Goal: Connect with others: Connect with others

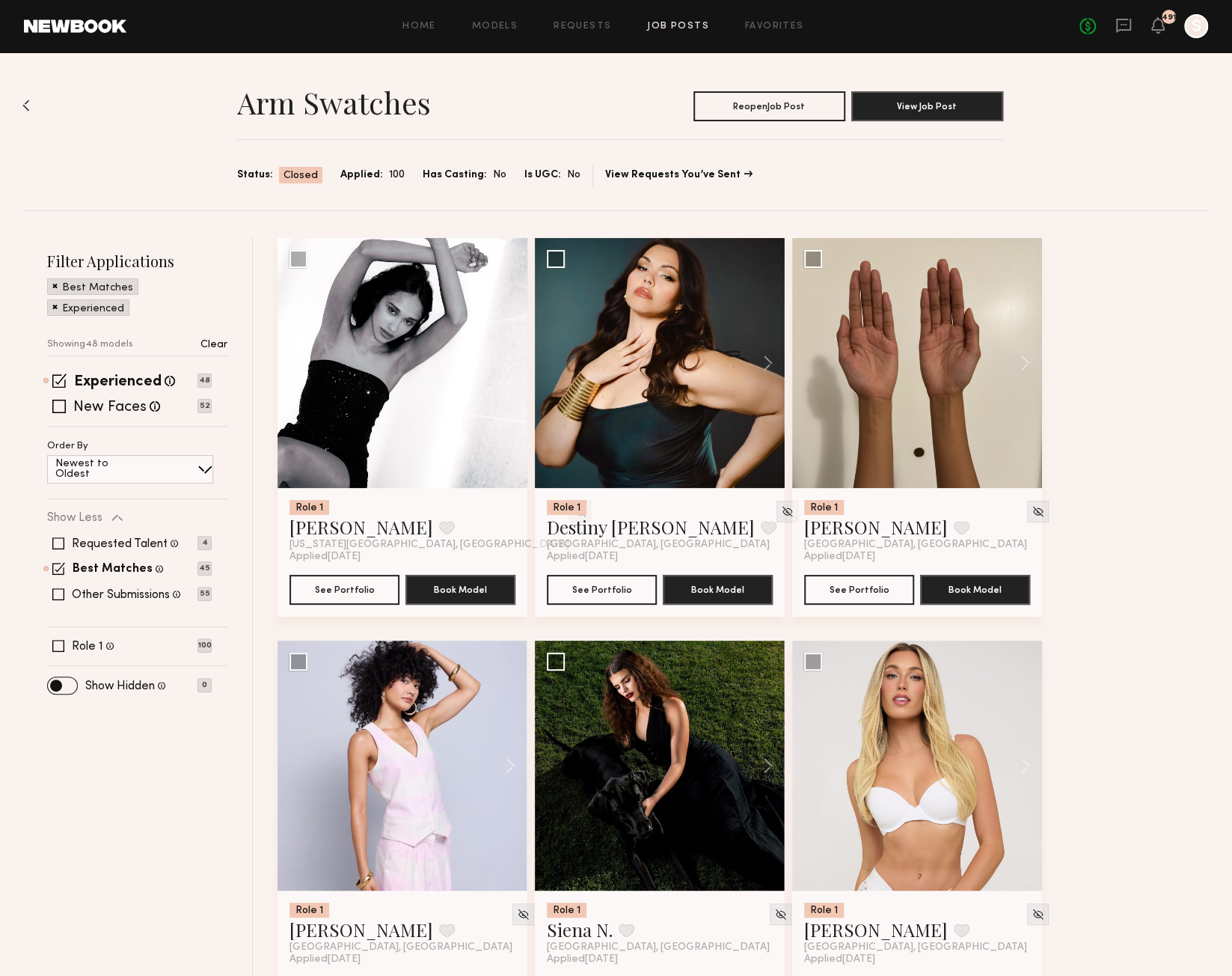
click at [683, 30] on link "Job Posts" at bounding box center [679, 26] width 62 height 9
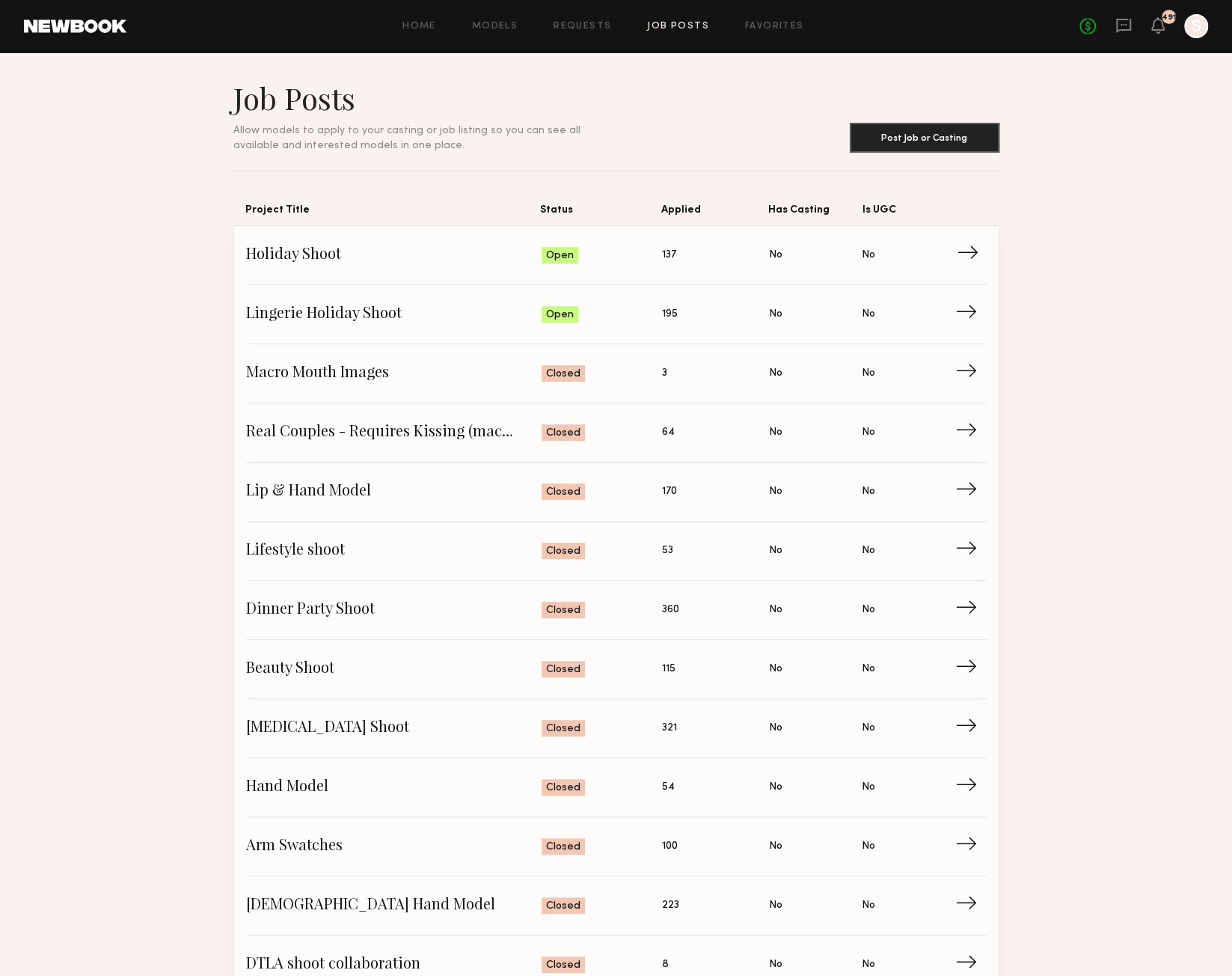
click at [419, 262] on span "Holiday Shoot" at bounding box center [394, 255] width 297 height 23
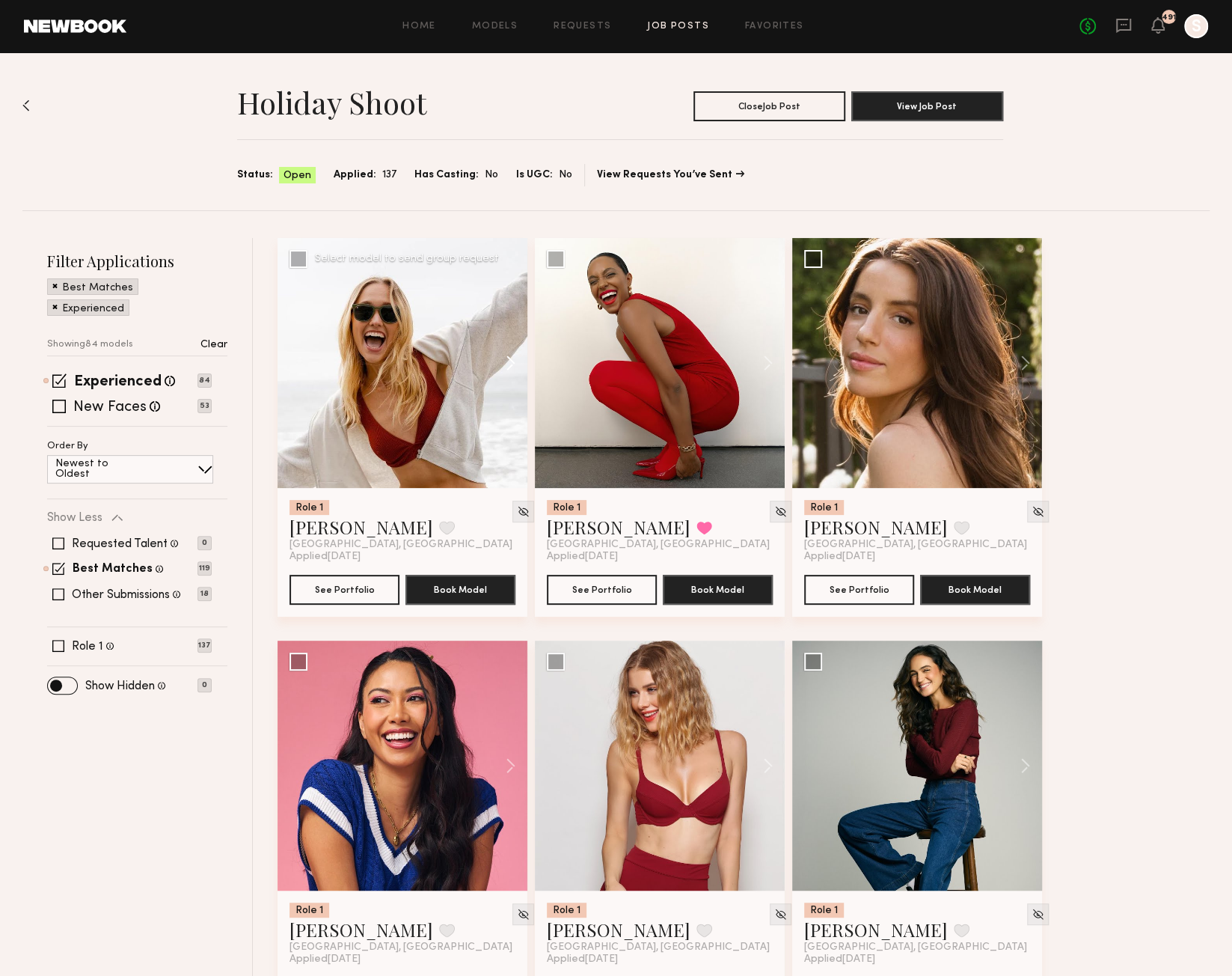
click at [518, 359] on button at bounding box center [504, 363] width 48 height 250
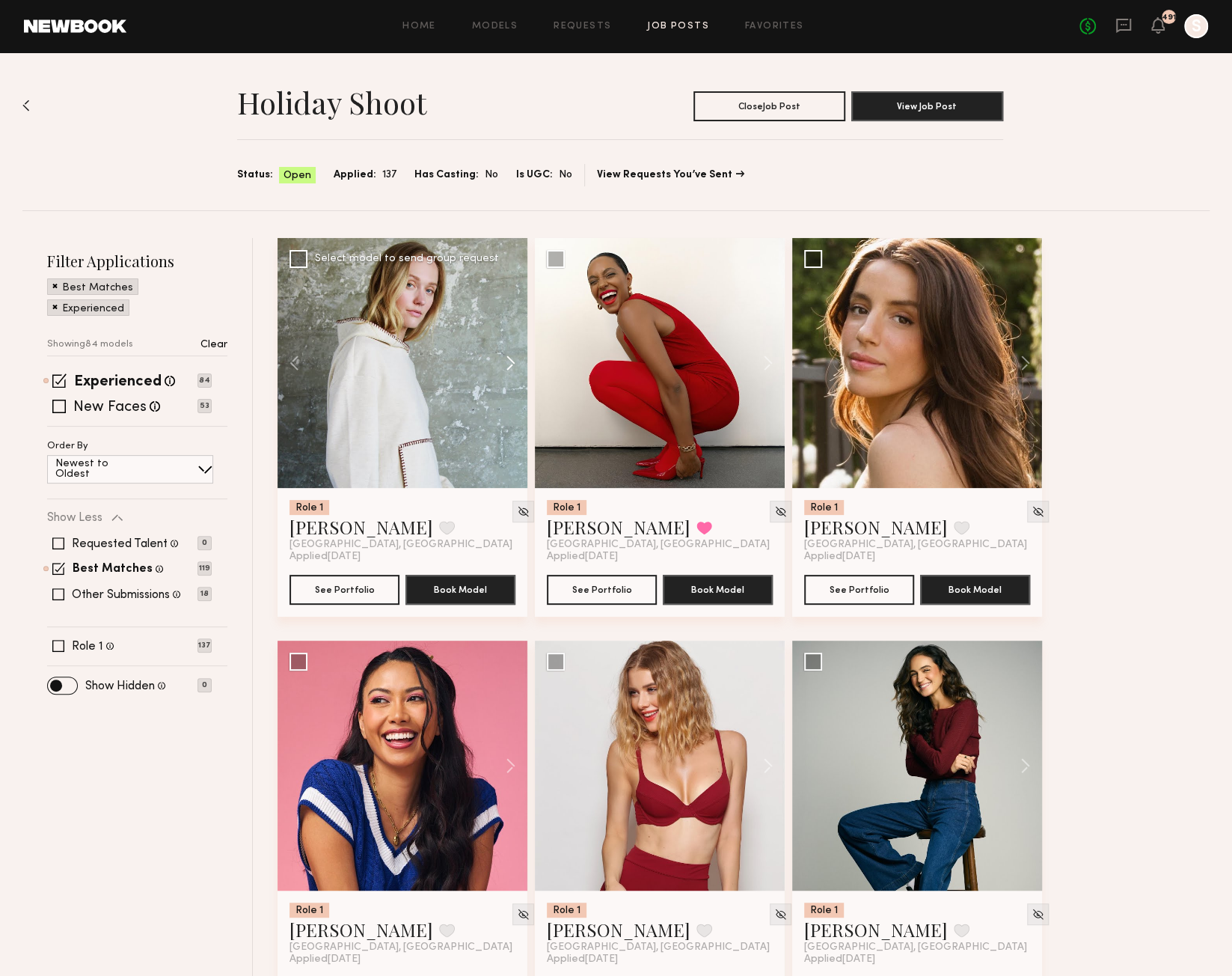
click at [516, 359] on button at bounding box center [504, 363] width 48 height 250
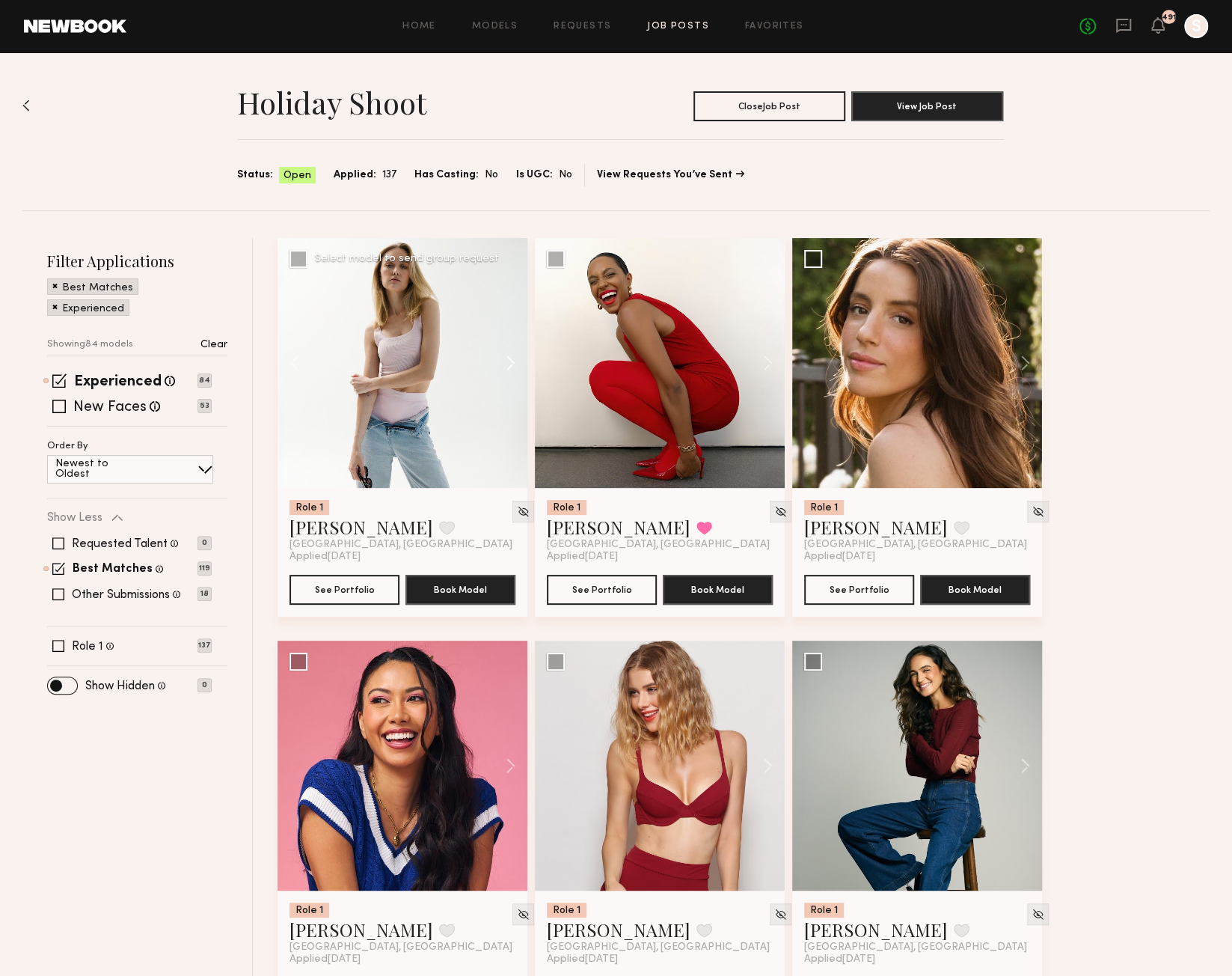
click at [516, 359] on button at bounding box center [504, 363] width 48 height 250
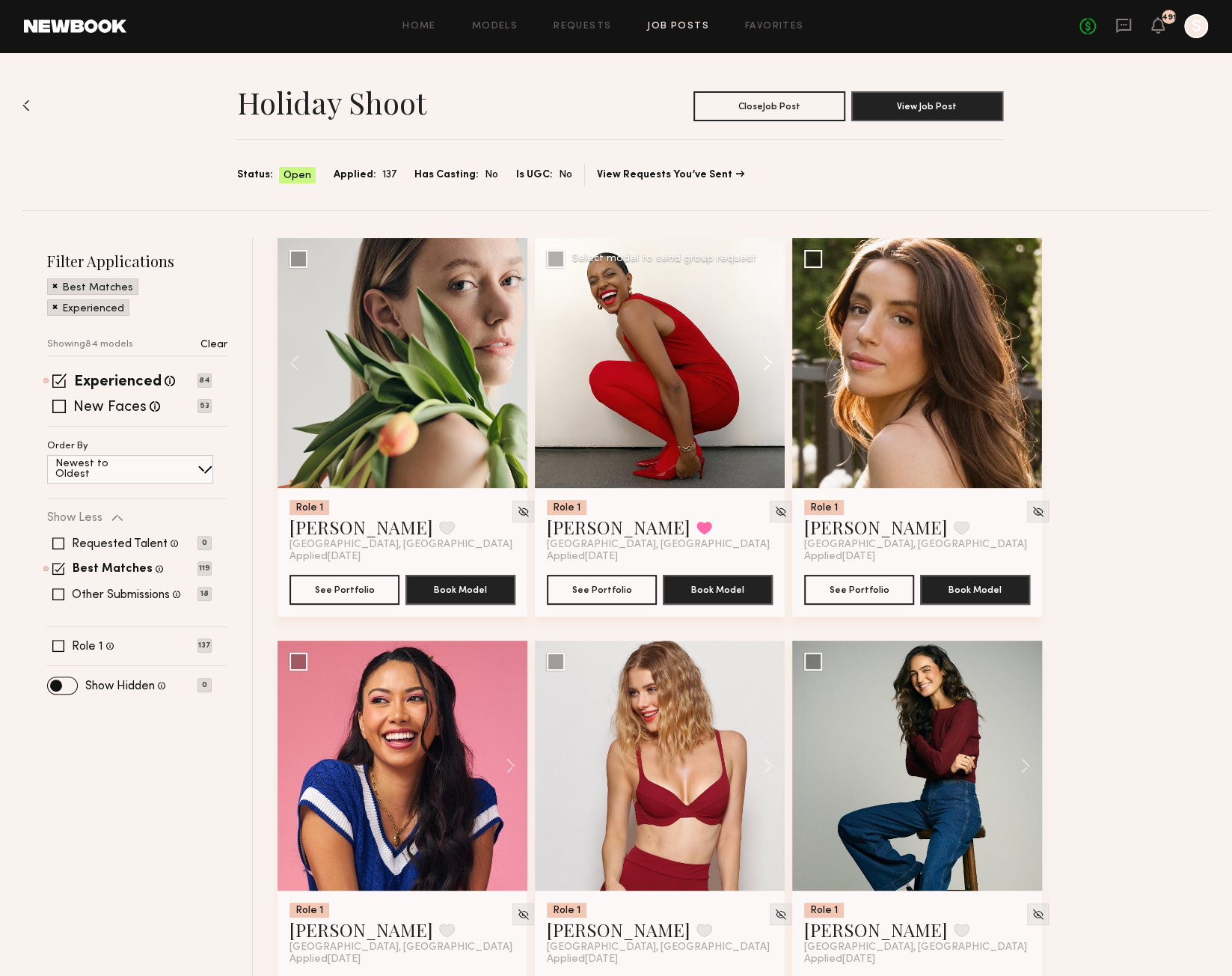
click at [770, 363] on button at bounding box center [761, 363] width 48 height 250
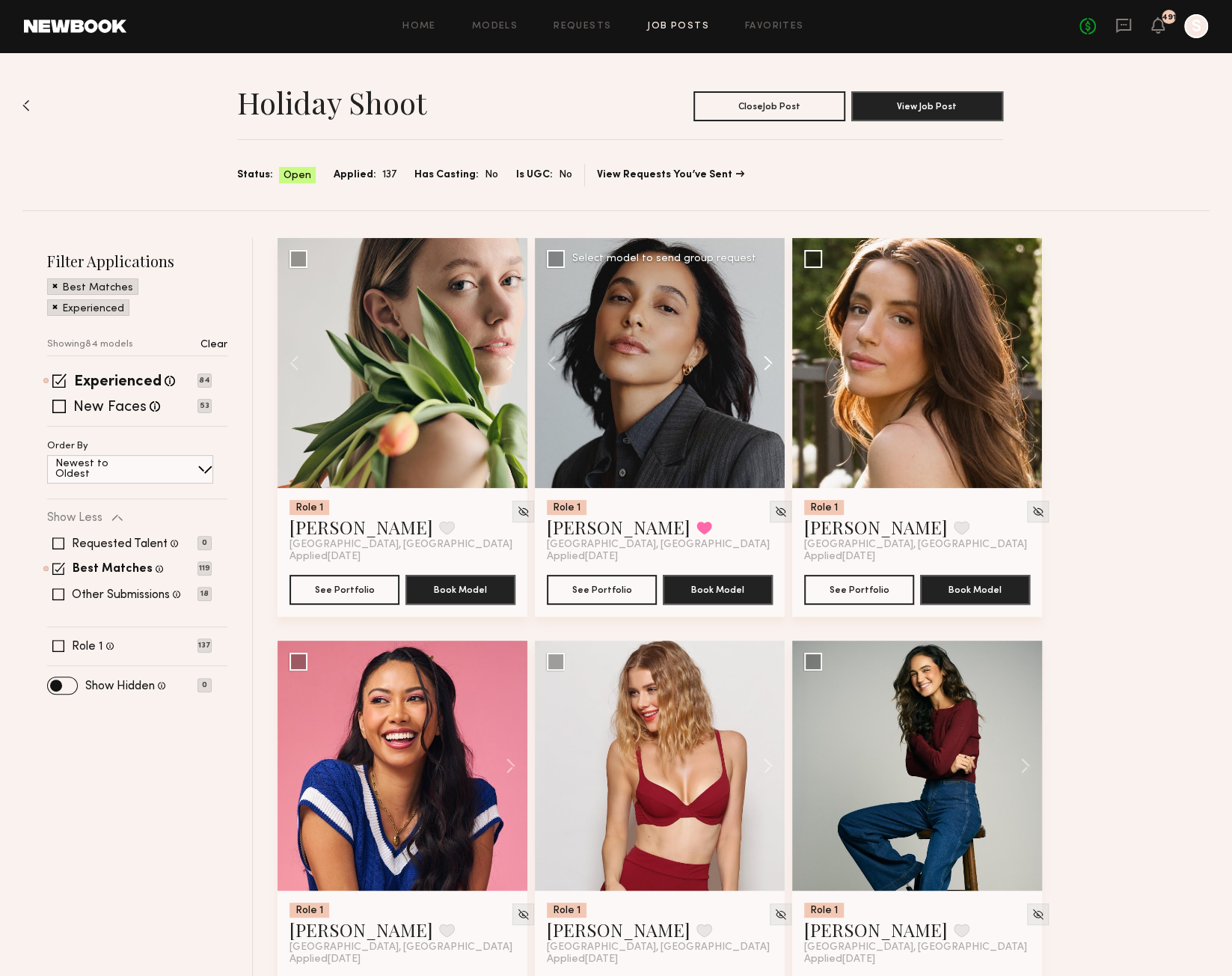
click at [770, 363] on button at bounding box center [761, 363] width 48 height 250
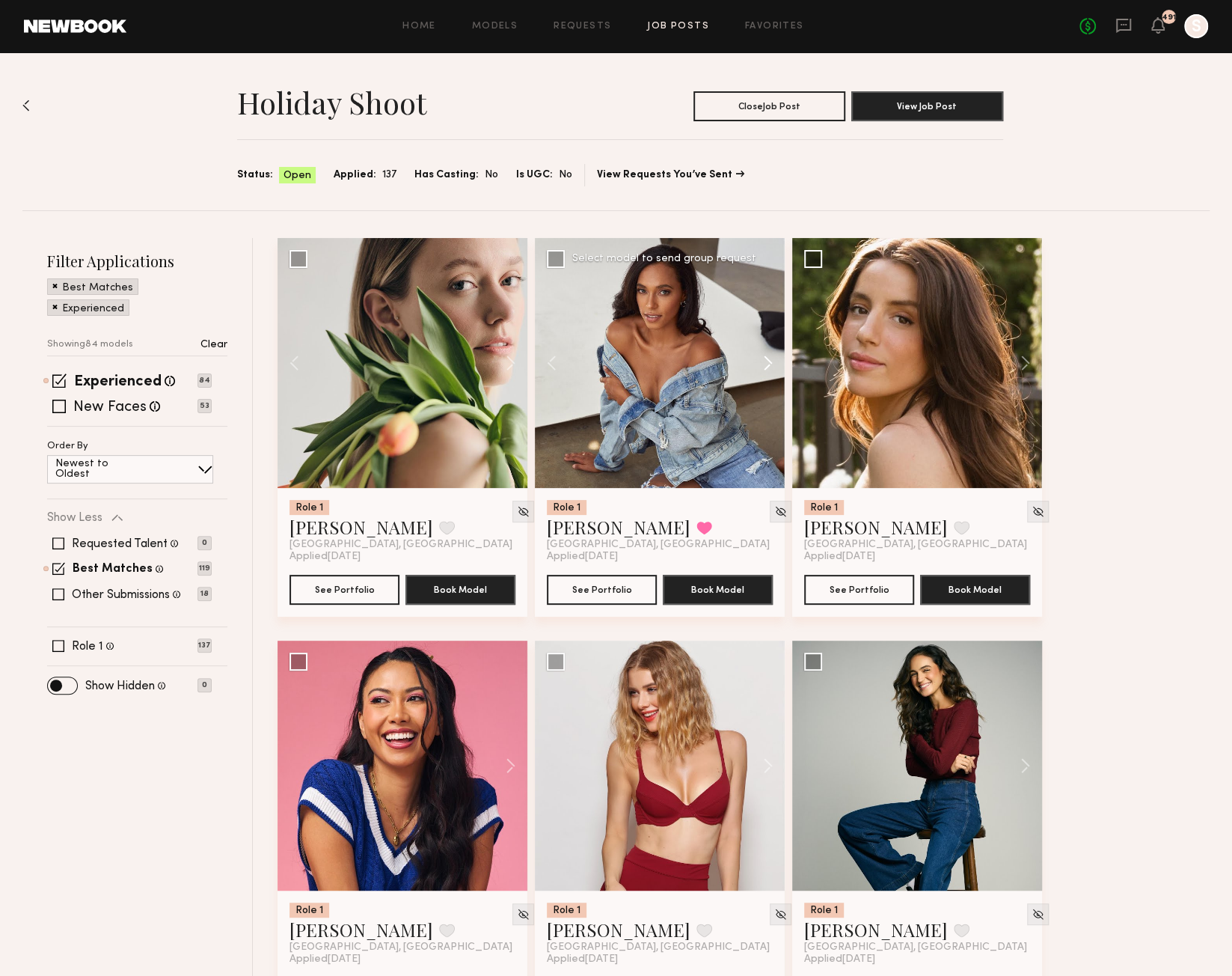
click at [770, 363] on button at bounding box center [761, 363] width 48 height 250
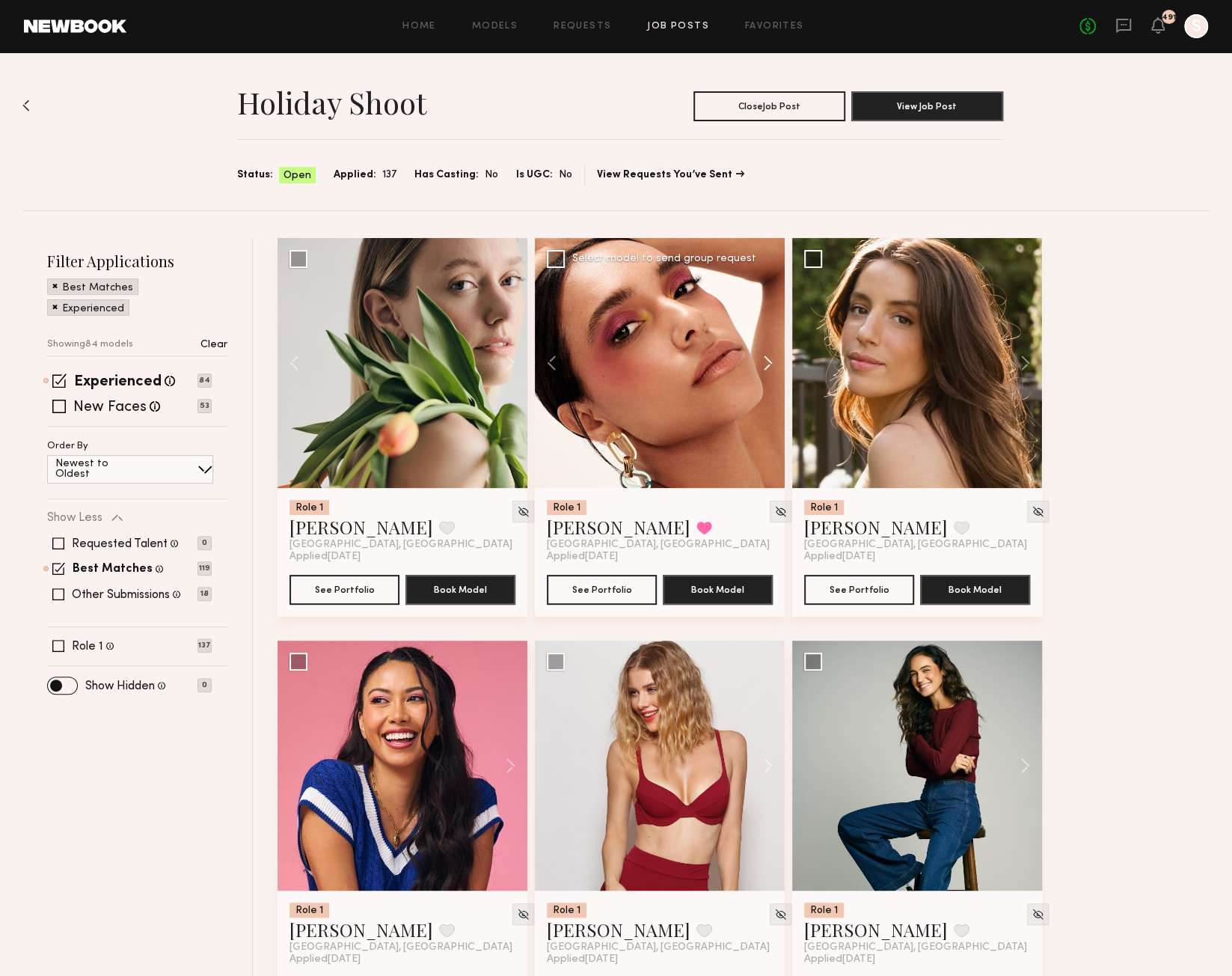
click at [770, 363] on button at bounding box center [761, 363] width 48 height 250
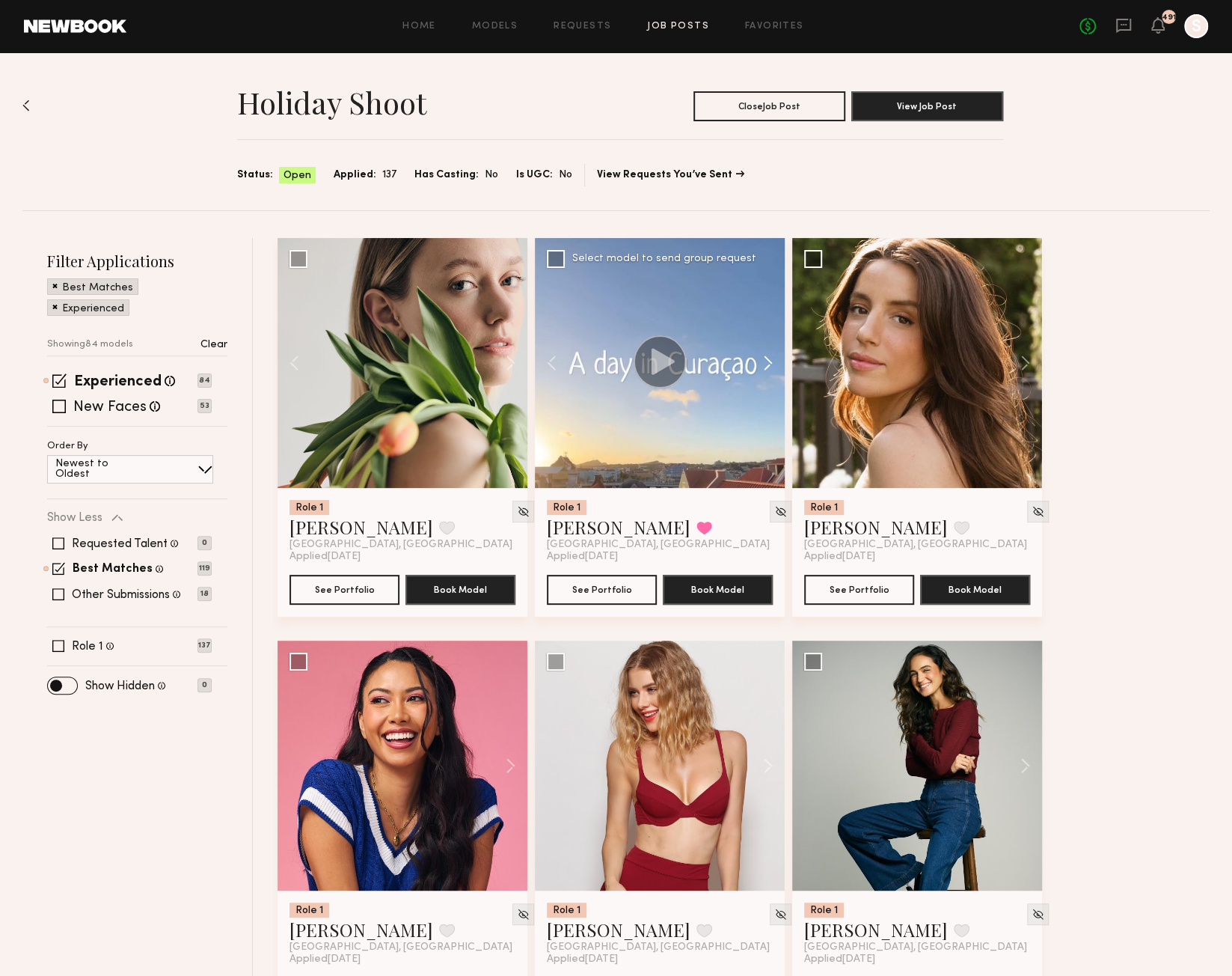
click at [770, 363] on button at bounding box center [761, 363] width 48 height 250
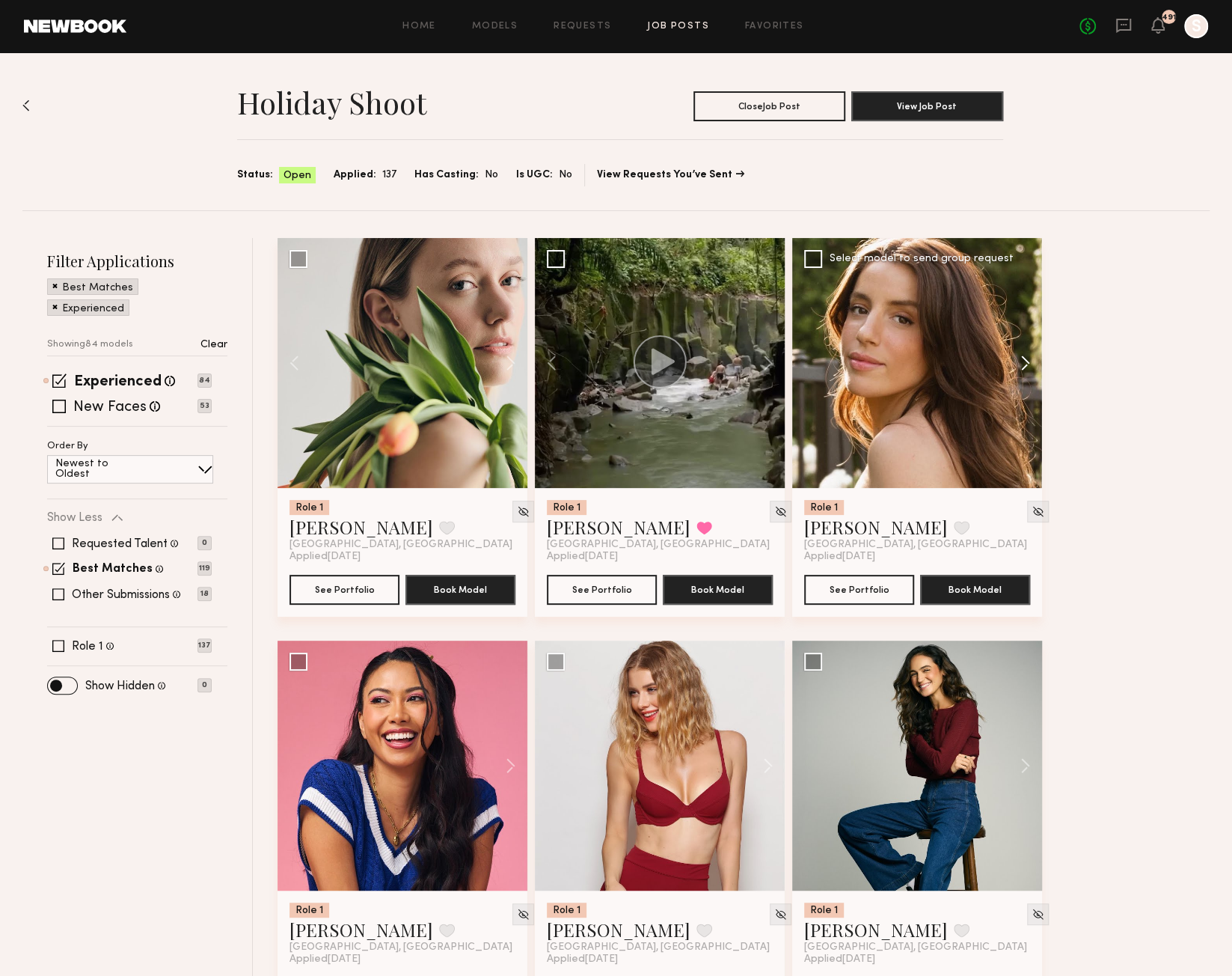
click at [1025, 361] on button at bounding box center [1019, 363] width 48 height 250
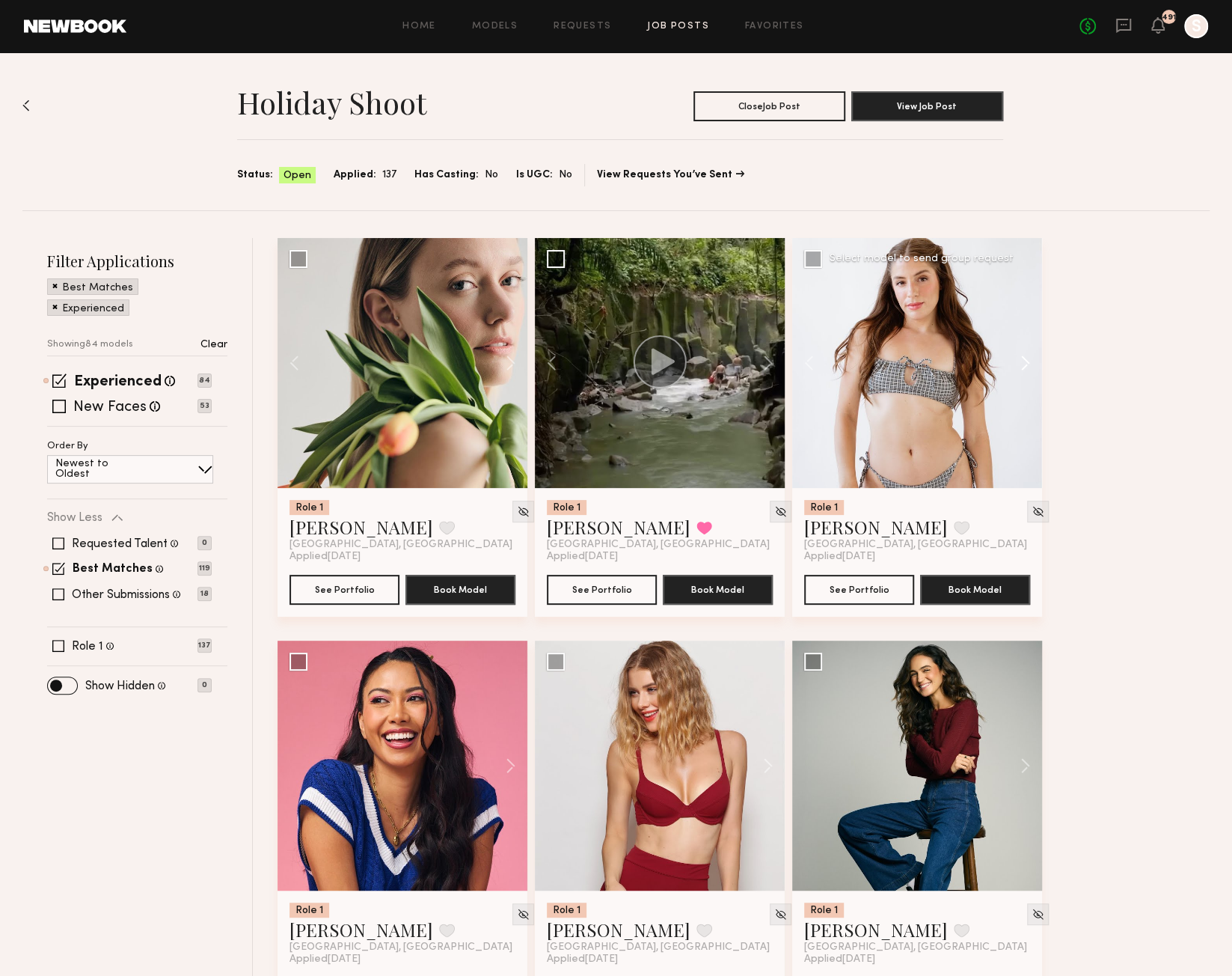
click at [1025, 361] on button at bounding box center [1019, 363] width 48 height 250
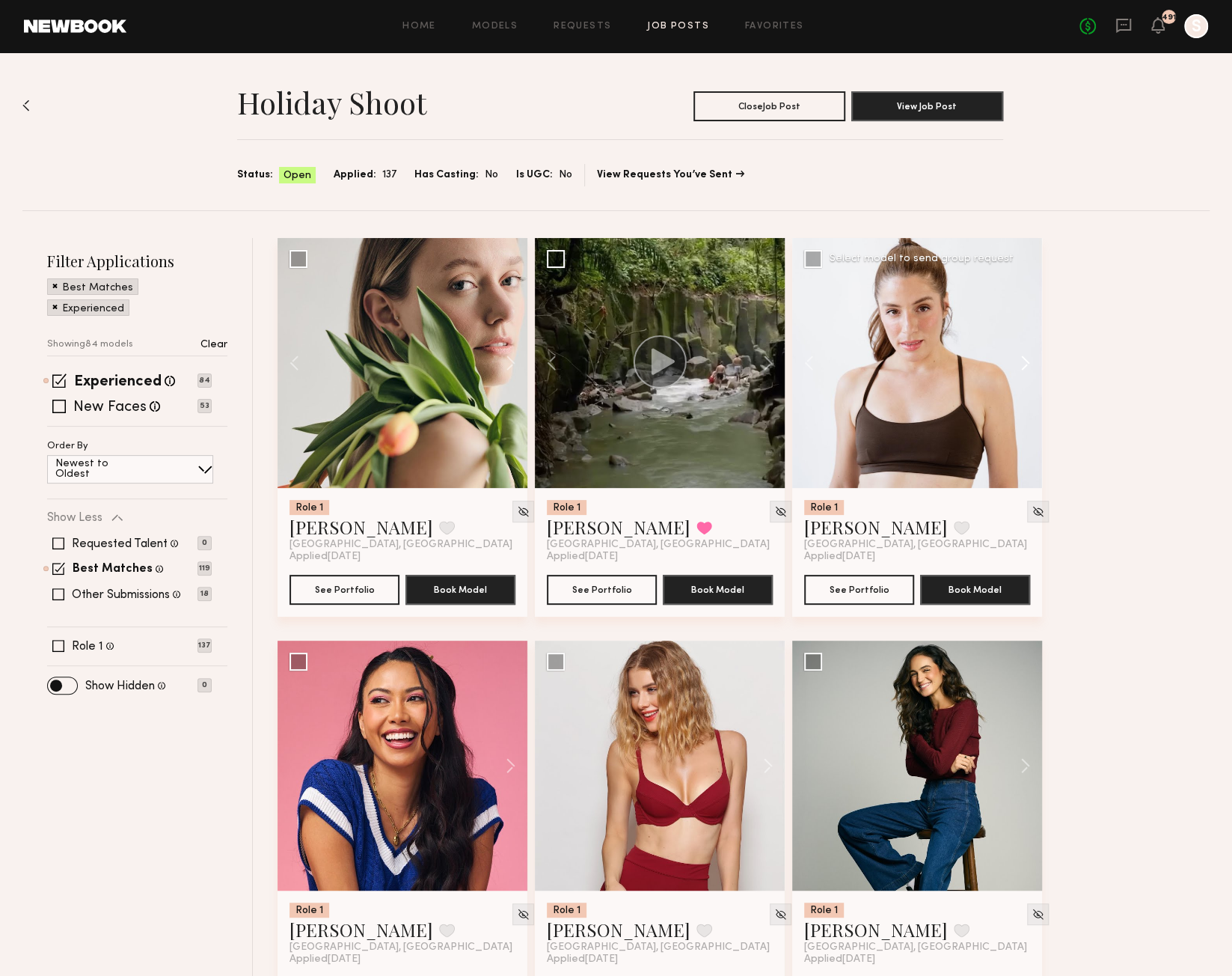
click at [1025, 361] on button at bounding box center [1019, 363] width 48 height 250
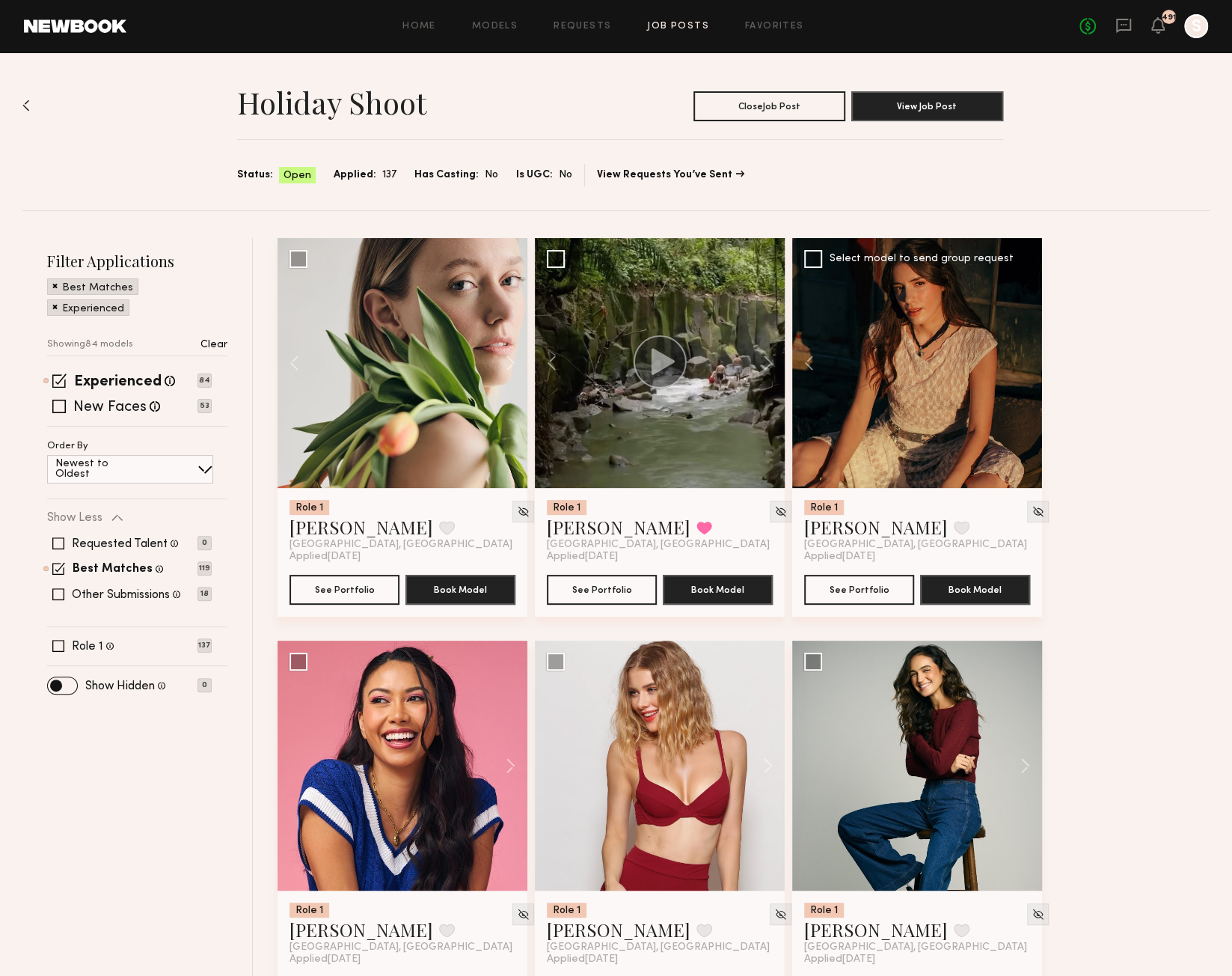
click at [1025, 361] on div at bounding box center [917, 363] width 250 height 250
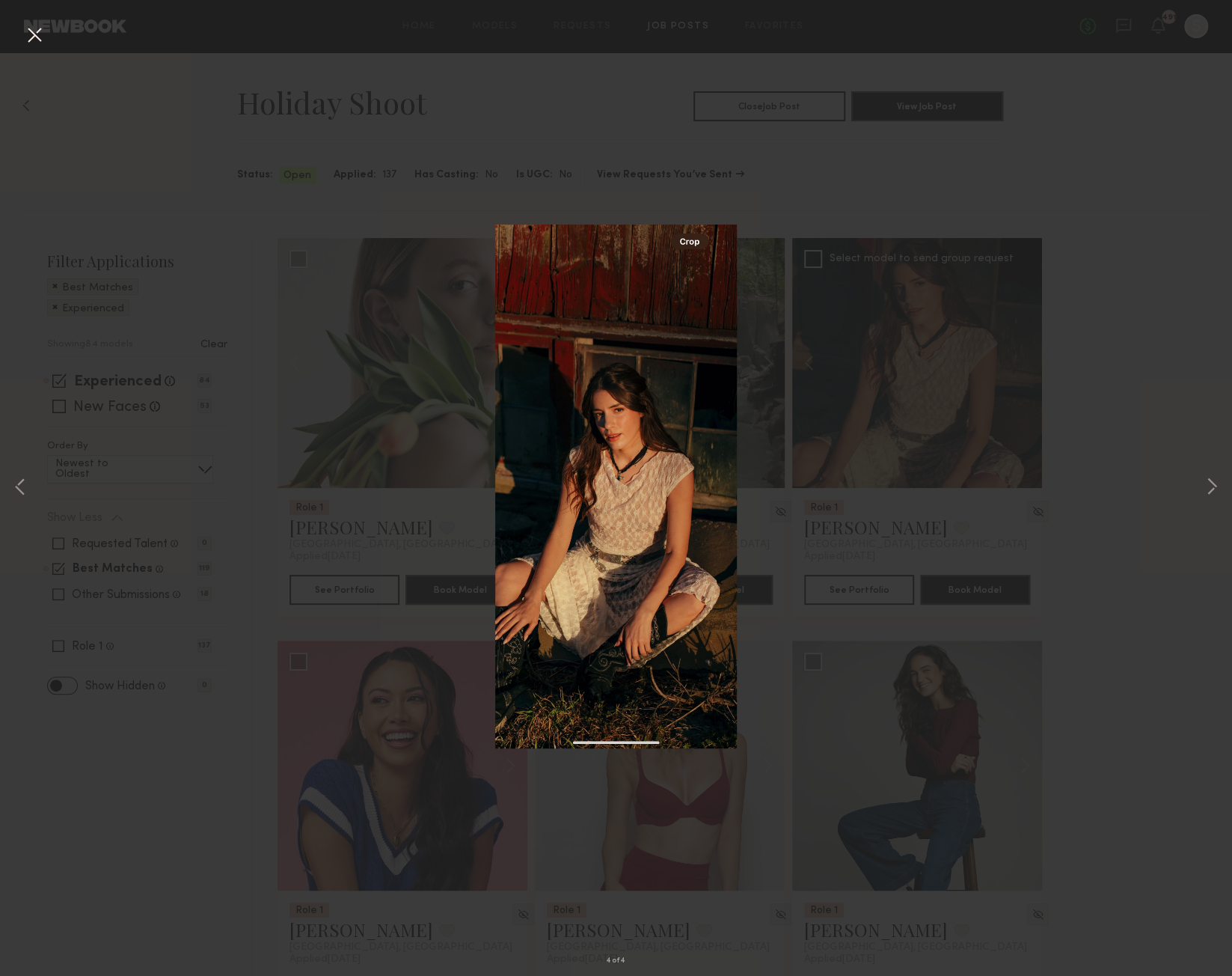
click at [37, 30] on button at bounding box center [34, 36] width 24 height 27
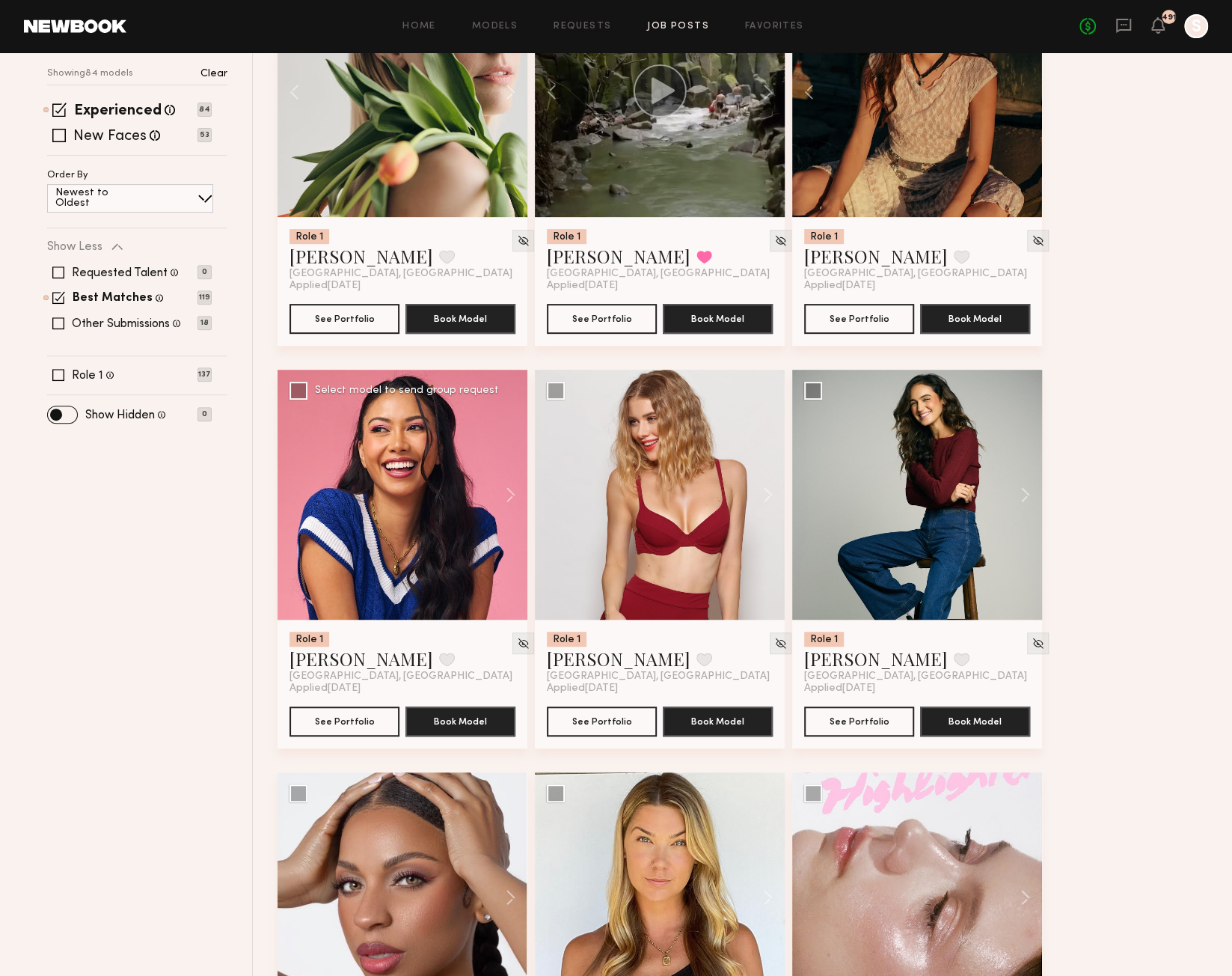
scroll to position [277, 0]
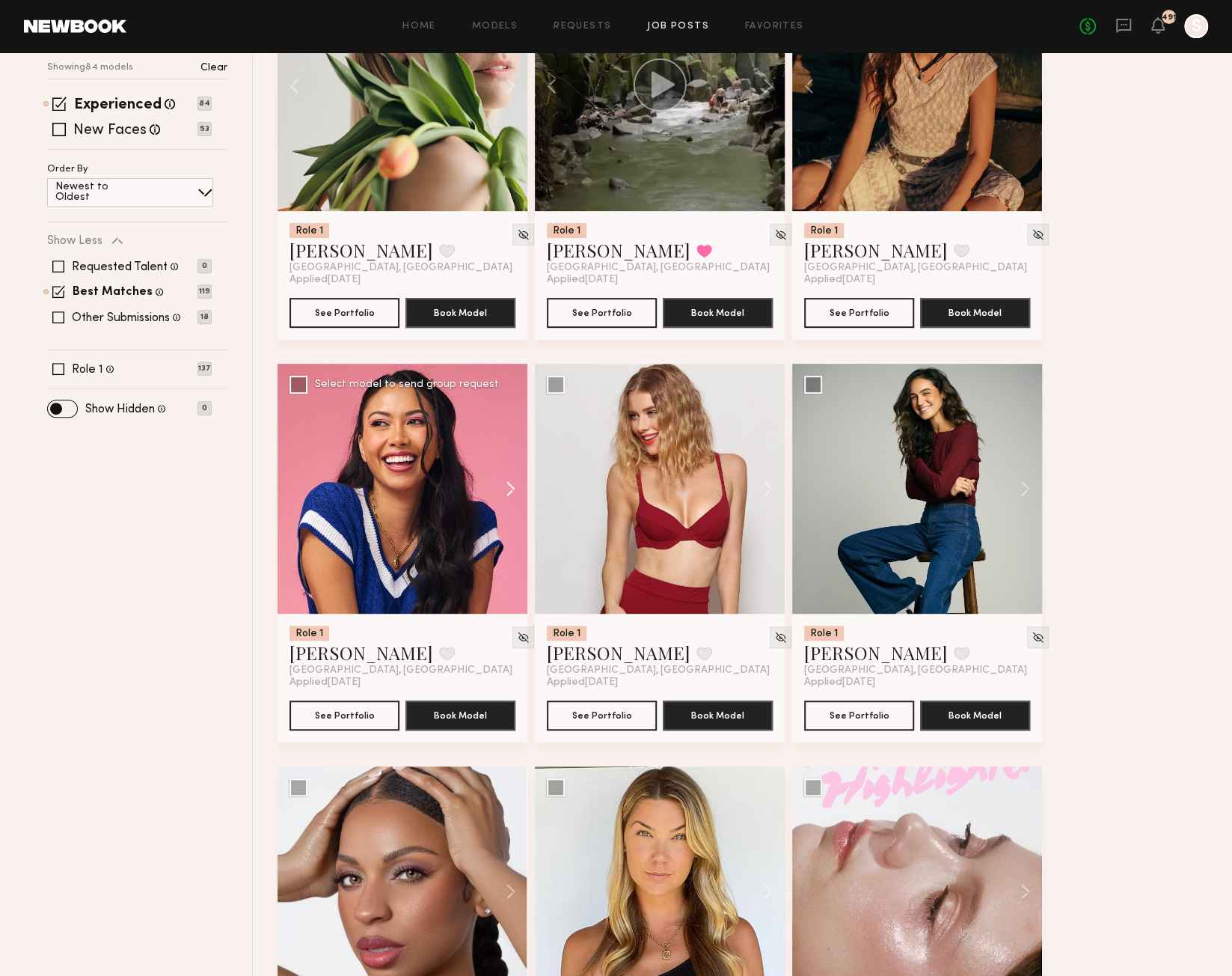
click at [511, 486] on button at bounding box center [504, 488] width 48 height 250
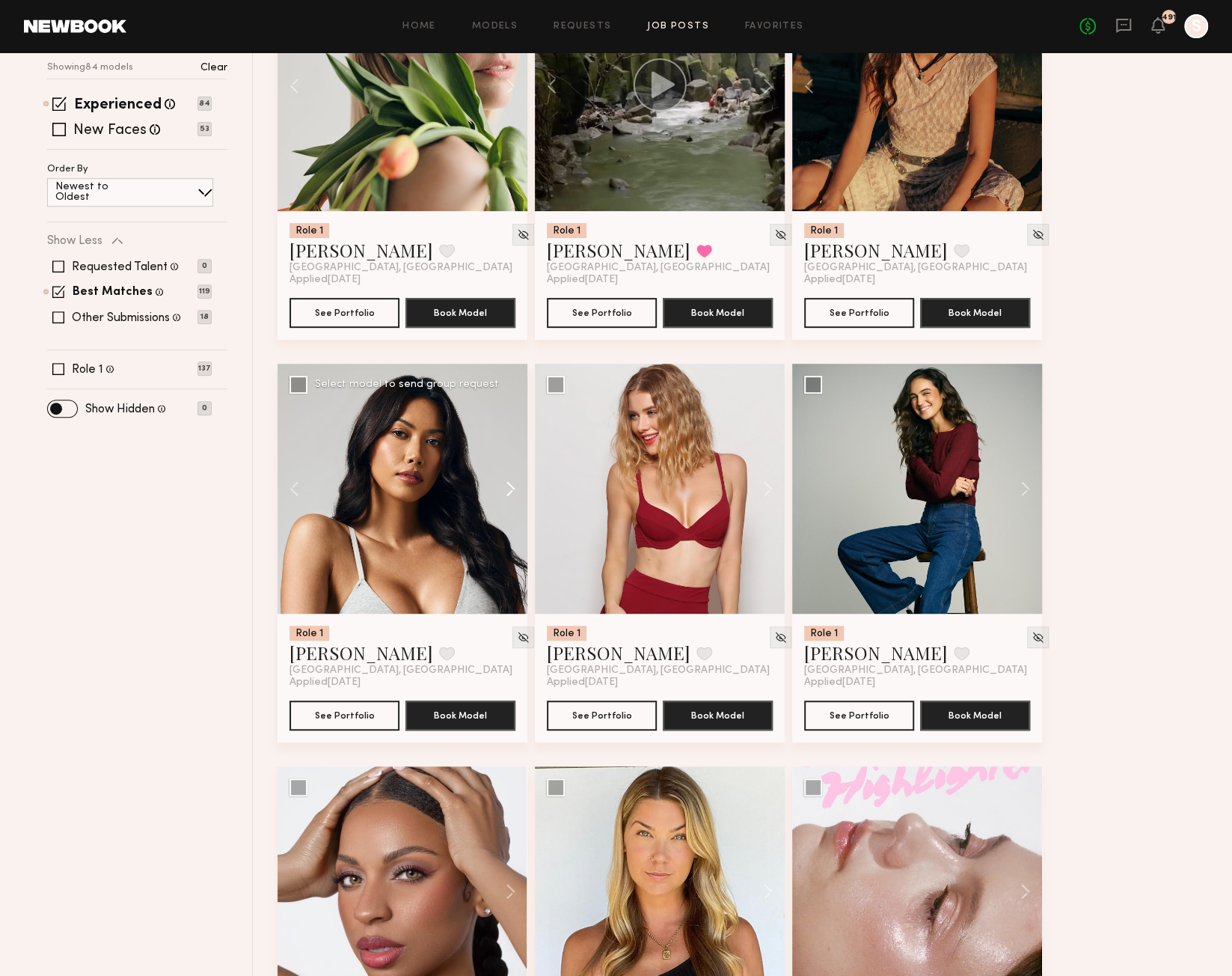
click at [511, 486] on button at bounding box center [504, 488] width 48 height 250
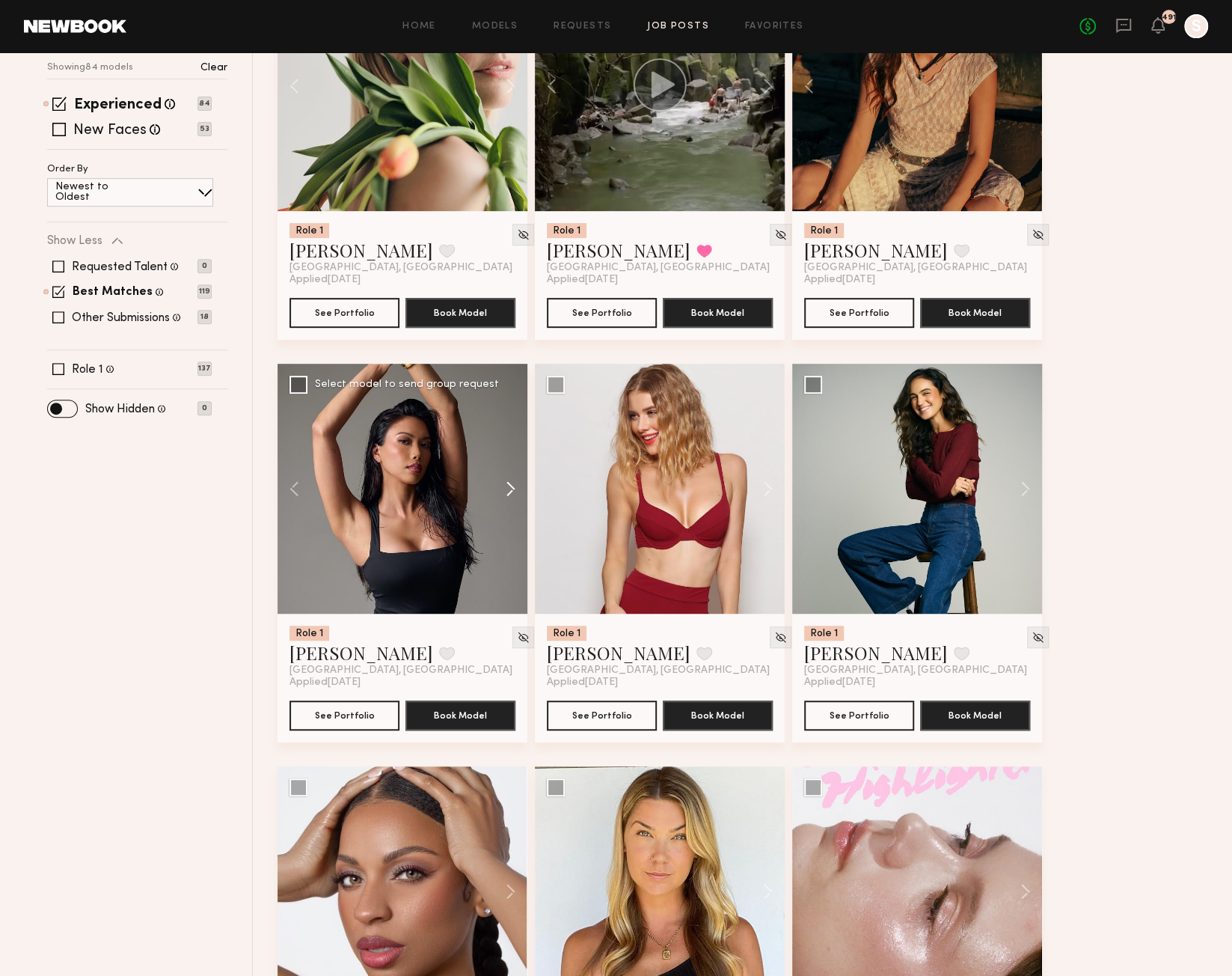
click at [511, 487] on button at bounding box center [504, 488] width 48 height 250
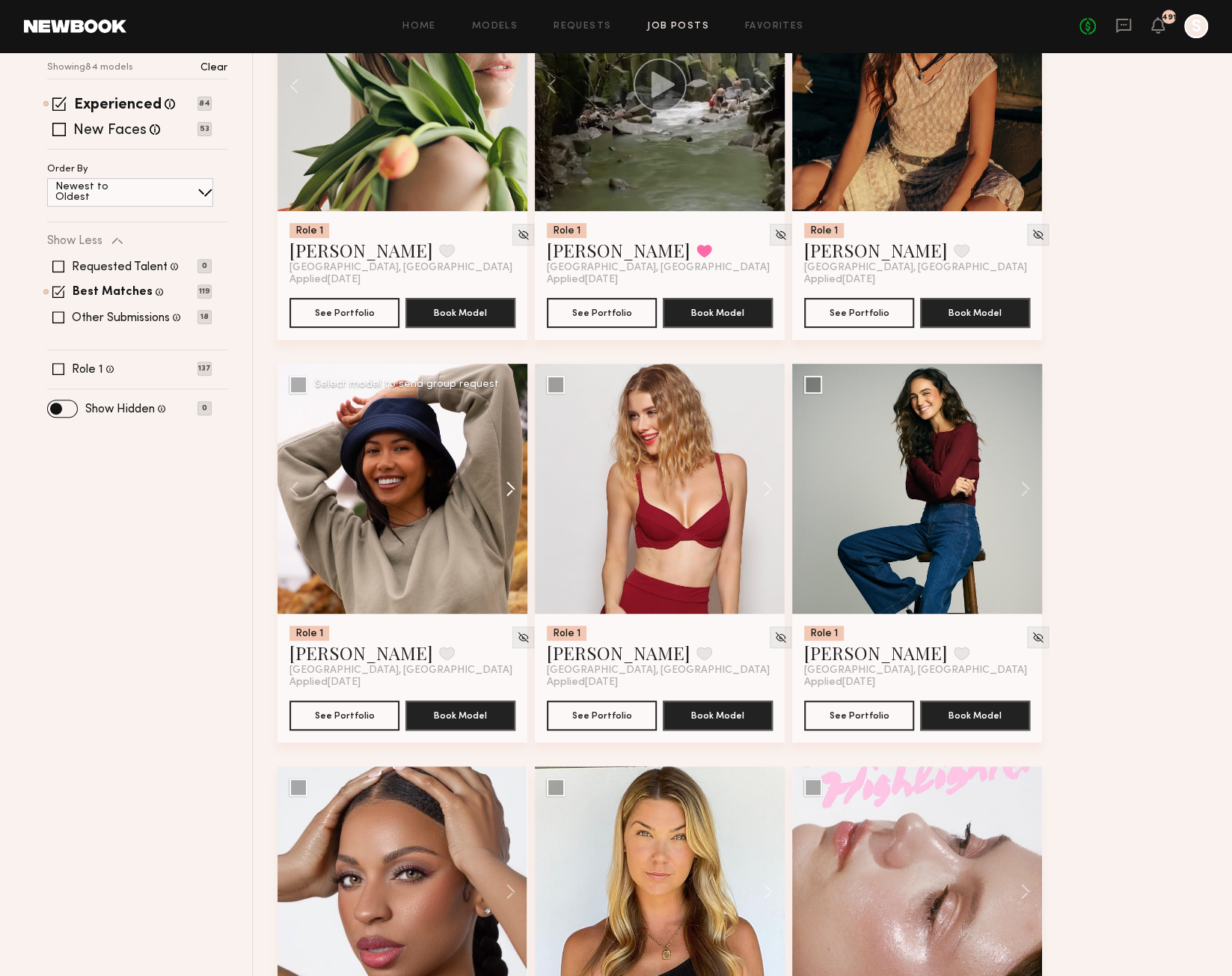
click at [511, 487] on button at bounding box center [504, 488] width 48 height 250
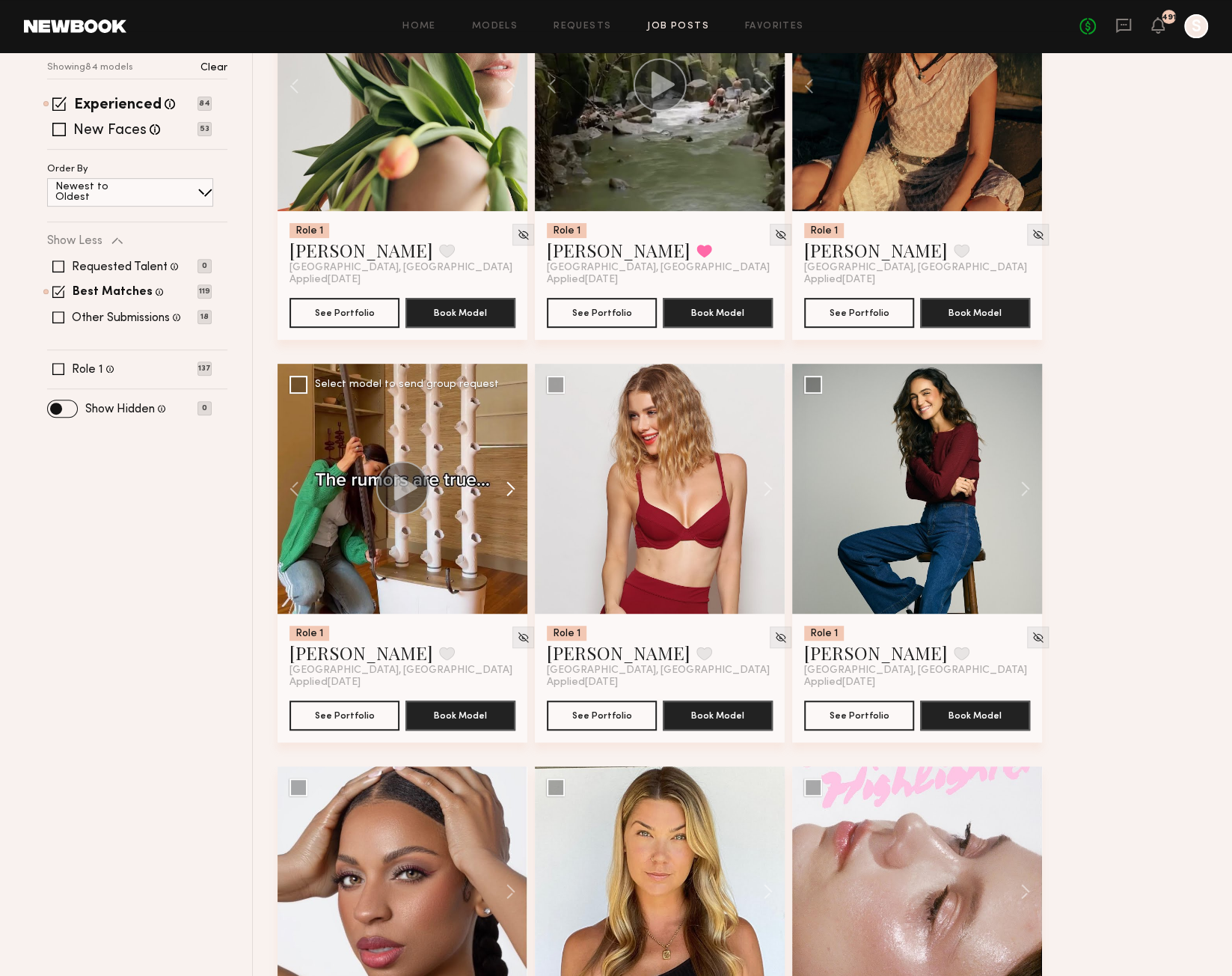
click at [511, 487] on button at bounding box center [504, 488] width 48 height 250
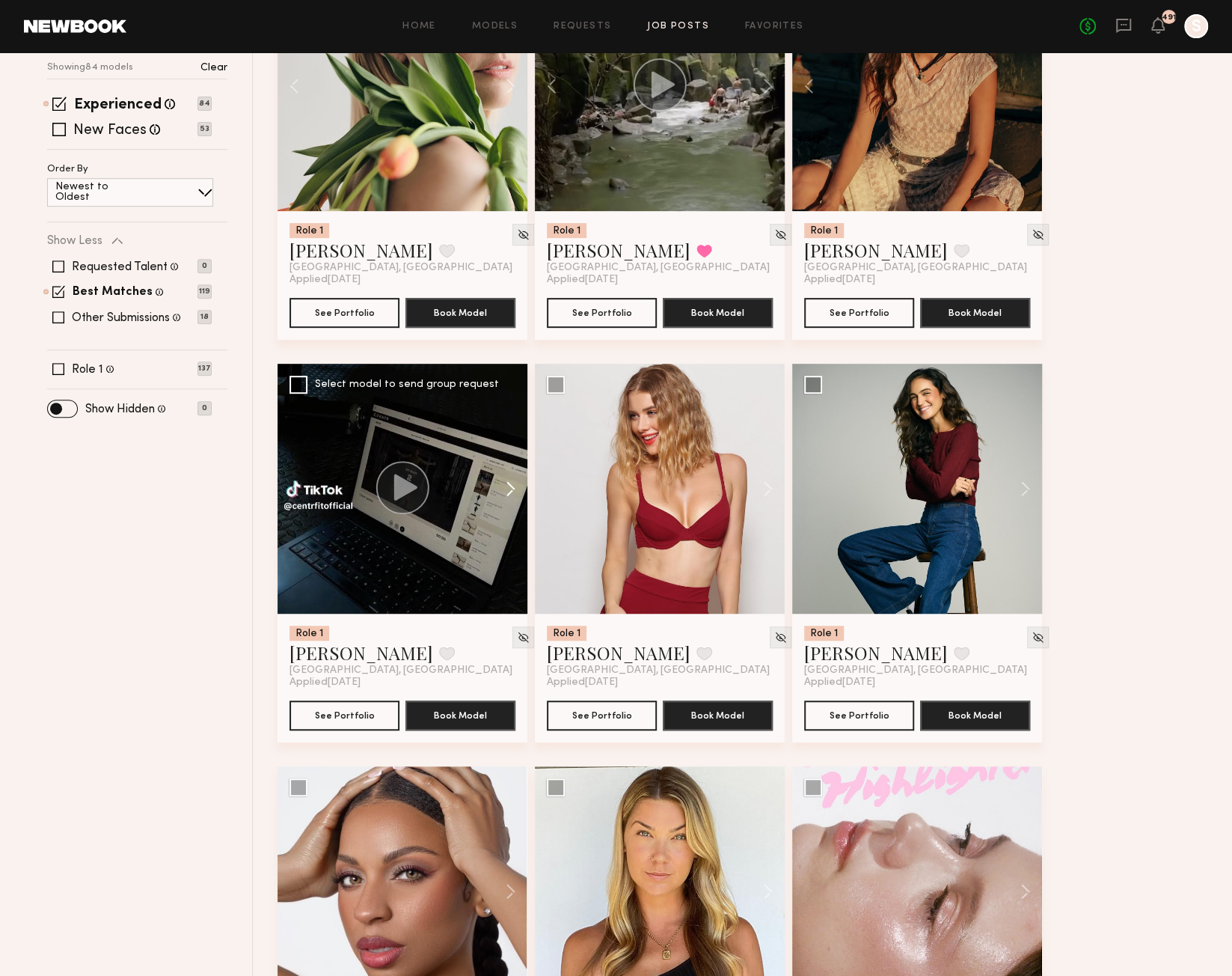
click at [511, 487] on button at bounding box center [504, 488] width 48 height 250
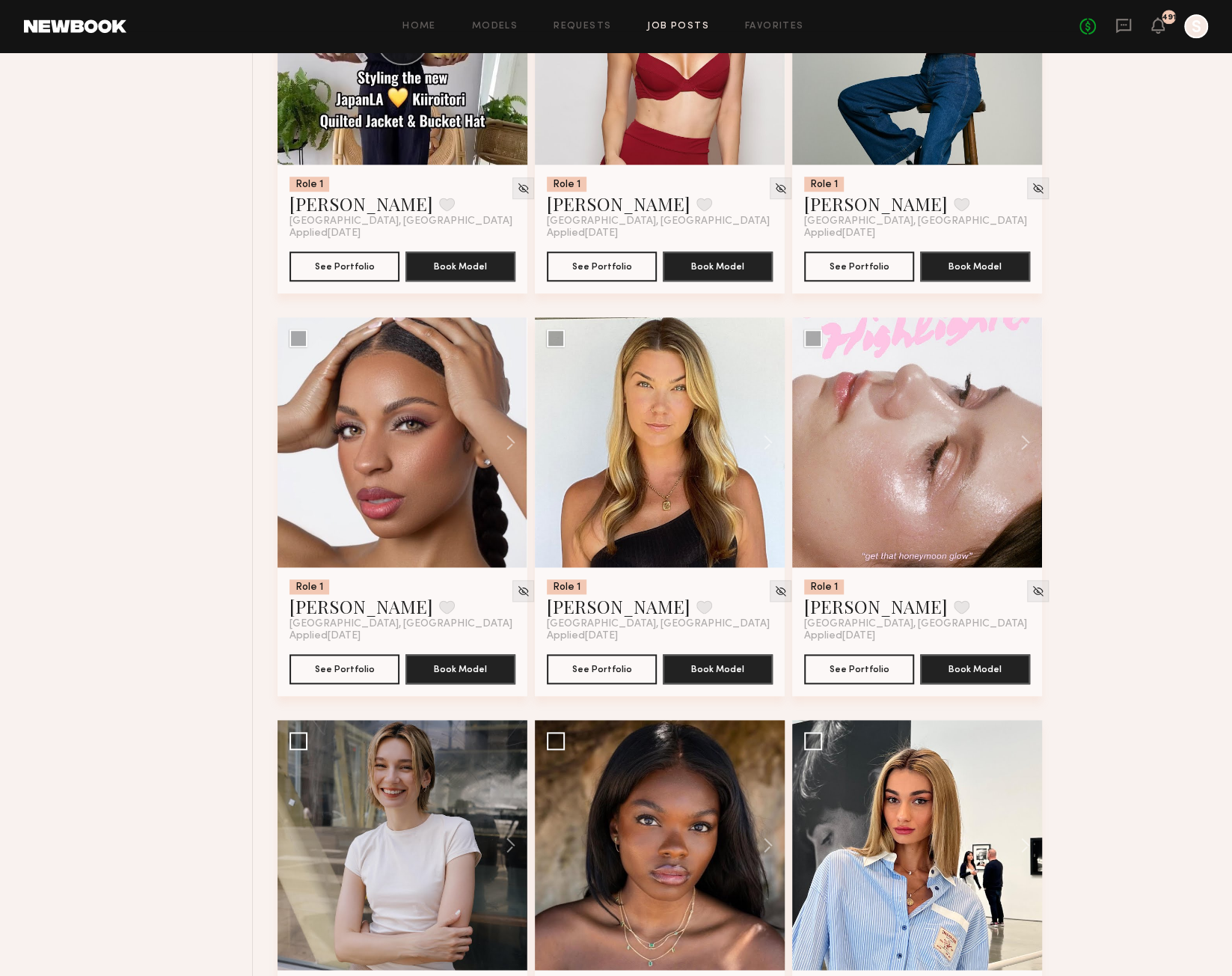
scroll to position [727, 0]
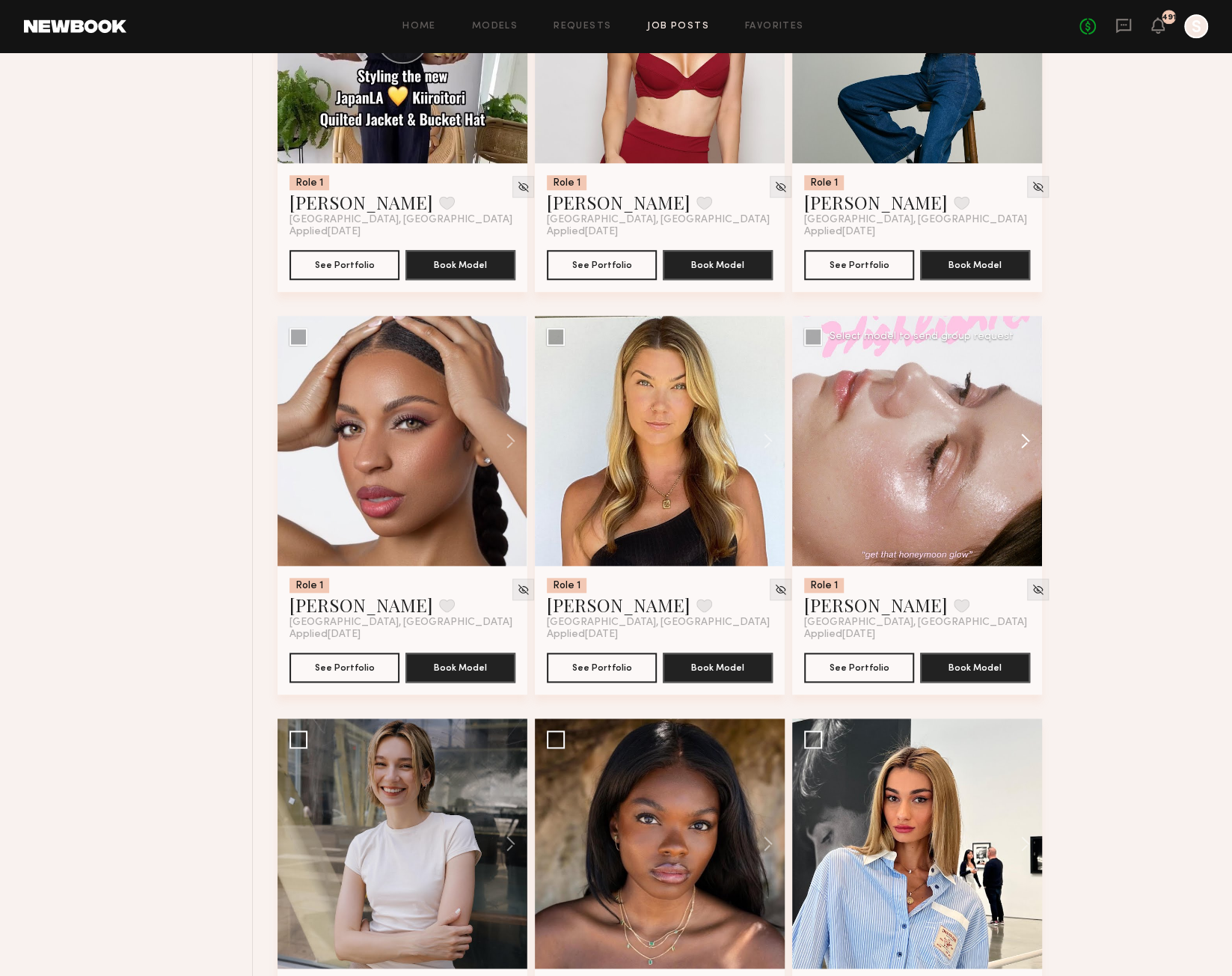
click at [1021, 444] on button at bounding box center [1019, 441] width 48 height 250
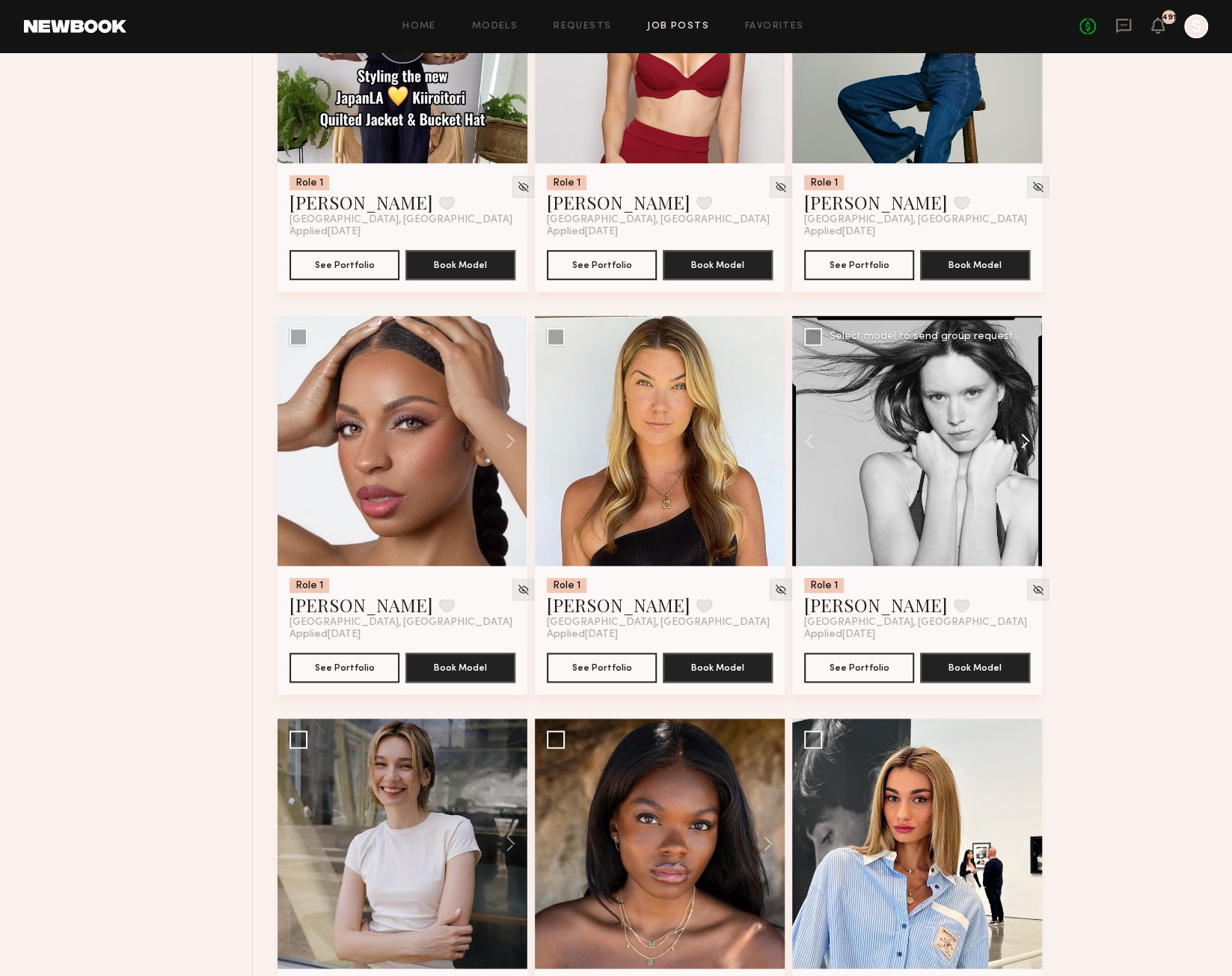
click at [1021, 444] on button at bounding box center [1019, 441] width 48 height 250
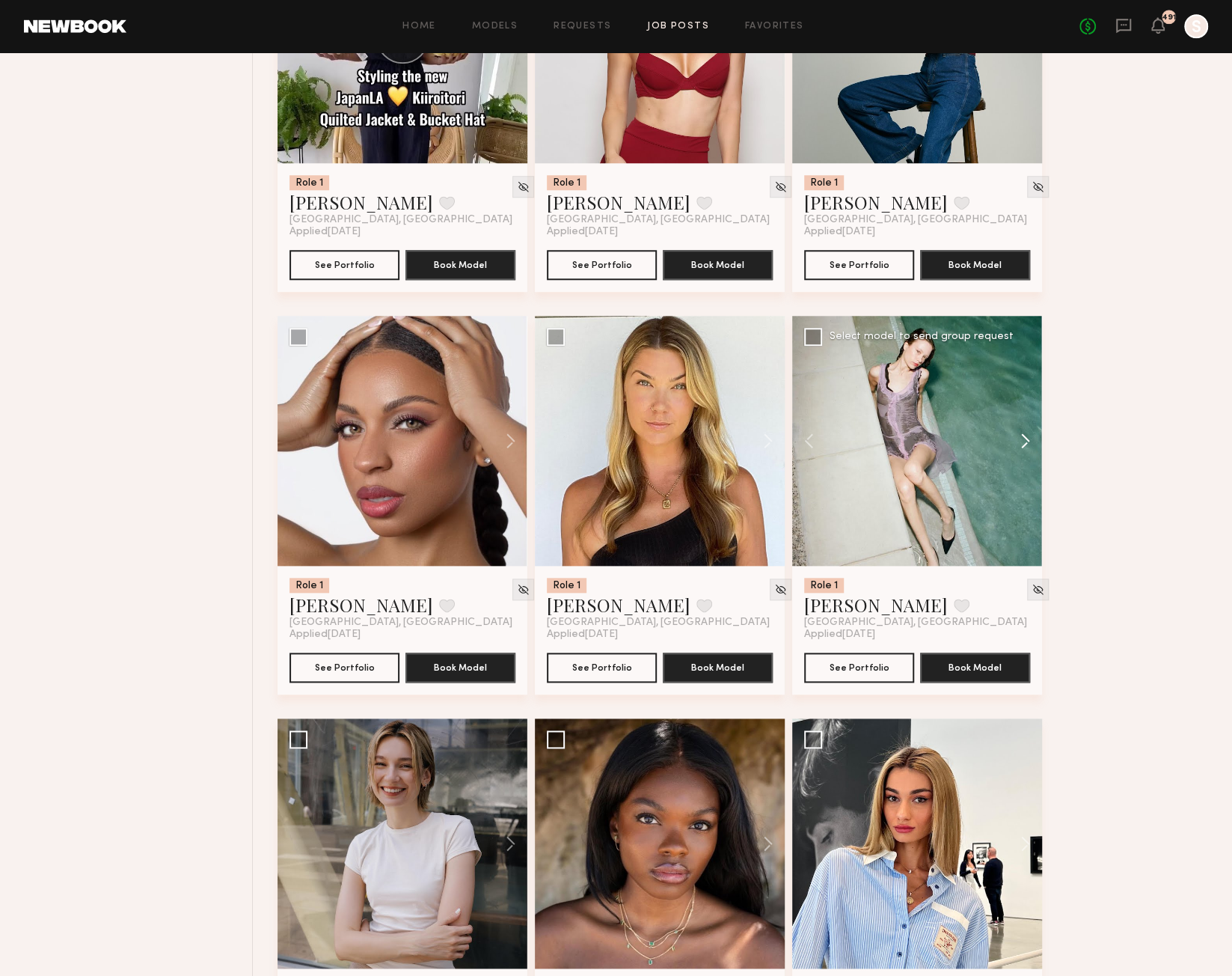
click at [1021, 444] on button at bounding box center [1019, 441] width 48 height 250
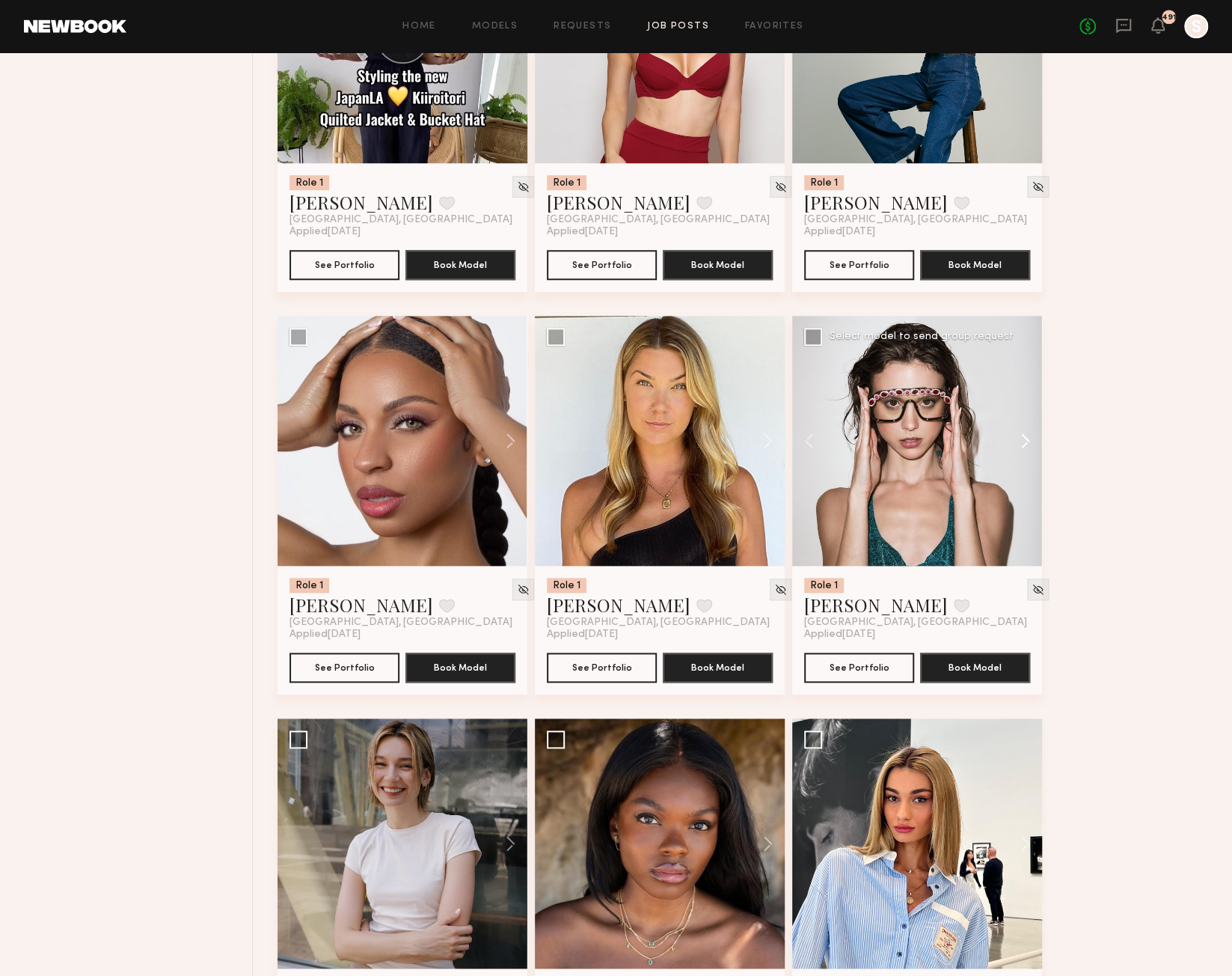
click at [1021, 444] on button at bounding box center [1019, 441] width 48 height 250
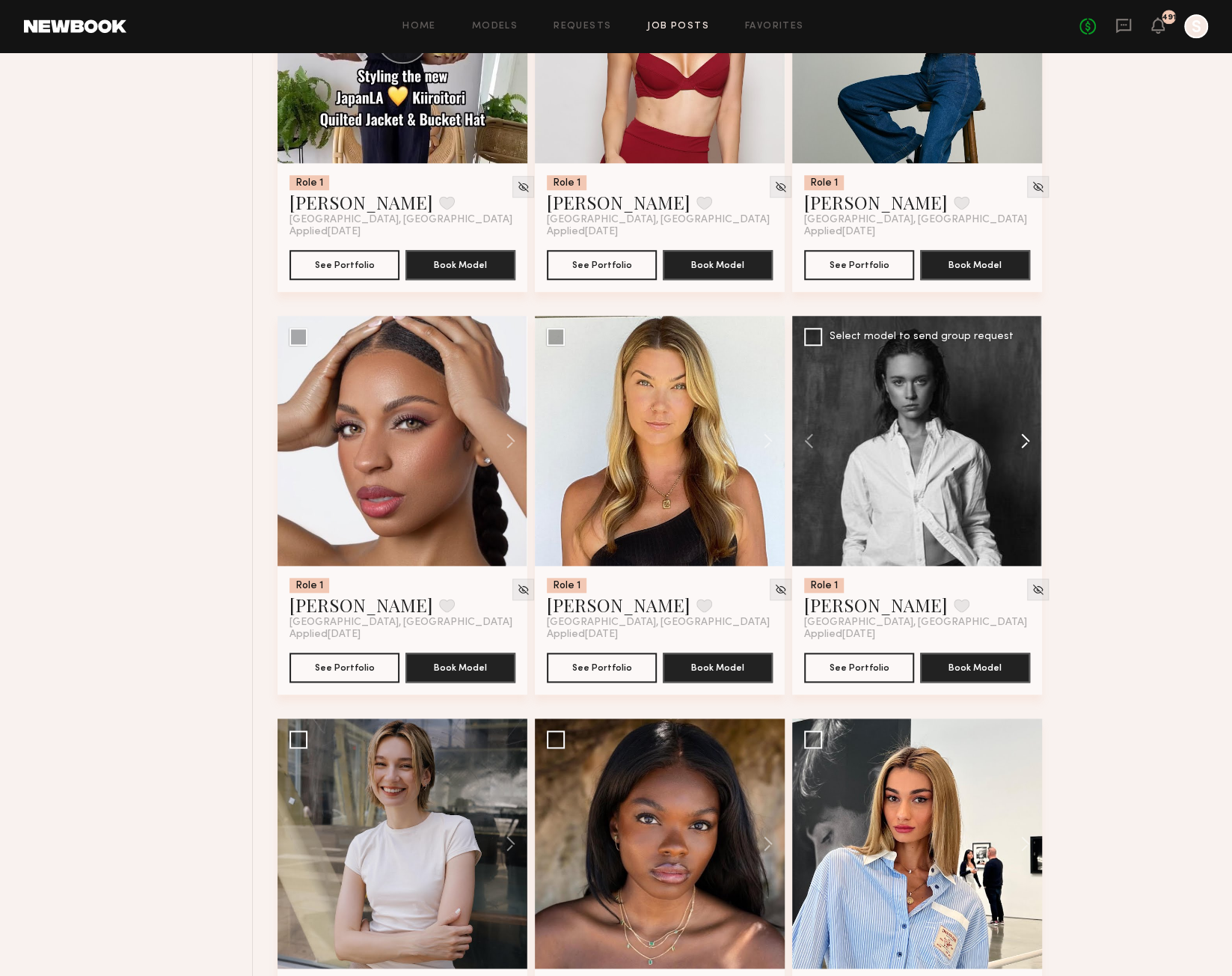
click at [1021, 444] on button at bounding box center [1019, 441] width 48 height 250
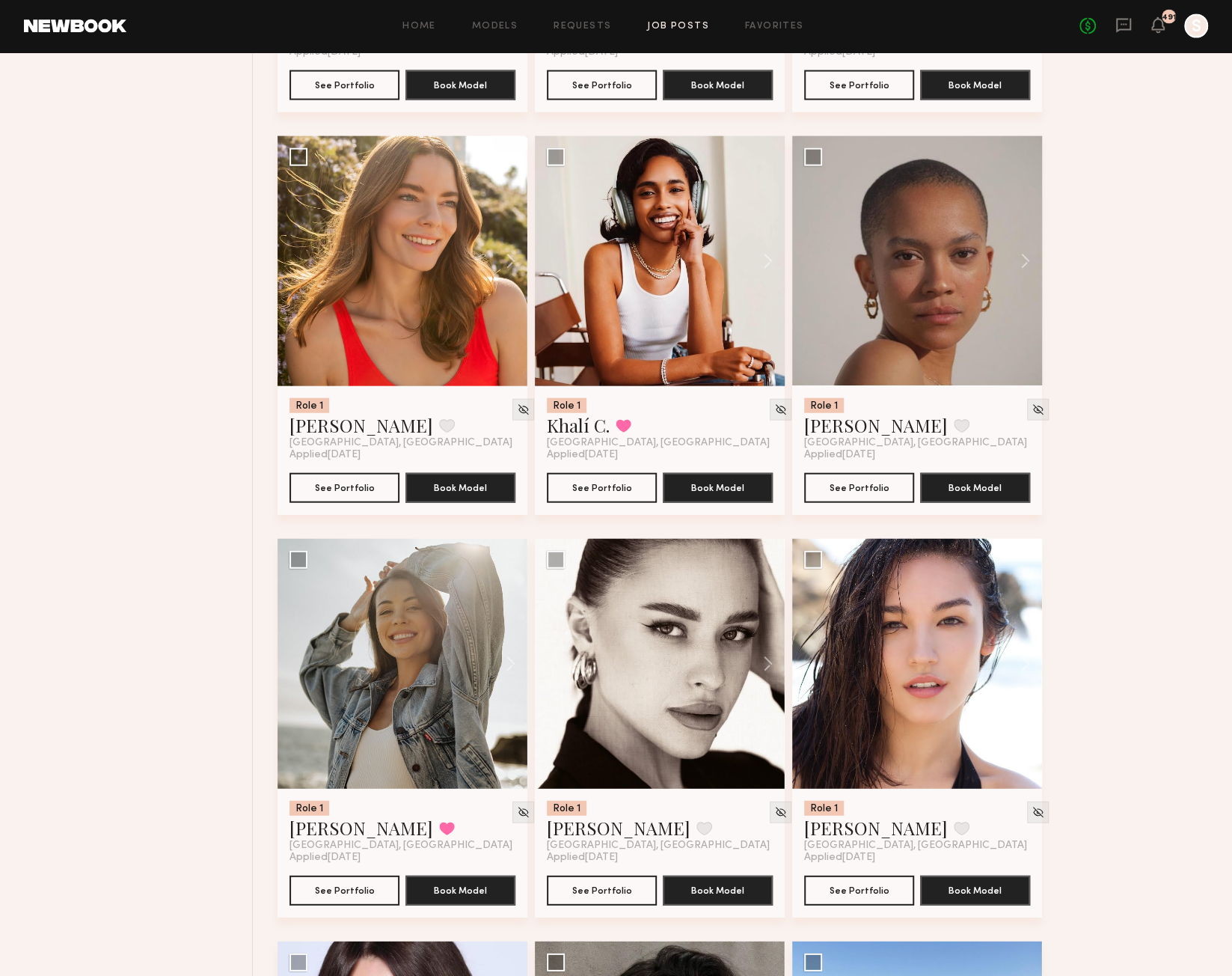
scroll to position [2116, 0]
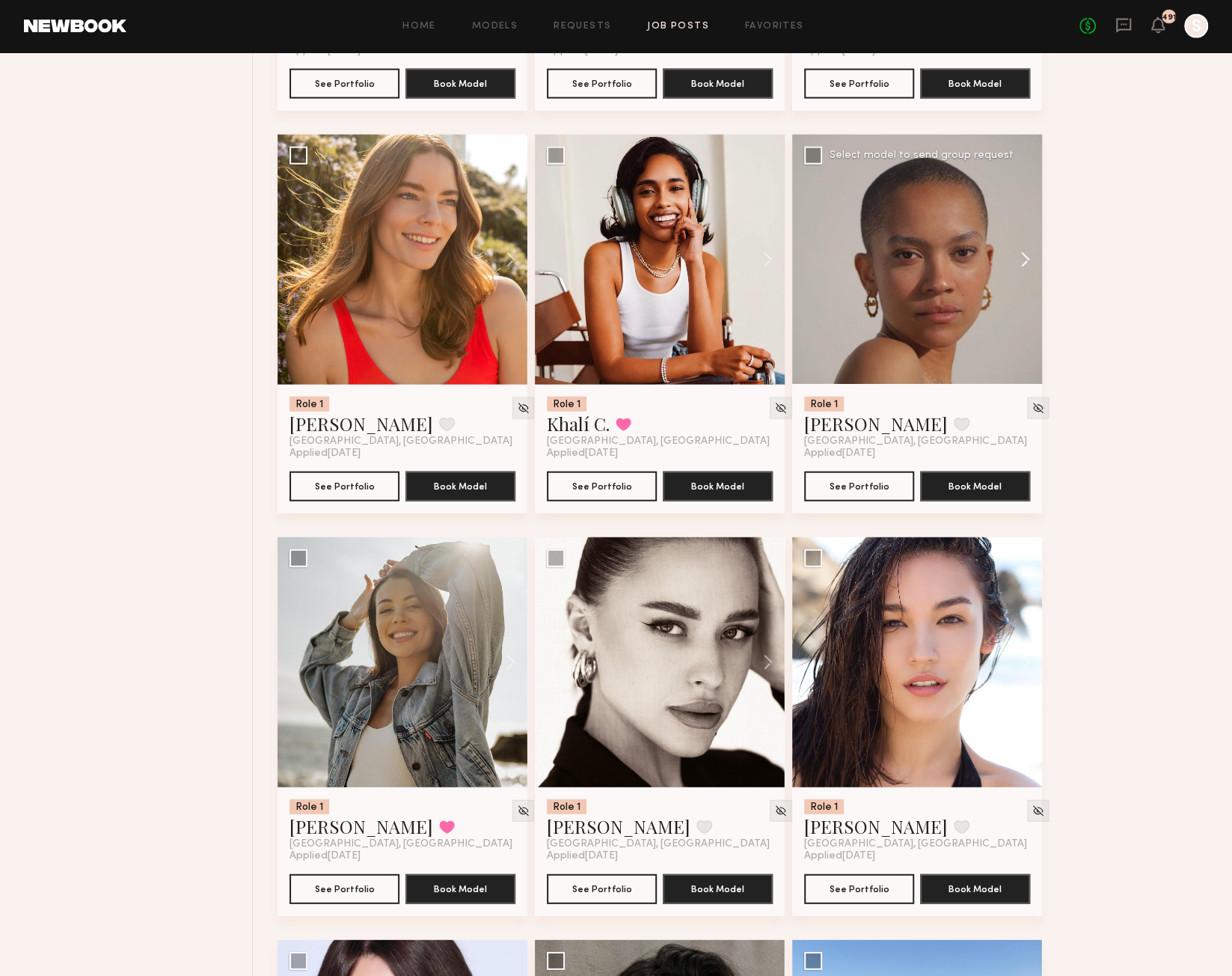
click at [1029, 262] on button at bounding box center [1019, 259] width 48 height 250
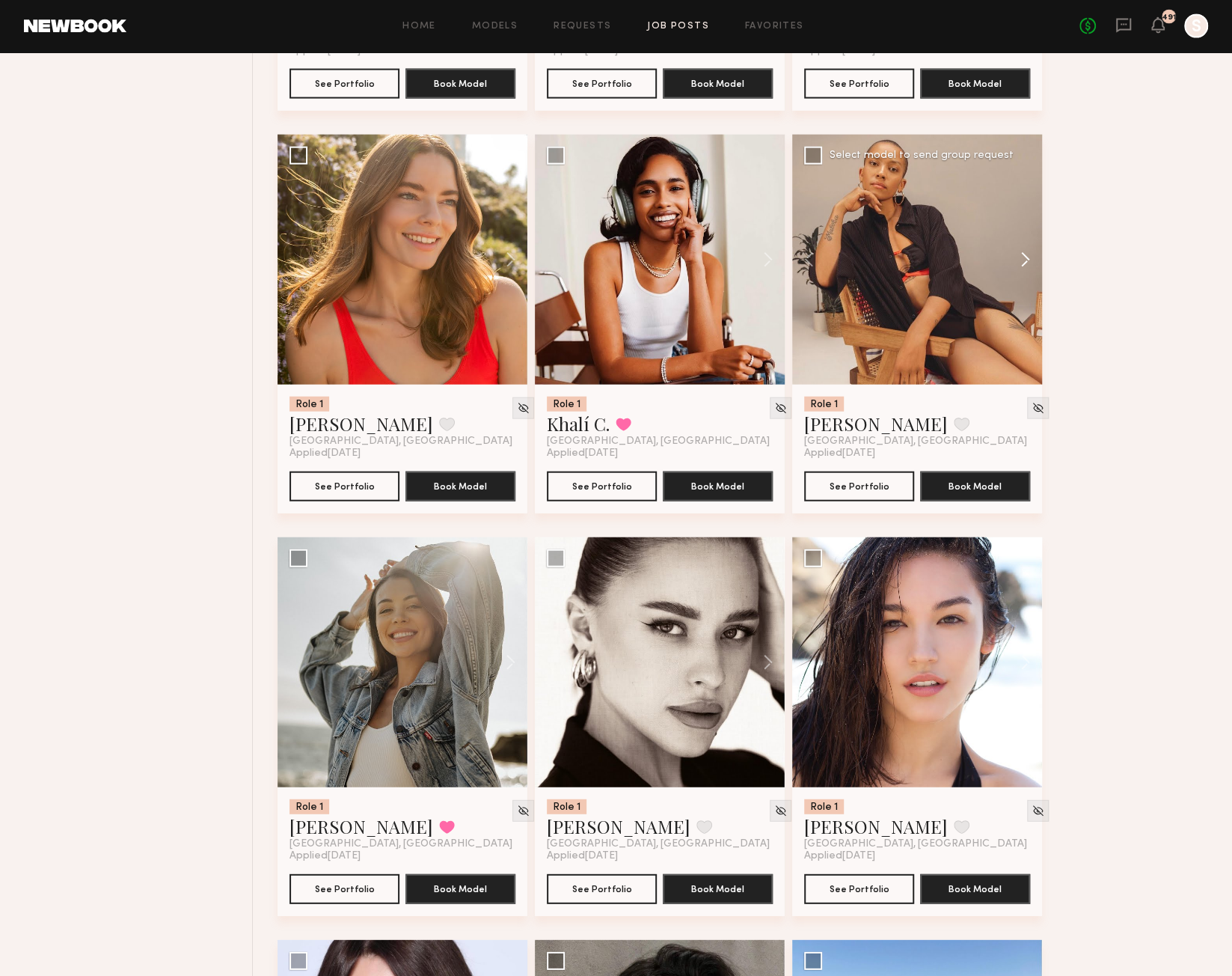
click at [1029, 262] on button at bounding box center [1019, 259] width 48 height 250
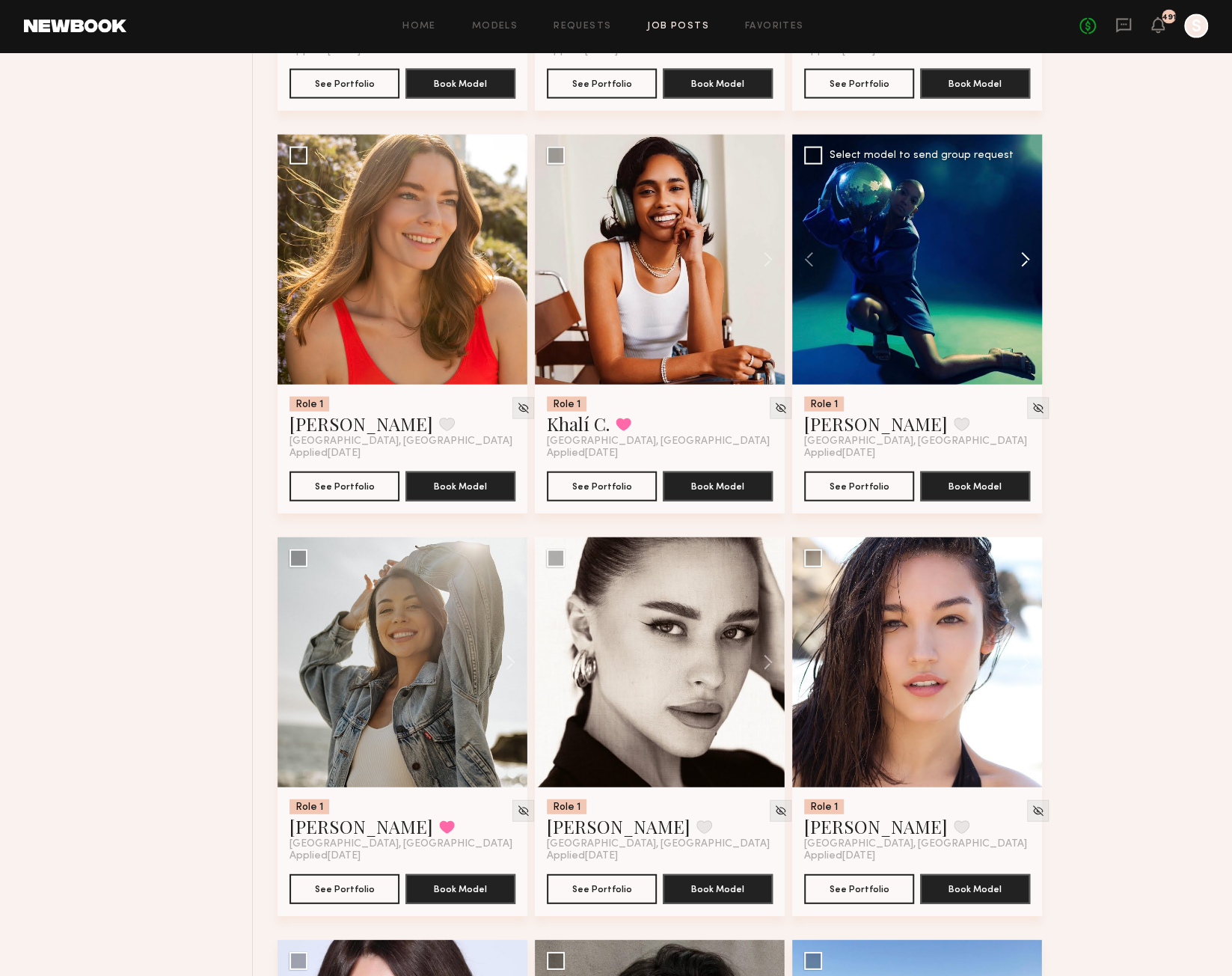
click at [1029, 262] on button at bounding box center [1019, 259] width 48 height 250
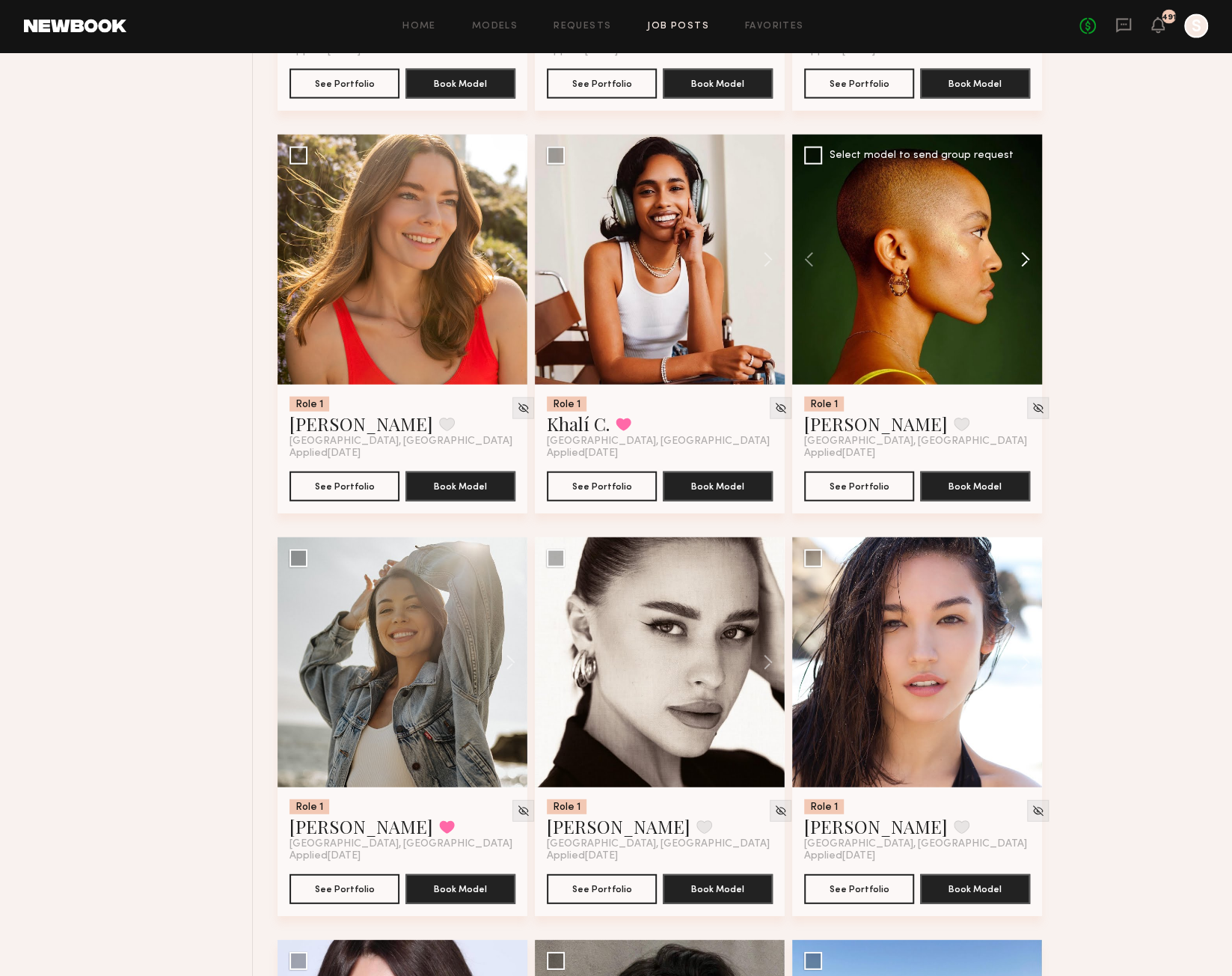
click at [1029, 262] on button at bounding box center [1019, 259] width 48 height 250
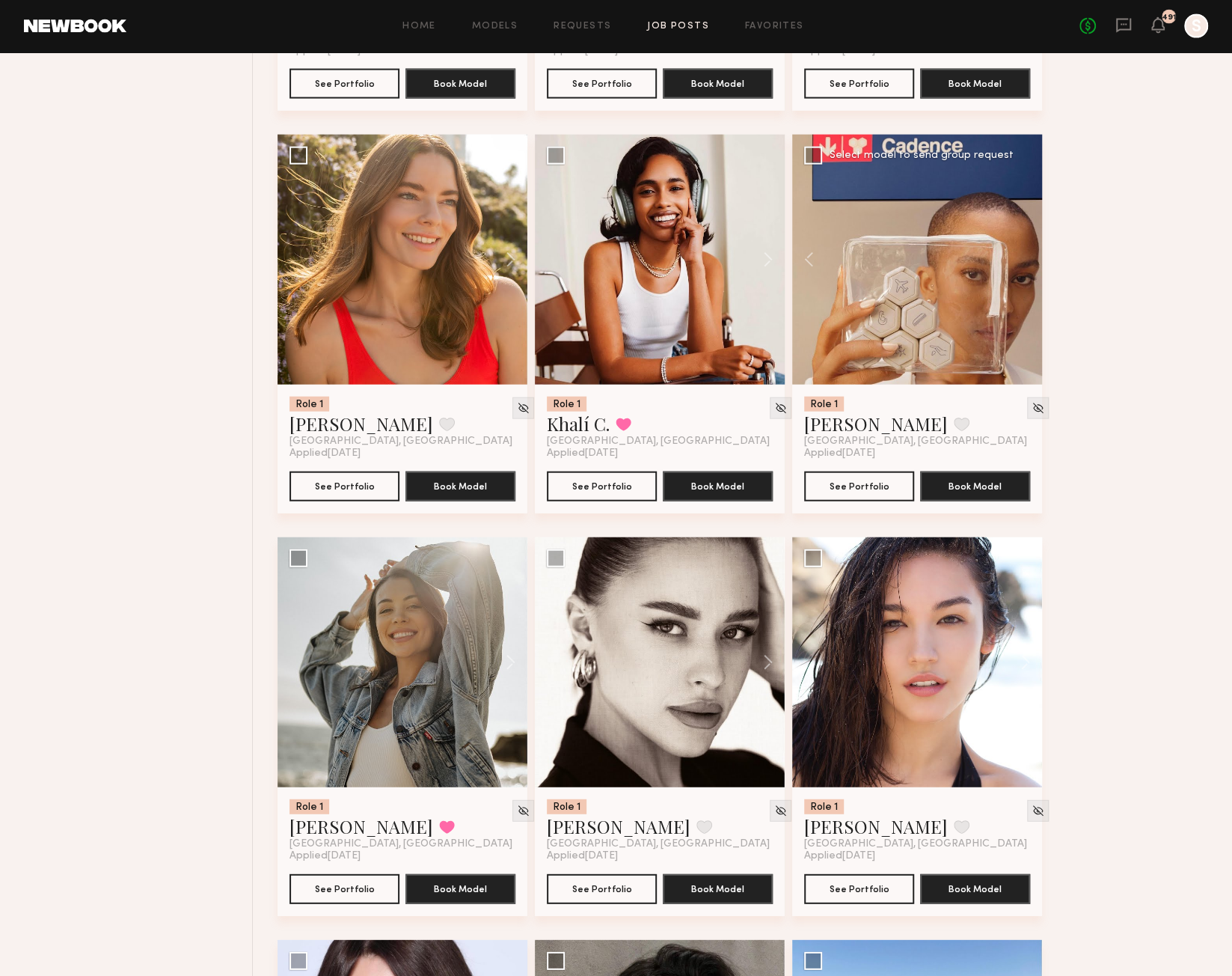
click at [1029, 262] on div at bounding box center [917, 259] width 250 height 250
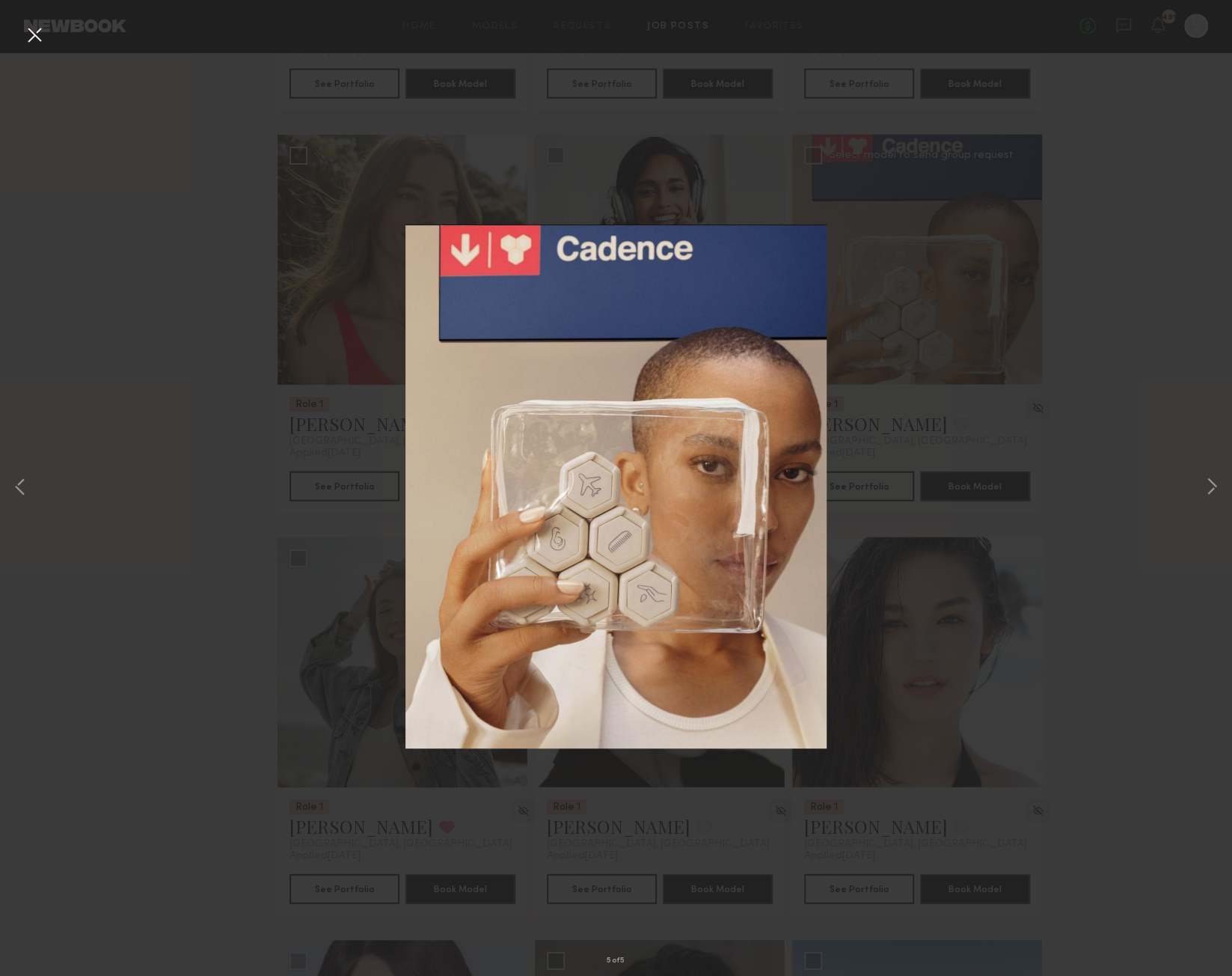
click at [33, 39] on button at bounding box center [34, 36] width 24 height 27
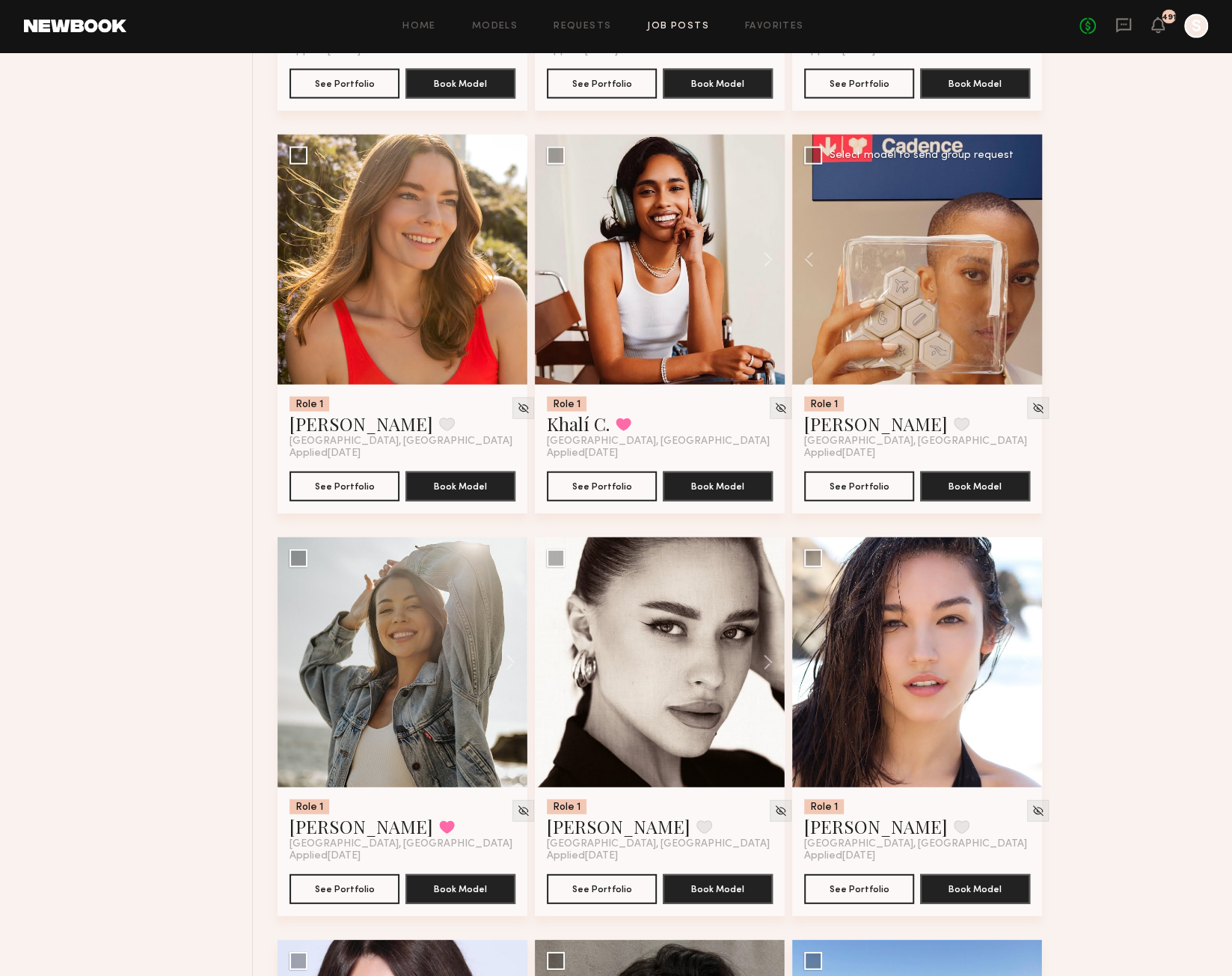
click at [918, 290] on div at bounding box center [917, 259] width 250 height 250
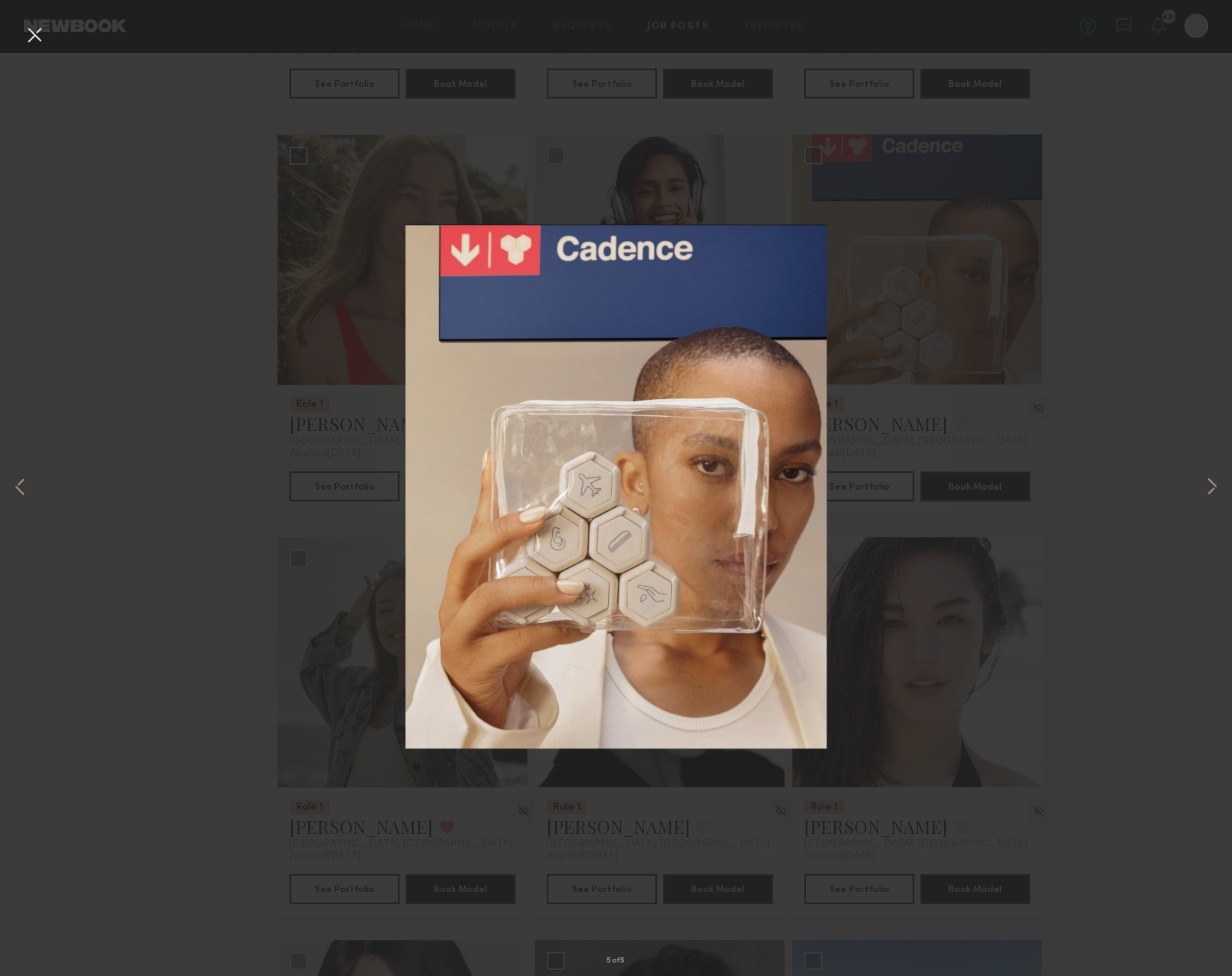
click at [40, 33] on button at bounding box center [34, 36] width 24 height 27
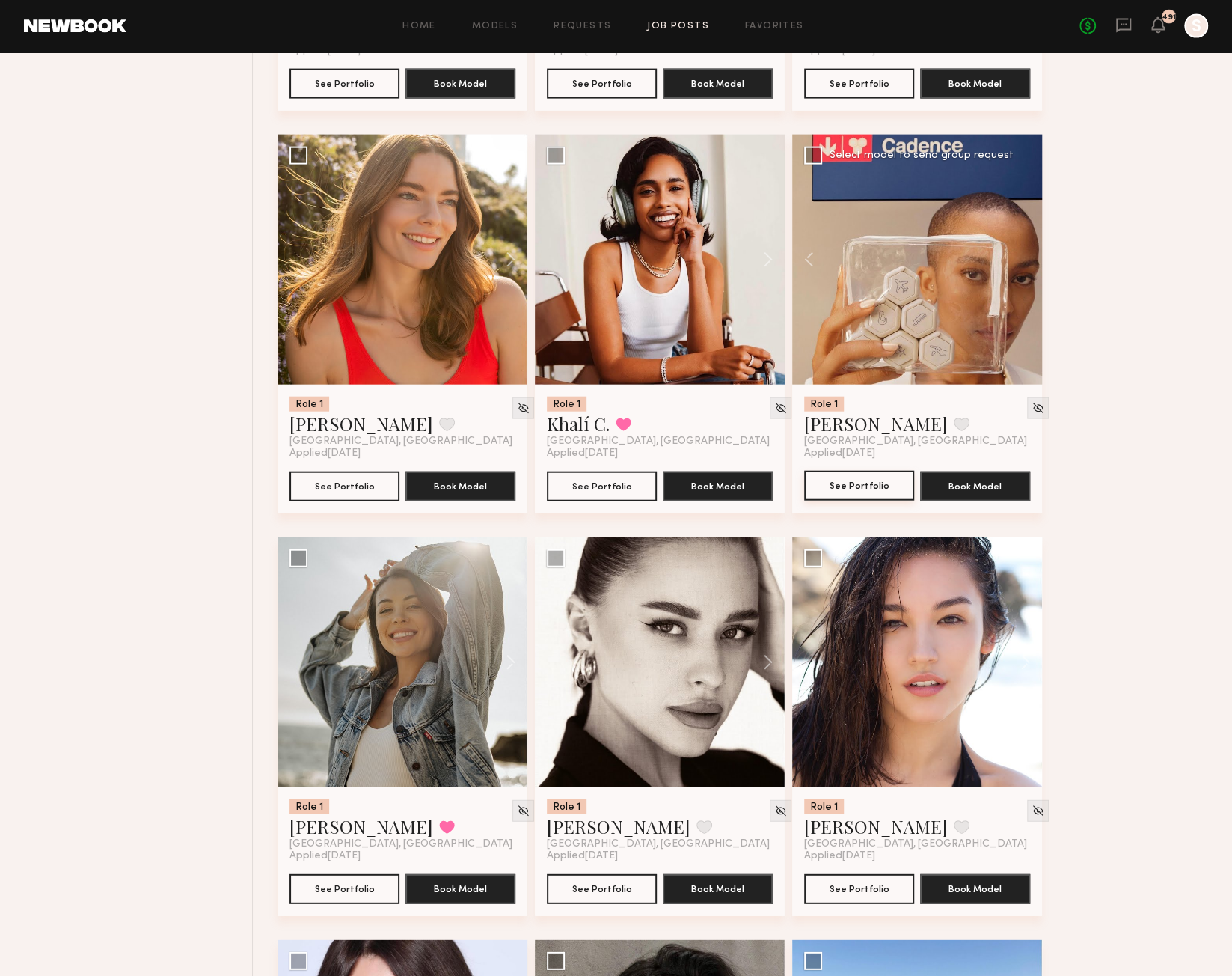
click at [878, 483] on button "See Portfolio" at bounding box center [858, 486] width 110 height 30
click at [764, 658] on button at bounding box center [761, 662] width 48 height 250
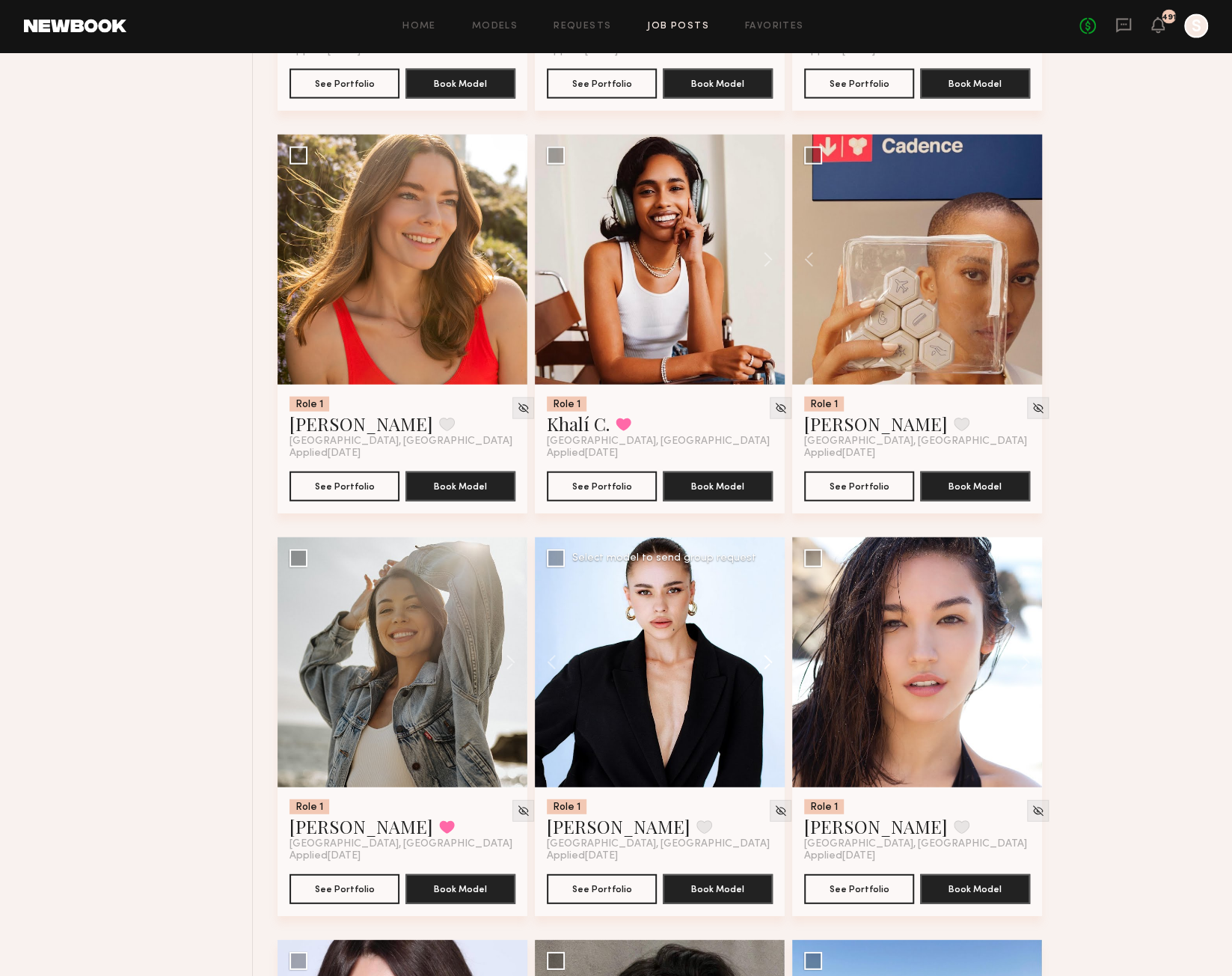
click at [764, 658] on button at bounding box center [761, 662] width 48 height 250
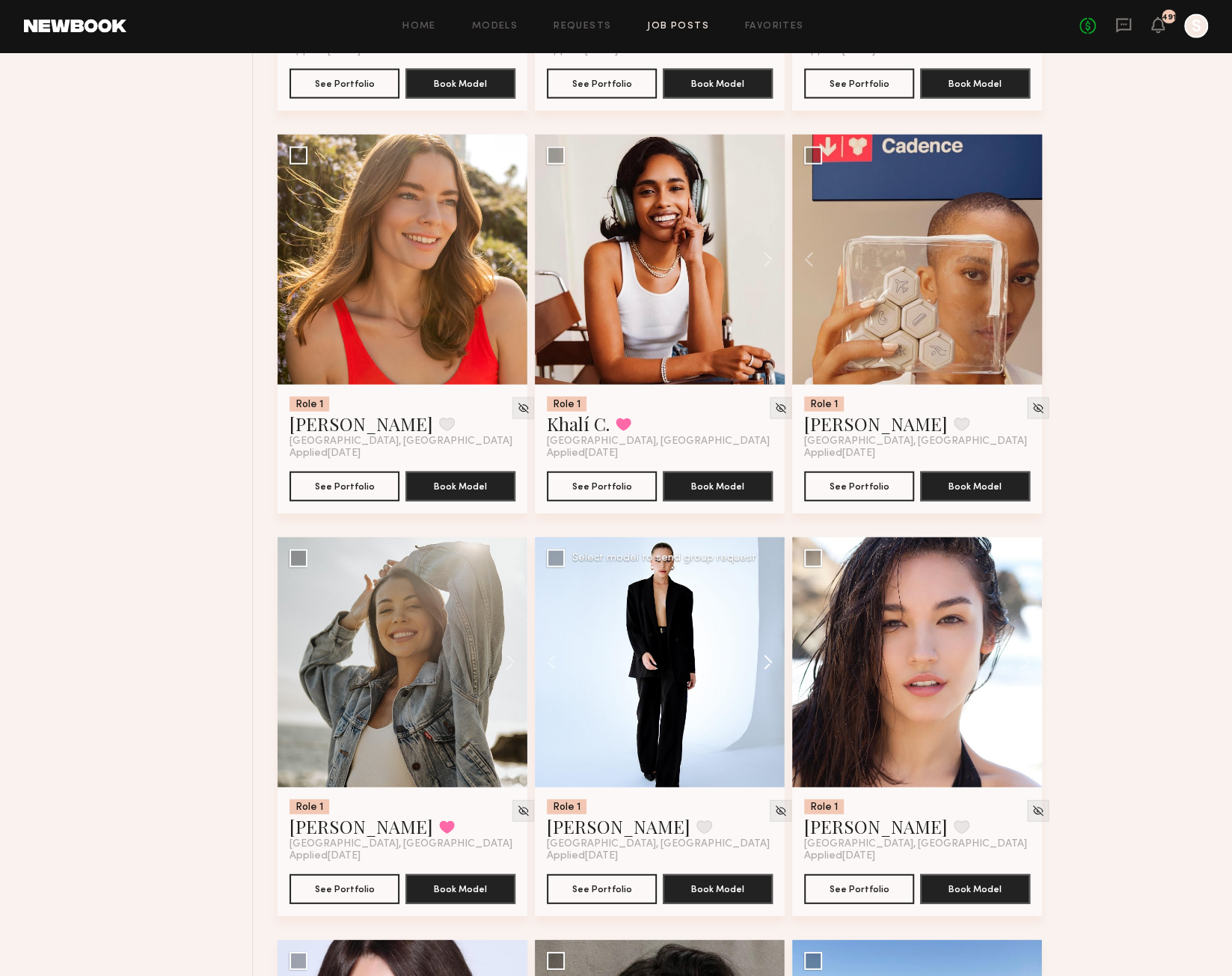
click at [764, 658] on button at bounding box center [761, 662] width 48 height 250
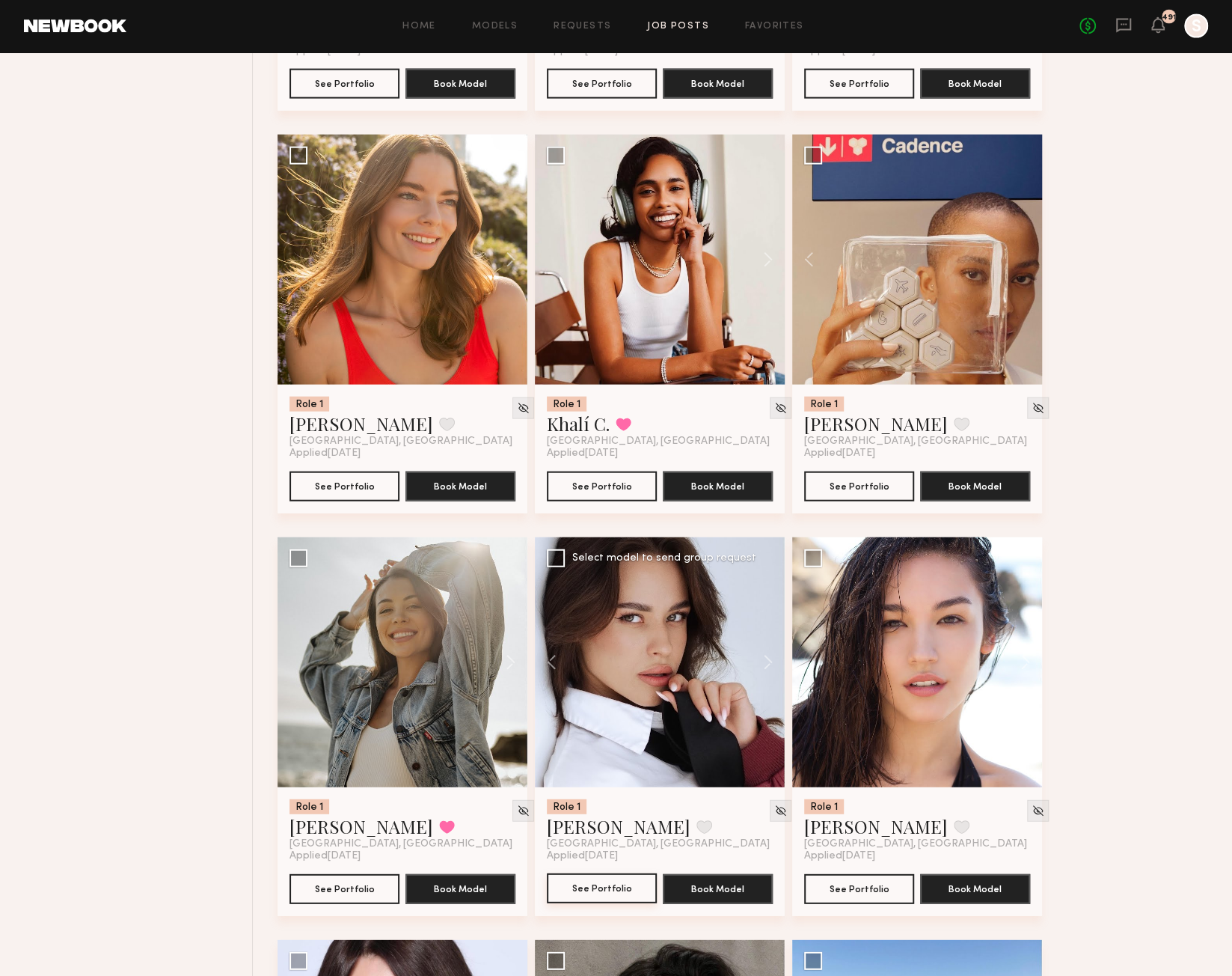
click at [576, 888] on button "See Portfolio" at bounding box center [602, 888] width 110 height 30
click at [1023, 654] on button at bounding box center [1019, 662] width 48 height 250
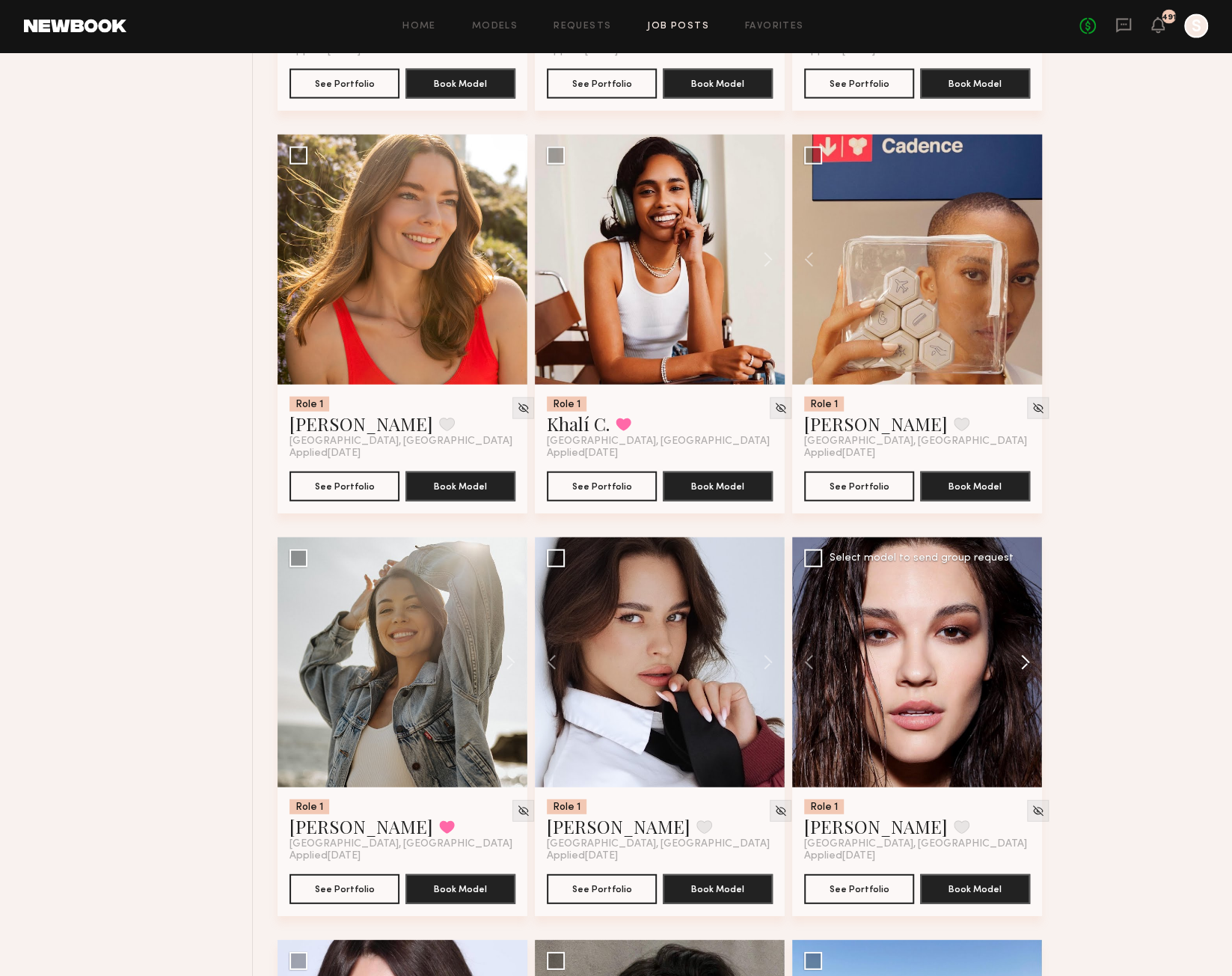
click at [1023, 654] on button at bounding box center [1019, 662] width 48 height 250
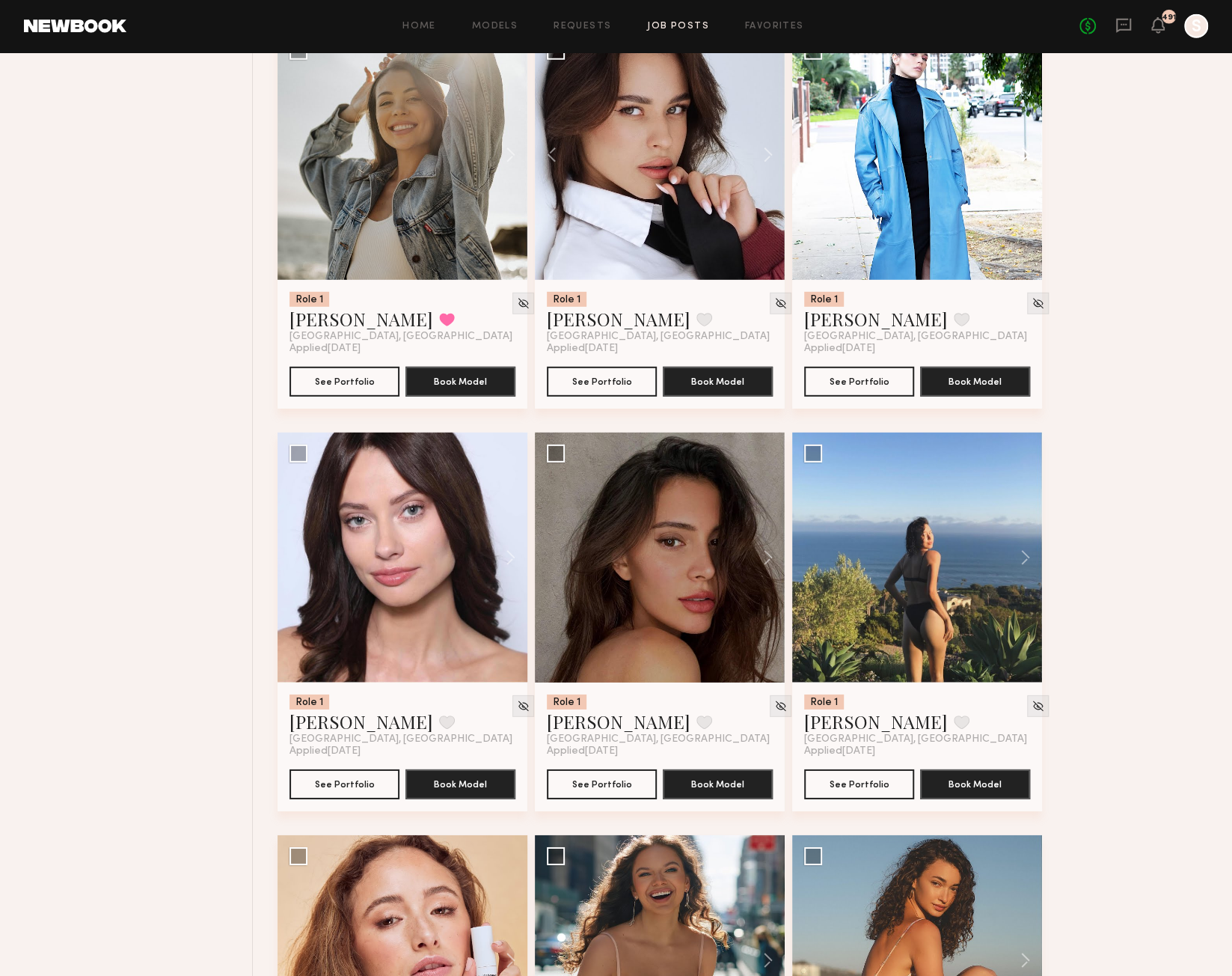
scroll to position [2622, 0]
click at [1024, 555] on button at bounding box center [1019, 558] width 48 height 250
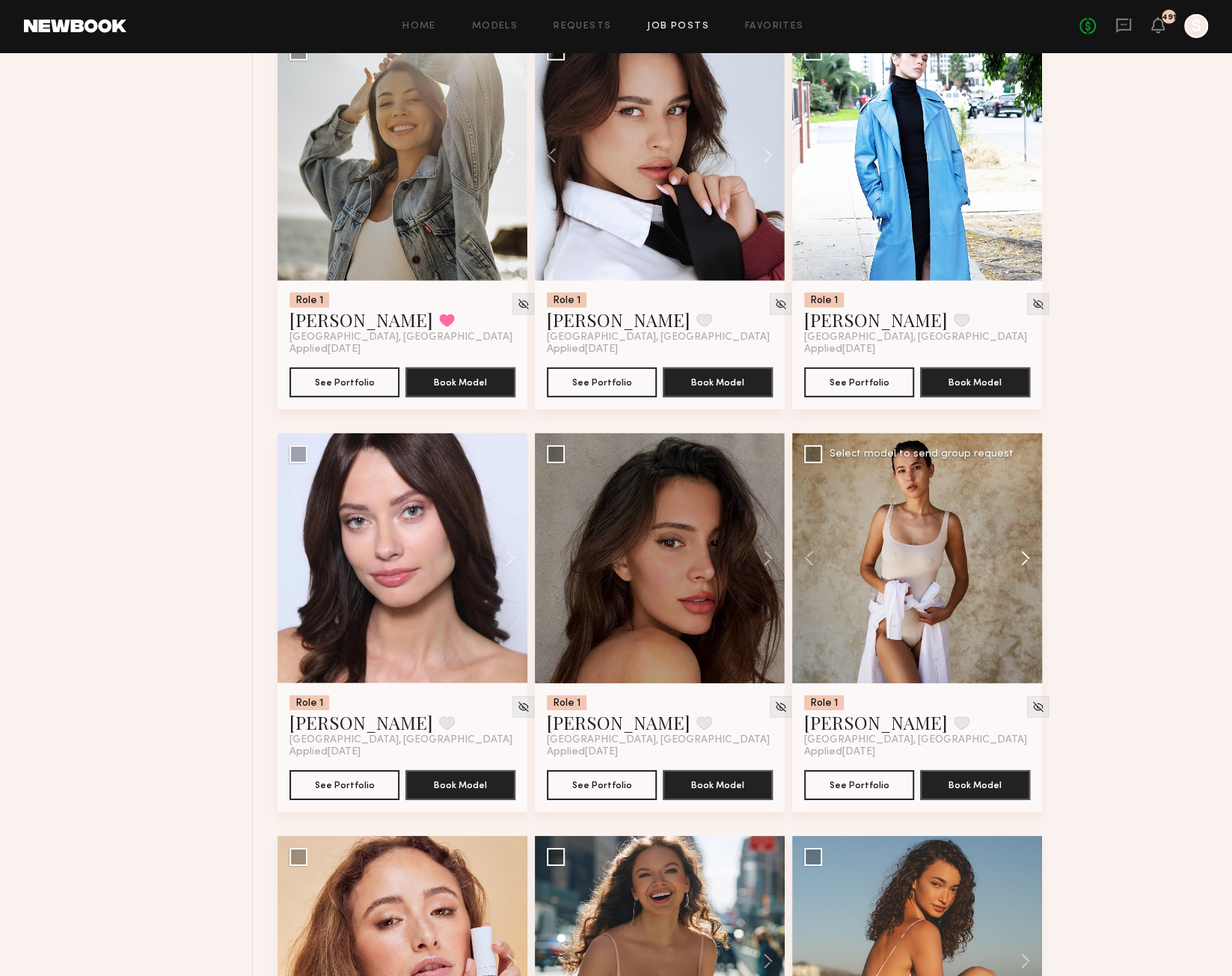
click at [1024, 555] on button at bounding box center [1019, 558] width 48 height 250
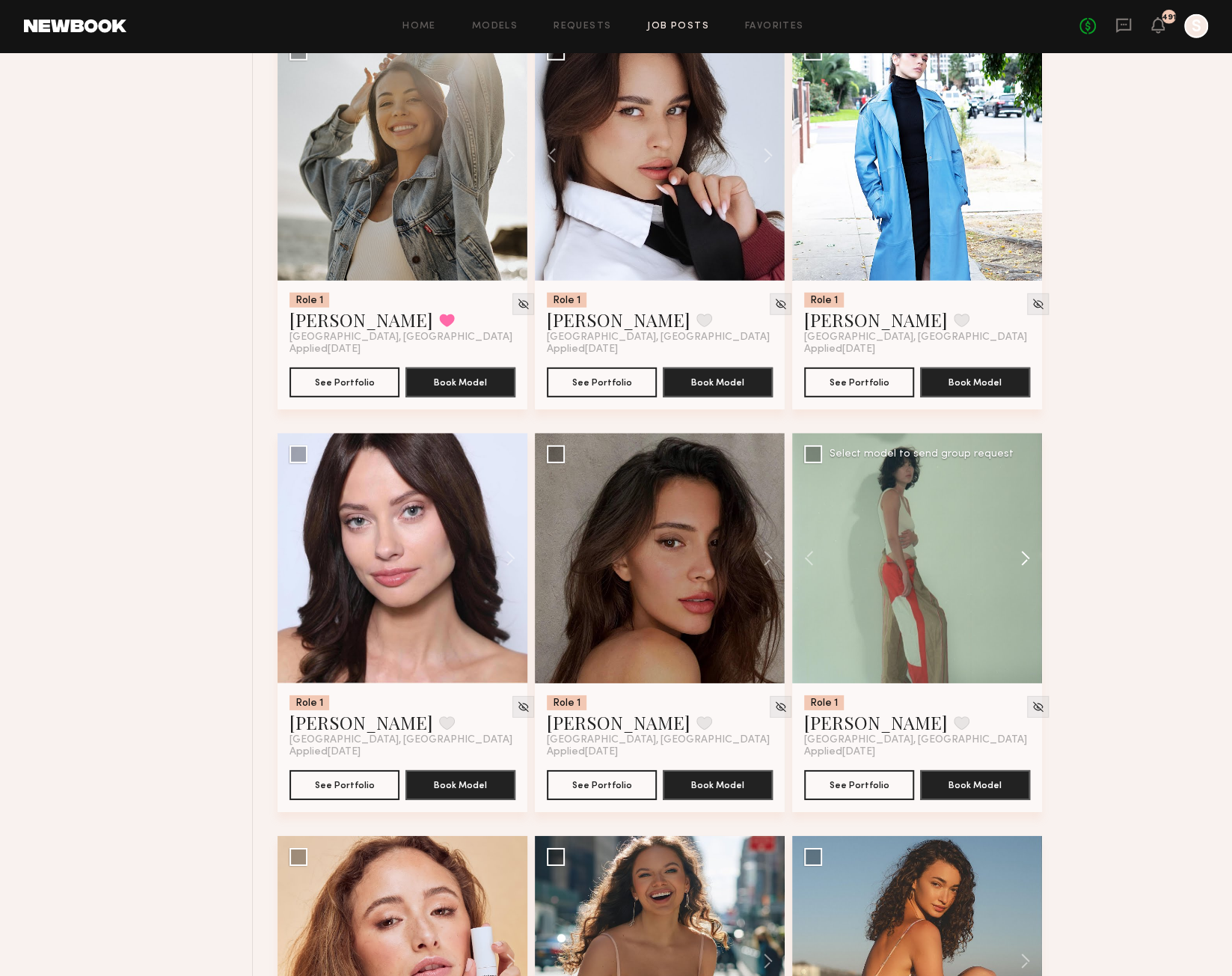
click at [1025, 556] on button at bounding box center [1019, 558] width 48 height 250
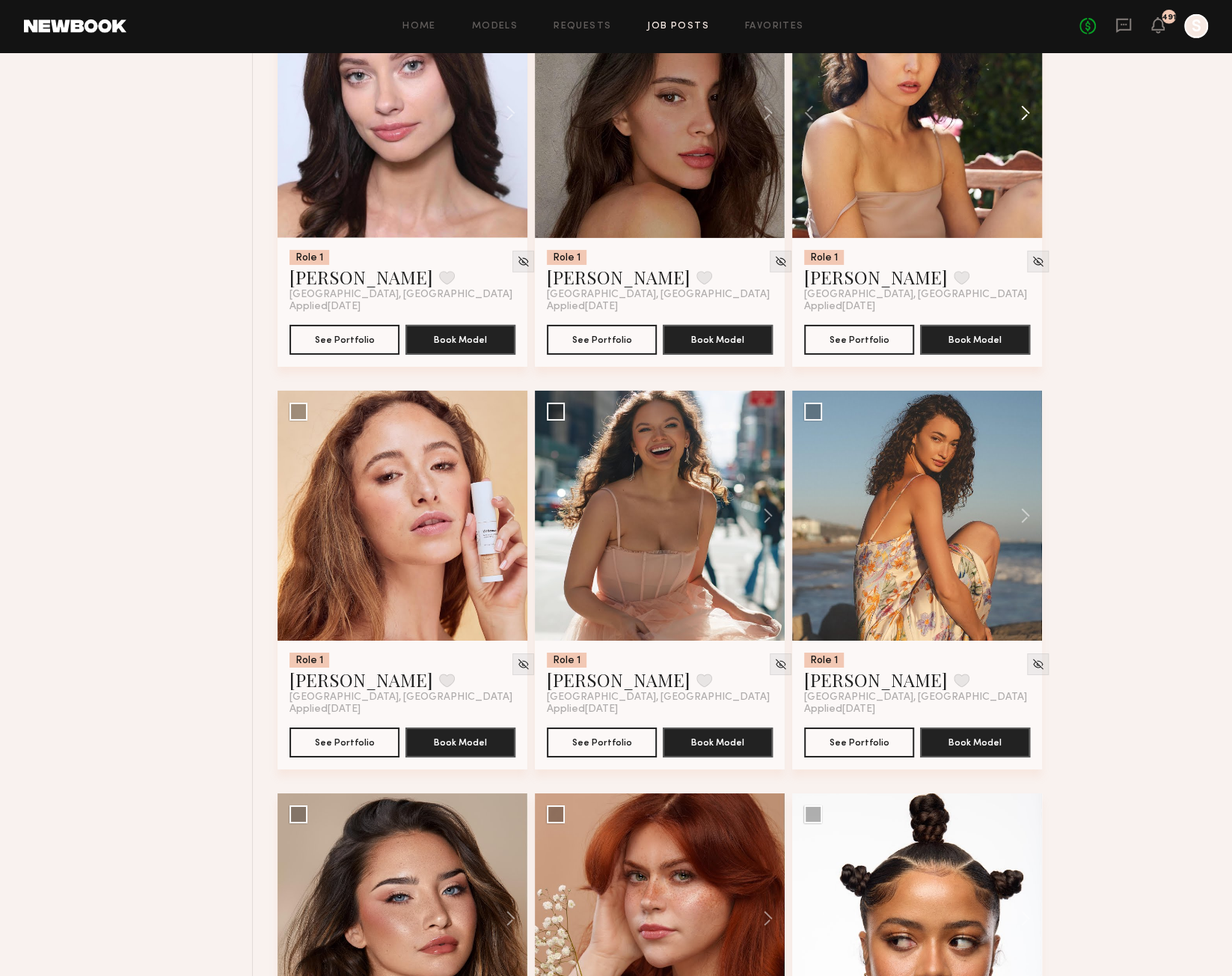
scroll to position [3093, 0]
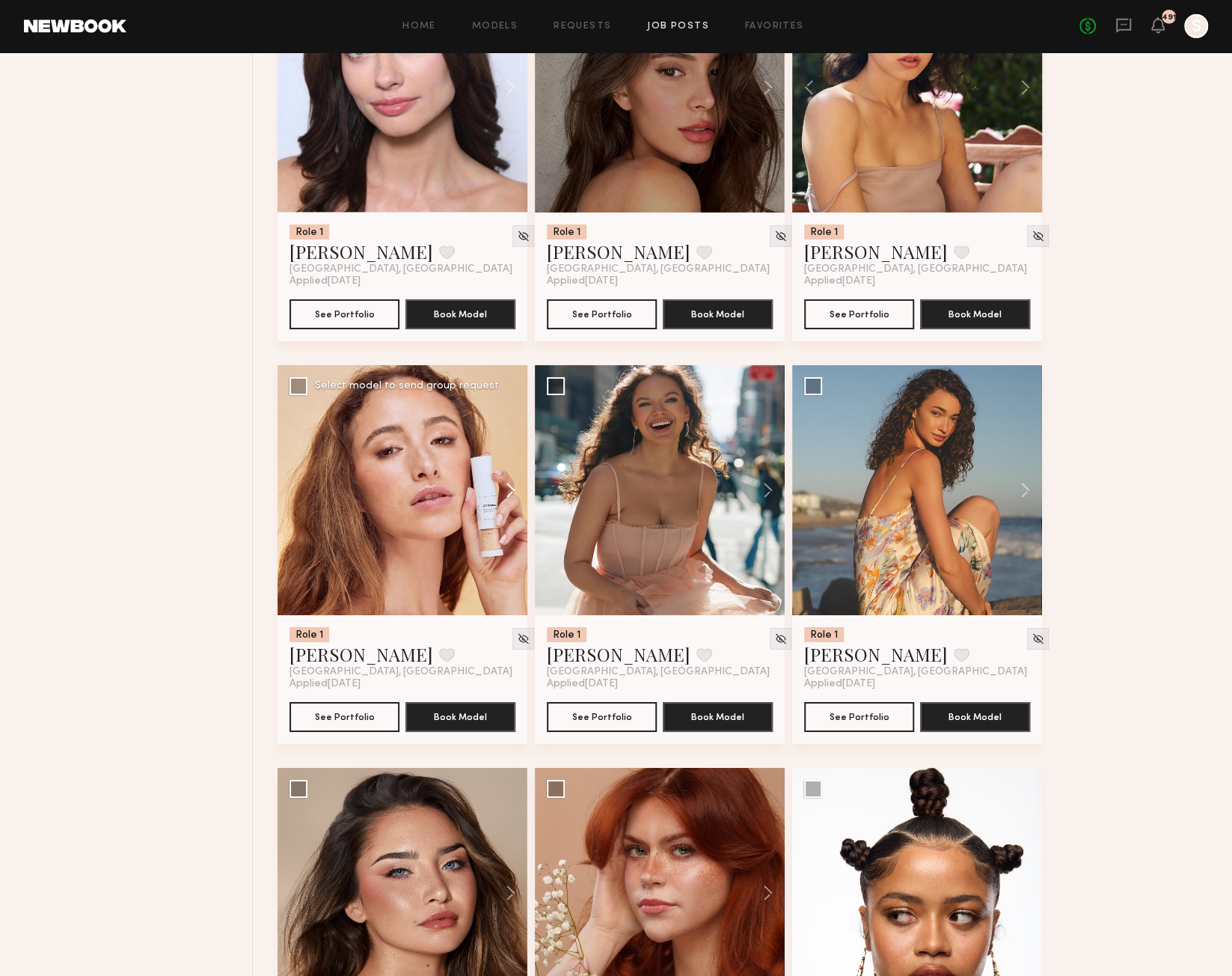
click at [507, 494] on button at bounding box center [504, 490] width 48 height 250
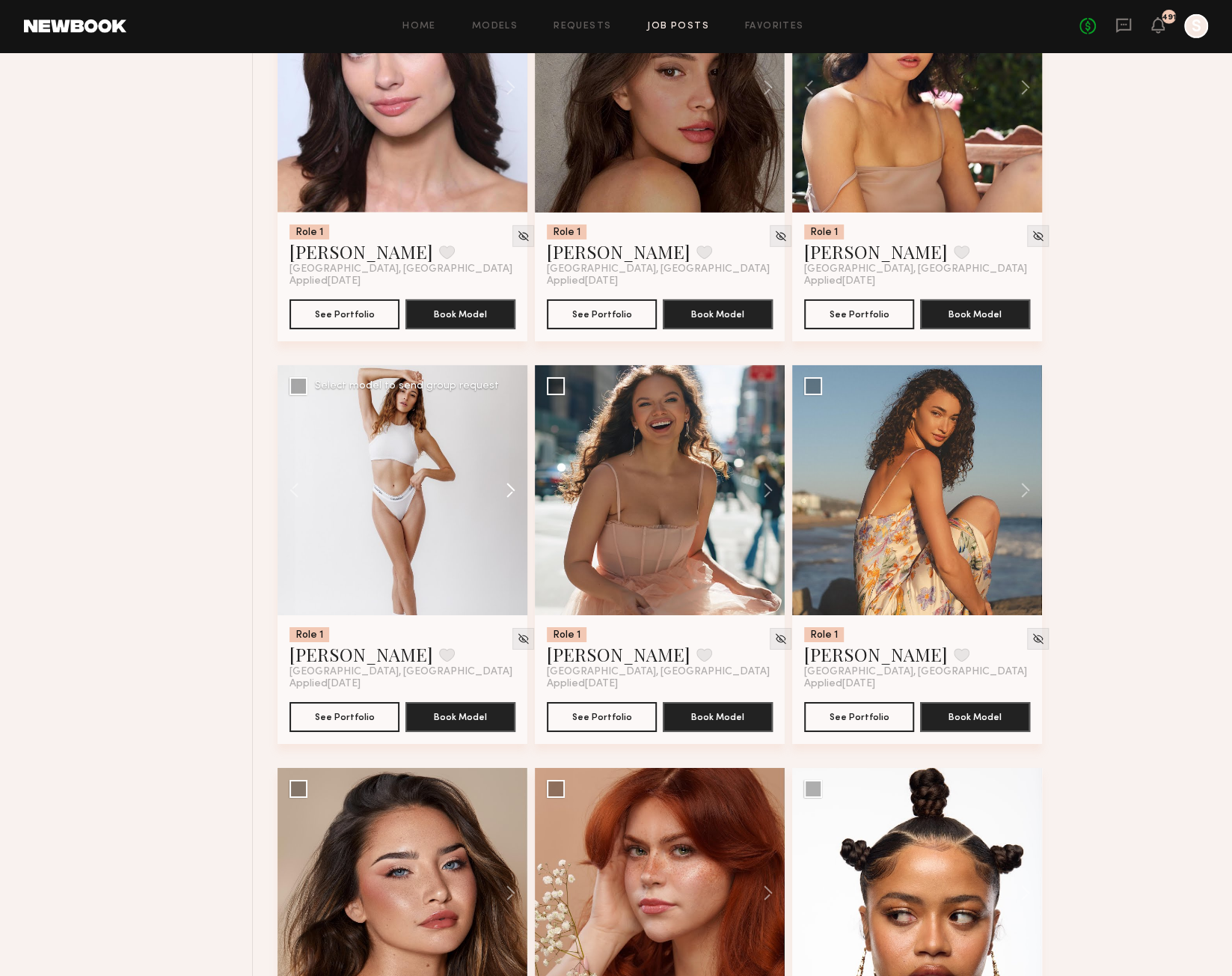
click at [508, 495] on button at bounding box center [504, 490] width 48 height 250
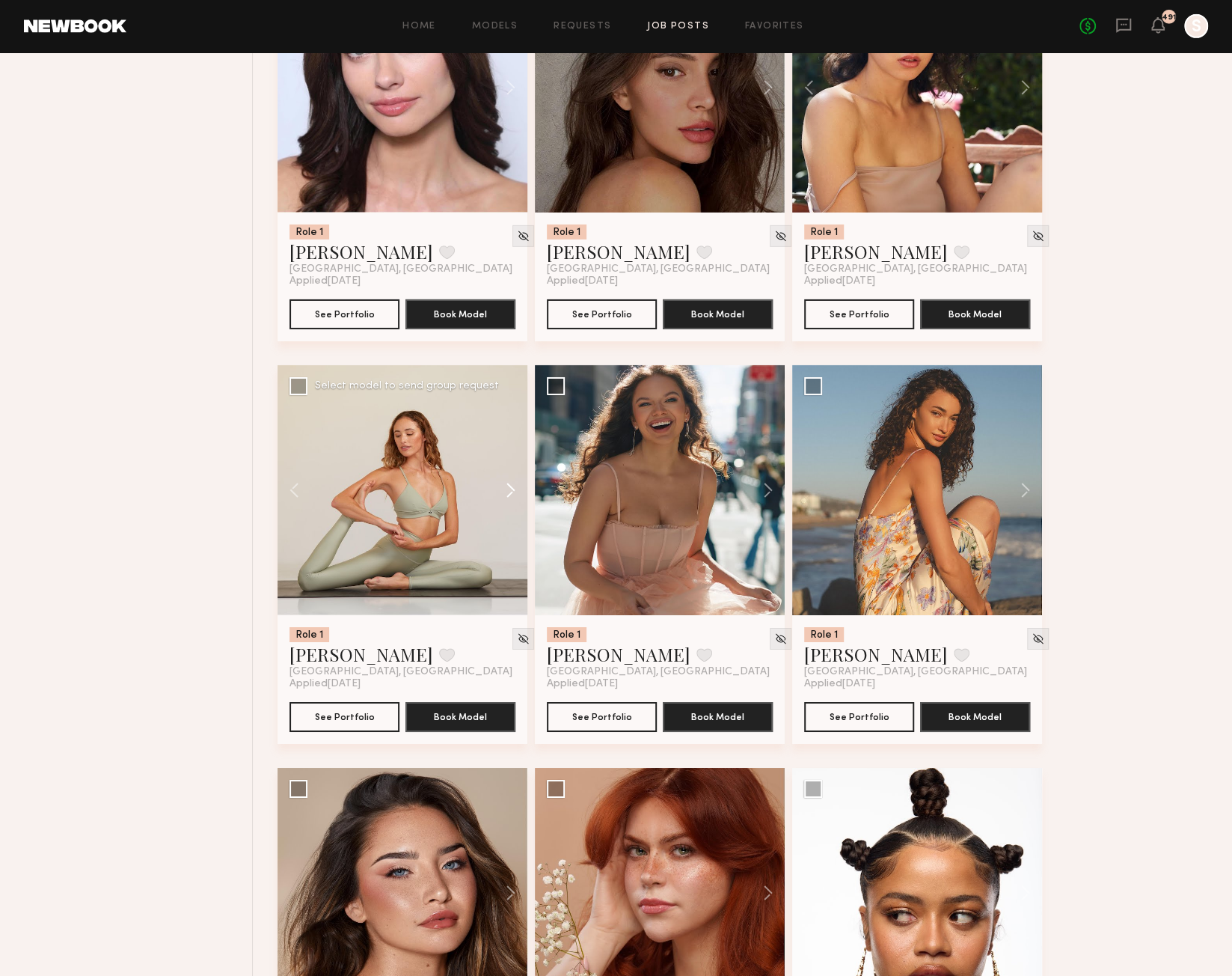
click at [509, 496] on button at bounding box center [504, 490] width 48 height 250
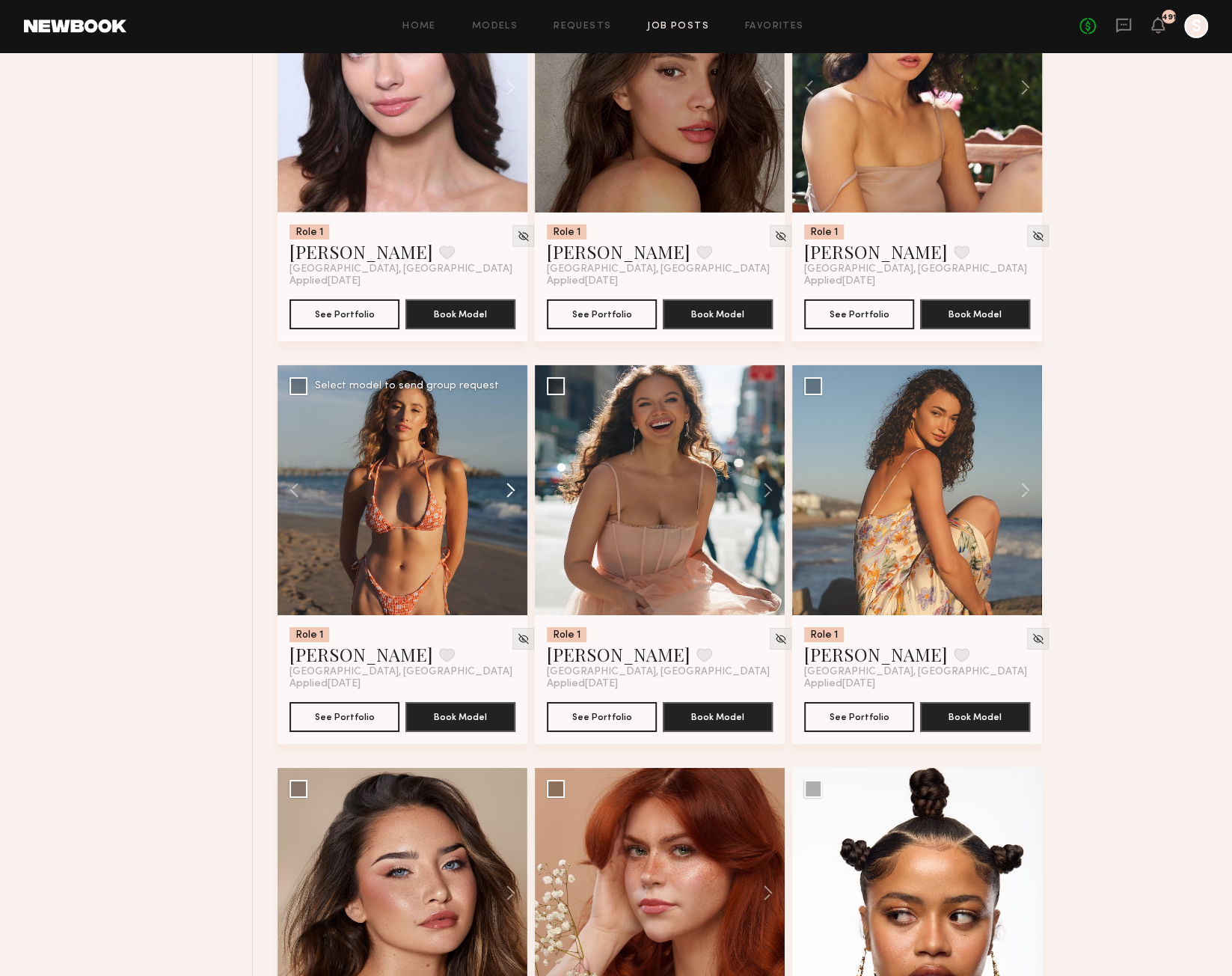
click at [509, 496] on button at bounding box center [504, 490] width 48 height 250
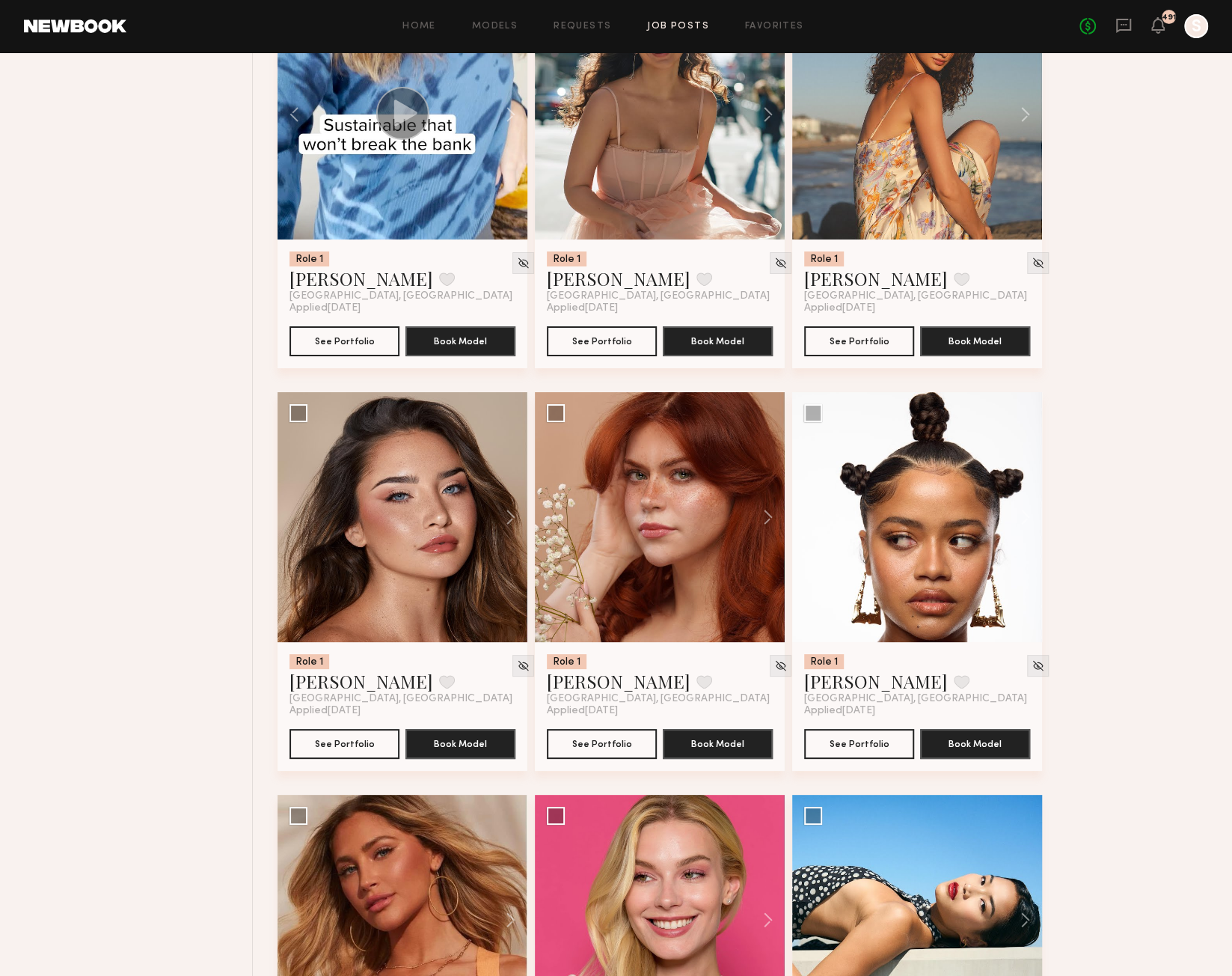
scroll to position [3488, 0]
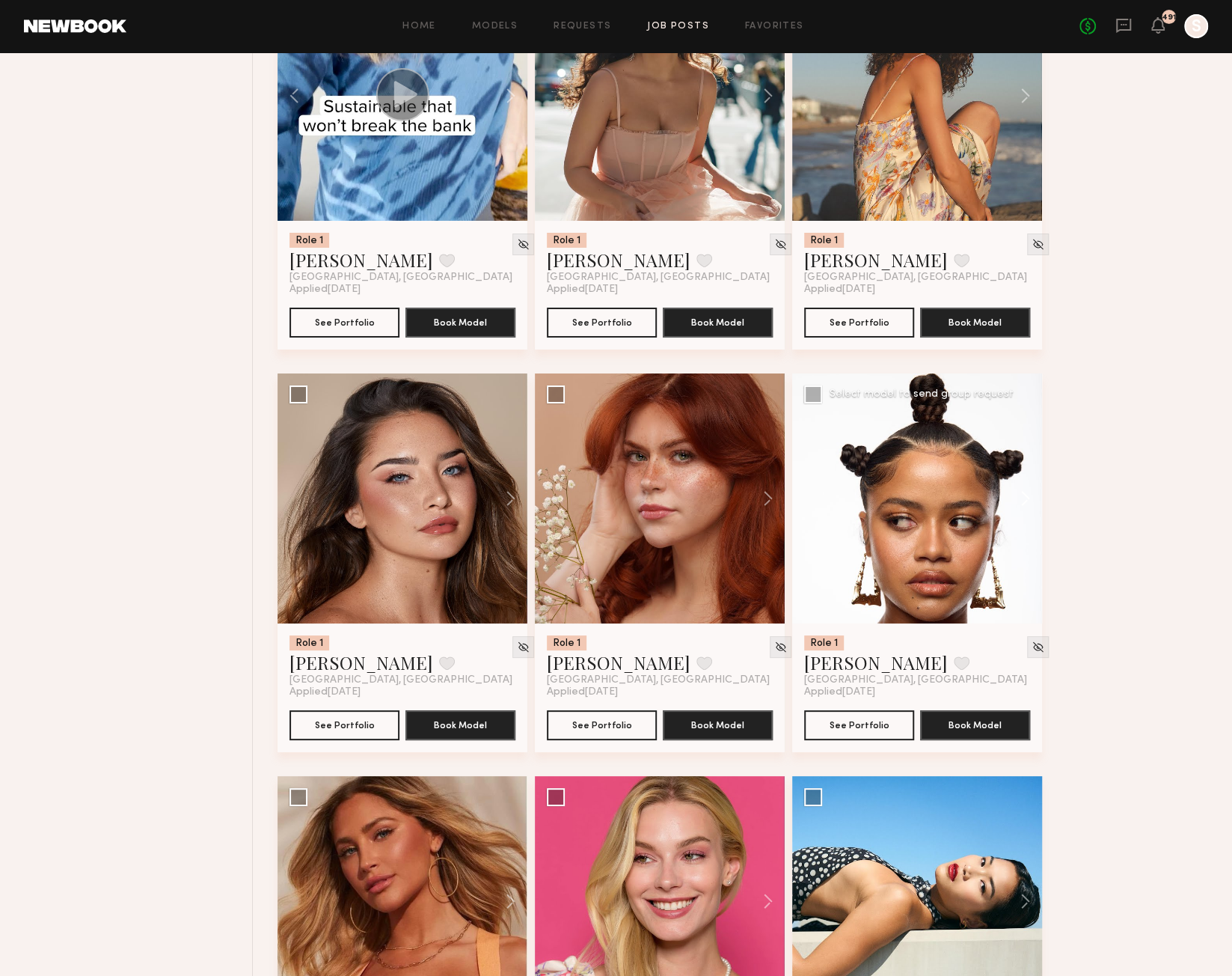
click at [1027, 495] on button at bounding box center [1019, 498] width 48 height 250
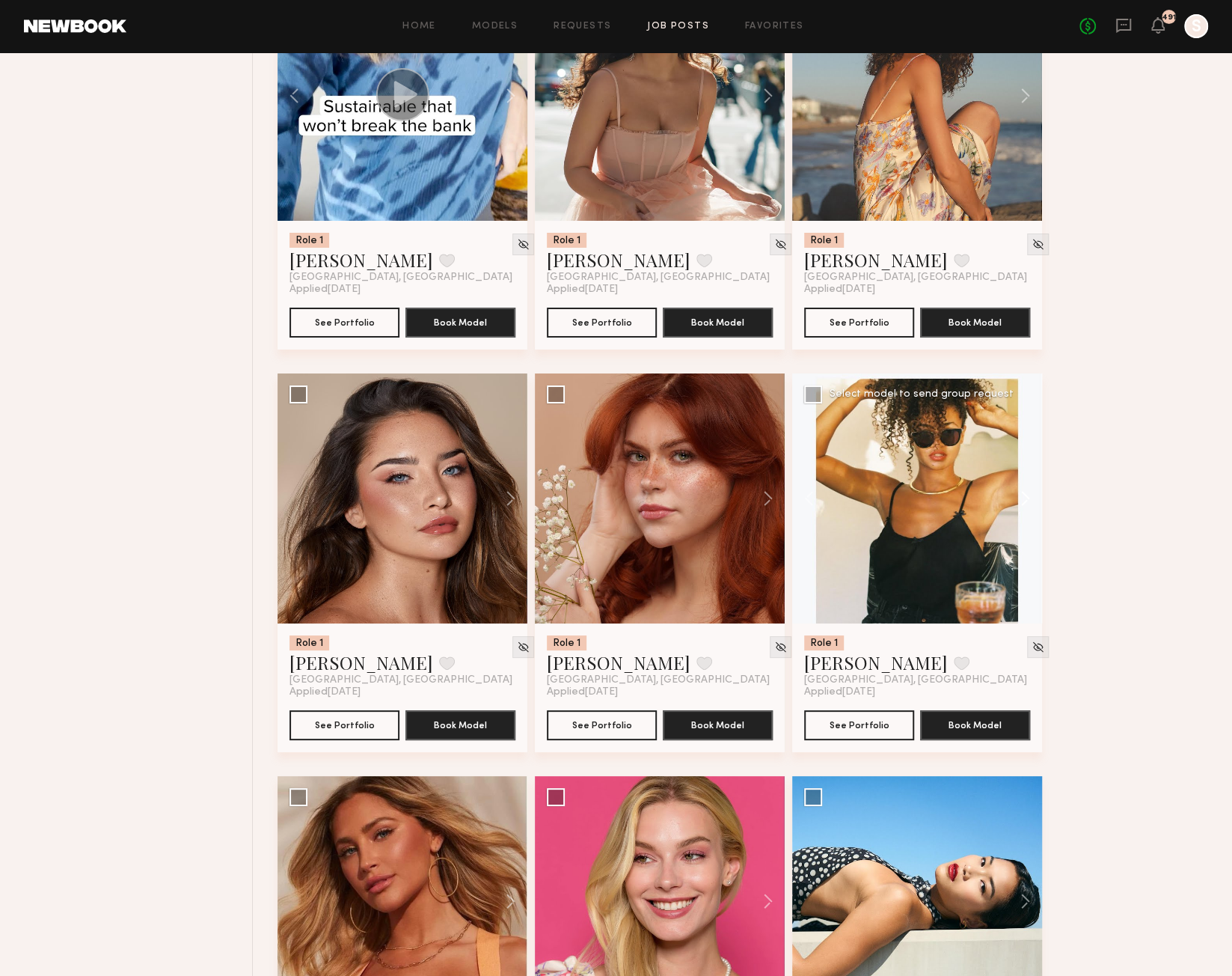
click at [1027, 495] on button at bounding box center [1019, 498] width 48 height 250
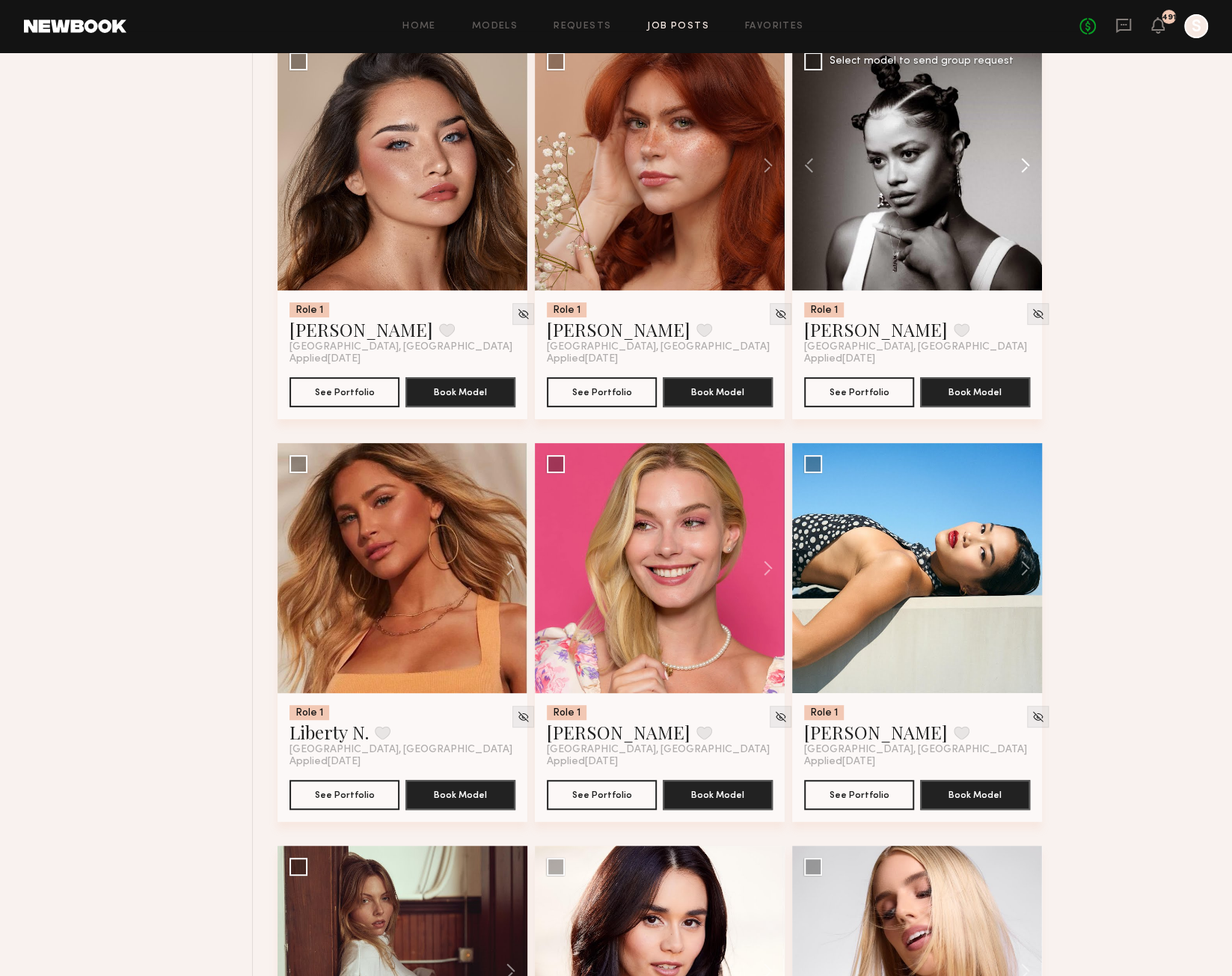
scroll to position [3889, 0]
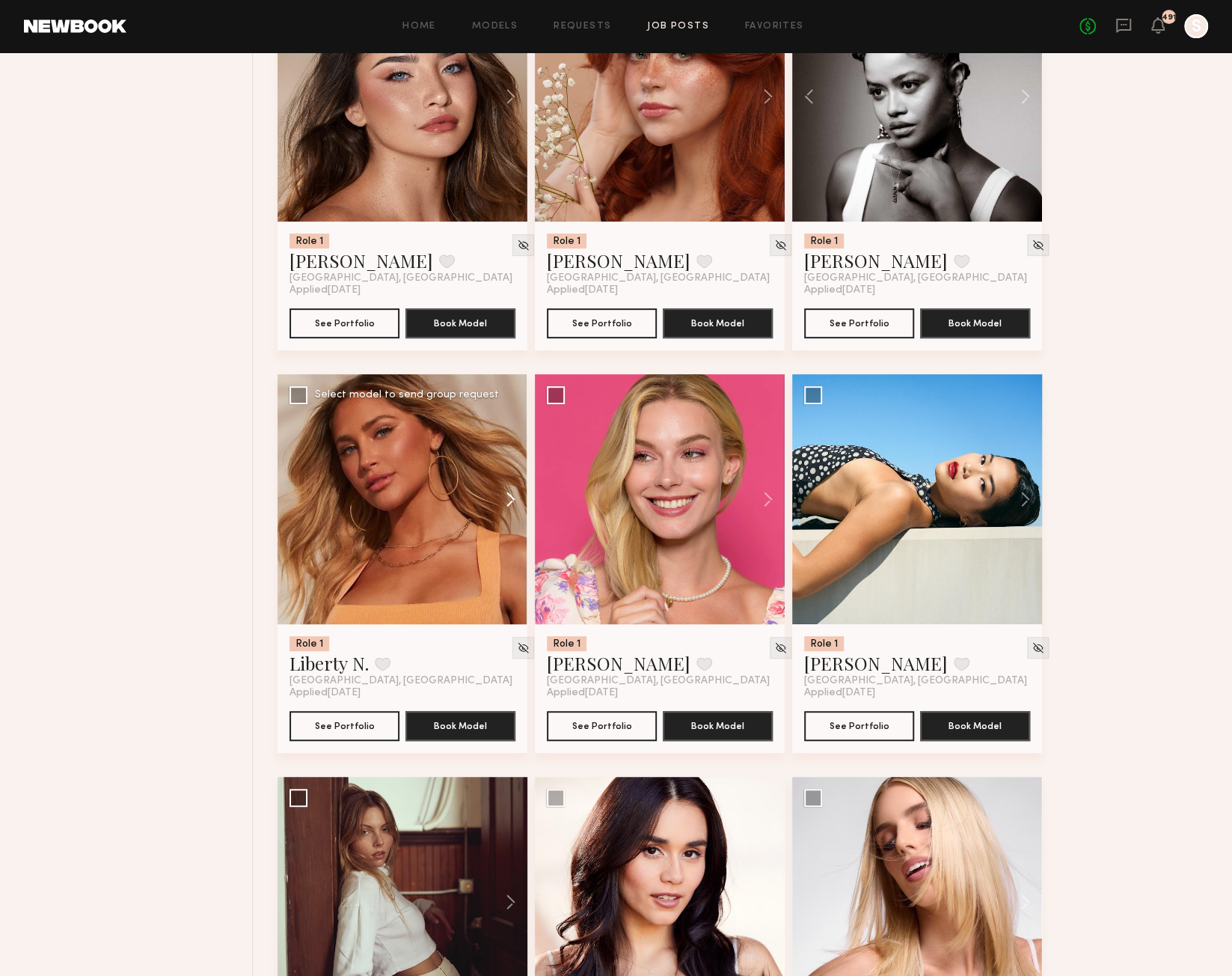
click at [511, 505] on button at bounding box center [504, 499] width 48 height 250
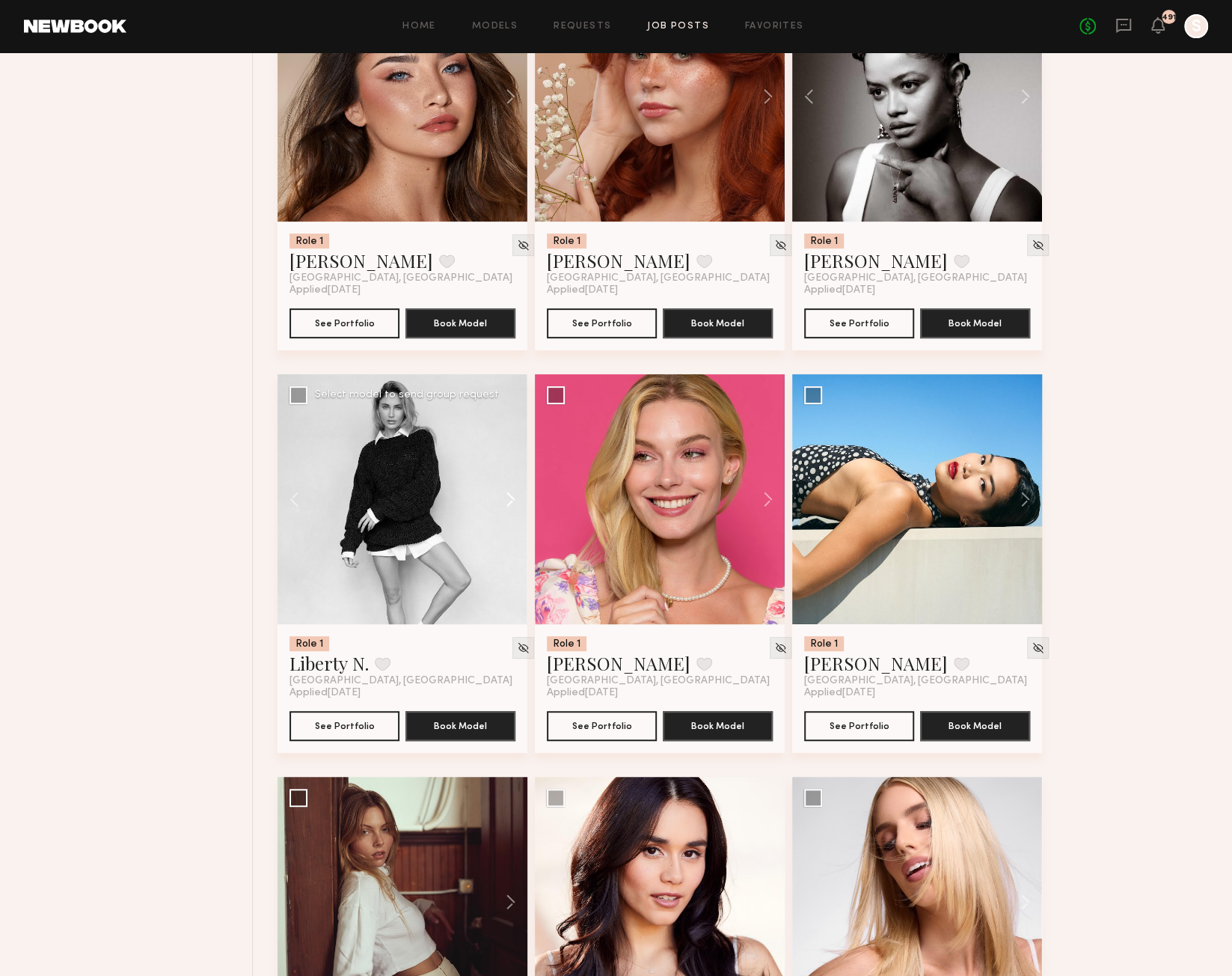
click at [511, 505] on button at bounding box center [504, 499] width 48 height 250
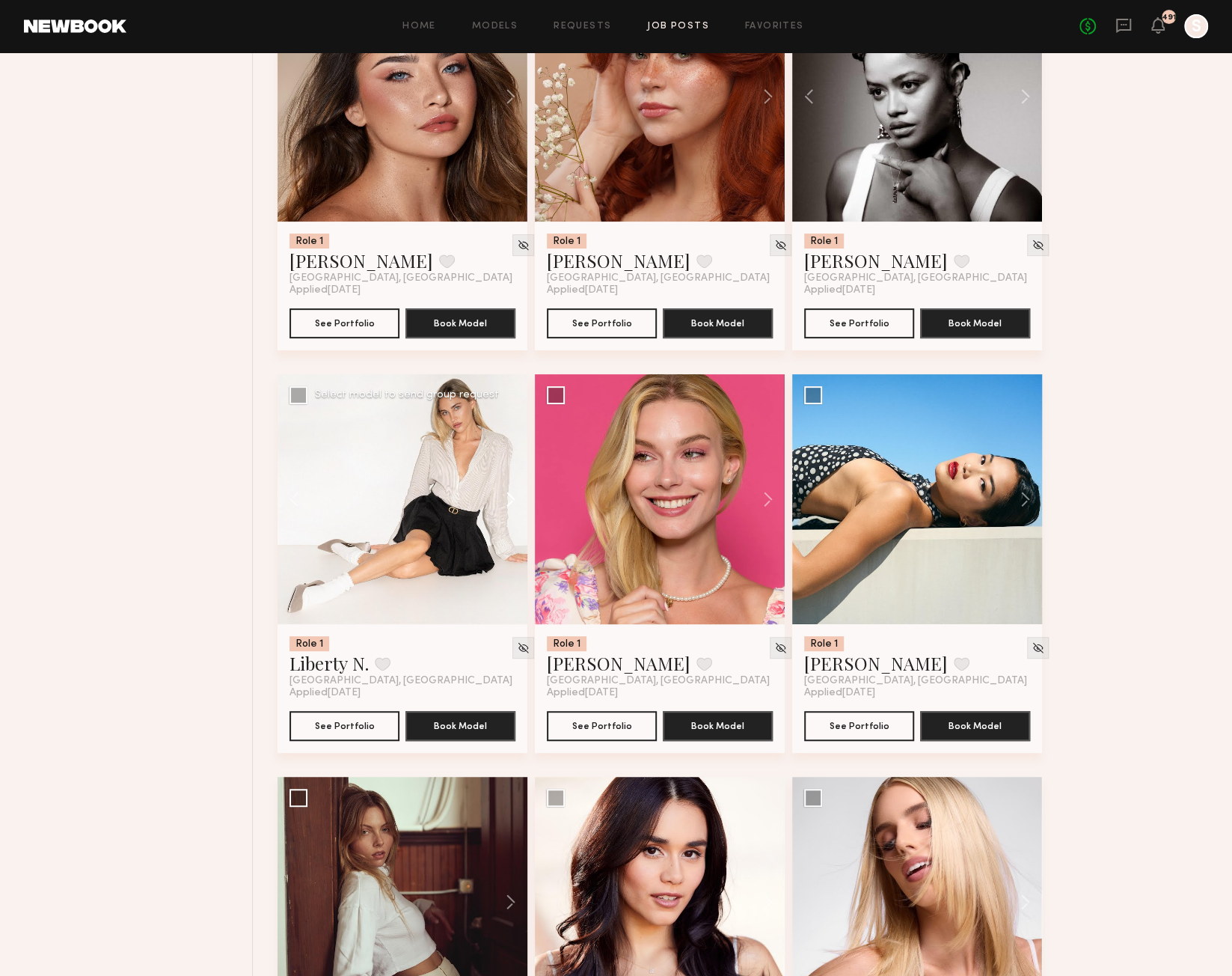
click at [511, 505] on button at bounding box center [504, 499] width 48 height 250
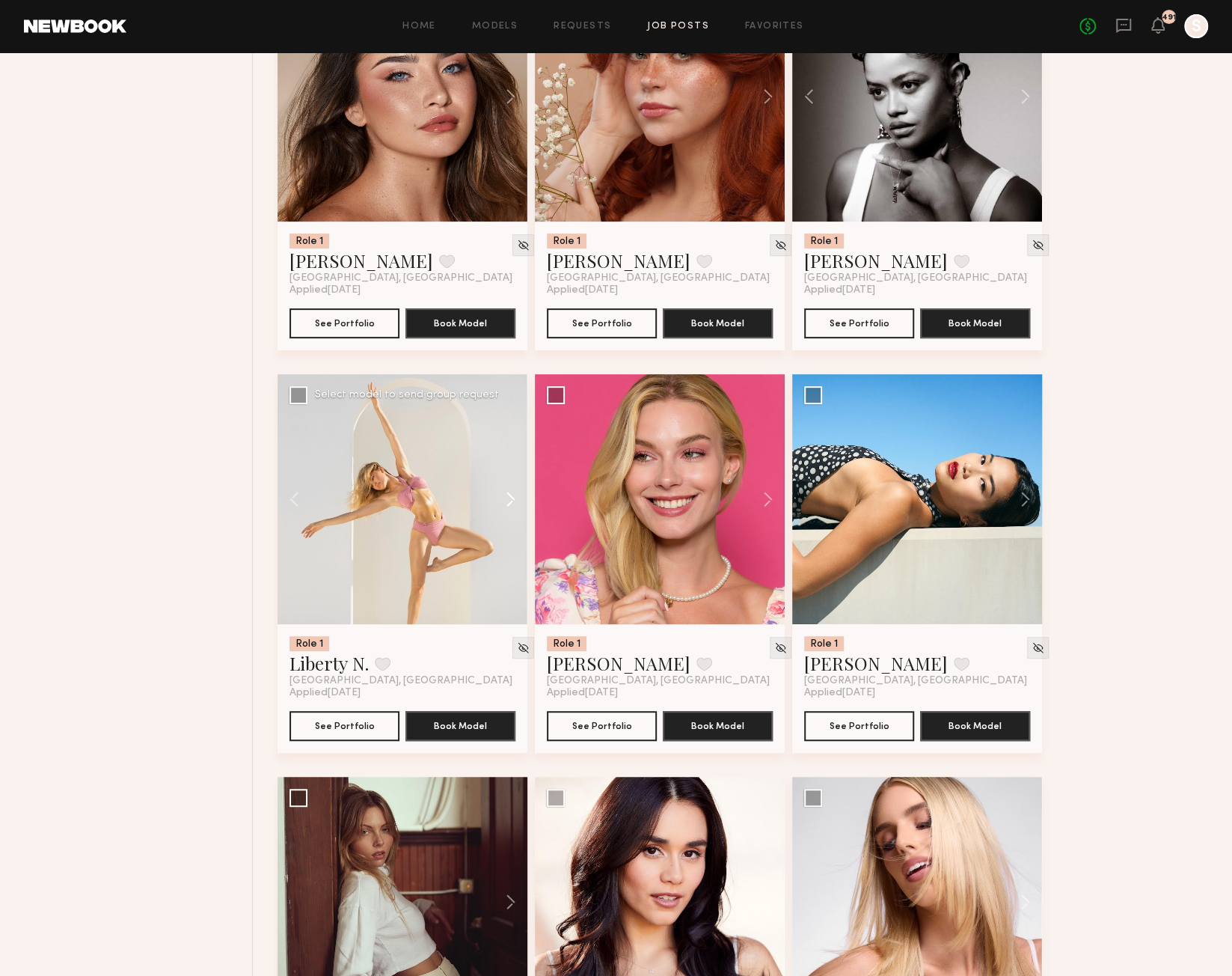
click at [511, 505] on button at bounding box center [504, 499] width 48 height 250
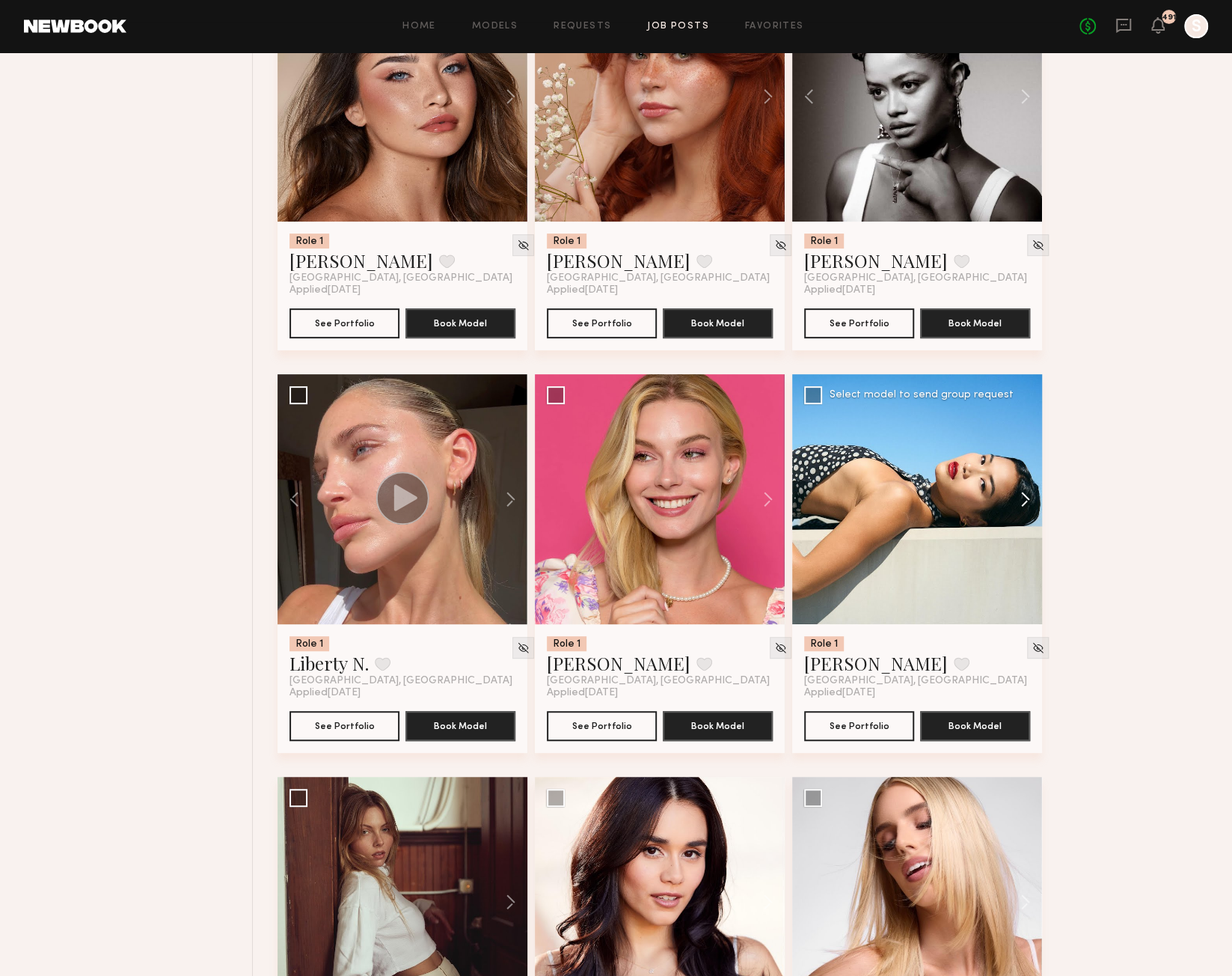
click at [1026, 499] on button at bounding box center [1019, 499] width 48 height 250
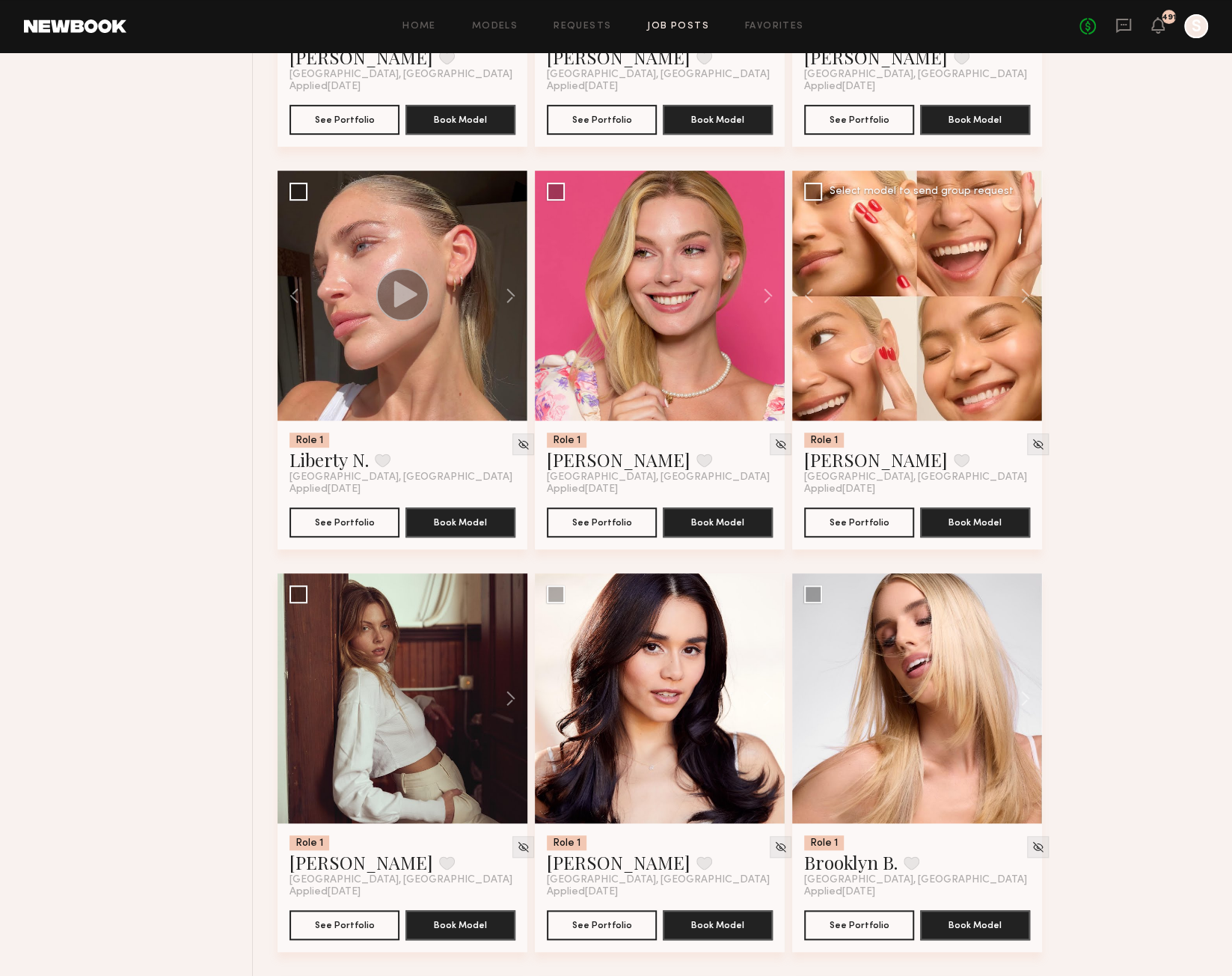
scroll to position [4275, 0]
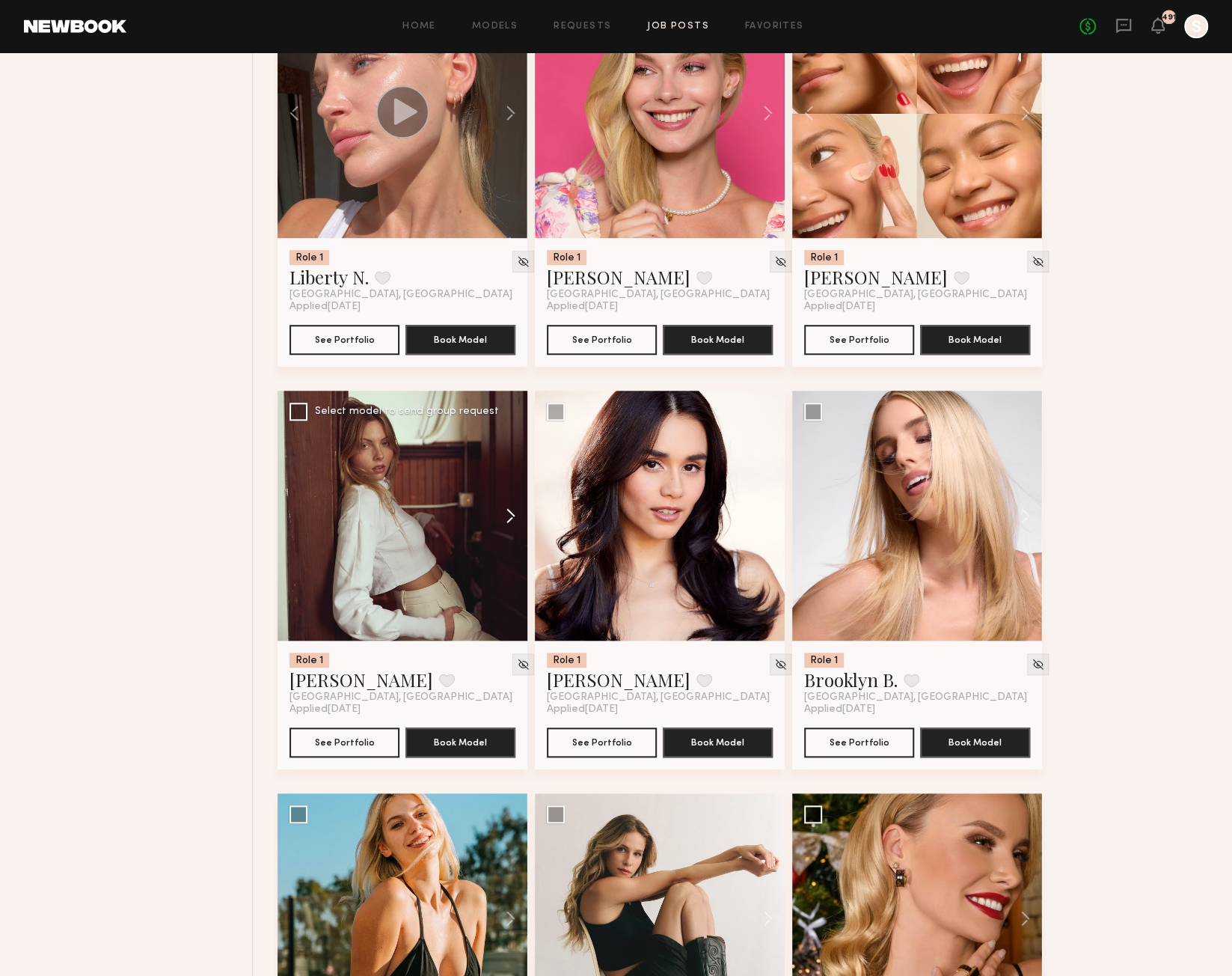
click at [506, 521] on button at bounding box center [504, 515] width 48 height 250
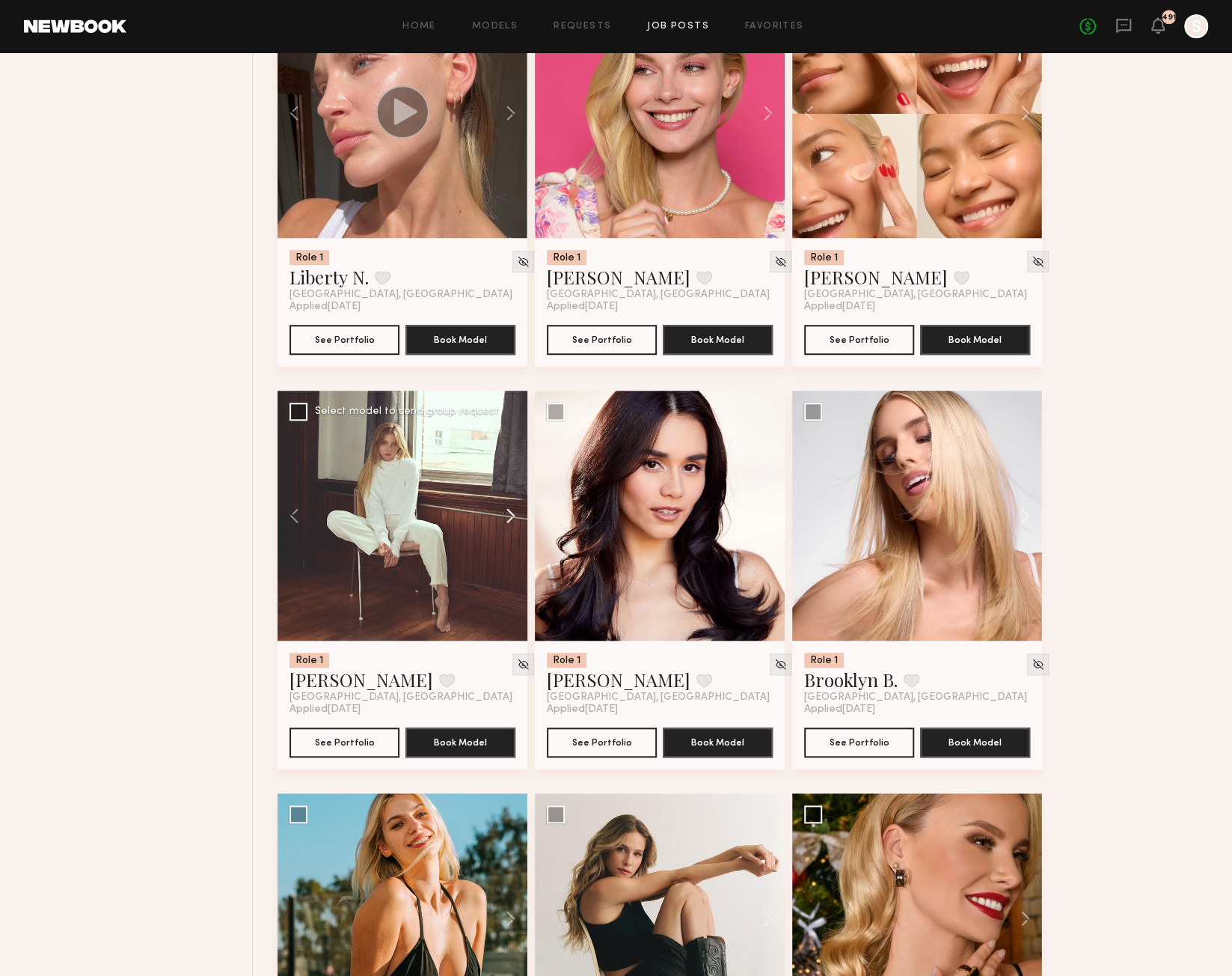
click at [506, 521] on button at bounding box center [504, 515] width 48 height 250
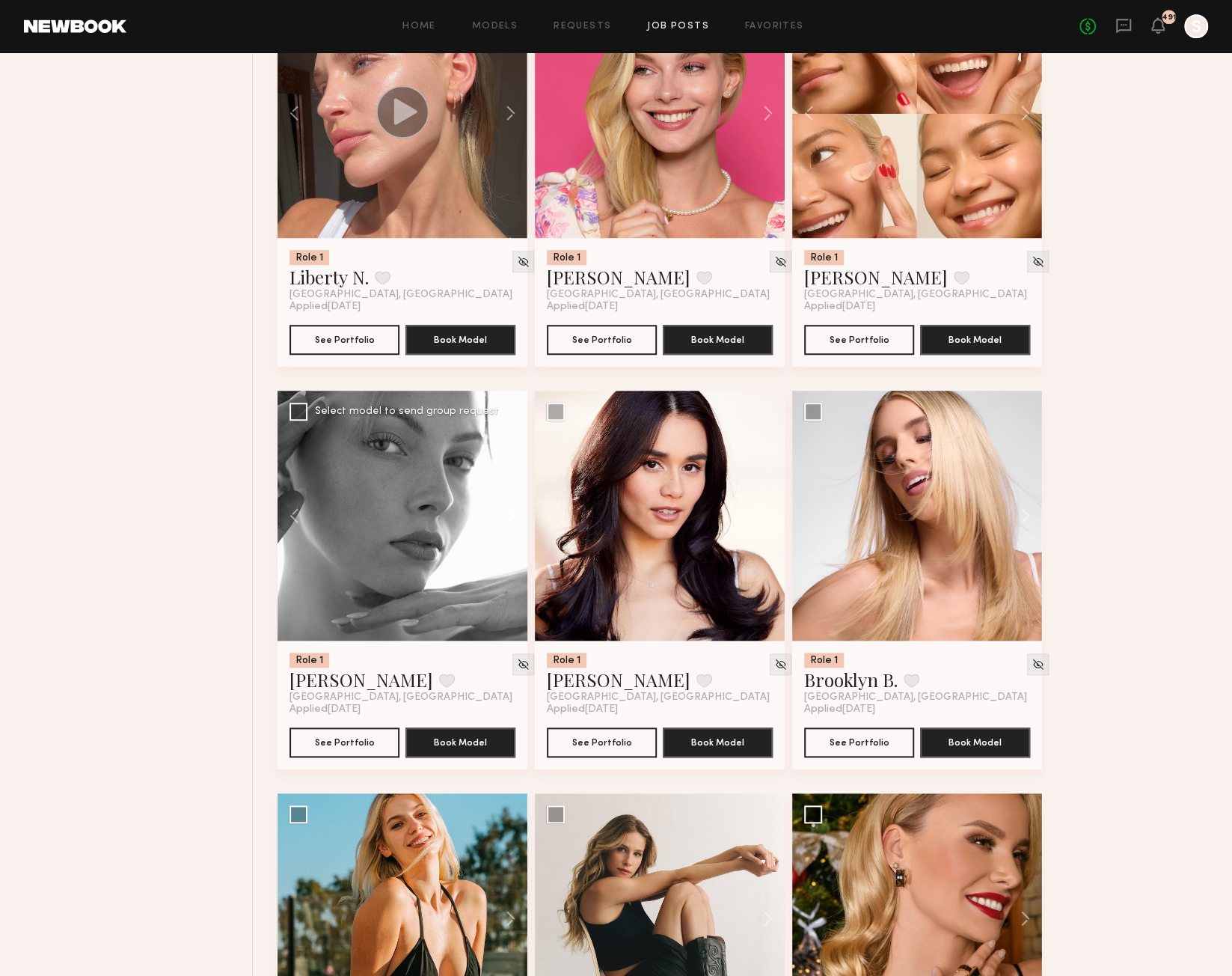
click at [506, 521] on button at bounding box center [504, 515] width 48 height 250
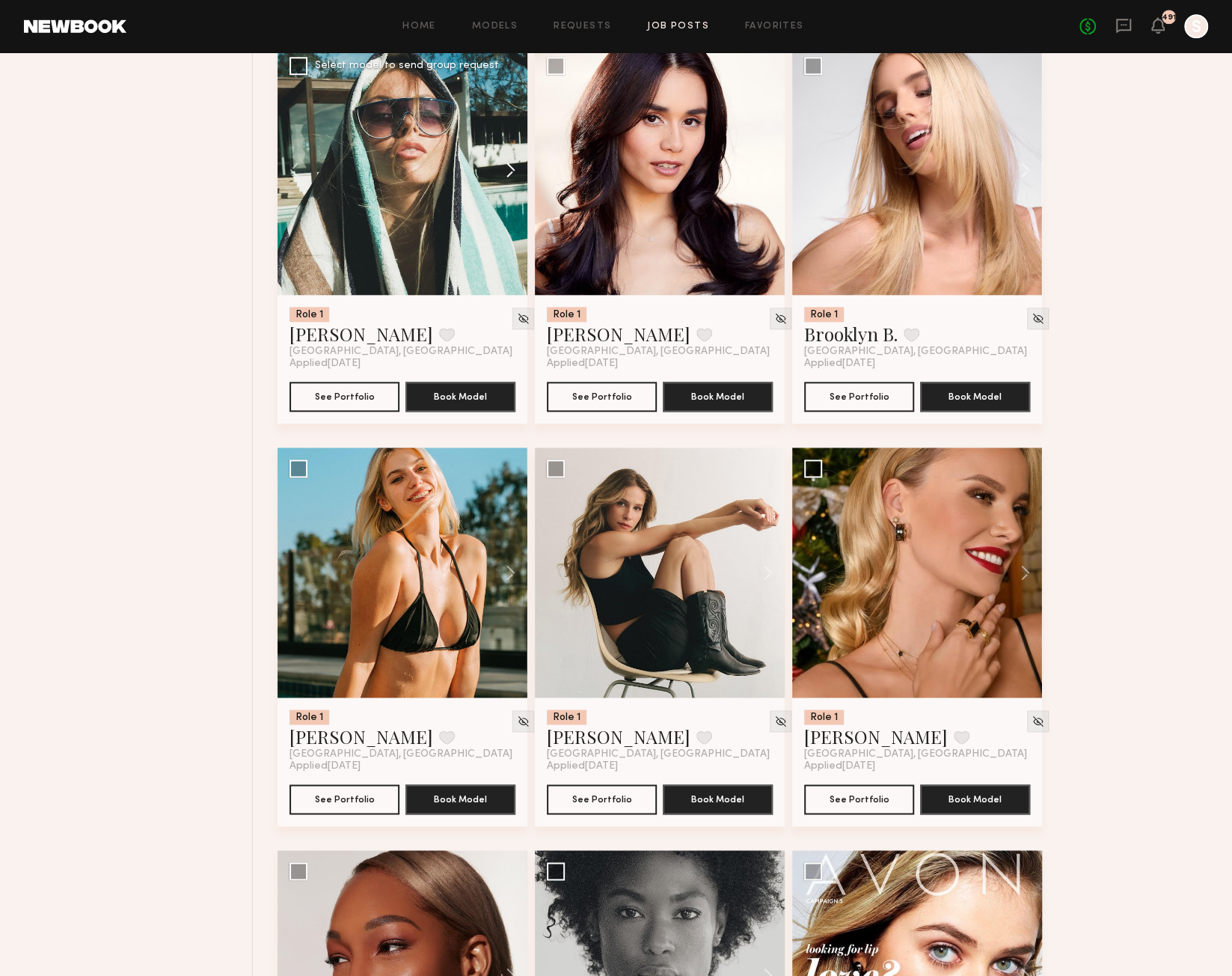
scroll to position [4625, 0]
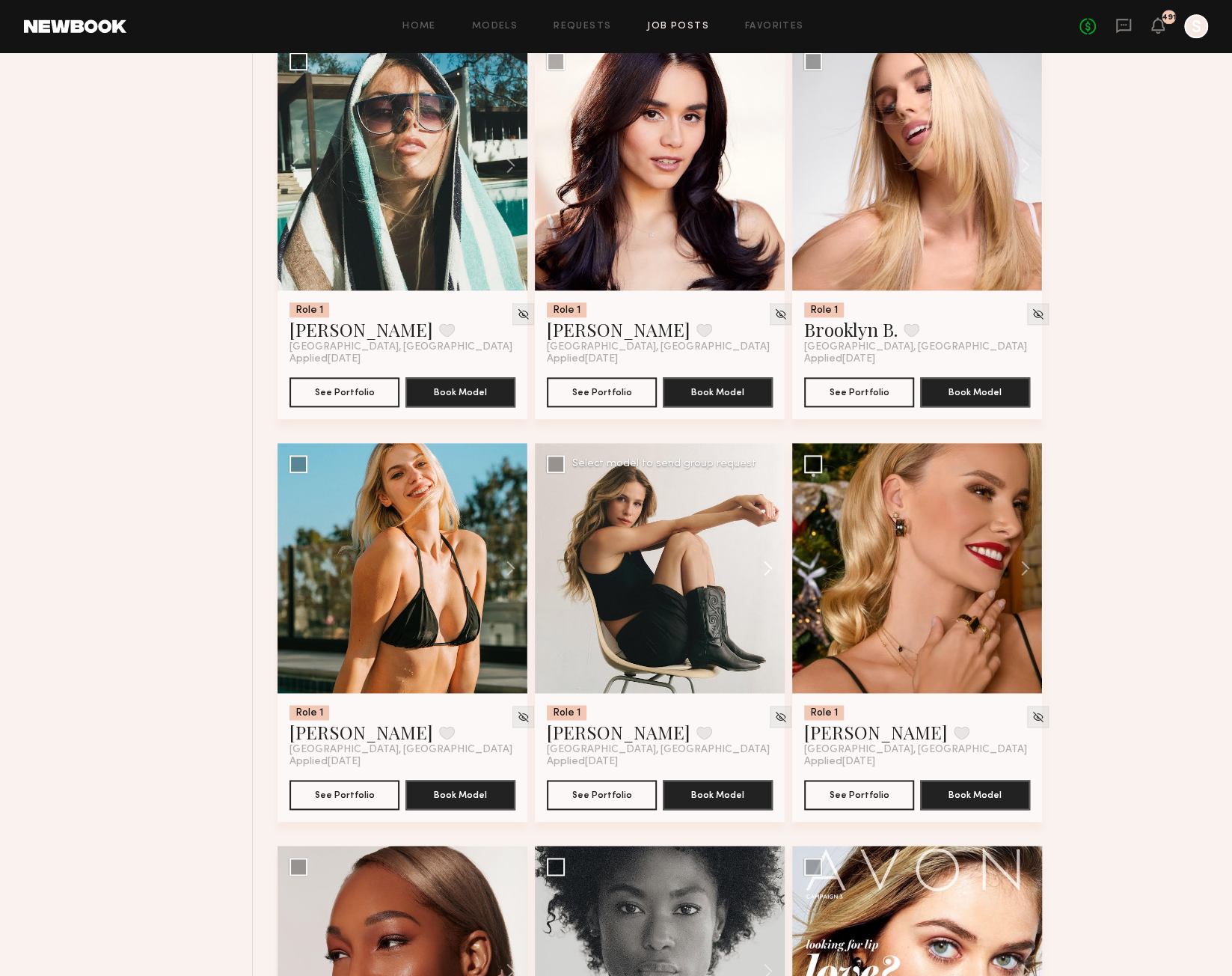
click at [770, 574] on button at bounding box center [761, 567] width 48 height 250
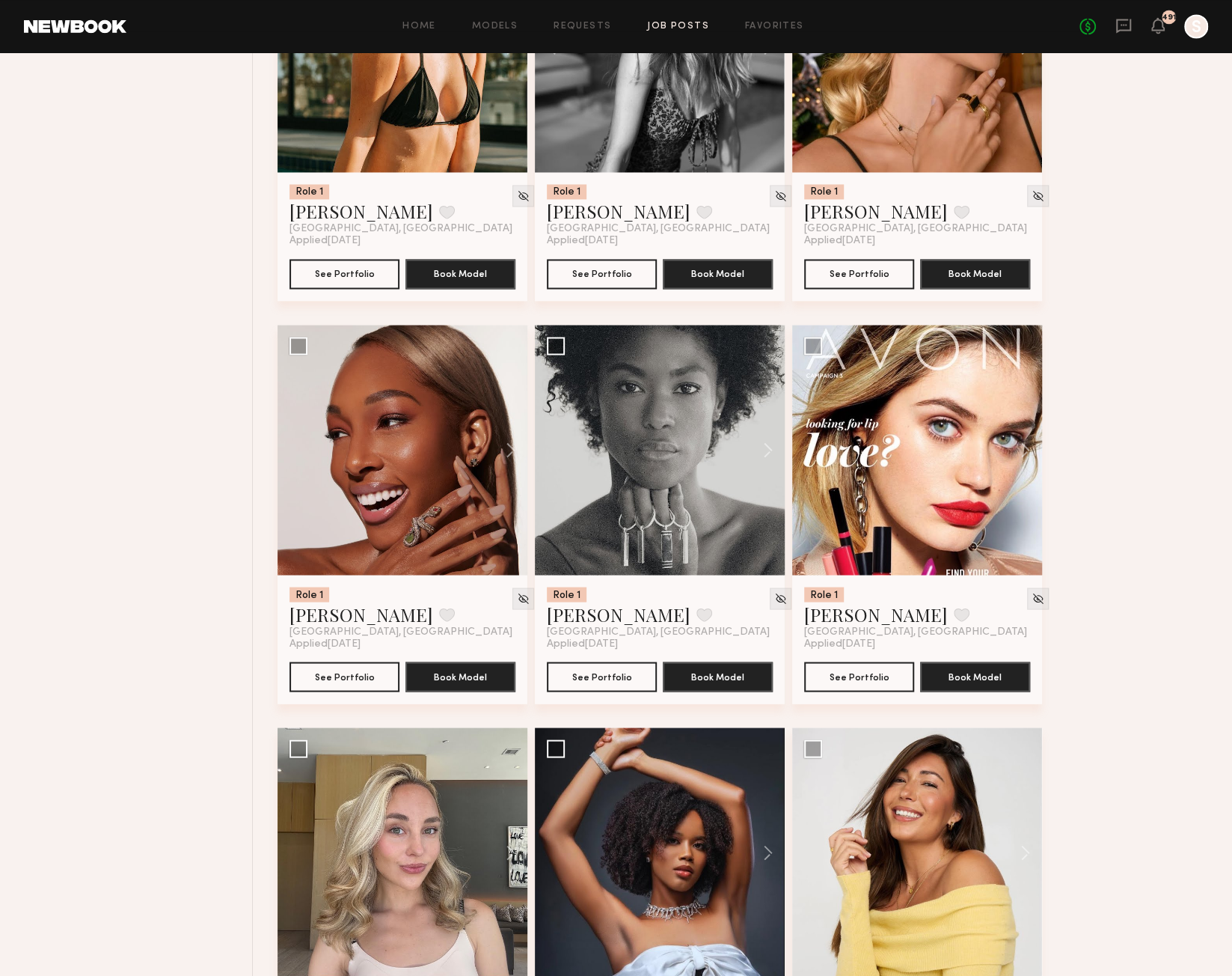
scroll to position [5158, 0]
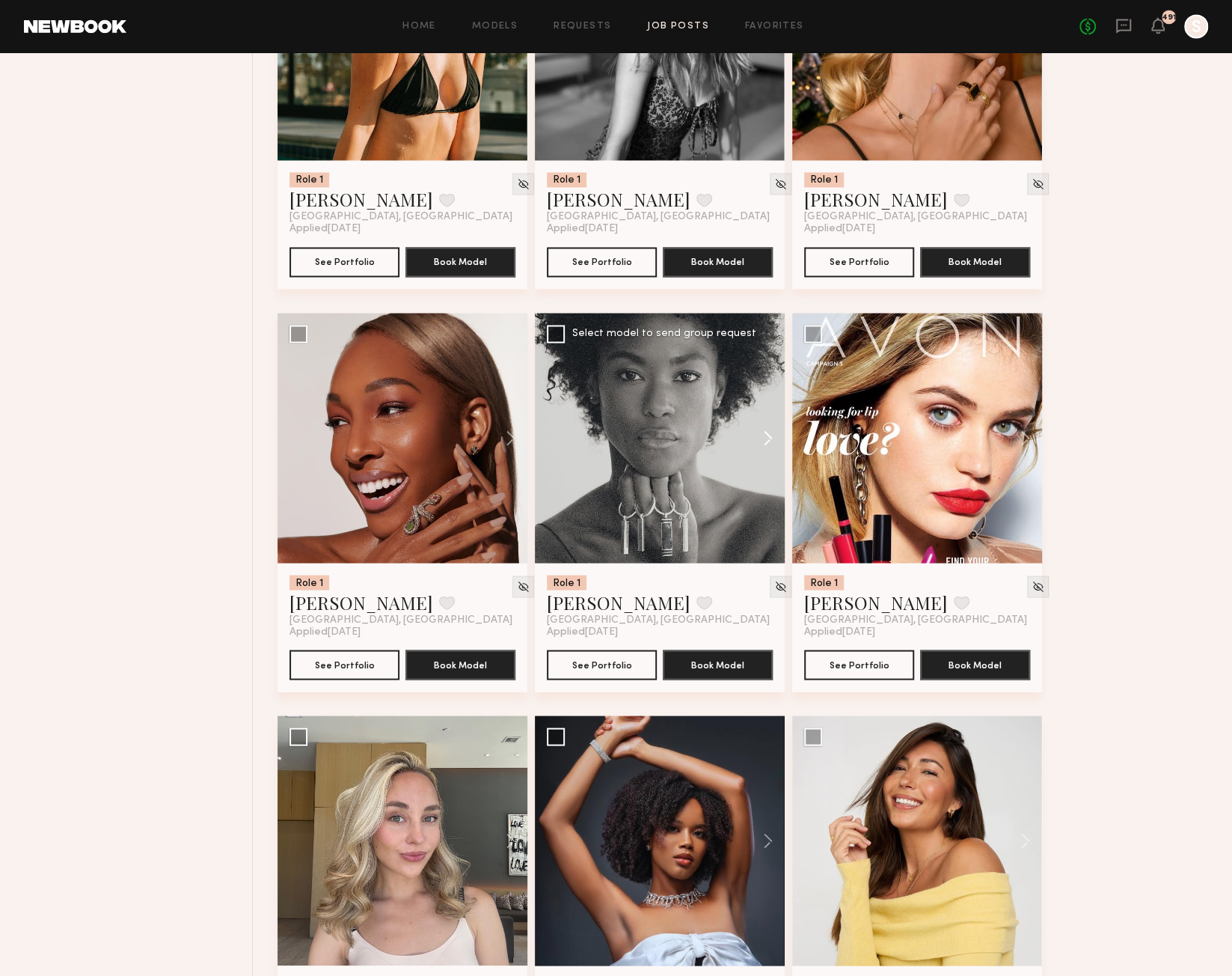
click at [769, 450] on button at bounding box center [761, 437] width 48 height 250
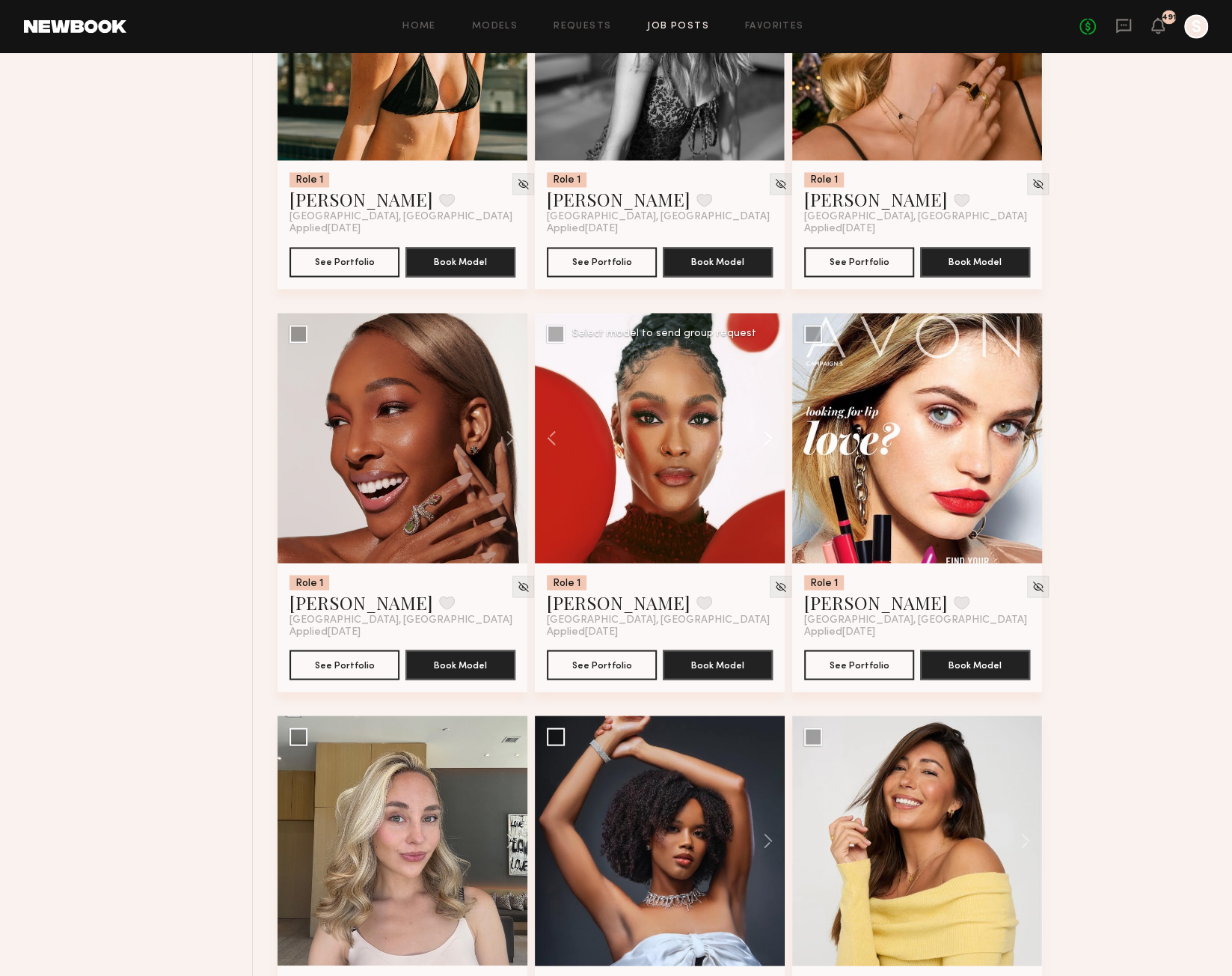
click at [769, 450] on button at bounding box center [761, 437] width 48 height 250
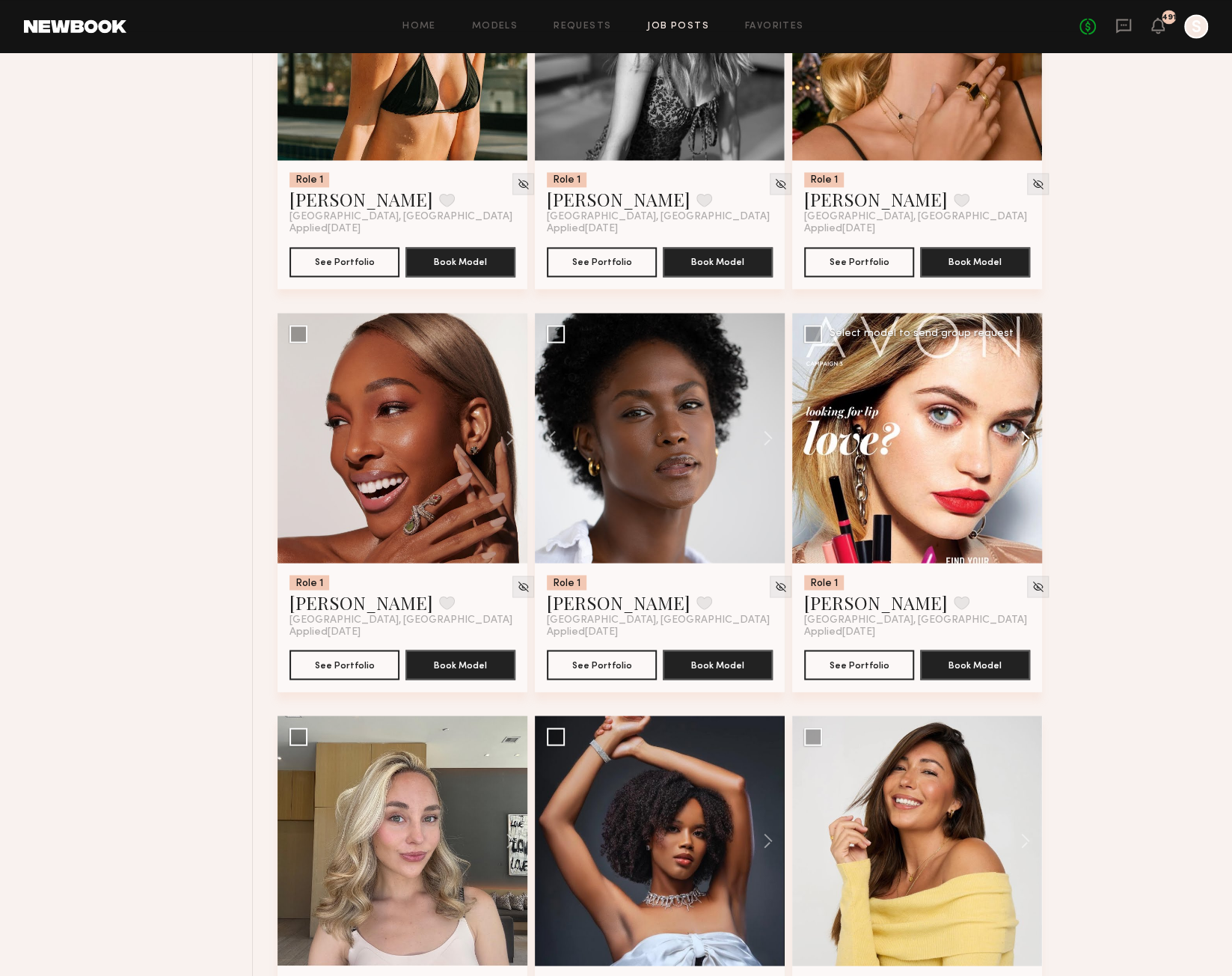
click at [1027, 444] on button at bounding box center [1019, 437] width 48 height 250
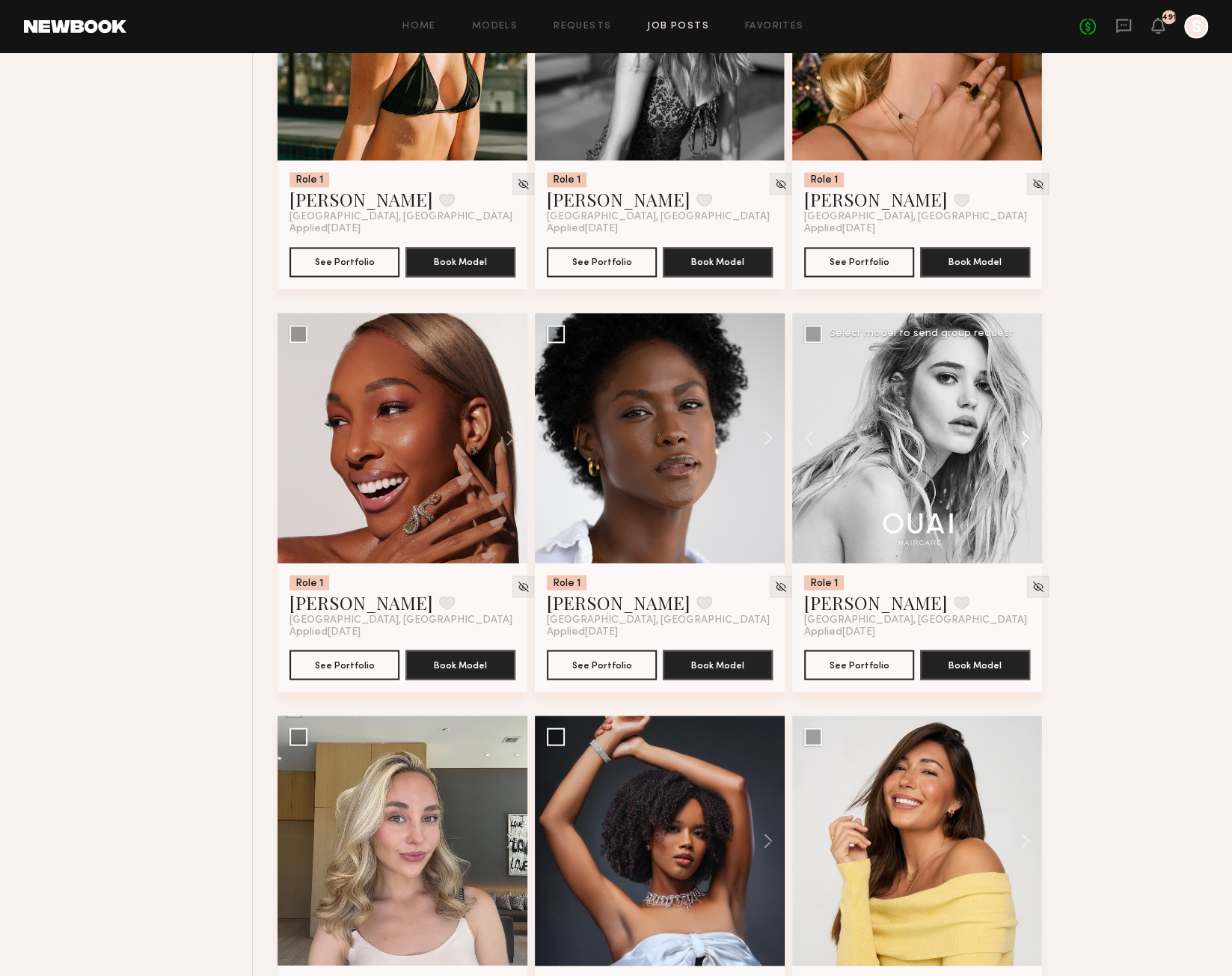
click at [1027, 444] on button at bounding box center [1019, 437] width 48 height 250
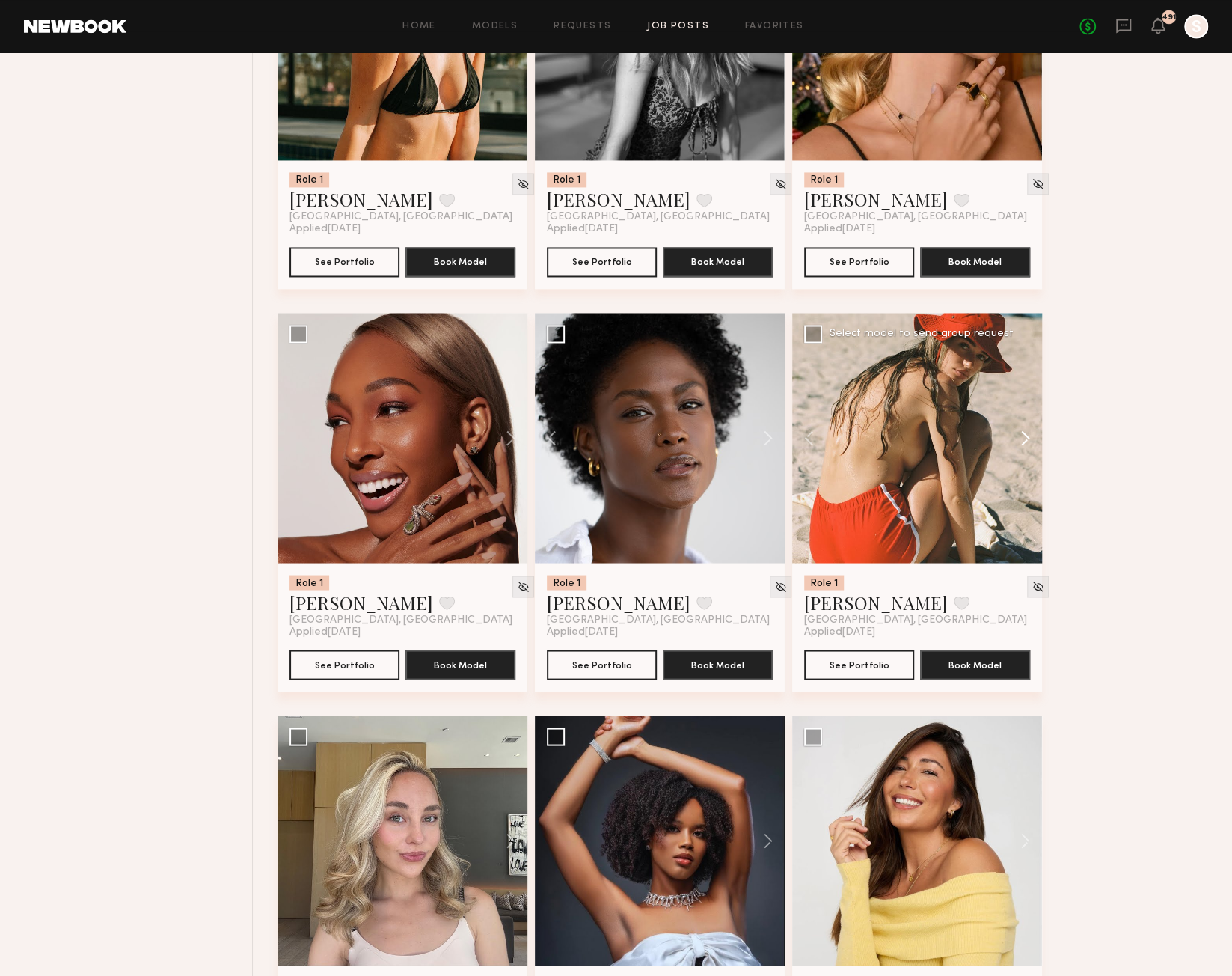
click at [1027, 444] on button at bounding box center [1019, 437] width 48 height 250
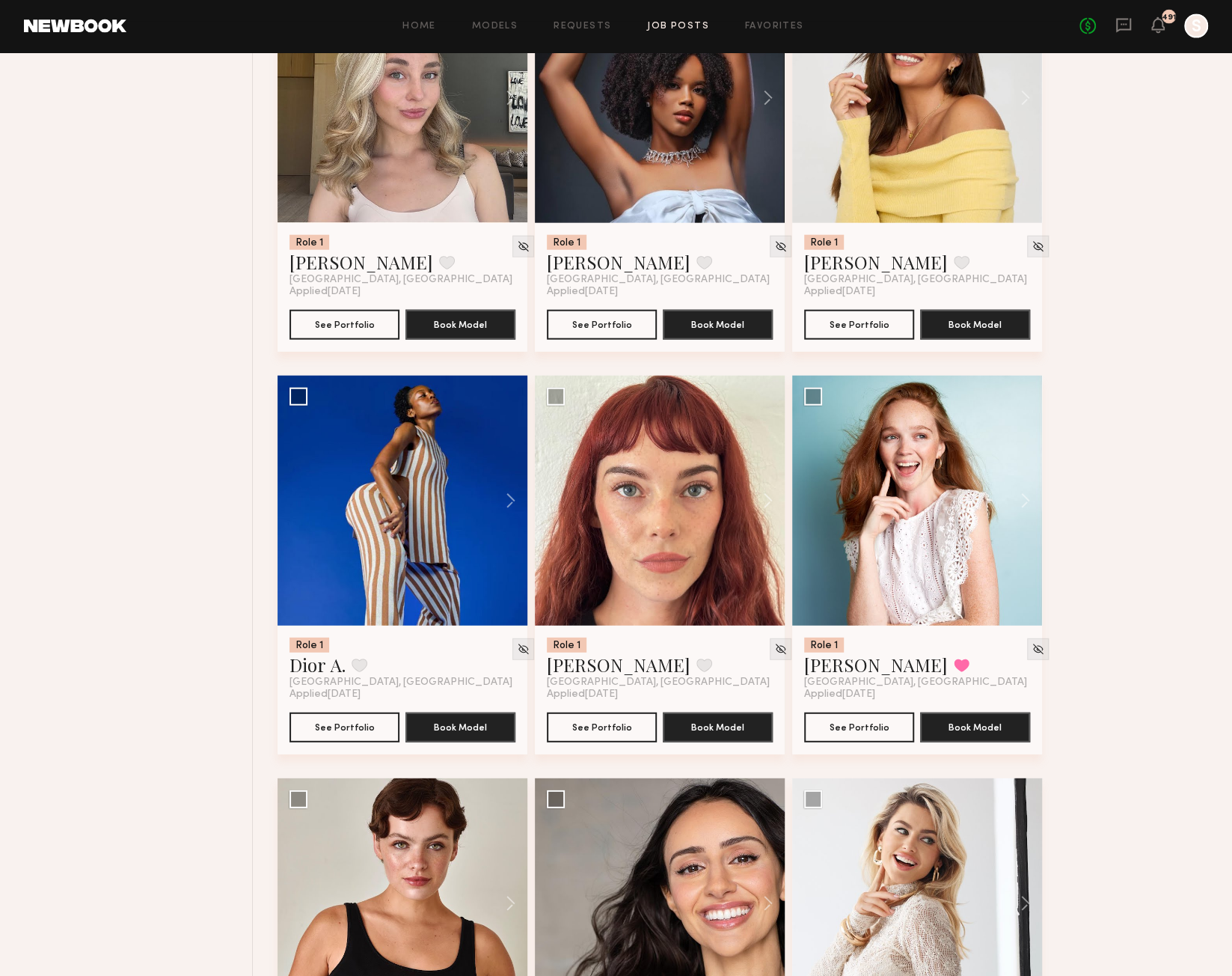
scroll to position [5914, 0]
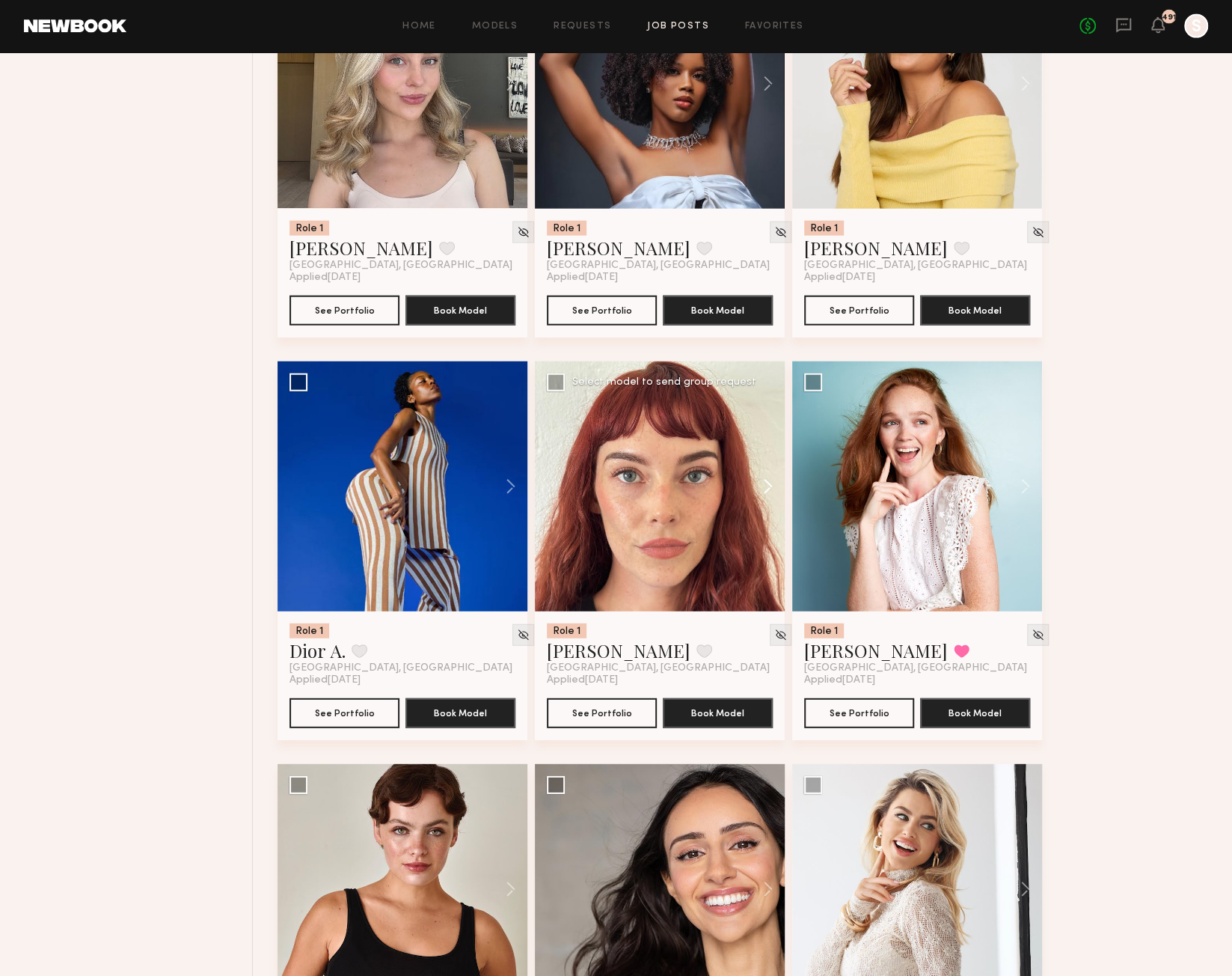
click at [770, 496] on button at bounding box center [761, 486] width 48 height 250
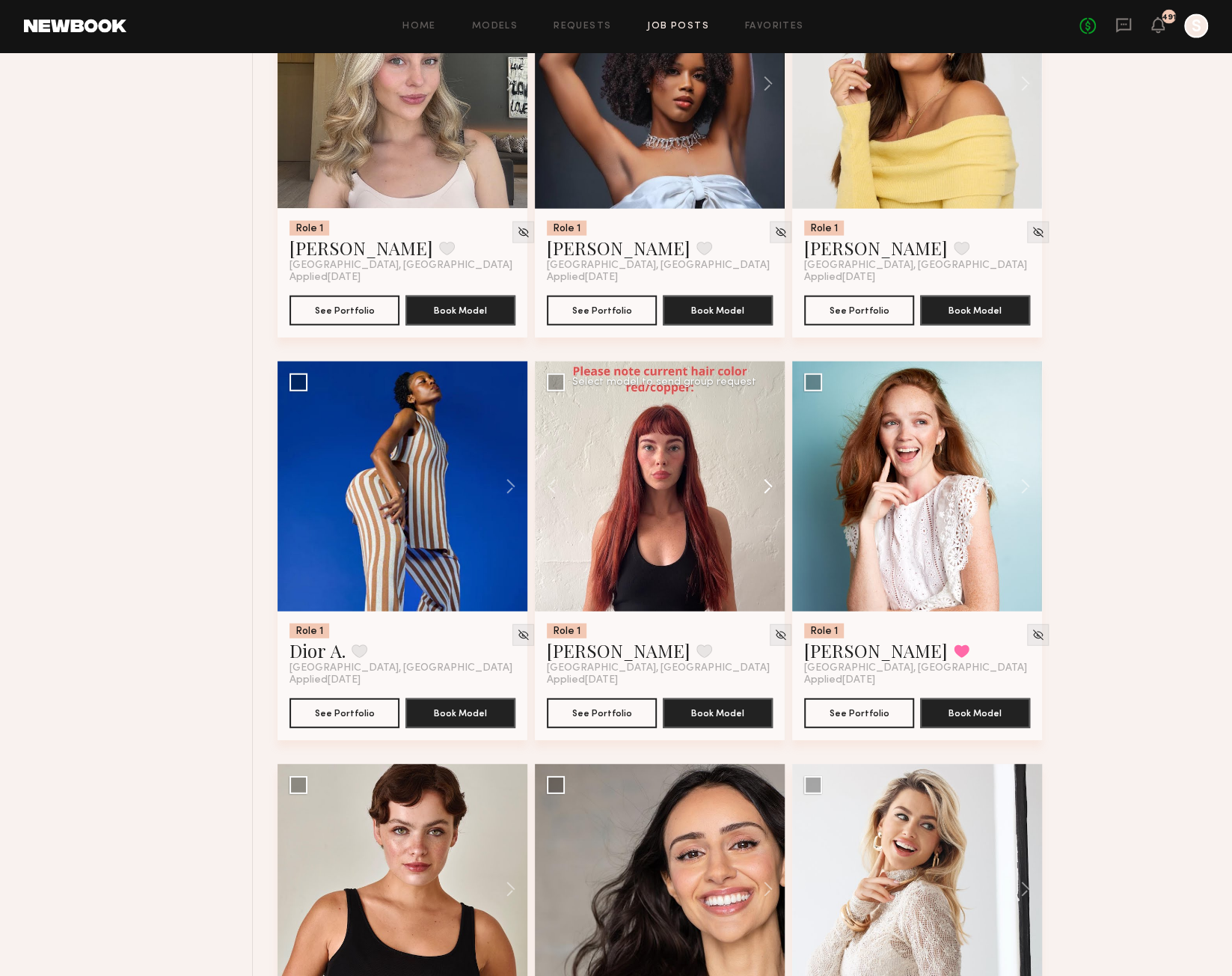
click at [770, 496] on button at bounding box center [761, 486] width 48 height 250
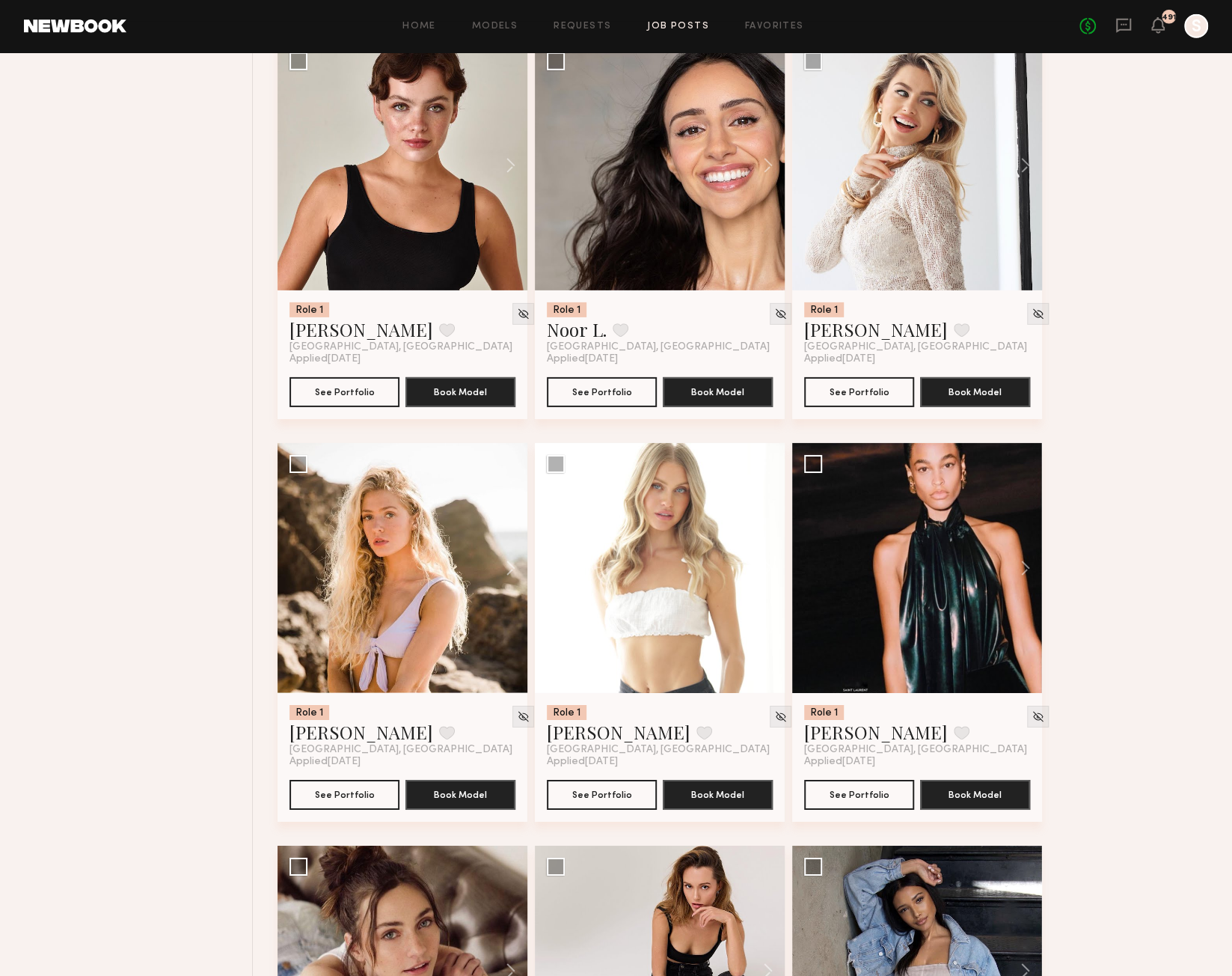
scroll to position [6661, 0]
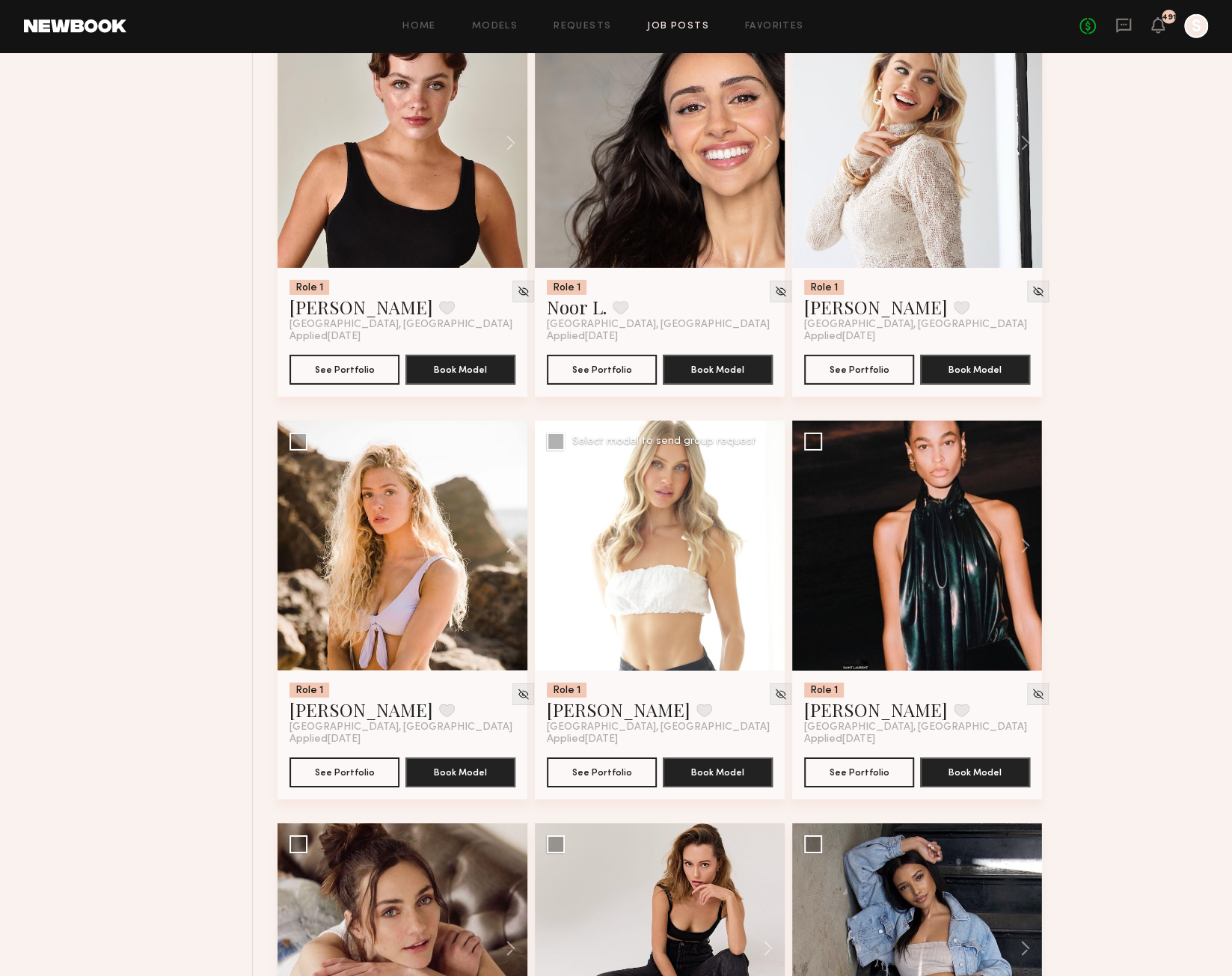
click at [767, 543] on button at bounding box center [761, 545] width 48 height 250
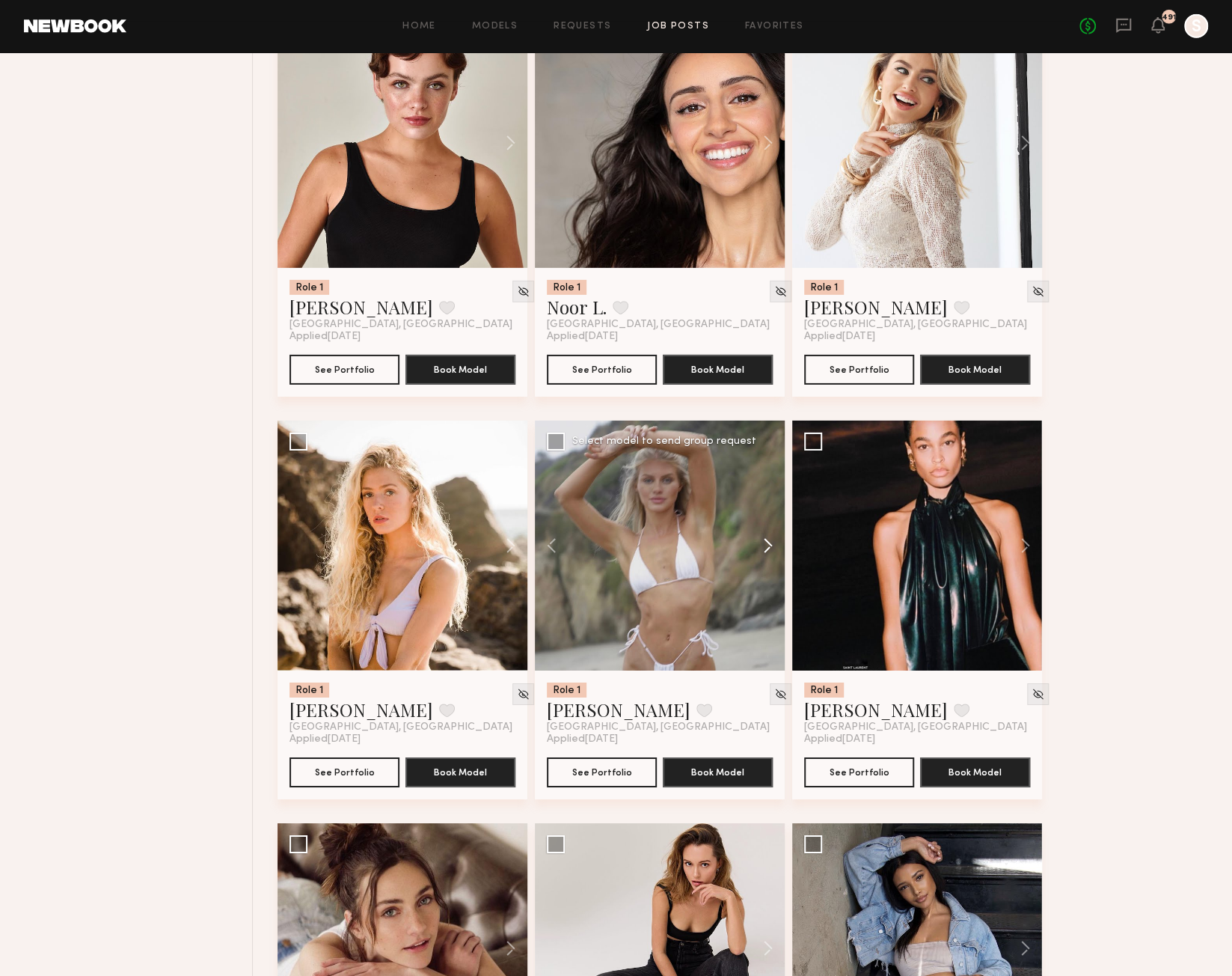
click at [767, 543] on button at bounding box center [761, 545] width 48 height 250
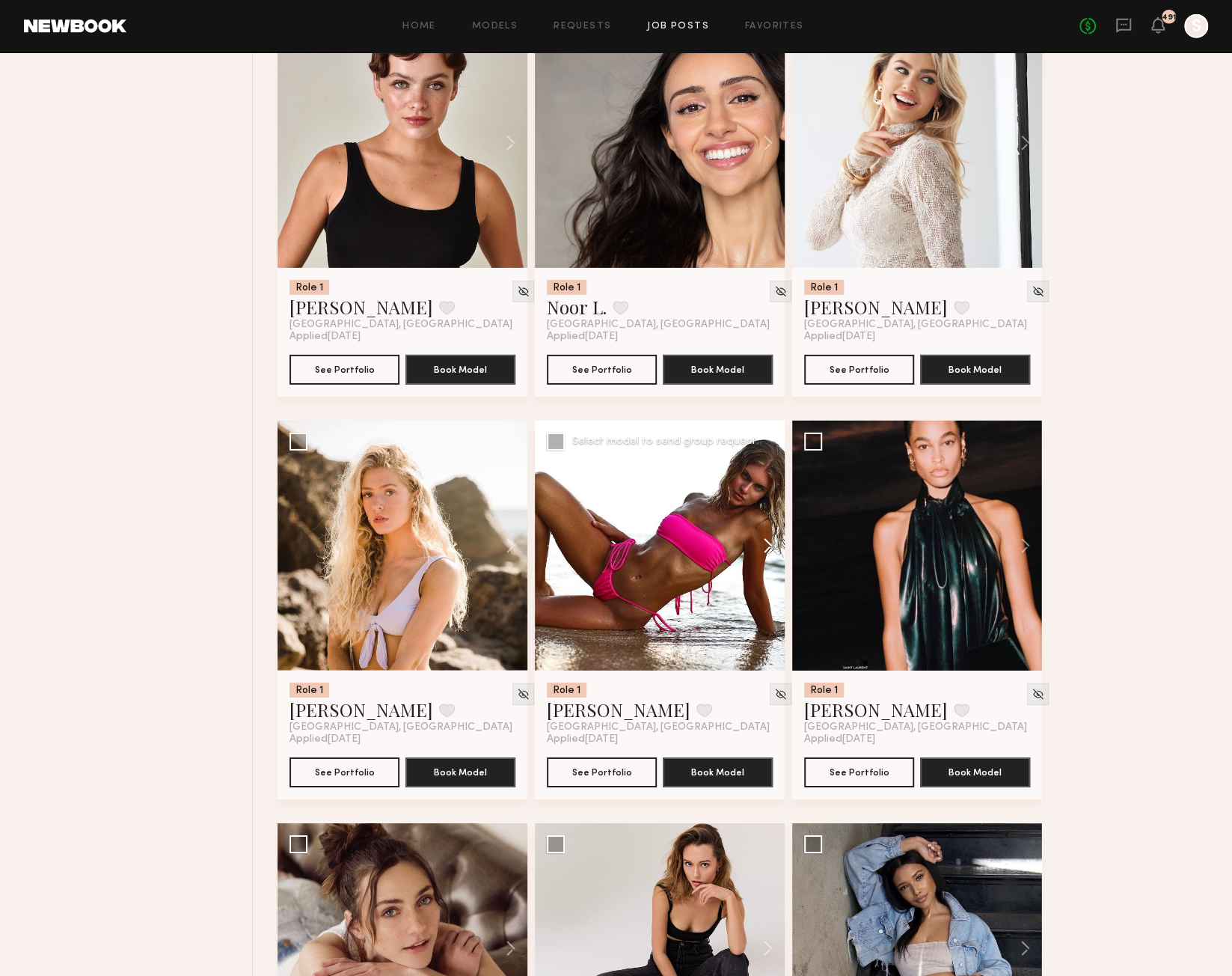
click at [767, 544] on button at bounding box center [761, 545] width 48 height 250
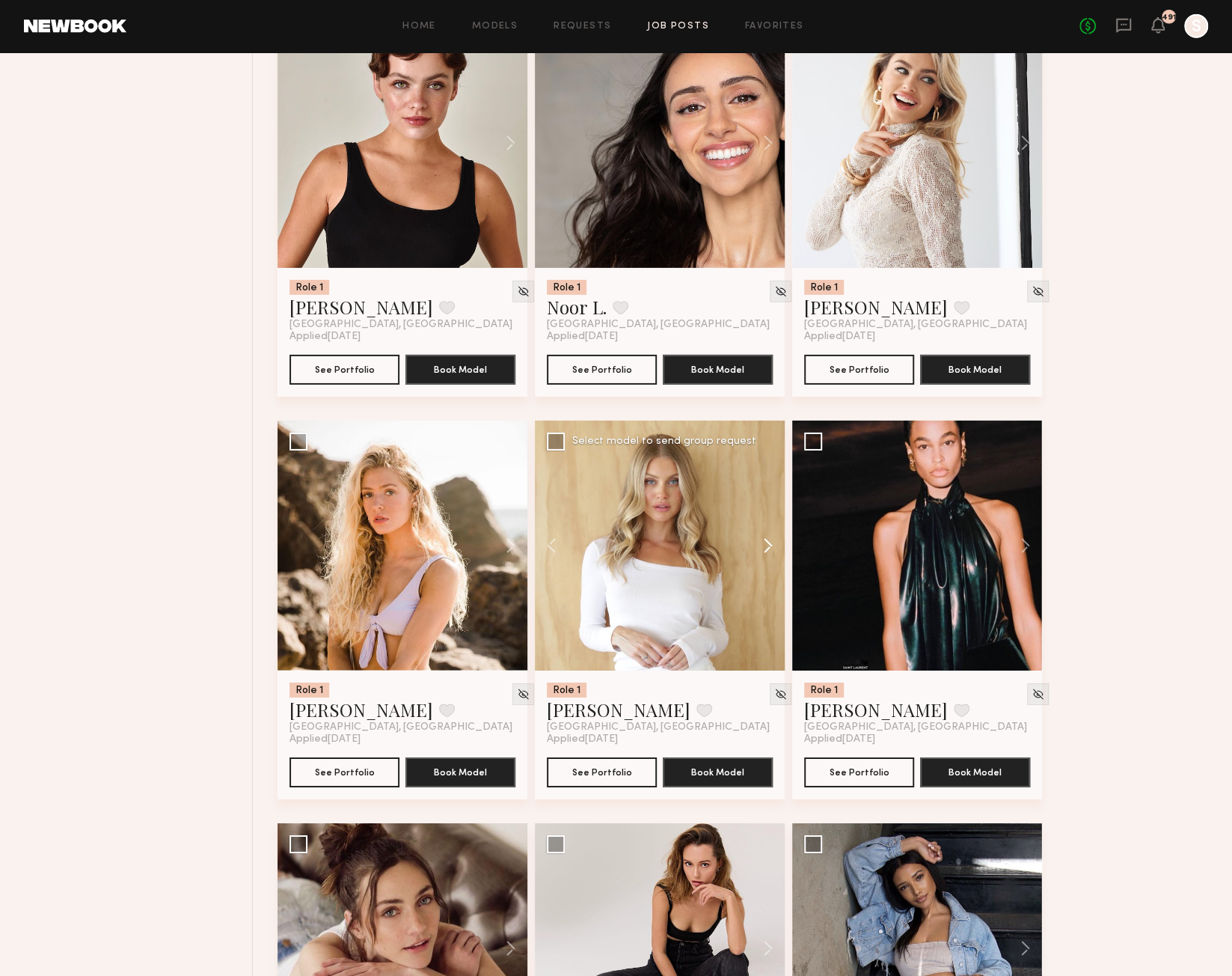
click at [767, 544] on button at bounding box center [761, 545] width 48 height 250
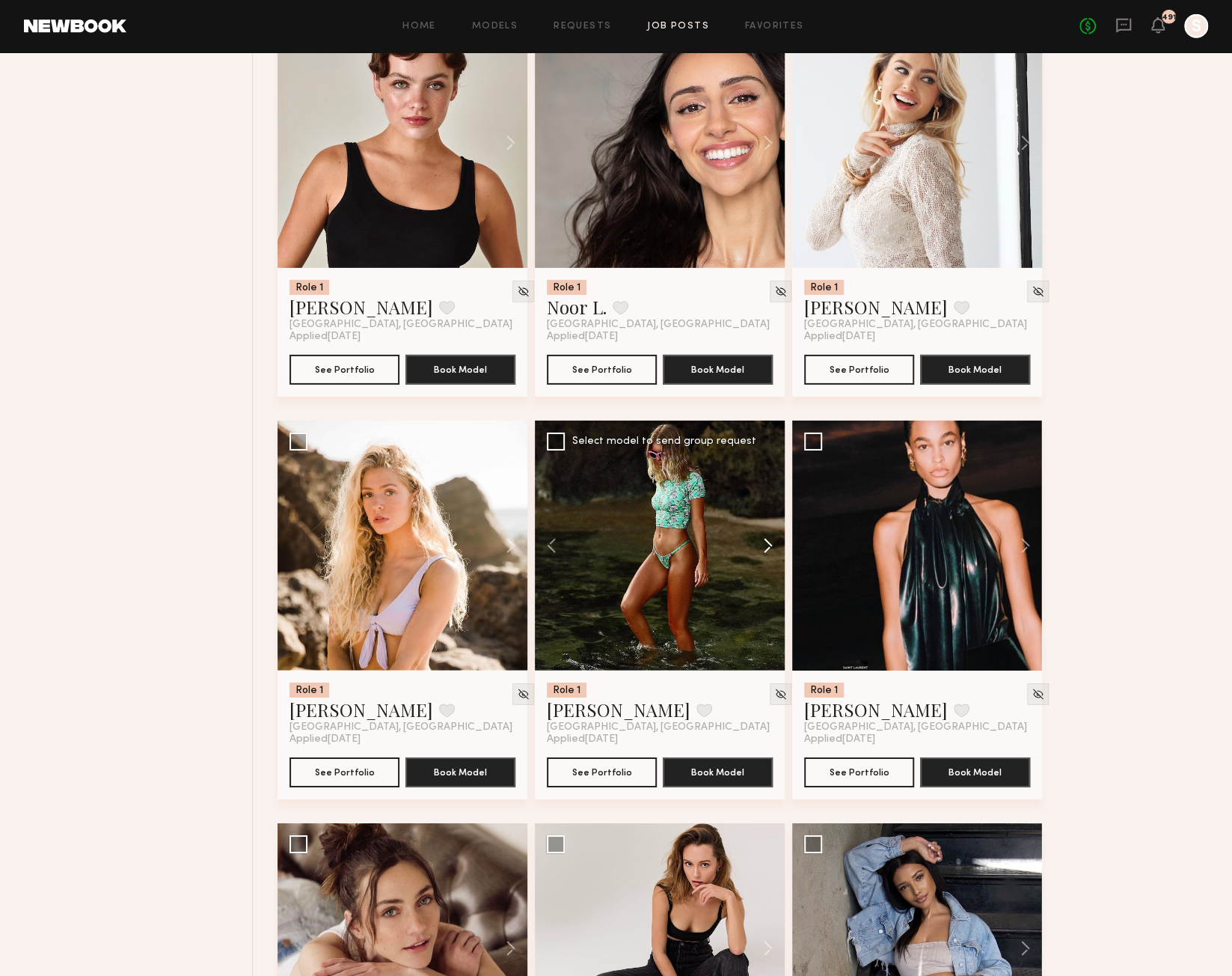
click at [767, 544] on button at bounding box center [761, 545] width 48 height 250
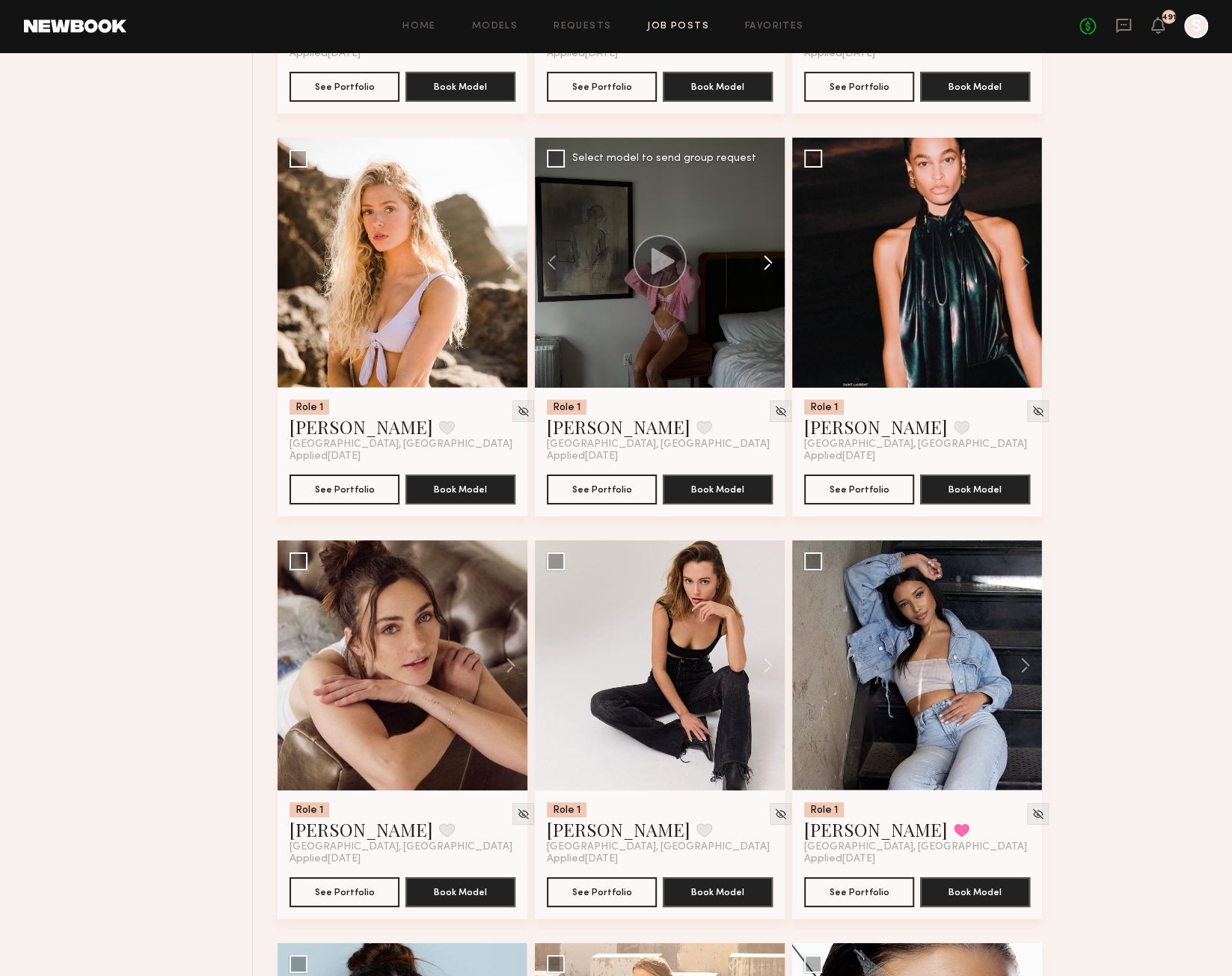
scroll to position [6950, 0]
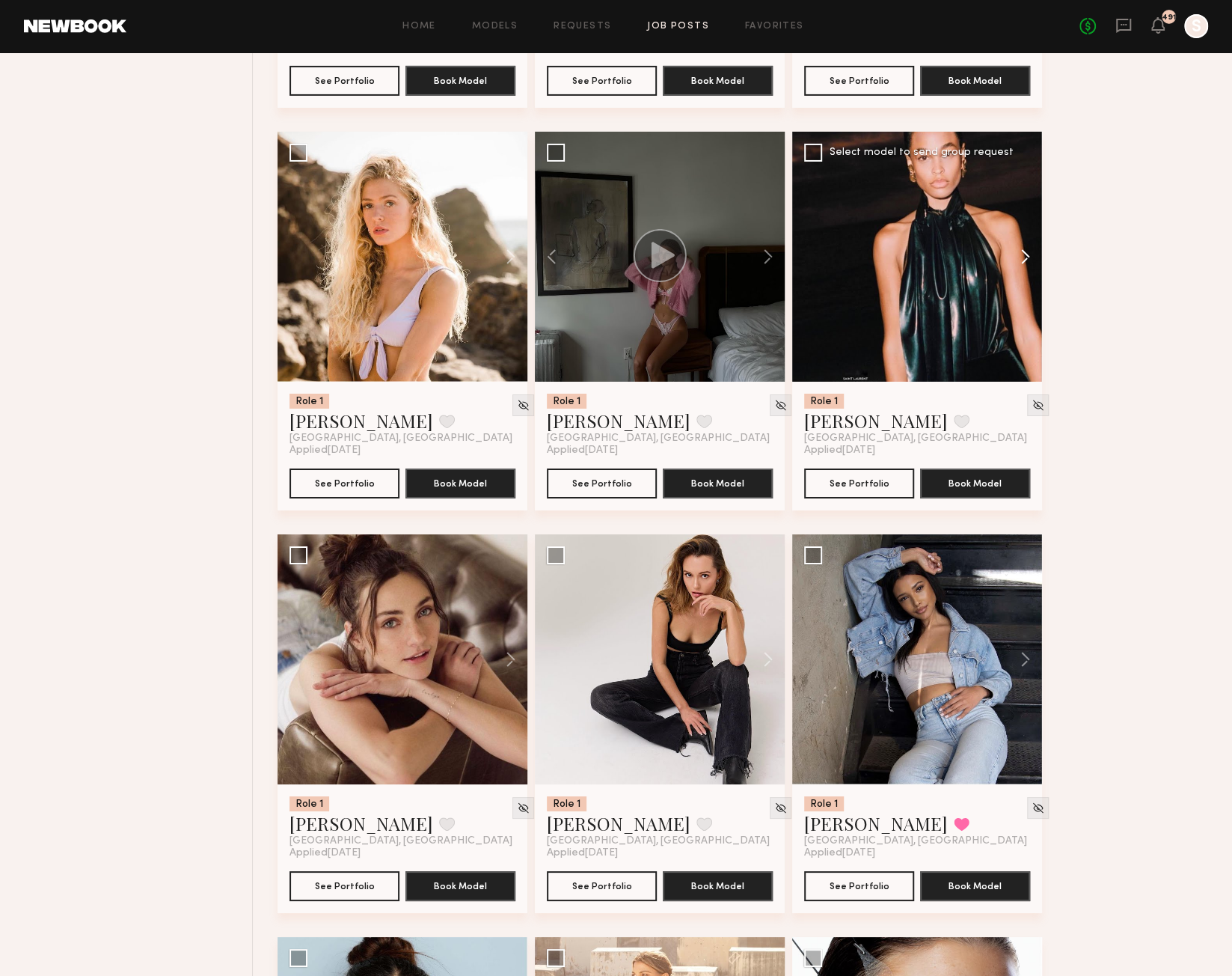
click at [1027, 261] on button at bounding box center [1019, 256] width 48 height 250
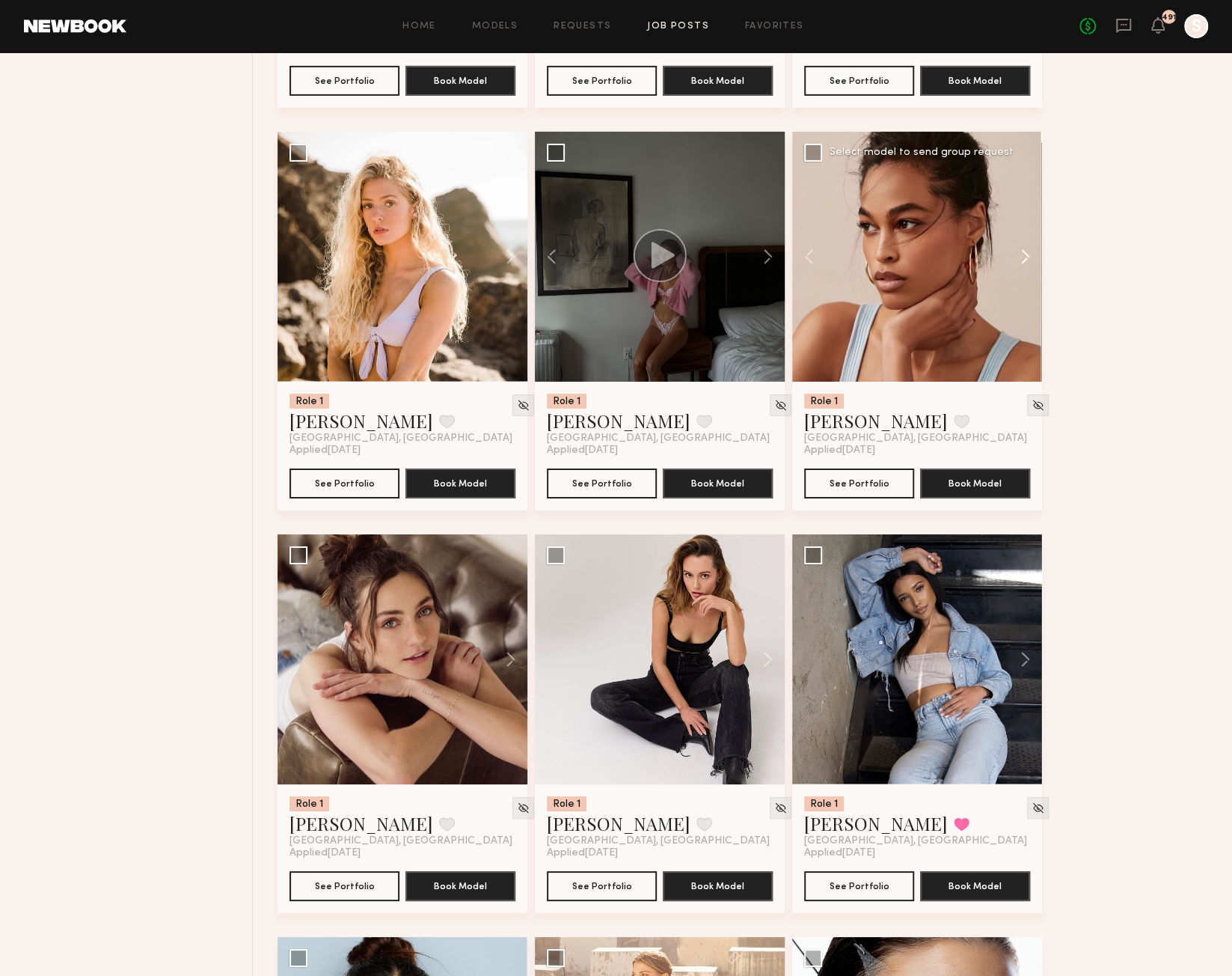
click at [1027, 261] on button at bounding box center [1019, 256] width 48 height 250
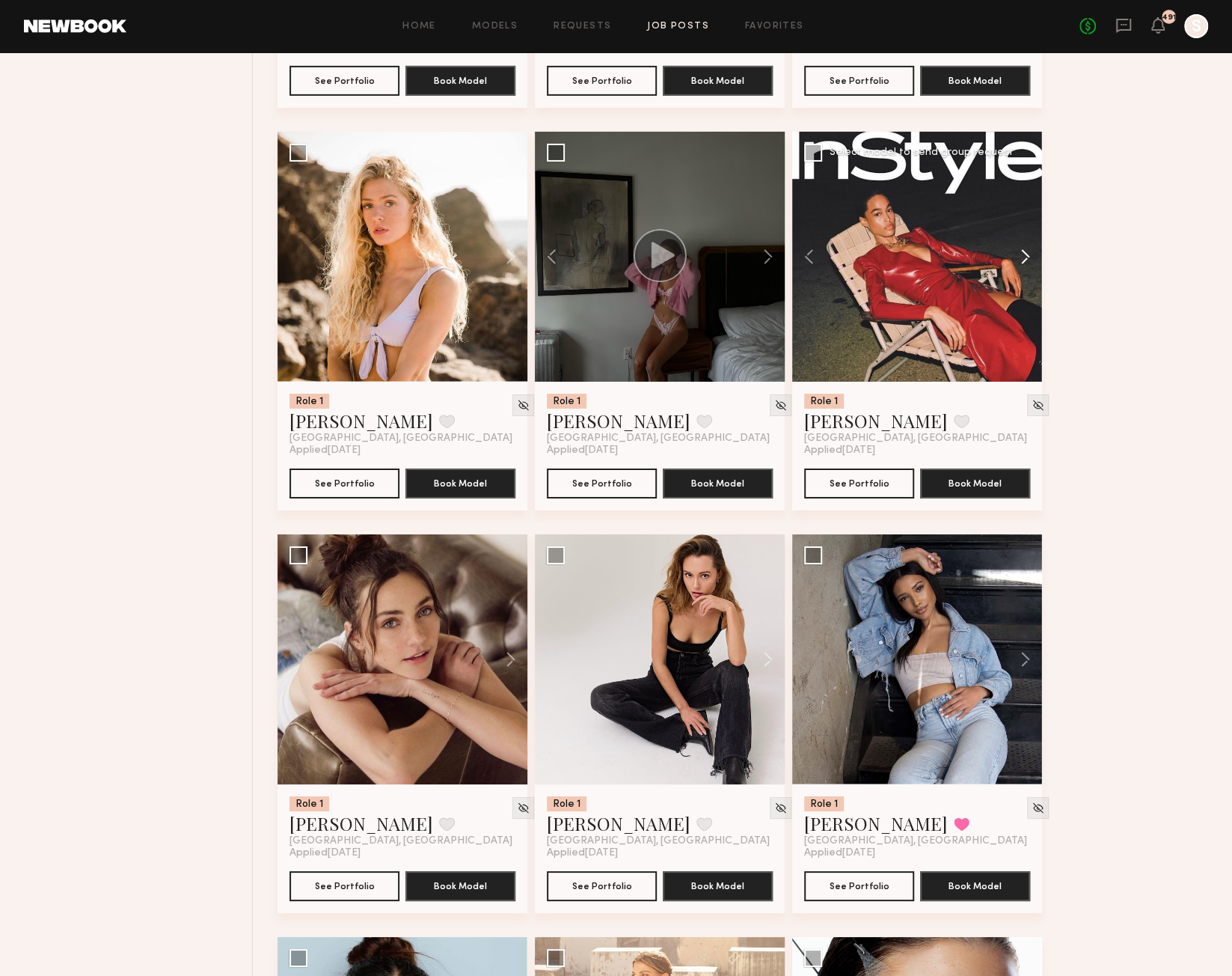
click at [1027, 261] on button at bounding box center [1019, 256] width 48 height 250
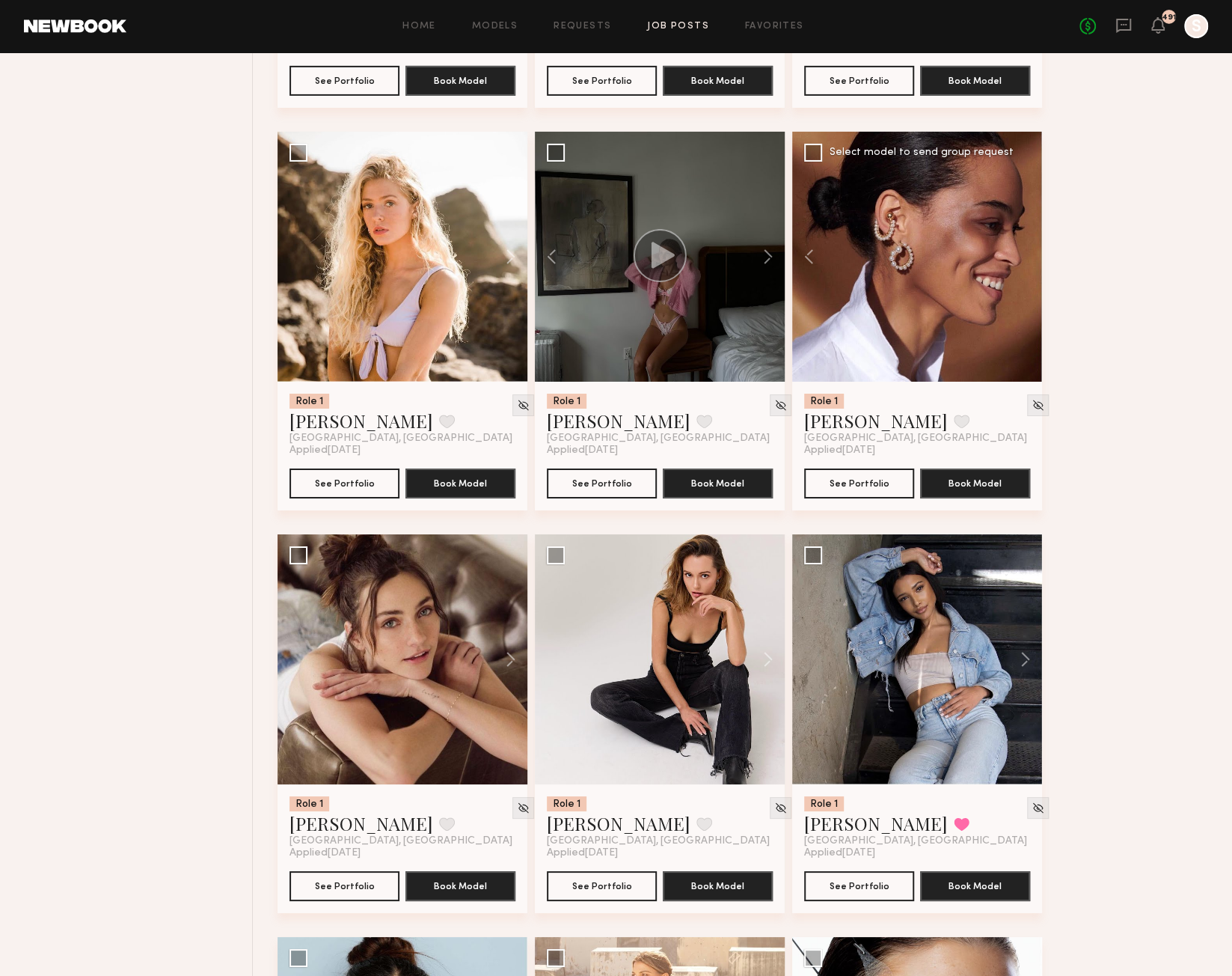
click at [1027, 261] on div at bounding box center [917, 256] width 250 height 250
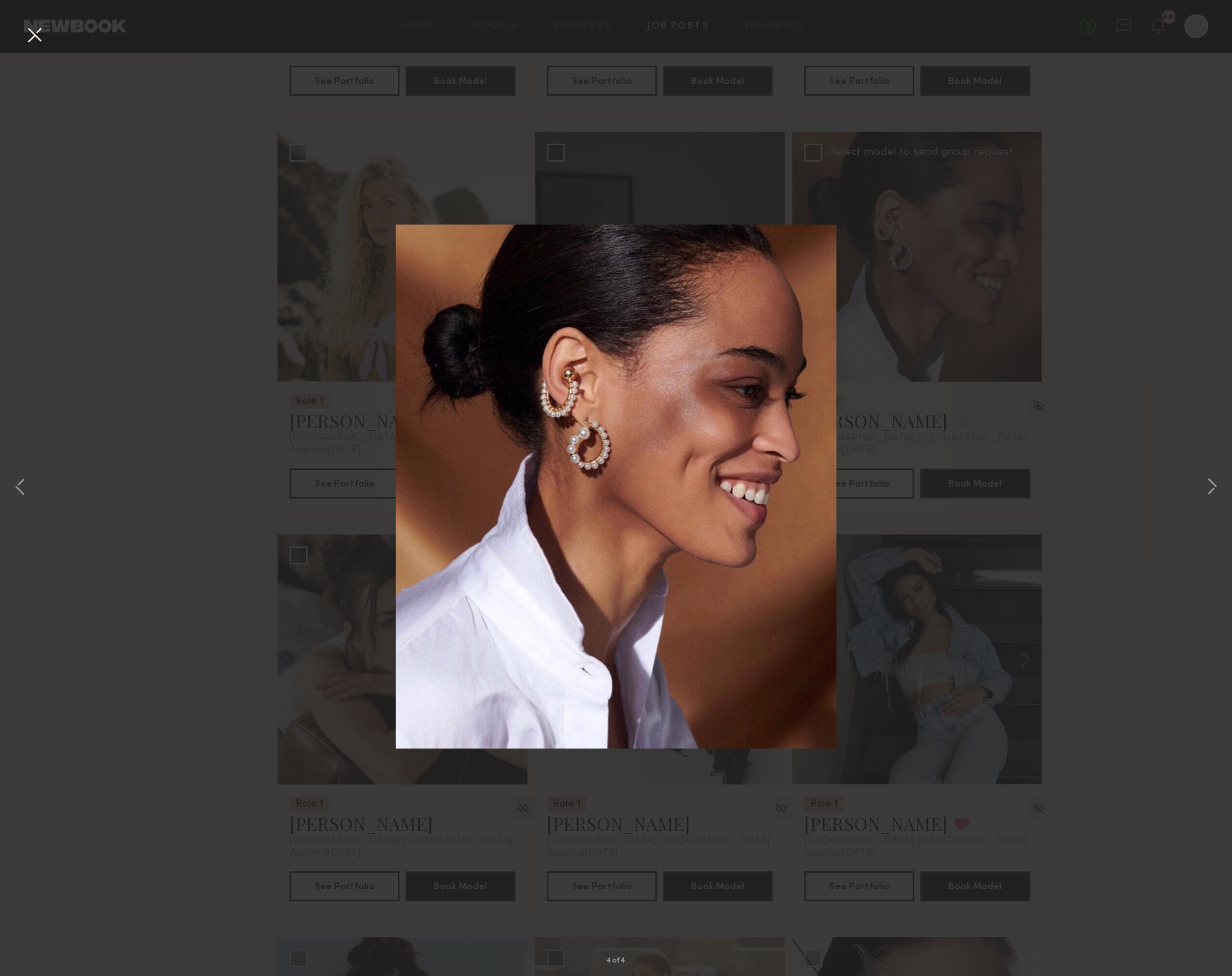
click at [33, 36] on button at bounding box center [34, 36] width 24 height 27
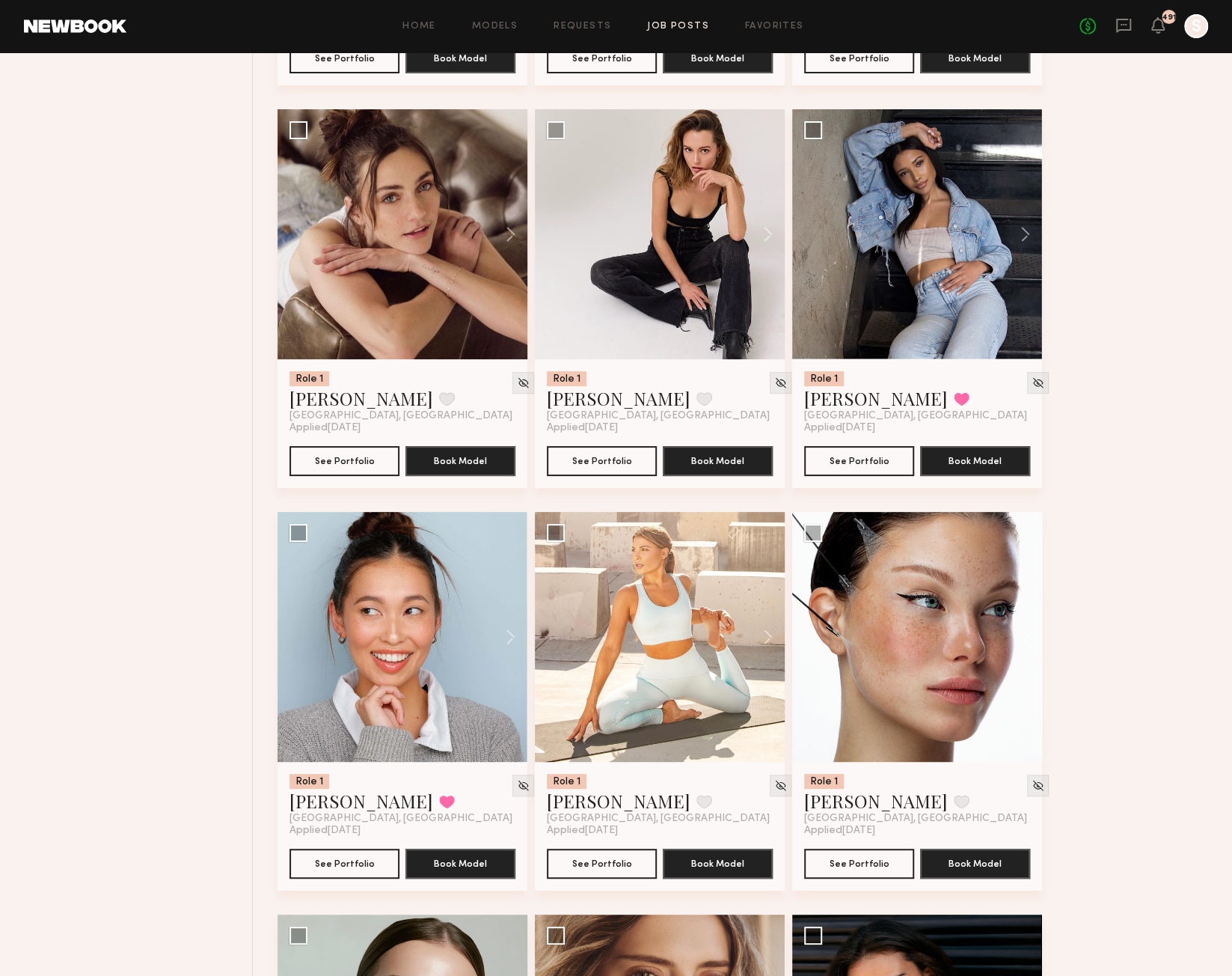
scroll to position [7375, 0]
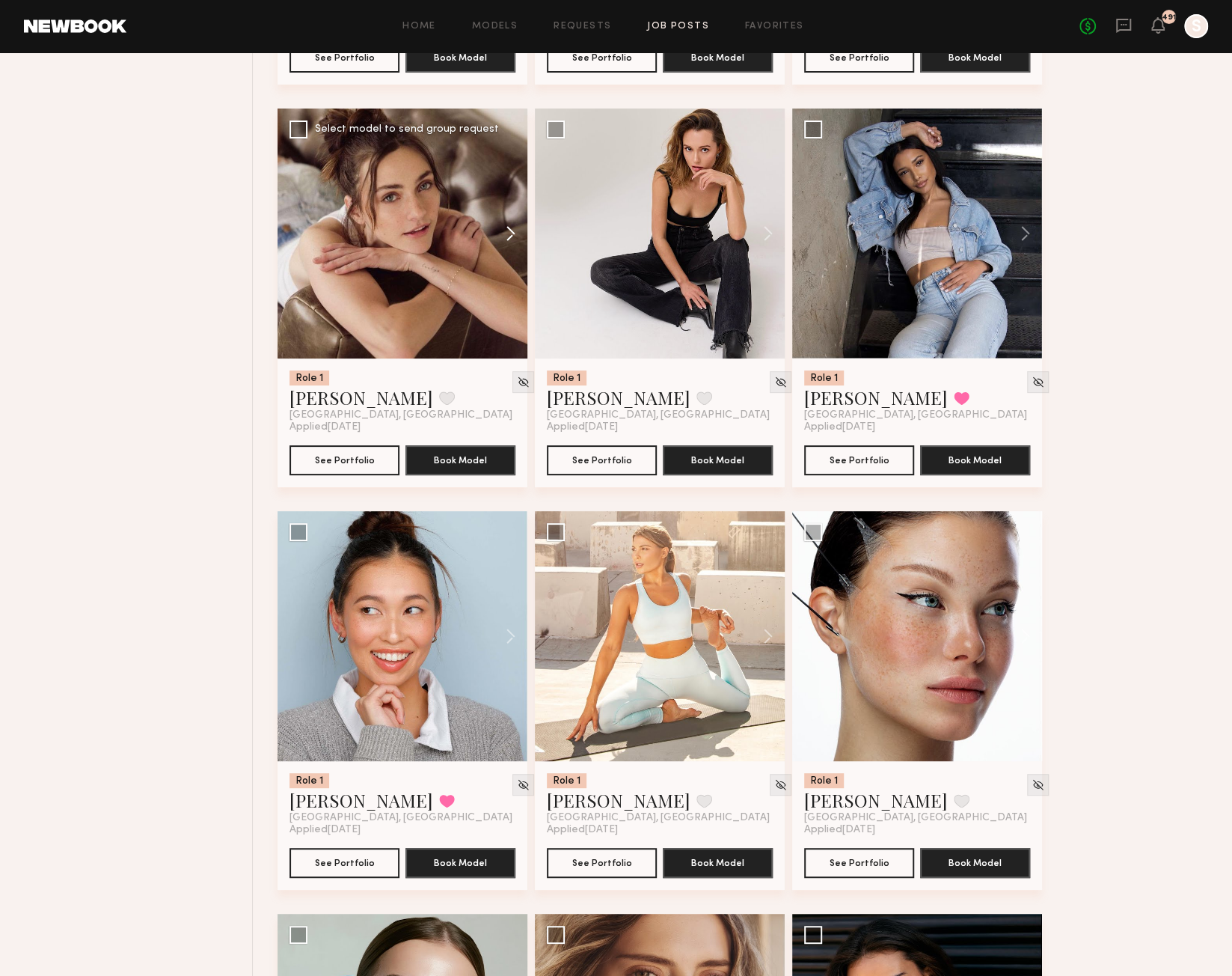
click at [509, 240] on button at bounding box center [504, 233] width 48 height 250
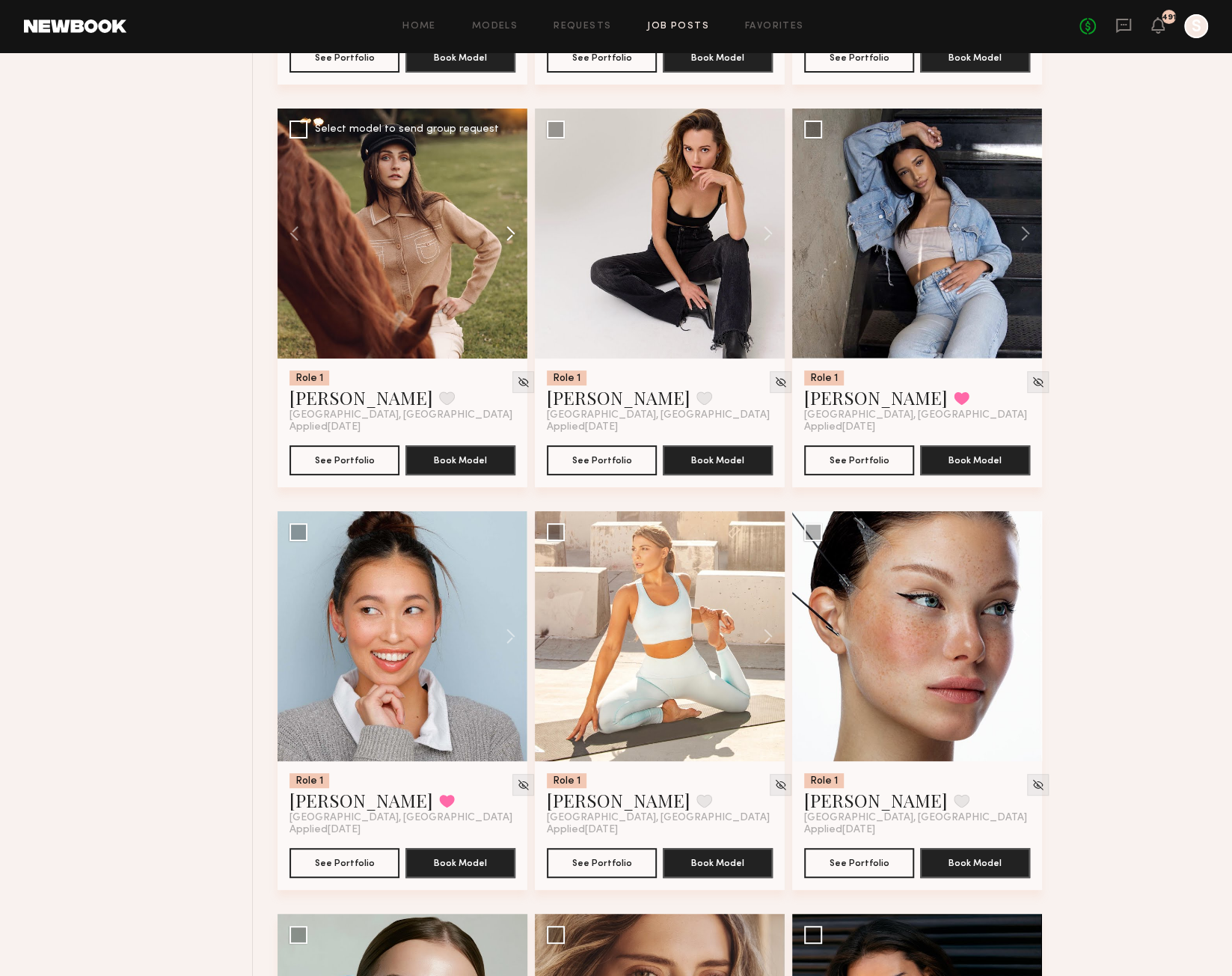
click at [508, 238] on button at bounding box center [504, 233] width 48 height 250
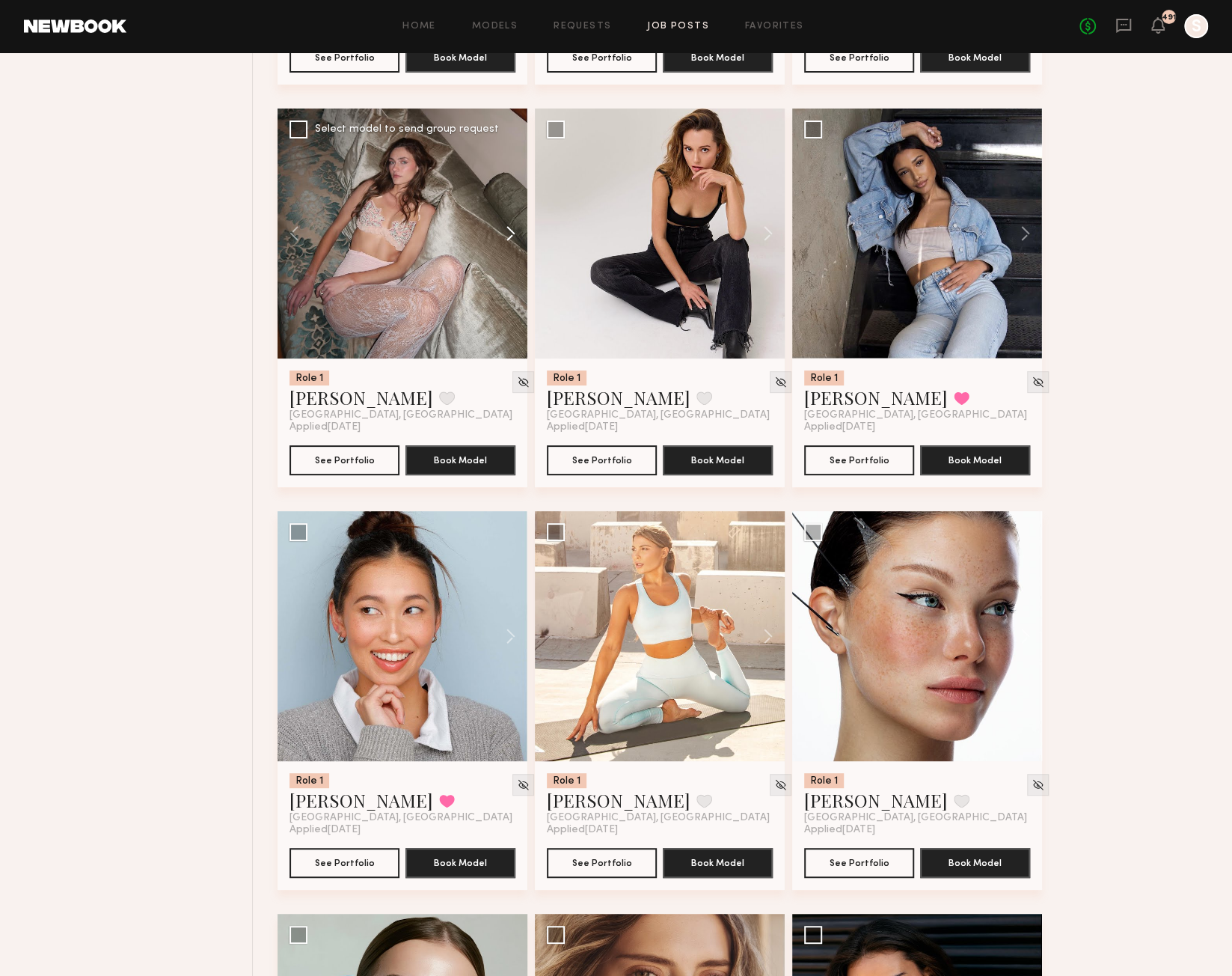
click at [508, 238] on button at bounding box center [504, 233] width 48 height 250
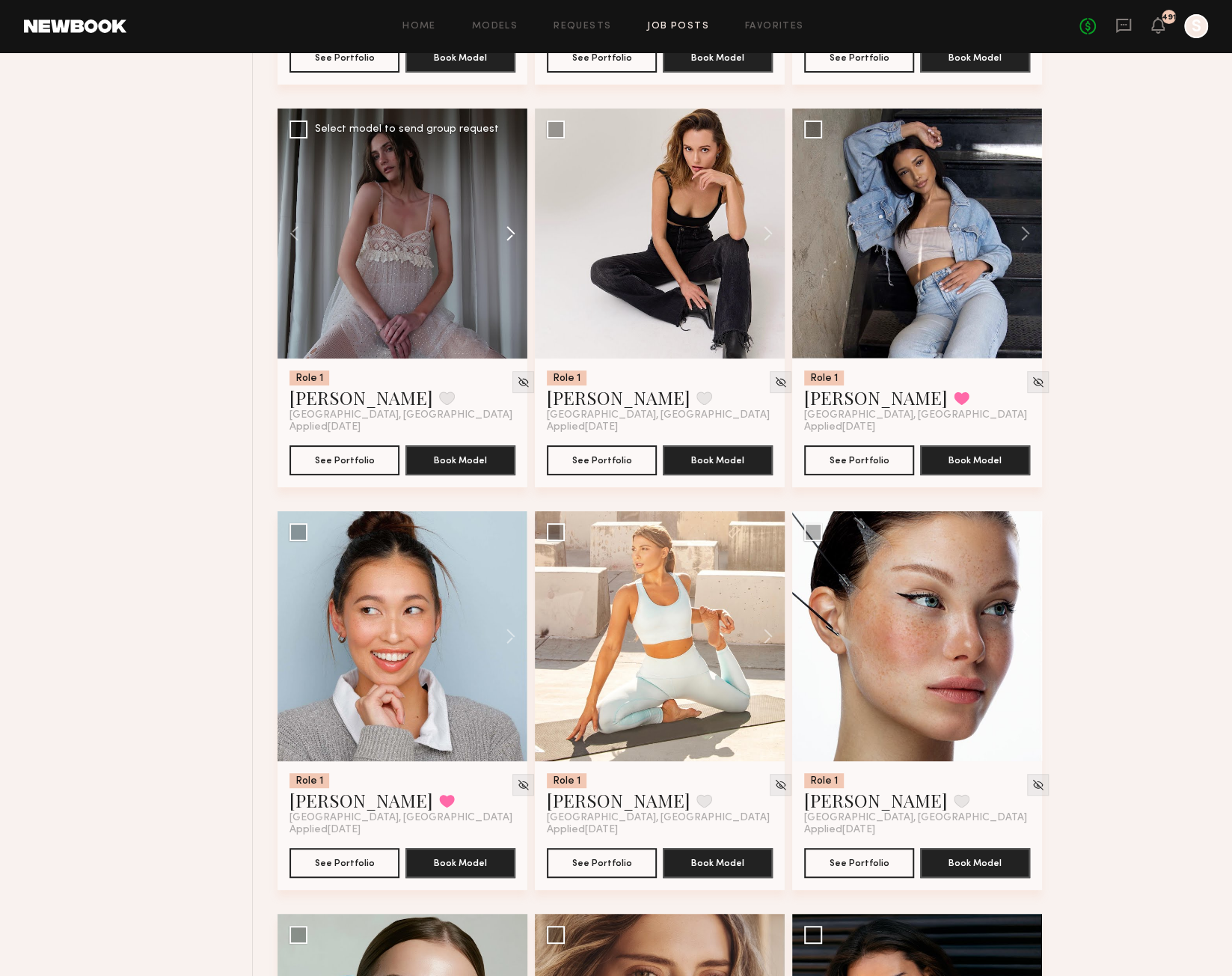
click at [508, 238] on button at bounding box center [504, 233] width 48 height 250
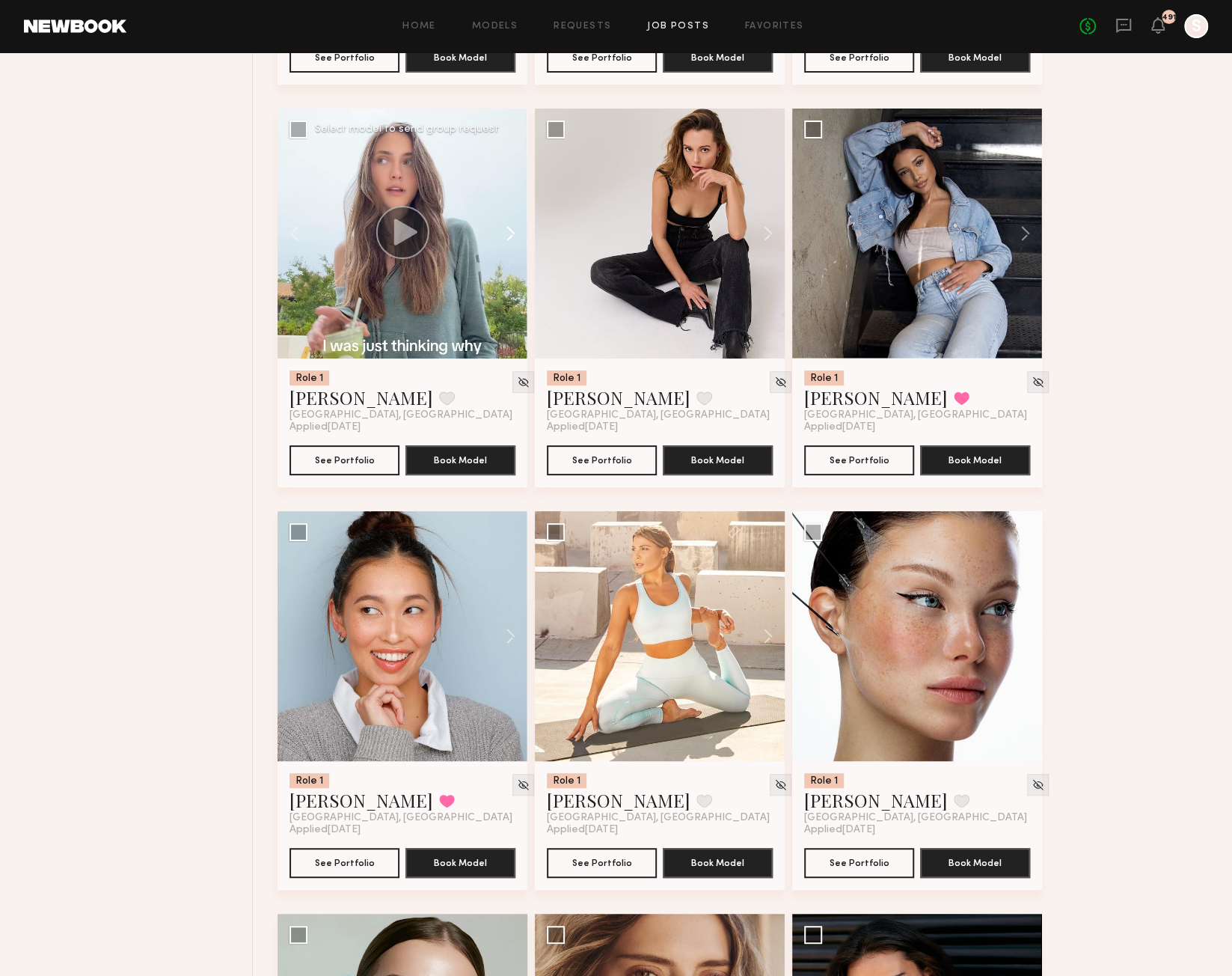
click at [508, 238] on button at bounding box center [504, 233] width 48 height 250
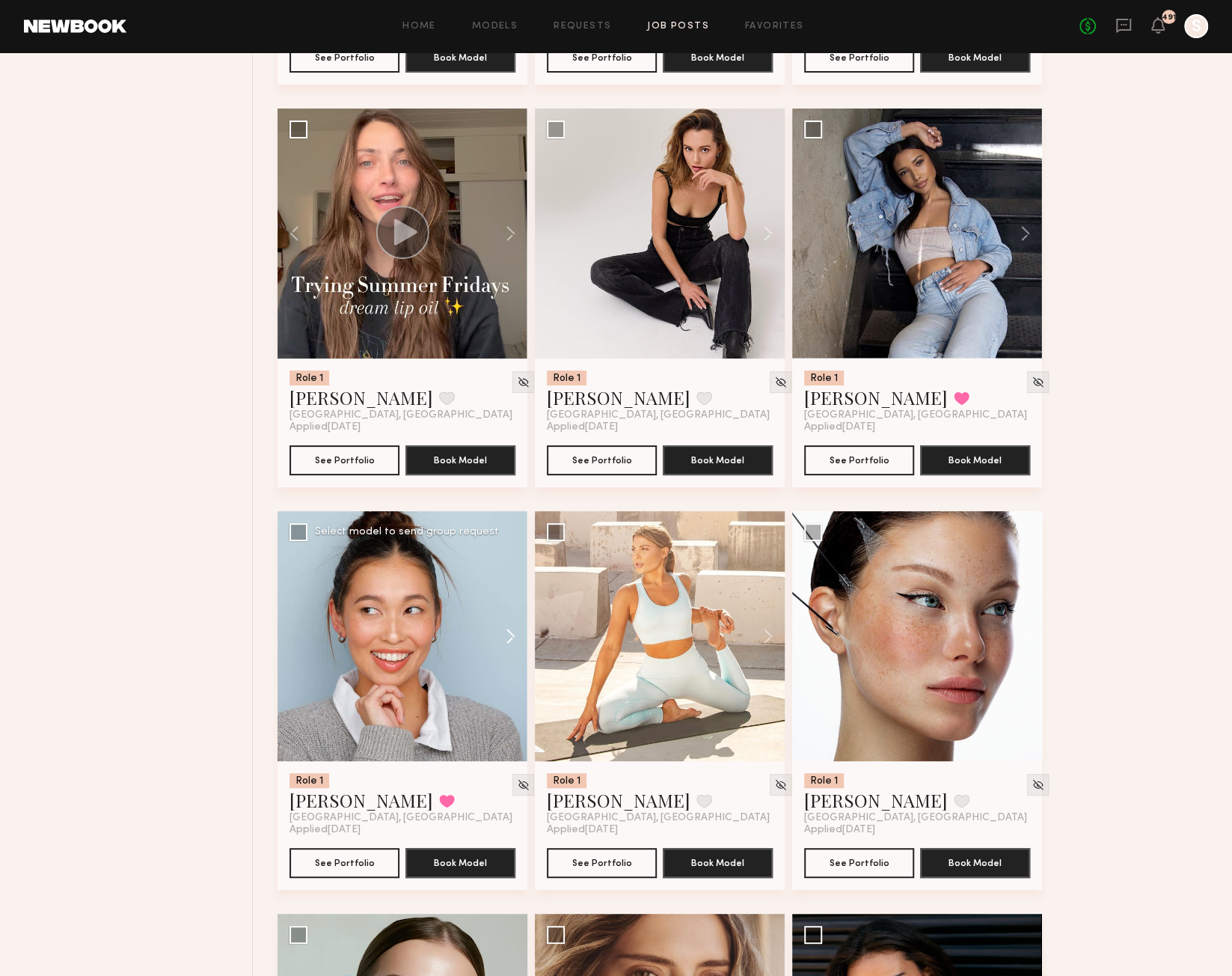
click at [514, 645] on button at bounding box center [504, 636] width 48 height 250
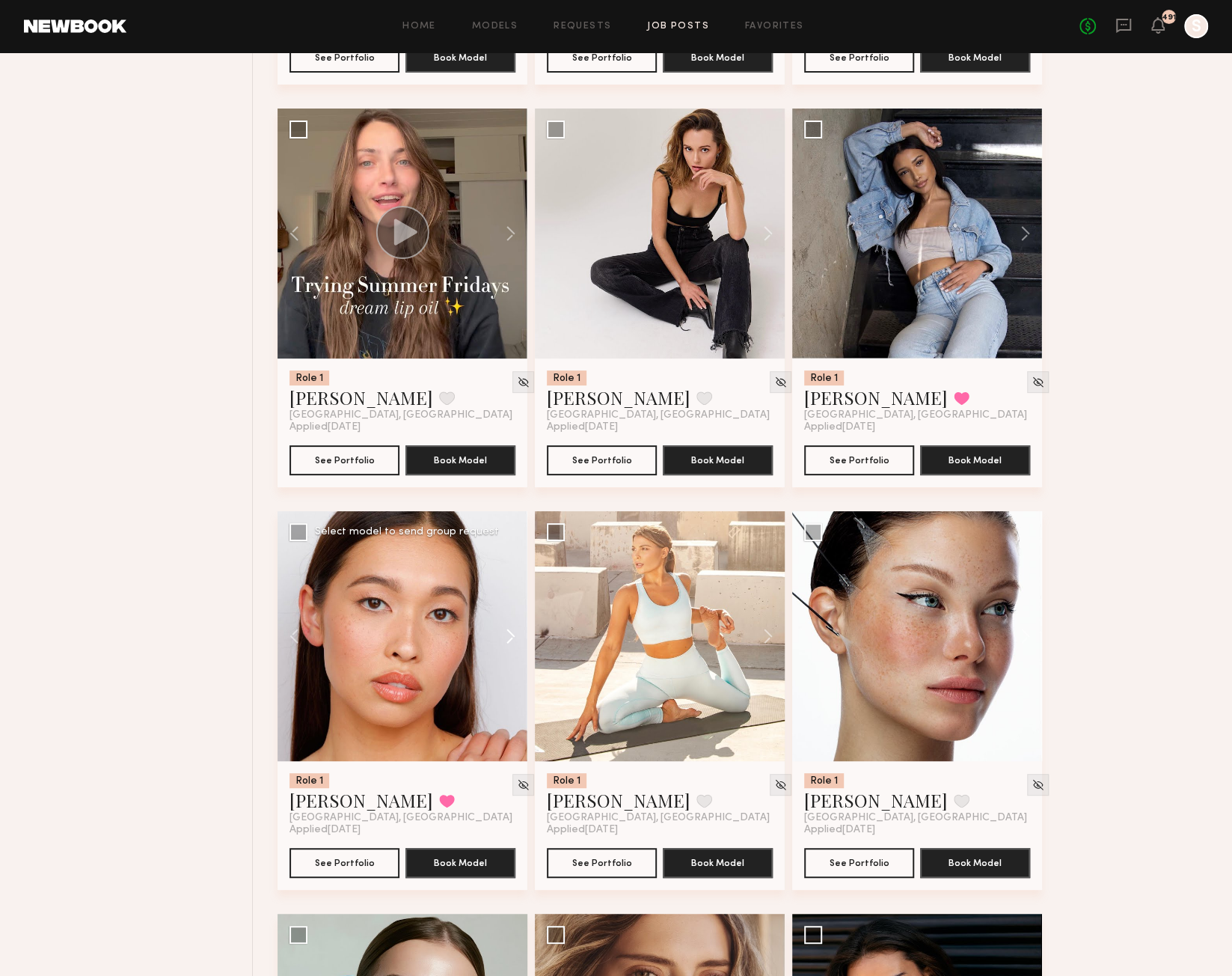
click at [513, 645] on button at bounding box center [504, 636] width 48 height 250
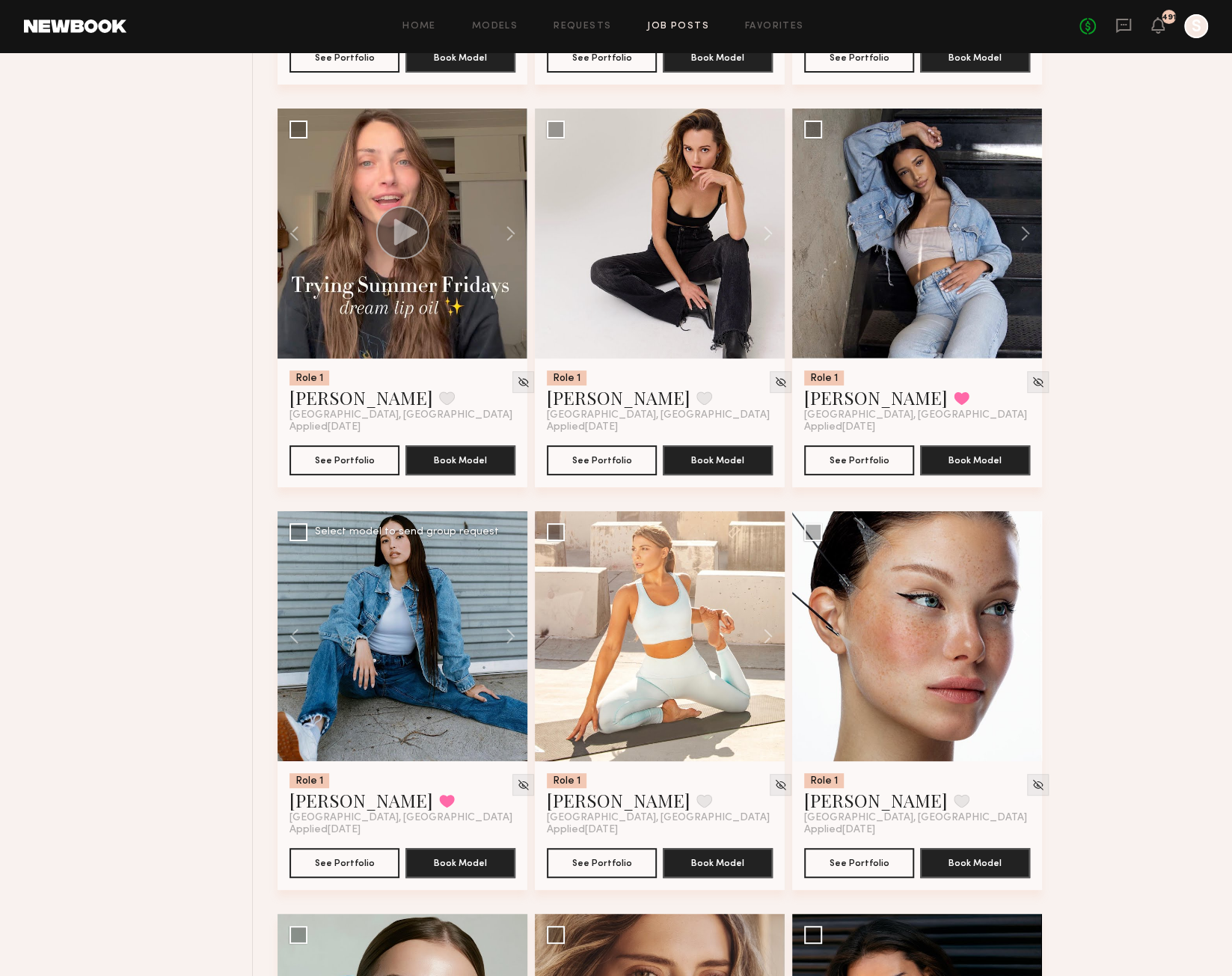
click at [401, 653] on div at bounding box center [402, 636] width 250 height 250
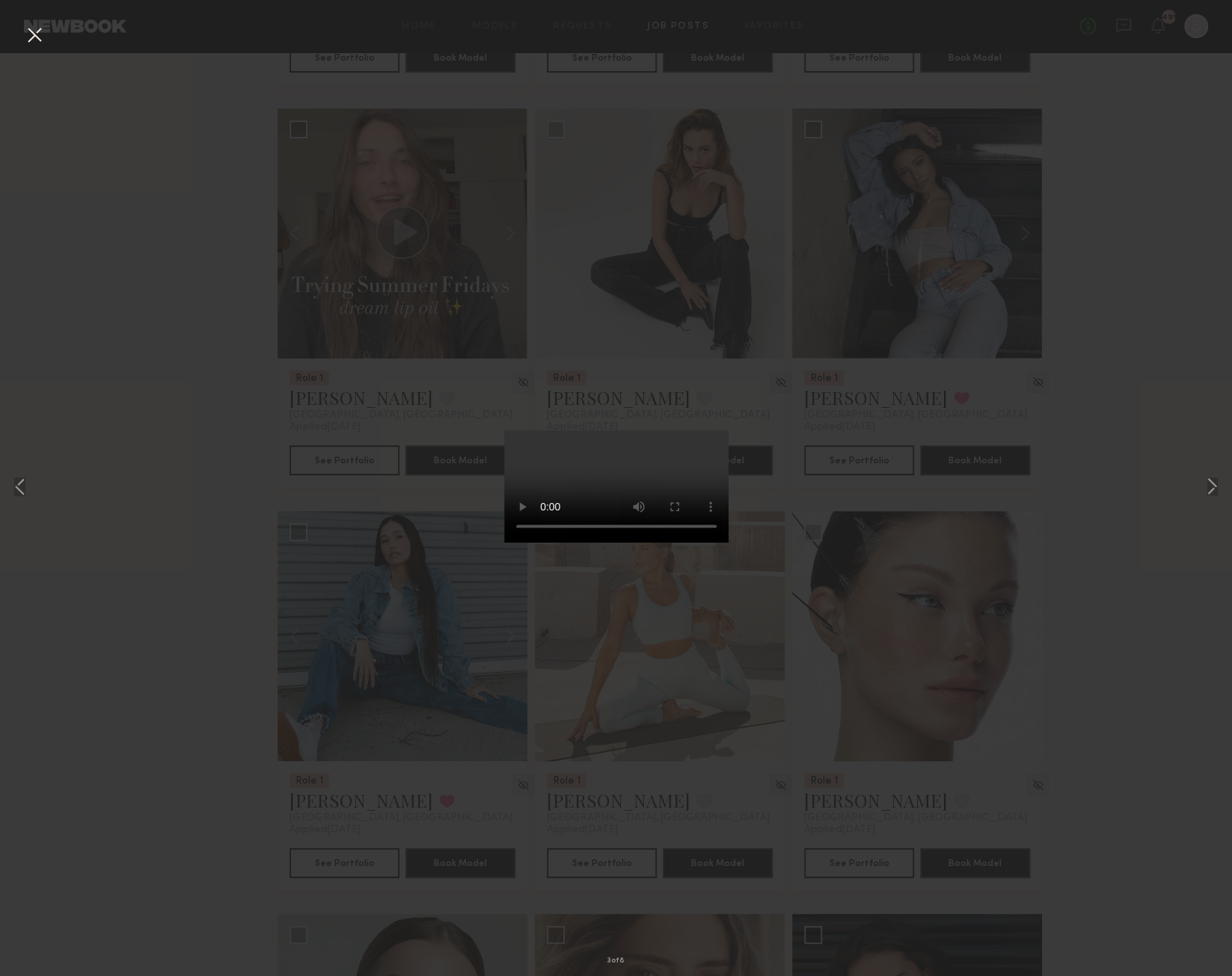
click at [32, 32] on button at bounding box center [34, 36] width 24 height 27
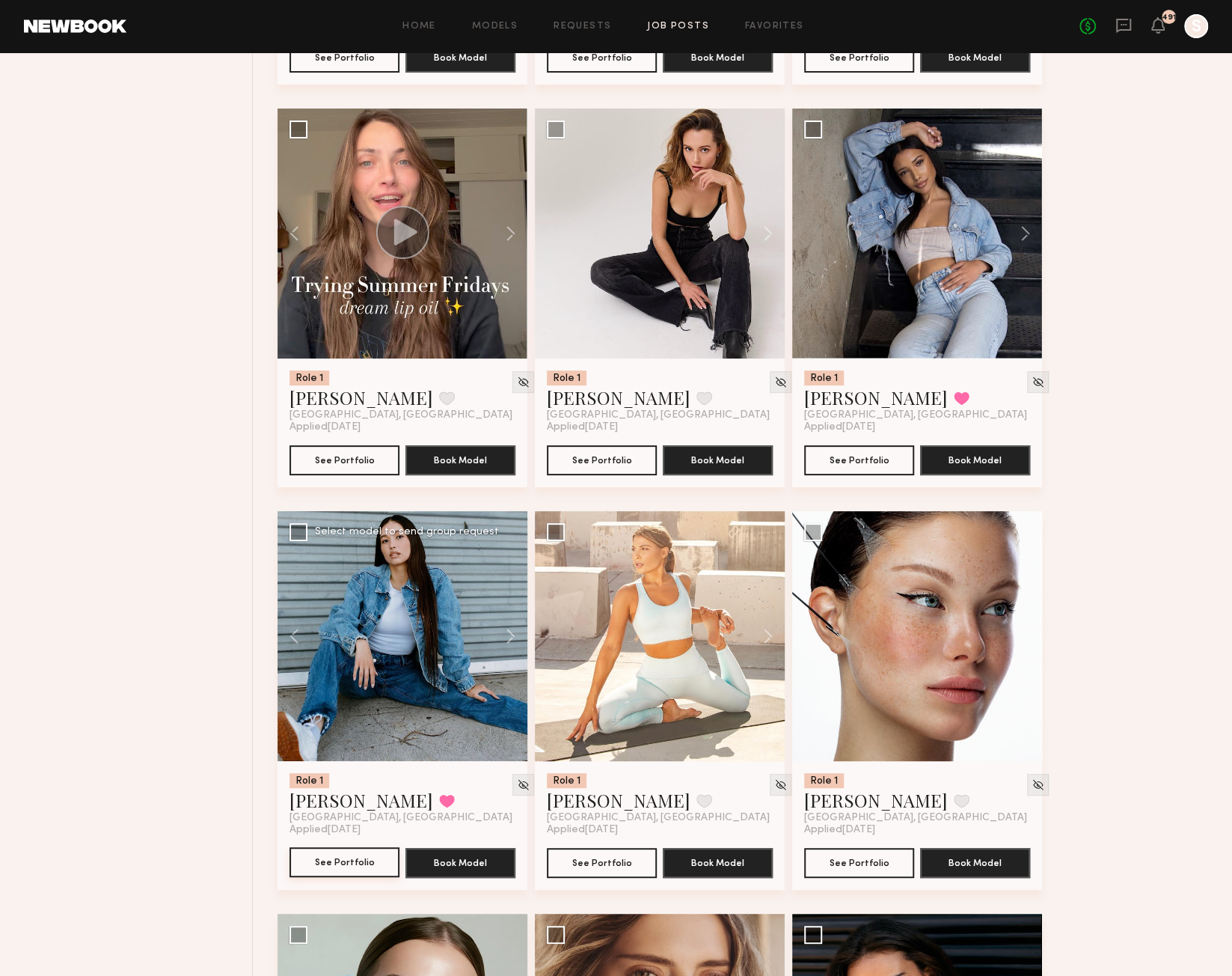
click at [347, 875] on button "See Portfolio" at bounding box center [344, 862] width 110 height 30
click at [769, 645] on button at bounding box center [761, 636] width 48 height 250
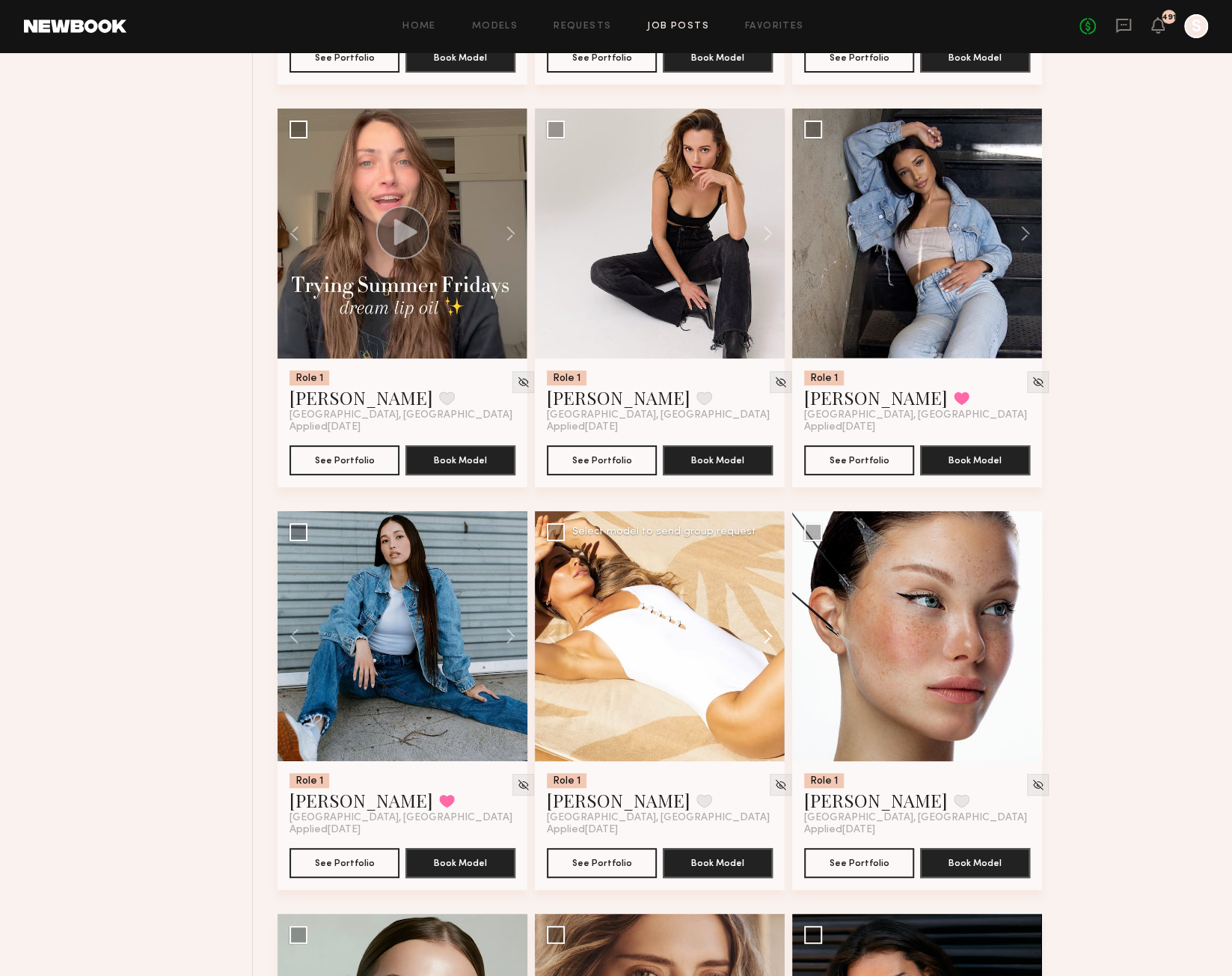
click at [769, 645] on button at bounding box center [761, 636] width 48 height 250
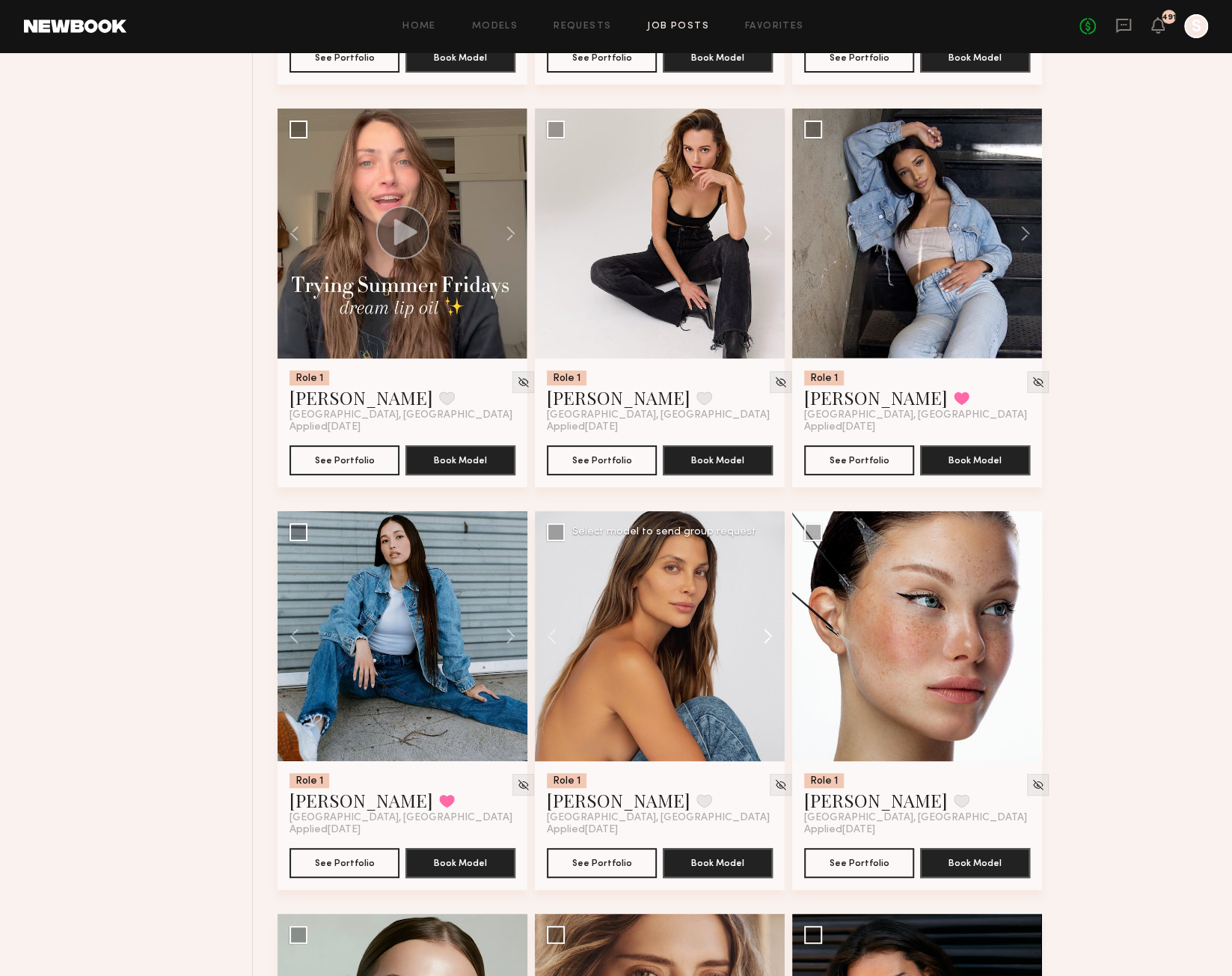
click at [769, 645] on button at bounding box center [761, 636] width 48 height 250
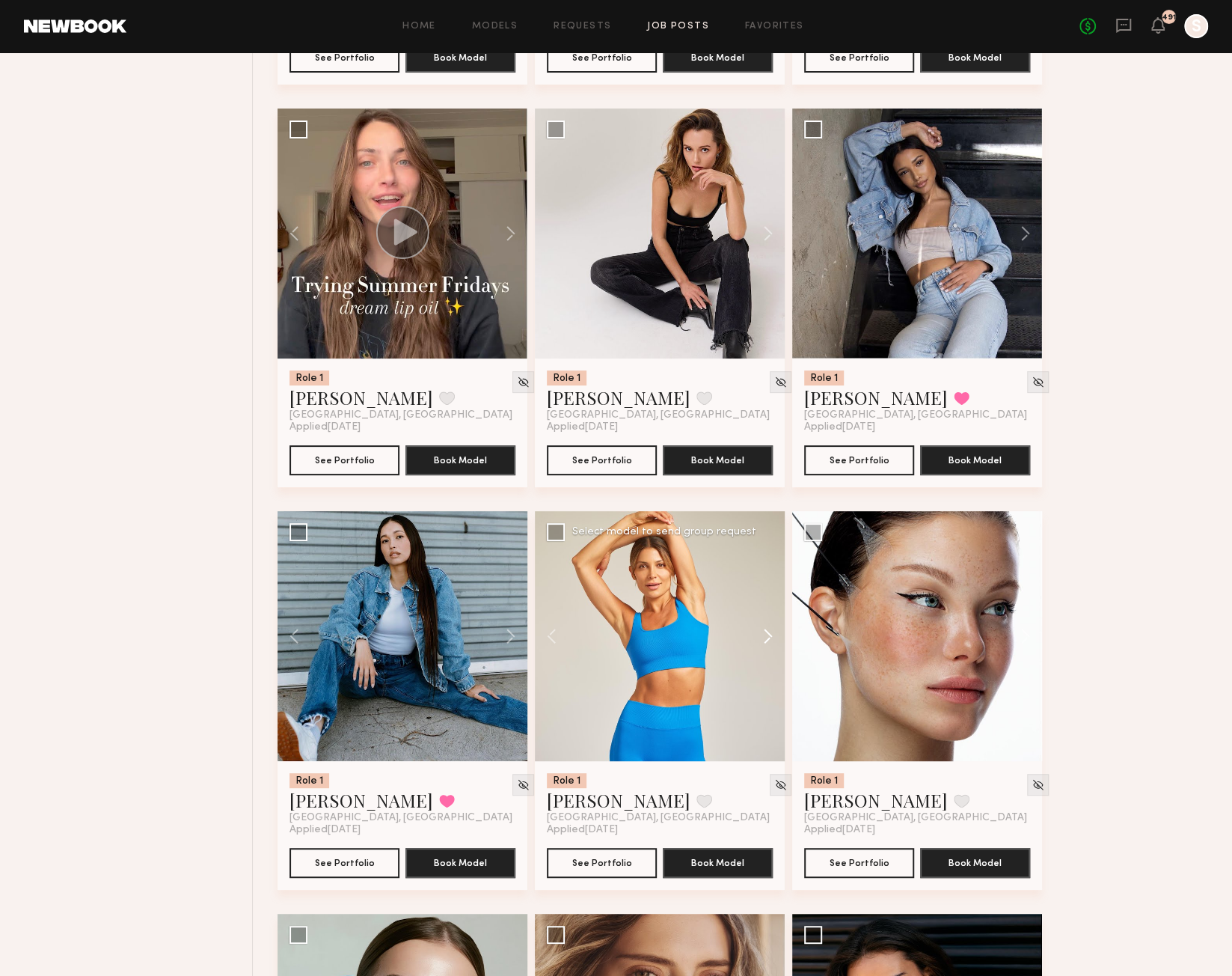
click at [769, 646] on button at bounding box center [761, 636] width 48 height 250
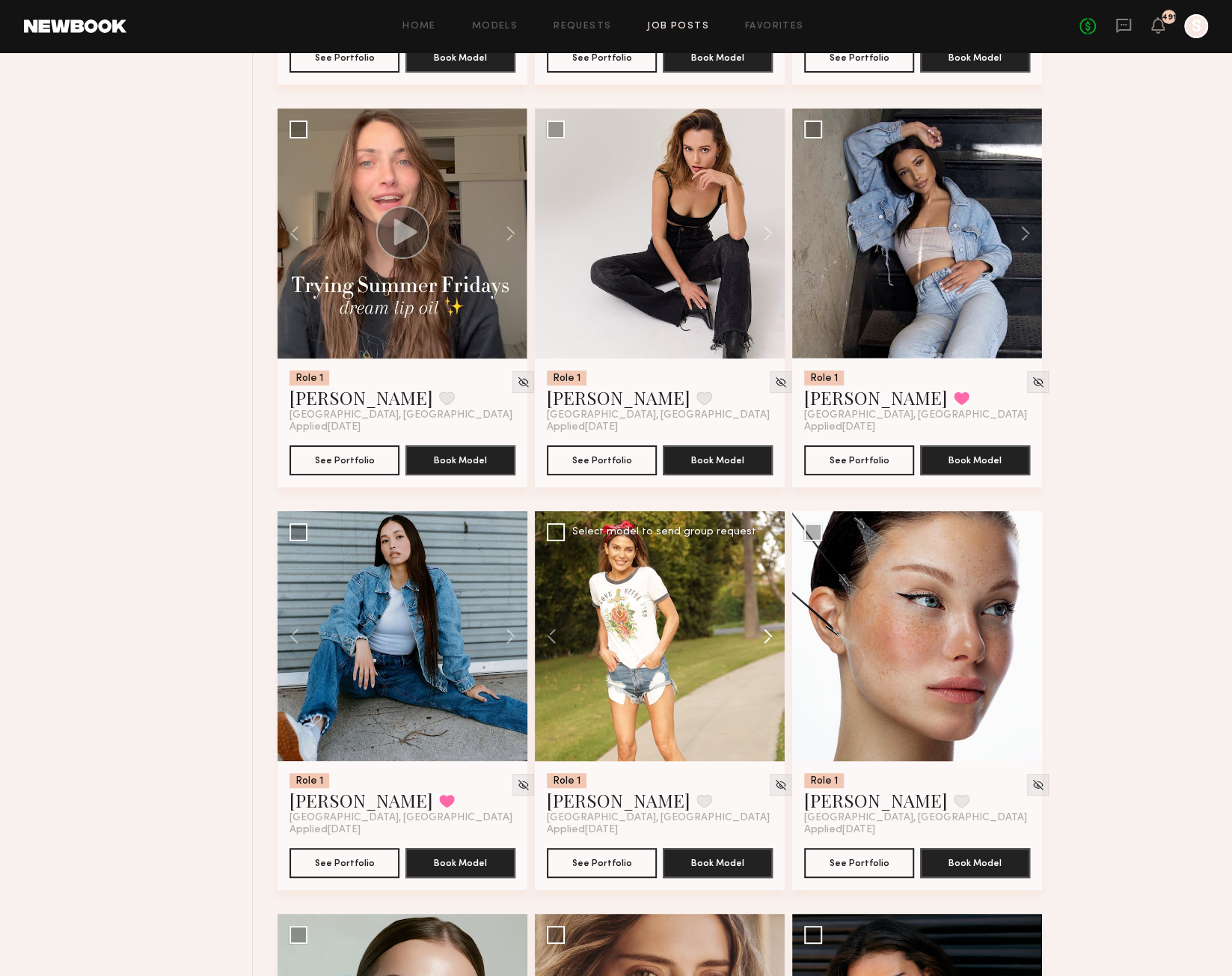
click at [769, 646] on button at bounding box center [761, 636] width 48 height 250
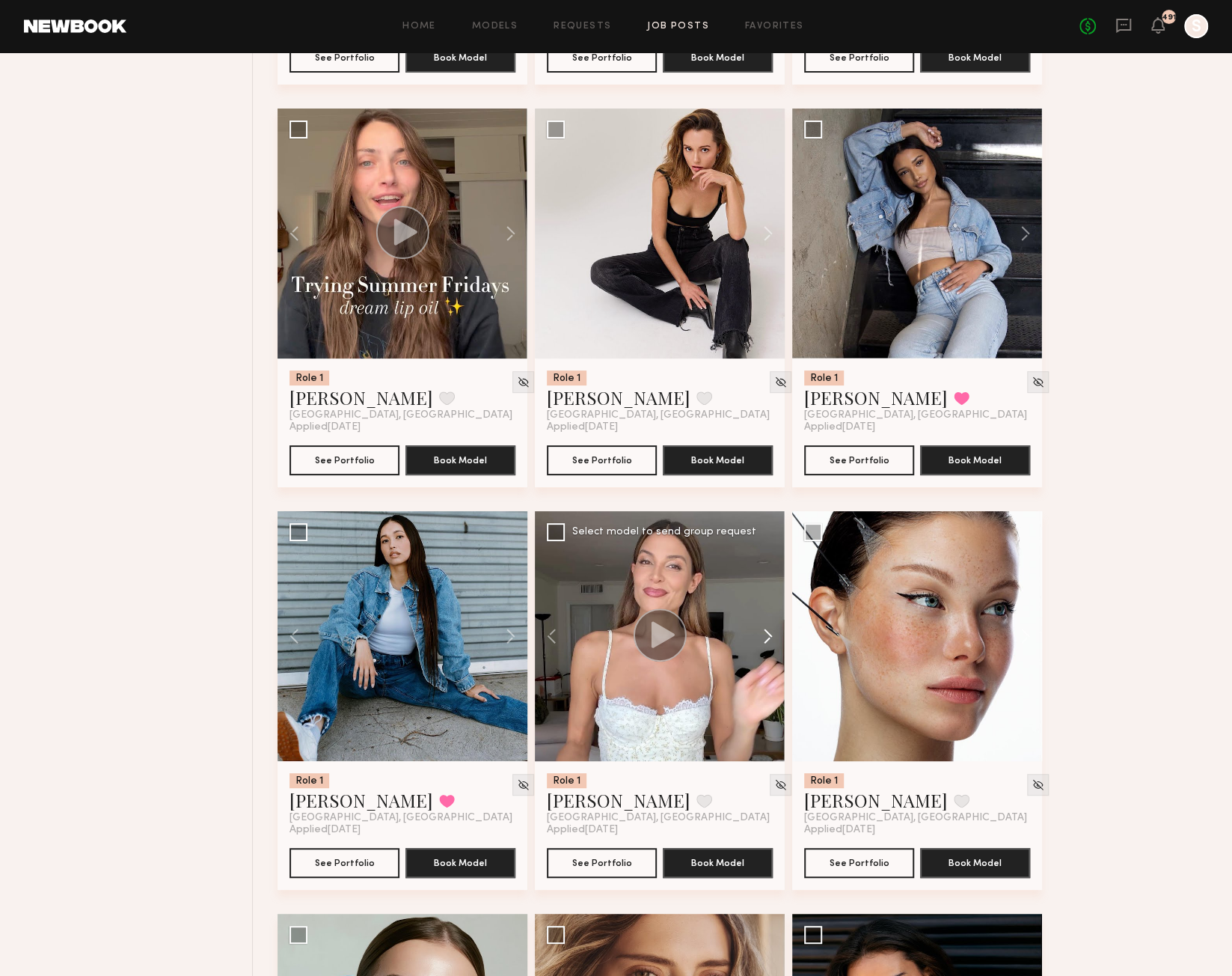
click at [770, 646] on button at bounding box center [761, 636] width 48 height 250
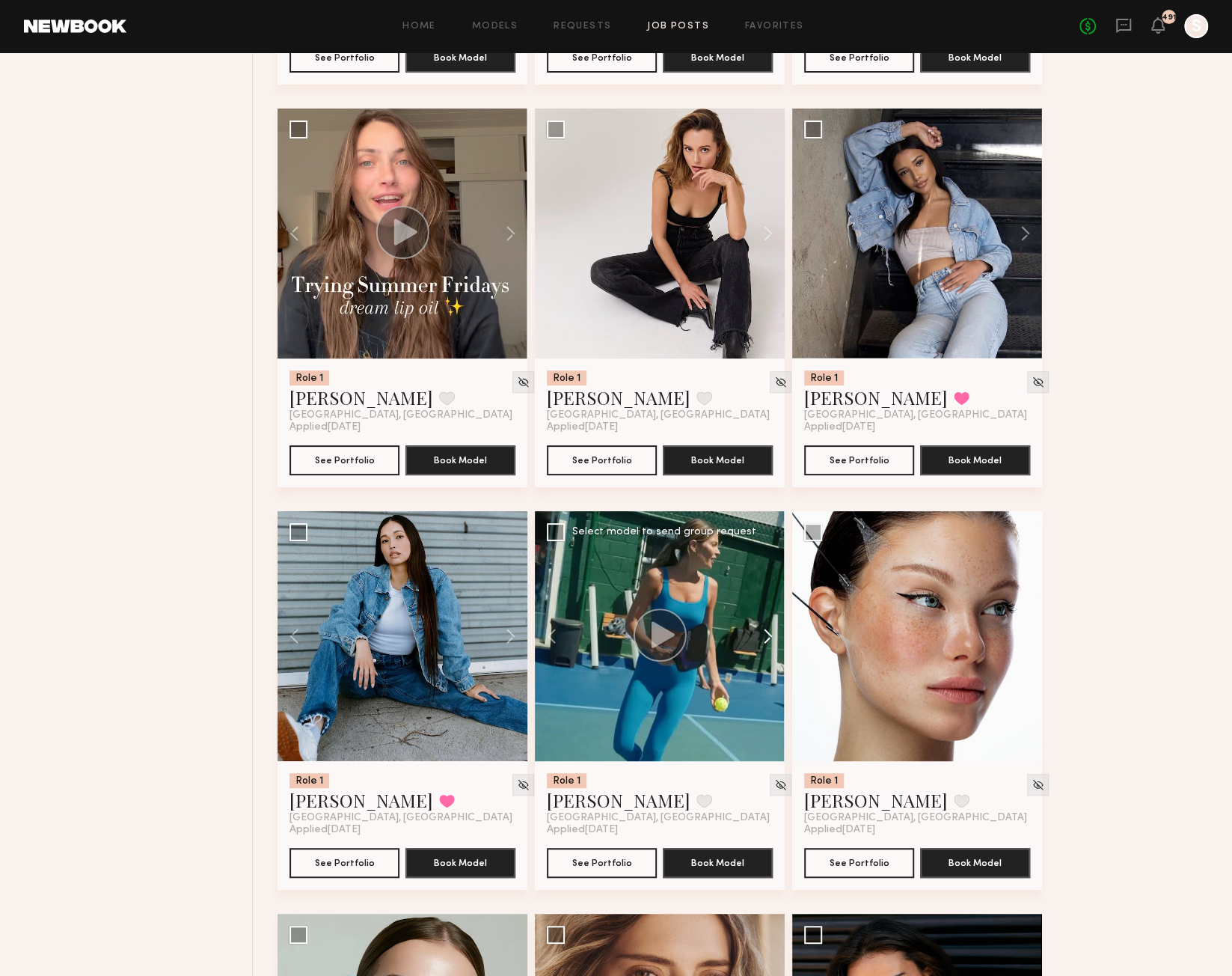
click at [770, 646] on button at bounding box center [761, 636] width 48 height 250
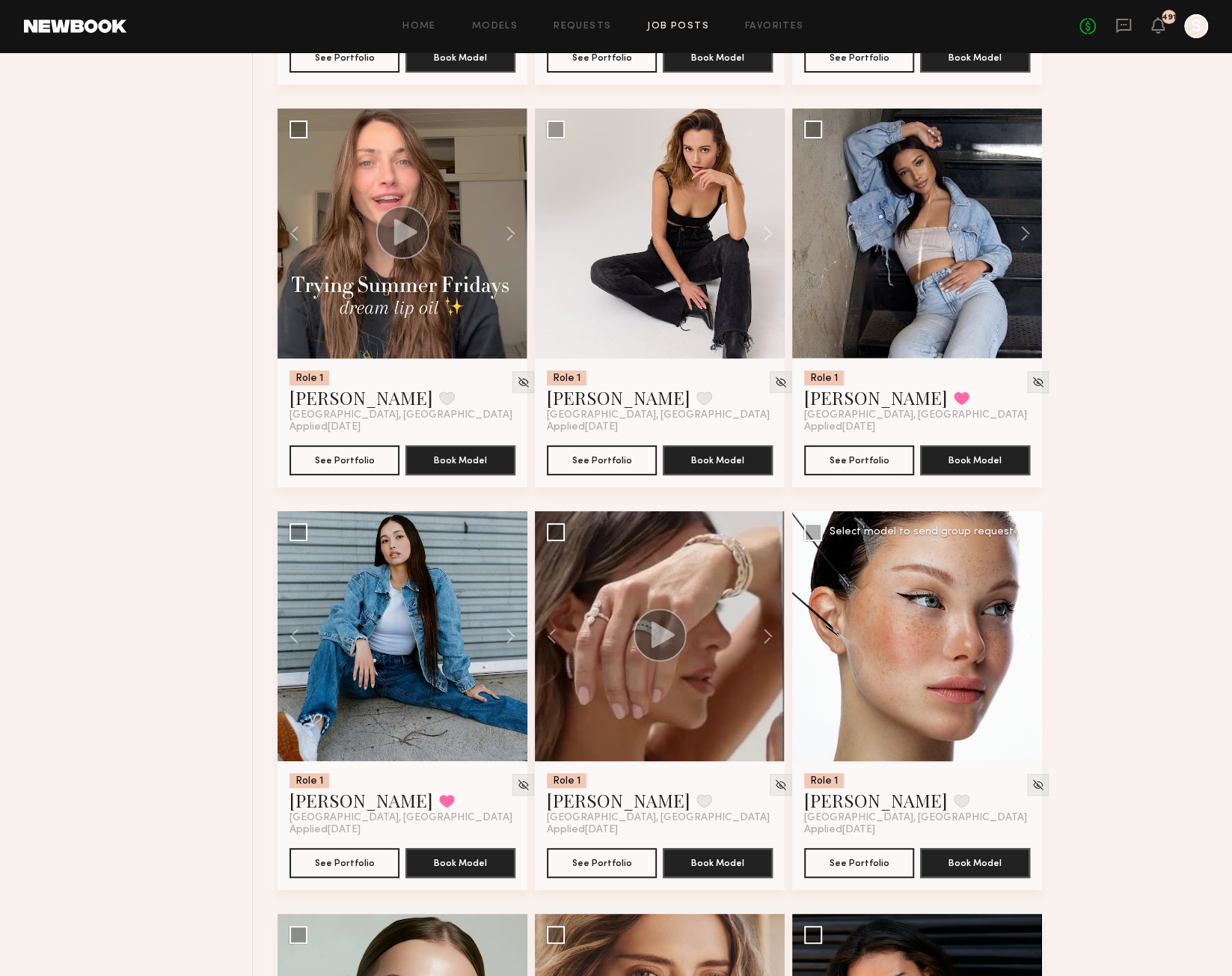
click at [1027, 638] on button at bounding box center [1019, 636] width 48 height 250
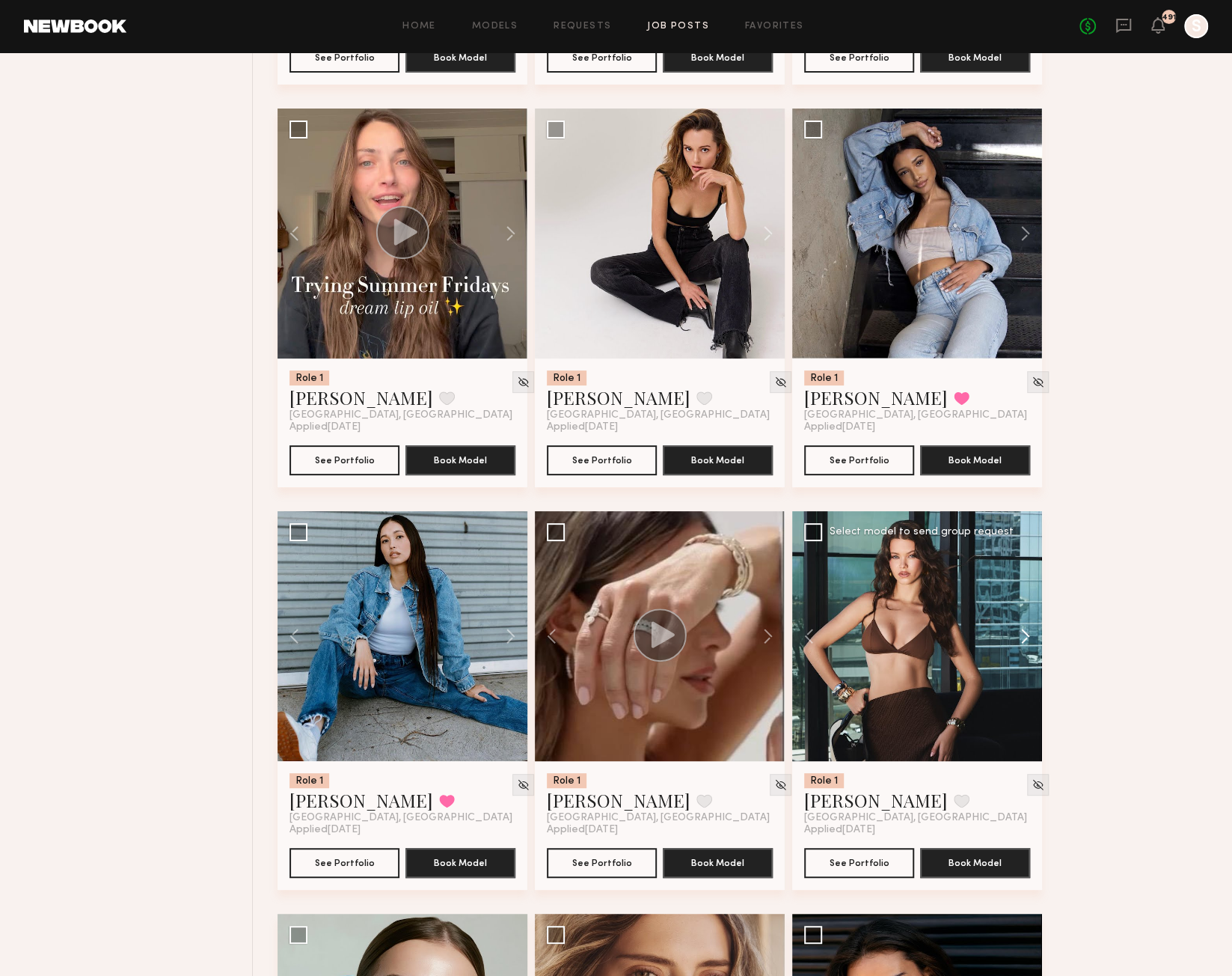
click at [1027, 638] on button at bounding box center [1019, 636] width 48 height 250
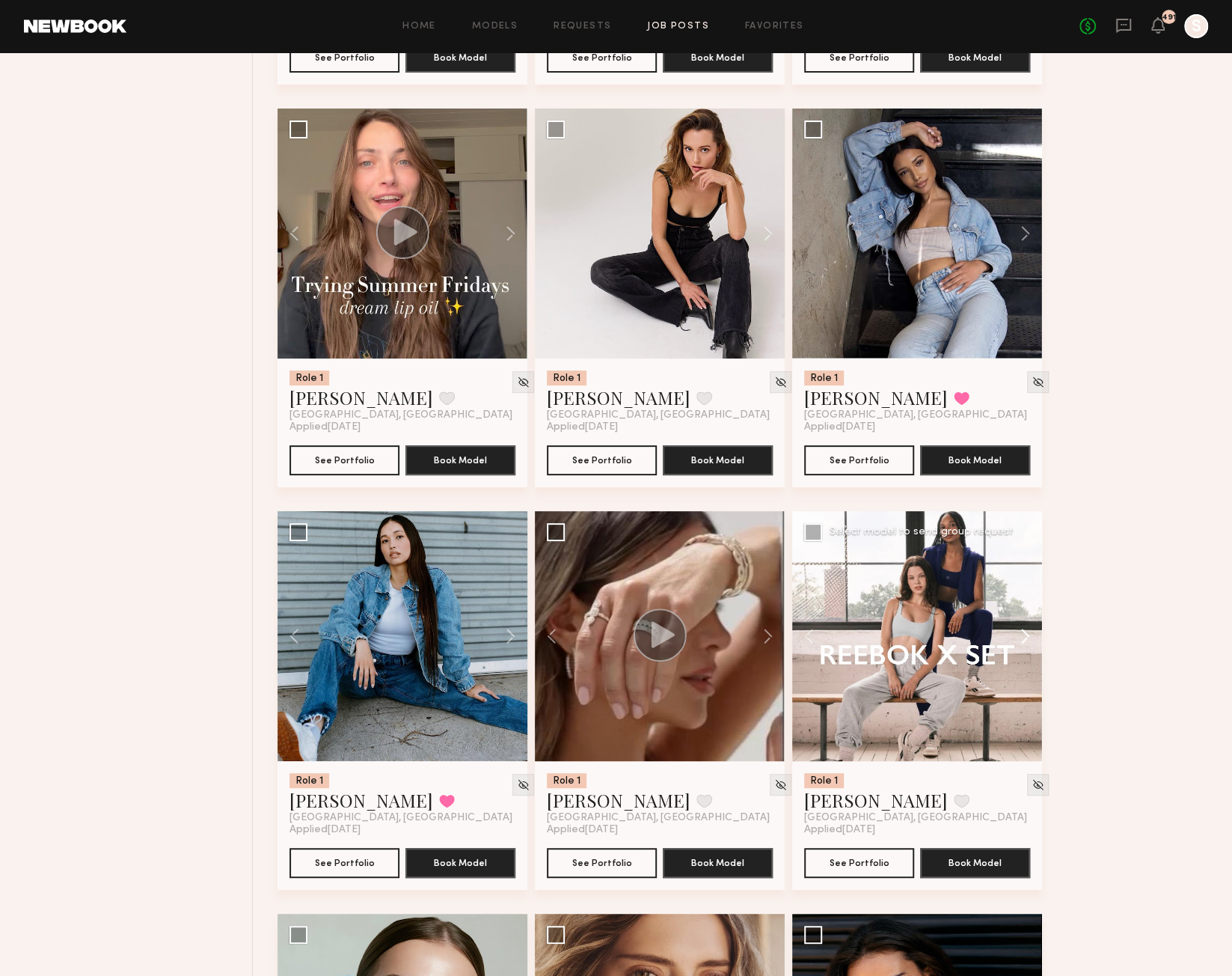
click at [1027, 638] on button at bounding box center [1019, 636] width 48 height 250
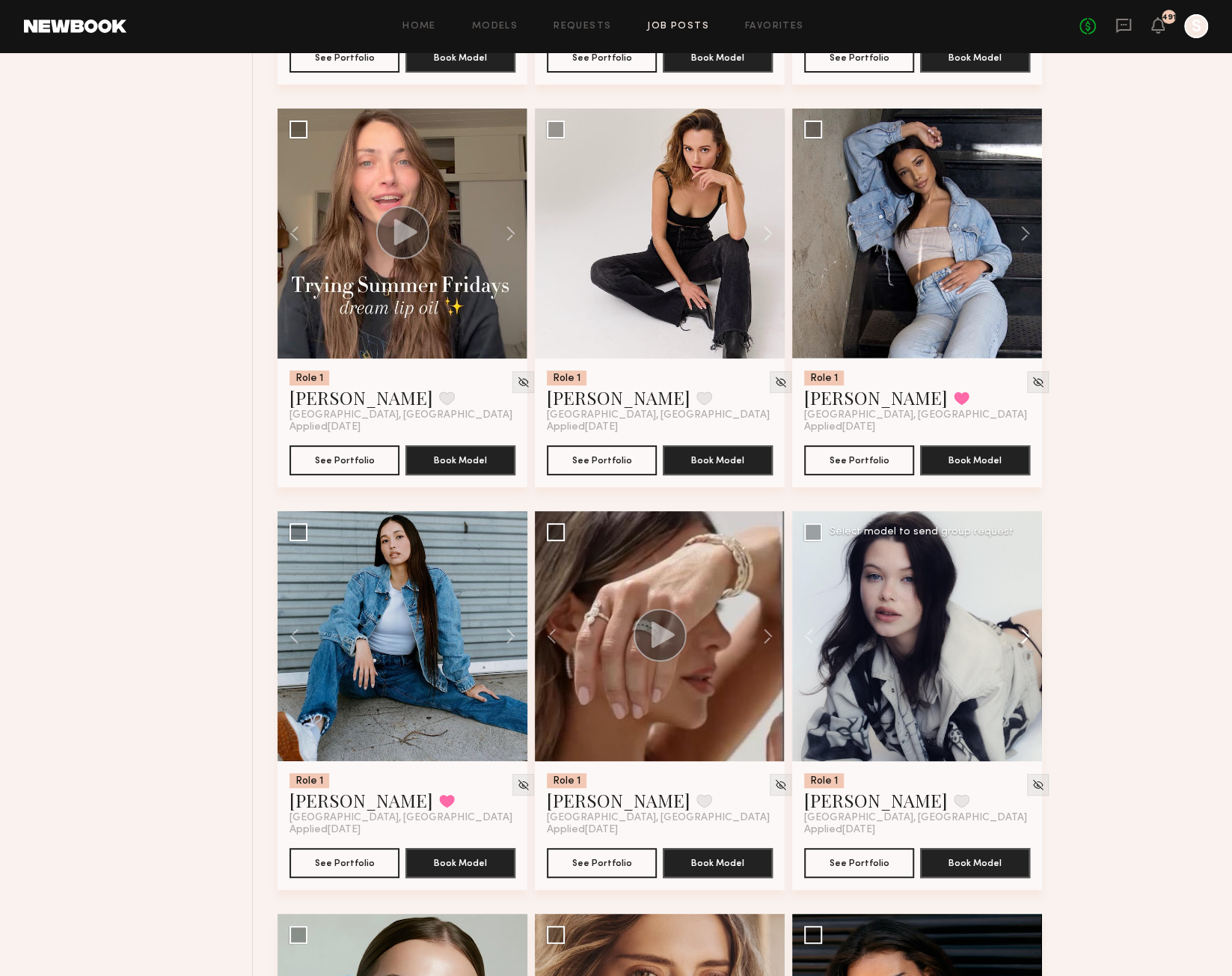
click at [1027, 638] on button at bounding box center [1019, 636] width 48 height 250
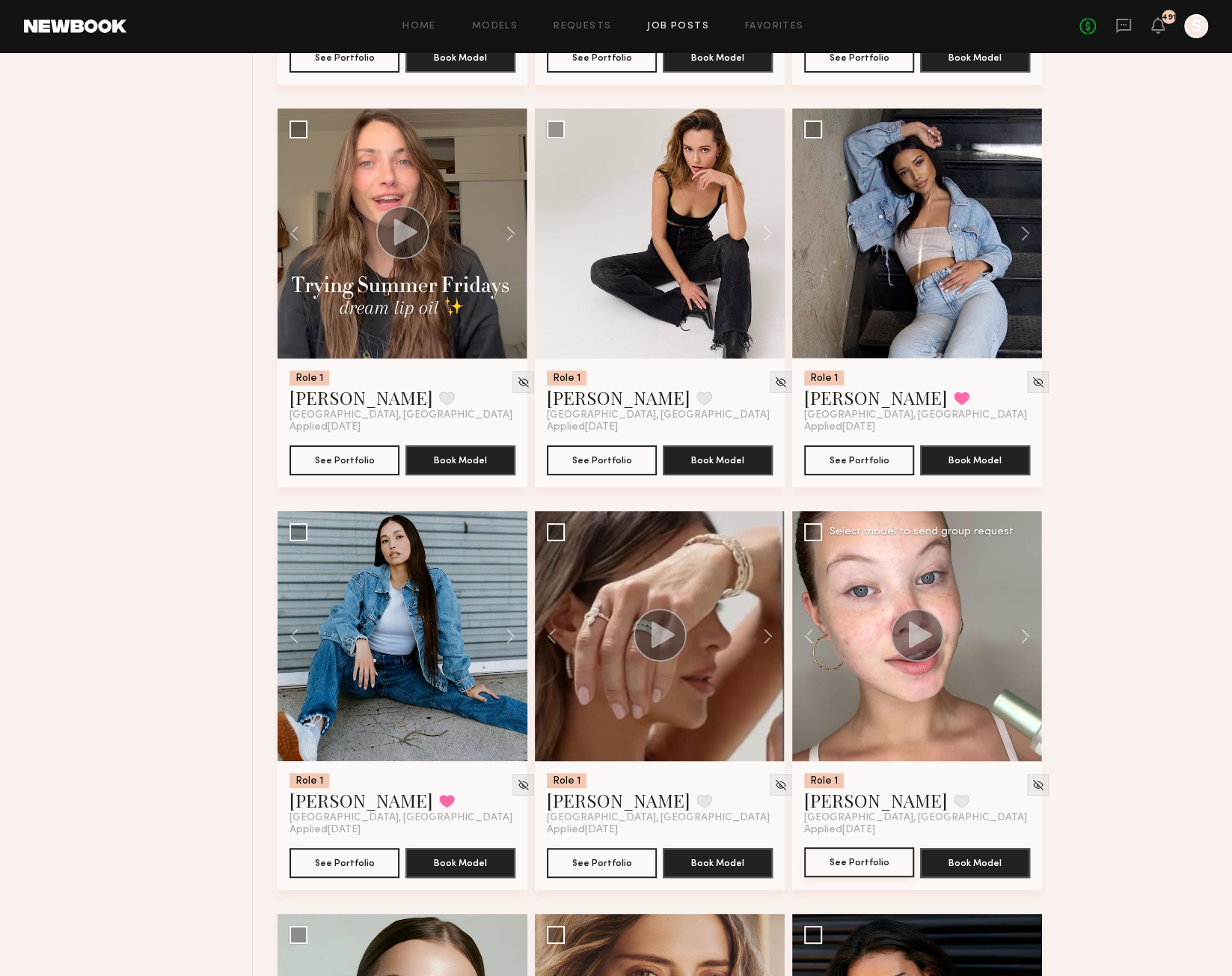
click at [845, 869] on button "See Portfolio" at bounding box center [858, 862] width 110 height 30
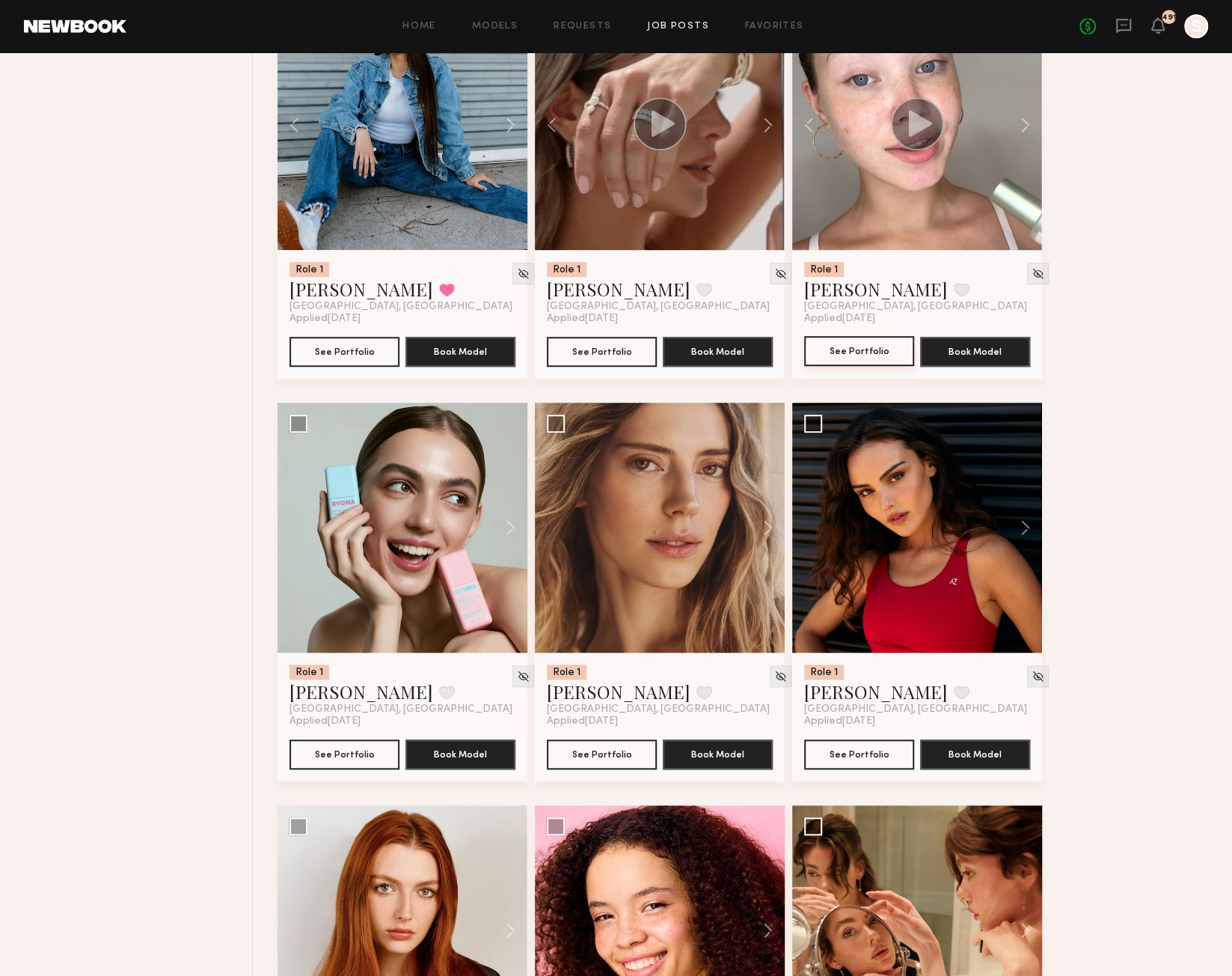
scroll to position [7887, 0]
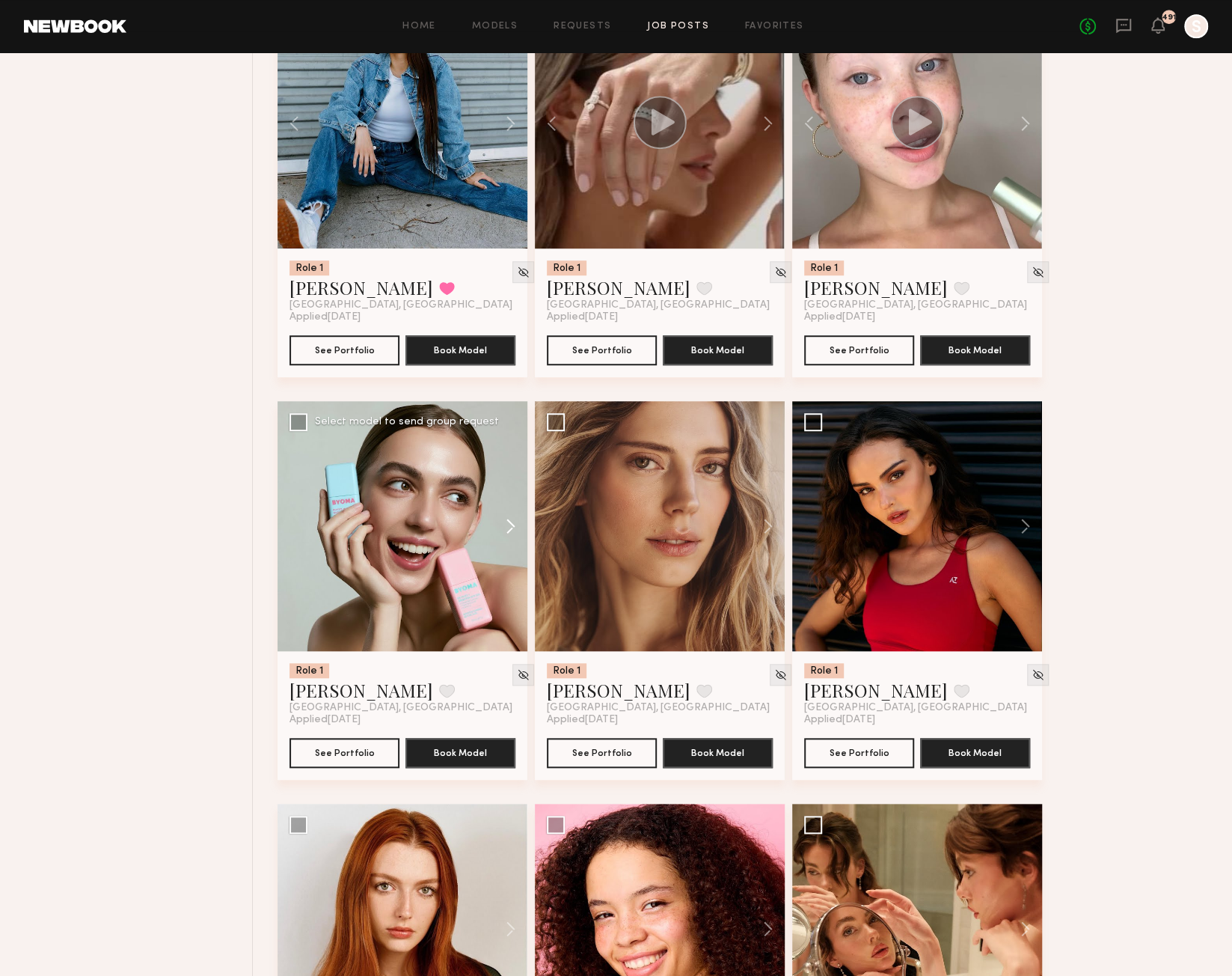
click at [511, 533] on button at bounding box center [504, 525] width 48 height 250
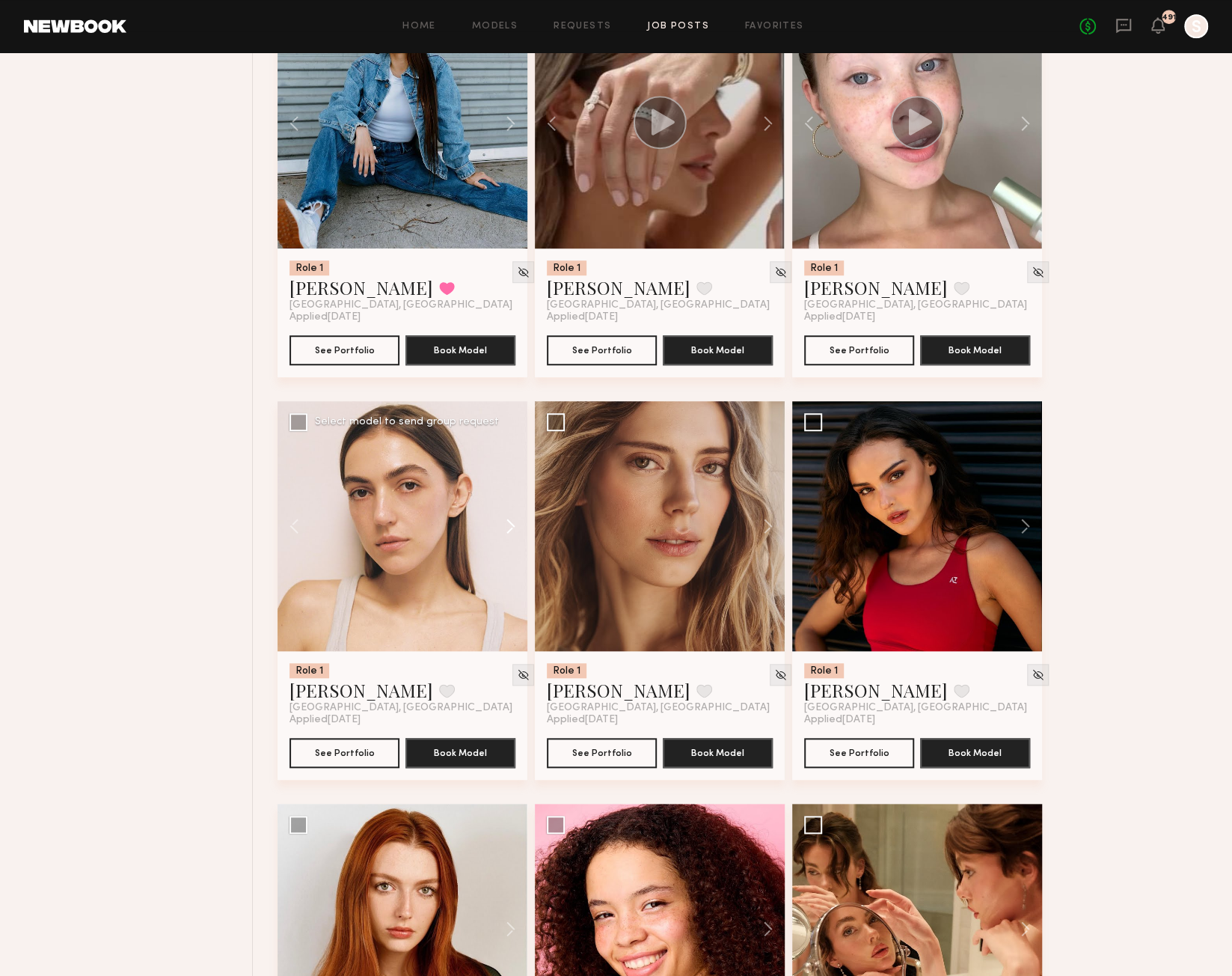
click at [511, 534] on button at bounding box center [504, 525] width 48 height 250
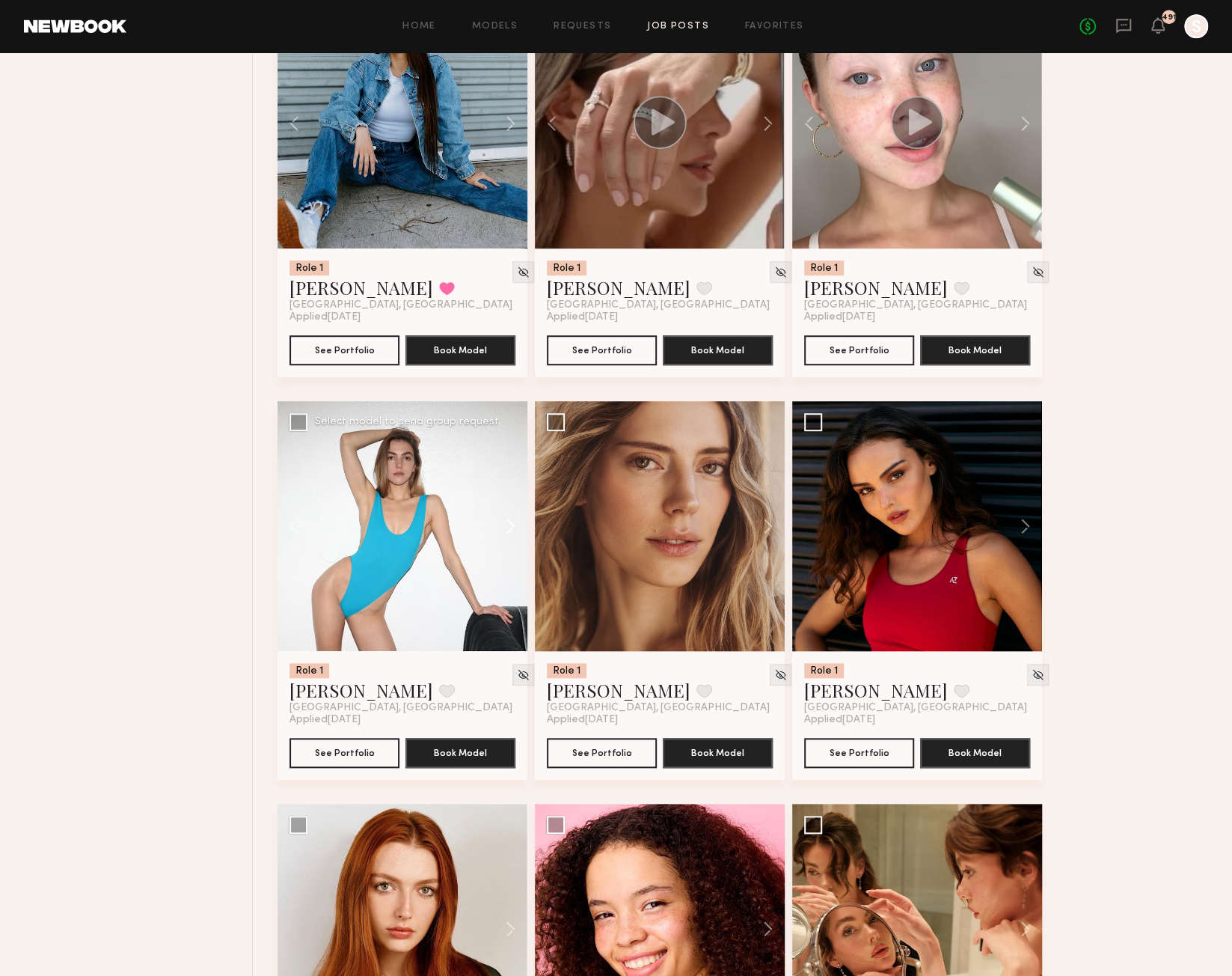
click at [511, 534] on button at bounding box center [504, 525] width 48 height 250
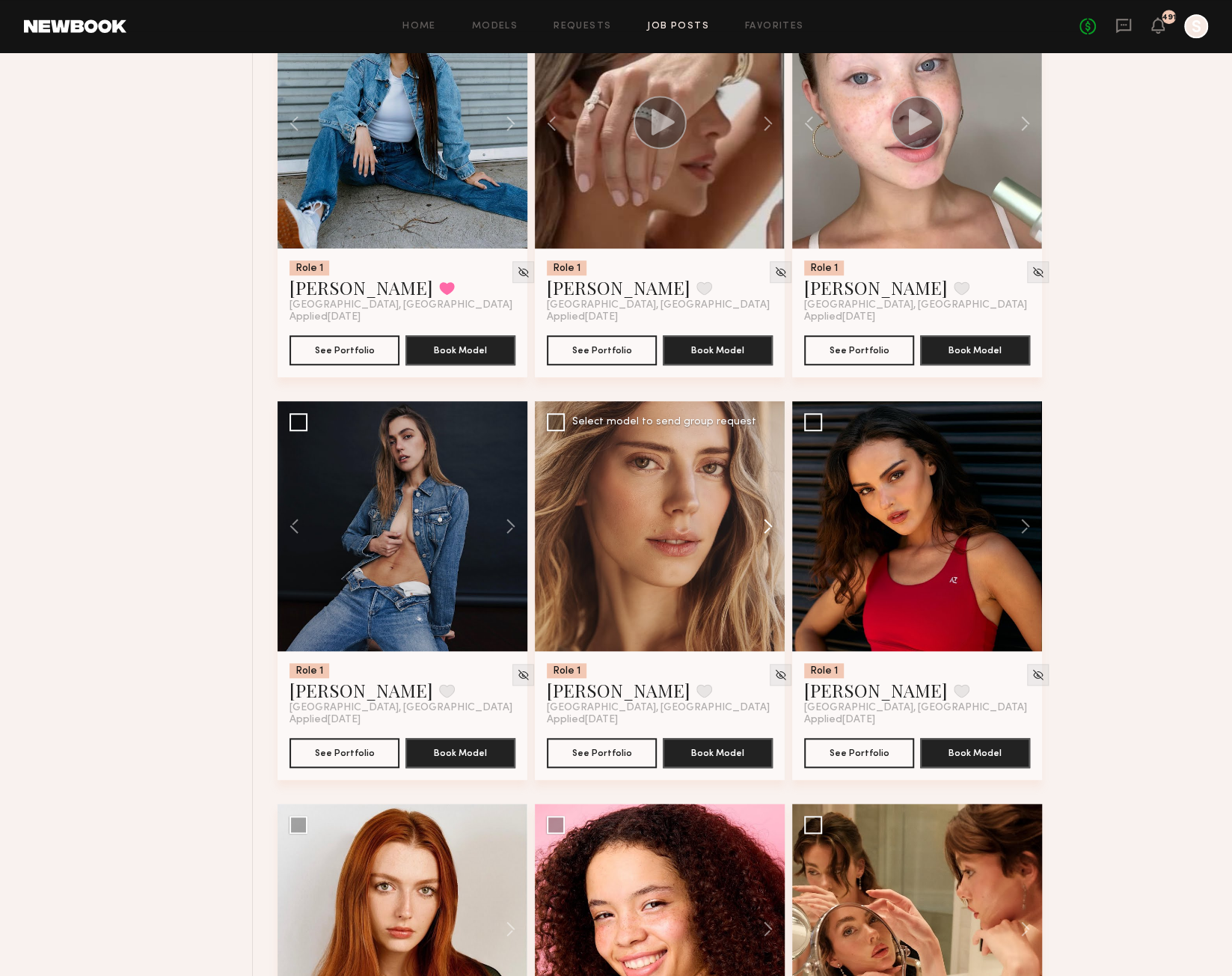
click at [769, 536] on button at bounding box center [761, 525] width 48 height 250
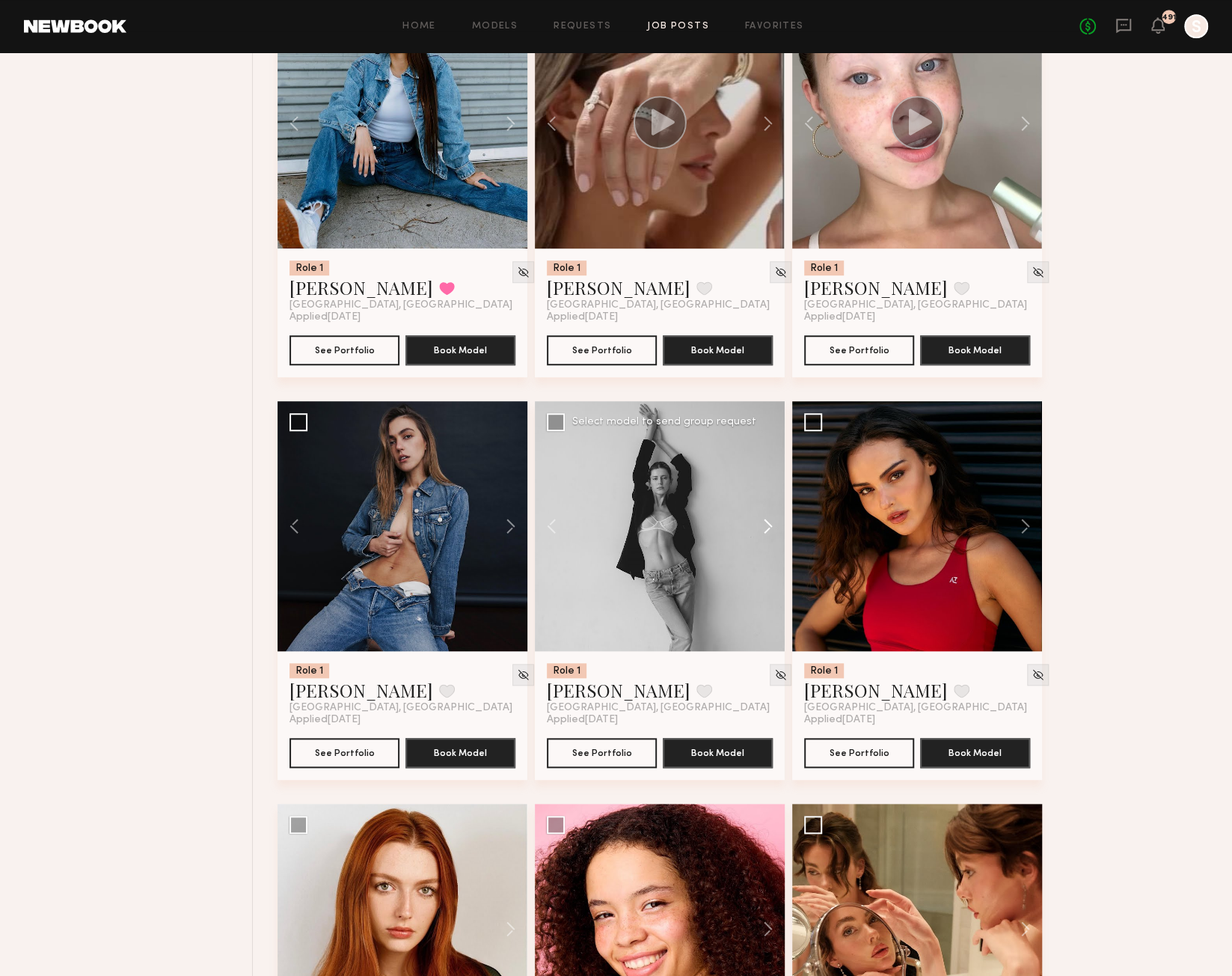
click at [769, 536] on button at bounding box center [761, 525] width 48 height 250
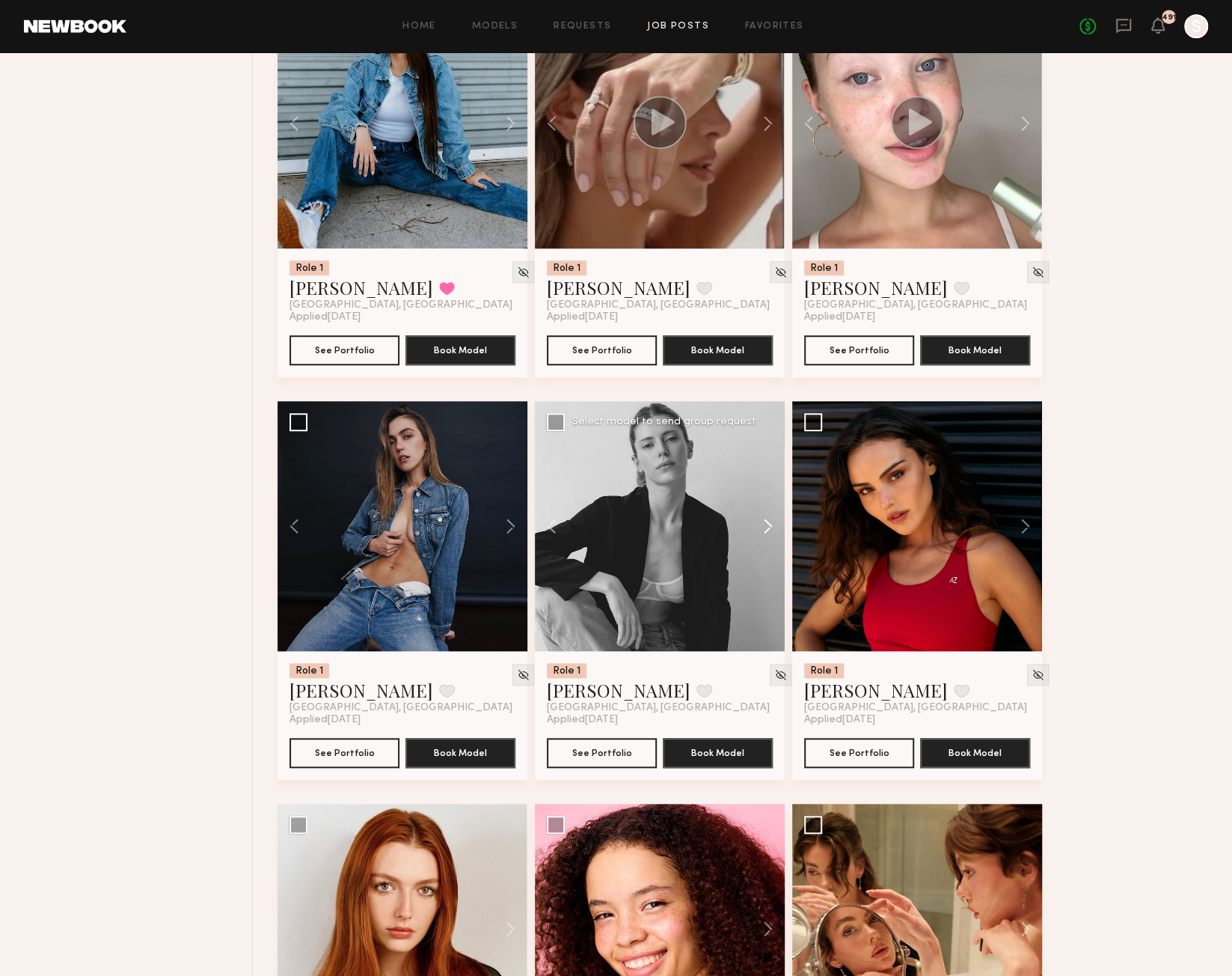
click at [770, 536] on button at bounding box center [761, 525] width 48 height 250
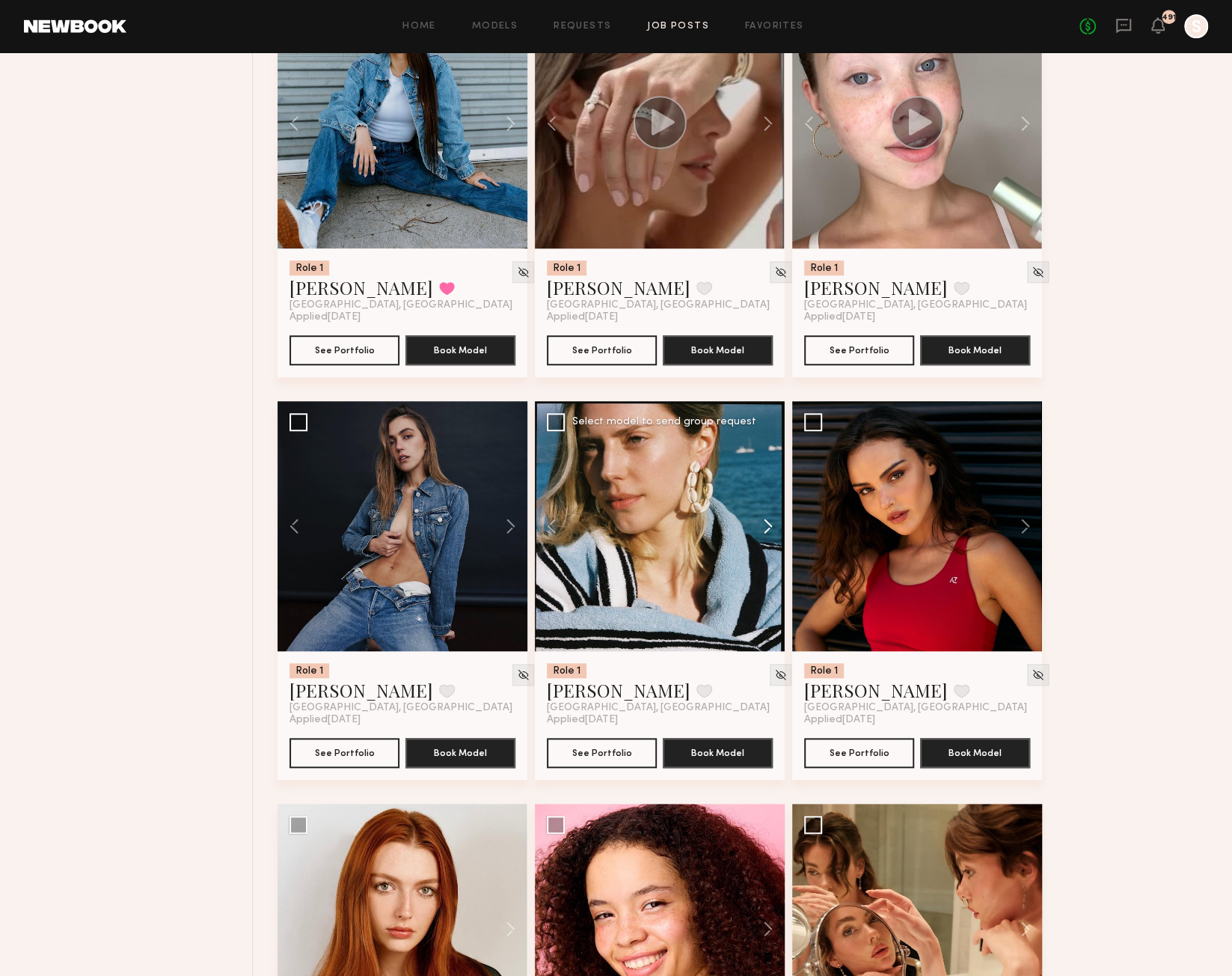
click at [770, 537] on button at bounding box center [761, 525] width 48 height 250
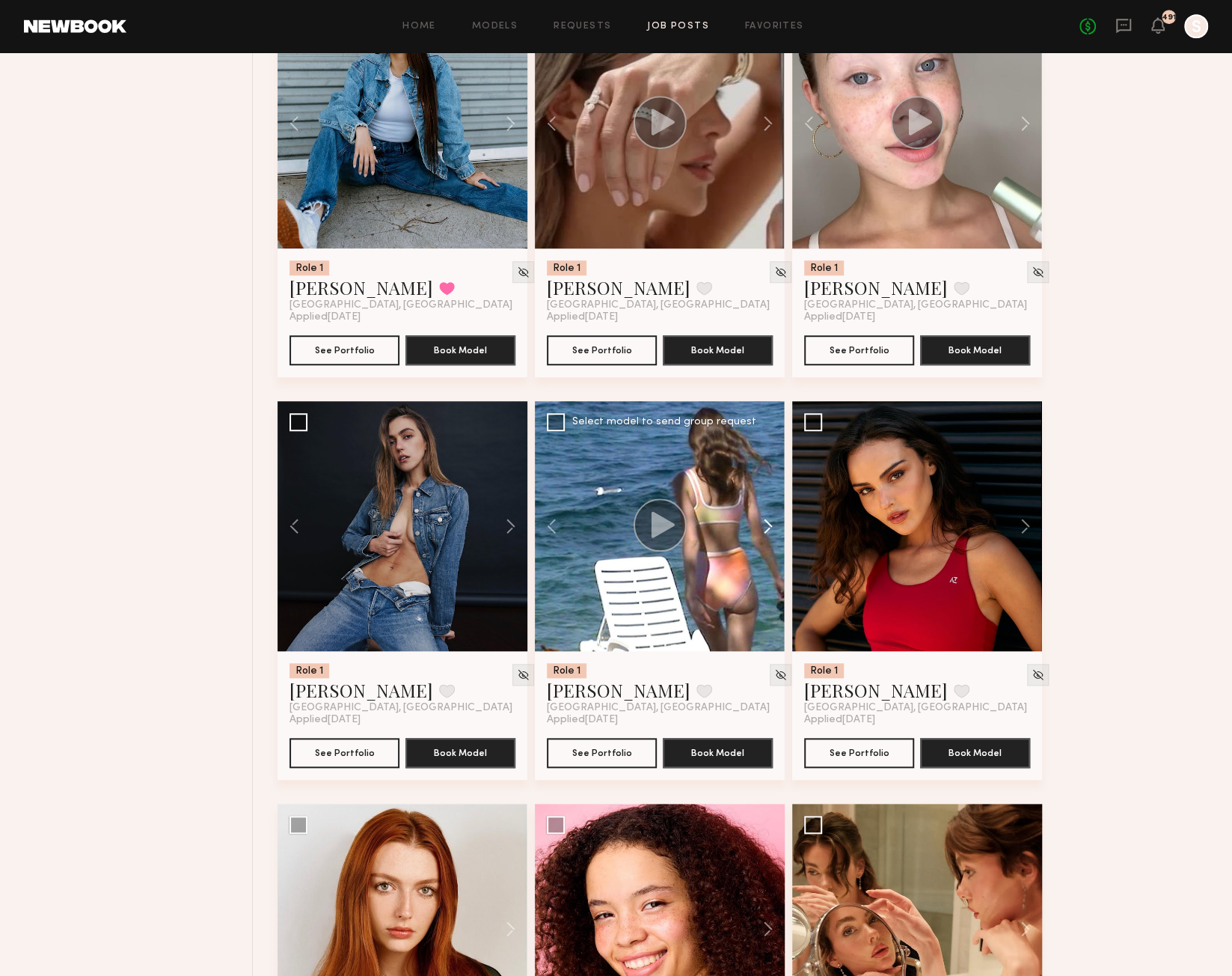
click at [770, 537] on button at bounding box center [761, 525] width 48 height 250
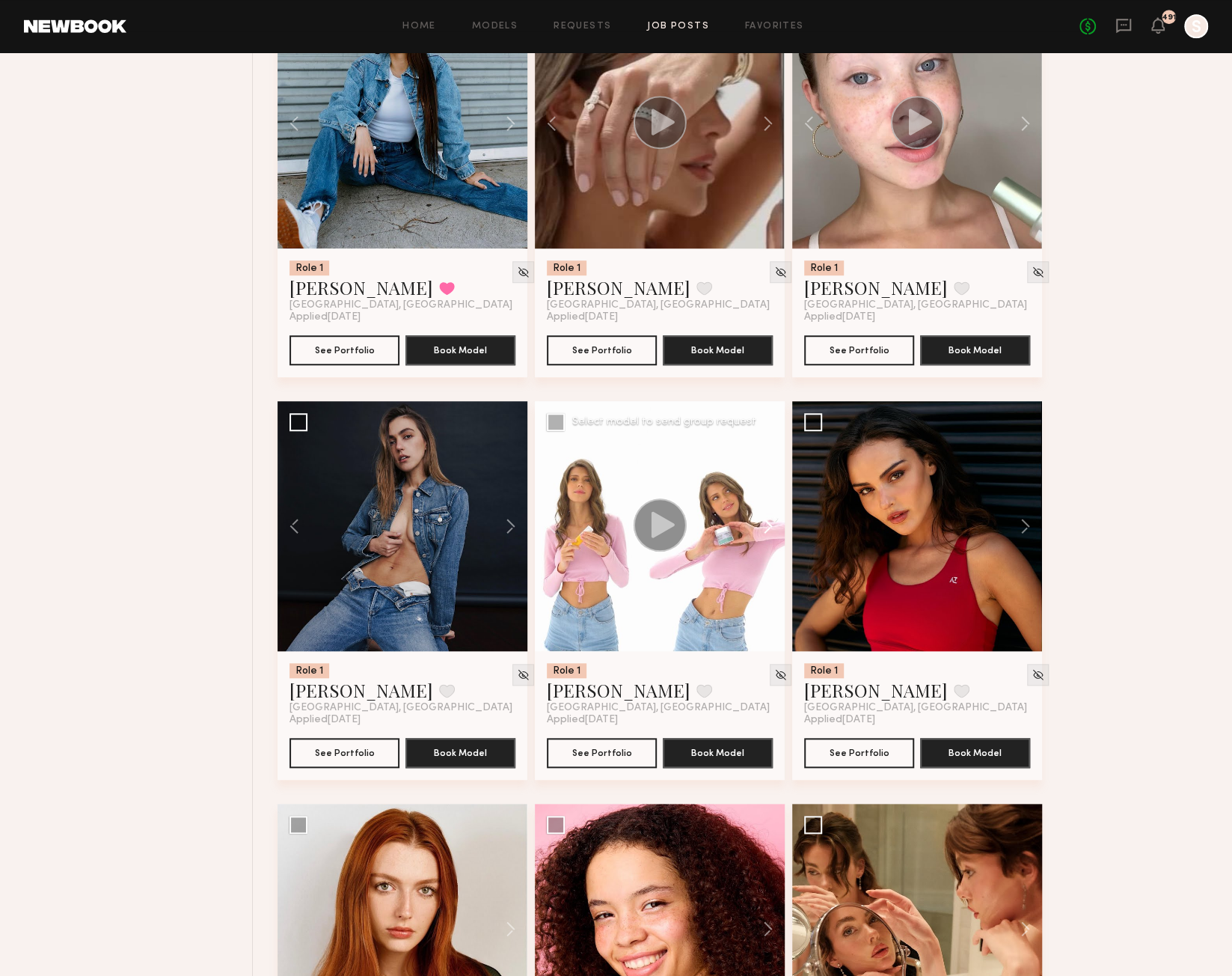
click at [770, 537] on button at bounding box center [761, 525] width 48 height 250
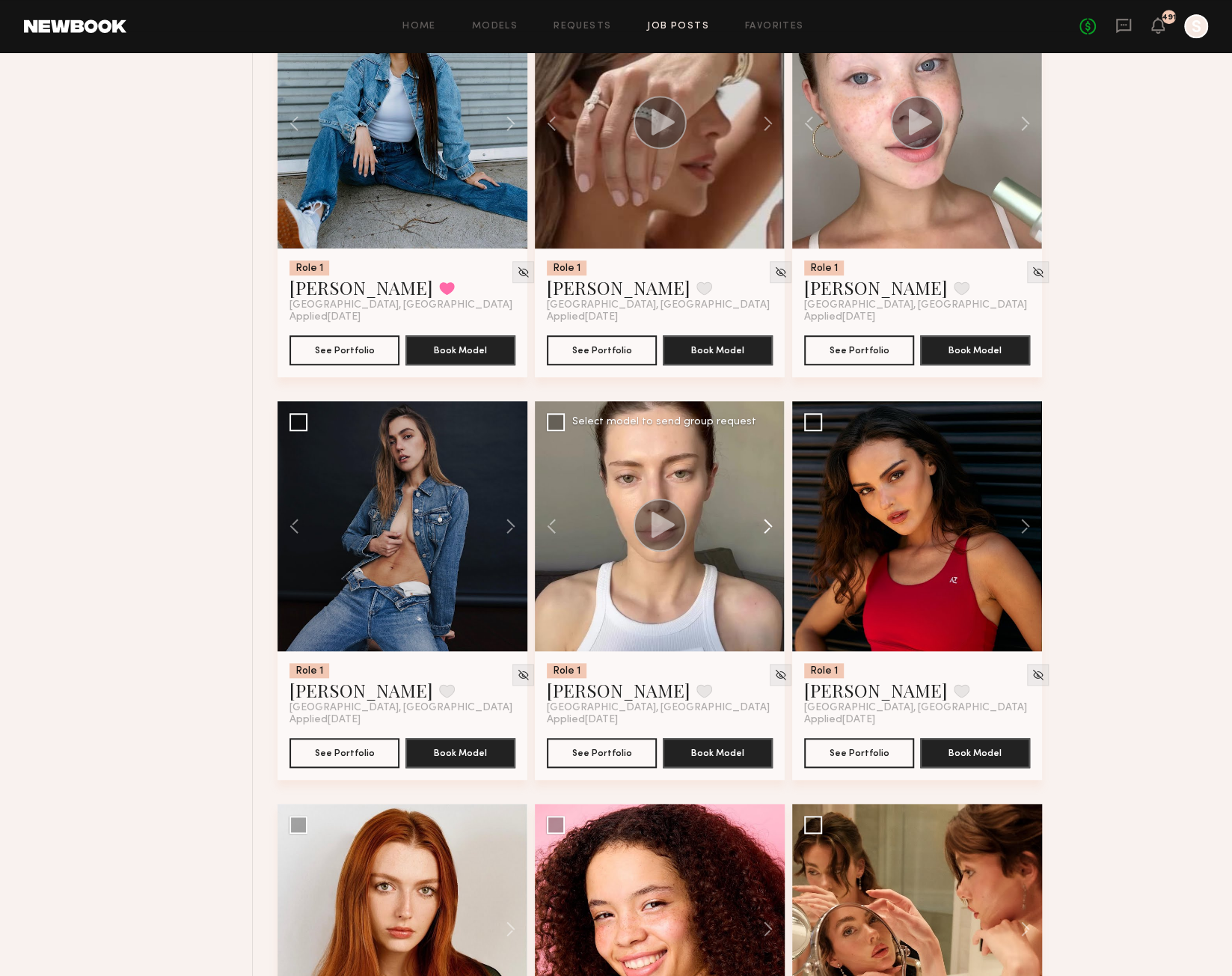
click at [770, 537] on button at bounding box center [761, 525] width 48 height 250
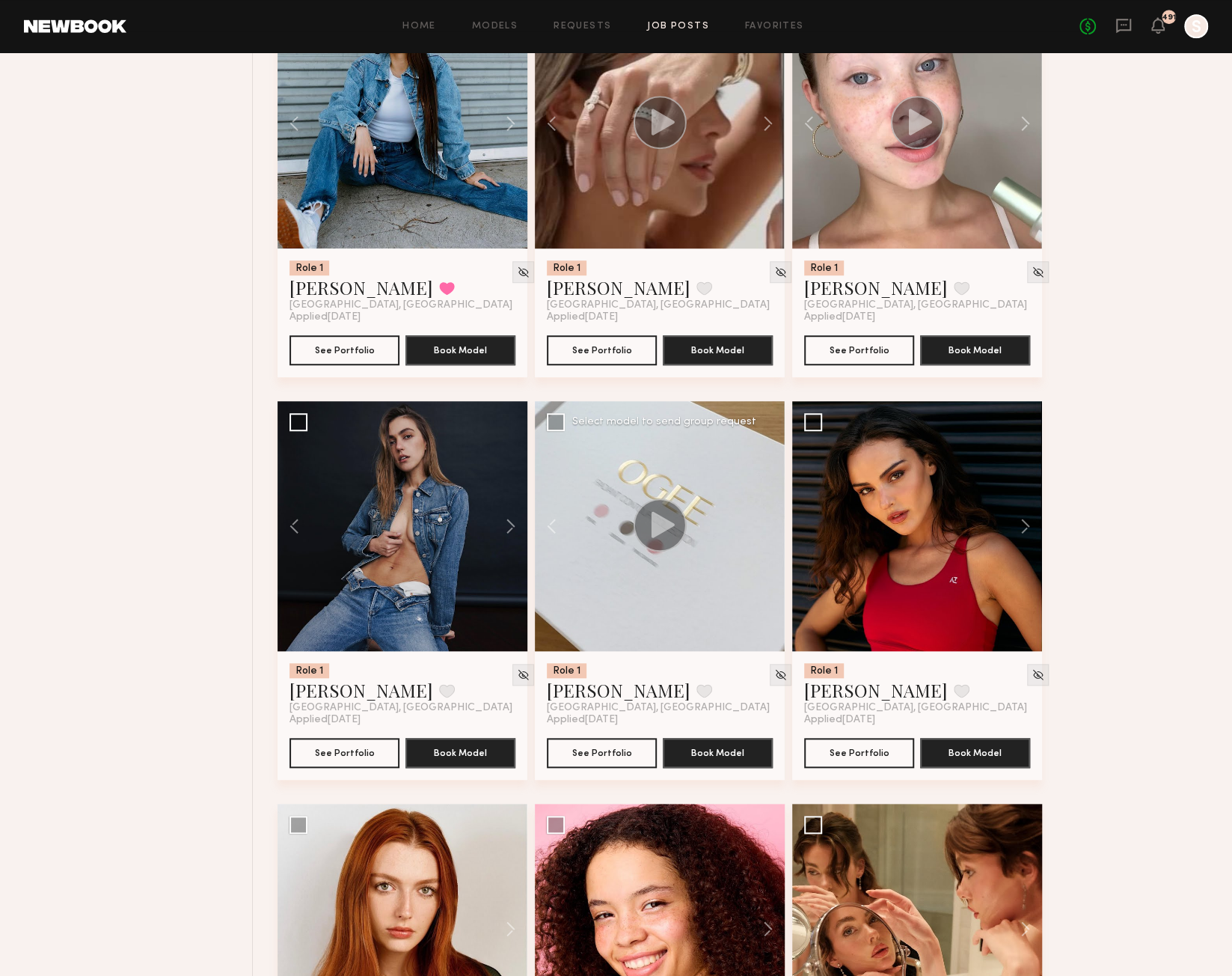
click at [770, 537] on div at bounding box center [659, 525] width 250 height 250
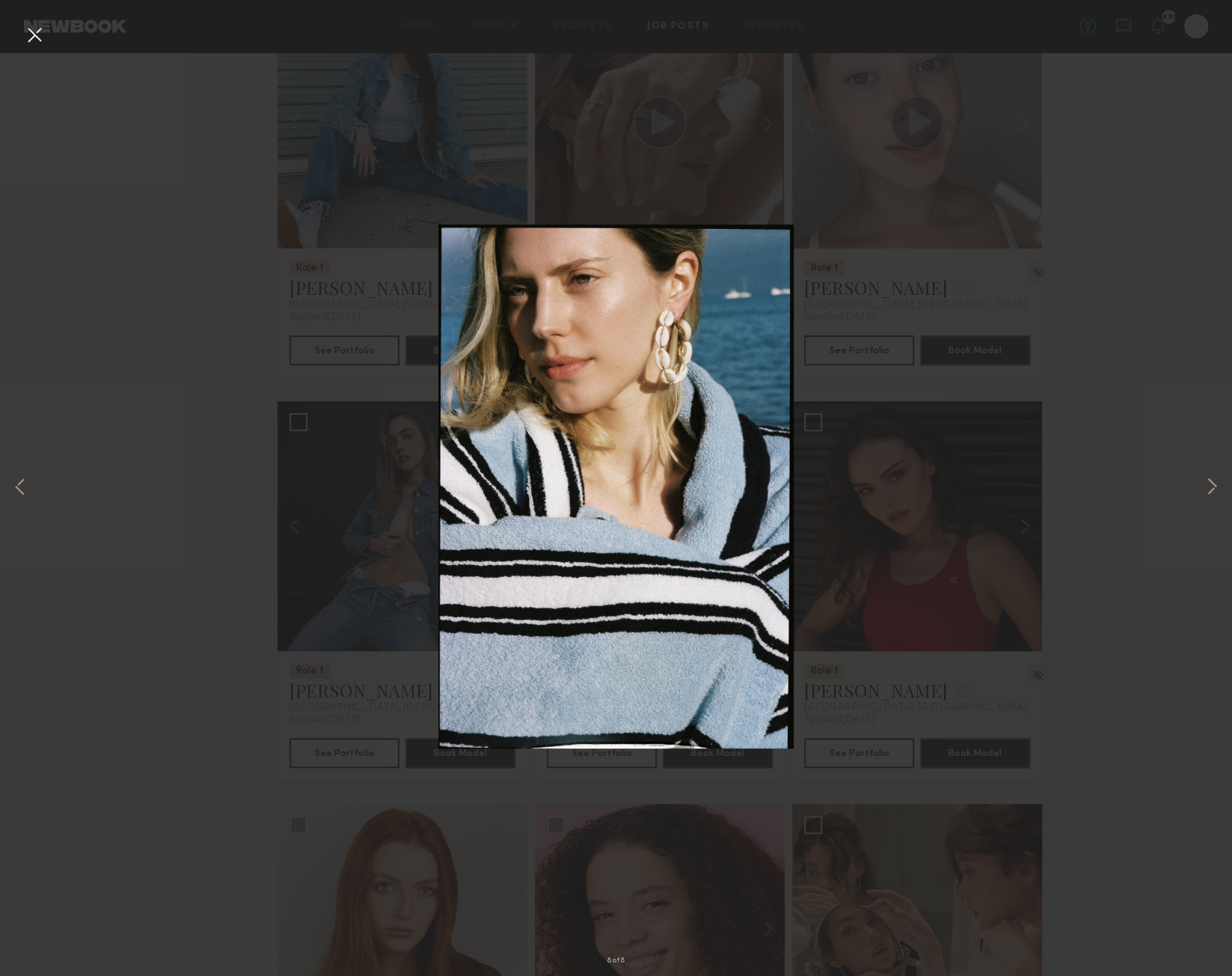
click at [37, 31] on button at bounding box center [34, 36] width 24 height 27
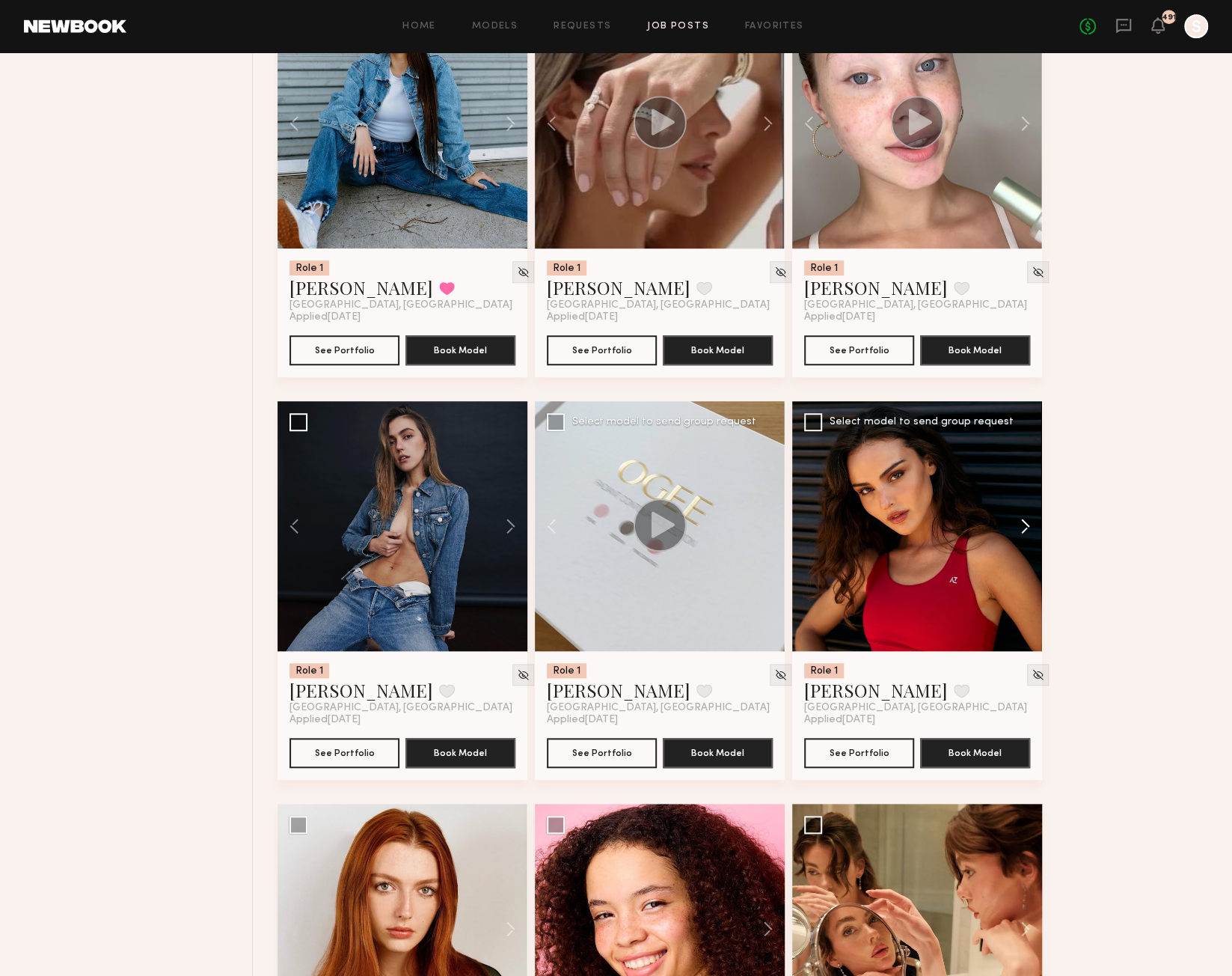
click at [1030, 533] on button at bounding box center [1019, 525] width 48 height 250
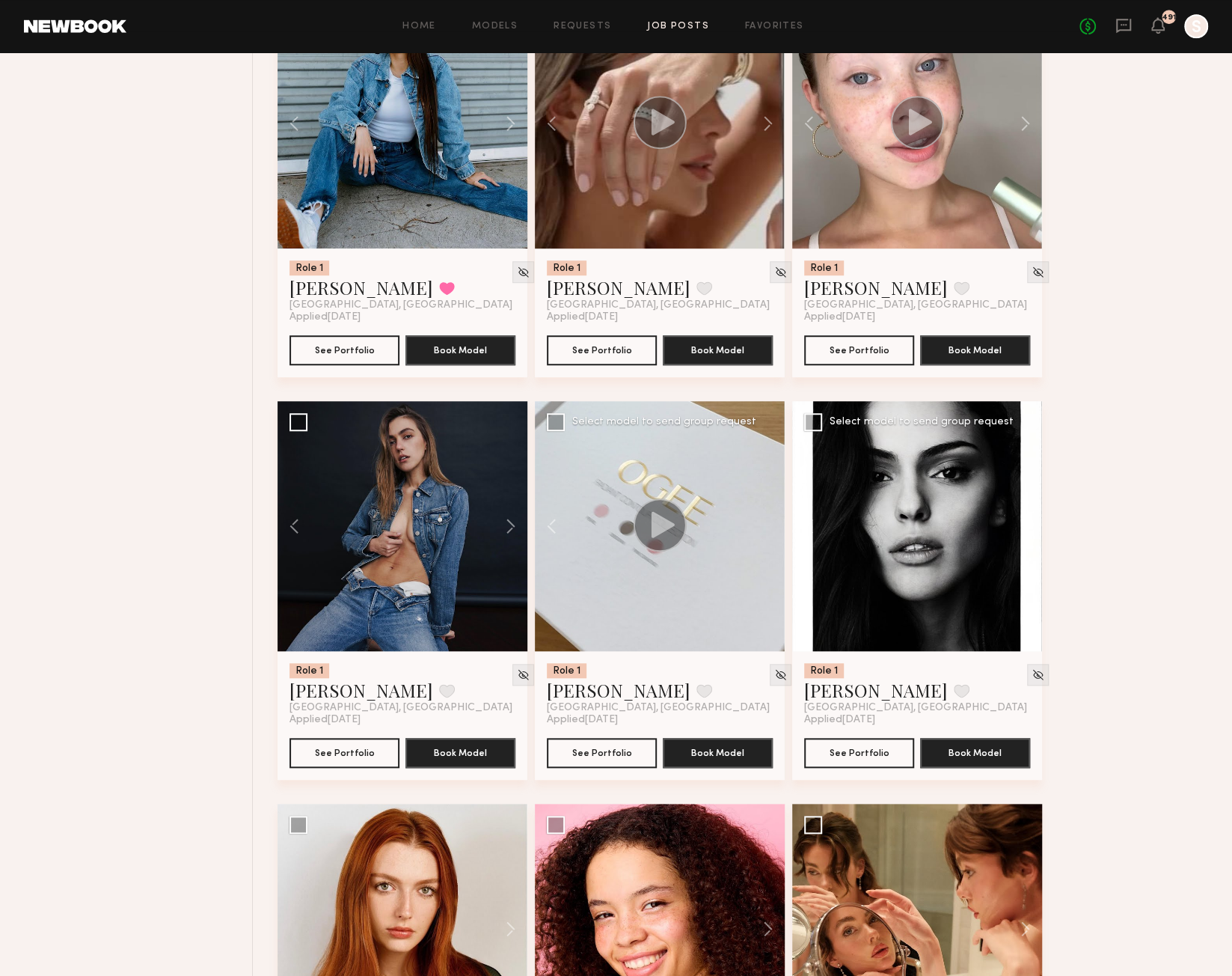
click at [1030, 533] on button at bounding box center [1019, 525] width 48 height 250
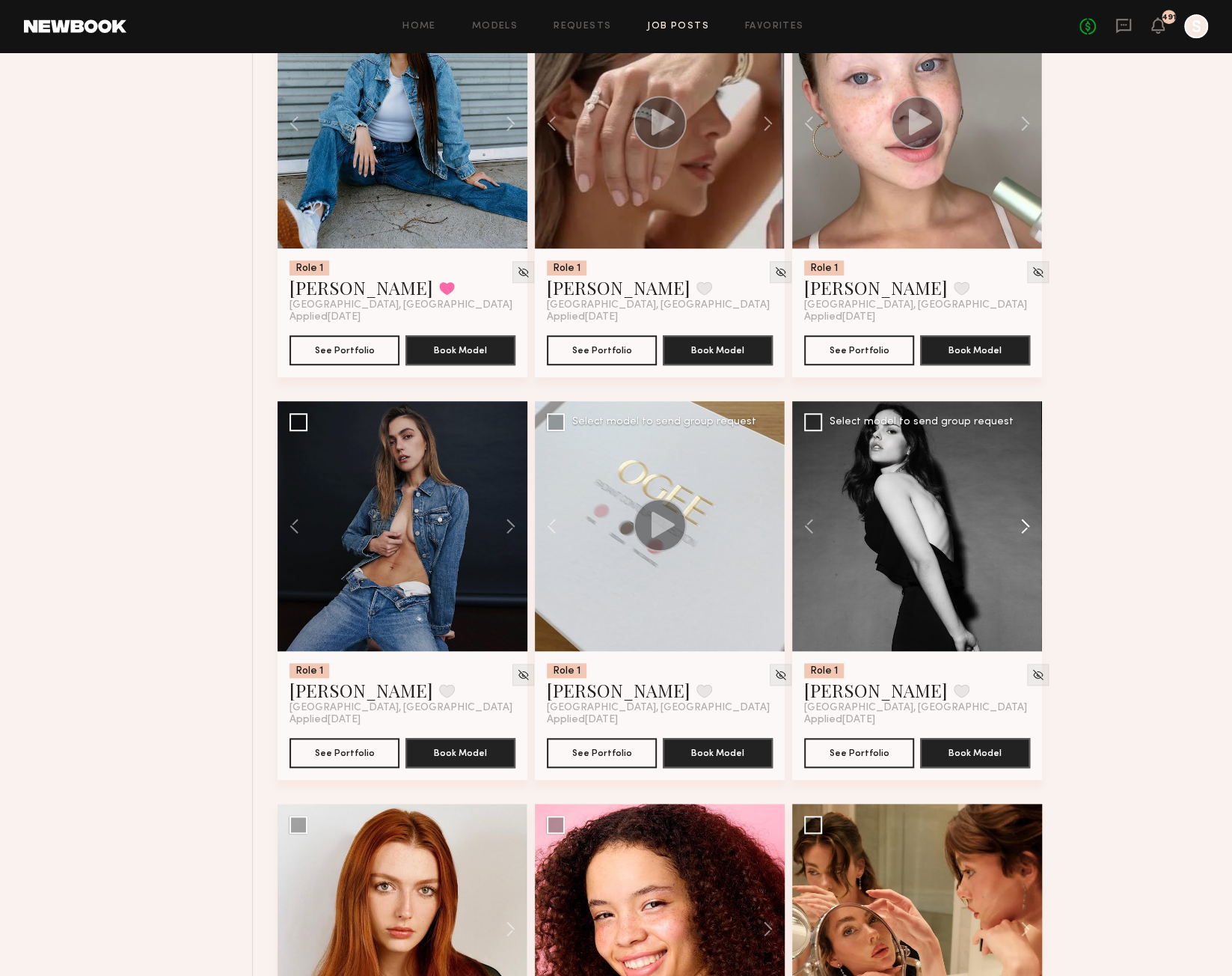
click at [1030, 533] on button at bounding box center [1019, 525] width 48 height 250
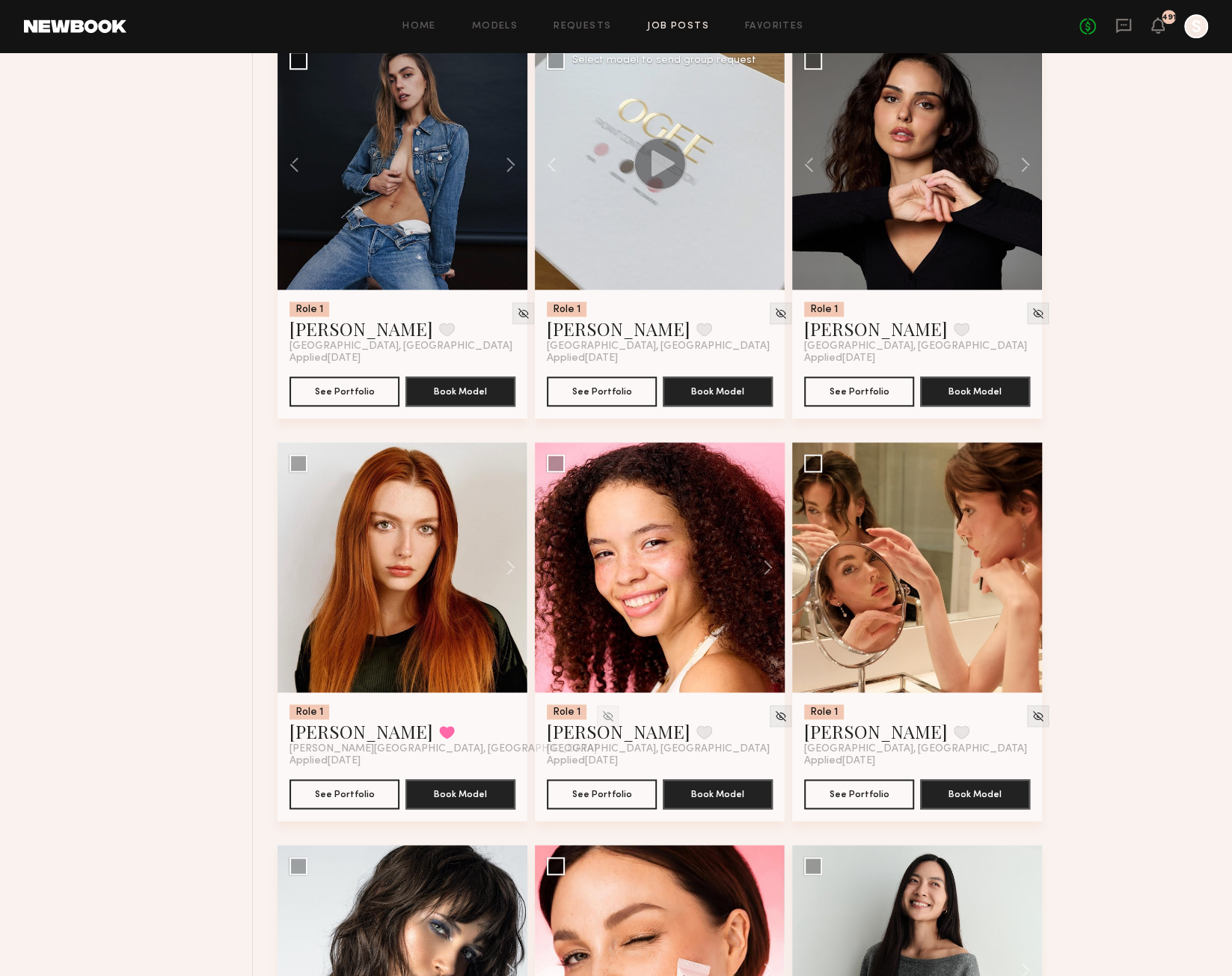
scroll to position [8288, 0]
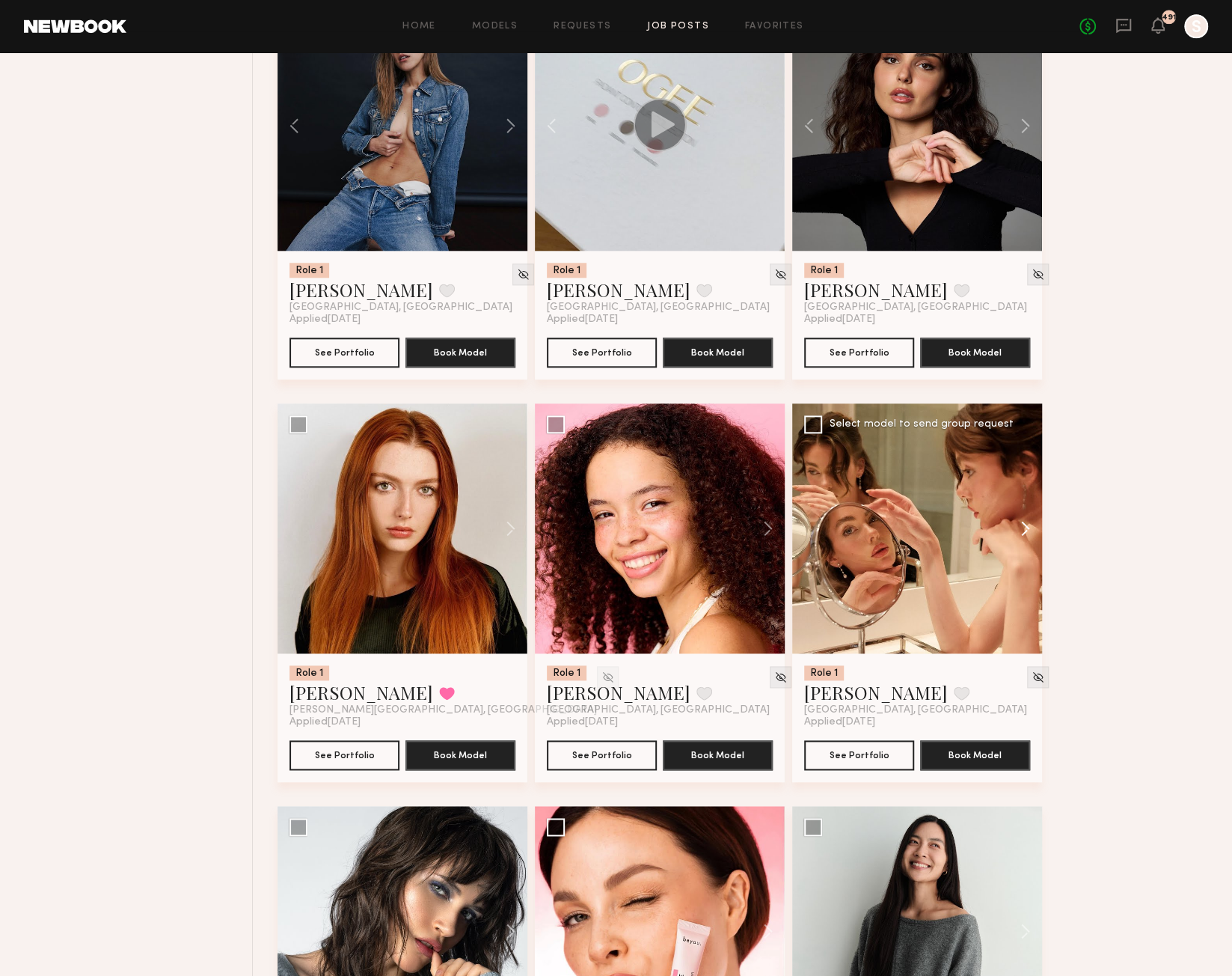
click at [1026, 541] on button at bounding box center [1019, 528] width 48 height 250
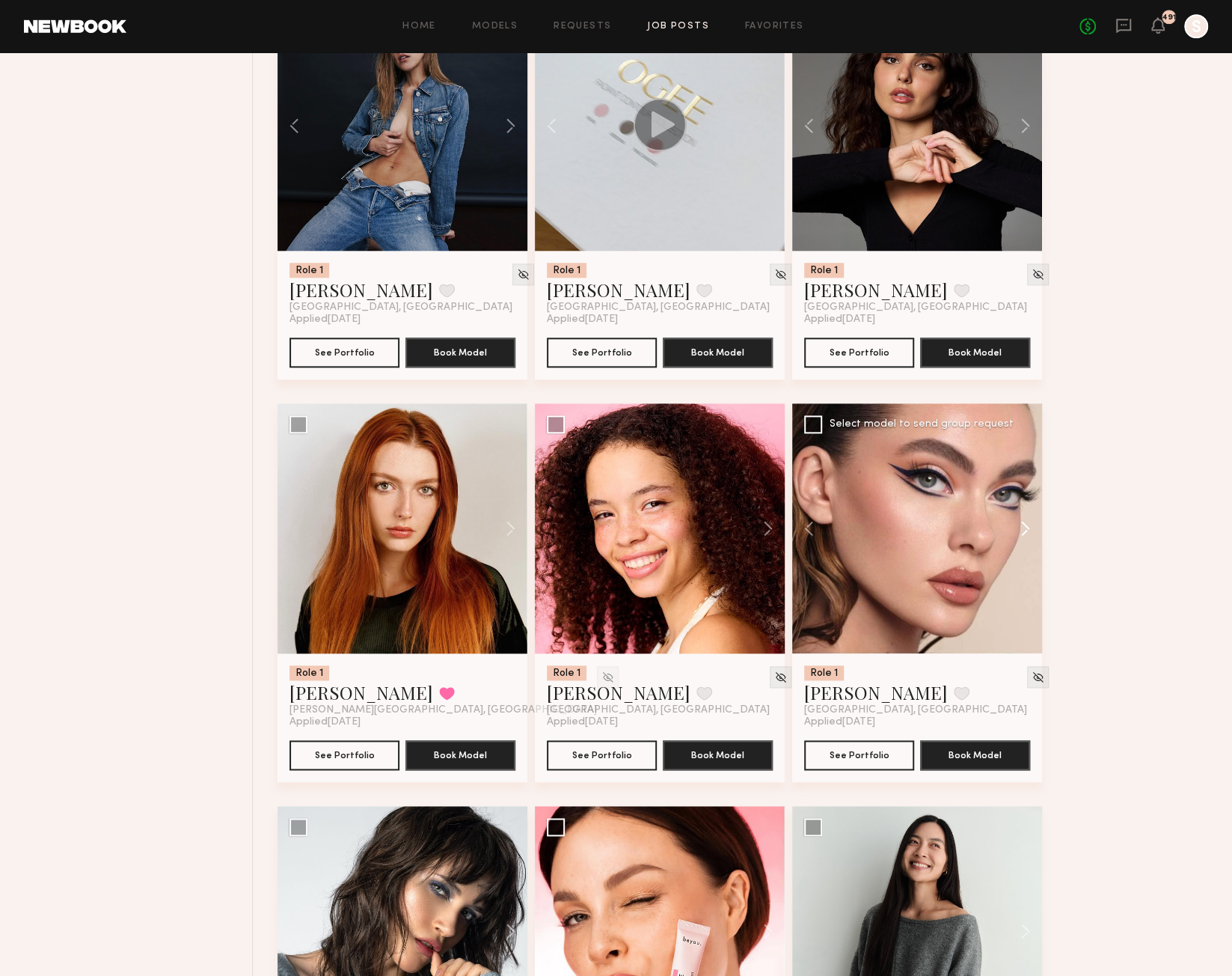
click at [1026, 541] on button at bounding box center [1019, 528] width 48 height 250
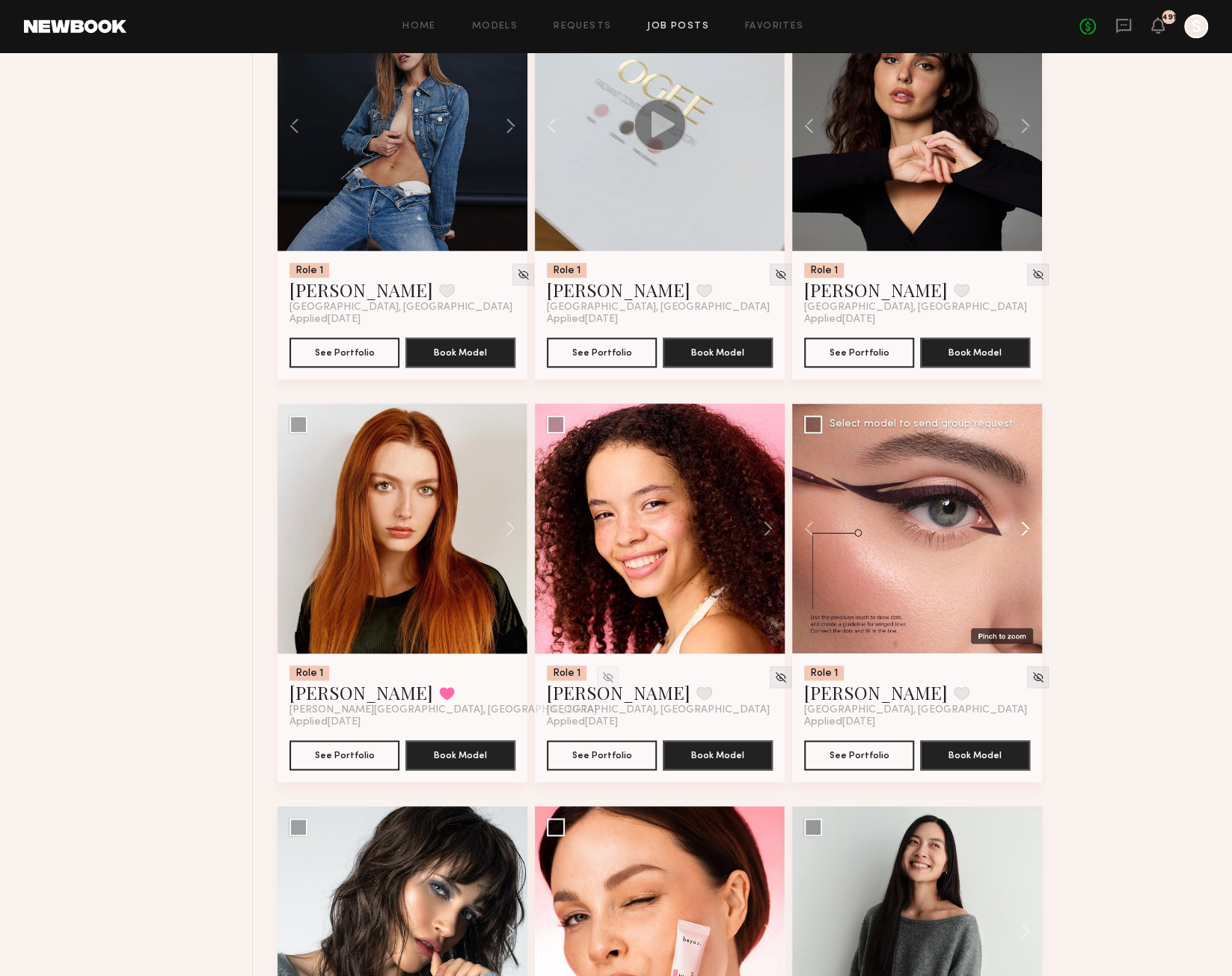
click at [1026, 541] on button at bounding box center [1019, 528] width 48 height 250
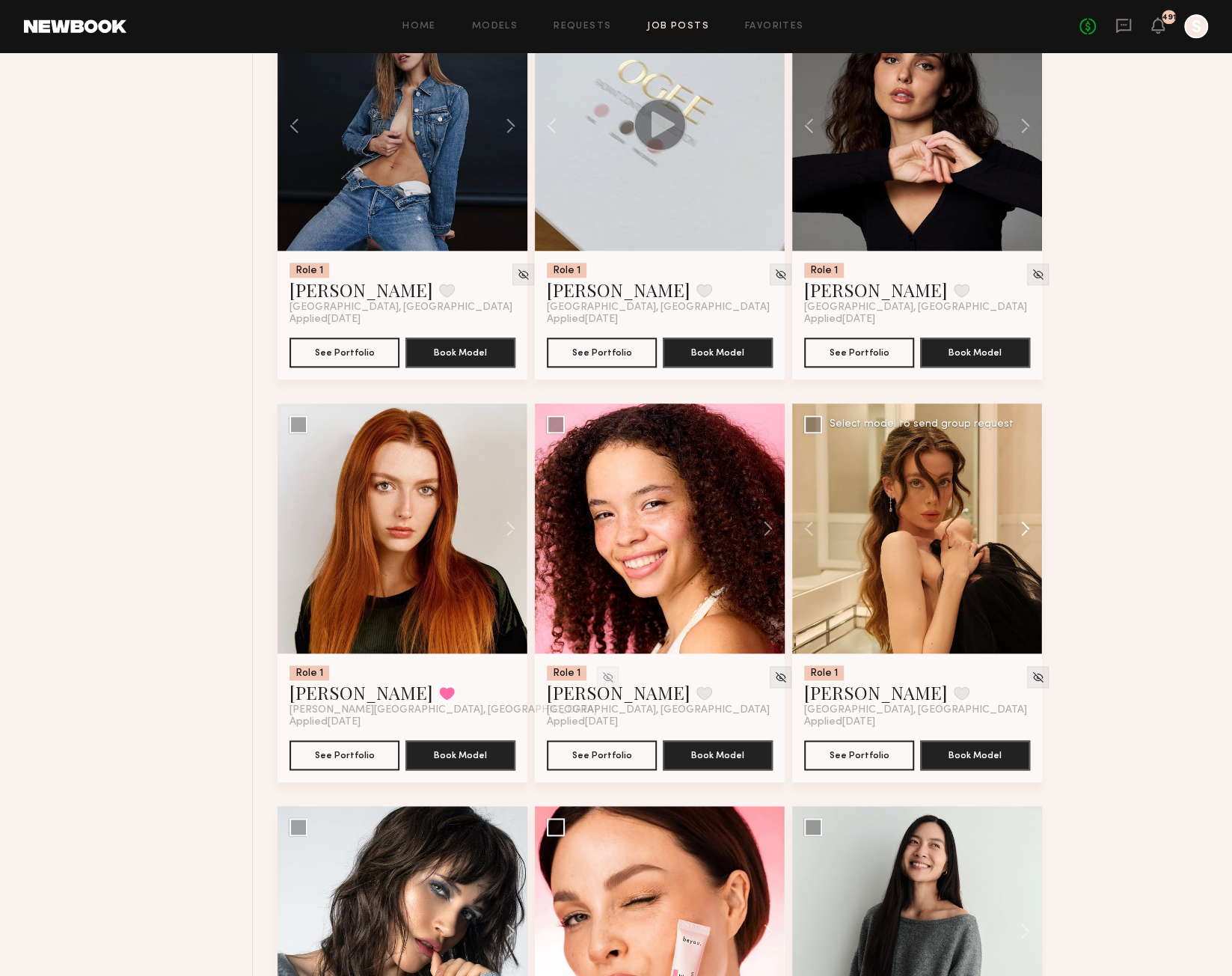
click at [1026, 541] on button at bounding box center [1019, 528] width 48 height 250
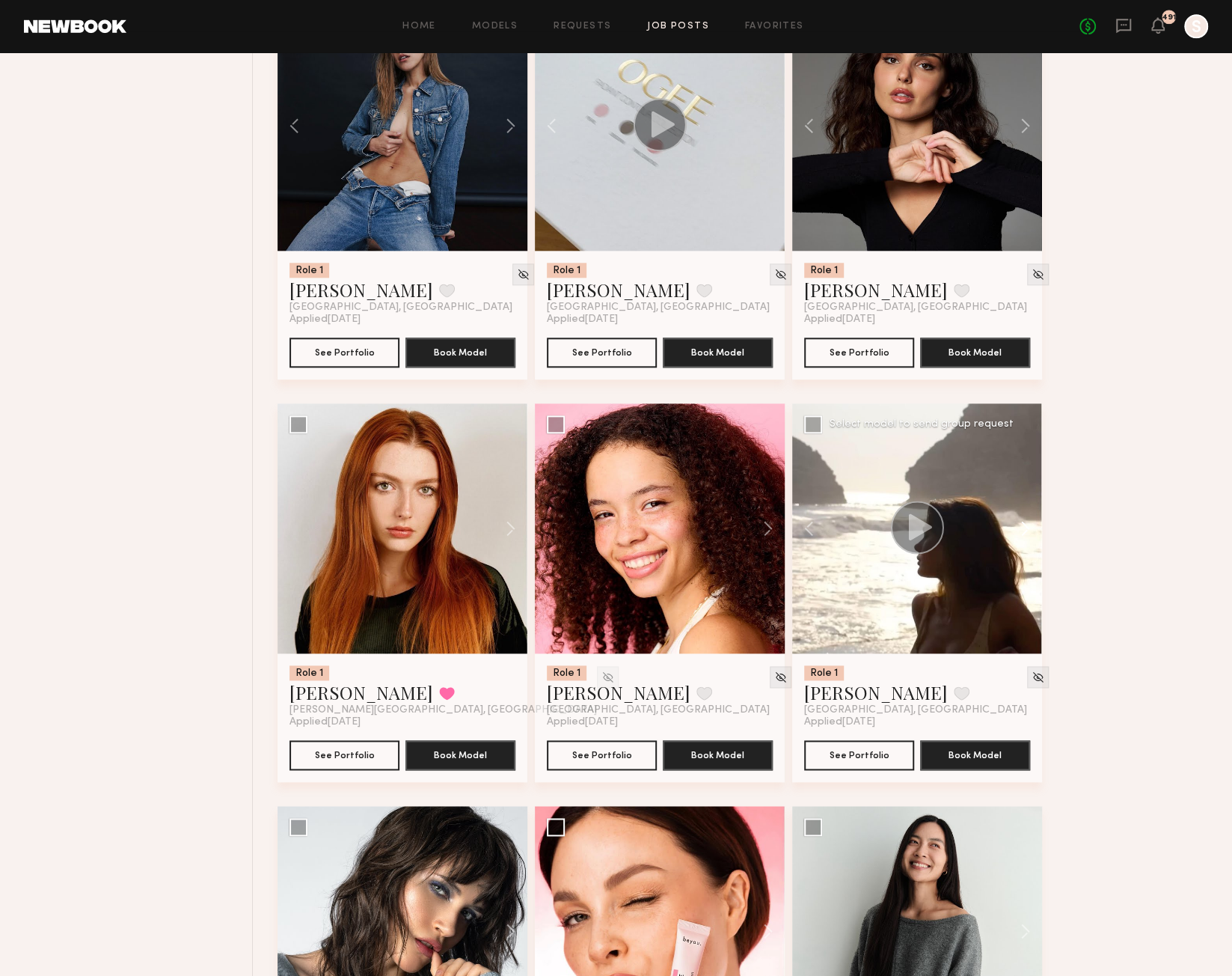
click at [1024, 541] on button at bounding box center [1019, 528] width 48 height 250
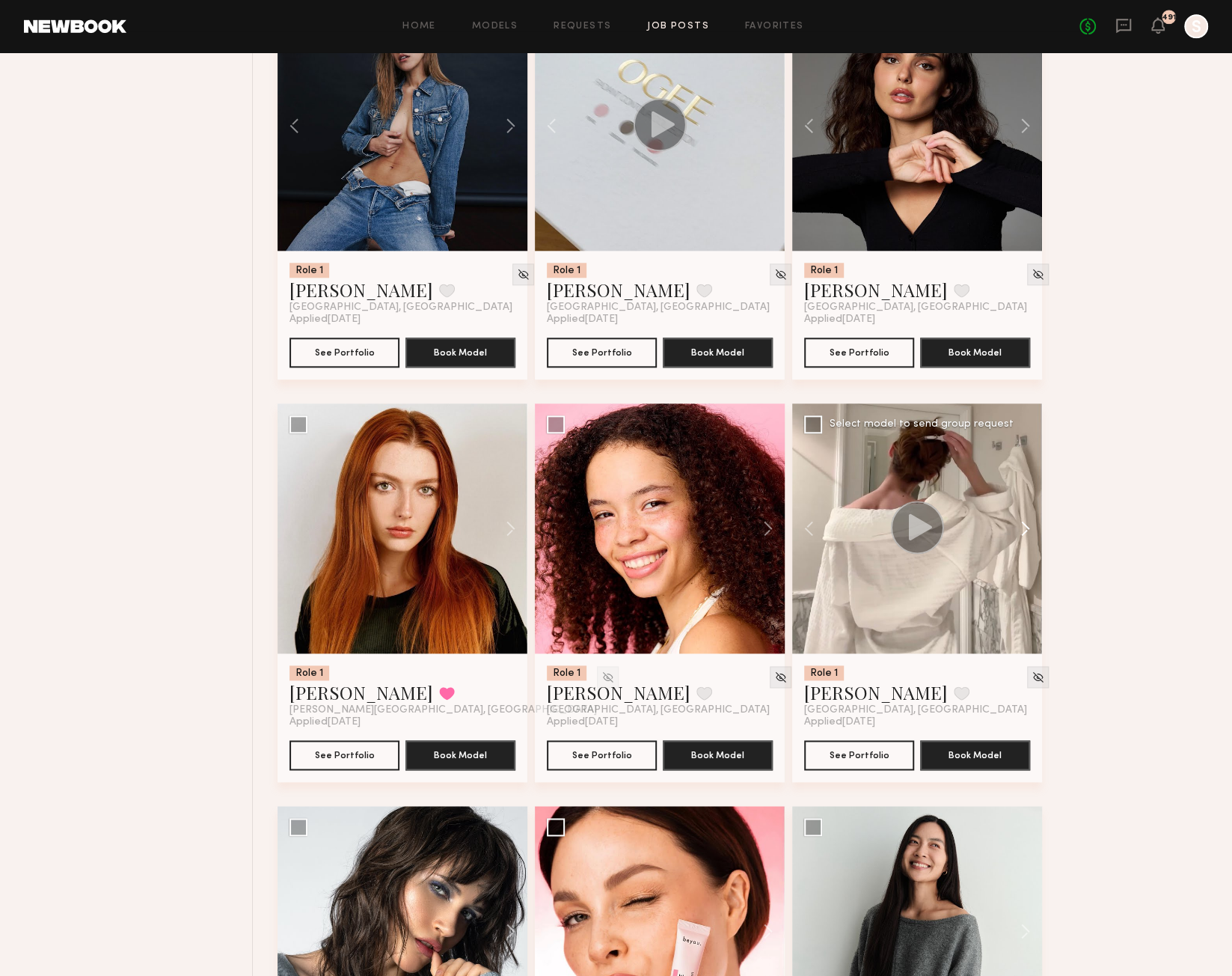
click at [1024, 541] on button at bounding box center [1019, 528] width 48 height 250
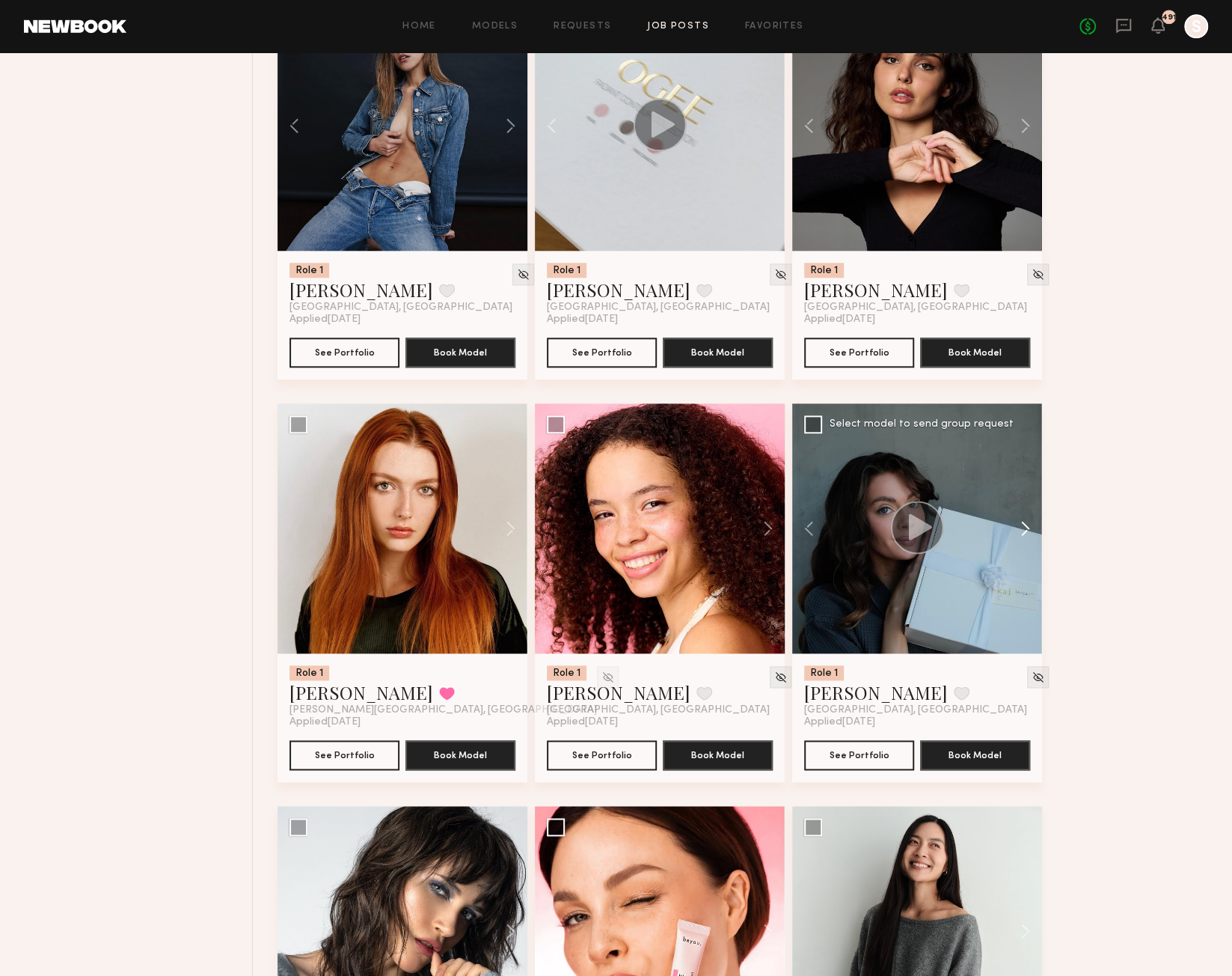
click at [1024, 541] on button at bounding box center [1019, 528] width 48 height 250
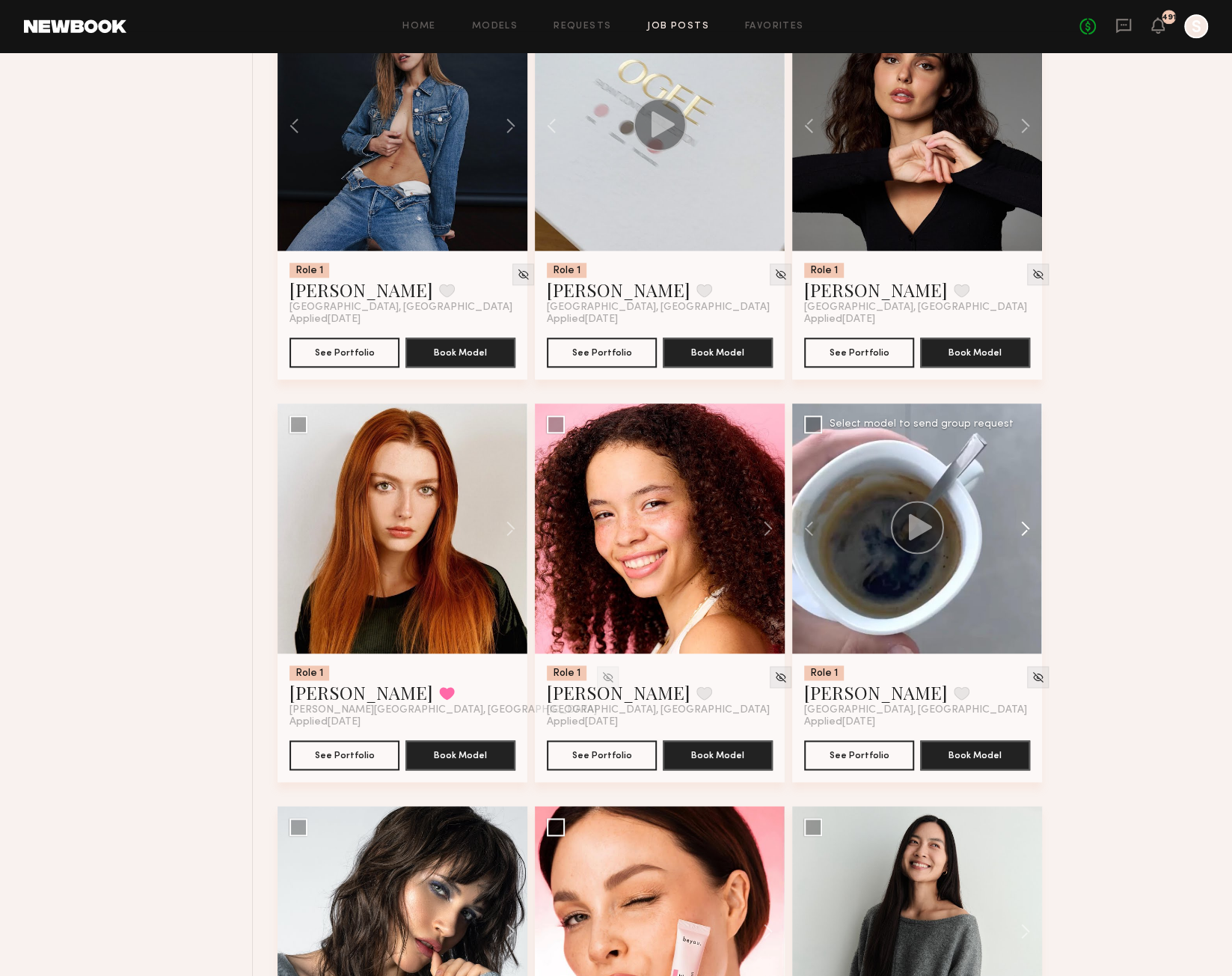
click at [1024, 541] on button at bounding box center [1019, 528] width 48 height 250
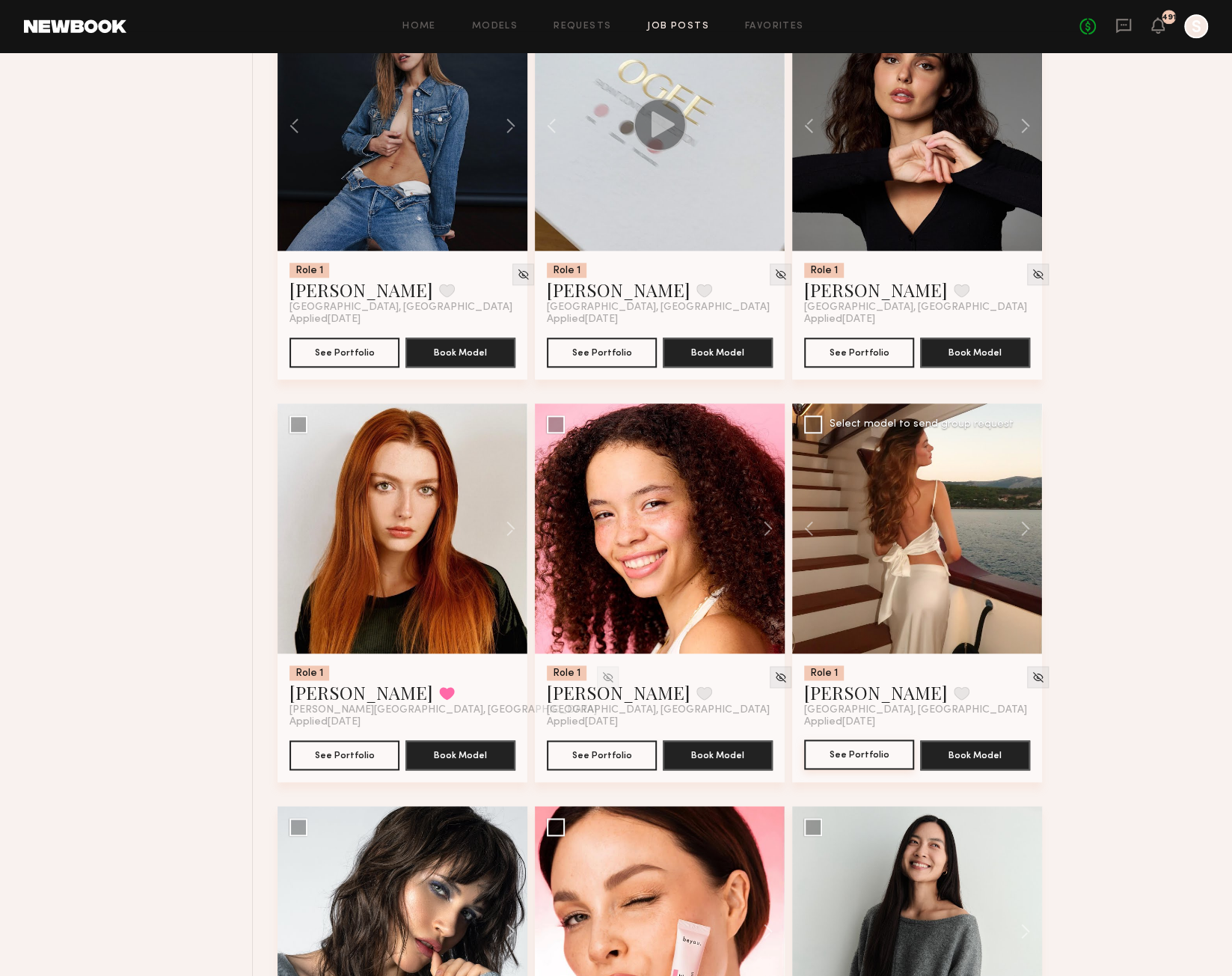
click at [831, 767] on button "See Portfolio" at bounding box center [858, 754] width 110 height 30
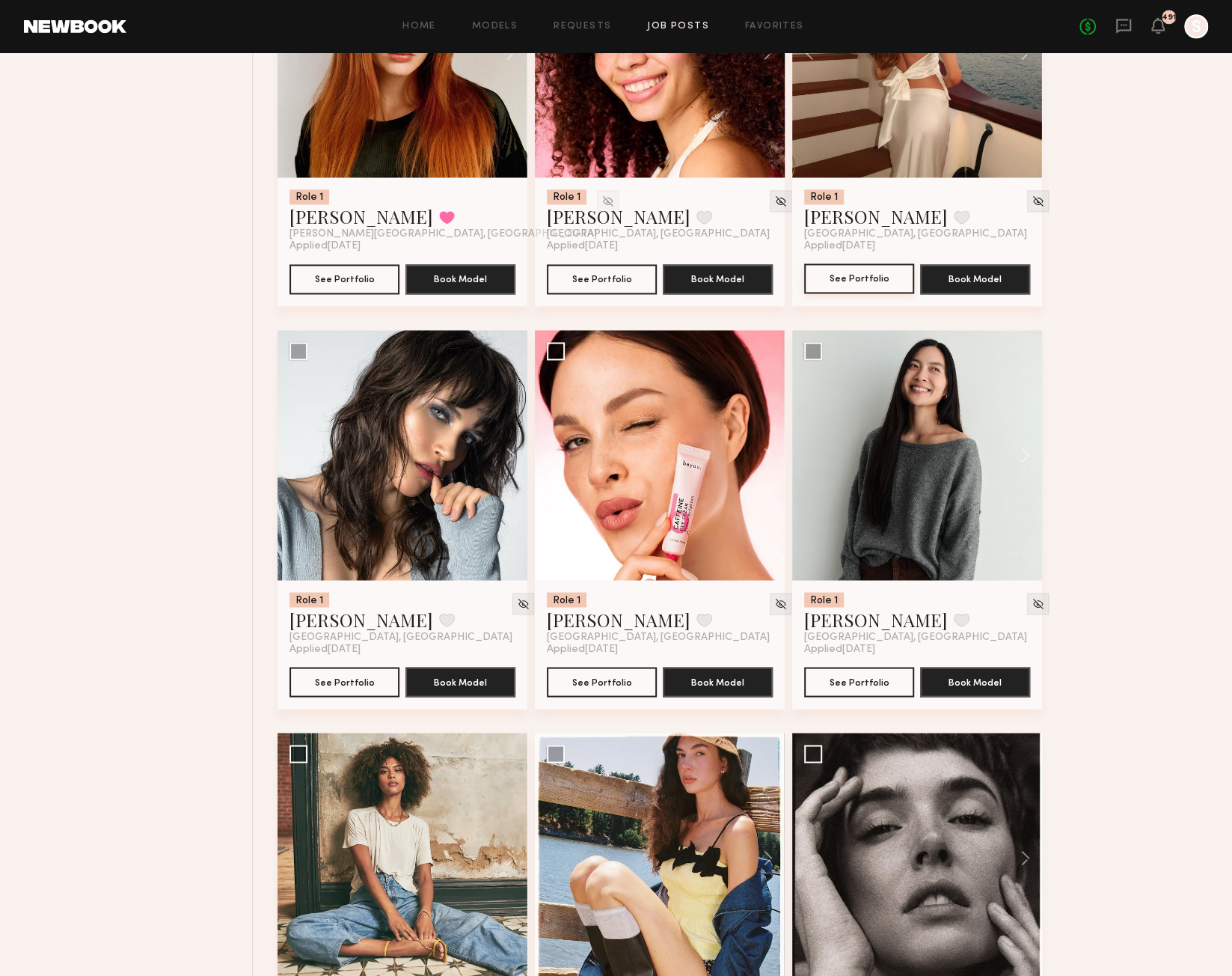
scroll to position [8775, 0]
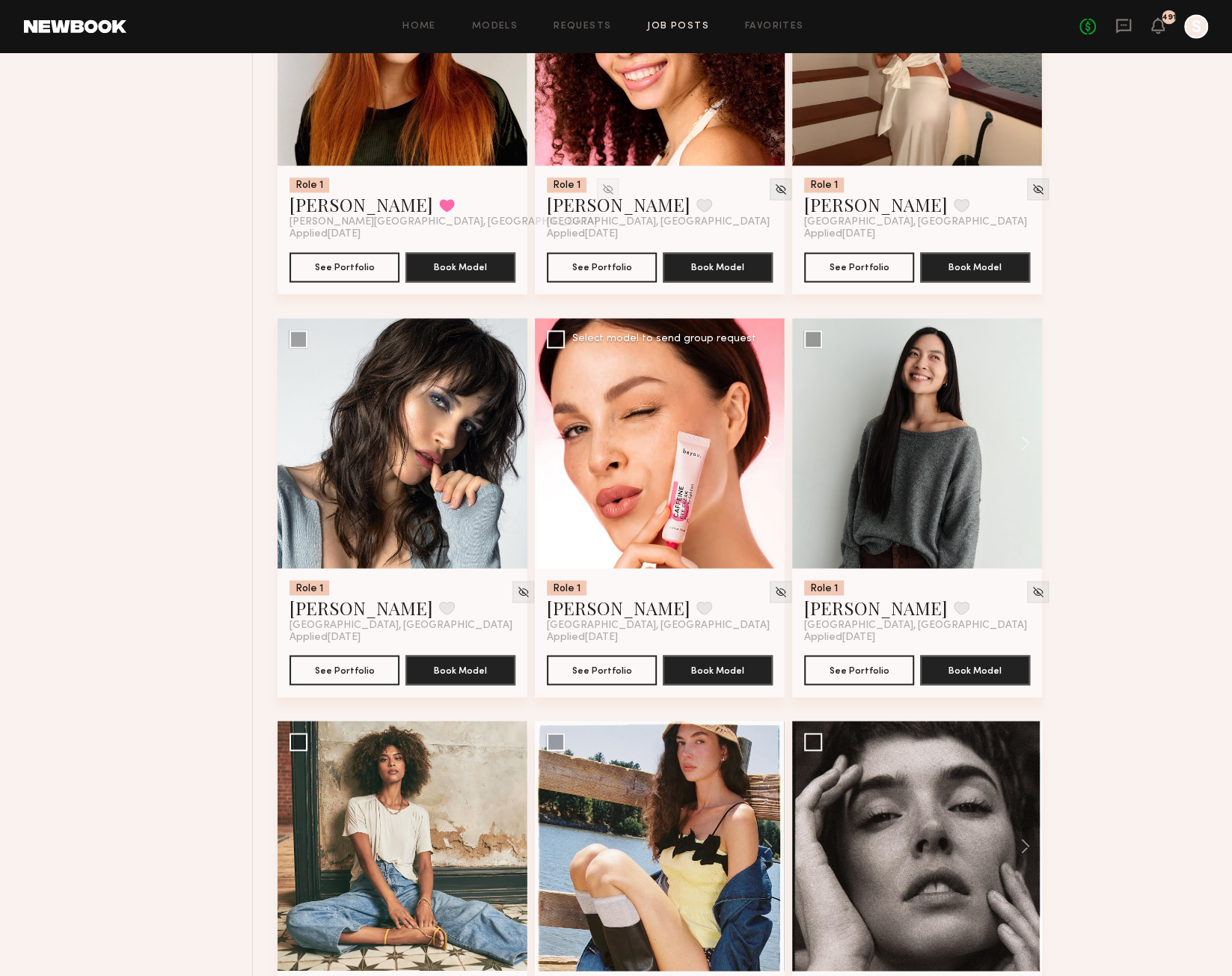
click at [767, 448] on button at bounding box center [761, 443] width 48 height 250
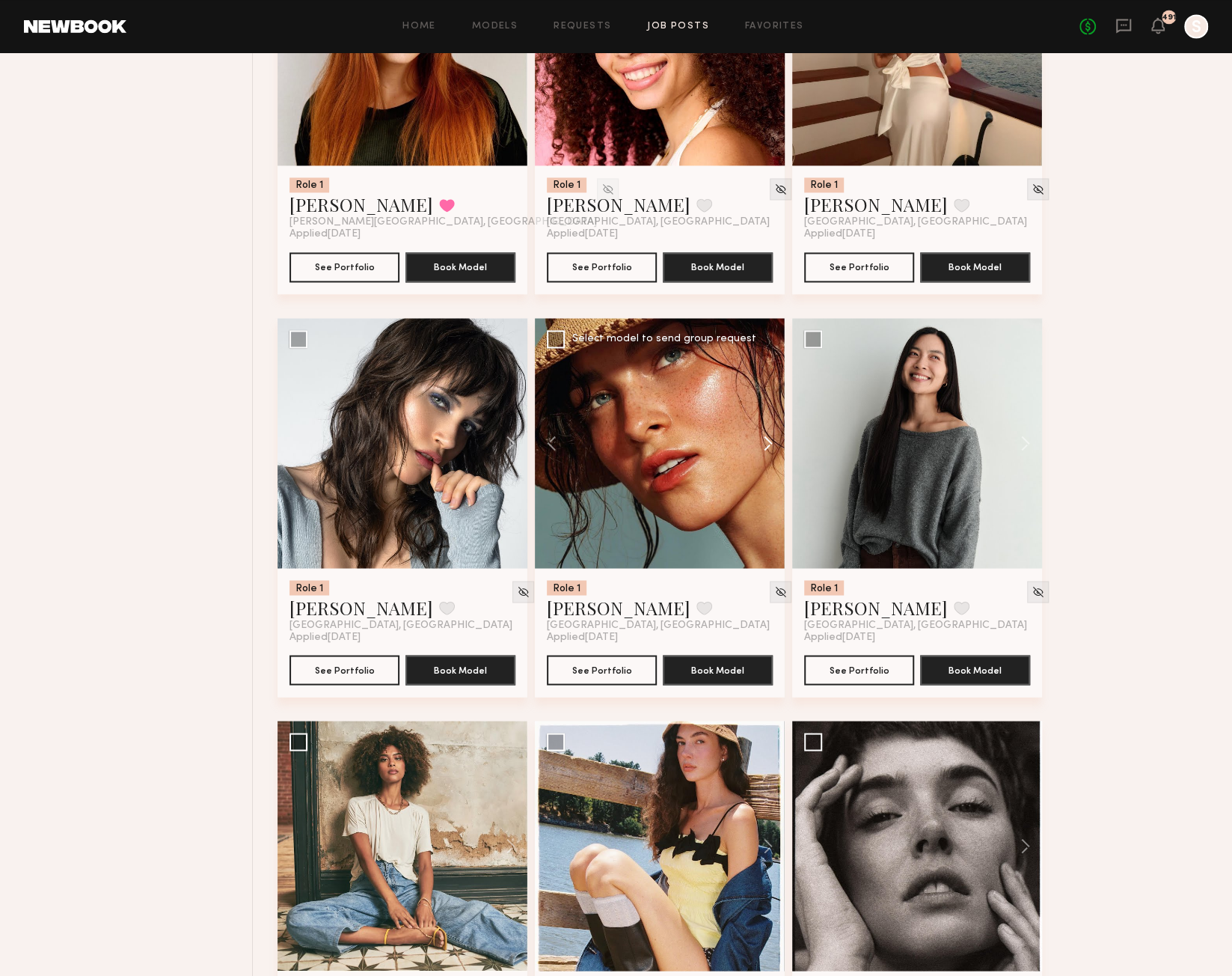
click at [768, 449] on button at bounding box center [761, 443] width 48 height 250
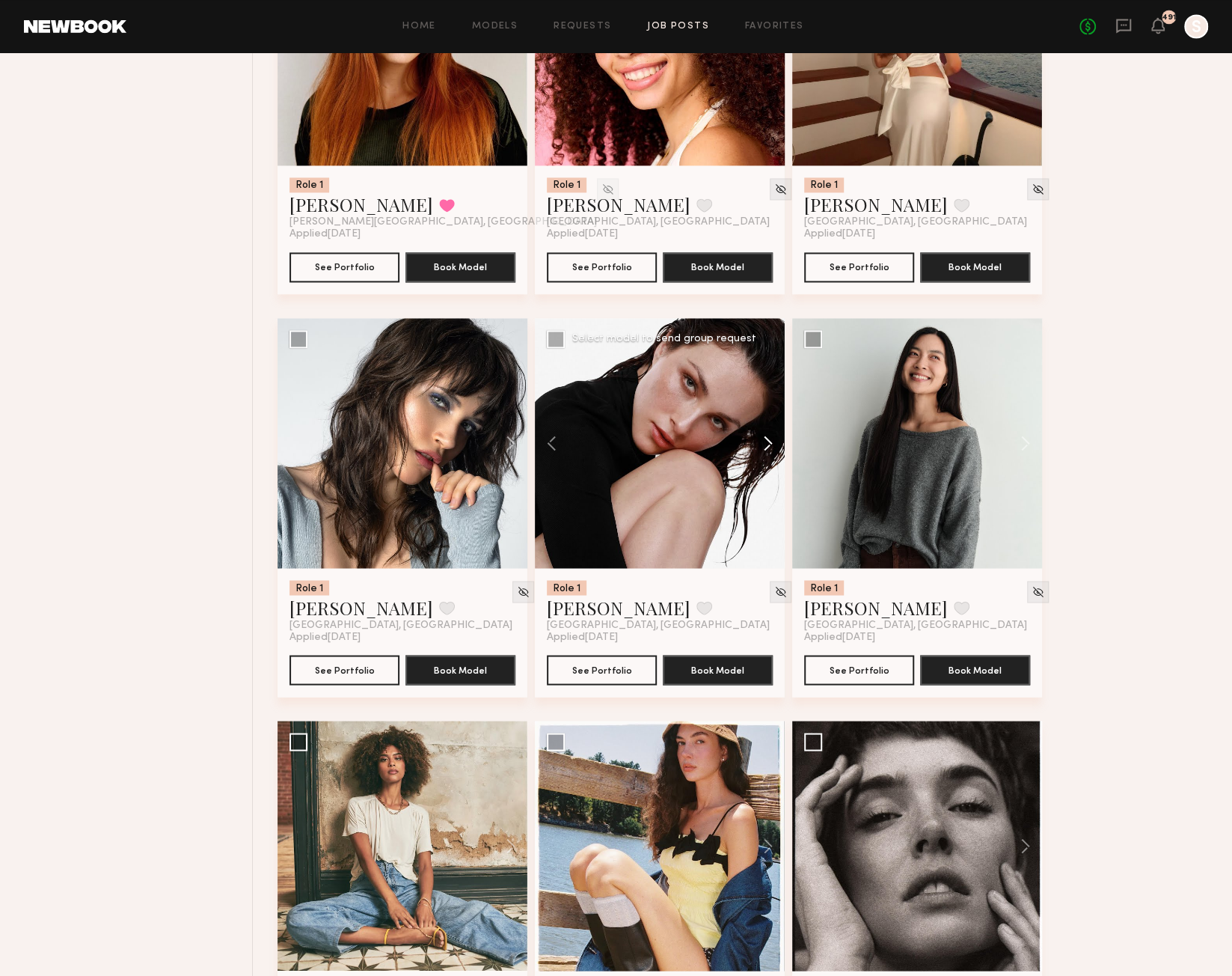
click at [769, 451] on button at bounding box center [761, 443] width 48 height 250
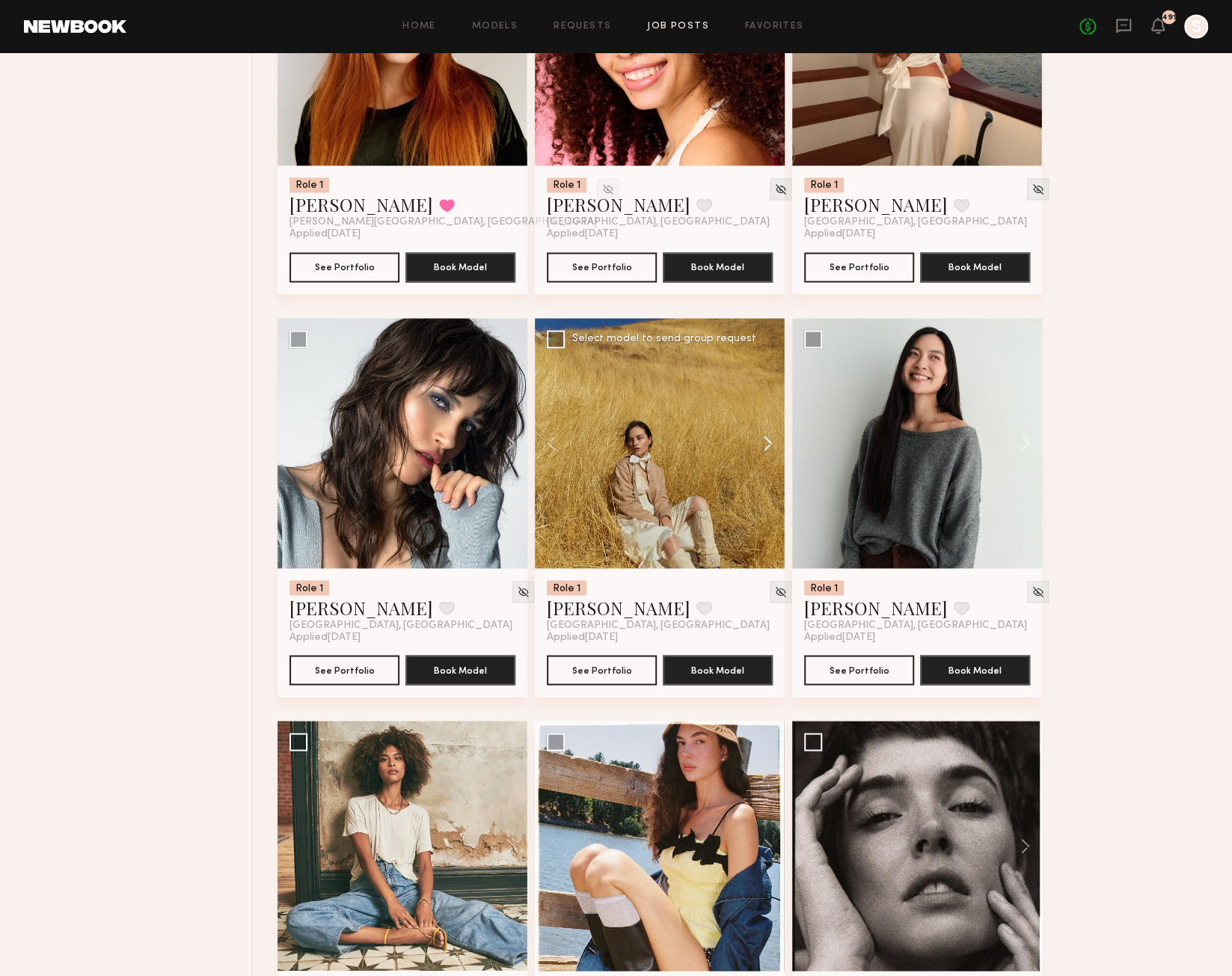
click at [769, 451] on button at bounding box center [761, 443] width 48 height 250
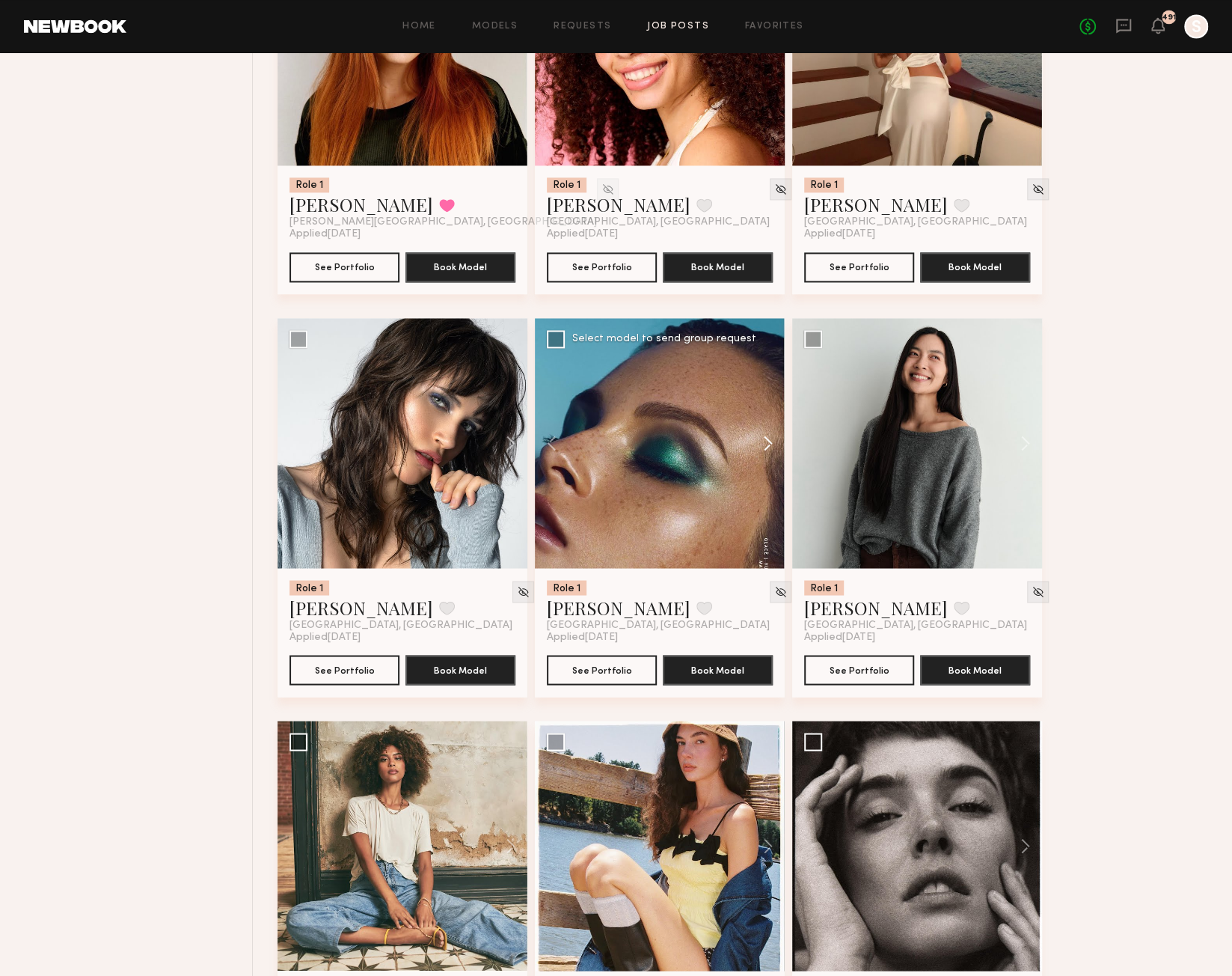
click at [769, 451] on button at bounding box center [761, 443] width 48 height 250
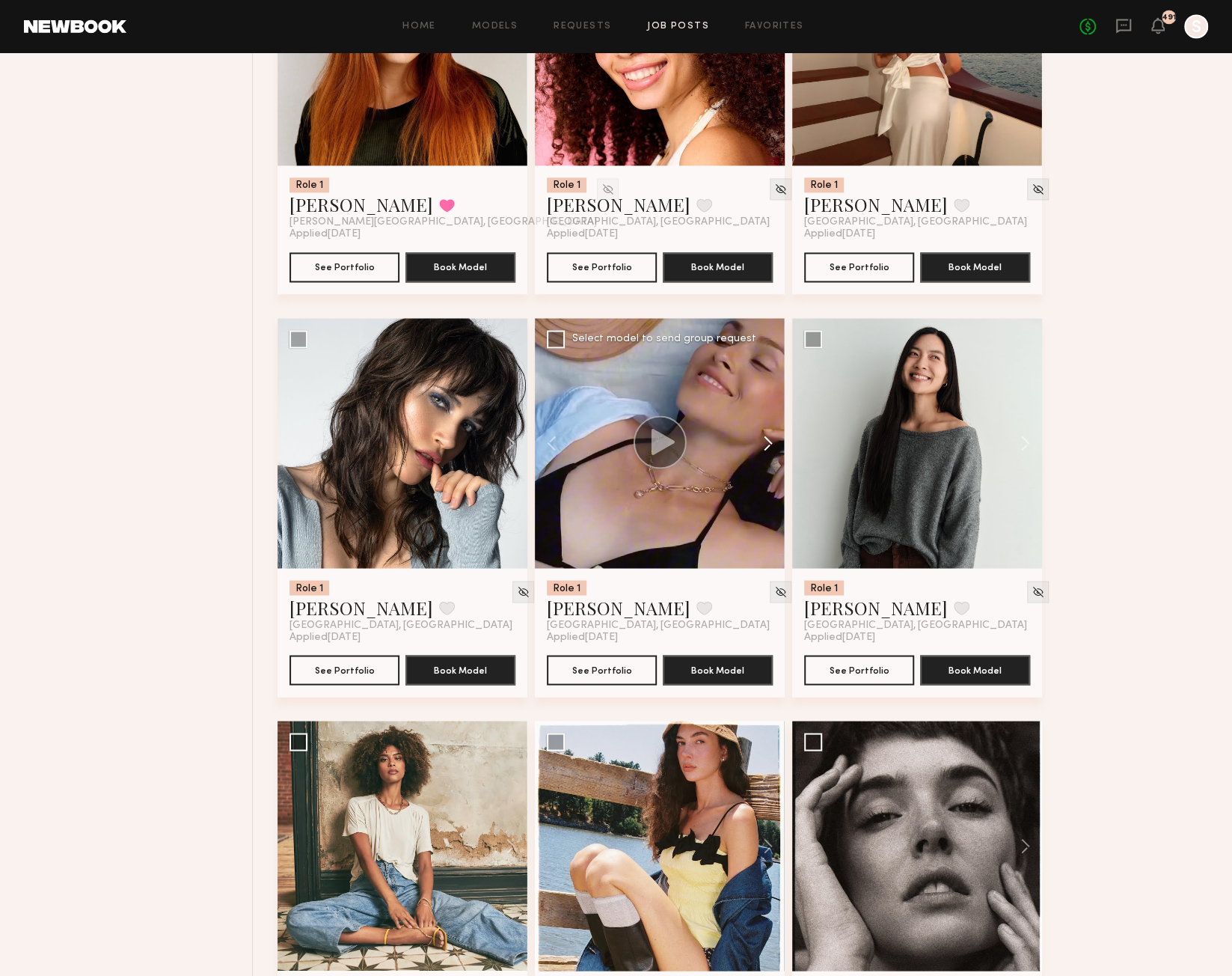
click at [769, 451] on button at bounding box center [761, 443] width 48 height 250
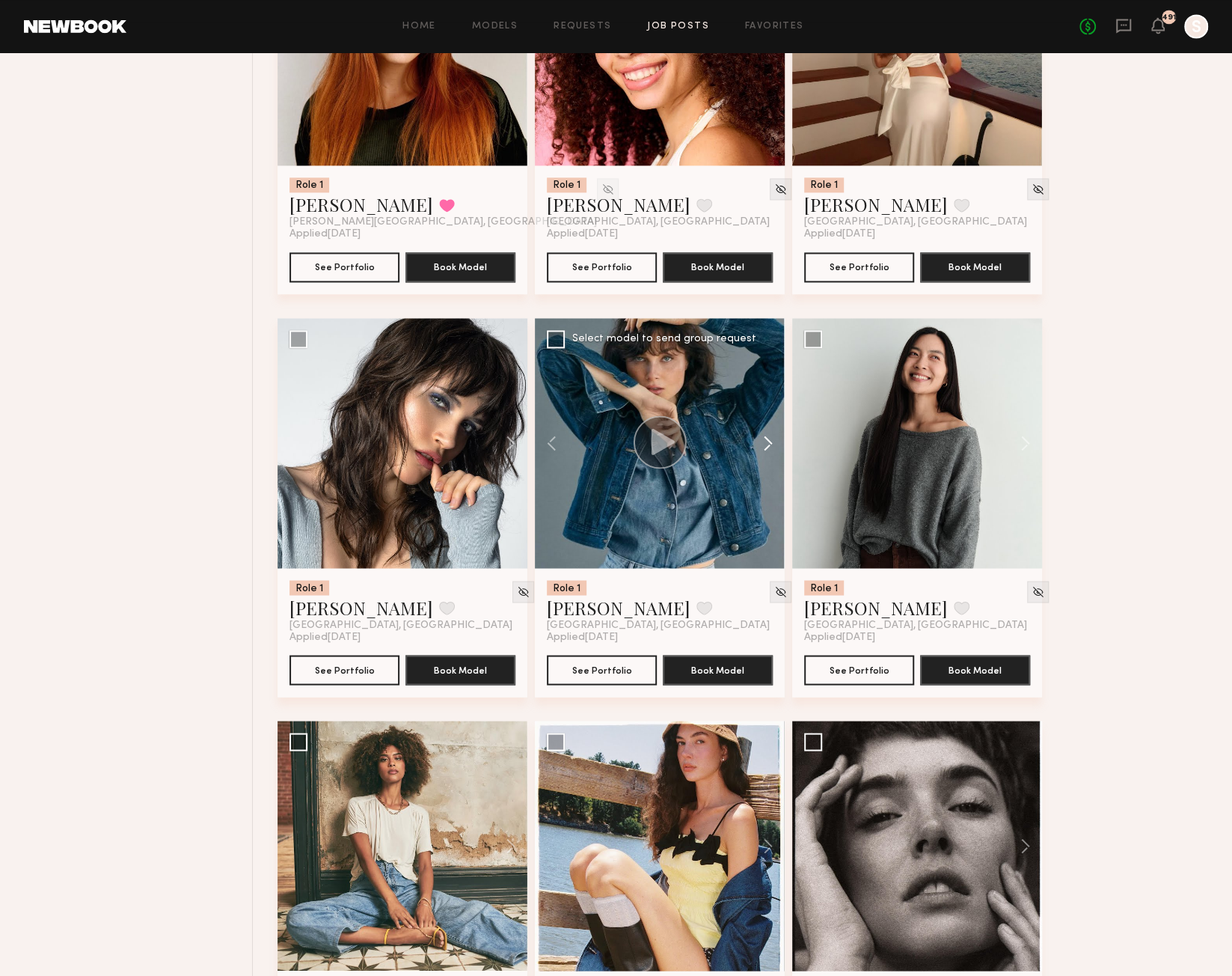
click at [769, 451] on button at bounding box center [761, 443] width 48 height 250
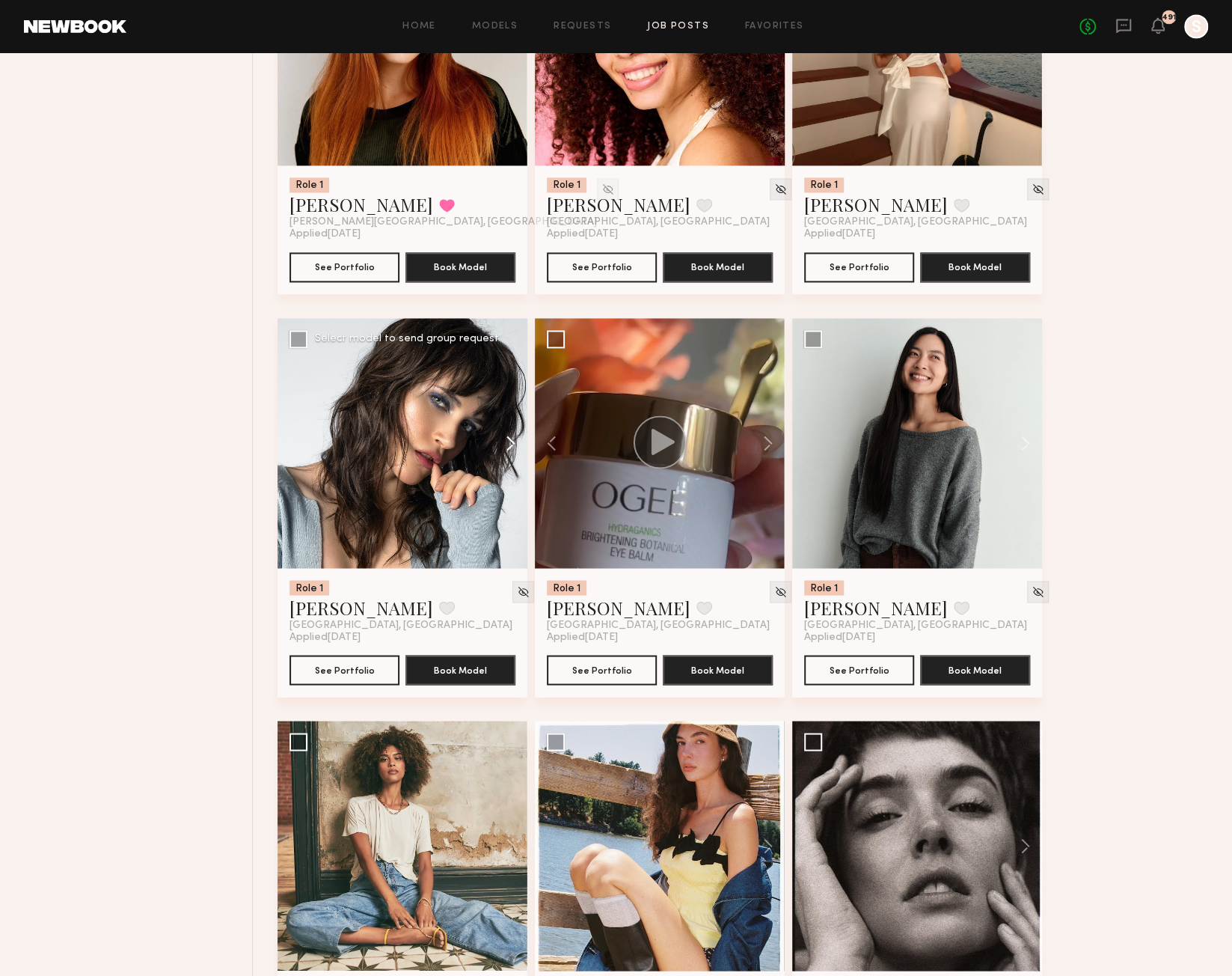
click at [513, 454] on button at bounding box center [504, 443] width 48 height 250
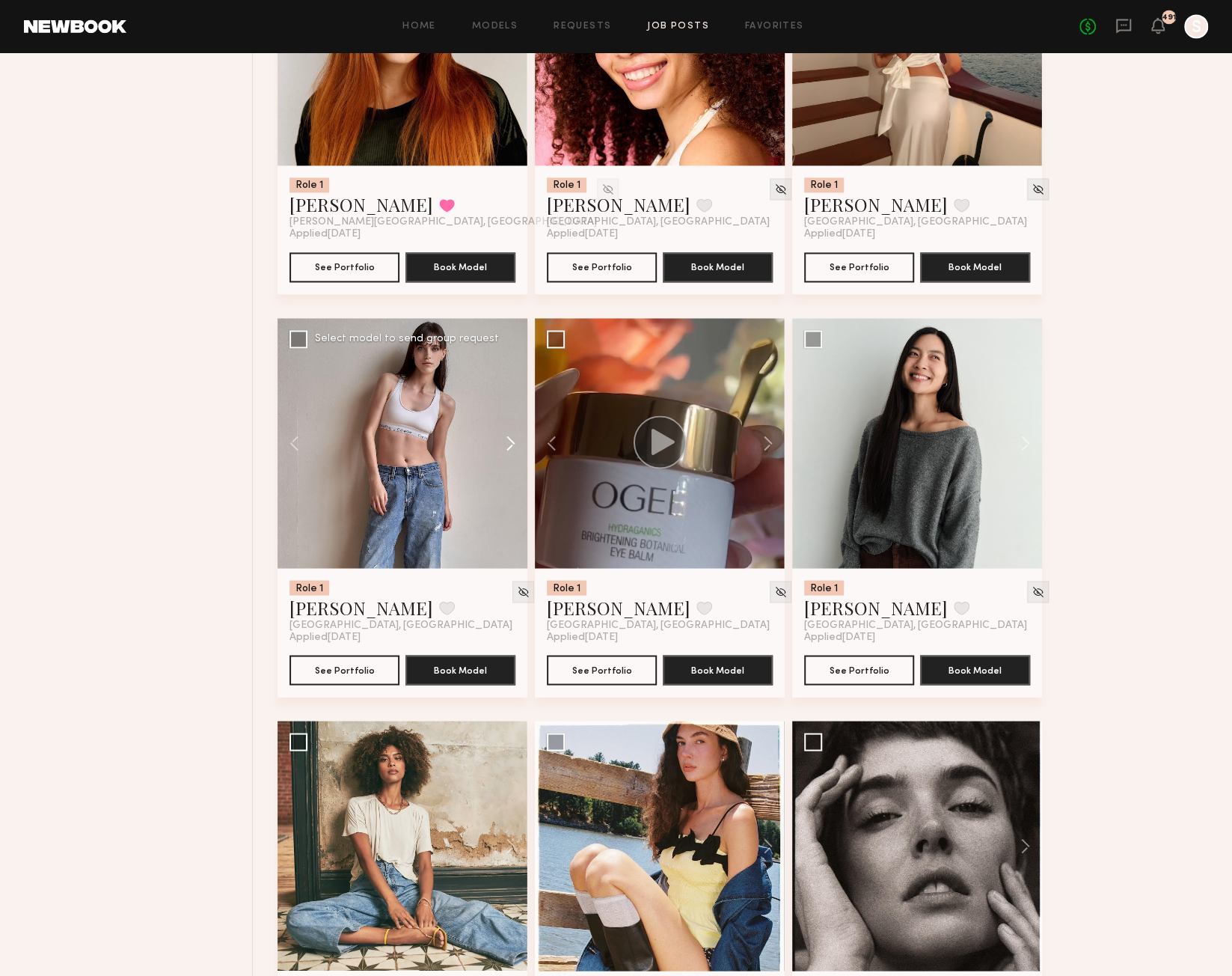
click at [513, 454] on button at bounding box center [504, 443] width 48 height 250
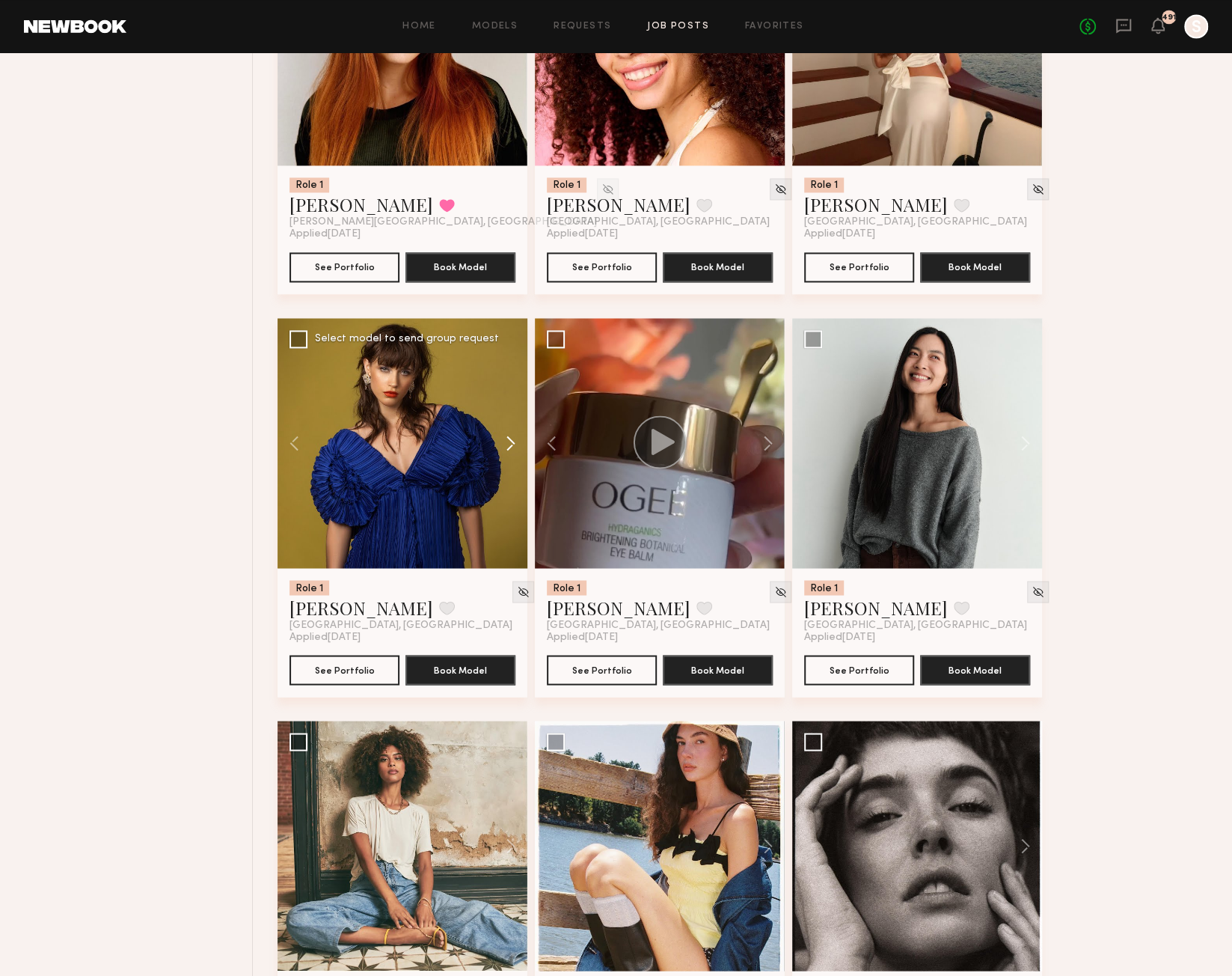
click at [513, 454] on button at bounding box center [504, 443] width 48 height 250
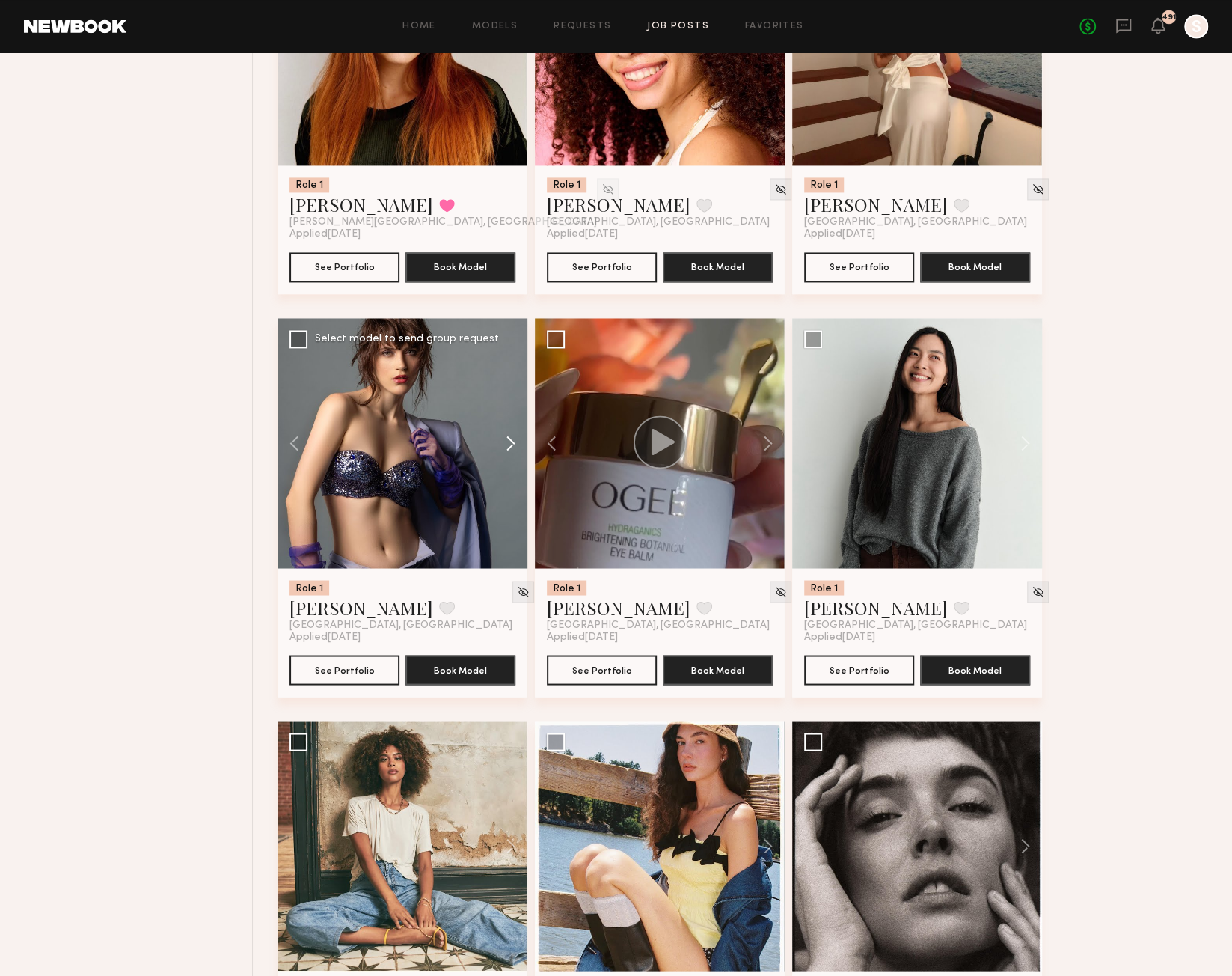
click at [513, 454] on button at bounding box center [504, 443] width 48 height 250
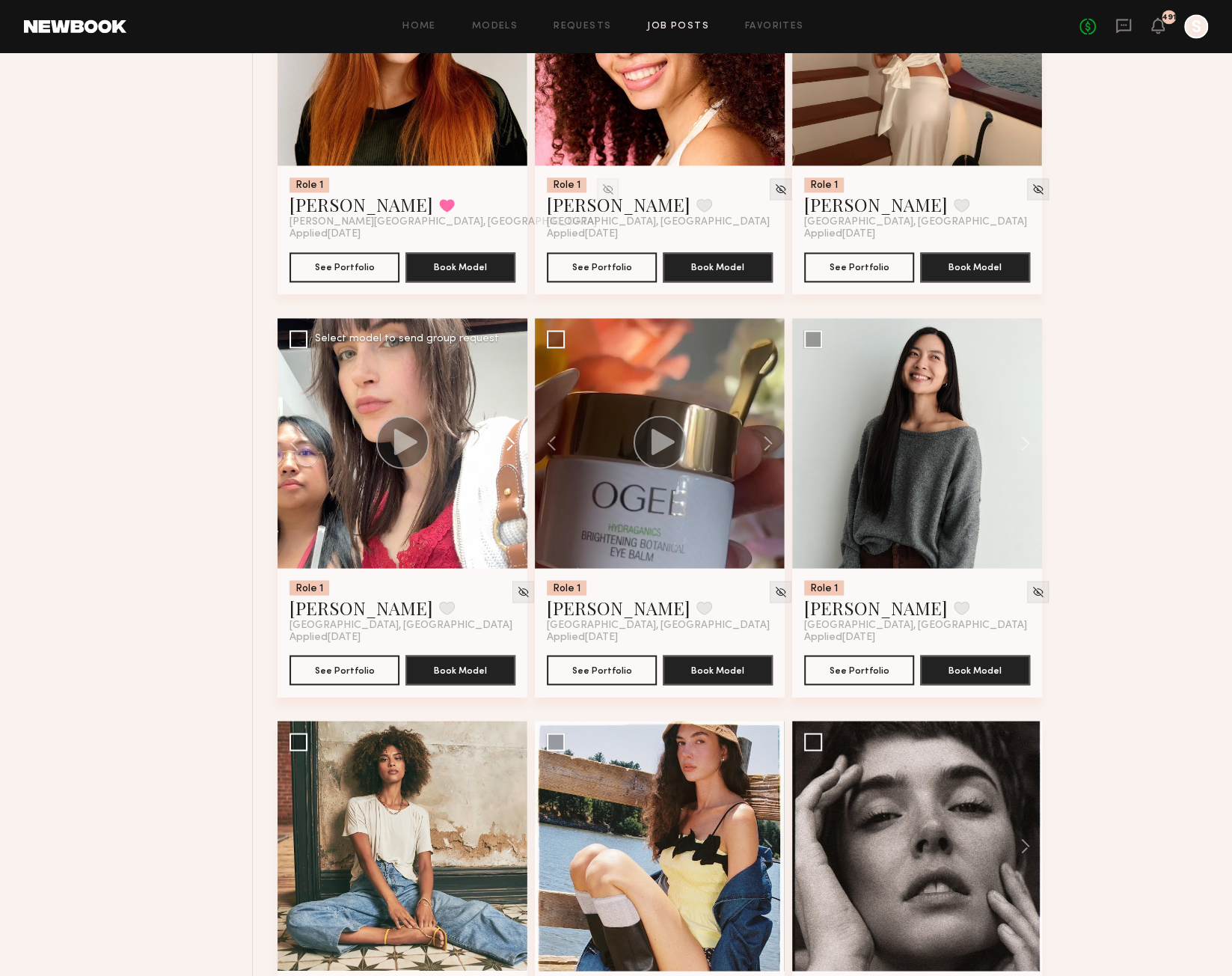
click at [513, 454] on button at bounding box center [504, 443] width 48 height 250
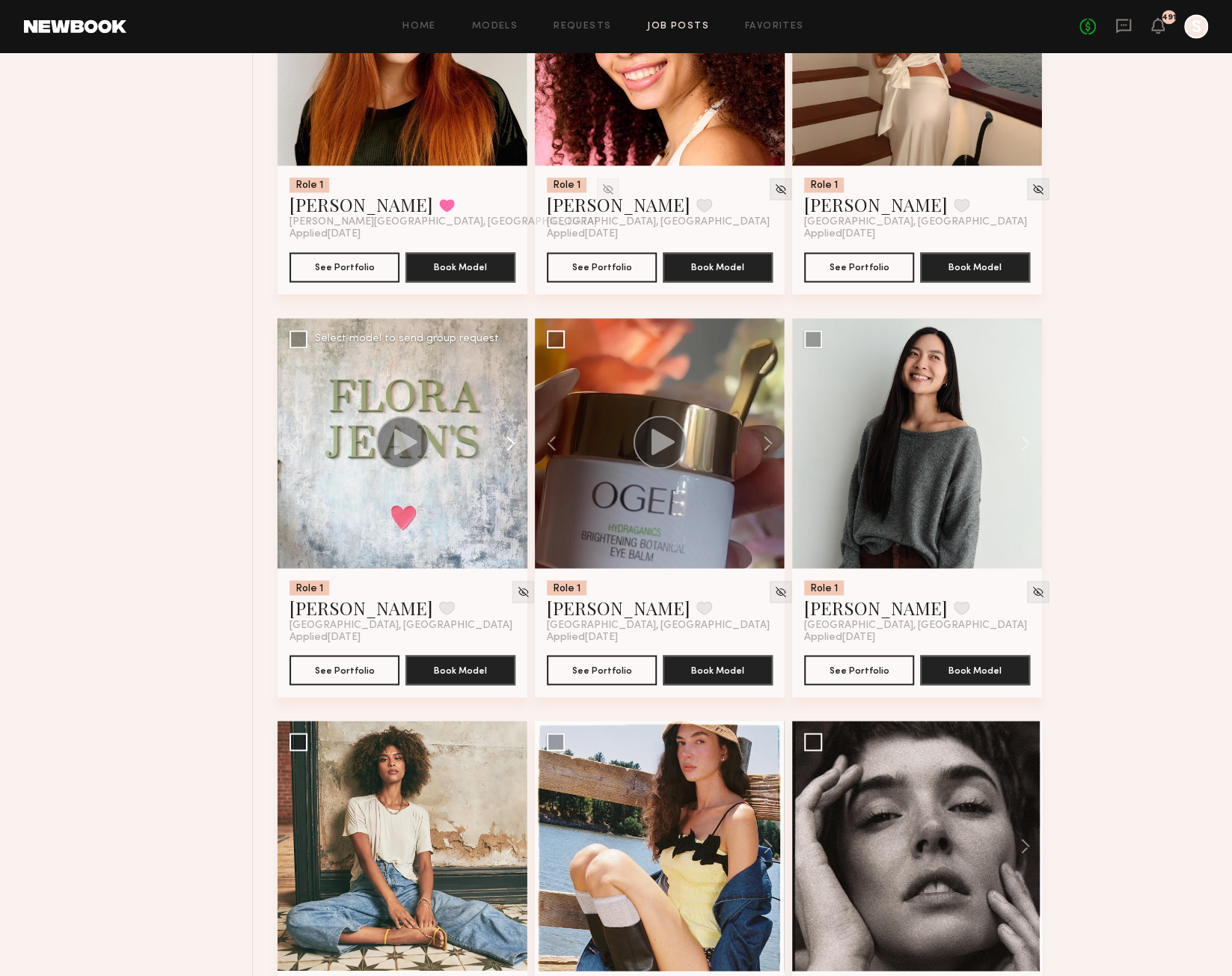
click at [513, 454] on button at bounding box center [504, 443] width 48 height 250
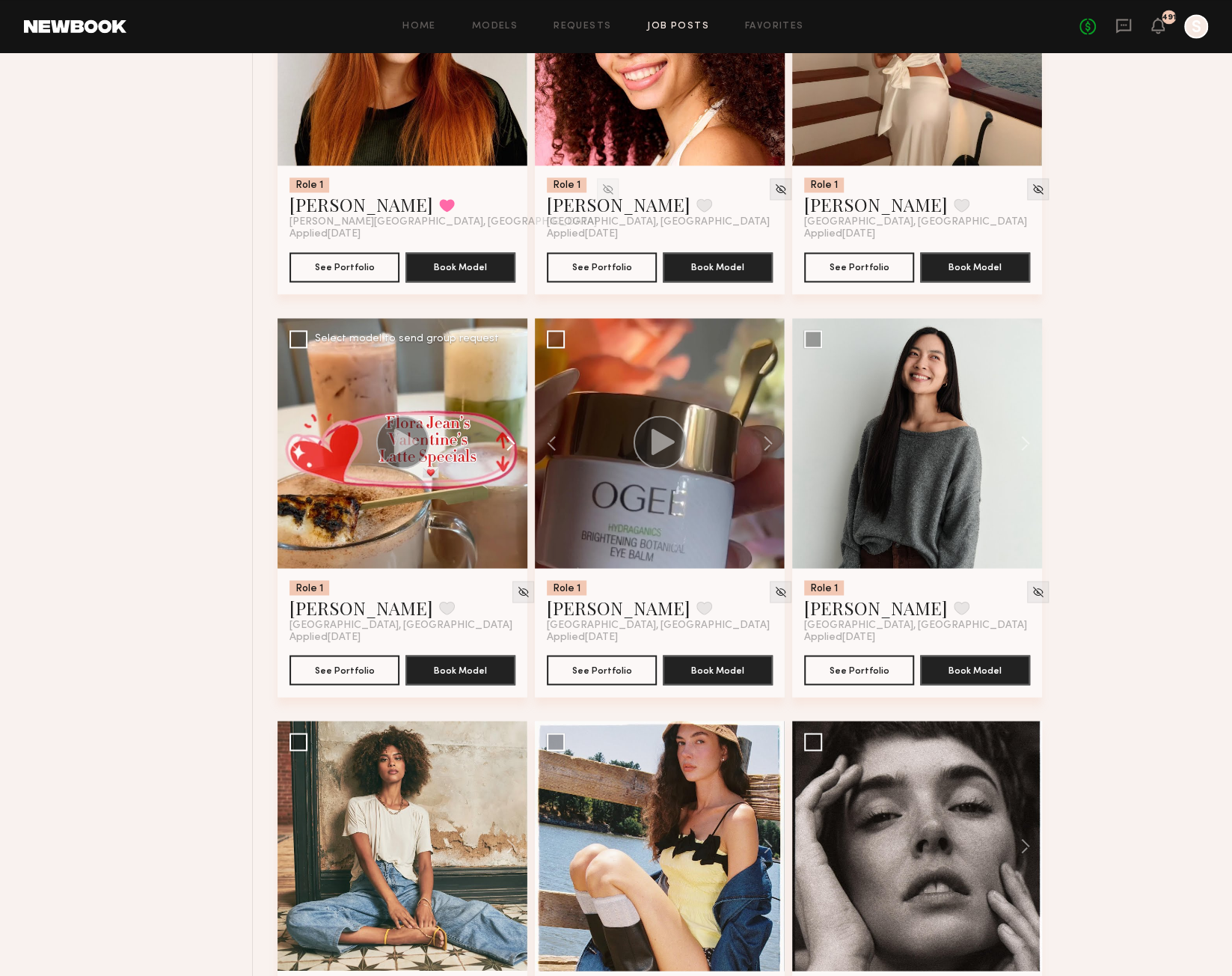
click at [513, 454] on button at bounding box center [504, 443] width 48 height 250
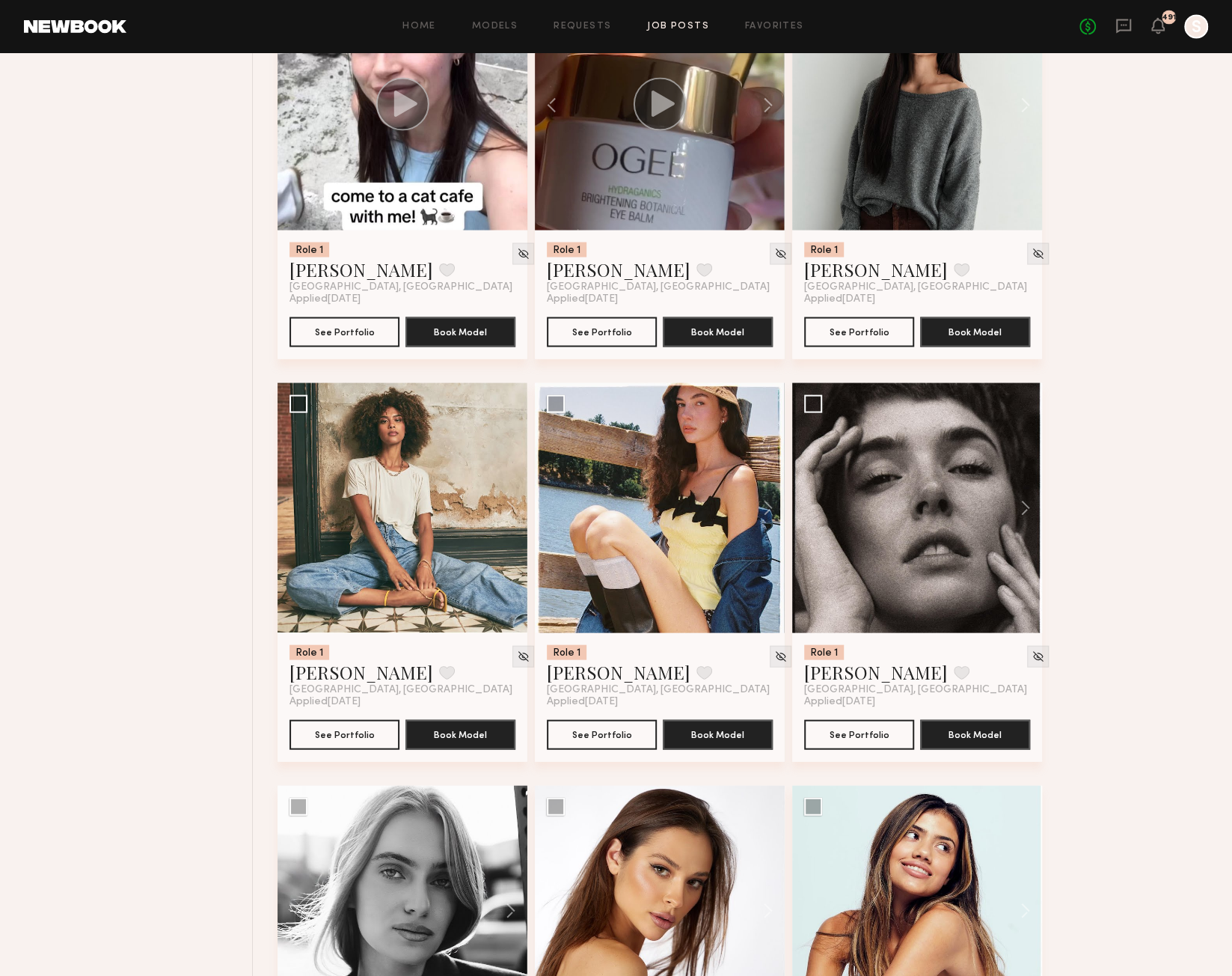
scroll to position [9126, 0]
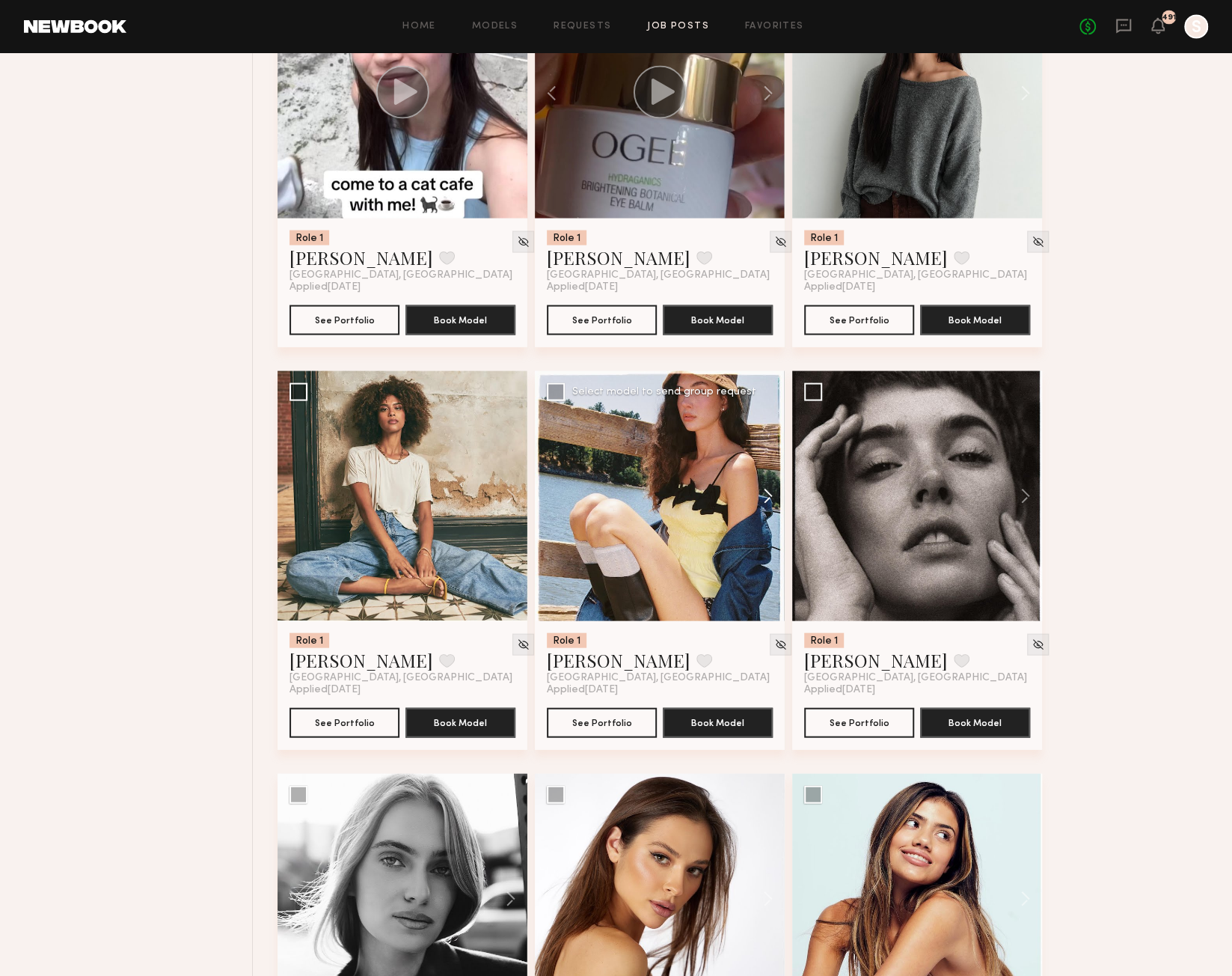
click at [764, 501] on button at bounding box center [761, 495] width 48 height 250
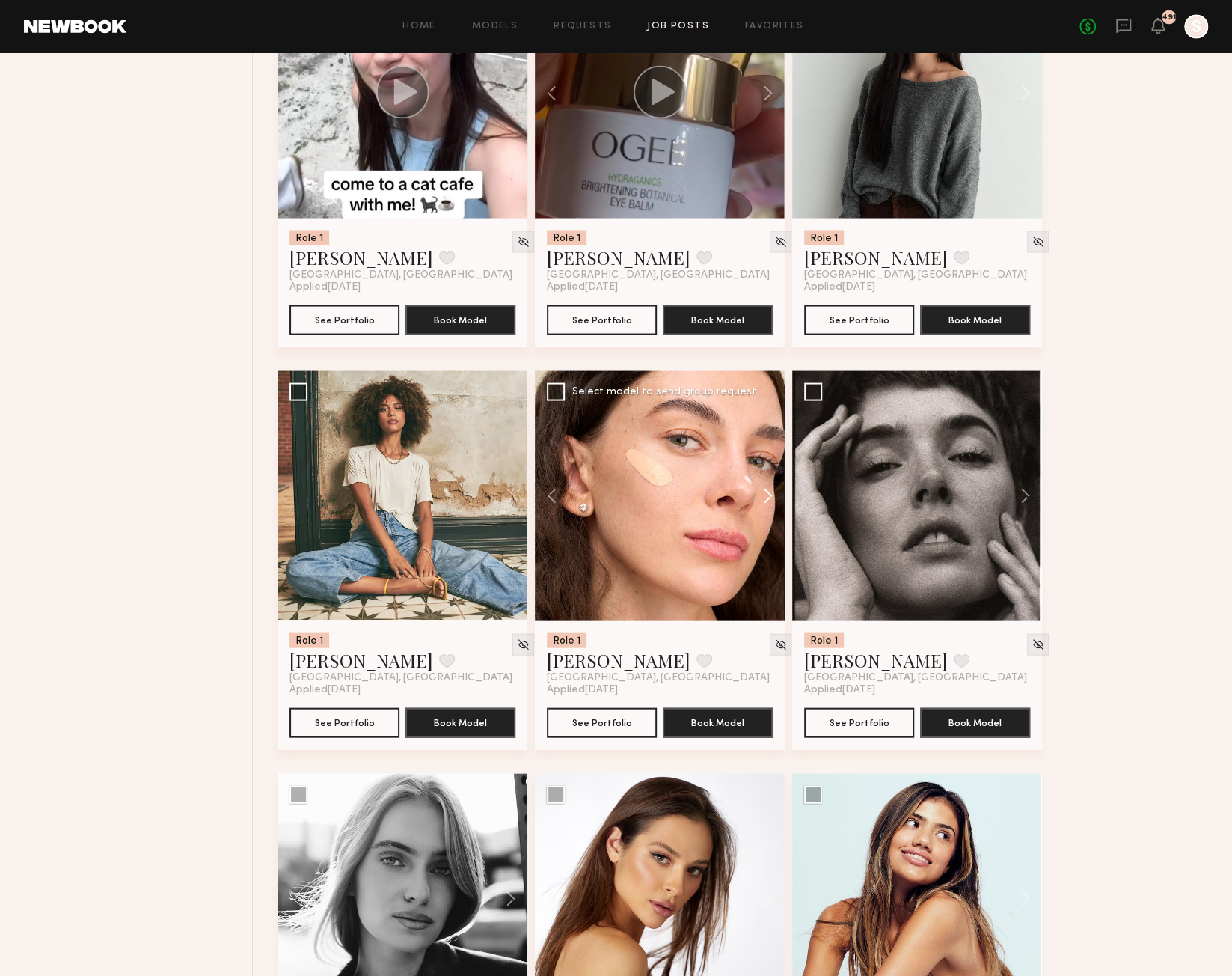
click at [765, 501] on button at bounding box center [761, 495] width 48 height 250
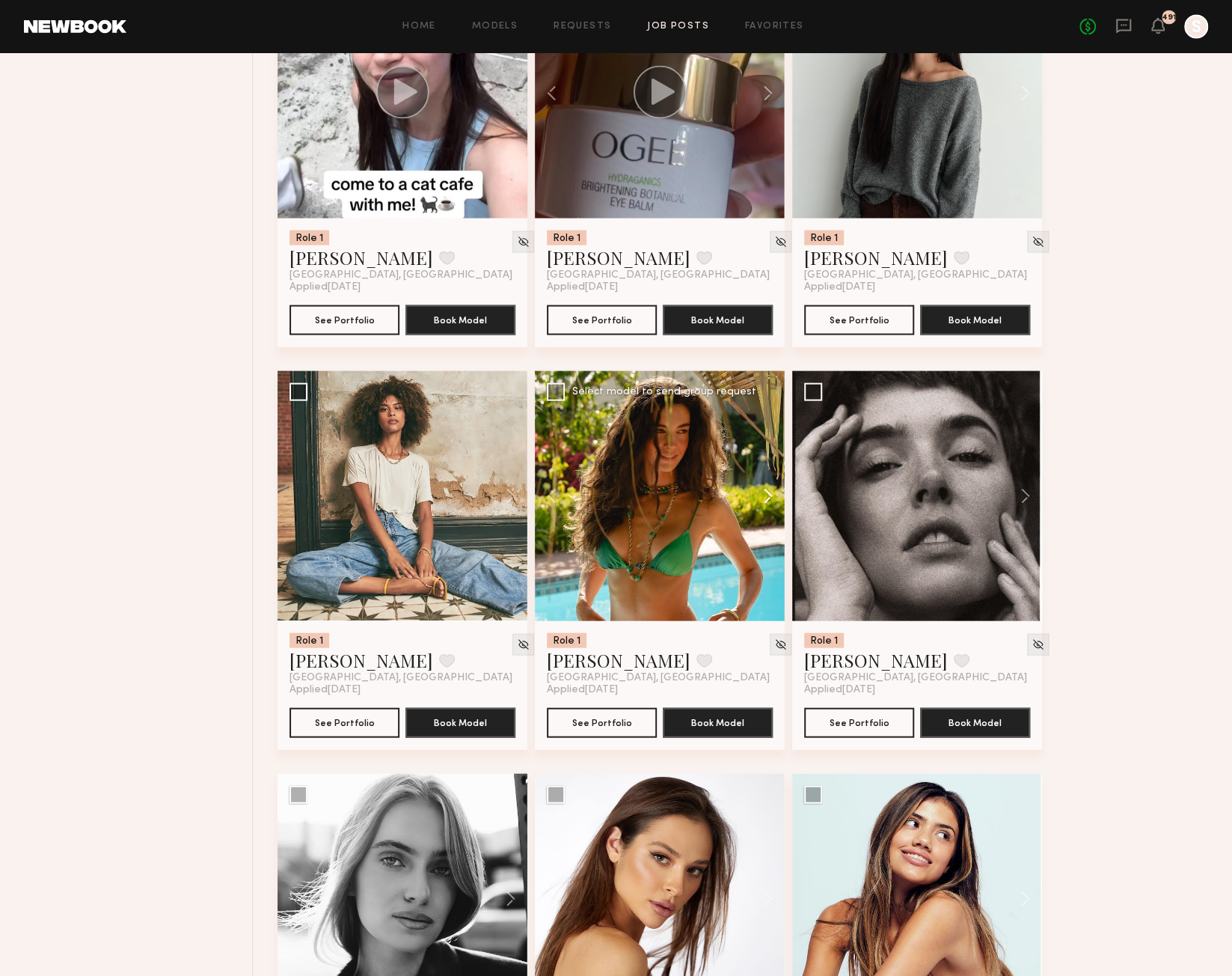
click at [765, 502] on button at bounding box center [761, 495] width 48 height 250
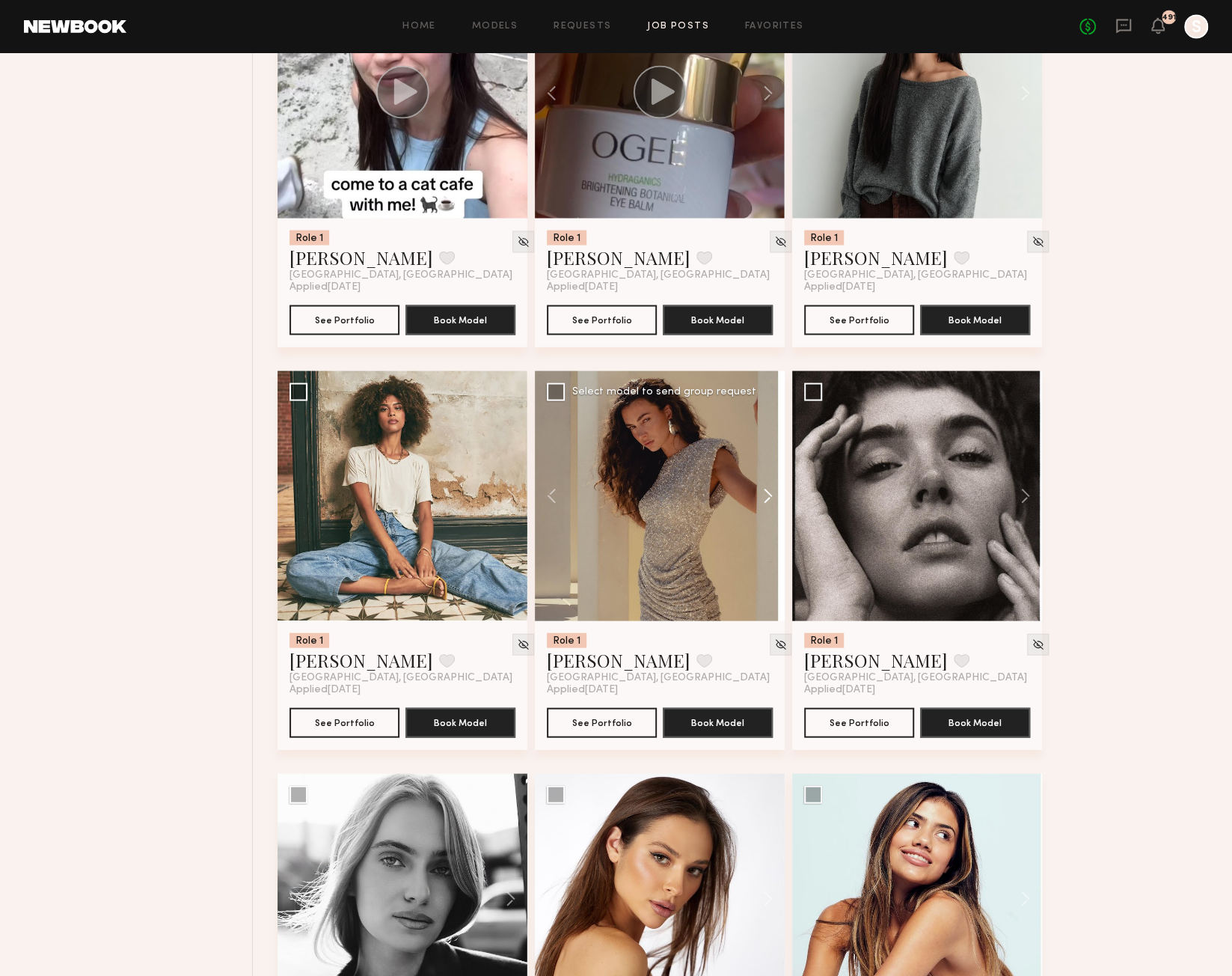
click at [765, 502] on button at bounding box center [761, 495] width 48 height 250
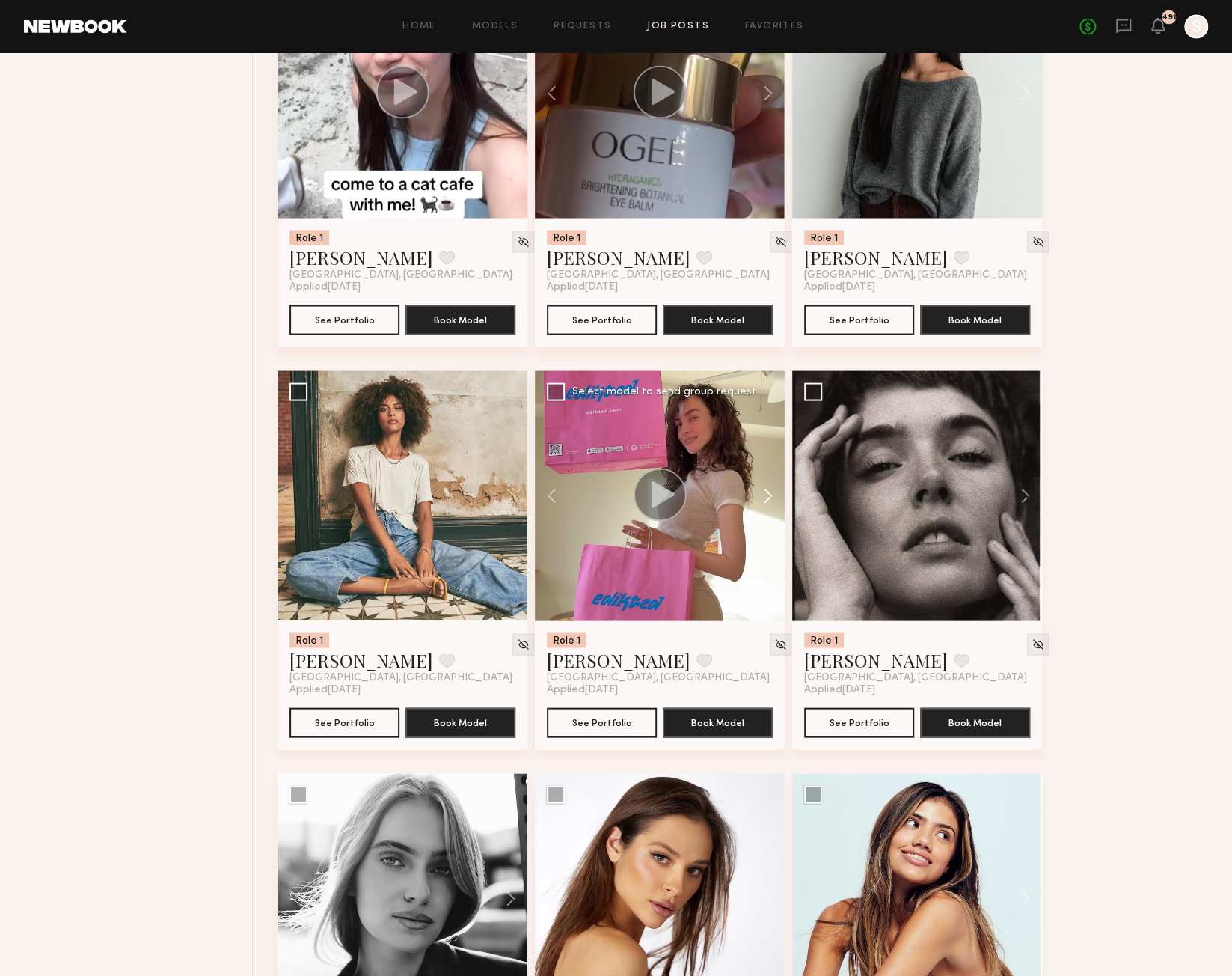
click at [765, 502] on button at bounding box center [761, 495] width 48 height 250
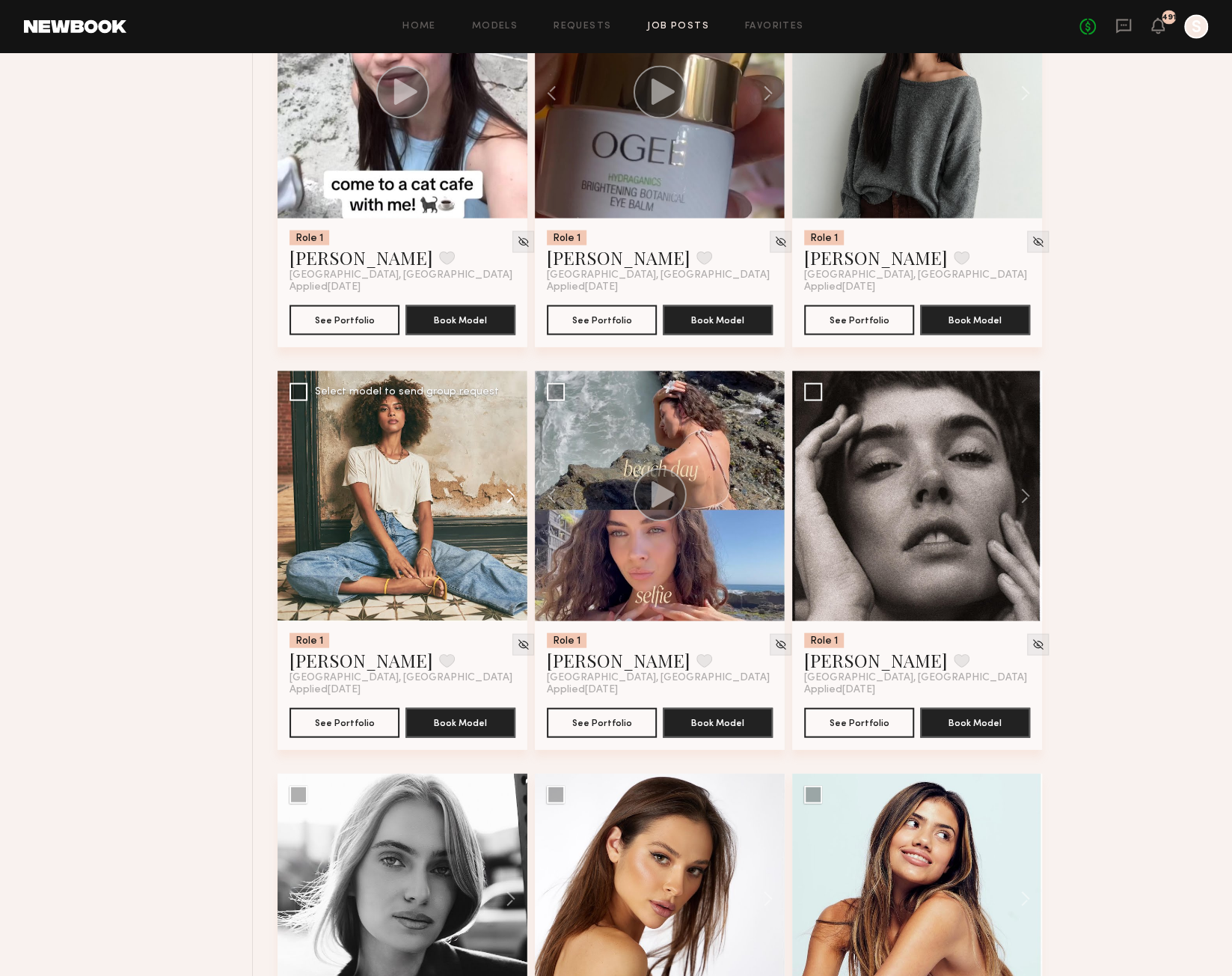
click at [509, 507] on button at bounding box center [504, 495] width 48 height 250
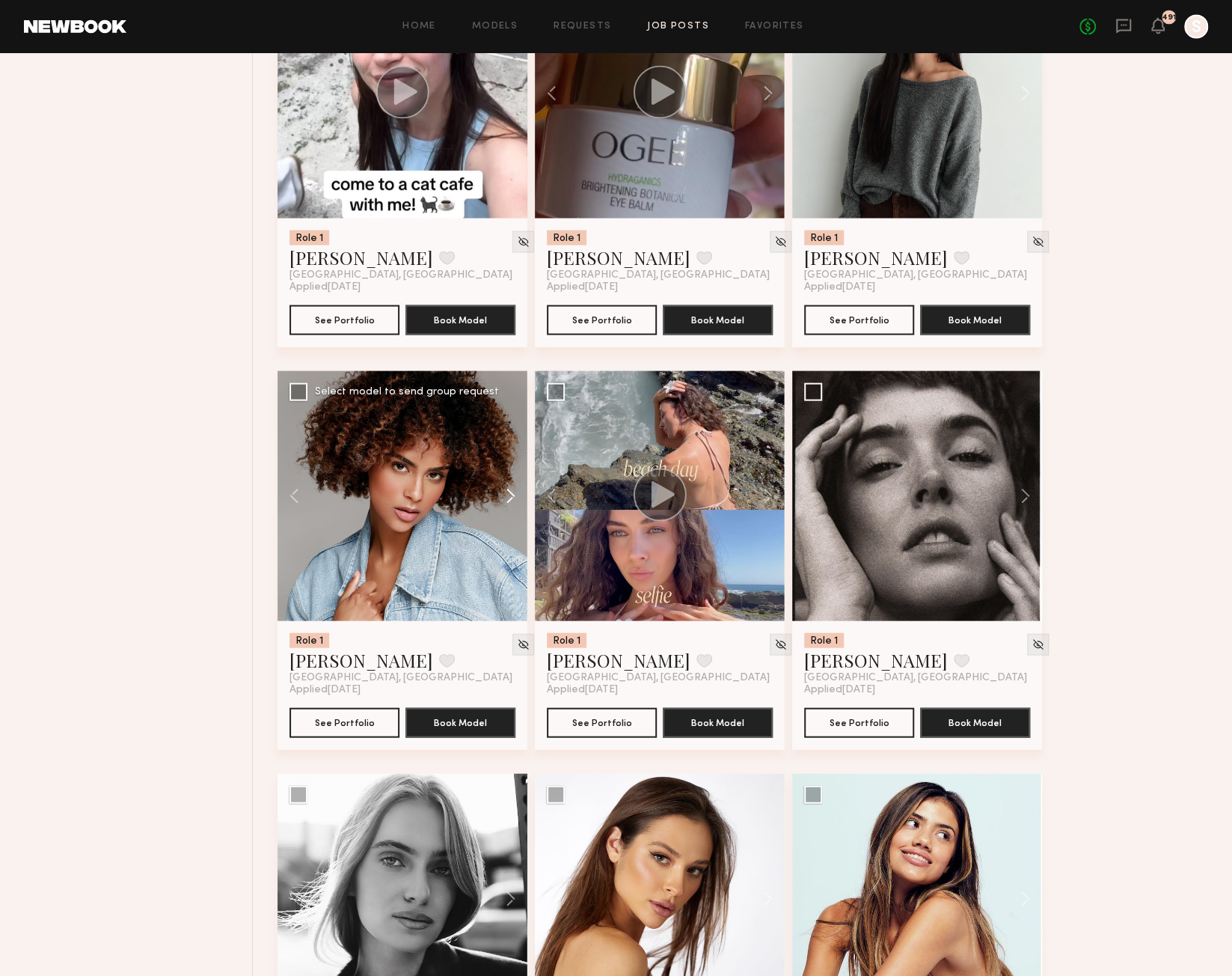
click at [510, 507] on button at bounding box center [504, 495] width 48 height 250
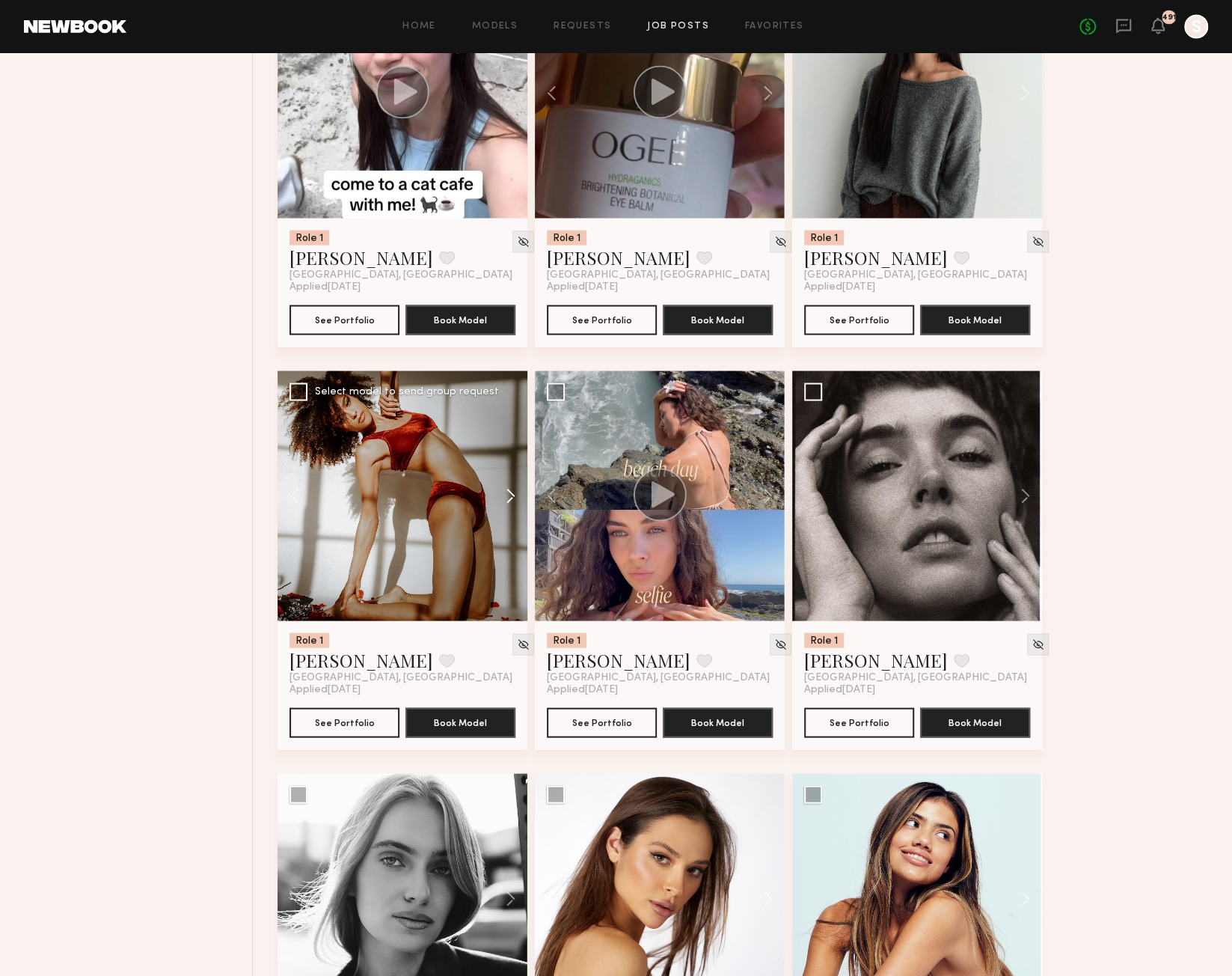
click at [510, 507] on button at bounding box center [504, 495] width 48 height 250
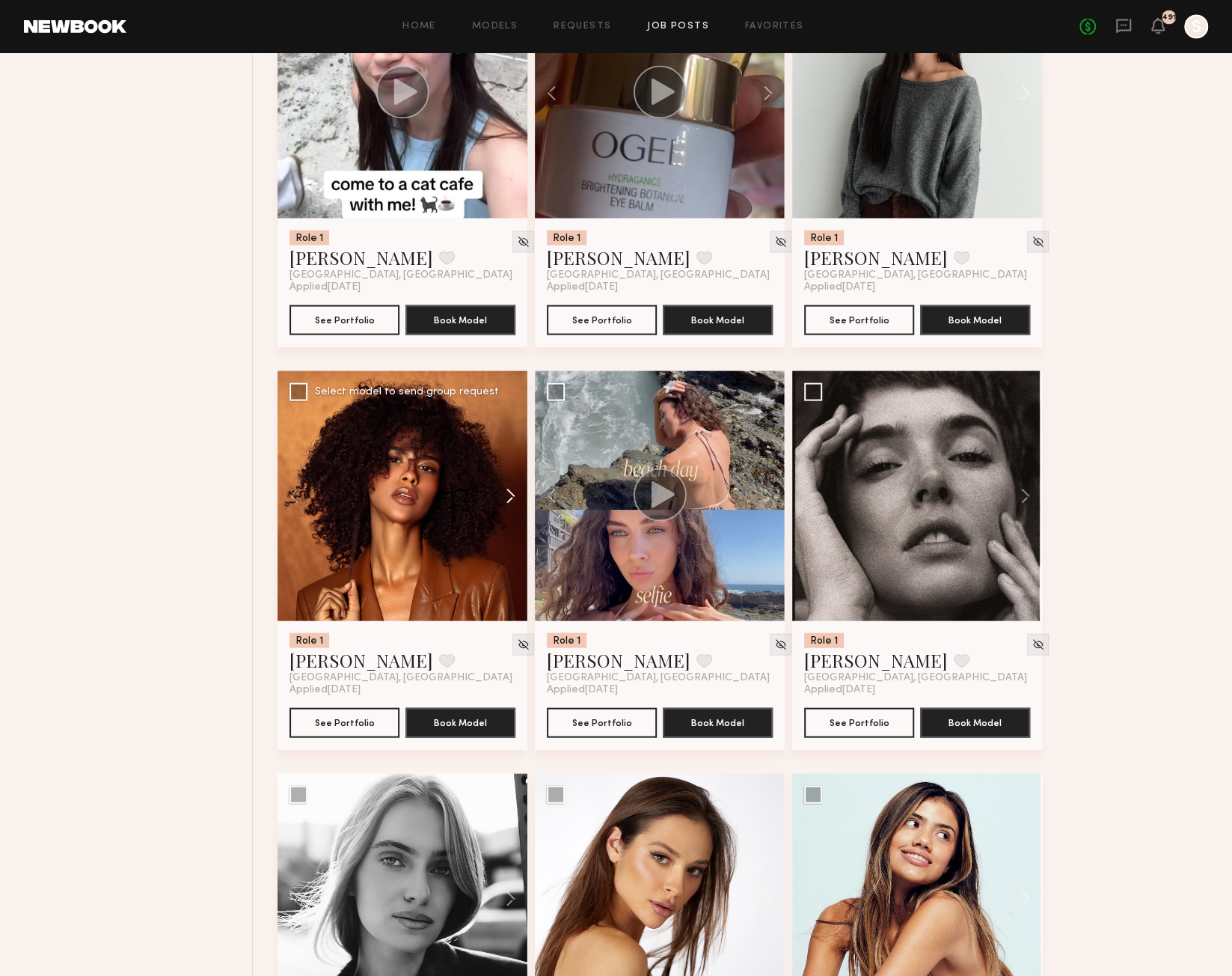
click at [510, 507] on button at bounding box center [504, 495] width 48 height 250
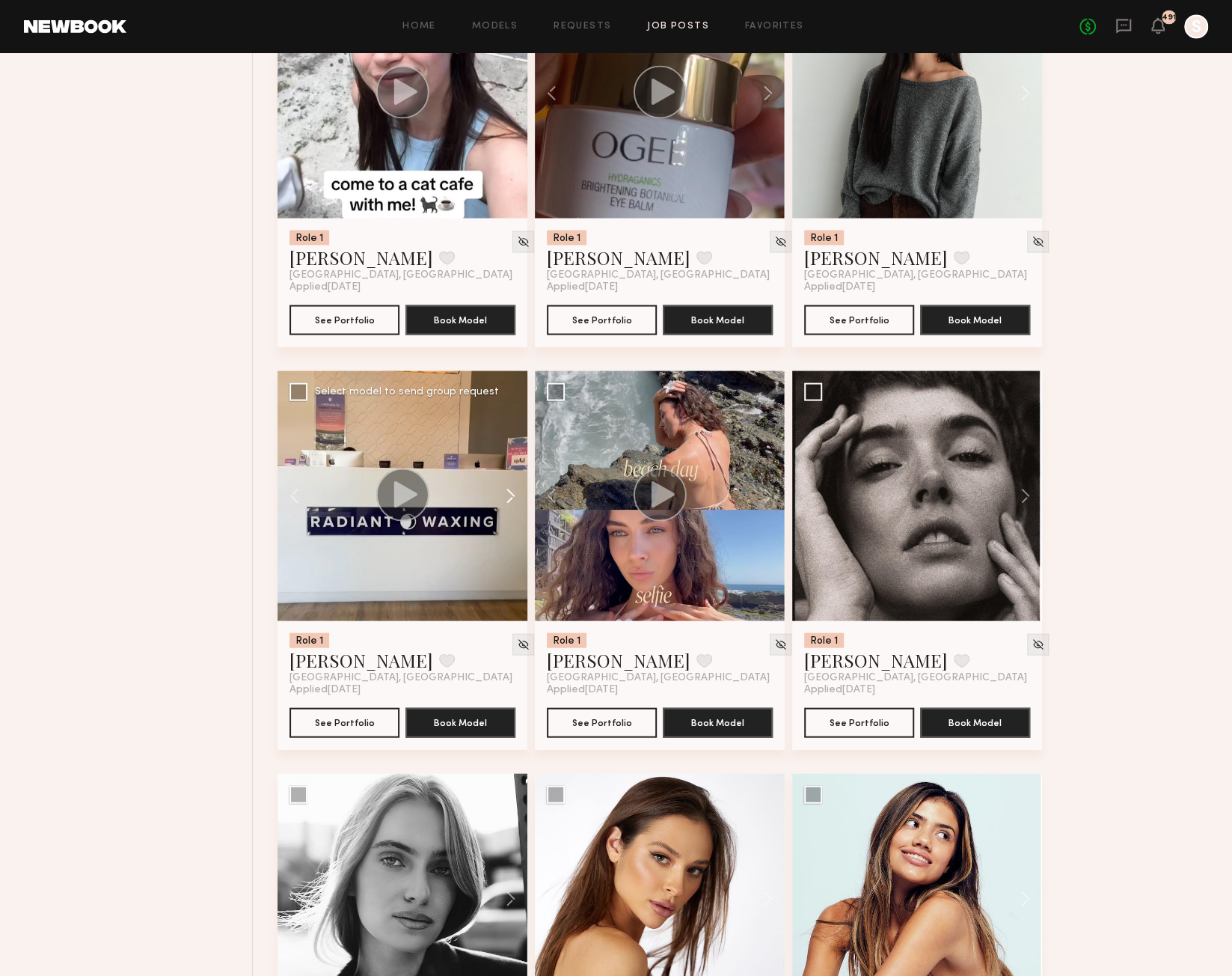
click at [511, 507] on button at bounding box center [504, 495] width 48 height 250
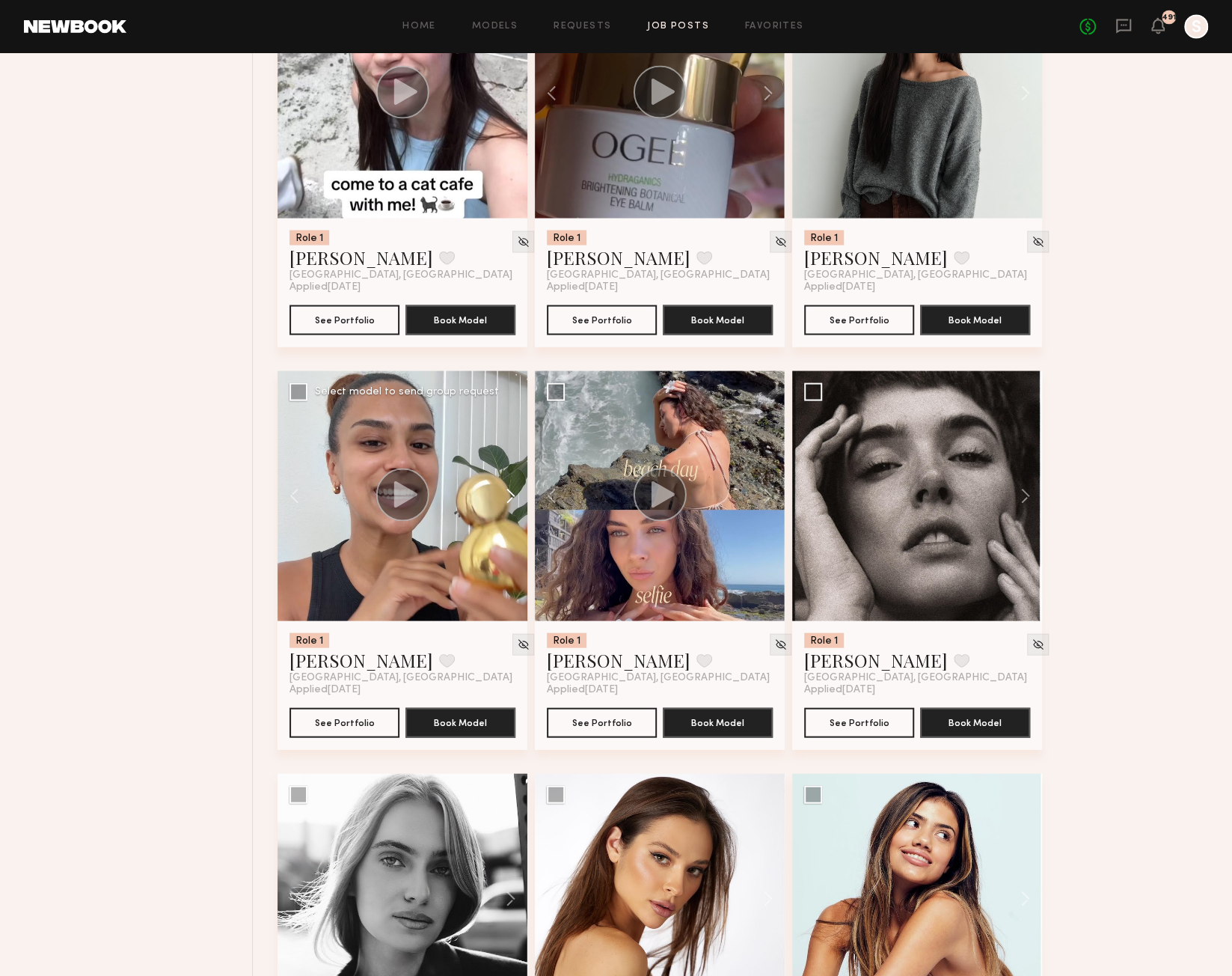
click at [511, 507] on button at bounding box center [504, 495] width 48 height 250
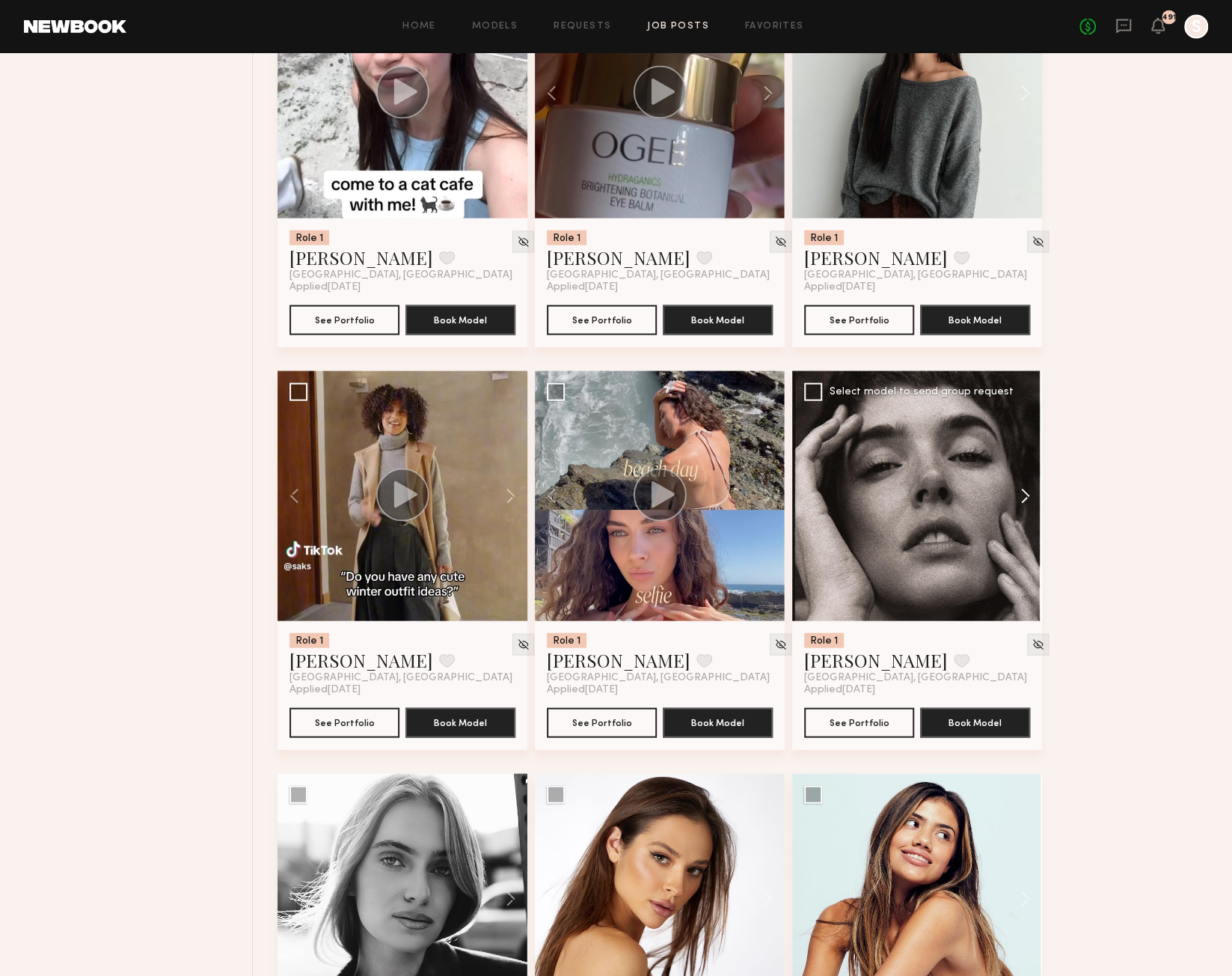
click at [1033, 503] on button at bounding box center [1019, 495] width 48 height 250
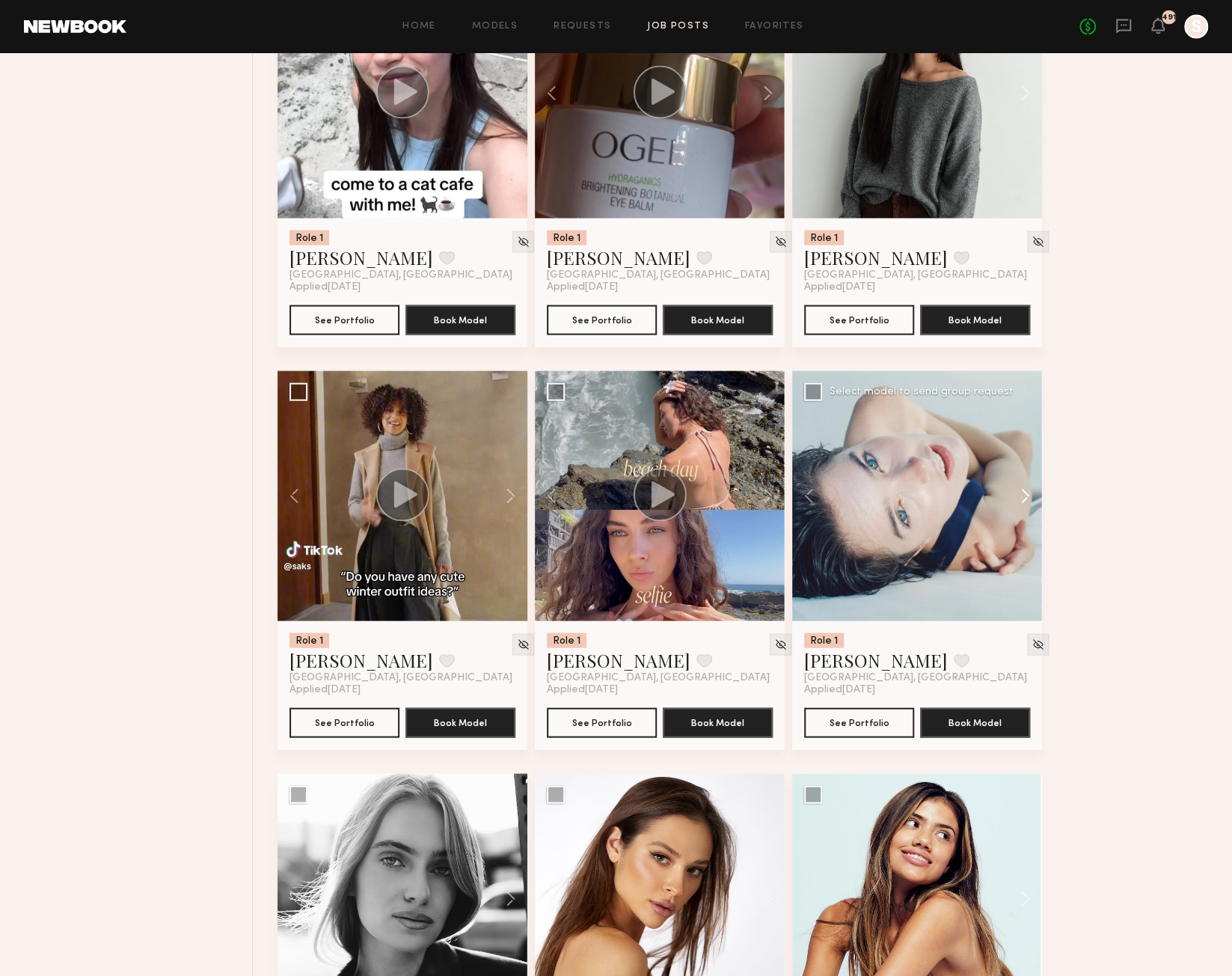
click at [1033, 503] on button at bounding box center [1019, 495] width 48 height 250
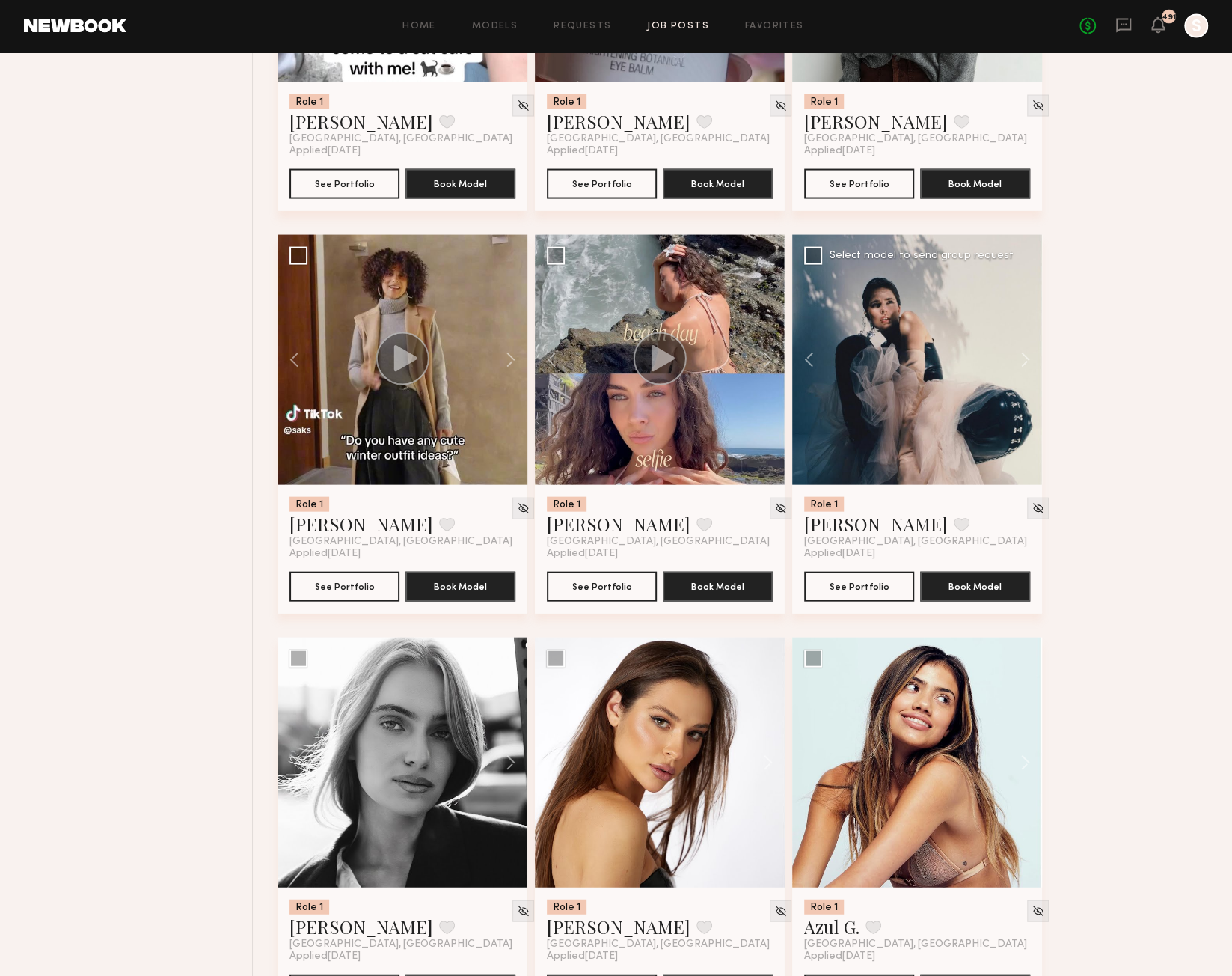
scroll to position [9337, 0]
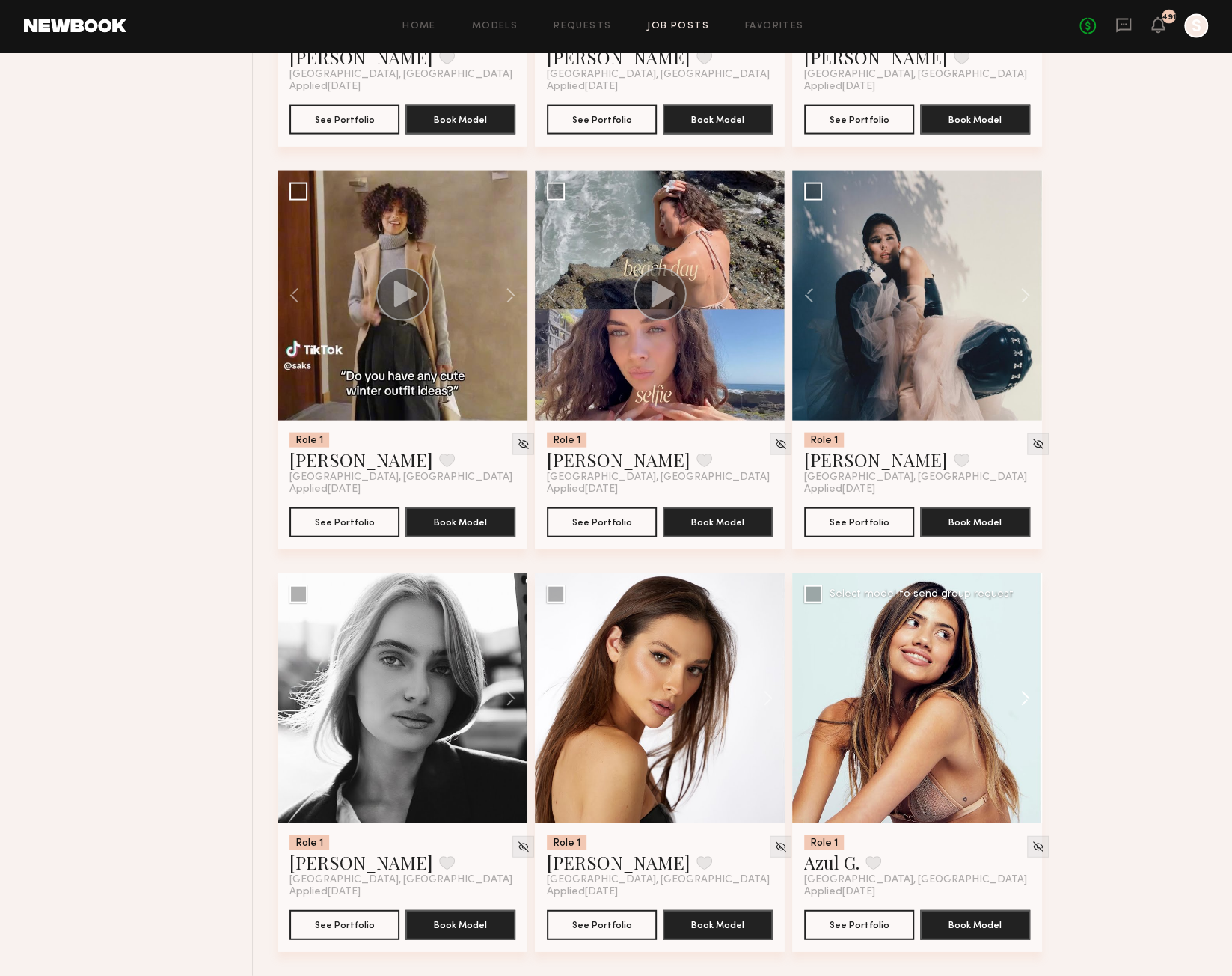
click at [1027, 690] on button at bounding box center [1019, 697] width 48 height 250
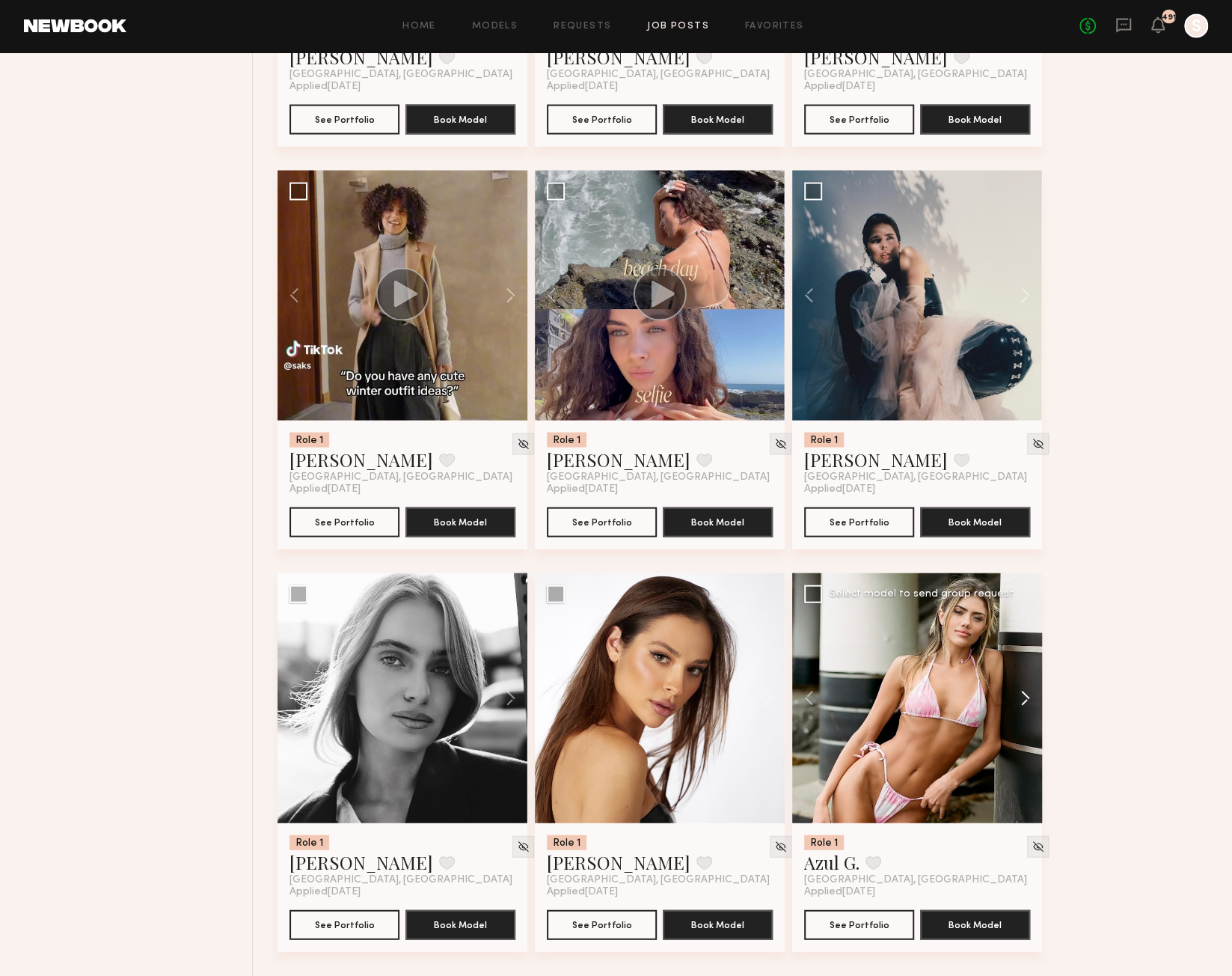
click at [1027, 690] on button at bounding box center [1019, 697] width 48 height 250
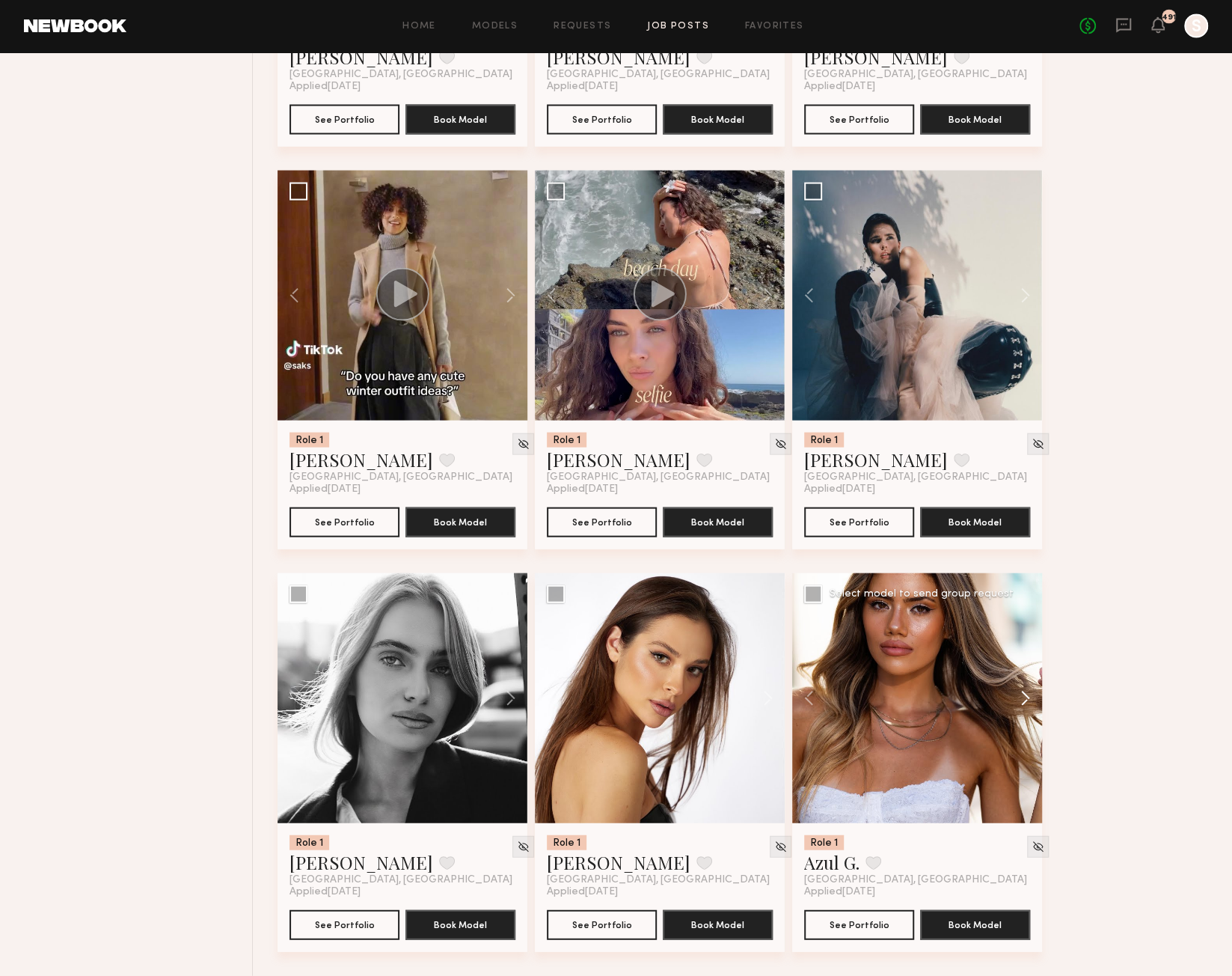
click at [1027, 690] on button at bounding box center [1019, 697] width 48 height 250
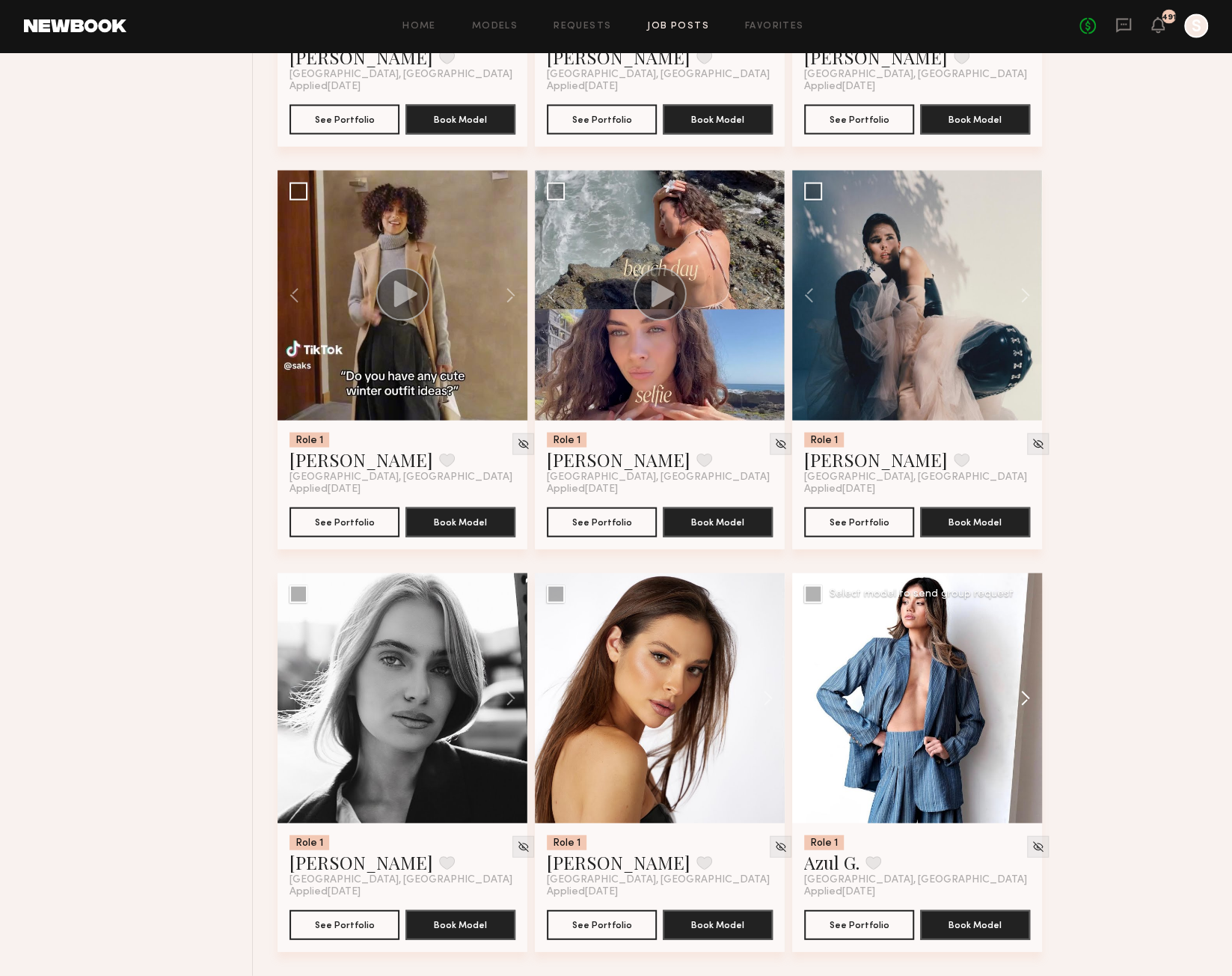
click at [1027, 690] on button at bounding box center [1019, 697] width 48 height 250
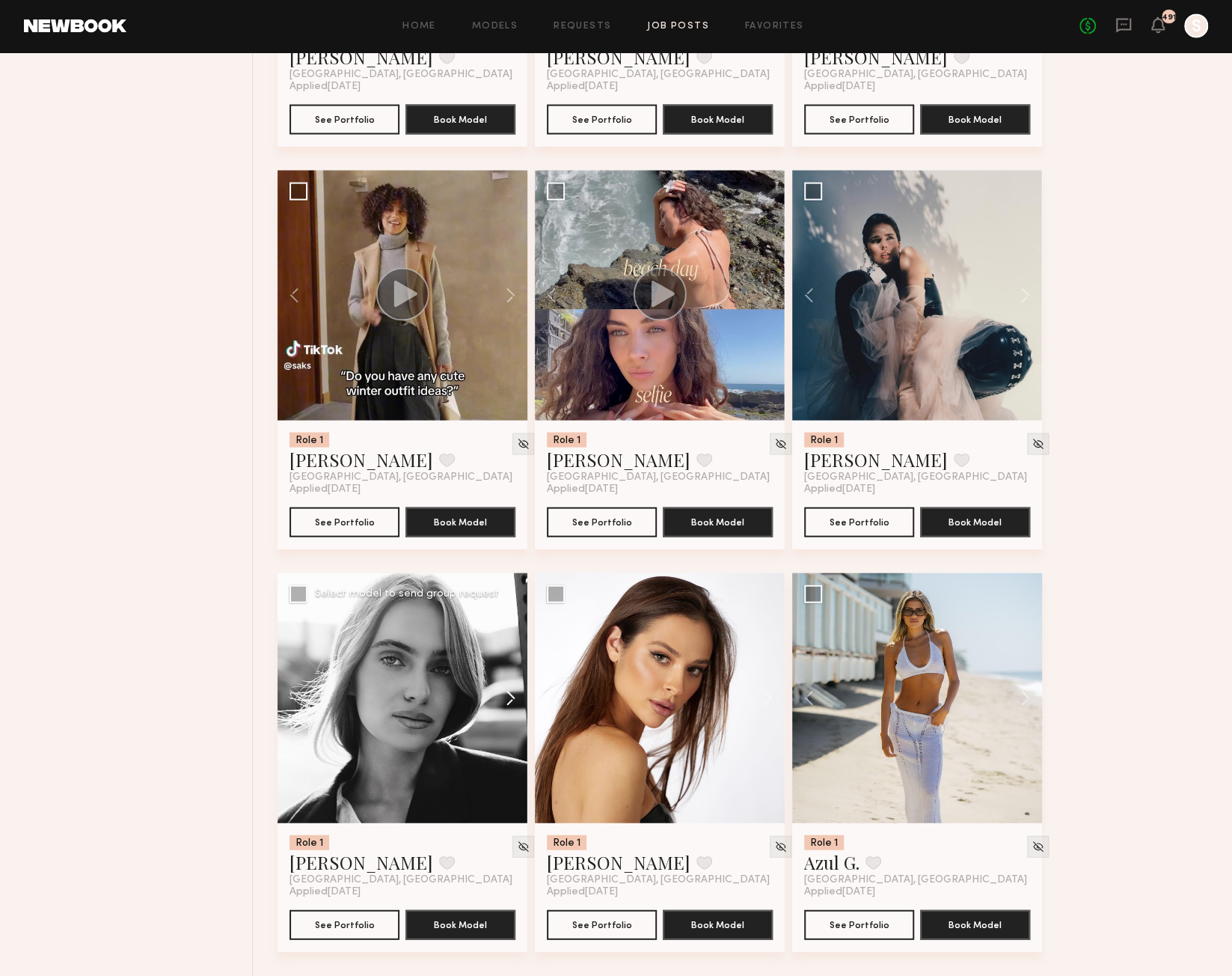
click at [511, 696] on button at bounding box center [504, 697] width 48 height 250
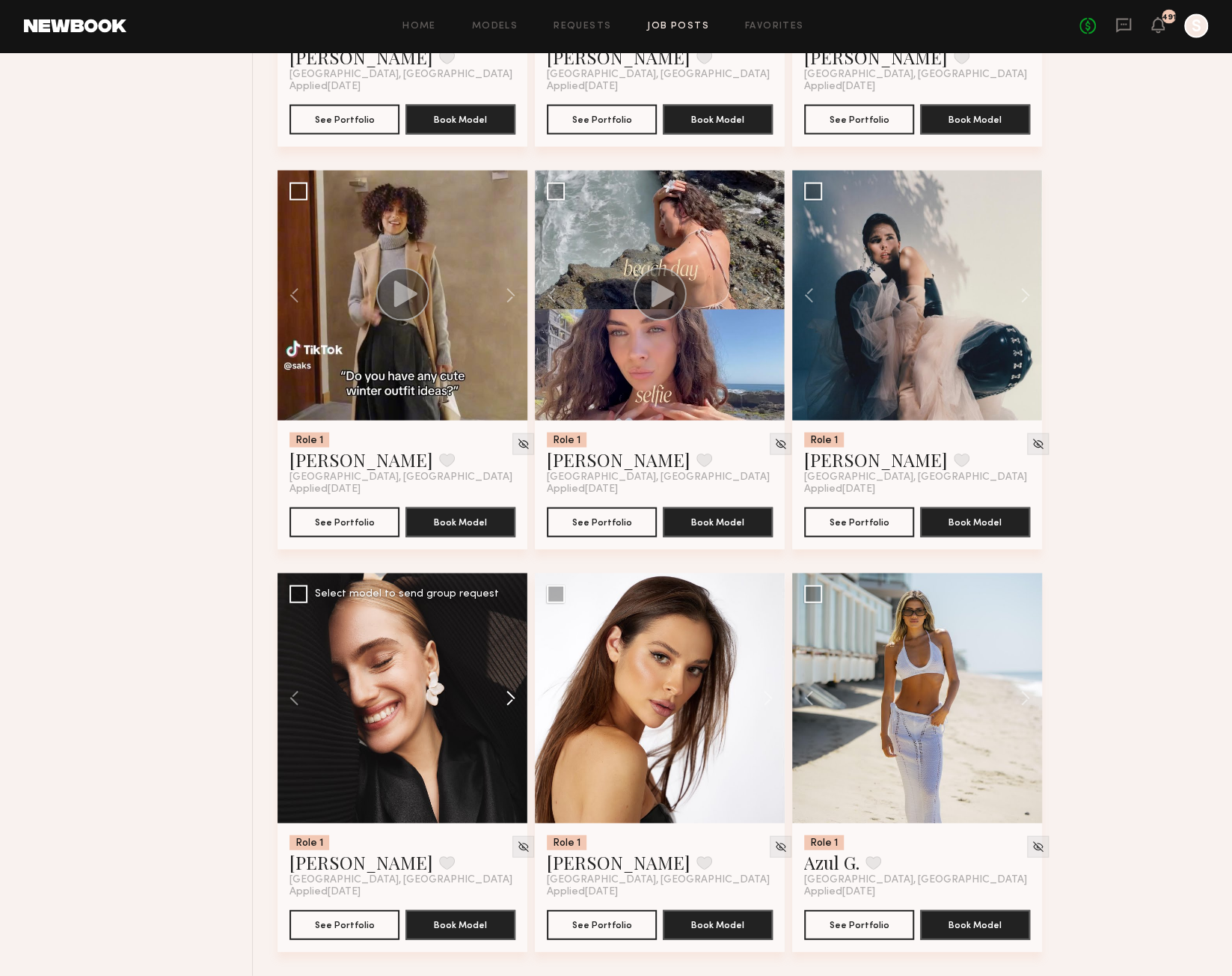
click at [511, 696] on button at bounding box center [504, 697] width 48 height 250
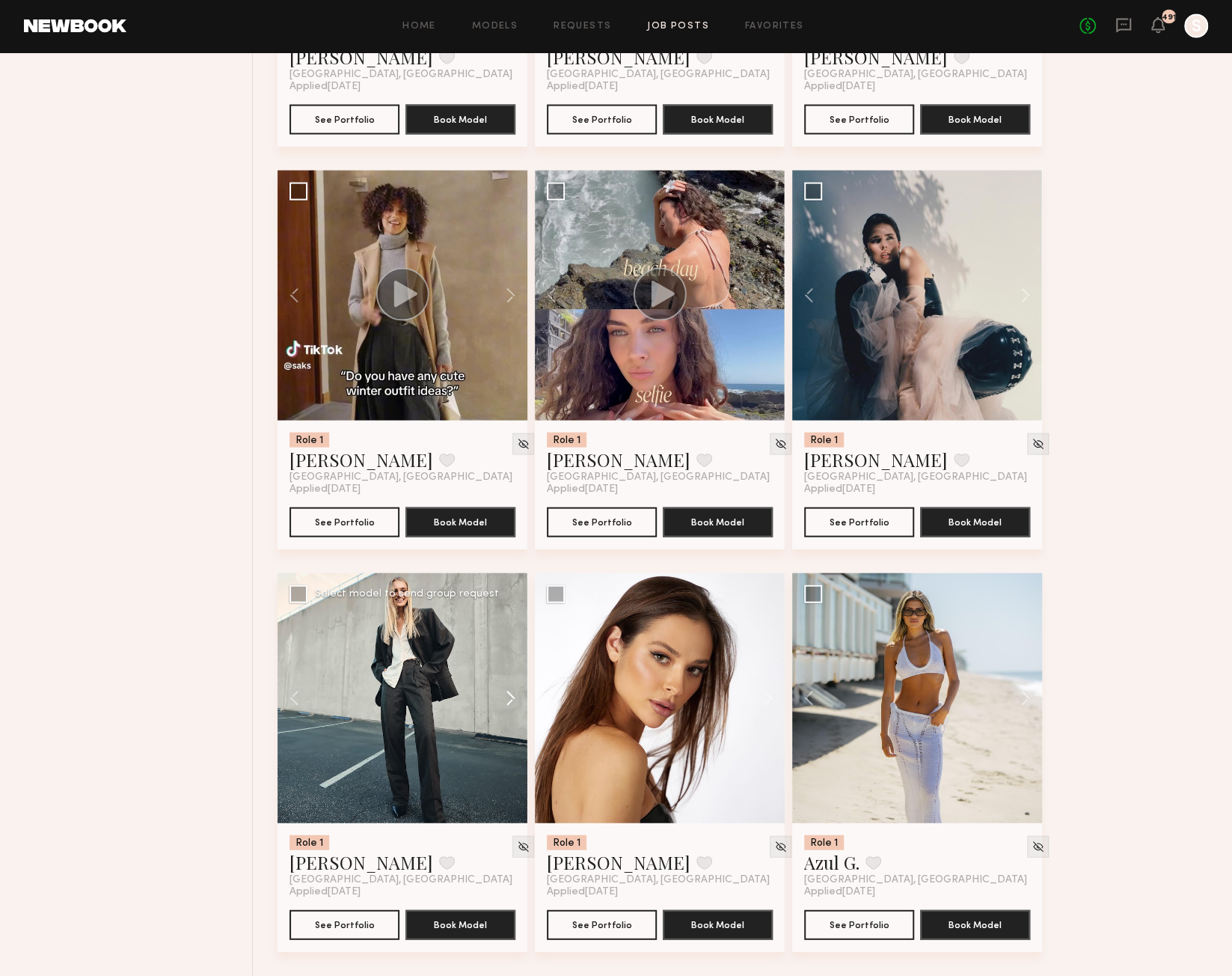
click at [511, 696] on button at bounding box center [504, 697] width 48 height 250
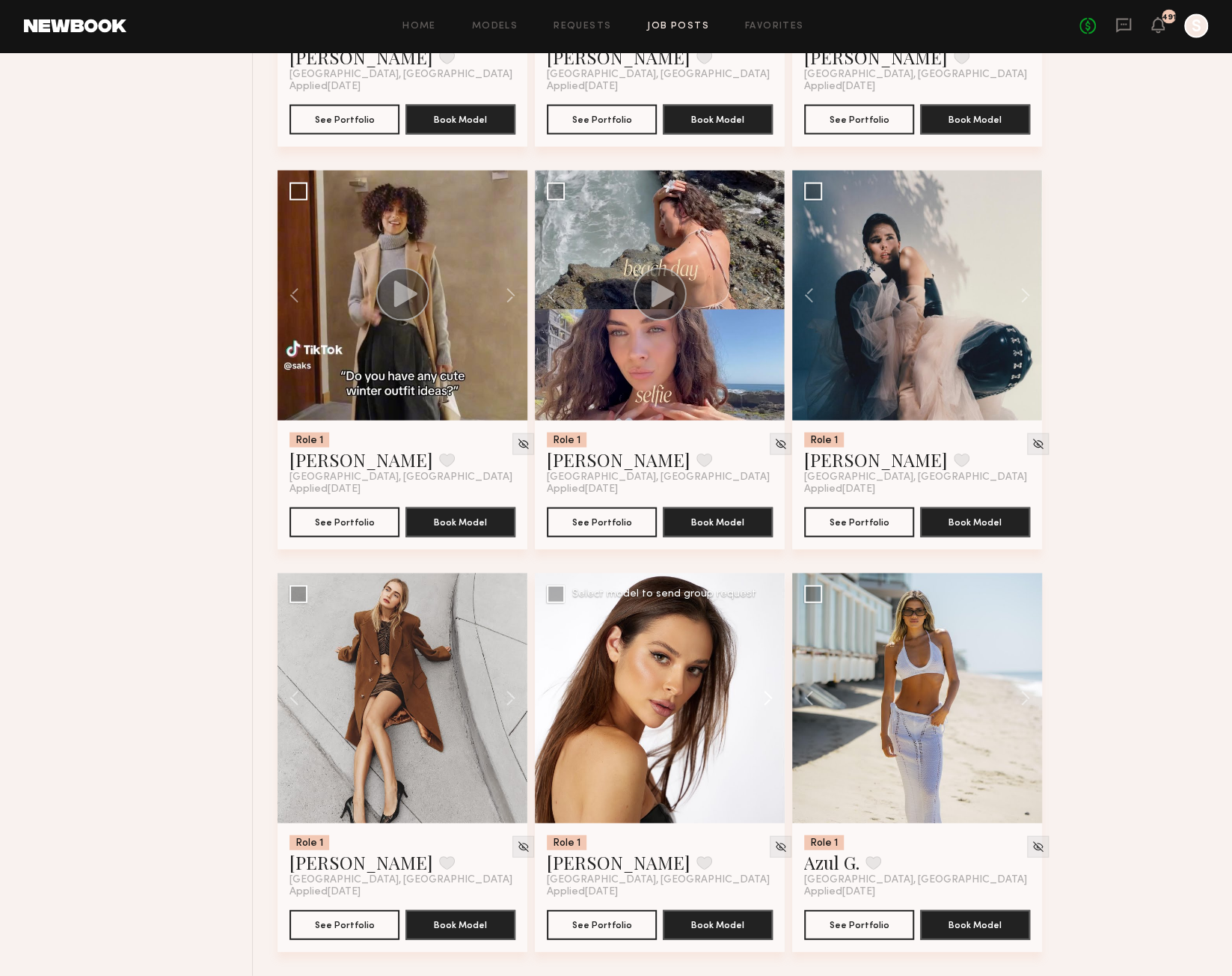
click at [764, 699] on button at bounding box center [761, 697] width 48 height 250
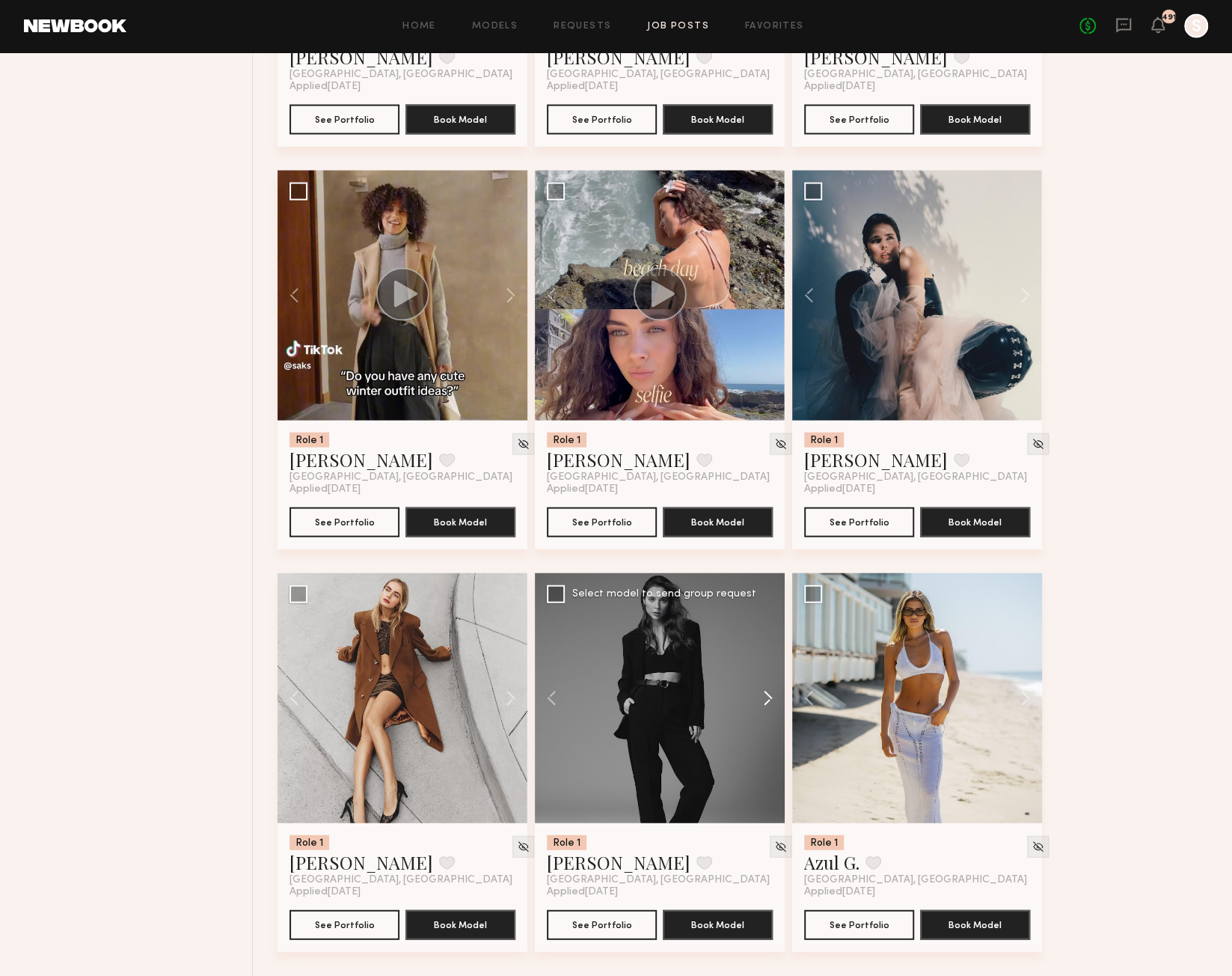
click at [764, 699] on button at bounding box center [761, 697] width 48 height 250
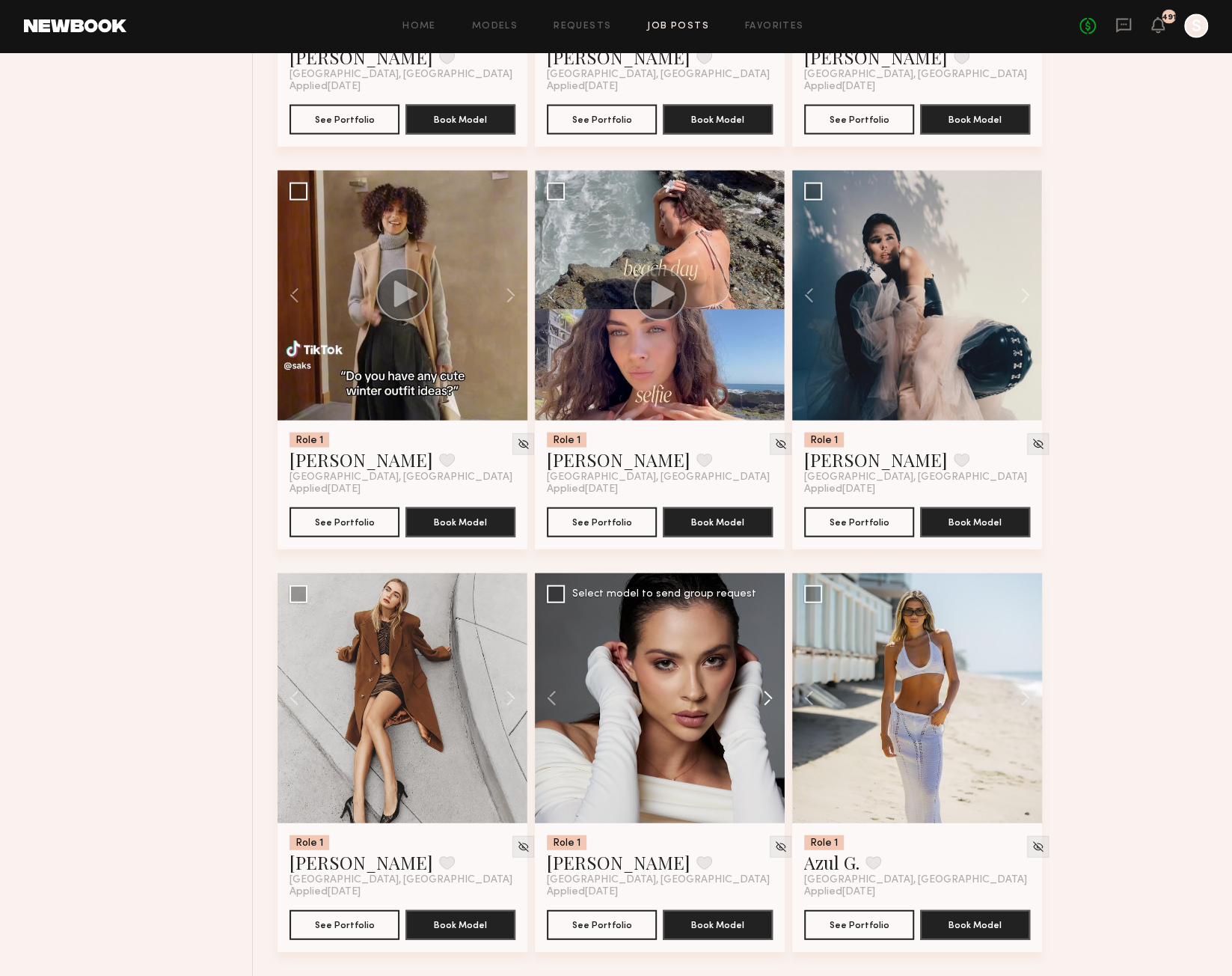
click at [764, 699] on button at bounding box center [761, 697] width 48 height 250
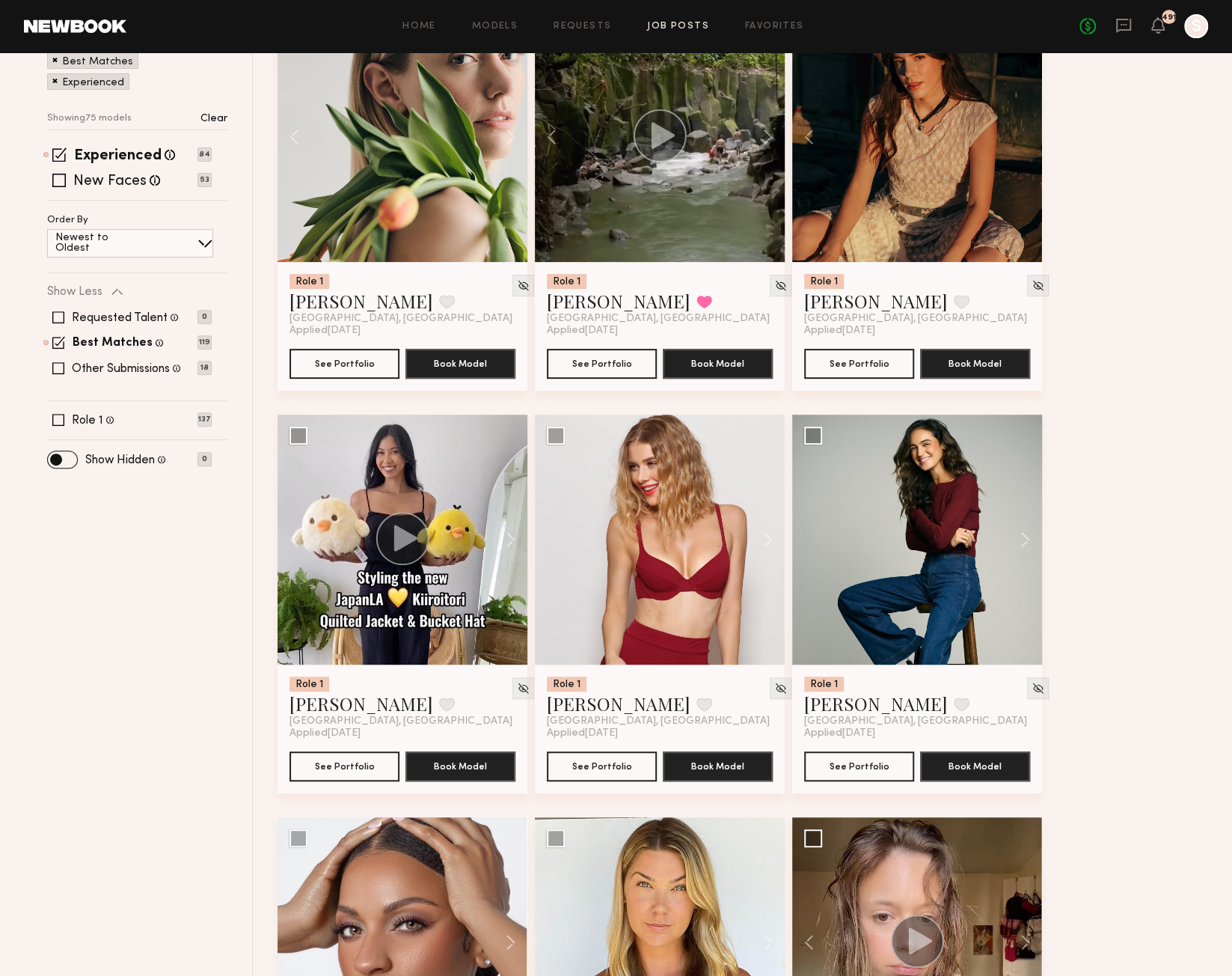
scroll to position [0, 0]
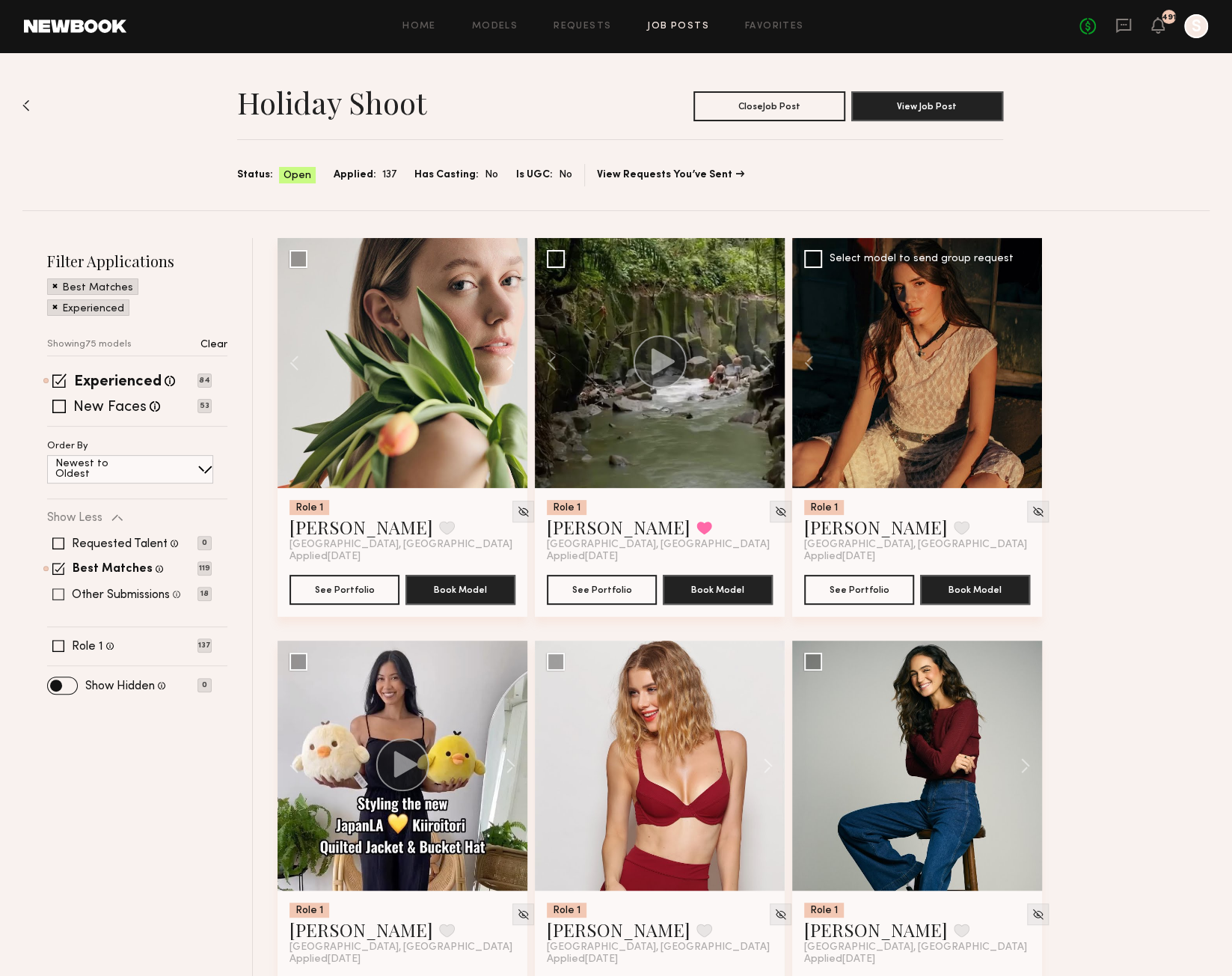
click at [58, 595] on span at bounding box center [58, 594] width 12 height 12
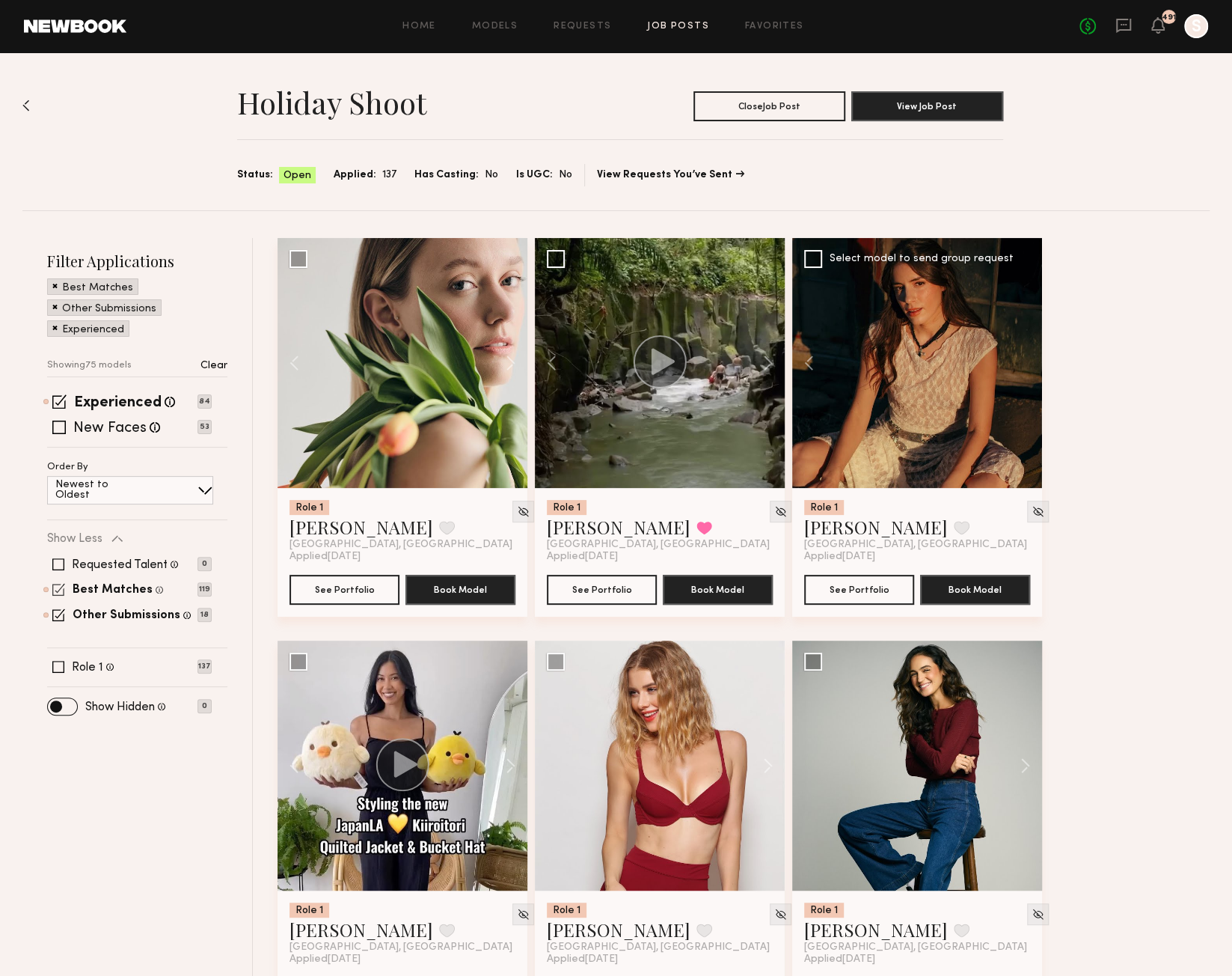
click at [57, 589] on span at bounding box center [58, 589] width 12 height 12
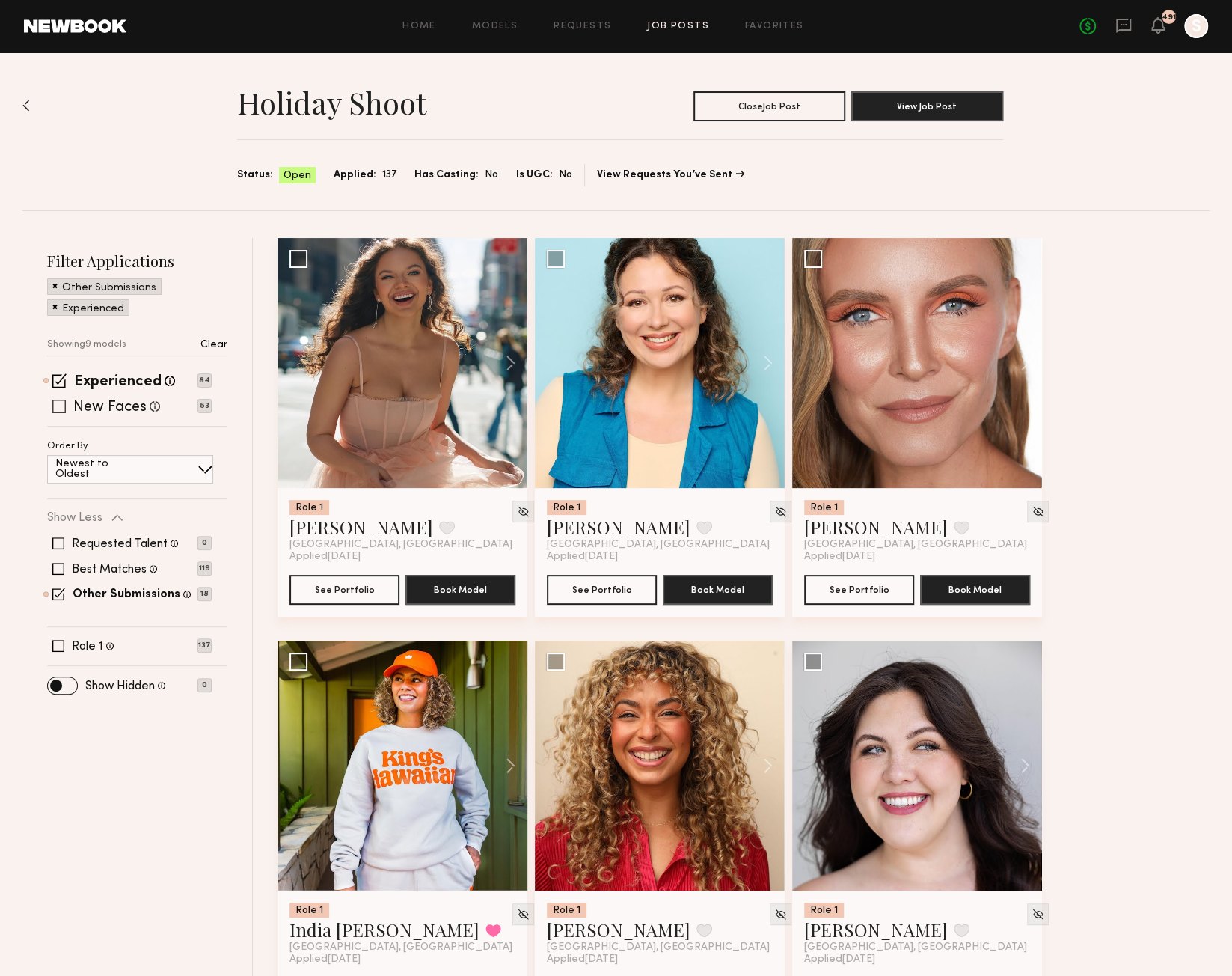
click at [57, 408] on span at bounding box center [58, 405] width 13 height 13
click at [58, 377] on span at bounding box center [59, 381] width 14 height 14
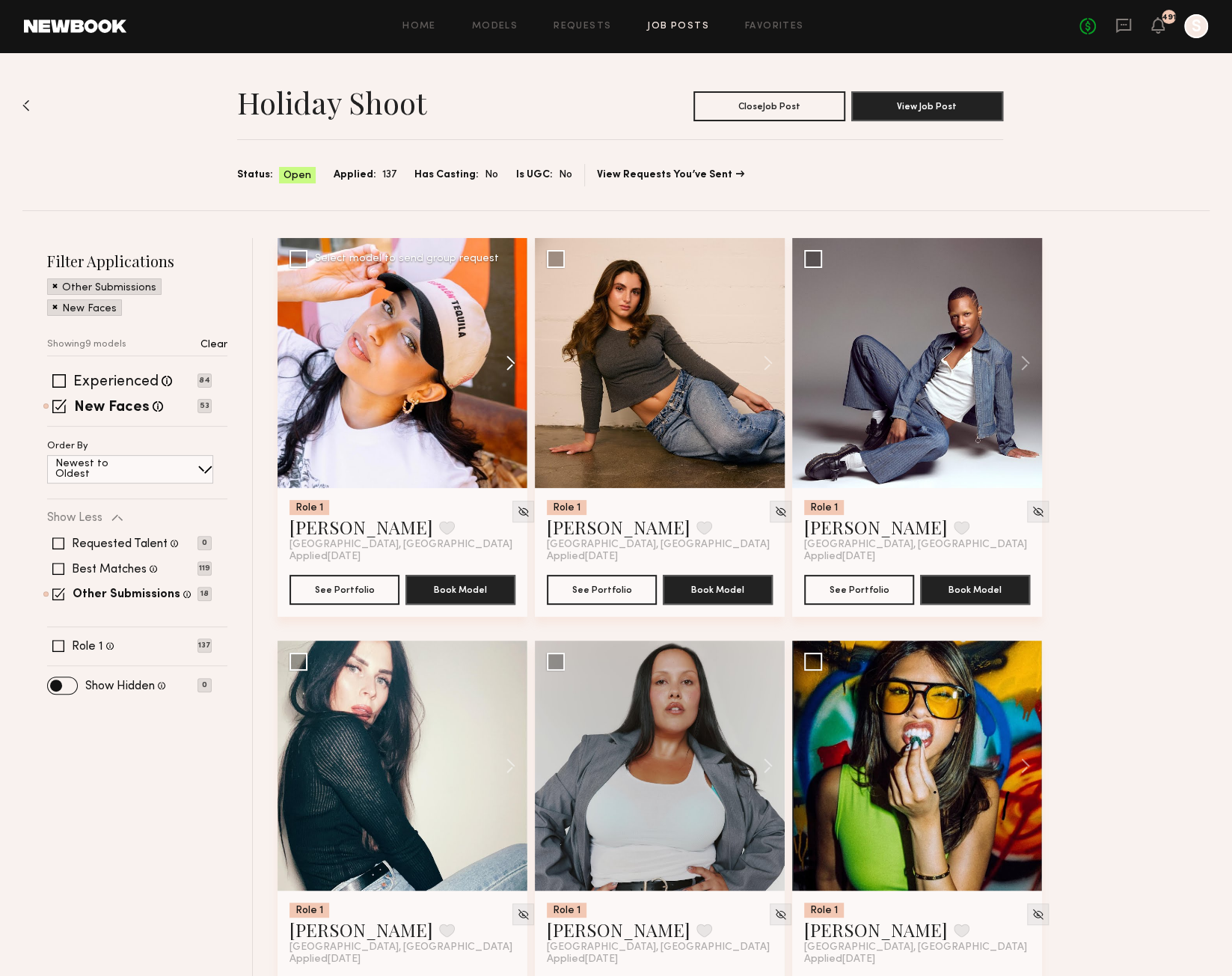
click at [511, 366] on button at bounding box center [504, 363] width 48 height 250
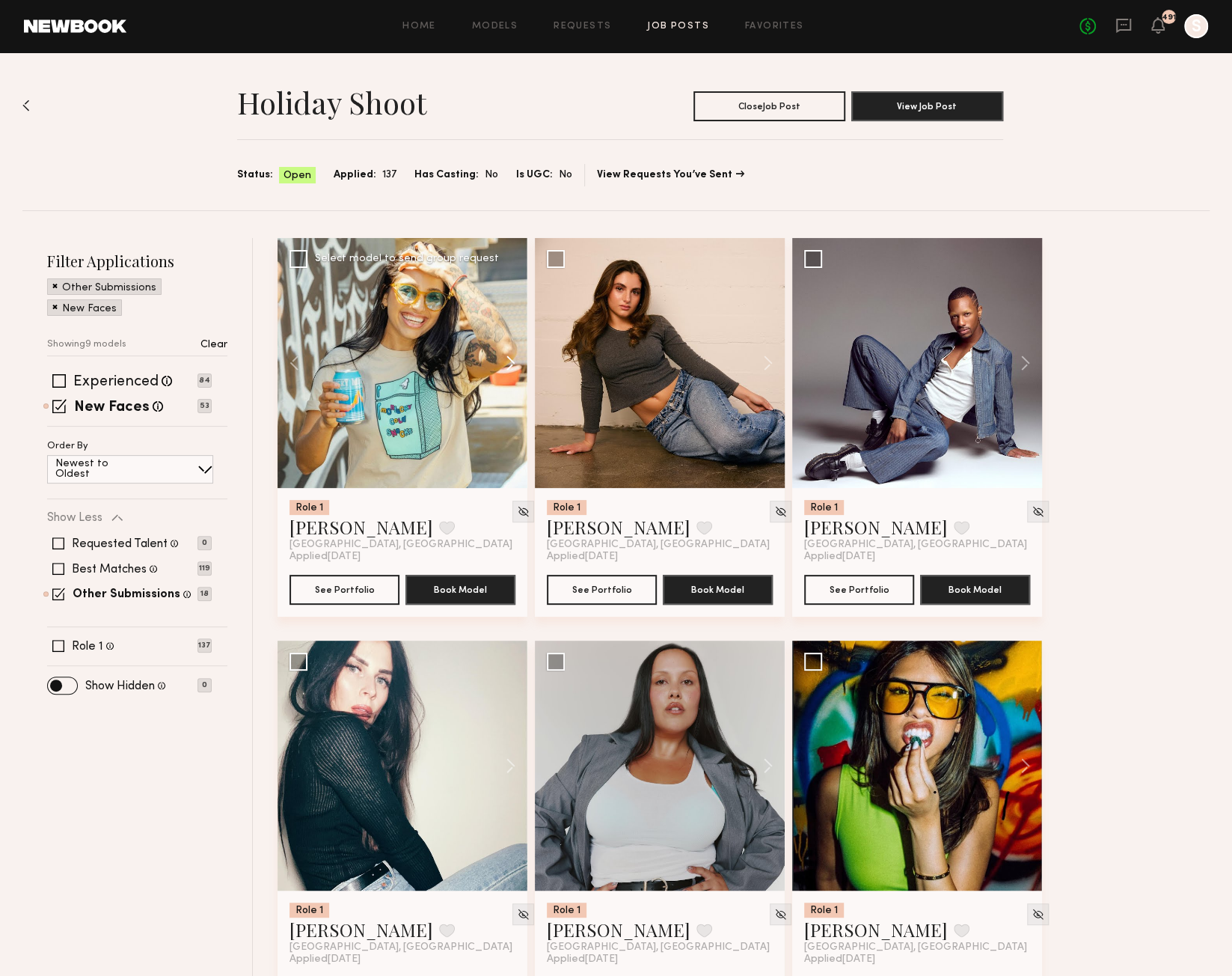
click at [511, 366] on button at bounding box center [504, 363] width 48 height 250
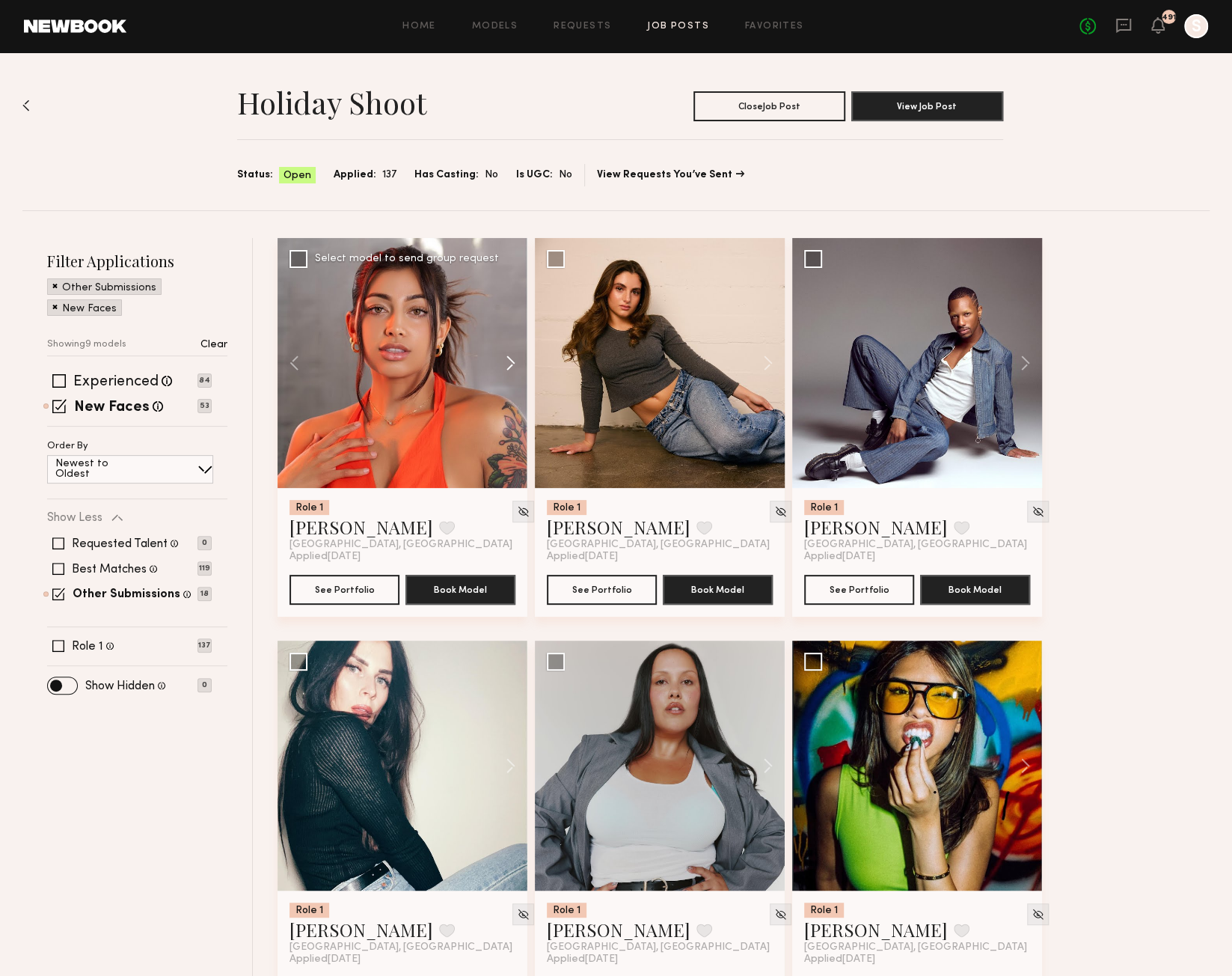
click at [511, 366] on button at bounding box center [504, 363] width 48 height 250
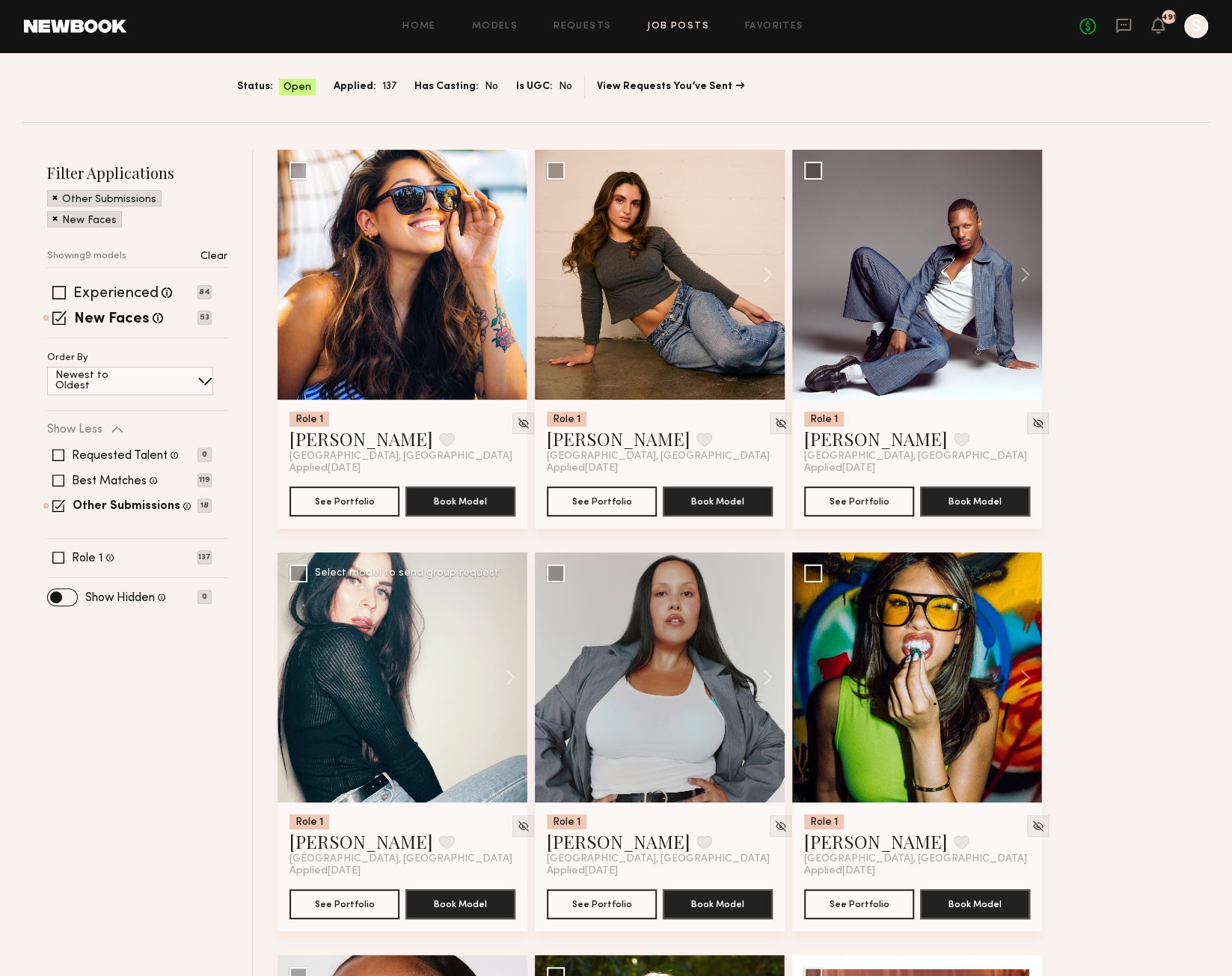
scroll to position [87, 0]
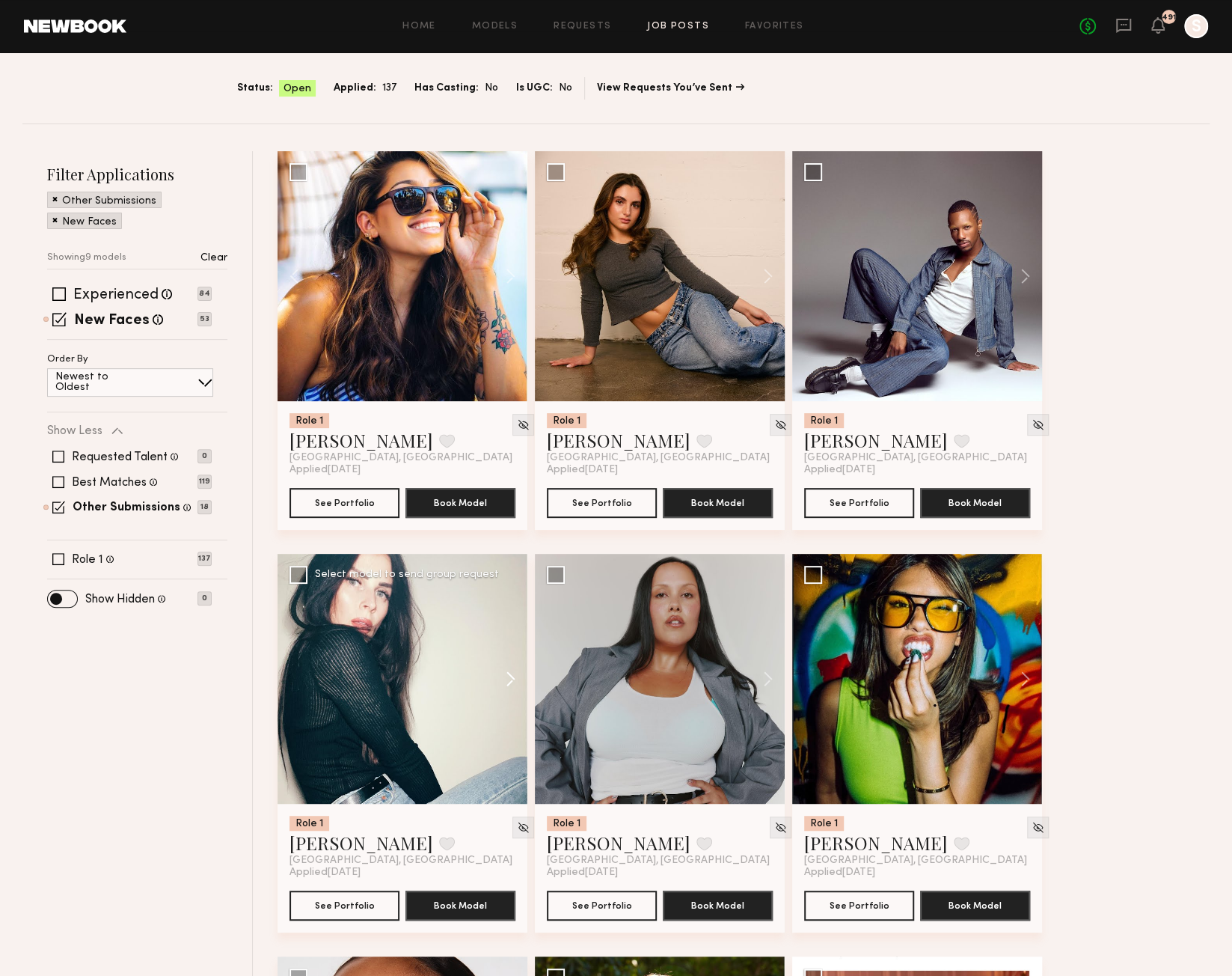
click at [511, 679] on button at bounding box center [504, 678] width 48 height 250
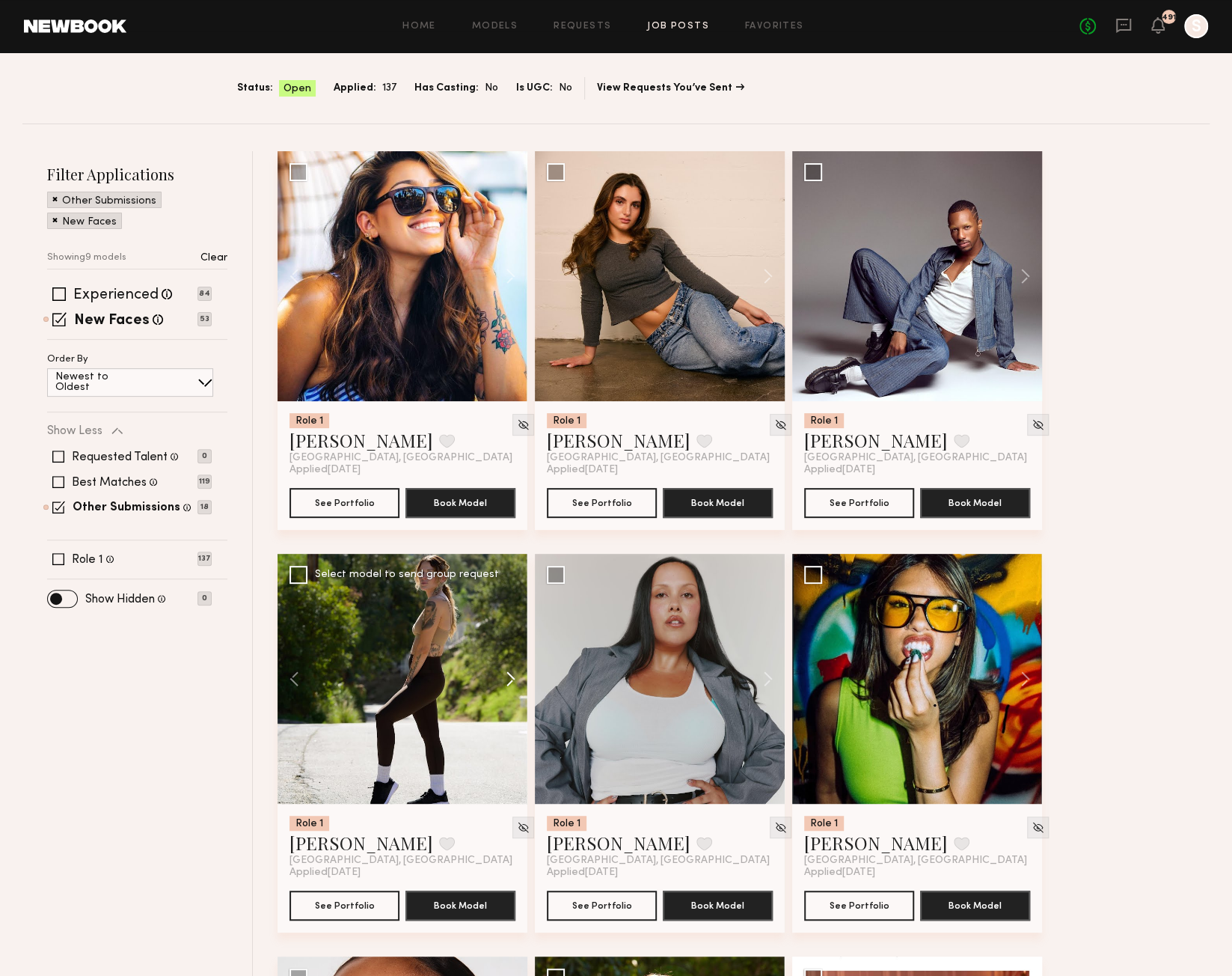
click at [513, 680] on button at bounding box center [504, 678] width 48 height 250
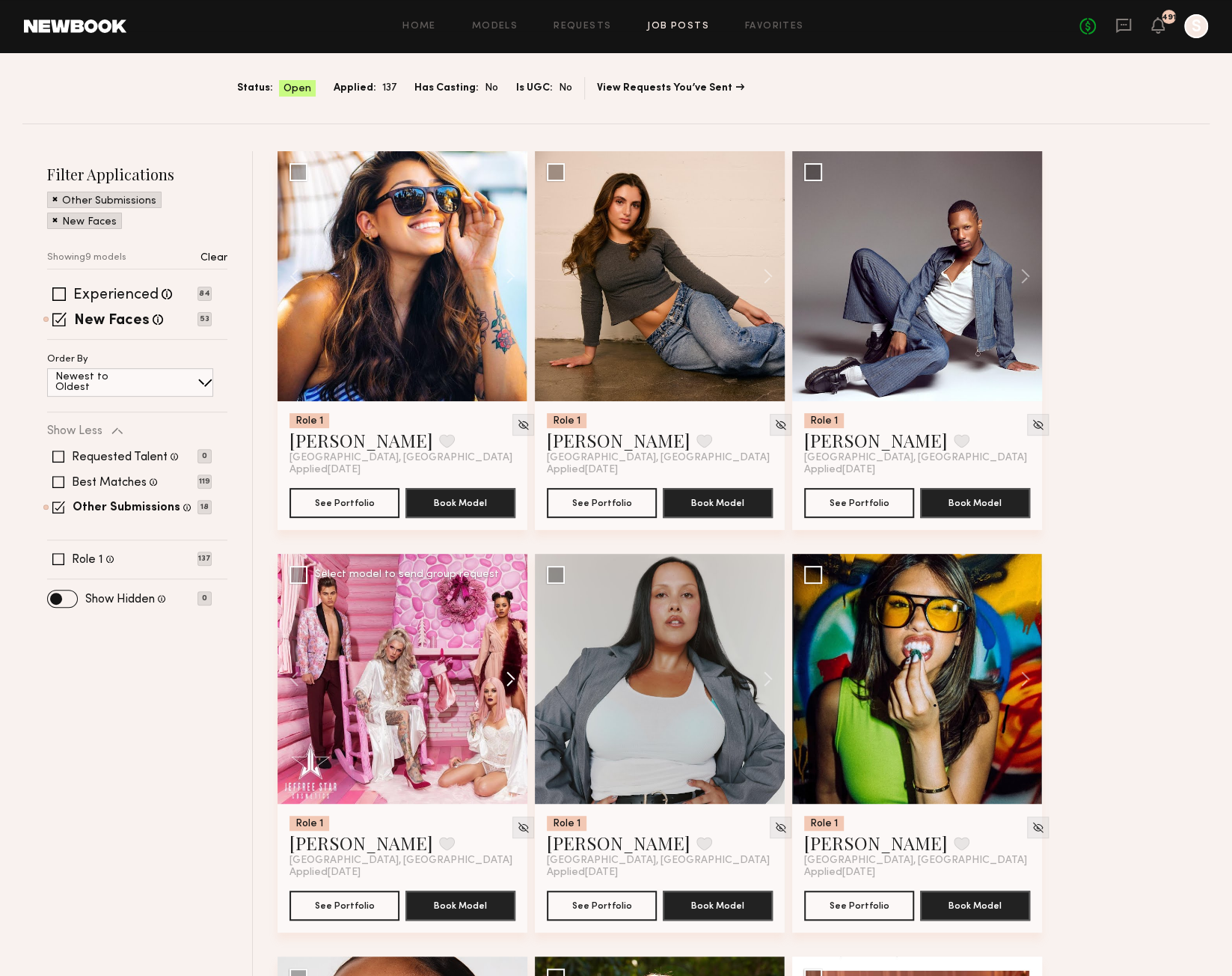
click at [513, 680] on button at bounding box center [504, 678] width 48 height 250
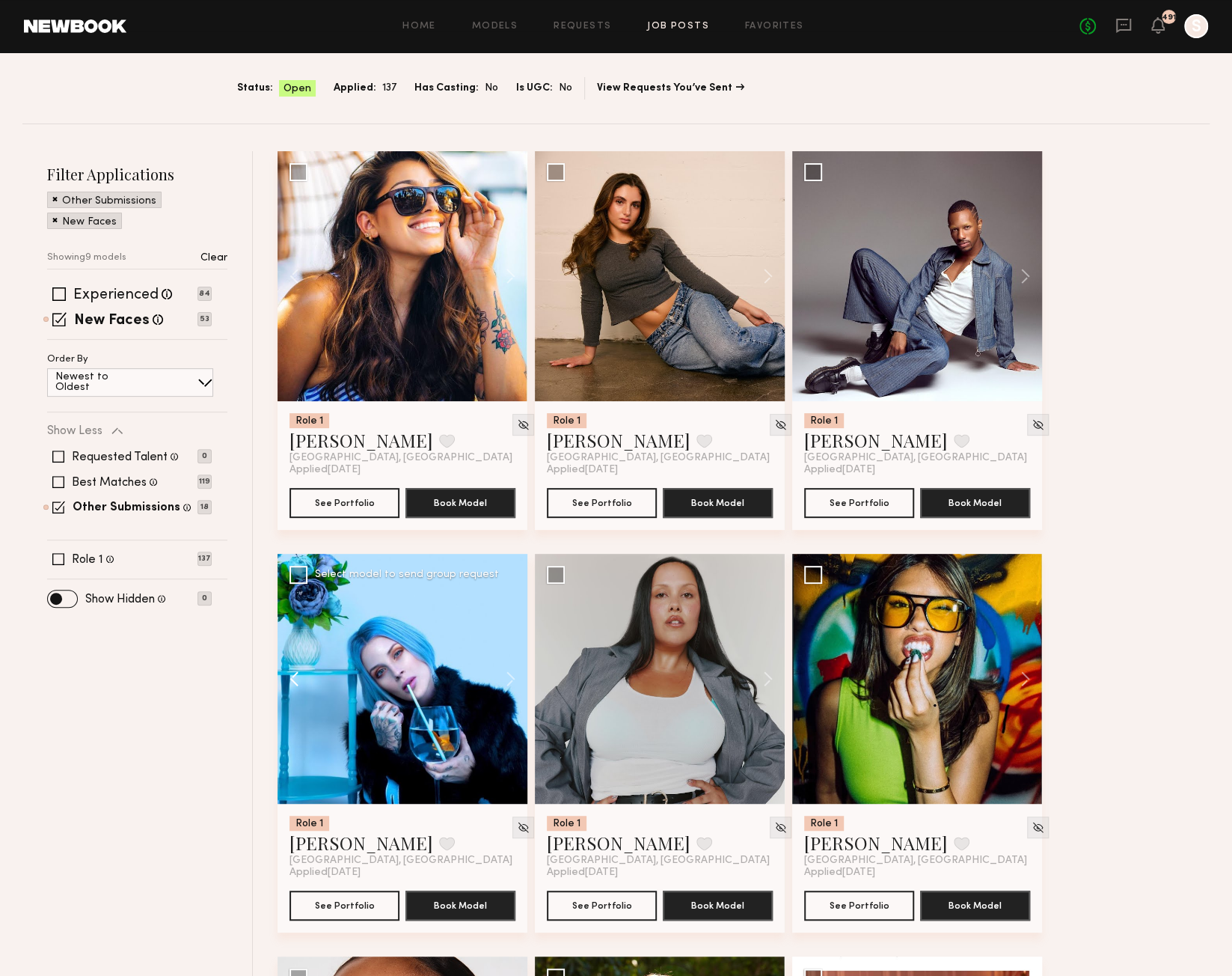
scroll to position [472, 0]
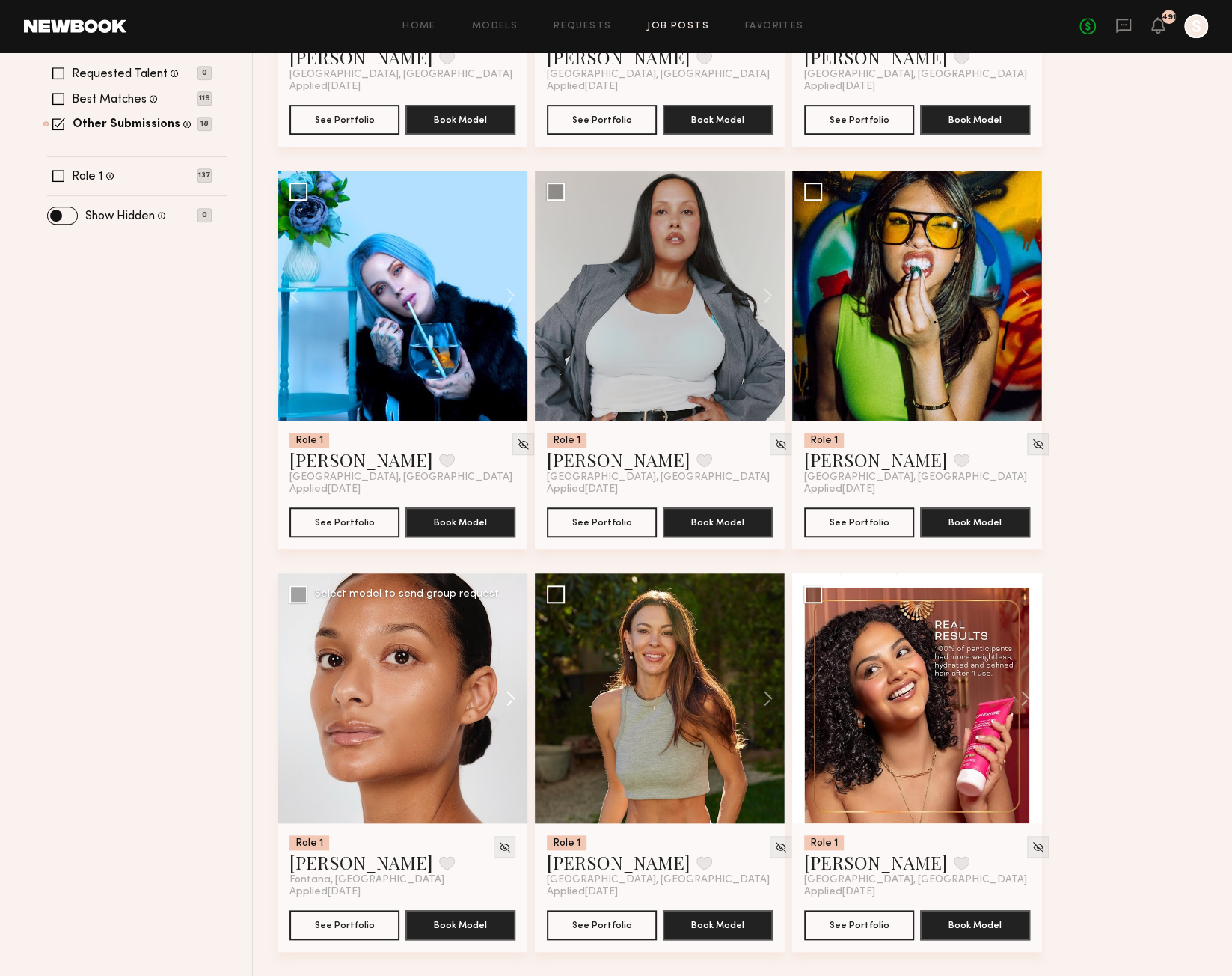
click at [511, 690] on button at bounding box center [504, 697] width 48 height 250
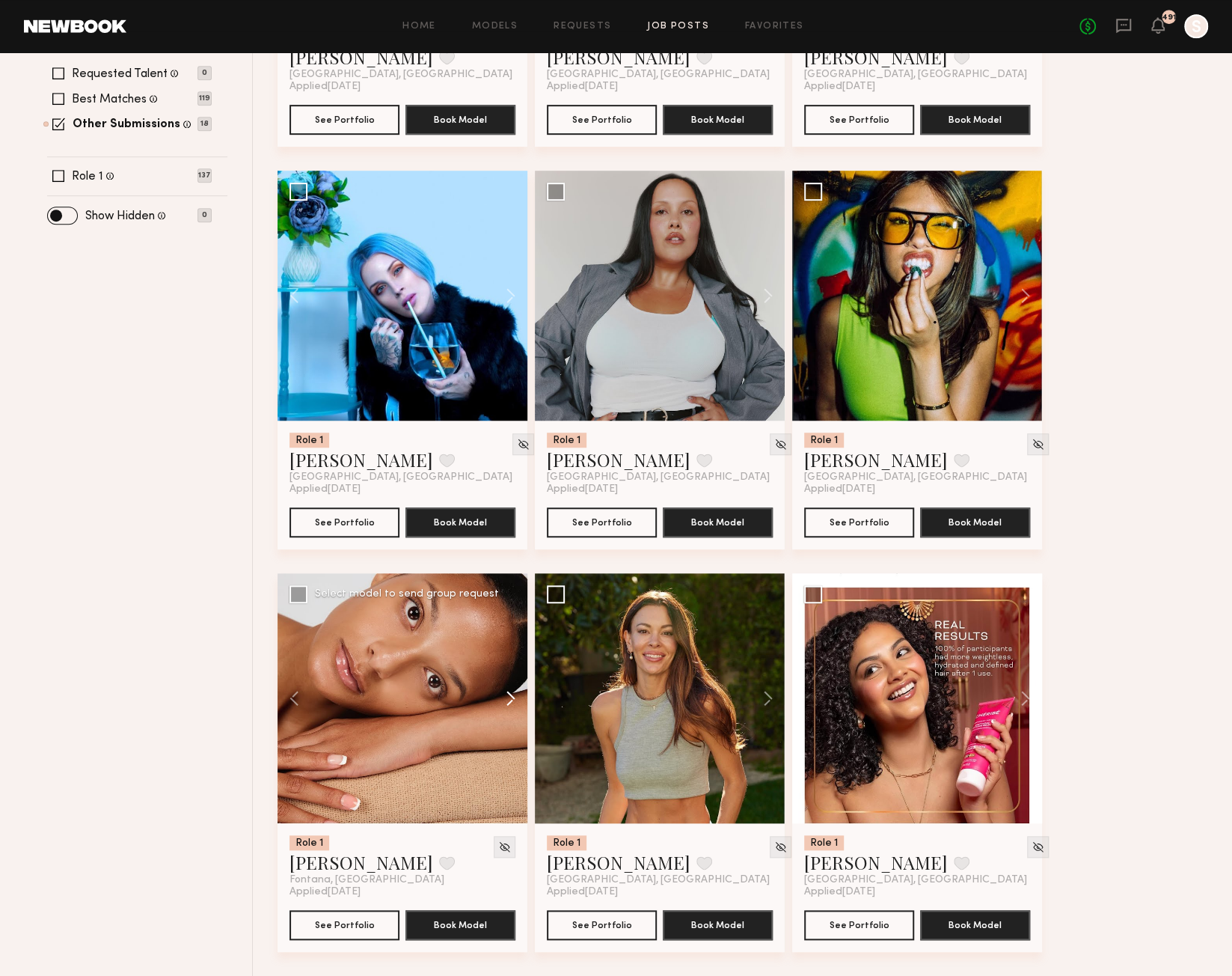
click at [511, 690] on button at bounding box center [504, 697] width 48 height 250
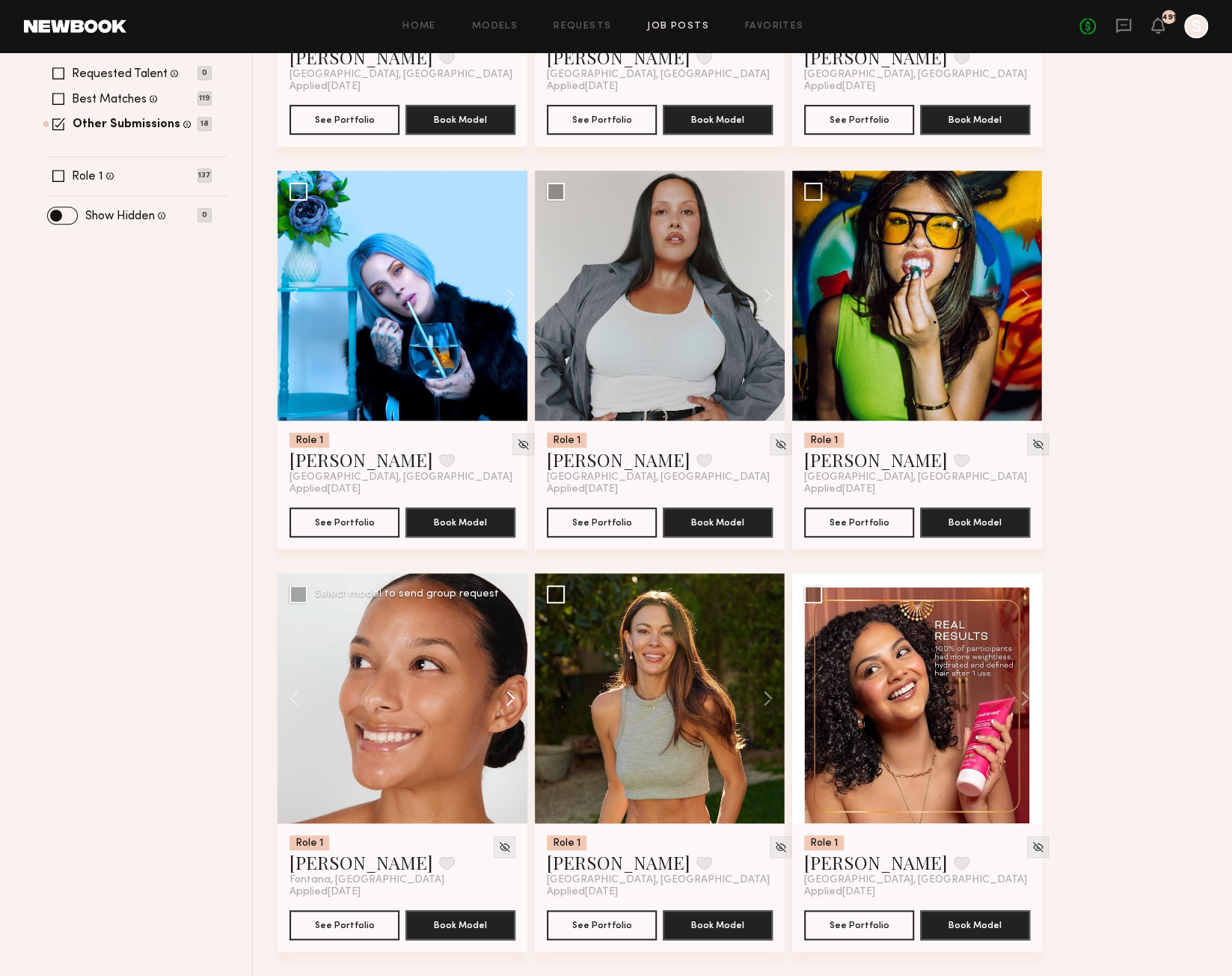
click at [511, 690] on button at bounding box center [504, 697] width 48 height 250
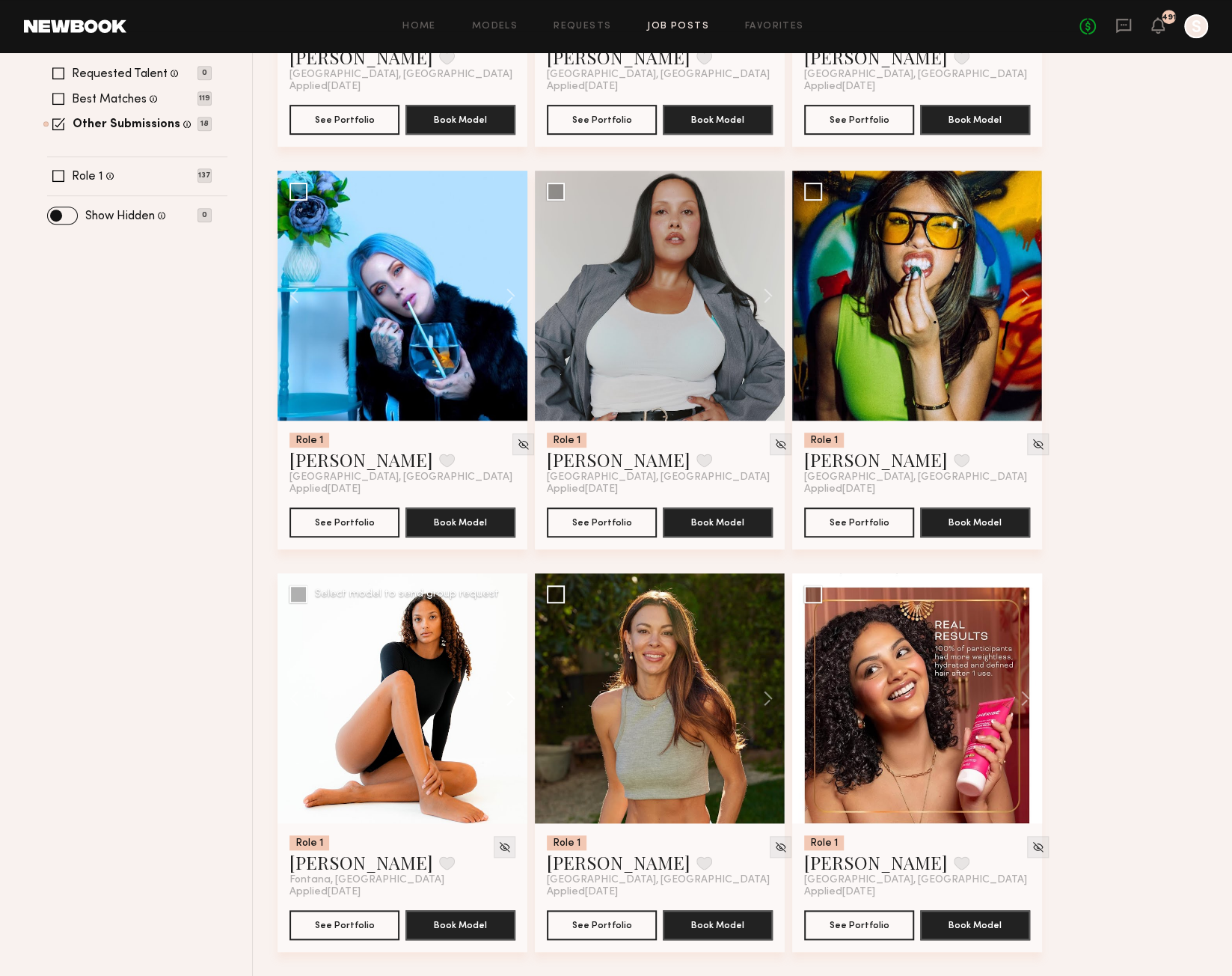
click at [511, 690] on button at bounding box center [504, 697] width 48 height 250
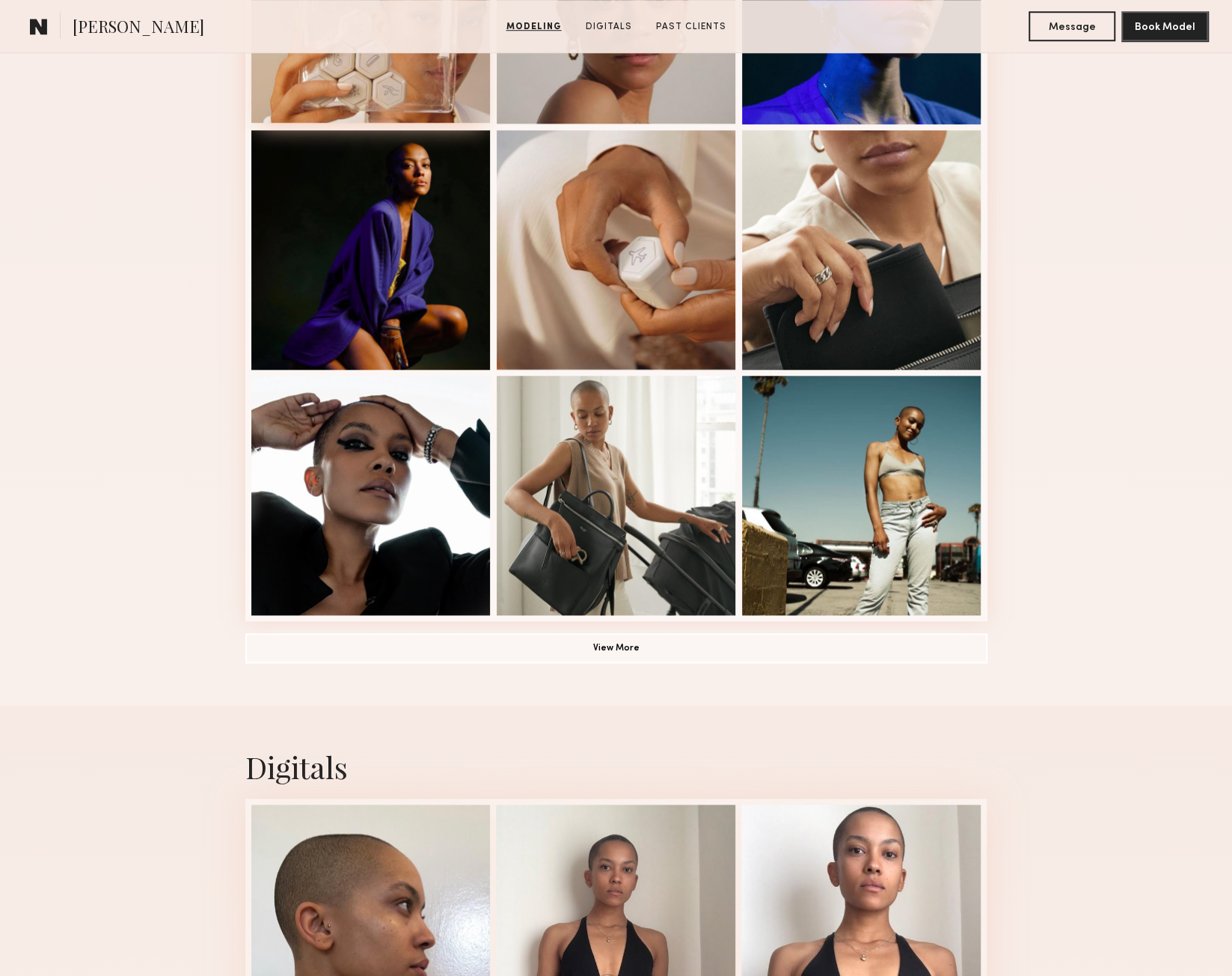
scroll to position [798, 0]
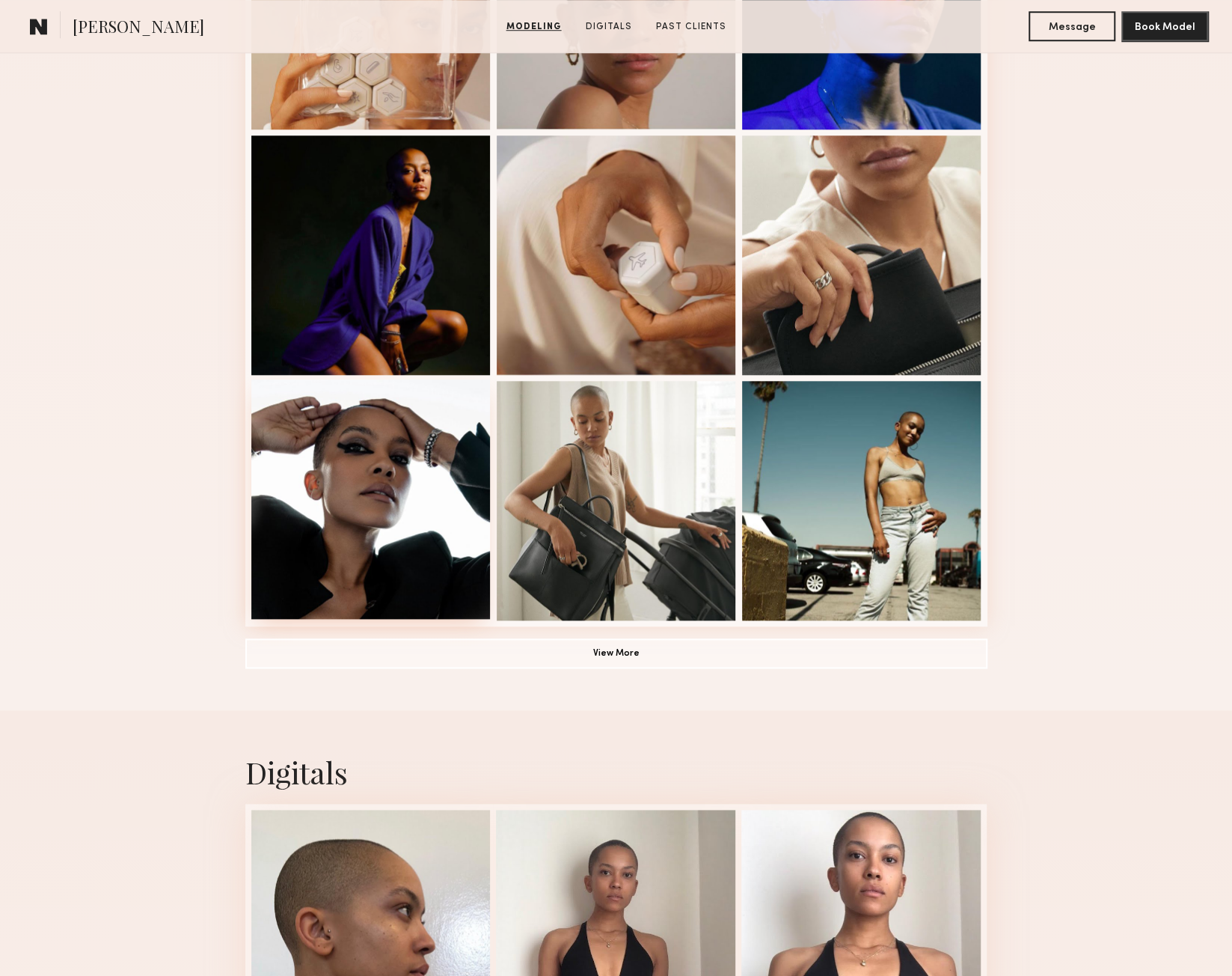
click at [399, 563] on div at bounding box center [371, 499] width 240 height 240
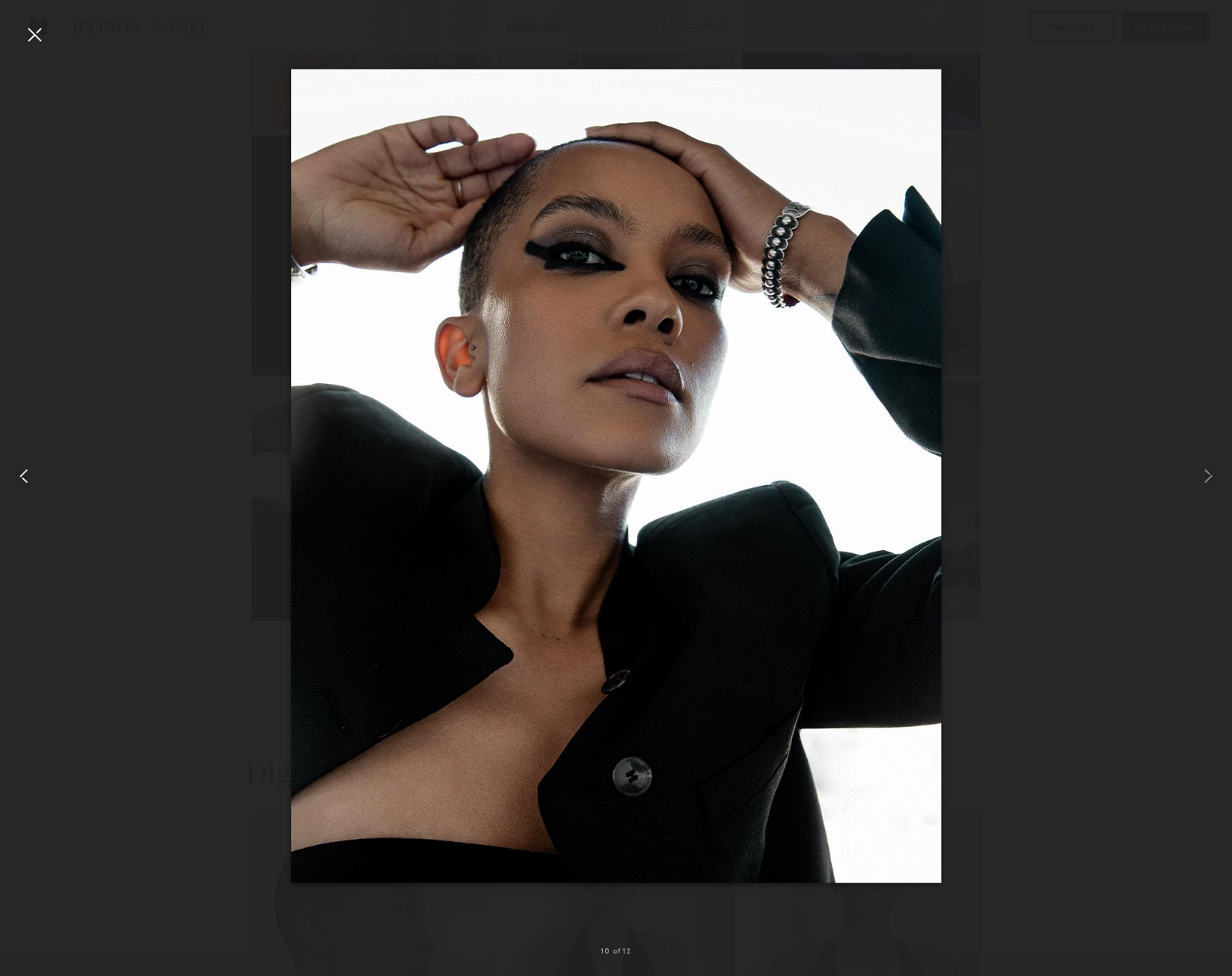
click at [23, 468] on common-icon at bounding box center [23, 476] width 24 height 24
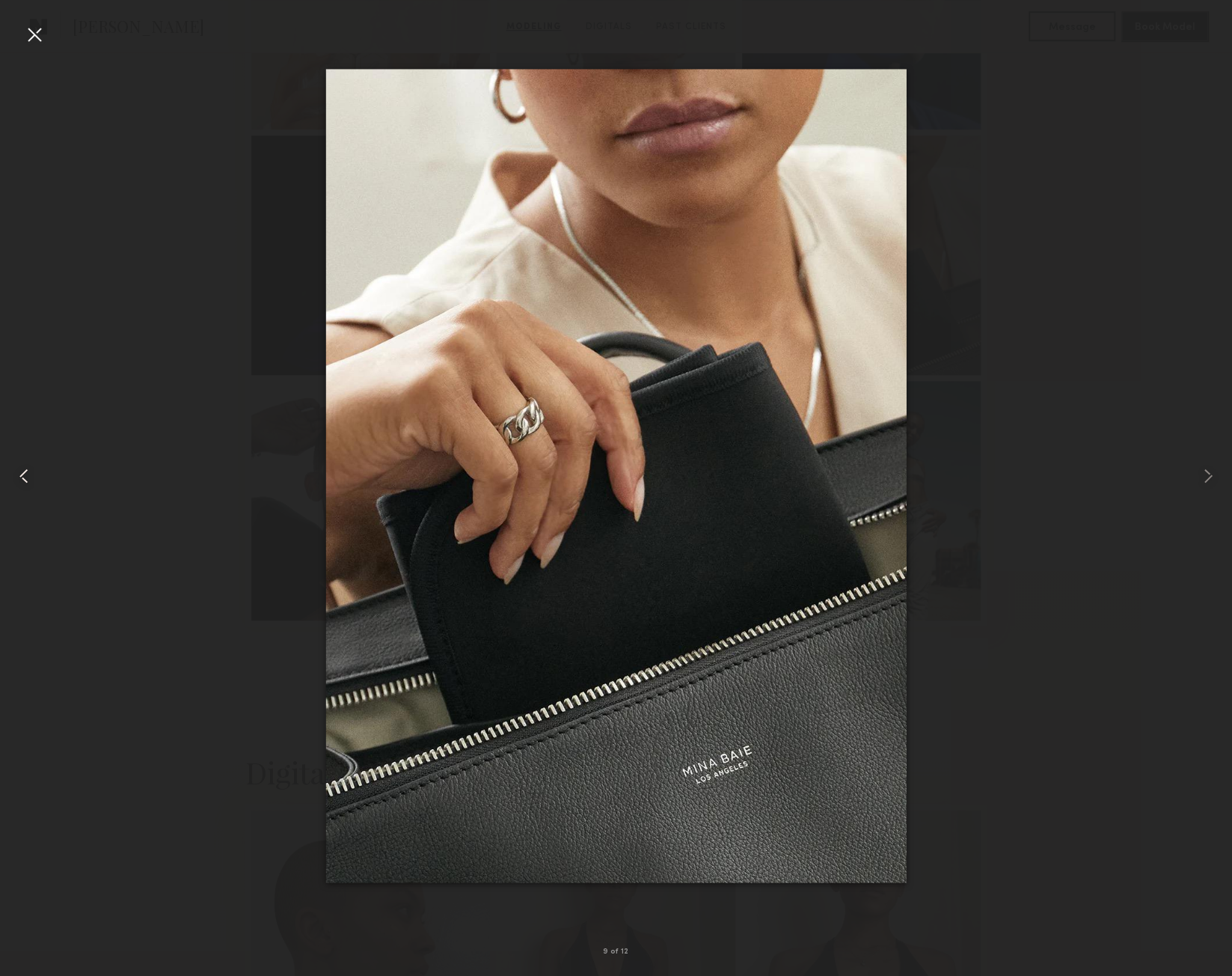
click at [23, 468] on common-icon at bounding box center [23, 476] width 24 height 24
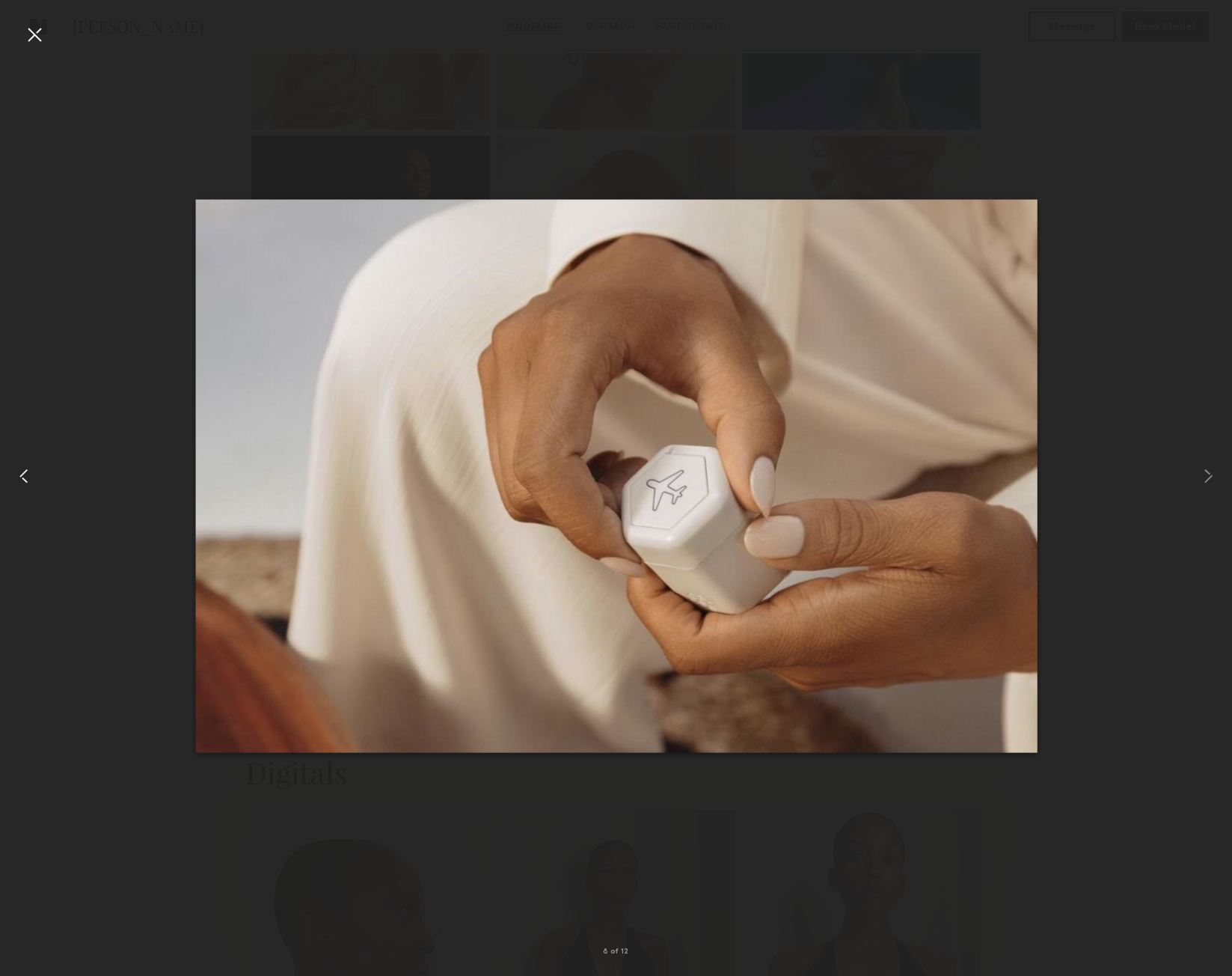
click at [23, 468] on common-icon at bounding box center [23, 476] width 24 height 24
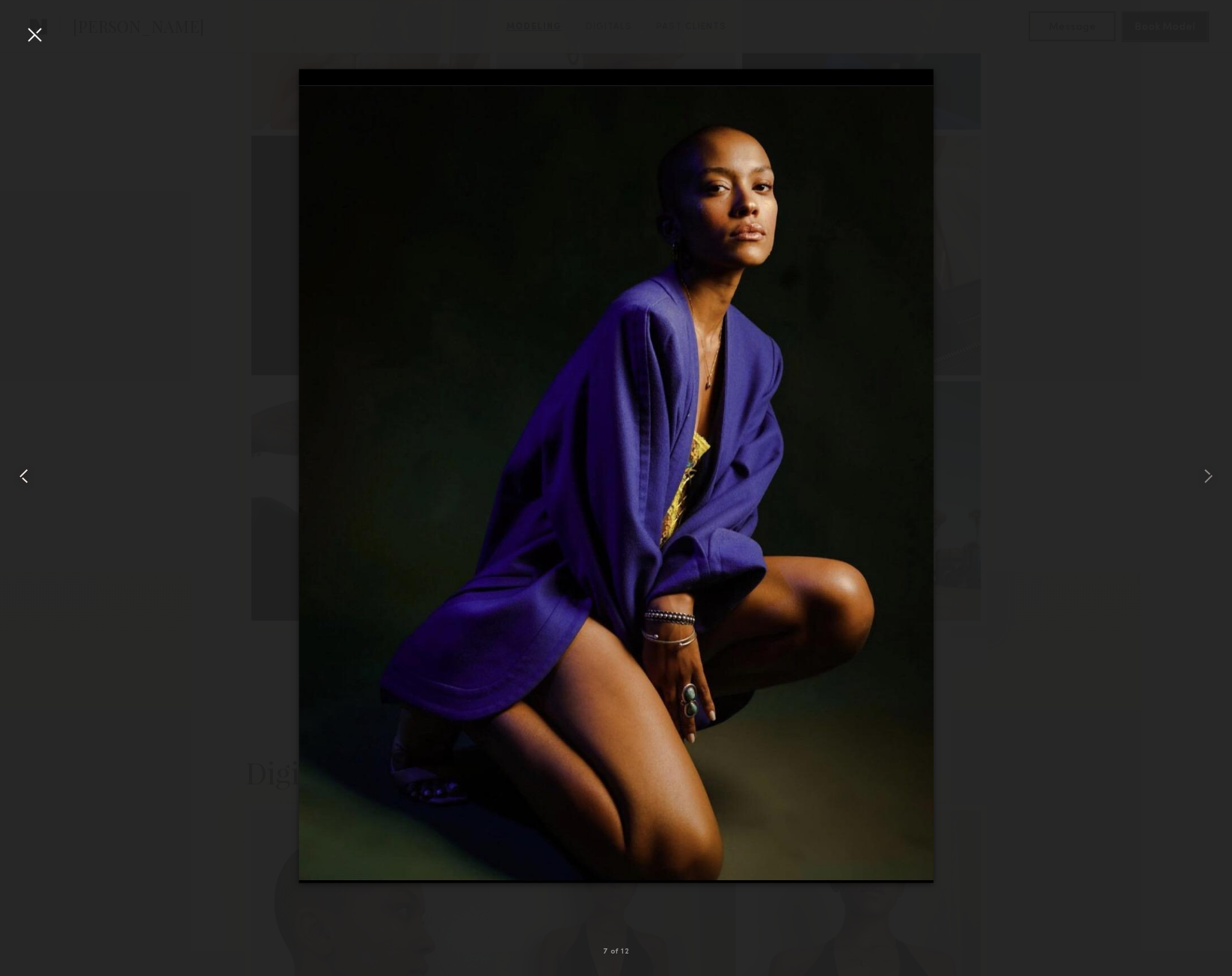
click at [23, 468] on common-icon at bounding box center [23, 476] width 24 height 24
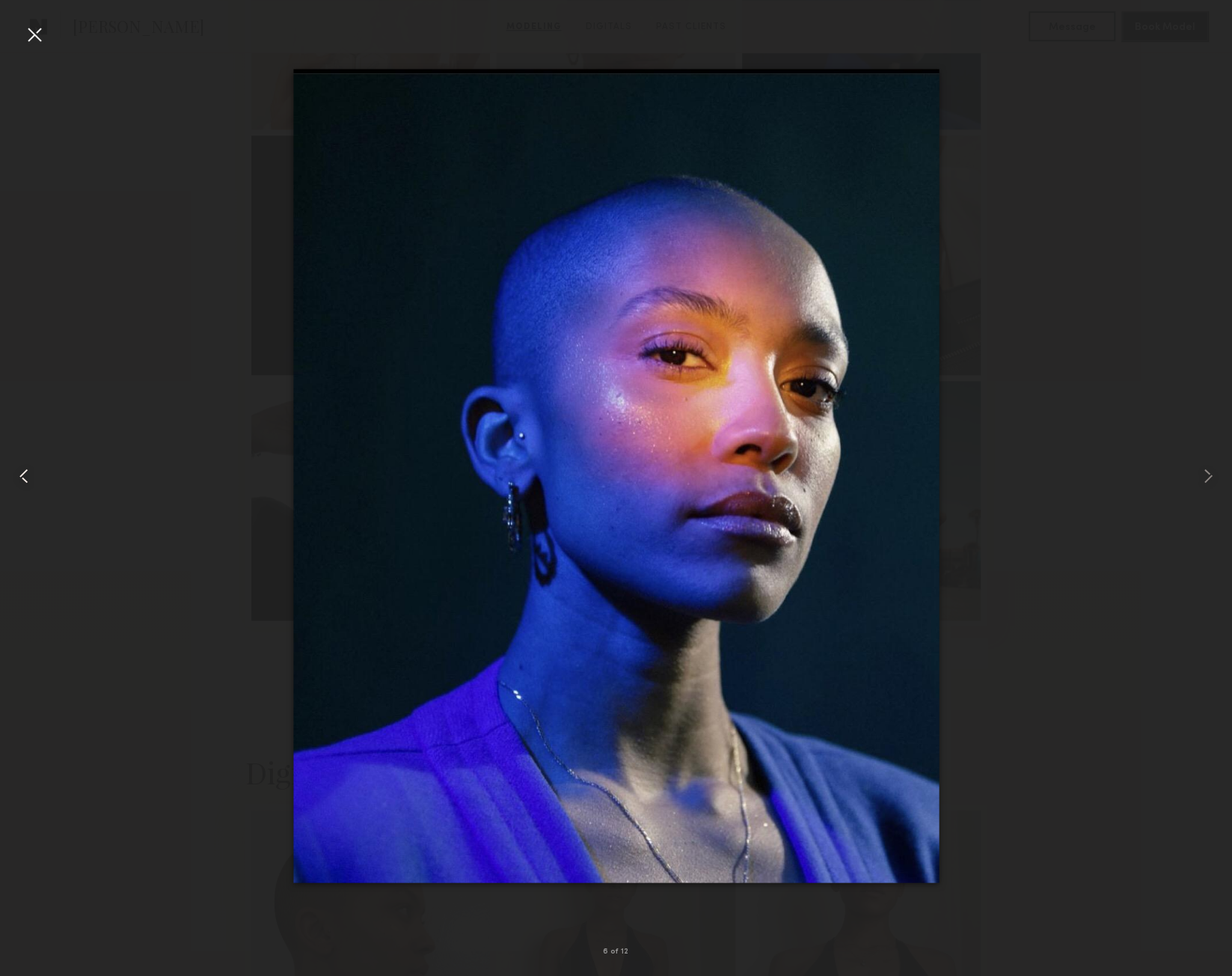
click at [23, 468] on common-icon at bounding box center [23, 476] width 24 height 24
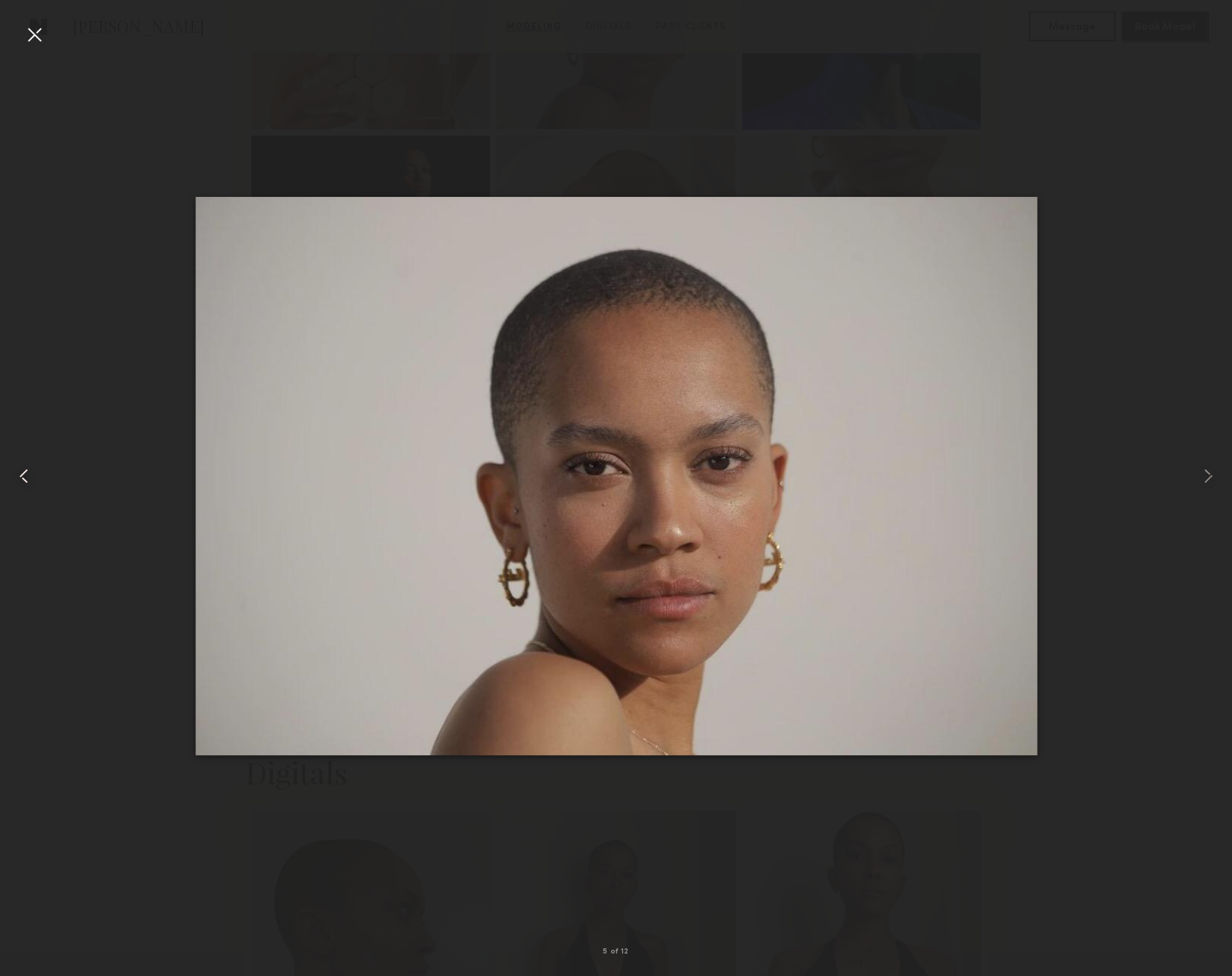
click at [24, 468] on common-icon at bounding box center [23, 476] width 24 height 24
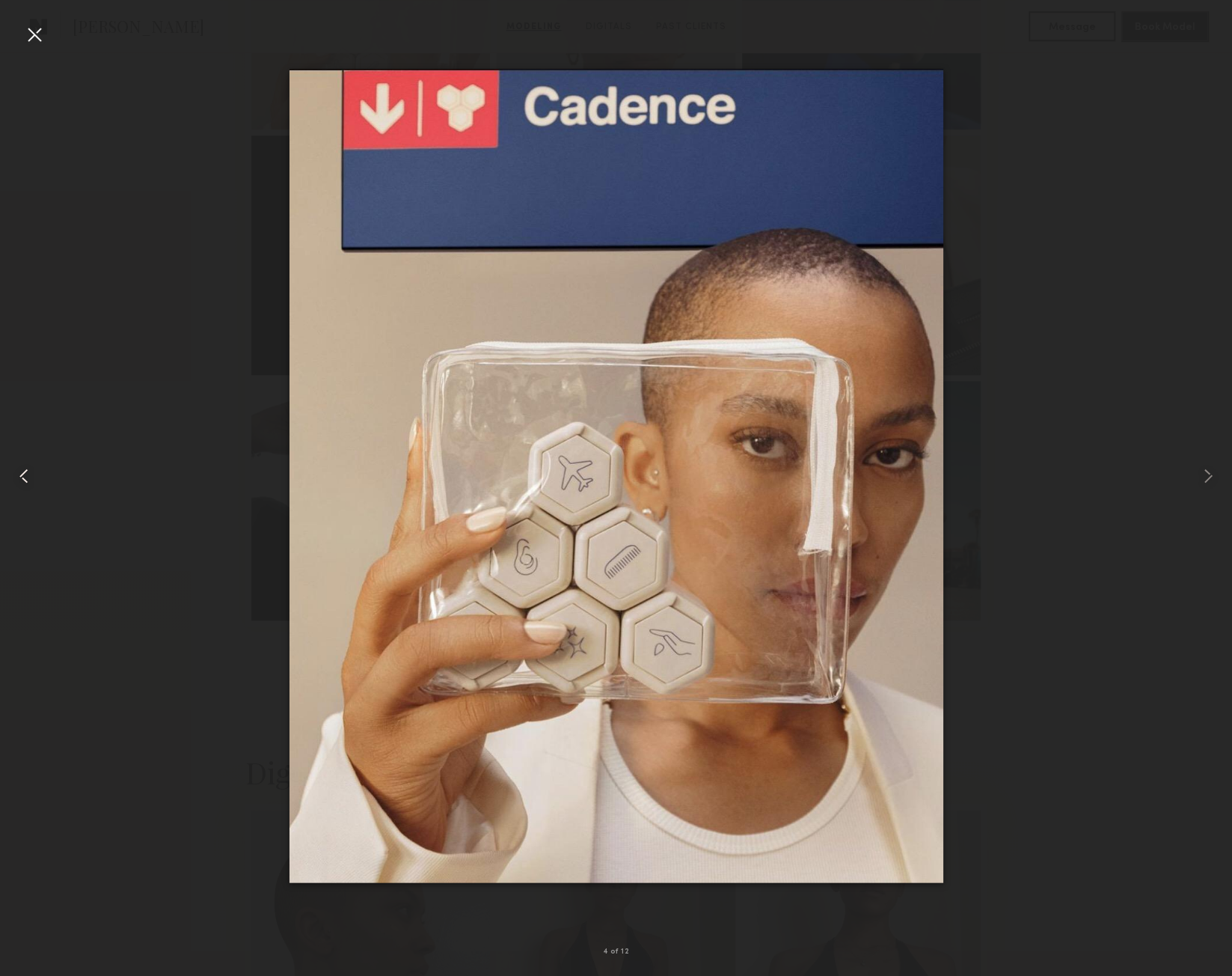
click at [24, 468] on common-icon at bounding box center [23, 476] width 24 height 24
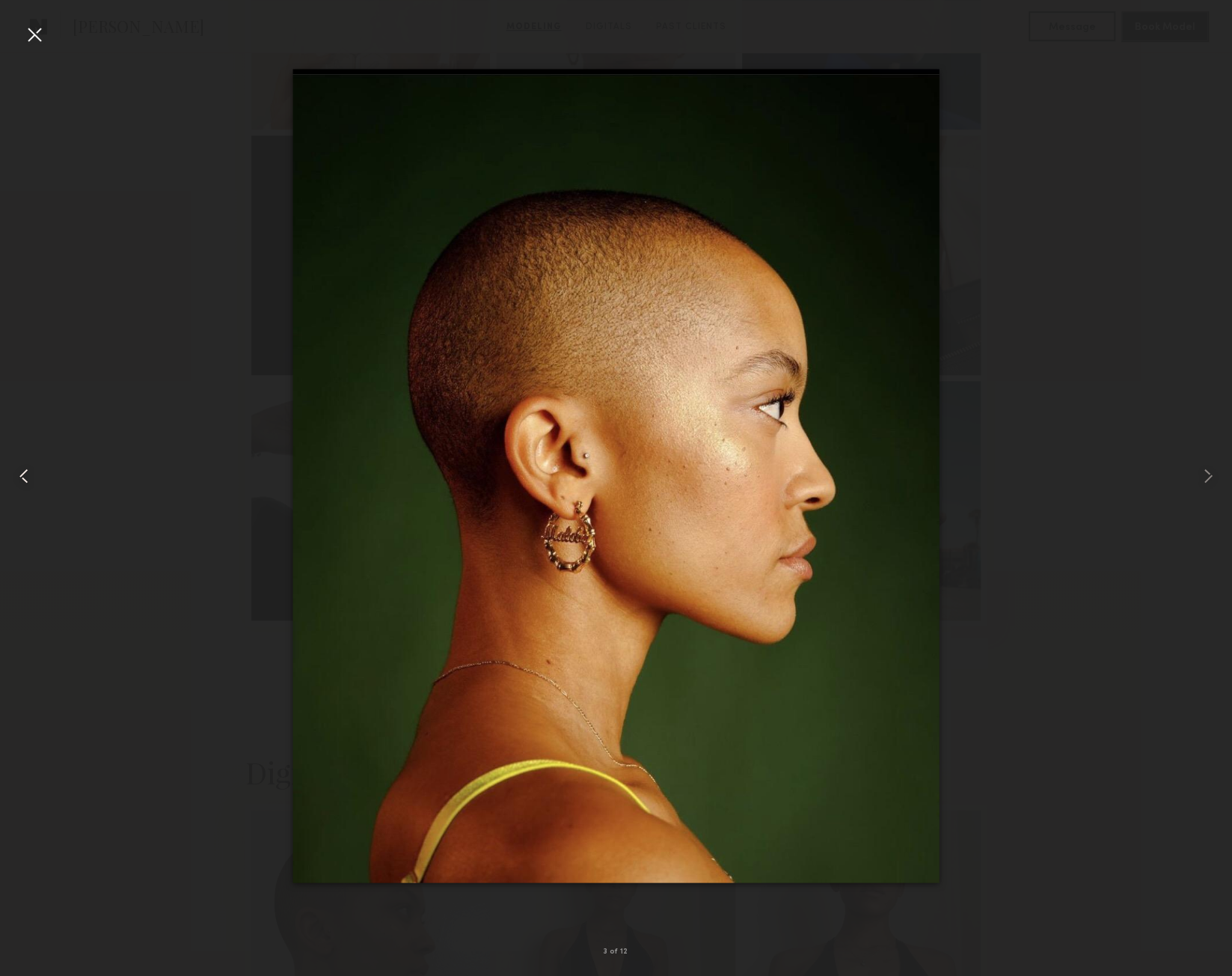
click at [24, 468] on common-icon at bounding box center [23, 476] width 24 height 24
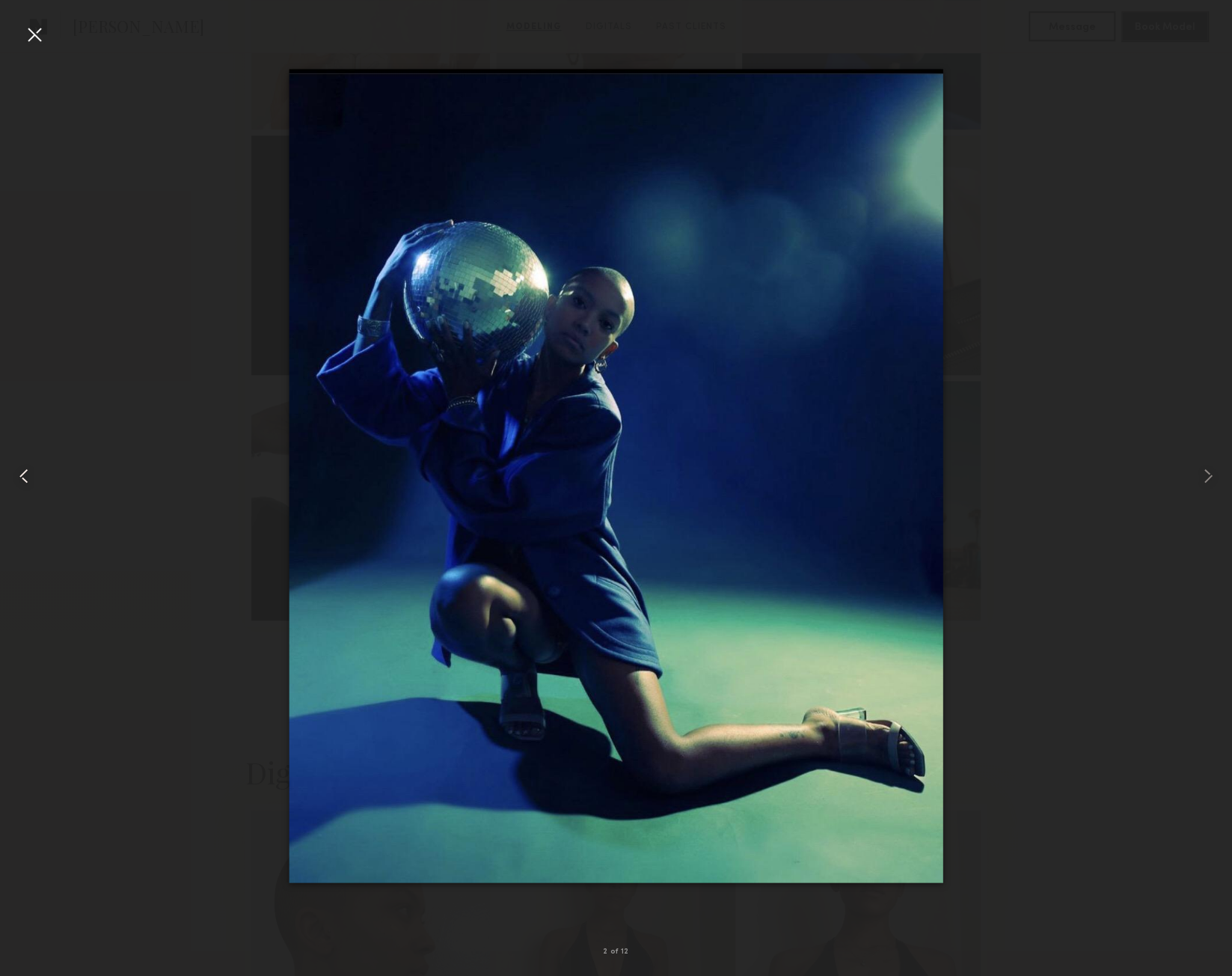
click at [24, 468] on common-icon at bounding box center [23, 476] width 24 height 24
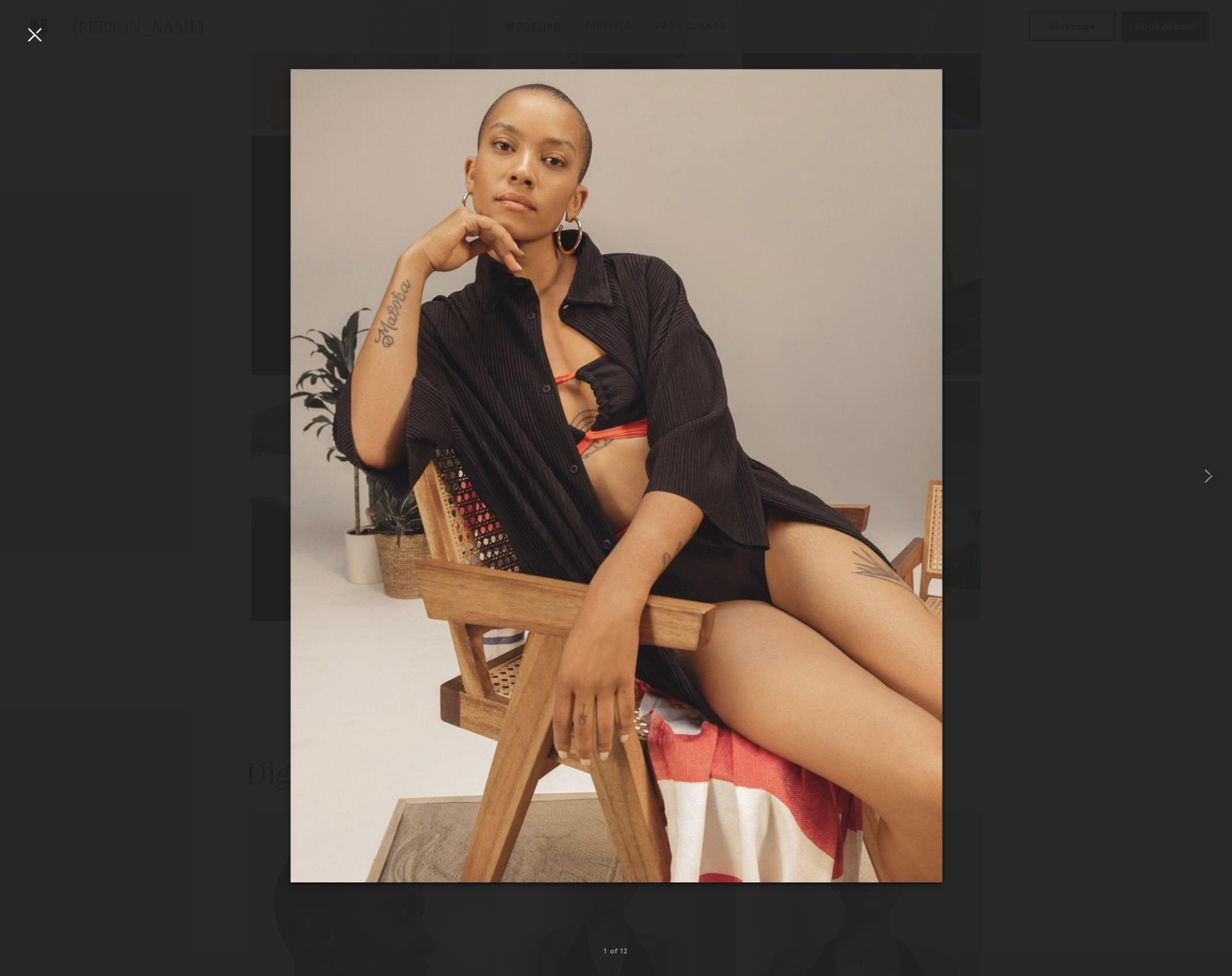
click at [24, 468] on div at bounding box center [616, 476] width 1232 height 904
click at [39, 32] on div at bounding box center [34, 34] width 24 height 24
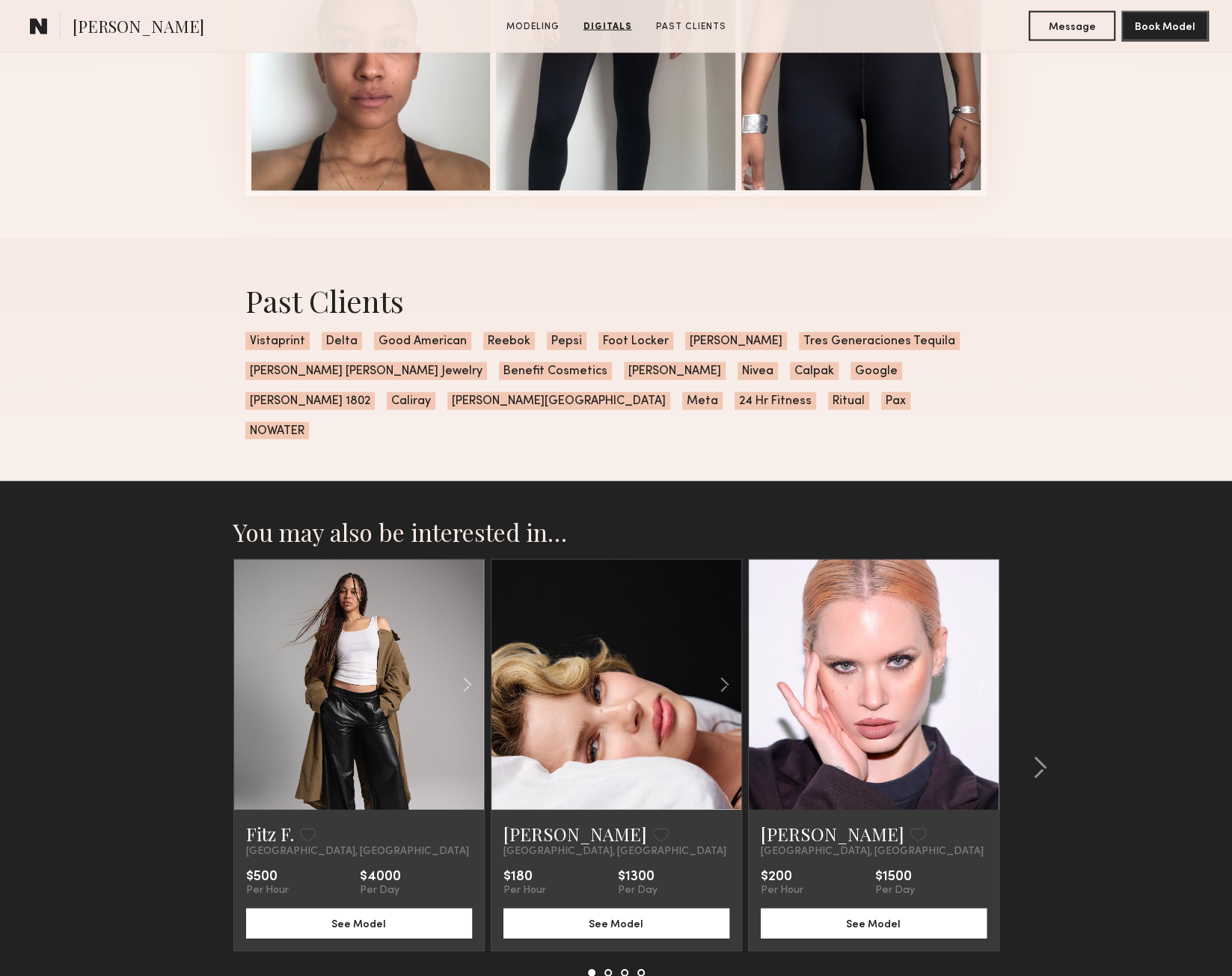
scroll to position [1919, 0]
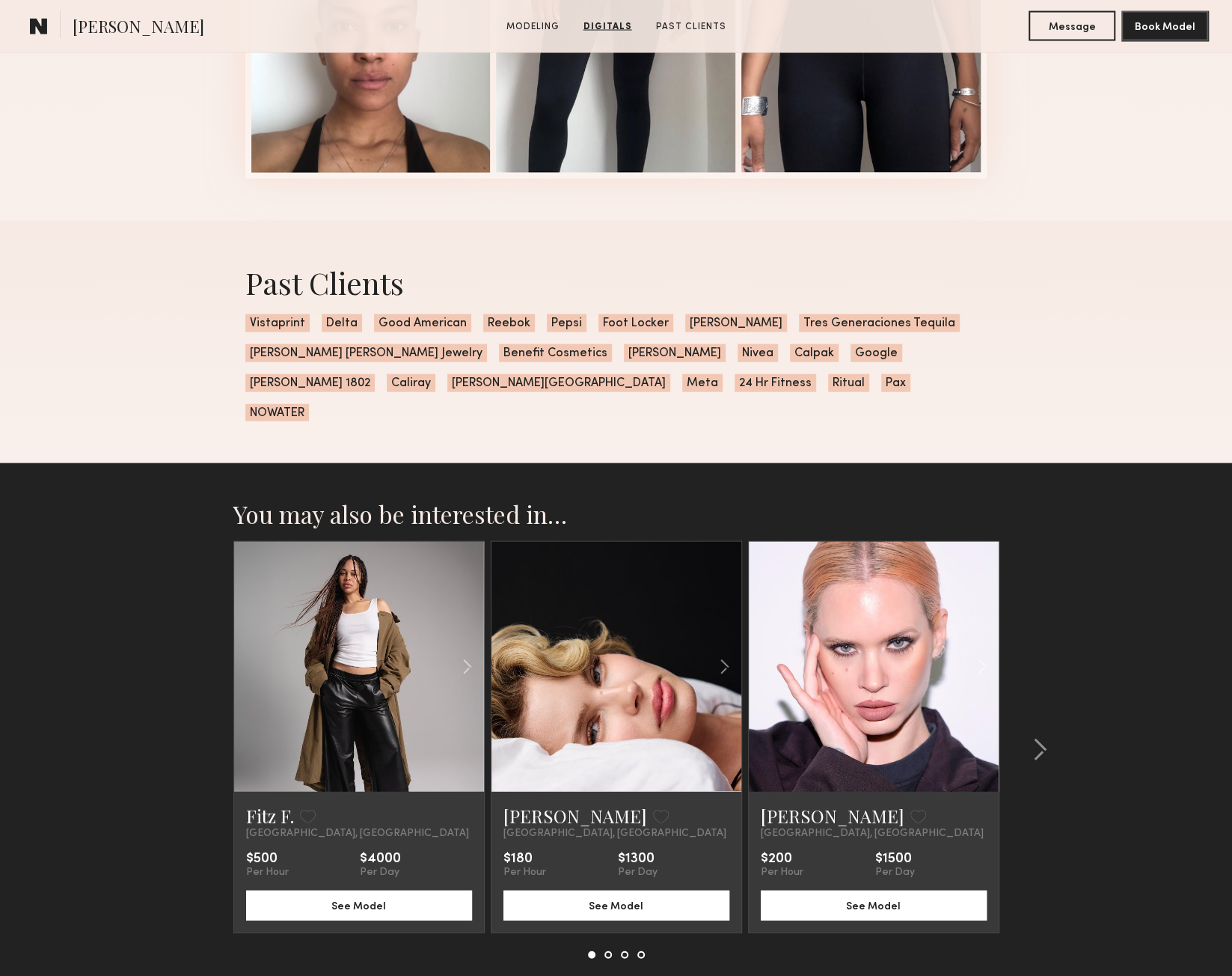
click at [619, 718] on link at bounding box center [616, 666] width 86 height 250
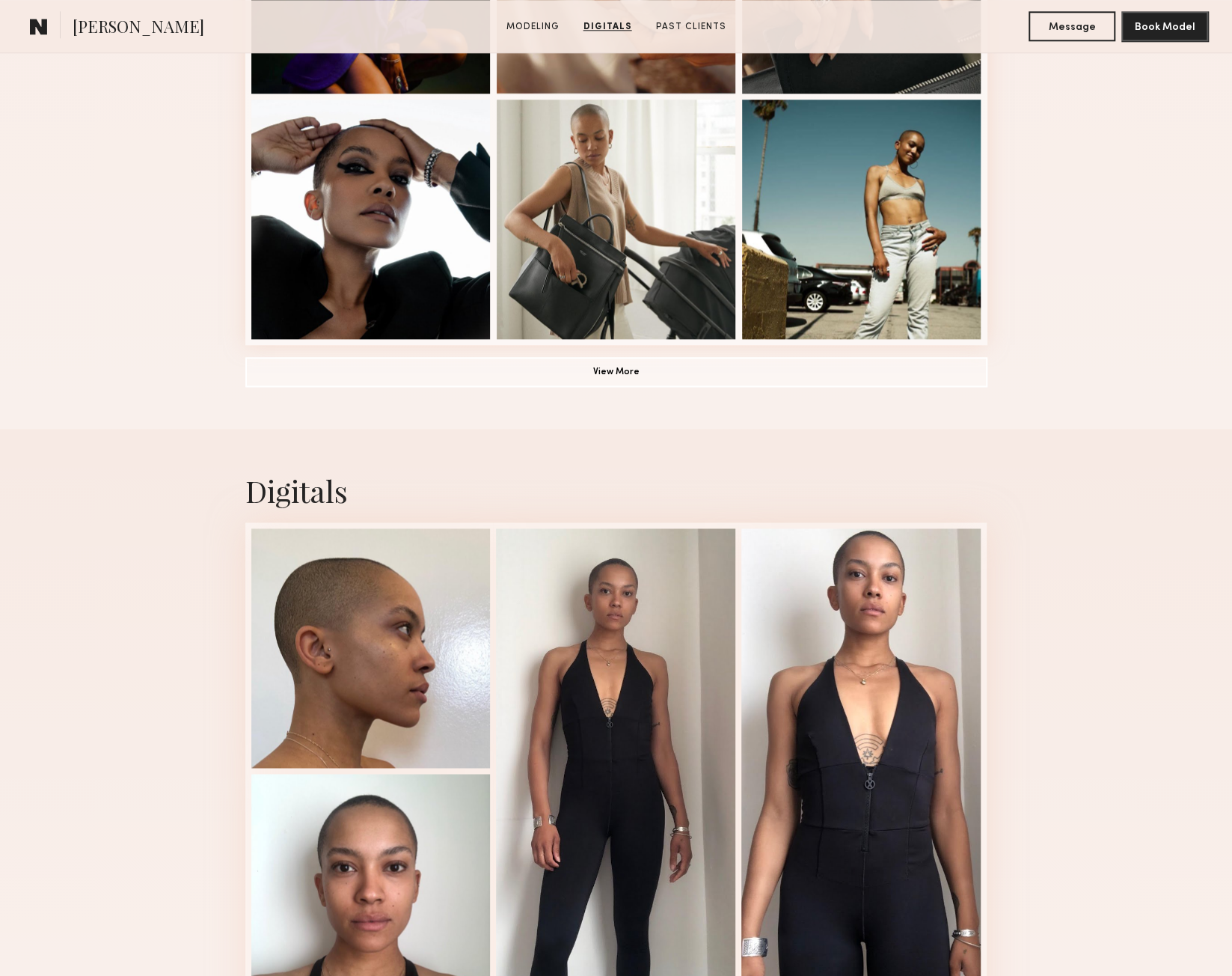
scroll to position [0, 0]
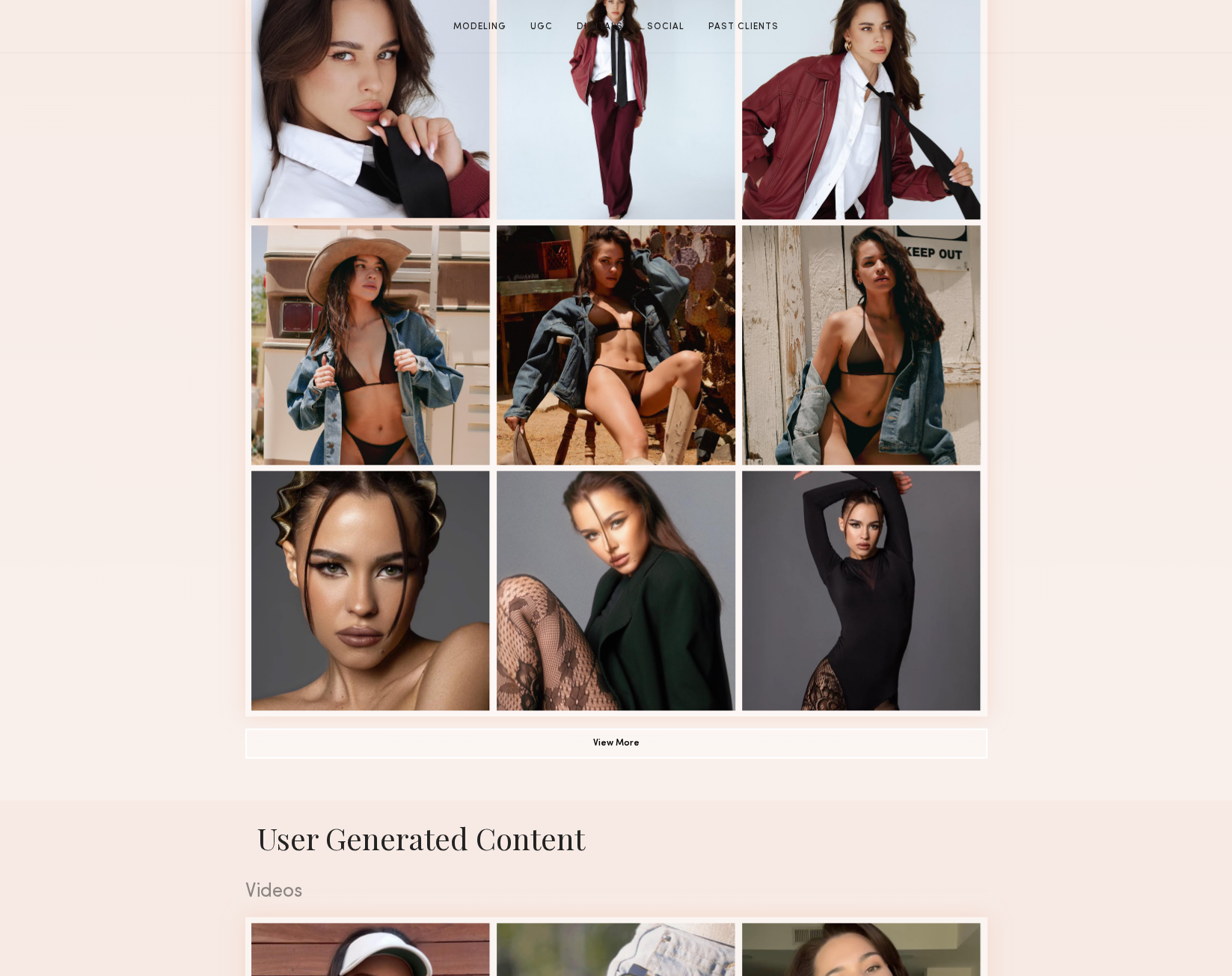
scroll to position [1171, 0]
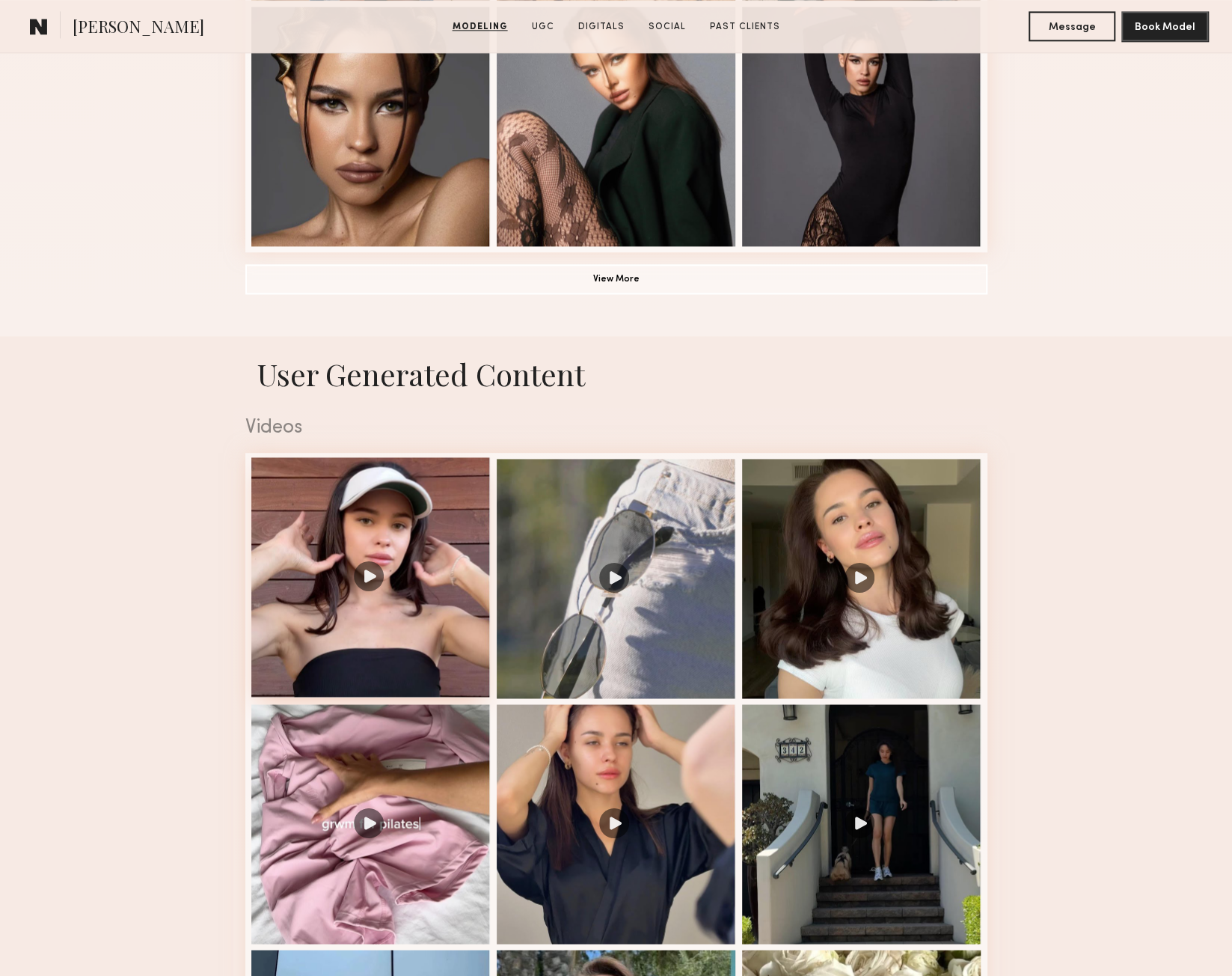
click at [429, 629] on div at bounding box center [371, 577] width 240 height 240
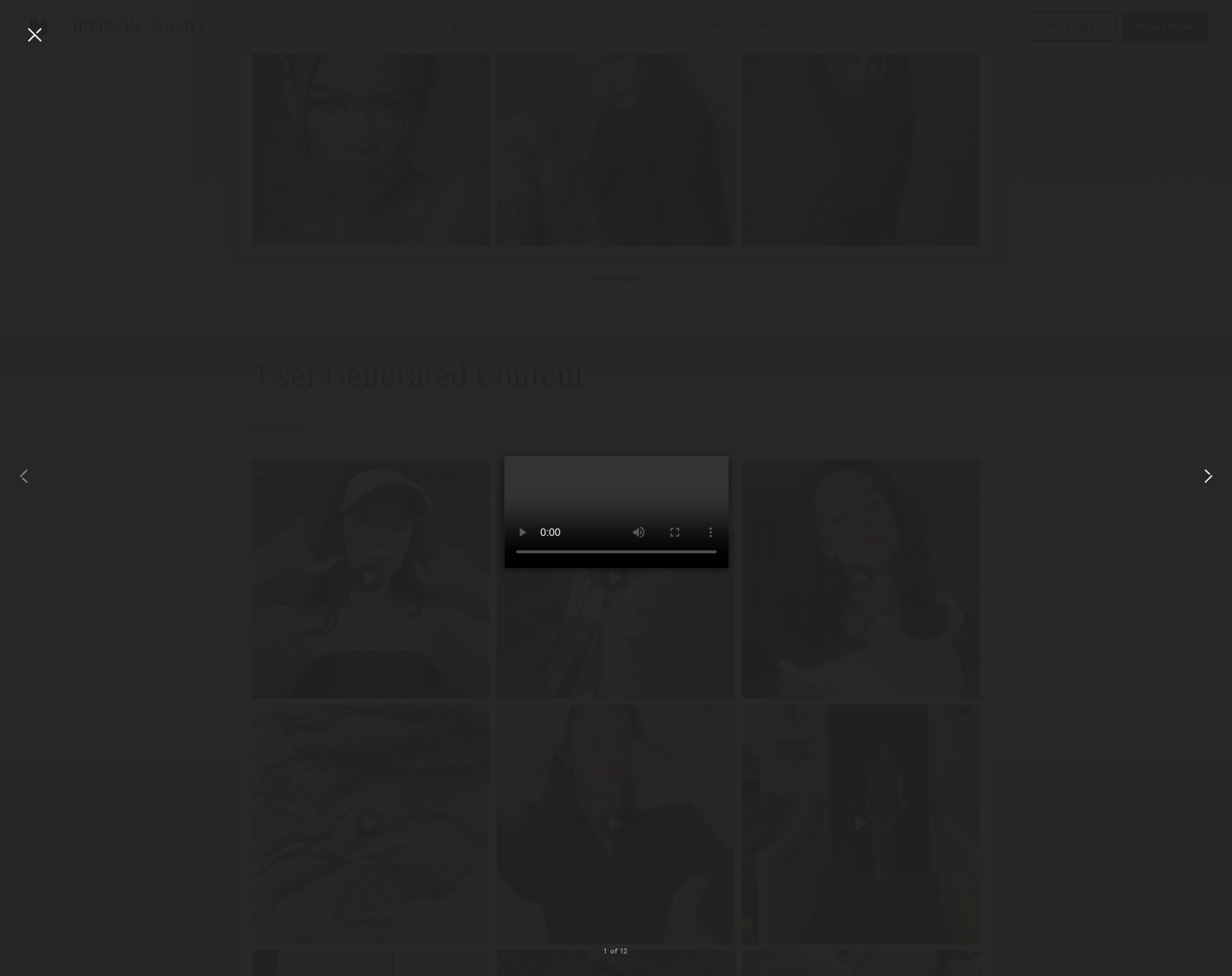
click at [1201, 469] on common-icon at bounding box center [1208, 476] width 24 height 24
click at [1202, 469] on common-icon at bounding box center [1208, 476] width 24 height 24
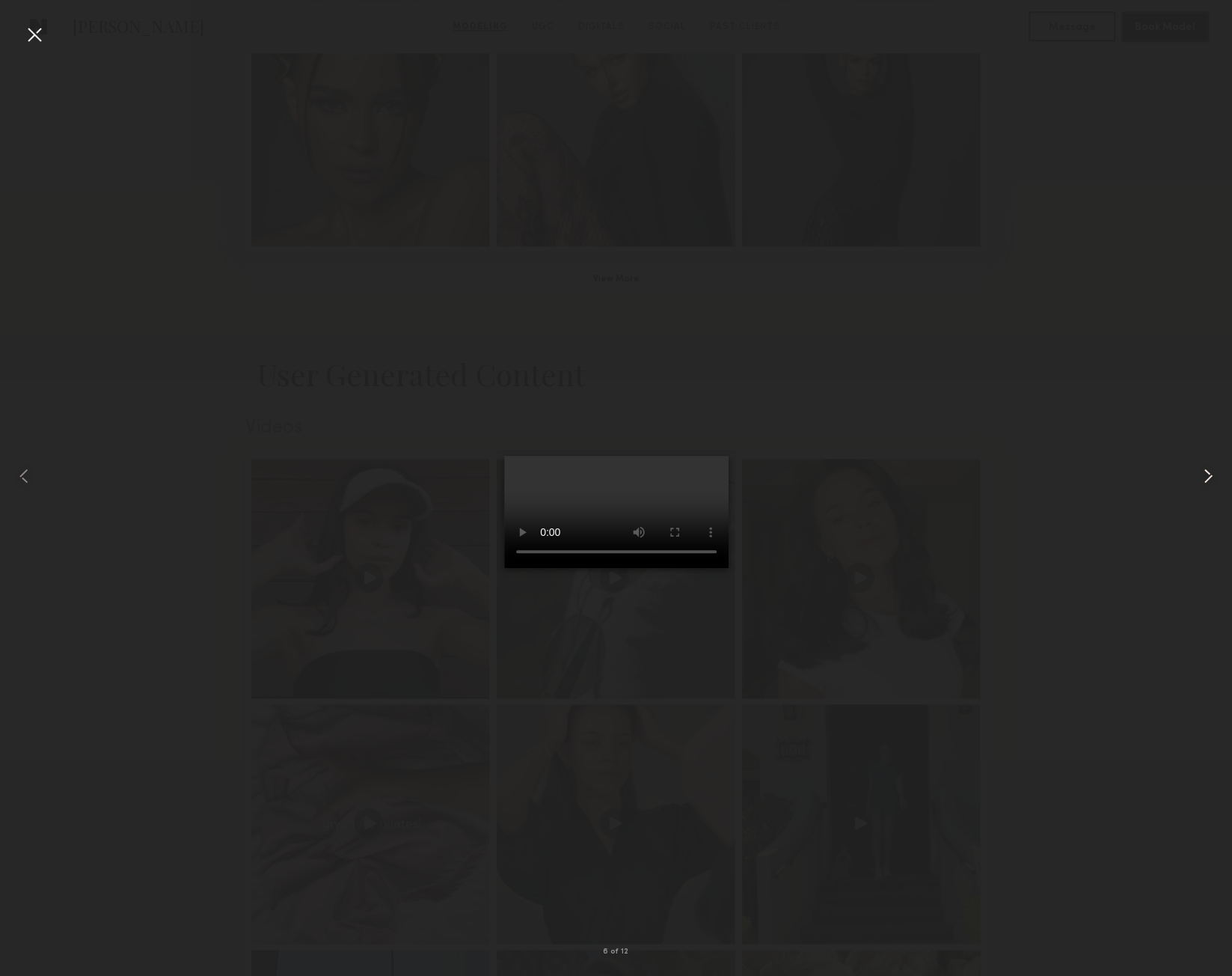
click at [1202, 469] on common-icon at bounding box center [1208, 476] width 24 height 24
click at [1202, 469] on common-icon at bounding box center [1208, 476] width 24 height 24
click at [1202, 469] on common-icon at bounding box center [1208, 476] width 24 height 24
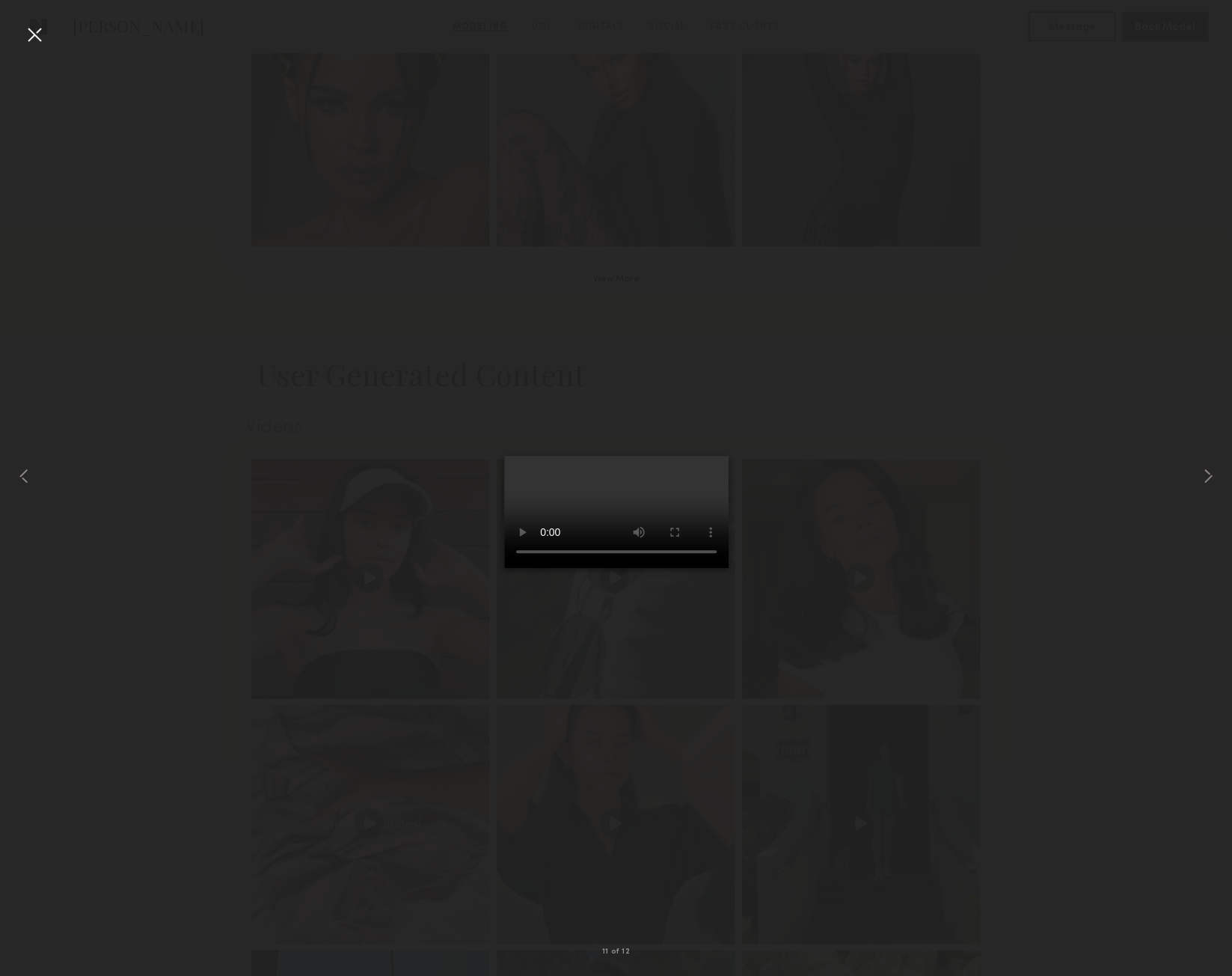
click at [29, 34] on div at bounding box center [34, 34] width 24 height 24
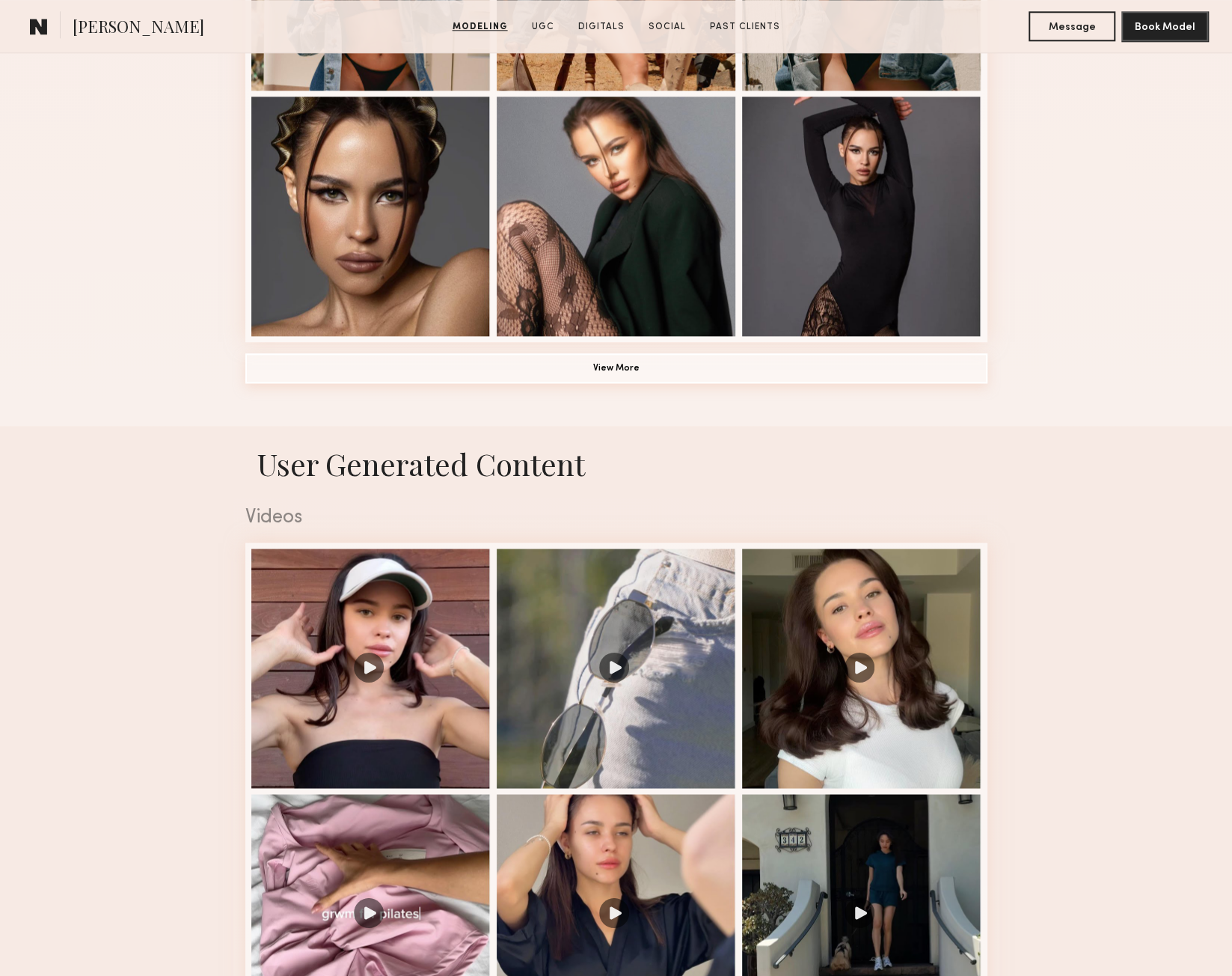
scroll to position [0, 0]
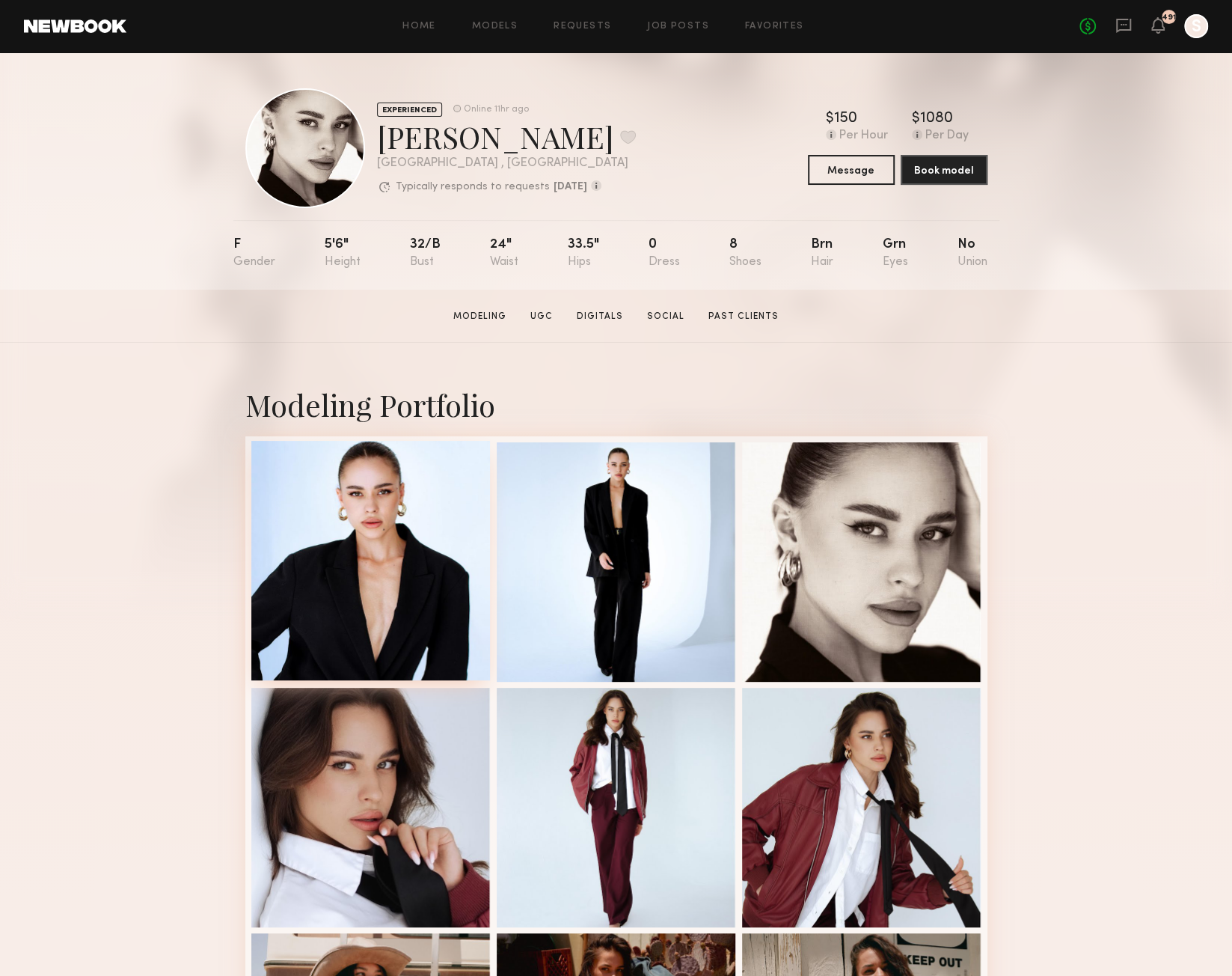
click at [444, 565] on div at bounding box center [371, 560] width 240 height 240
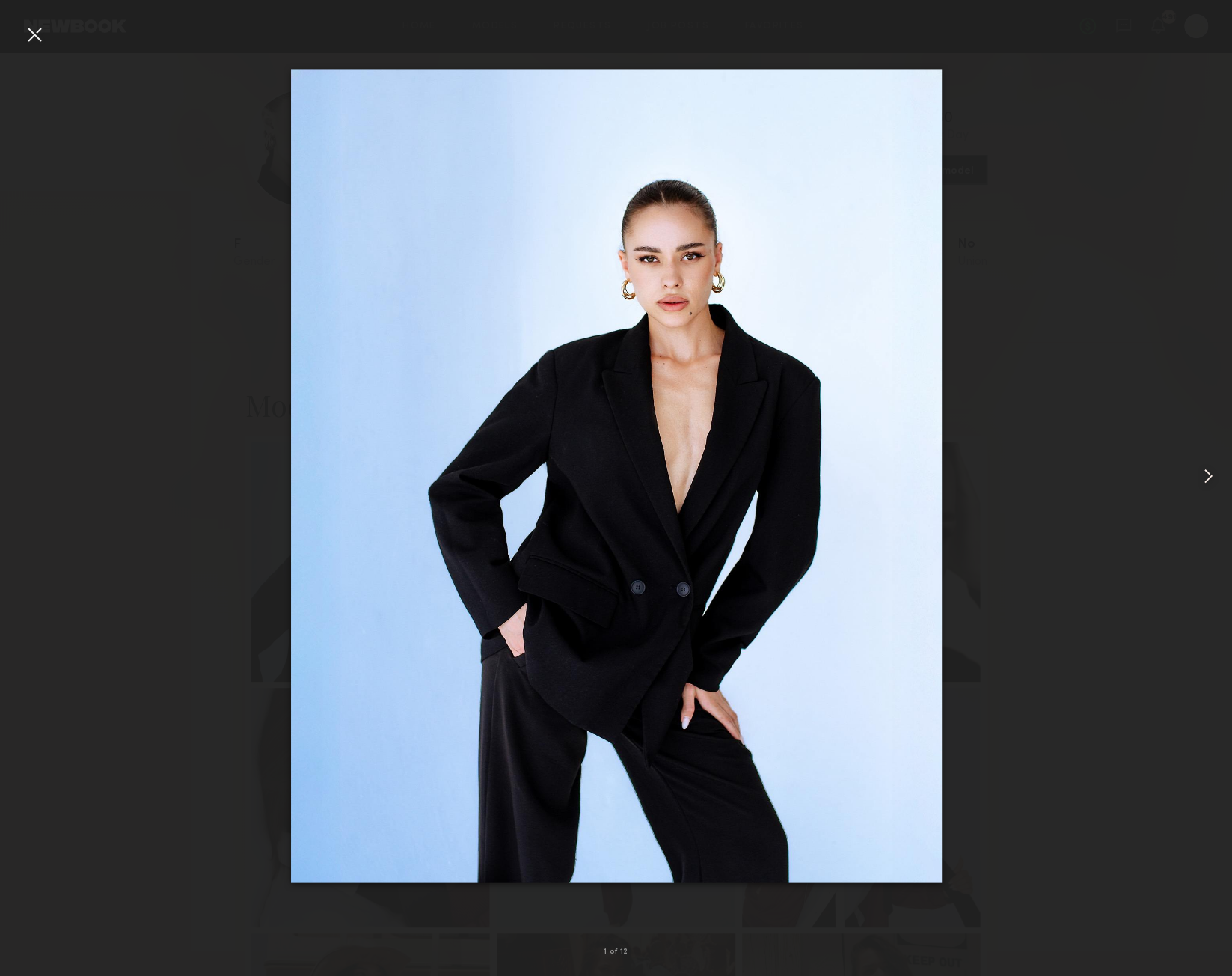
click at [1208, 472] on common-icon at bounding box center [1208, 476] width 24 height 24
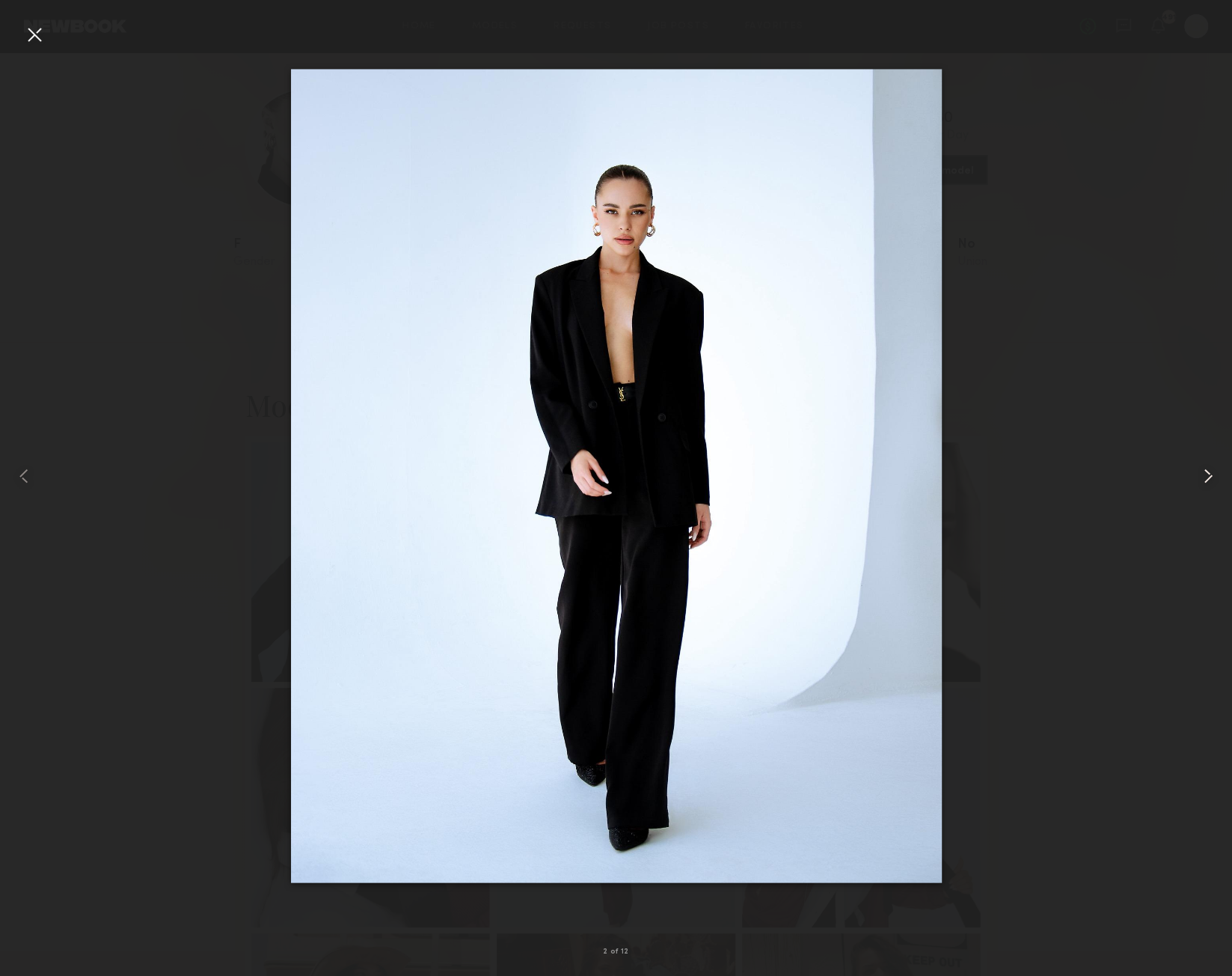
click at [1207, 472] on common-icon at bounding box center [1208, 476] width 24 height 24
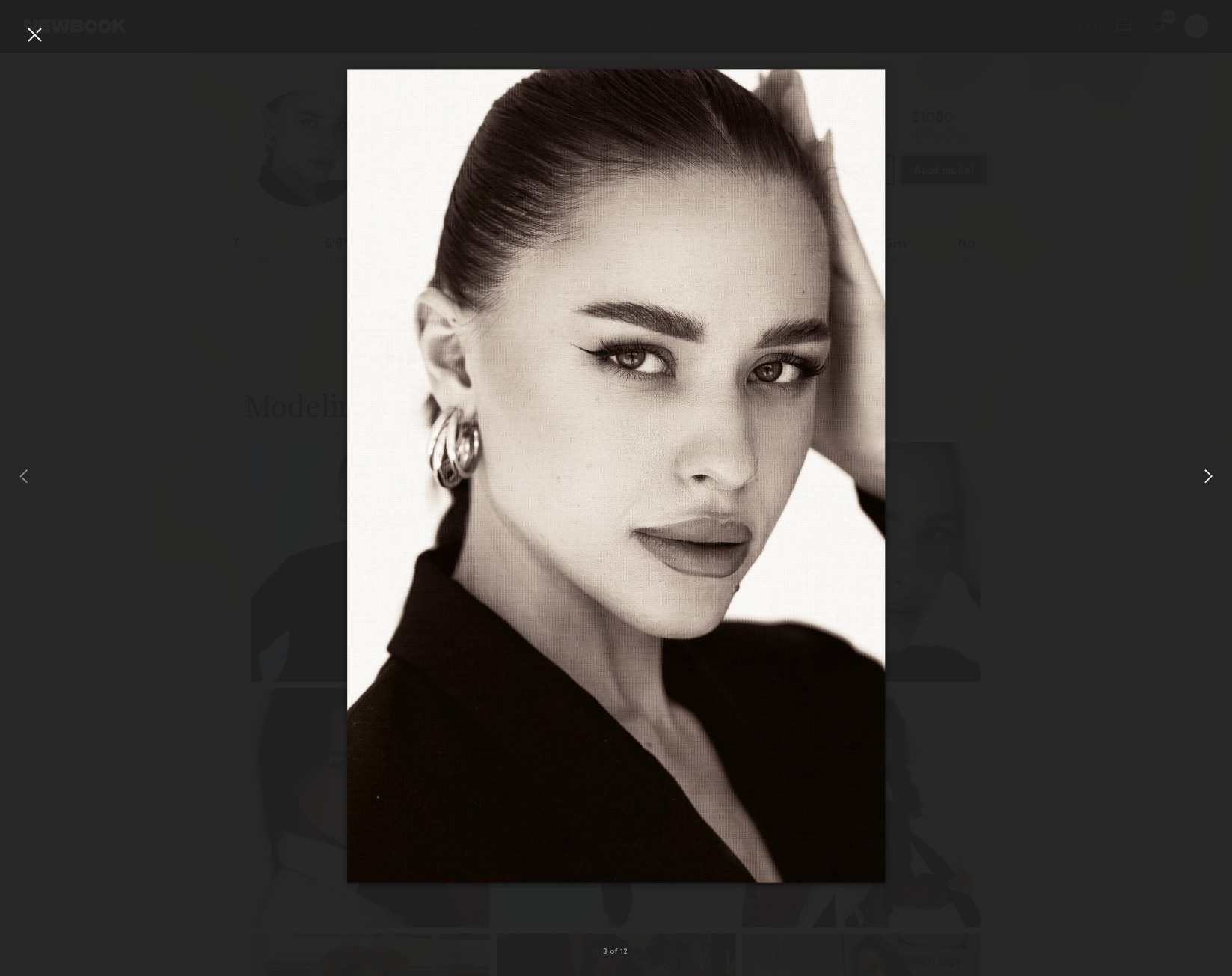
click at [1207, 472] on common-icon at bounding box center [1208, 476] width 24 height 24
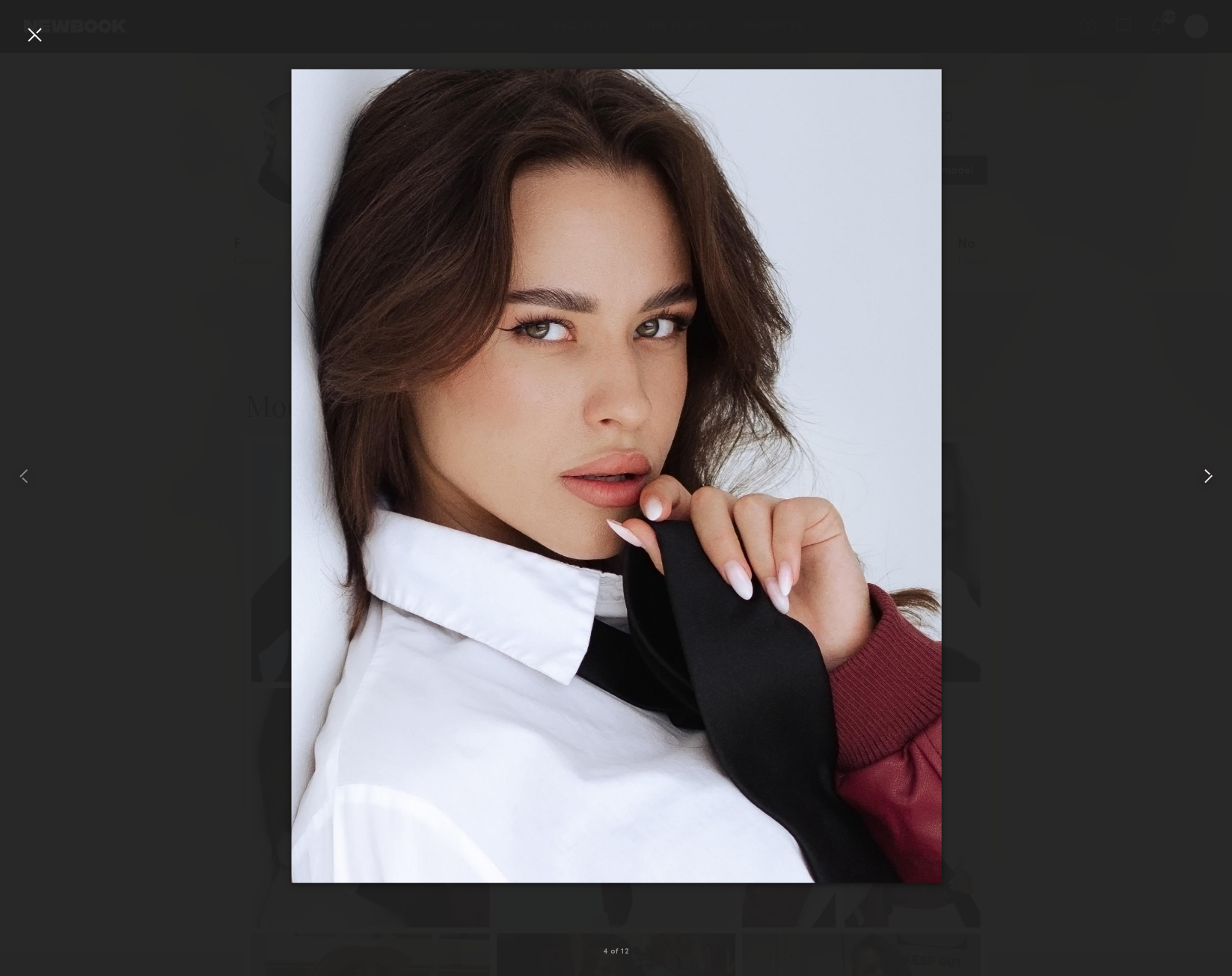
click at [1209, 472] on common-icon at bounding box center [1208, 476] width 24 height 24
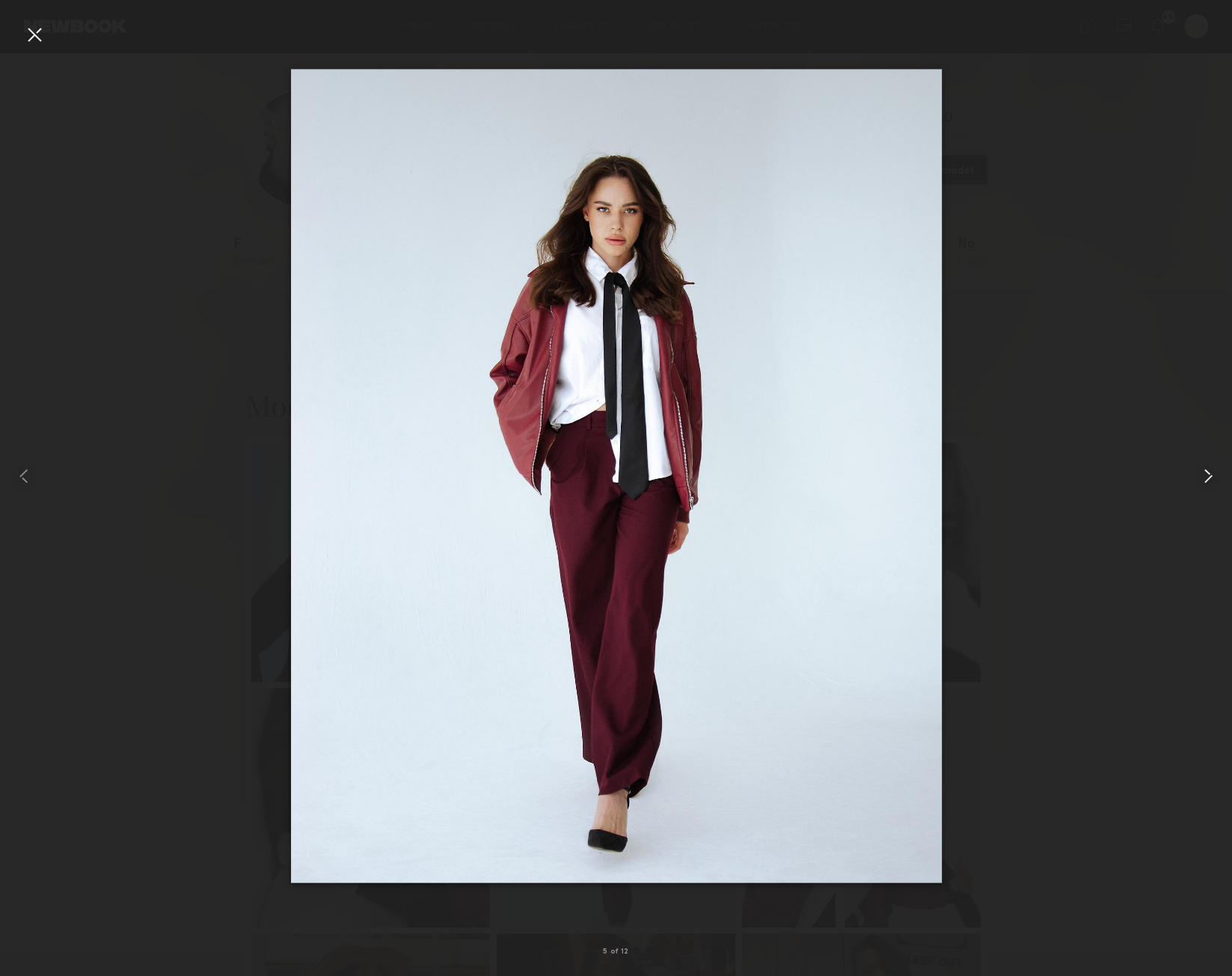
click at [1209, 472] on common-icon at bounding box center [1208, 476] width 24 height 24
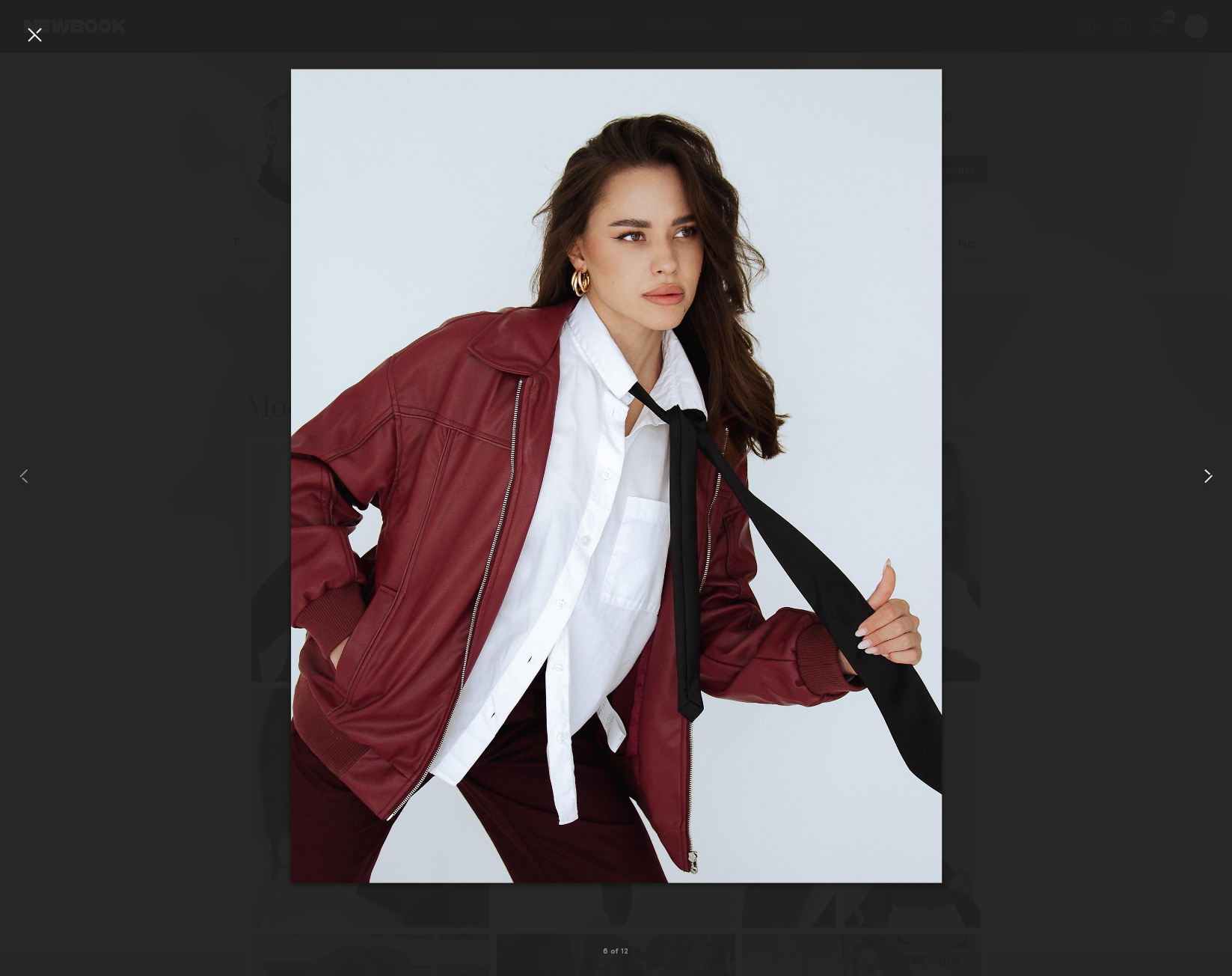
click at [1209, 472] on common-icon at bounding box center [1208, 476] width 24 height 24
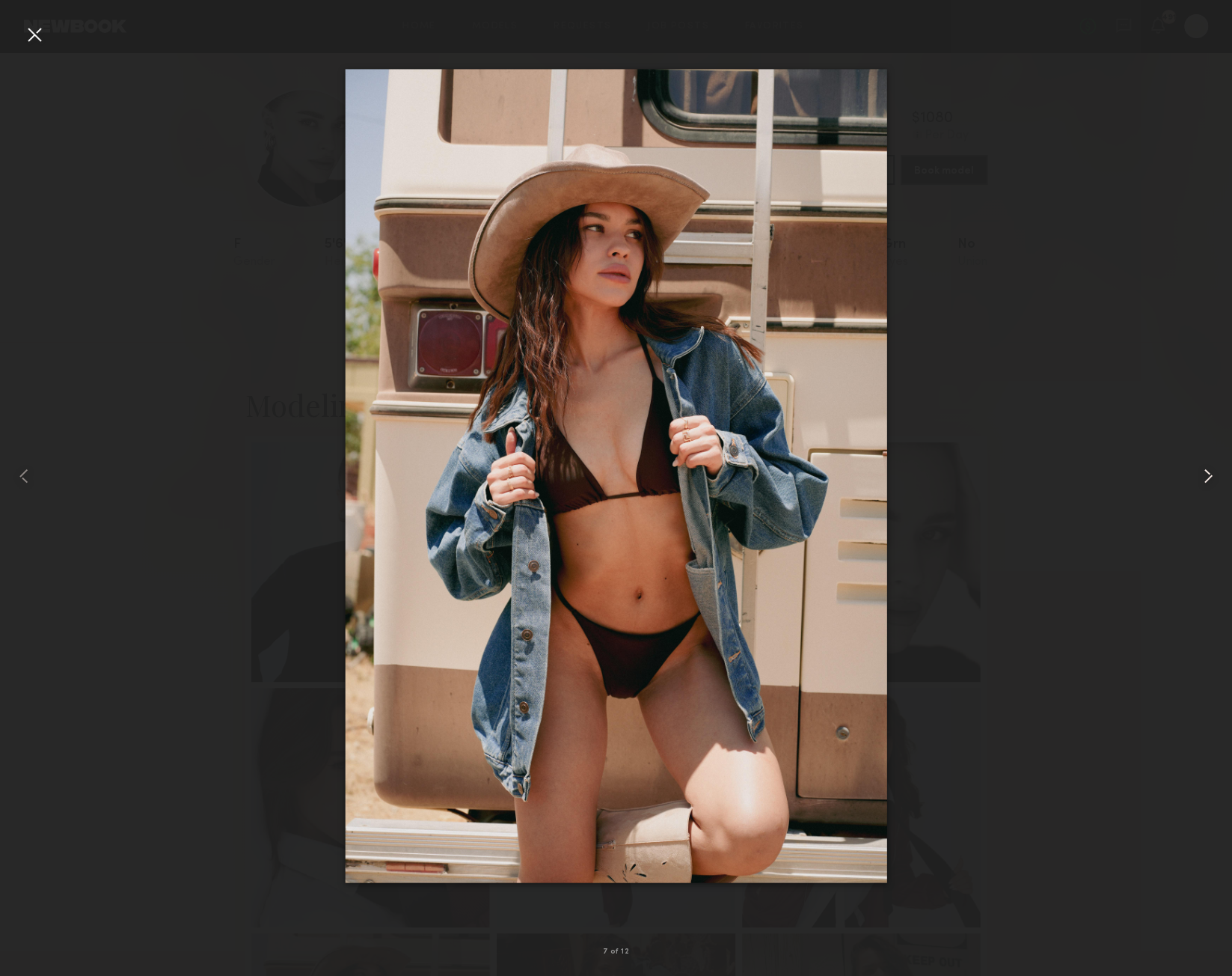
click at [1209, 472] on common-icon at bounding box center [1208, 476] width 24 height 24
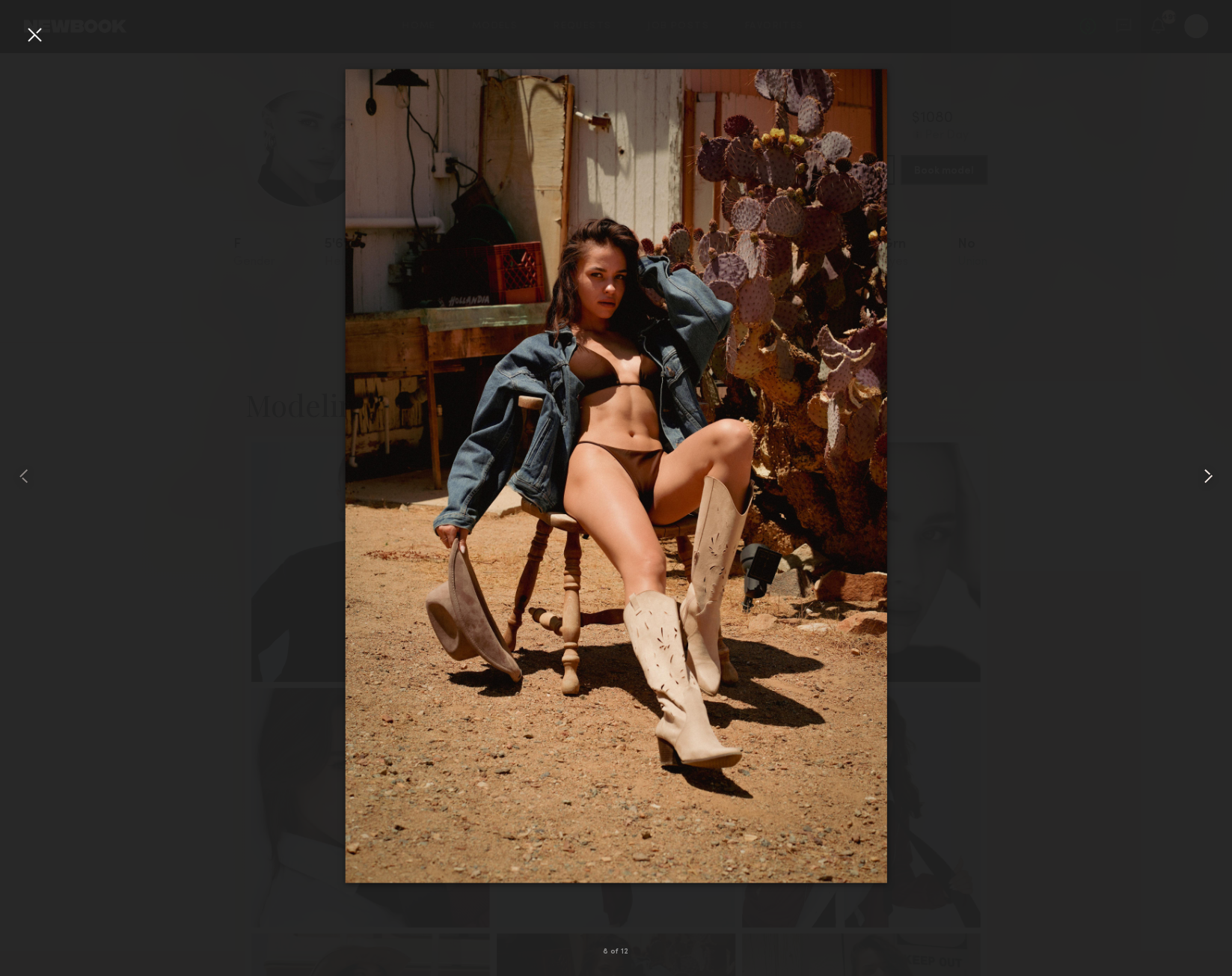
click at [1209, 472] on common-icon at bounding box center [1208, 476] width 24 height 24
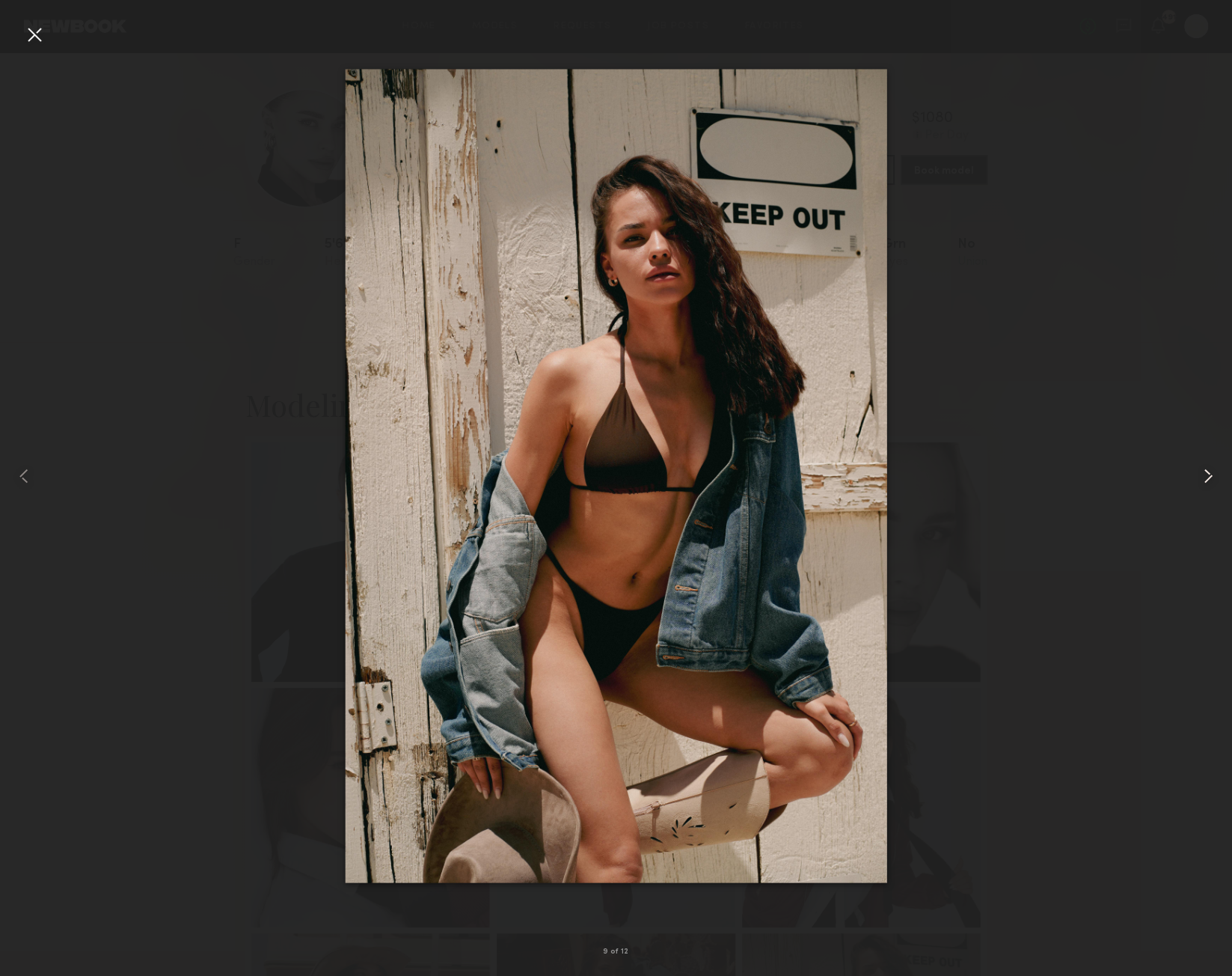
click at [1209, 472] on common-icon at bounding box center [1208, 476] width 24 height 24
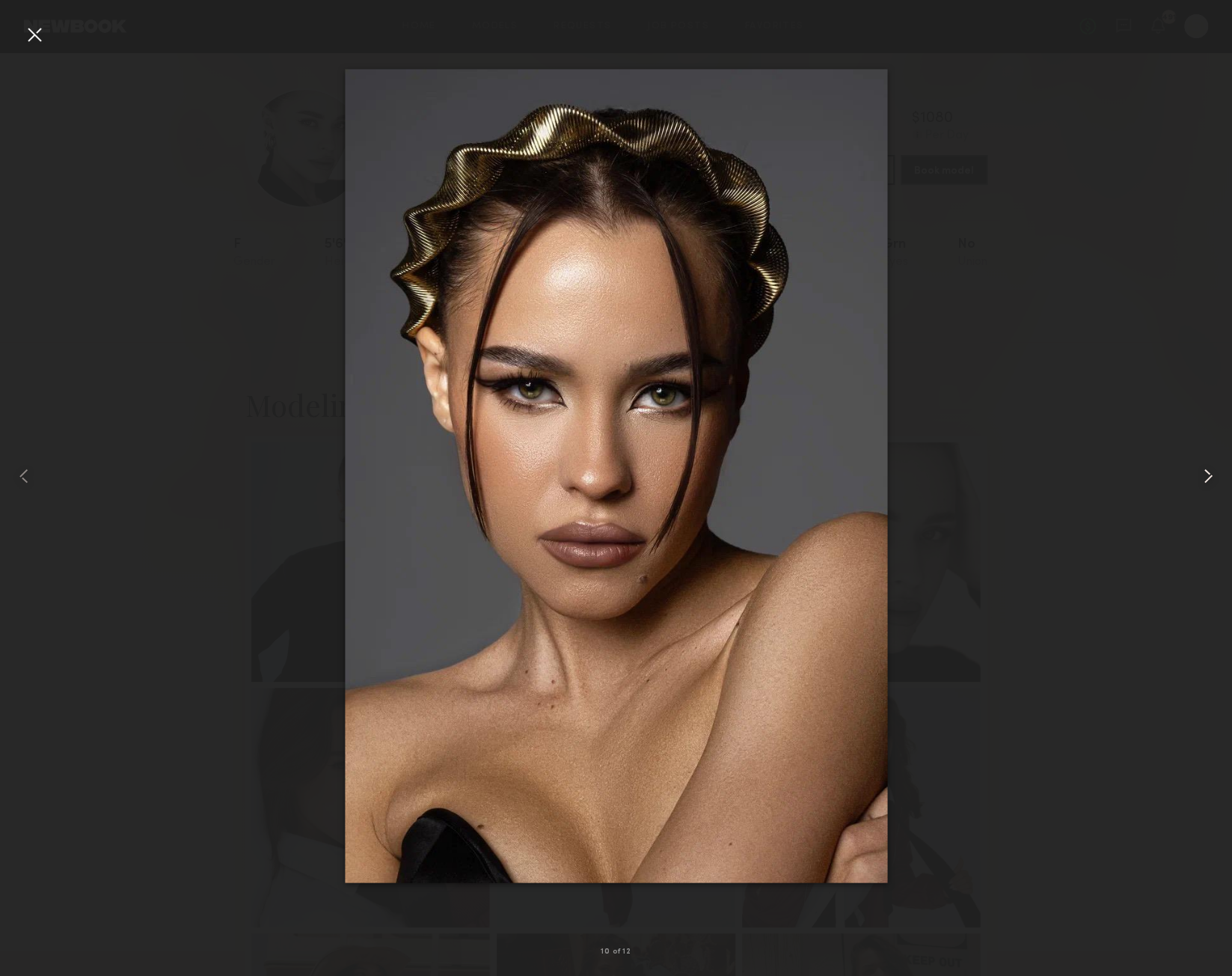
click at [1209, 472] on common-icon at bounding box center [1208, 476] width 24 height 24
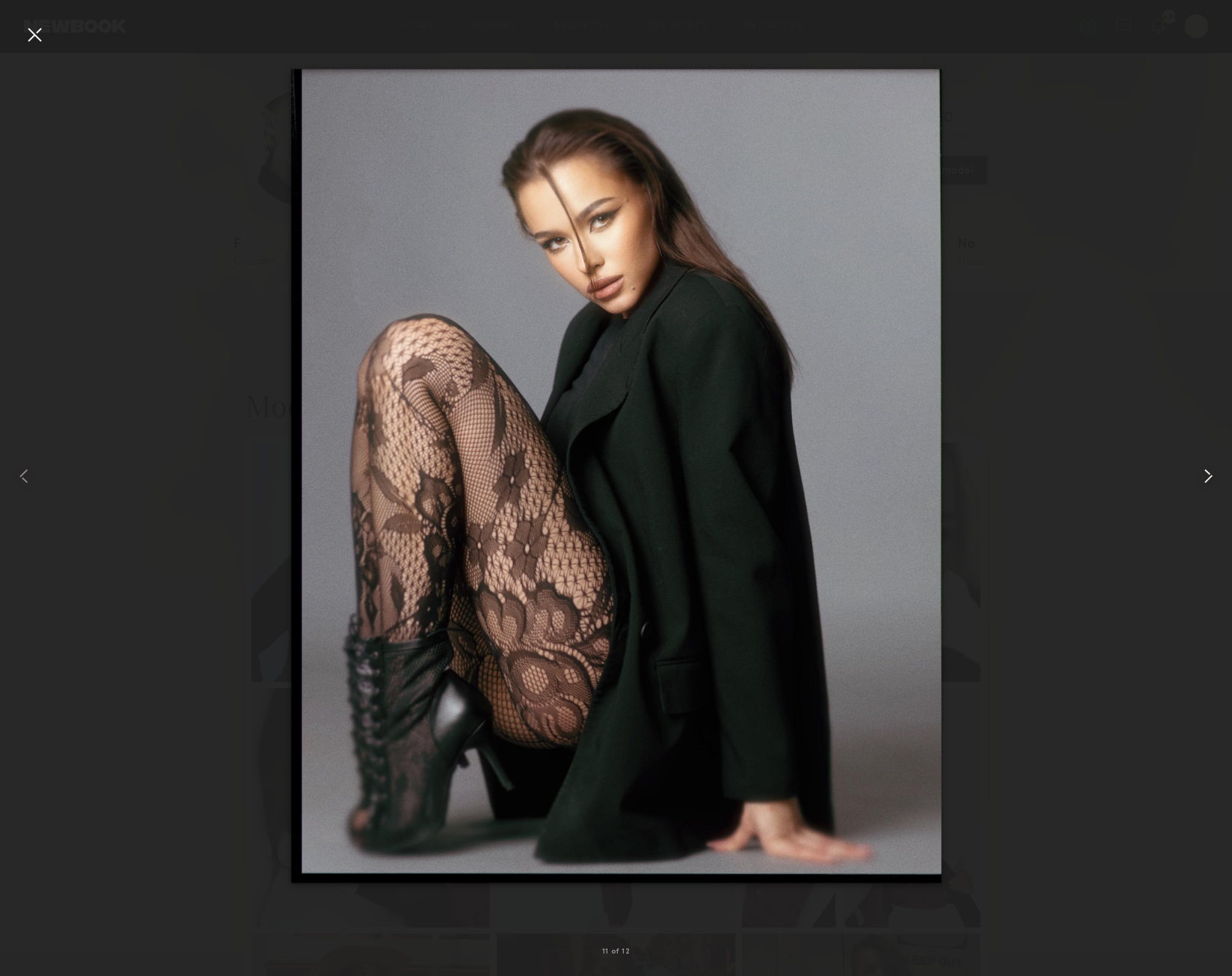
click at [1209, 472] on common-icon at bounding box center [1208, 476] width 24 height 24
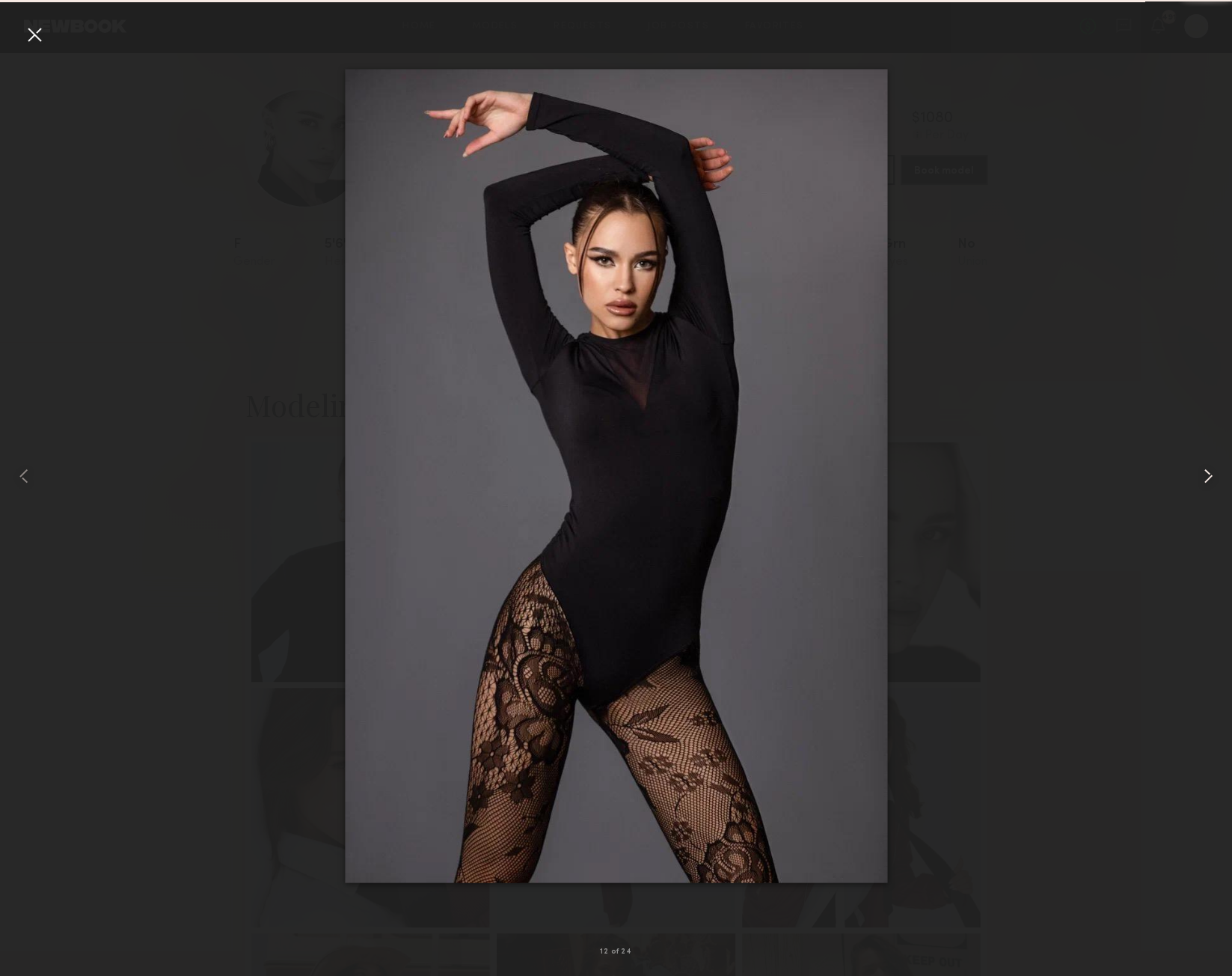
click at [1209, 472] on common-icon at bounding box center [1208, 476] width 24 height 24
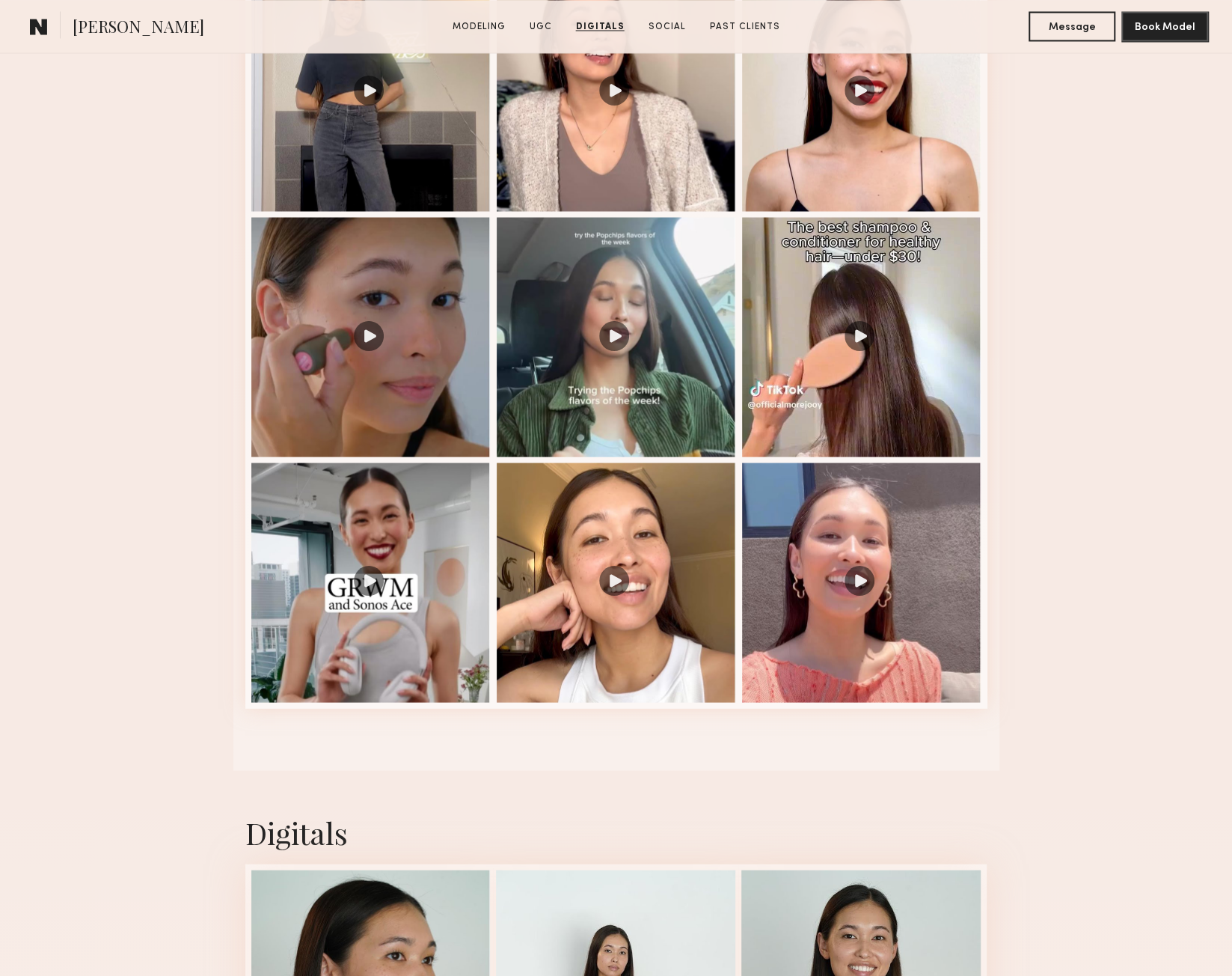
scroll to position [1375, 0]
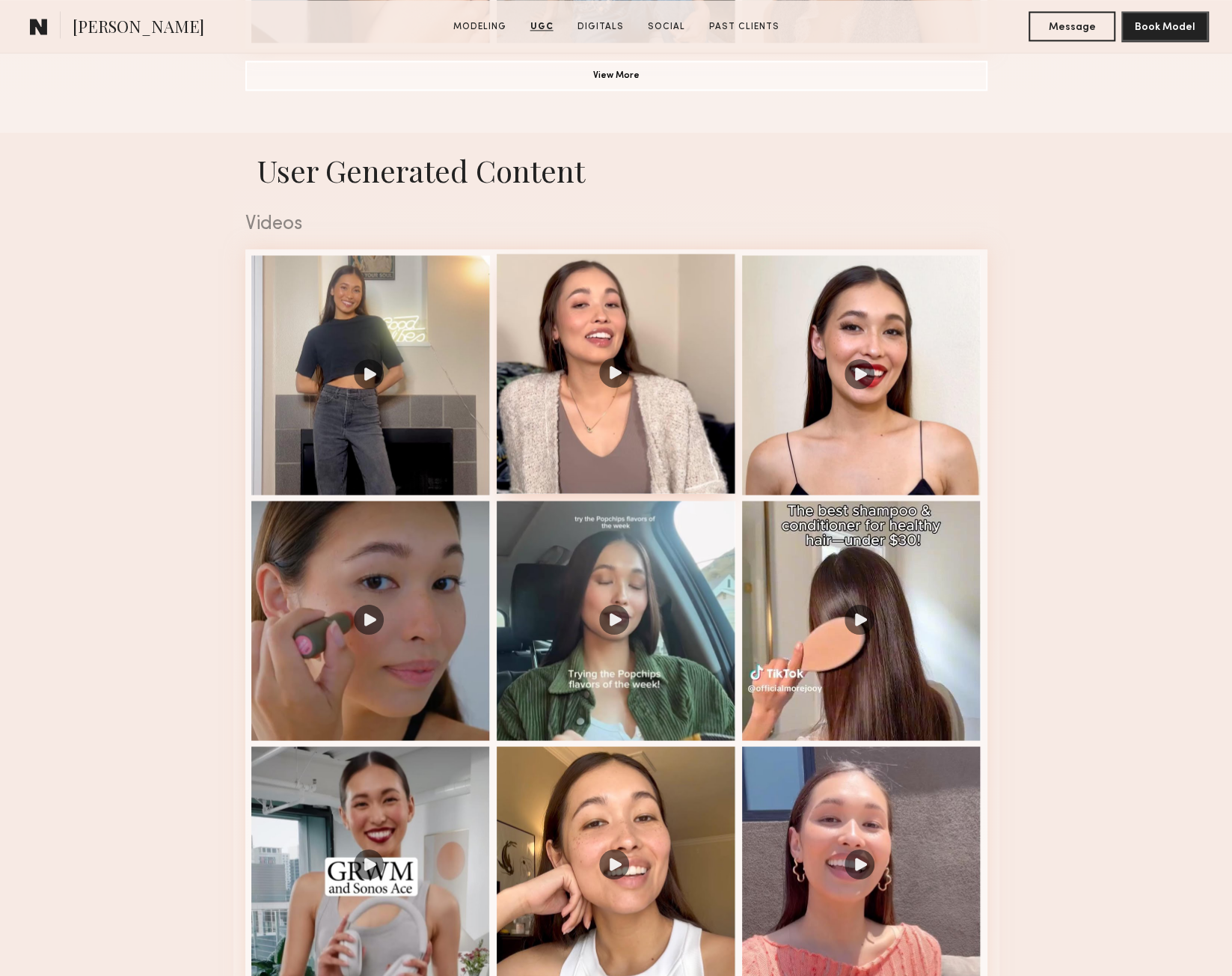
click at [580, 406] on div at bounding box center [616, 374] width 240 height 240
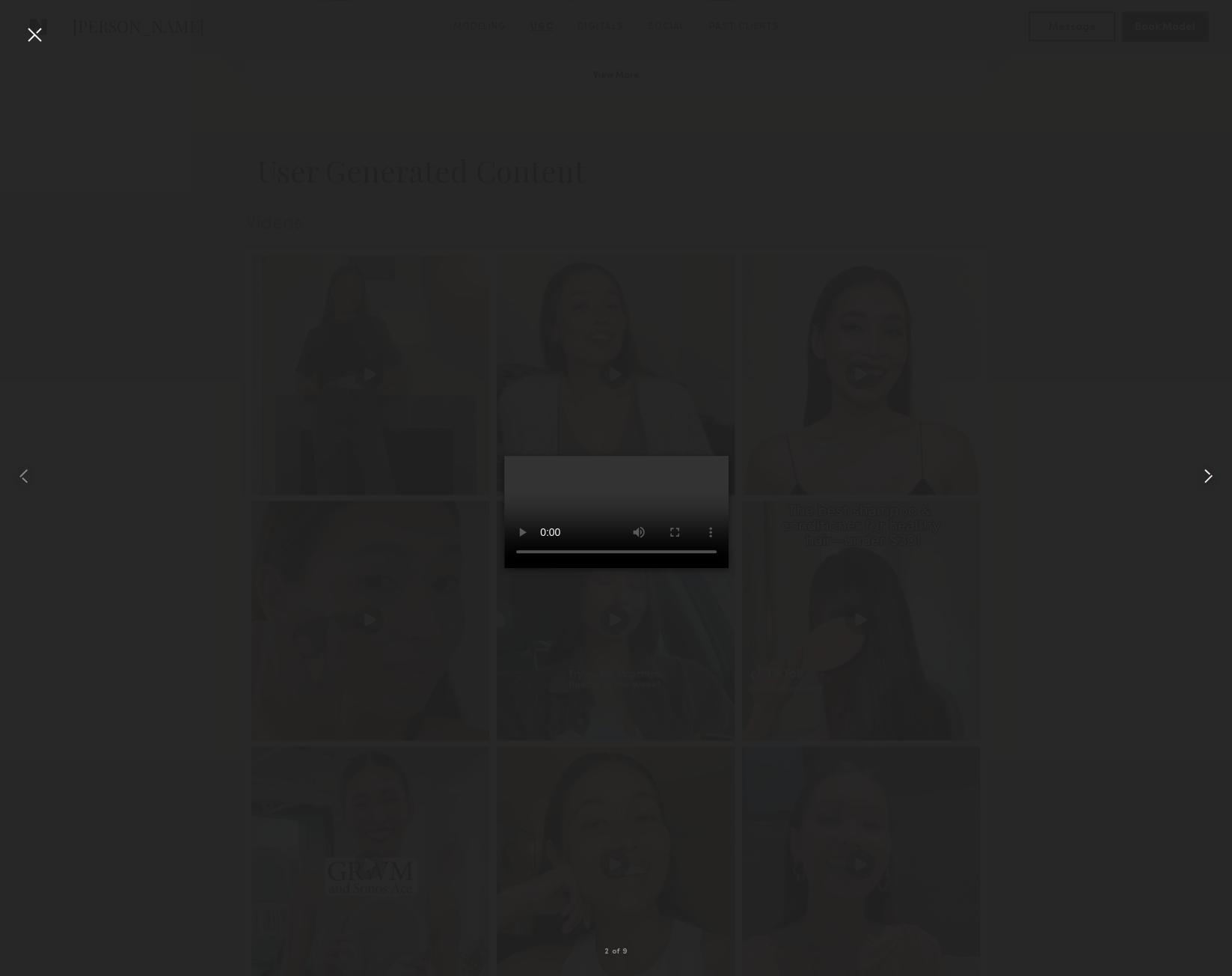
click at [1206, 472] on common-icon at bounding box center [1208, 476] width 24 height 24
click at [33, 37] on div at bounding box center [34, 34] width 24 height 24
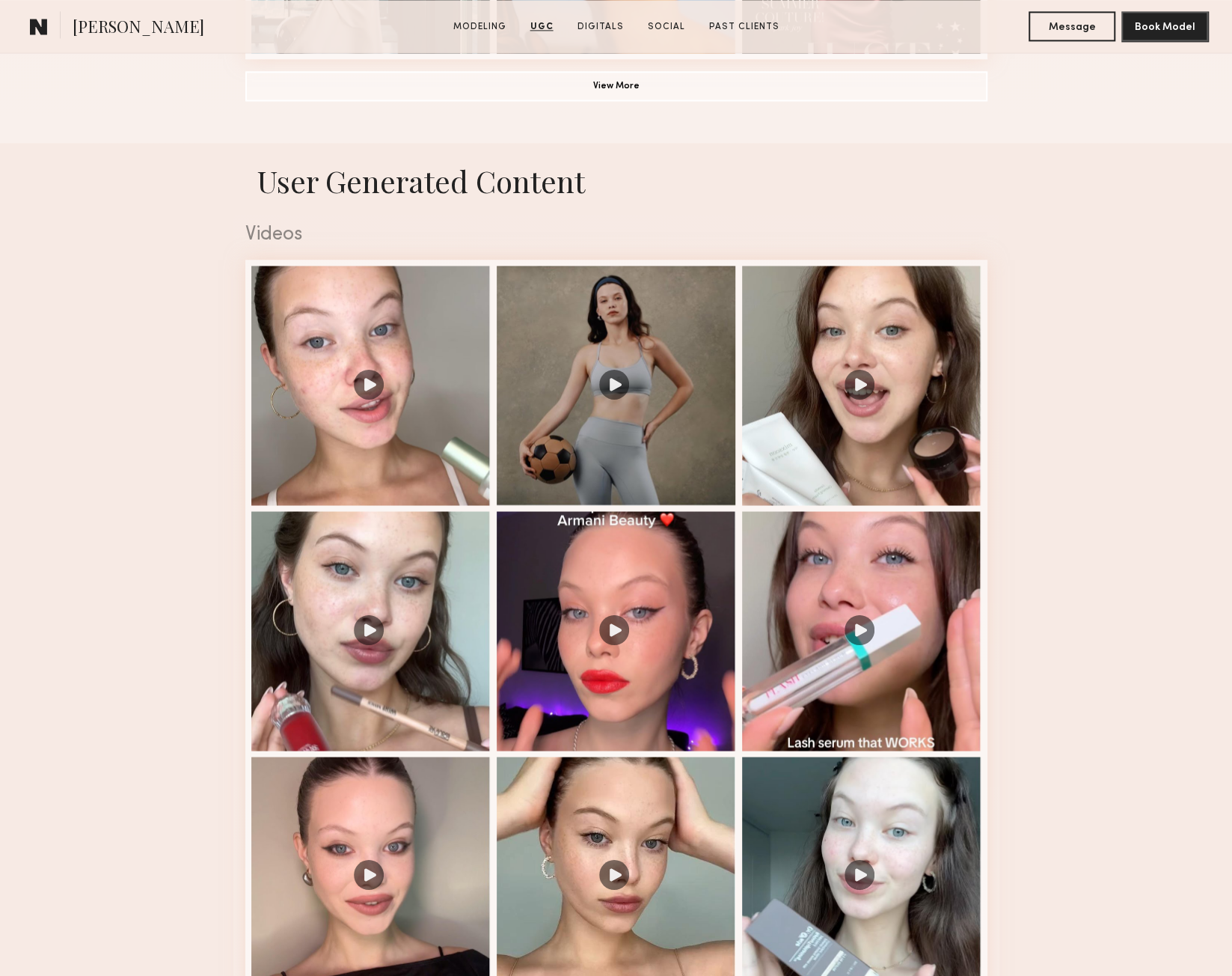
scroll to position [1350, 0]
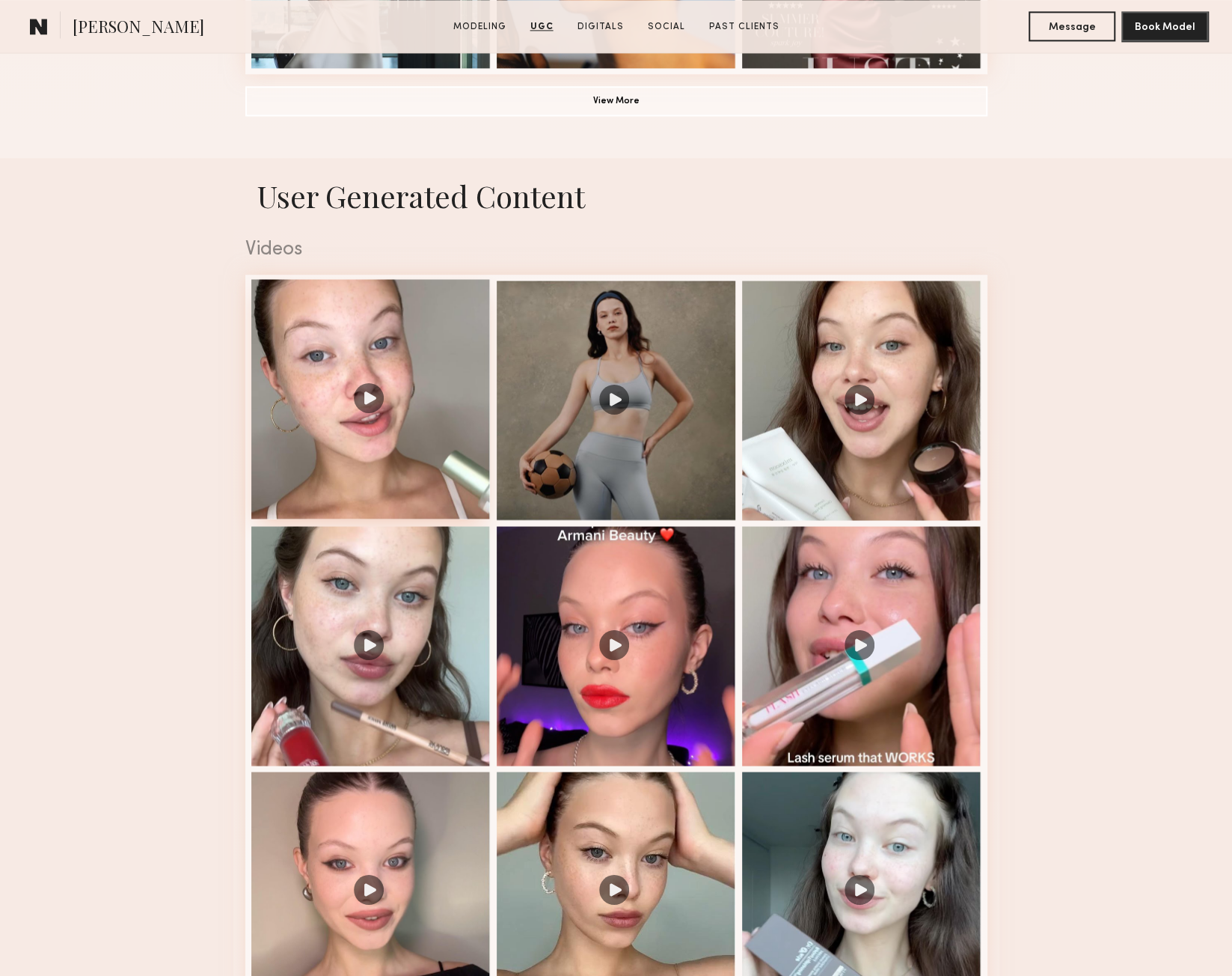
click at [423, 457] on div at bounding box center [371, 399] width 240 height 240
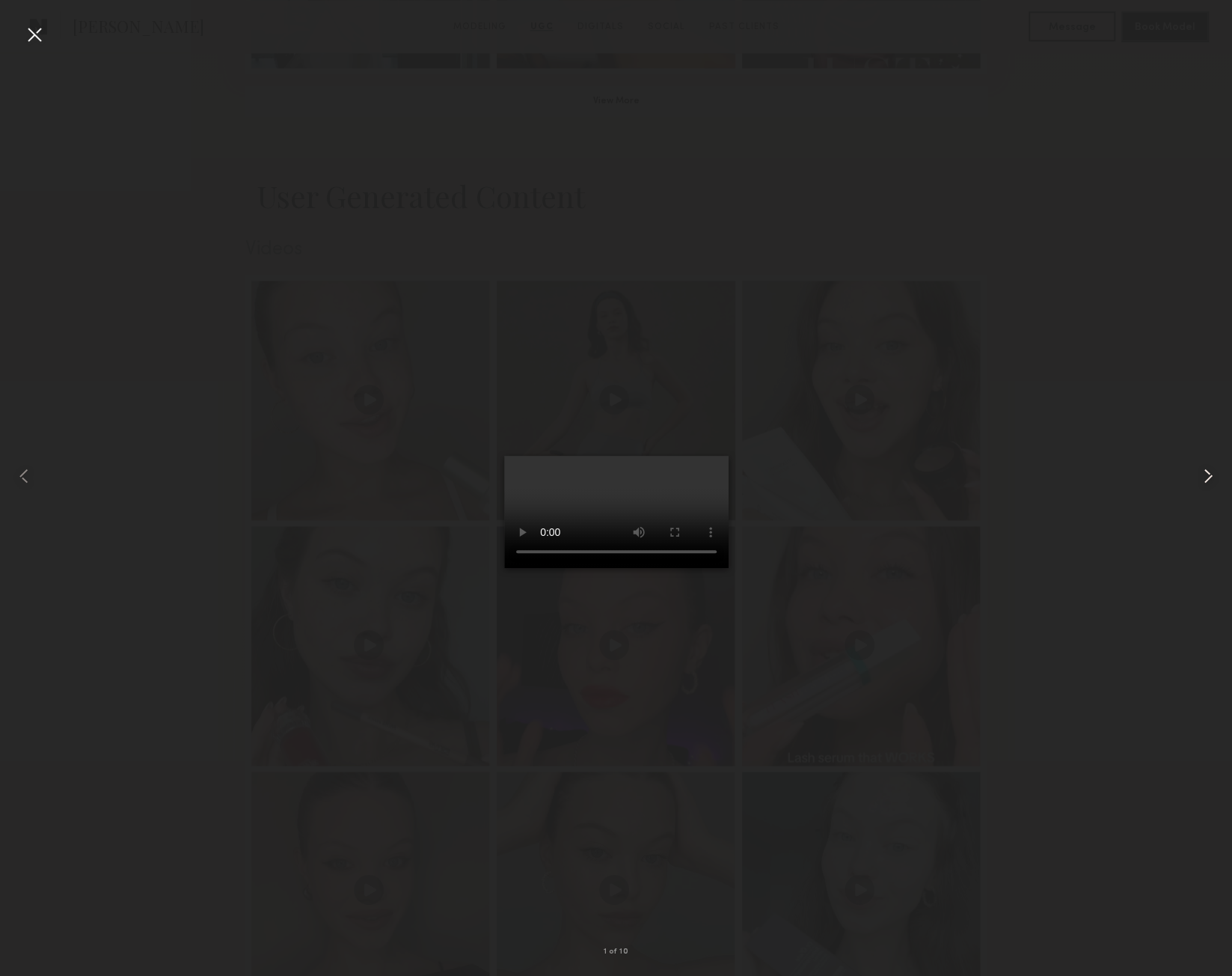
click at [1203, 474] on common-icon at bounding box center [1208, 476] width 24 height 24
click at [33, 29] on div at bounding box center [34, 34] width 24 height 24
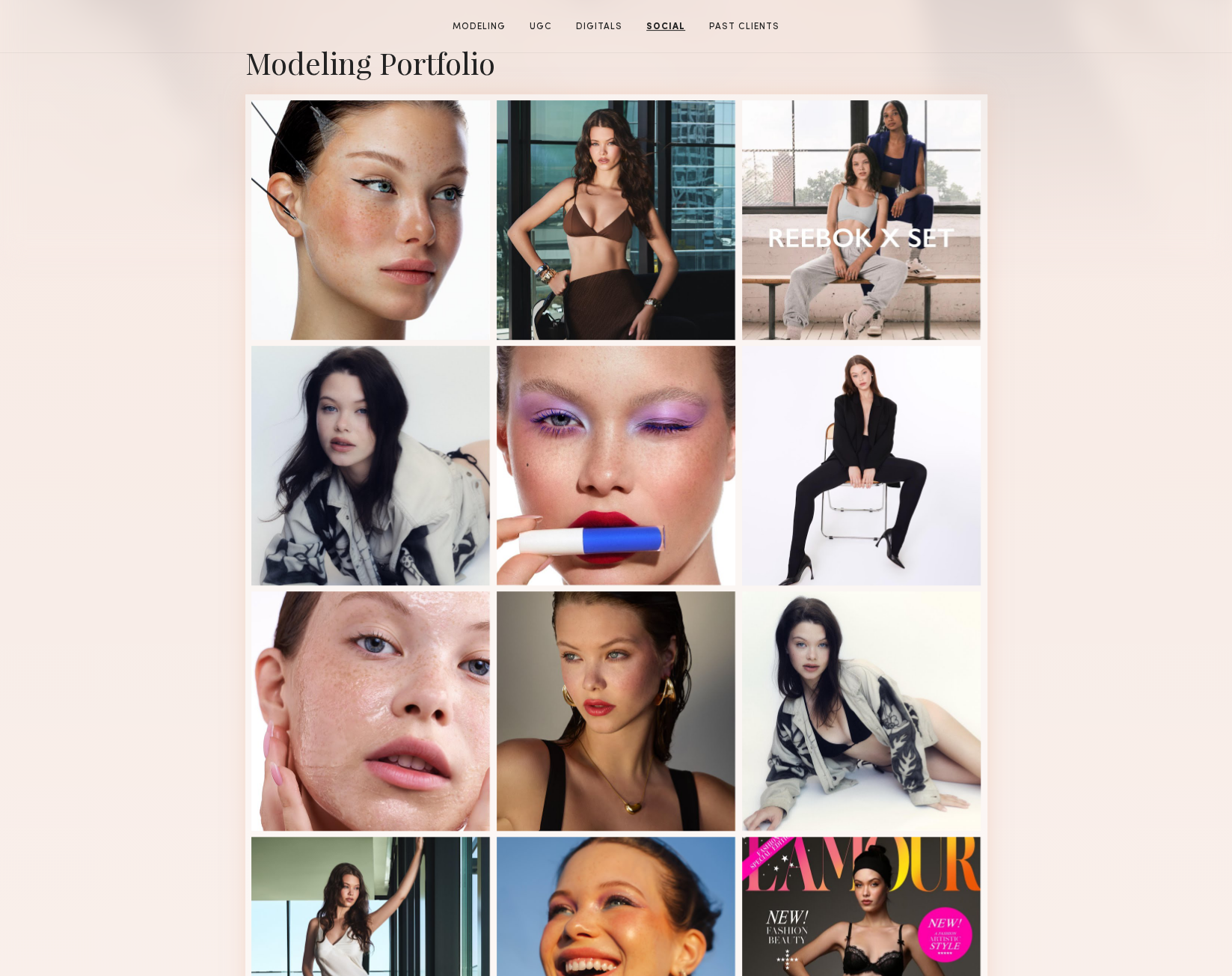
scroll to position [0, 0]
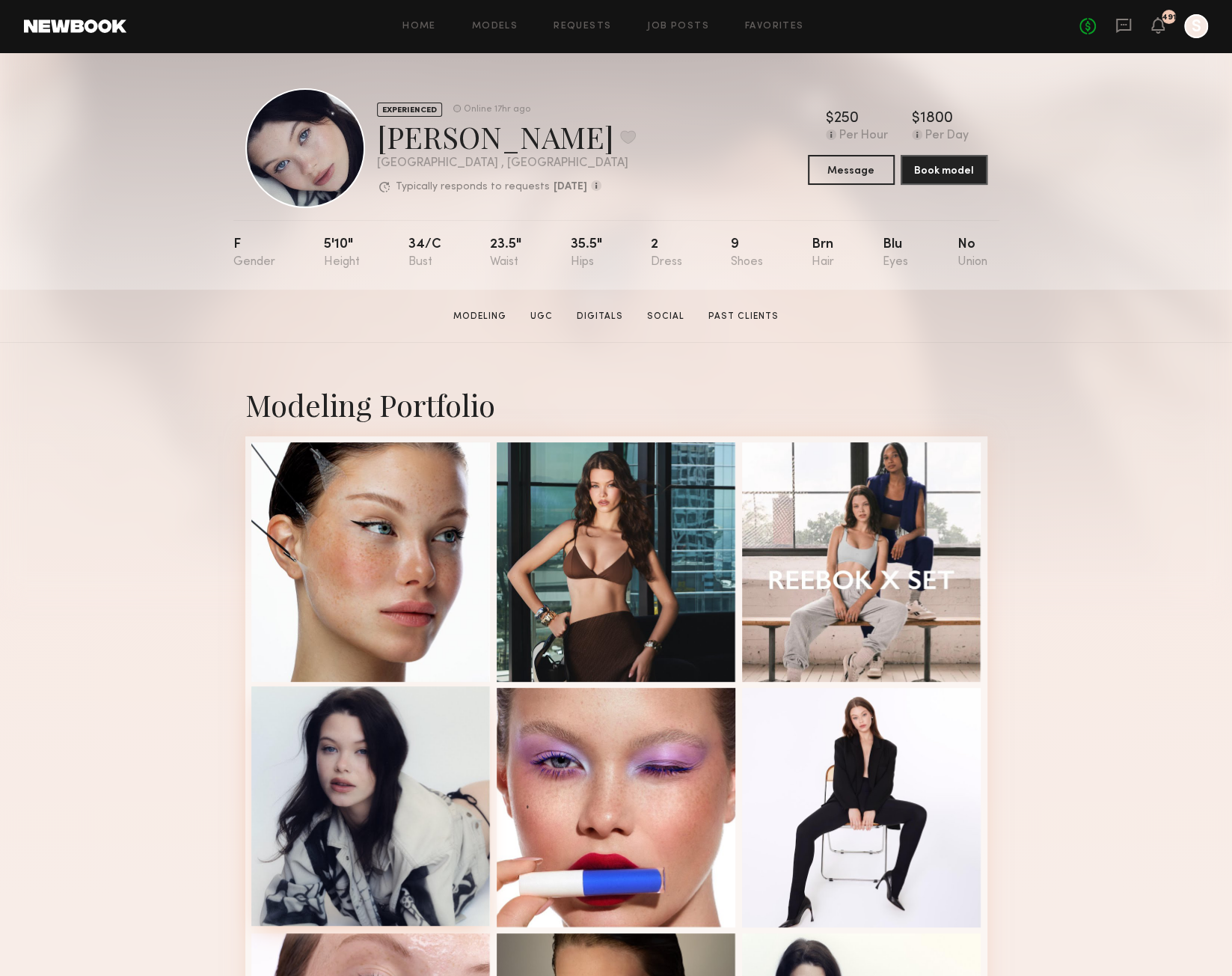
click at [395, 796] on div at bounding box center [371, 806] width 240 height 240
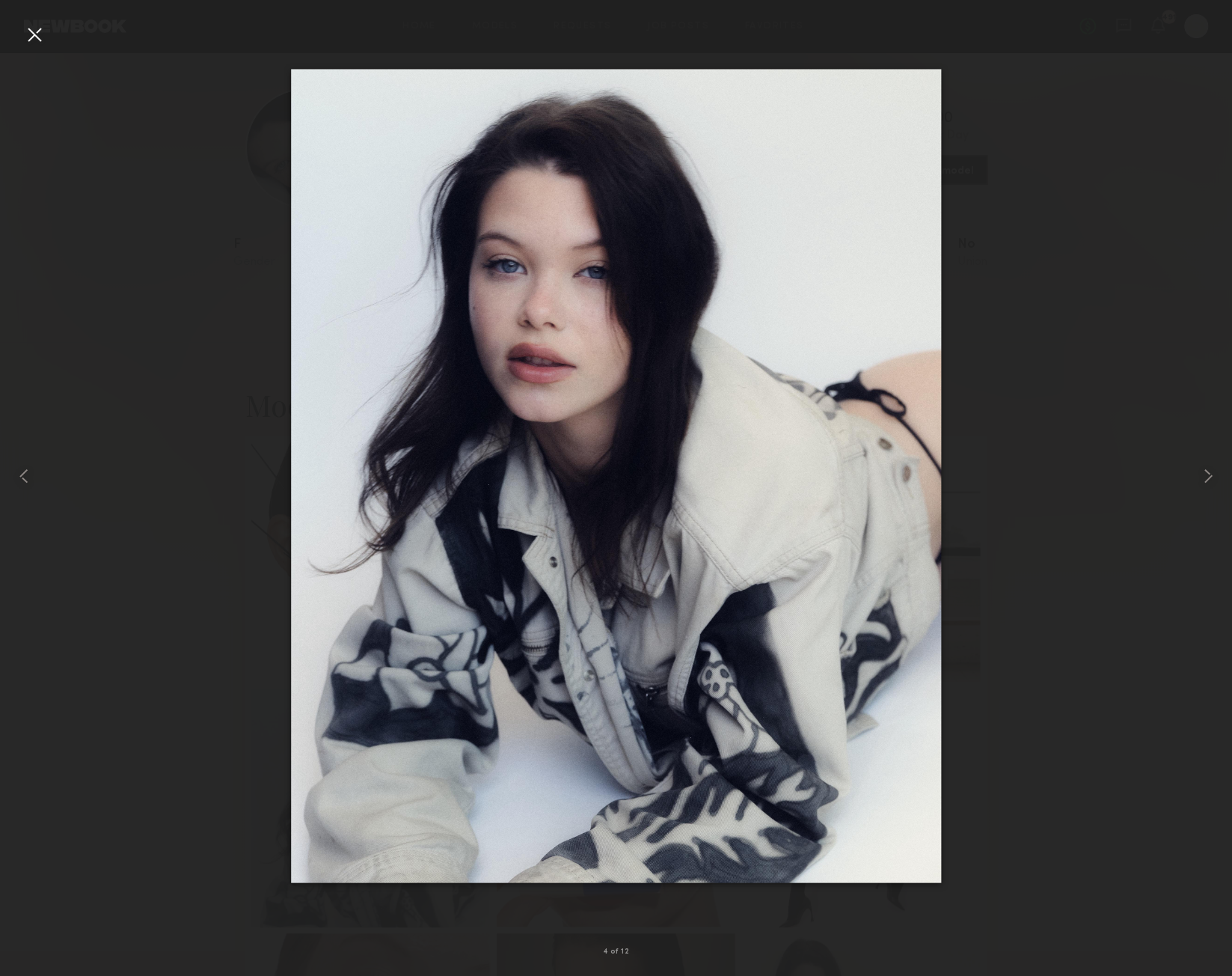
click at [34, 43] on div at bounding box center [34, 34] width 24 height 24
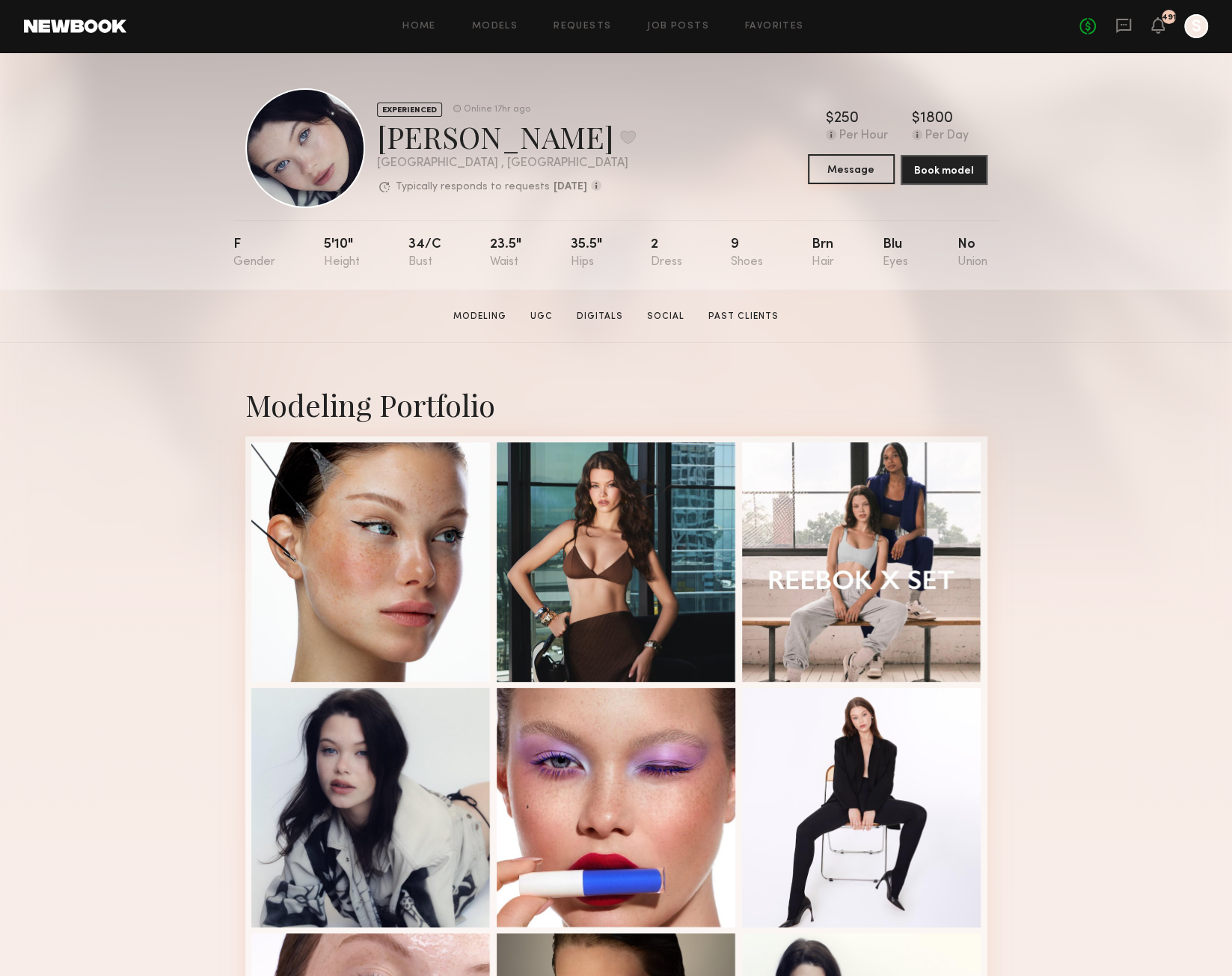
click at [862, 172] on button "Message" at bounding box center [851, 169] width 87 height 30
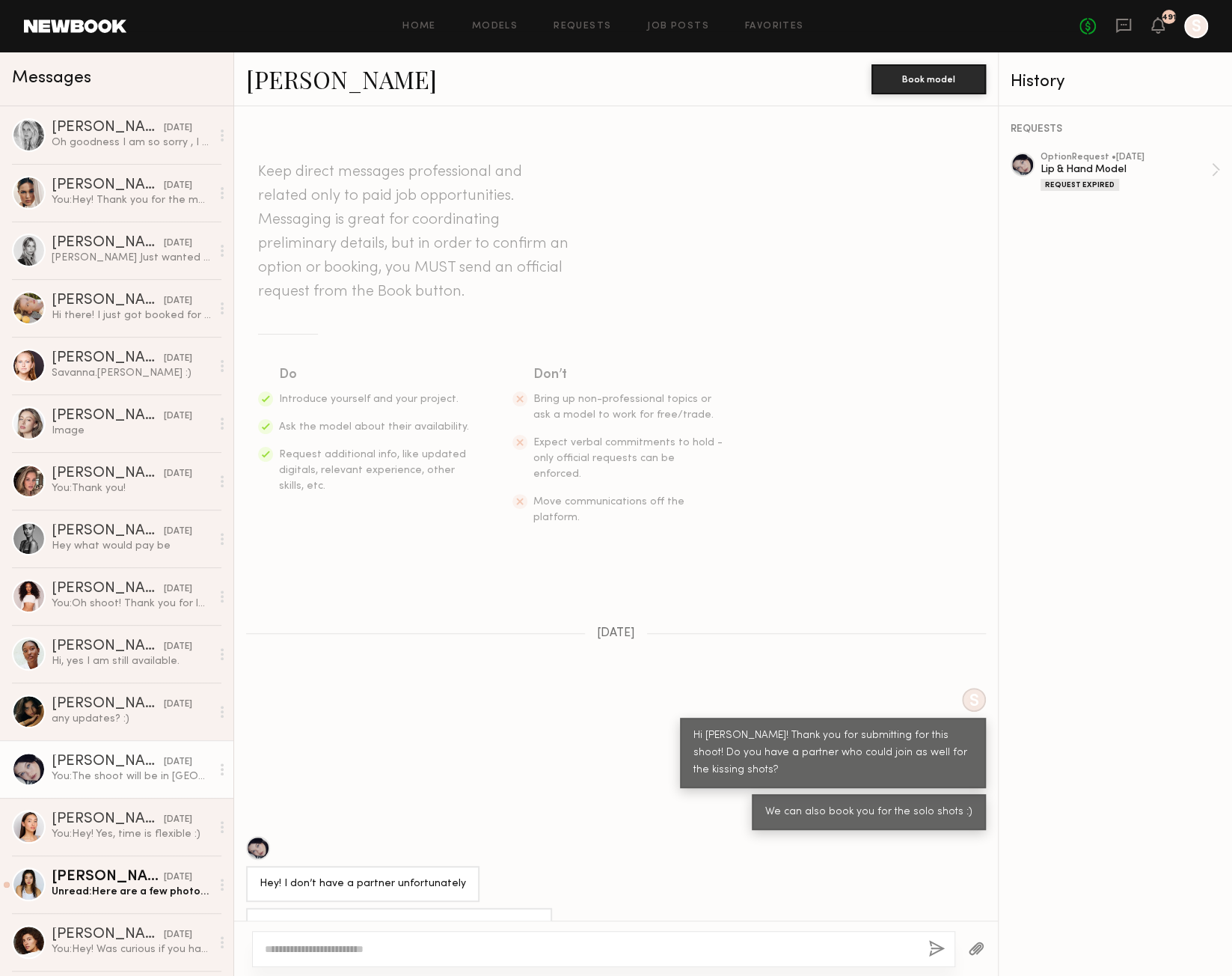
scroll to position [329, 0]
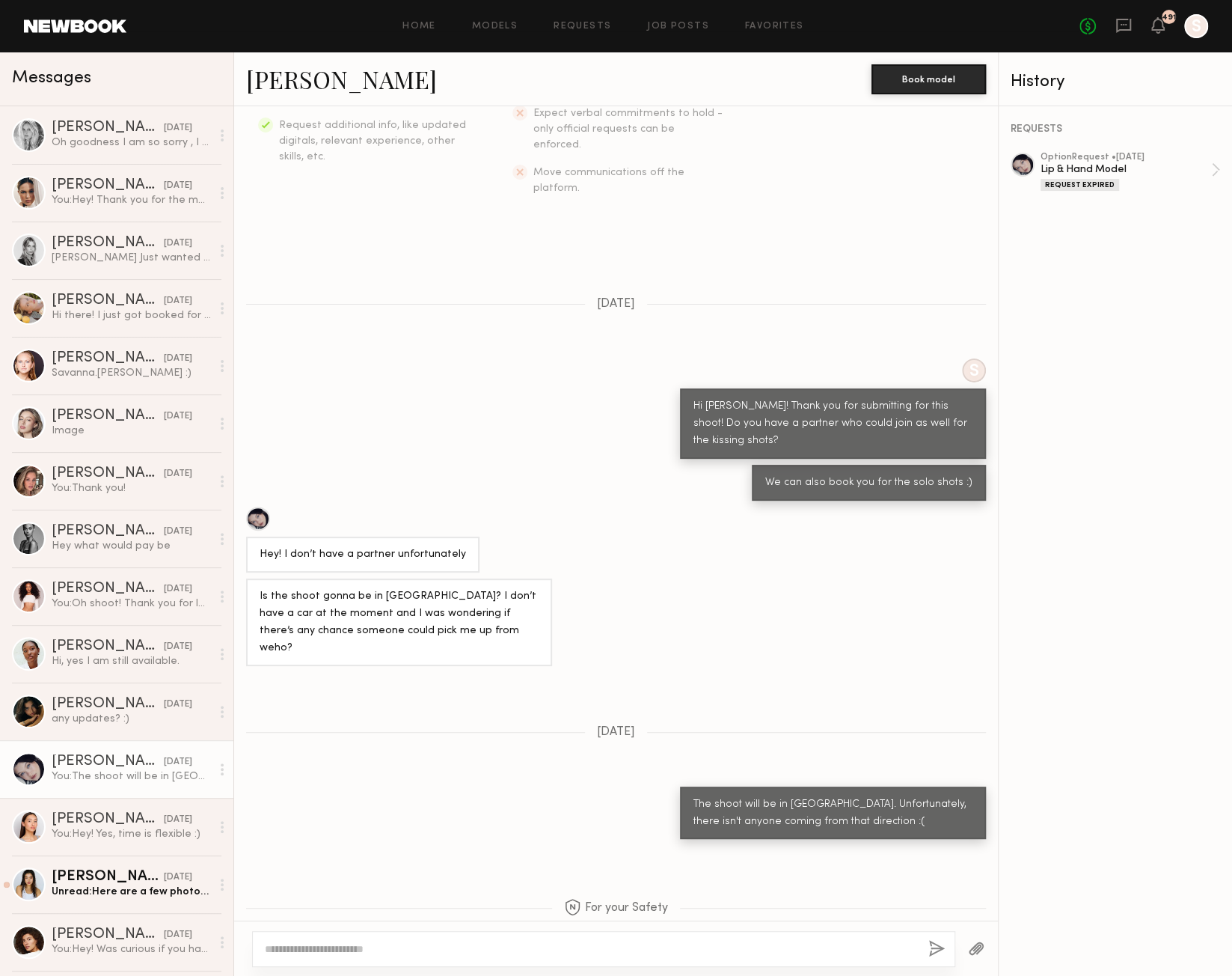
click at [517, 938] on div at bounding box center [604, 949] width 704 height 36
click at [500, 943] on textarea at bounding box center [590, 948] width 651 height 15
type textarea "**********"
click at [937, 948] on button "button" at bounding box center [937, 949] width 16 height 19
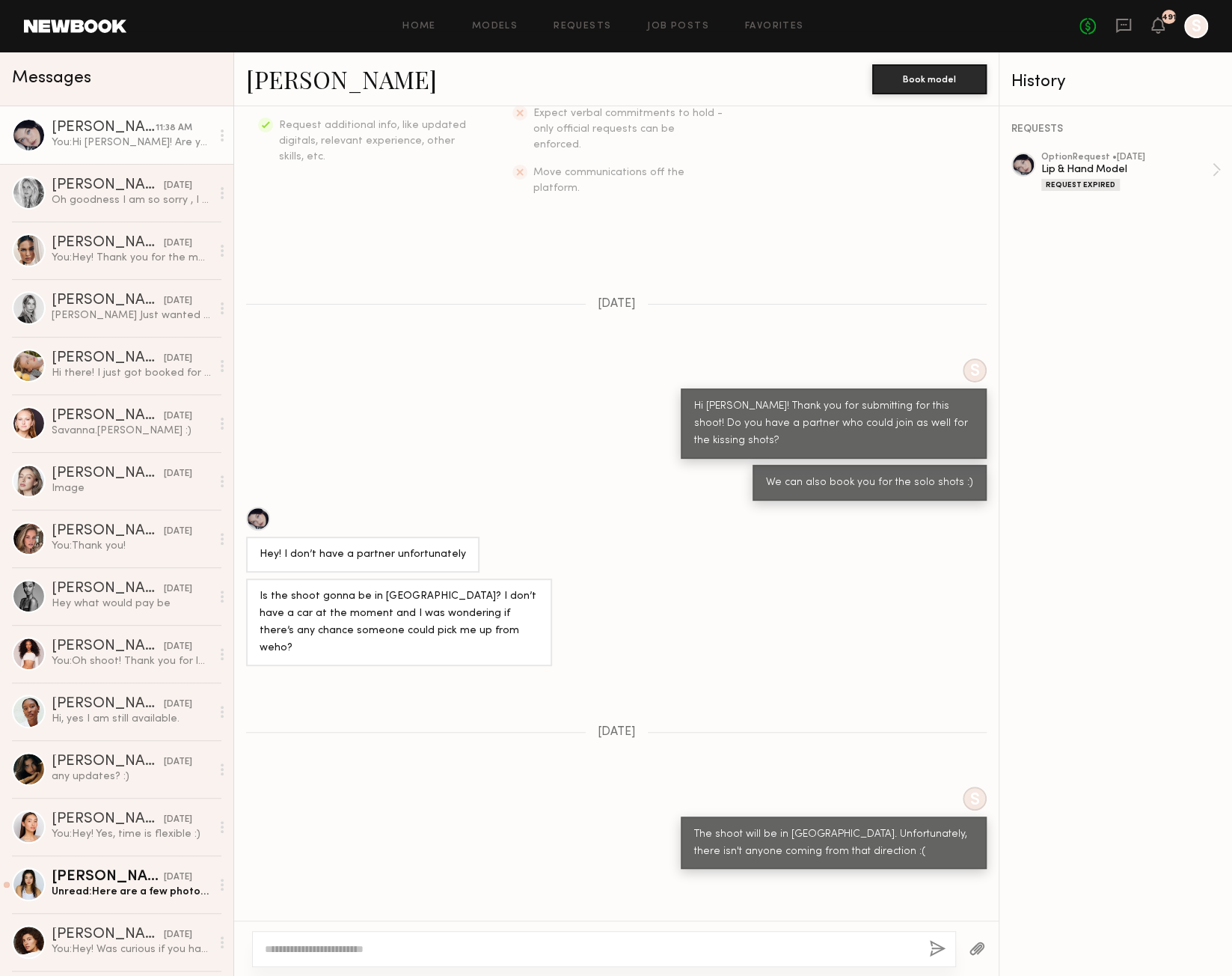
scroll to position [662, 0]
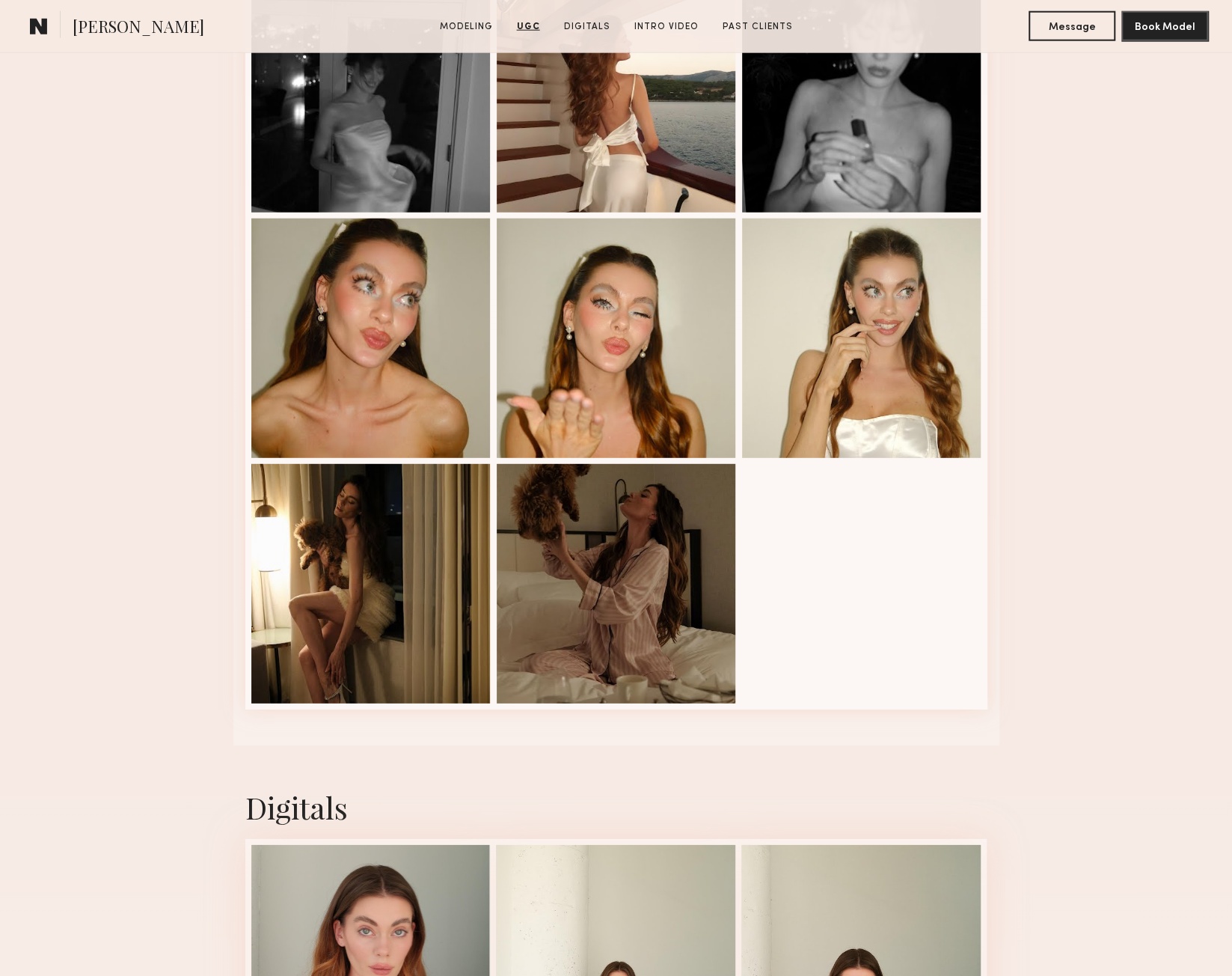
scroll to position [2722, 0]
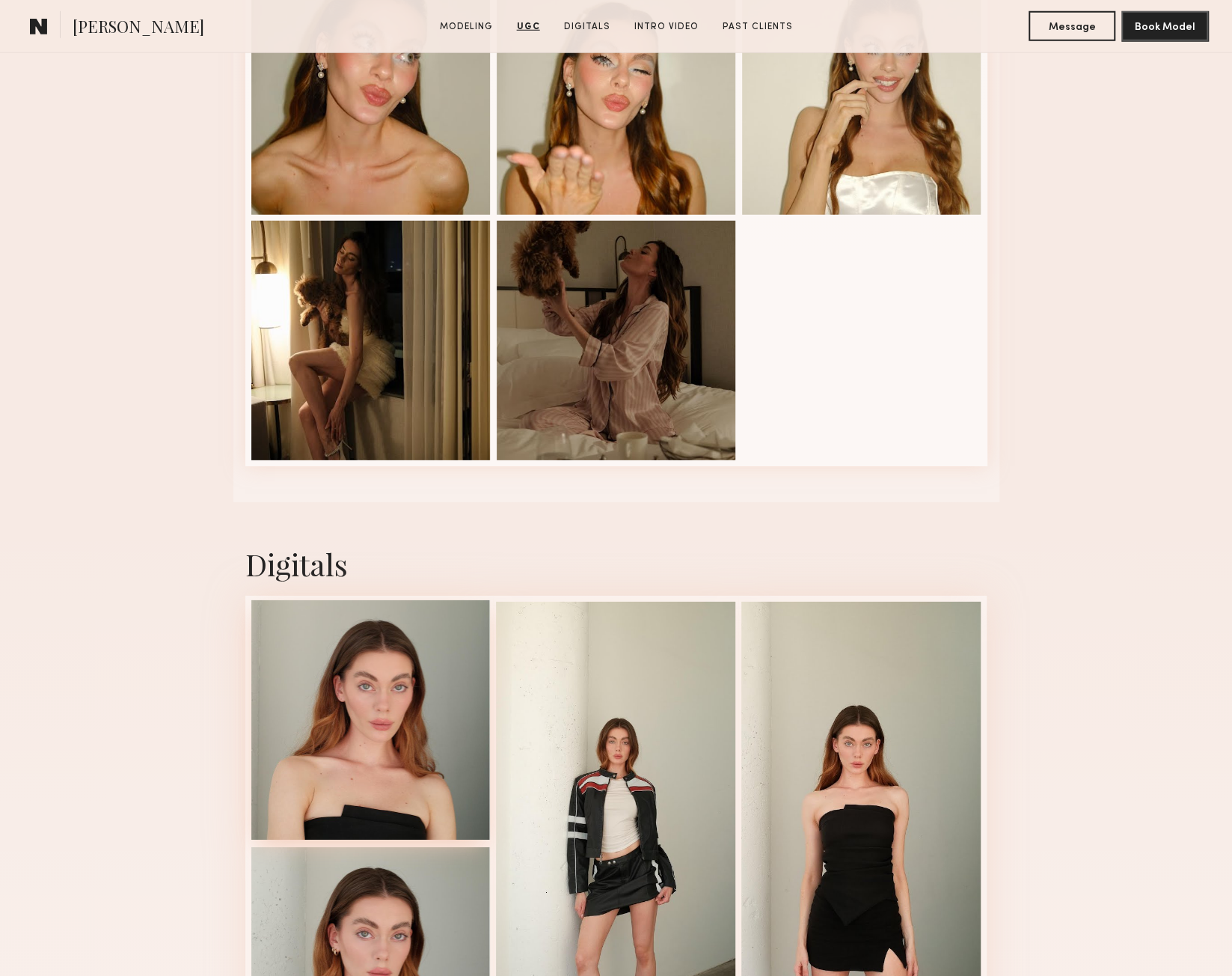
click at [367, 732] on div at bounding box center [371, 720] width 240 height 240
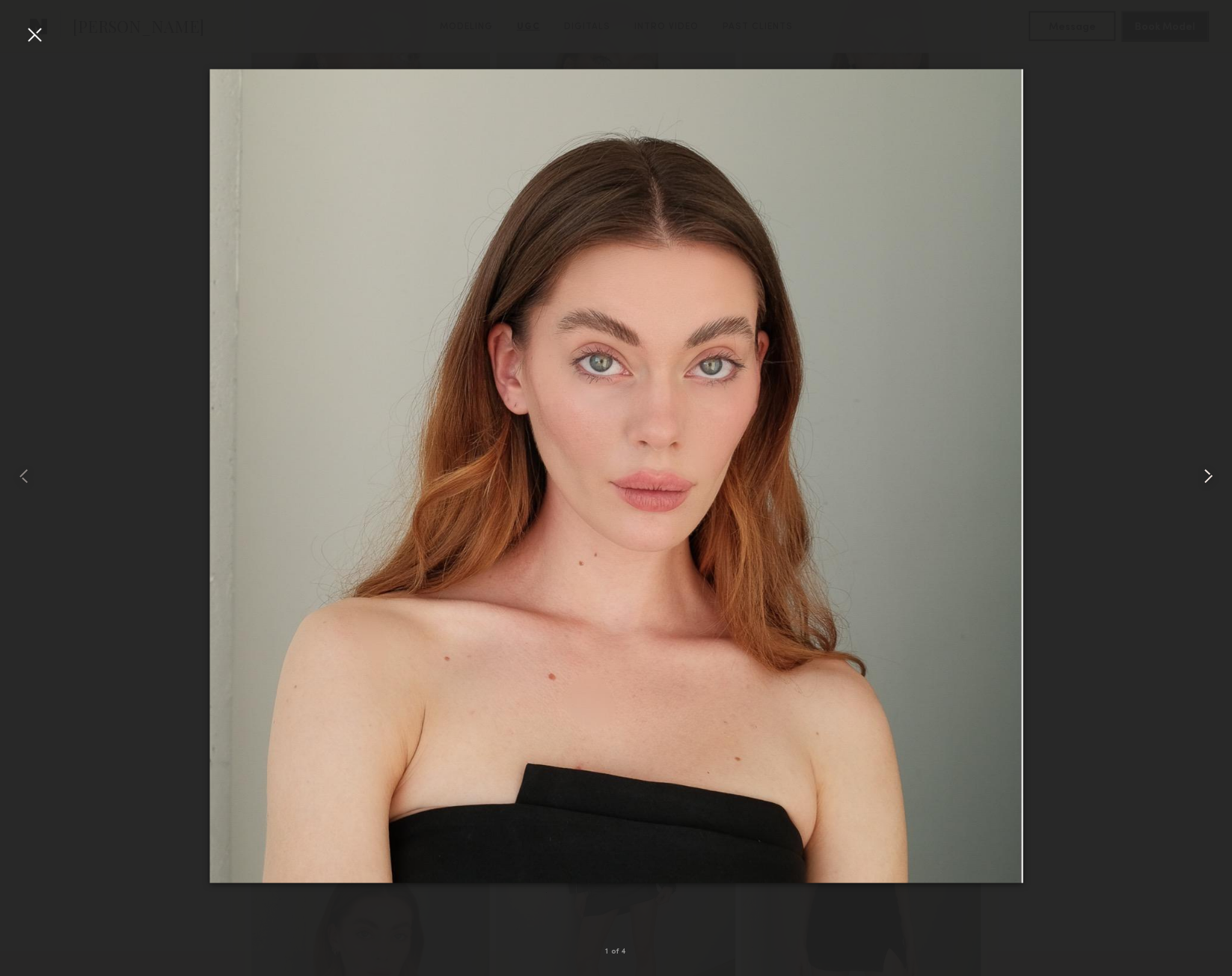
click at [1202, 478] on common-icon at bounding box center [1208, 476] width 24 height 24
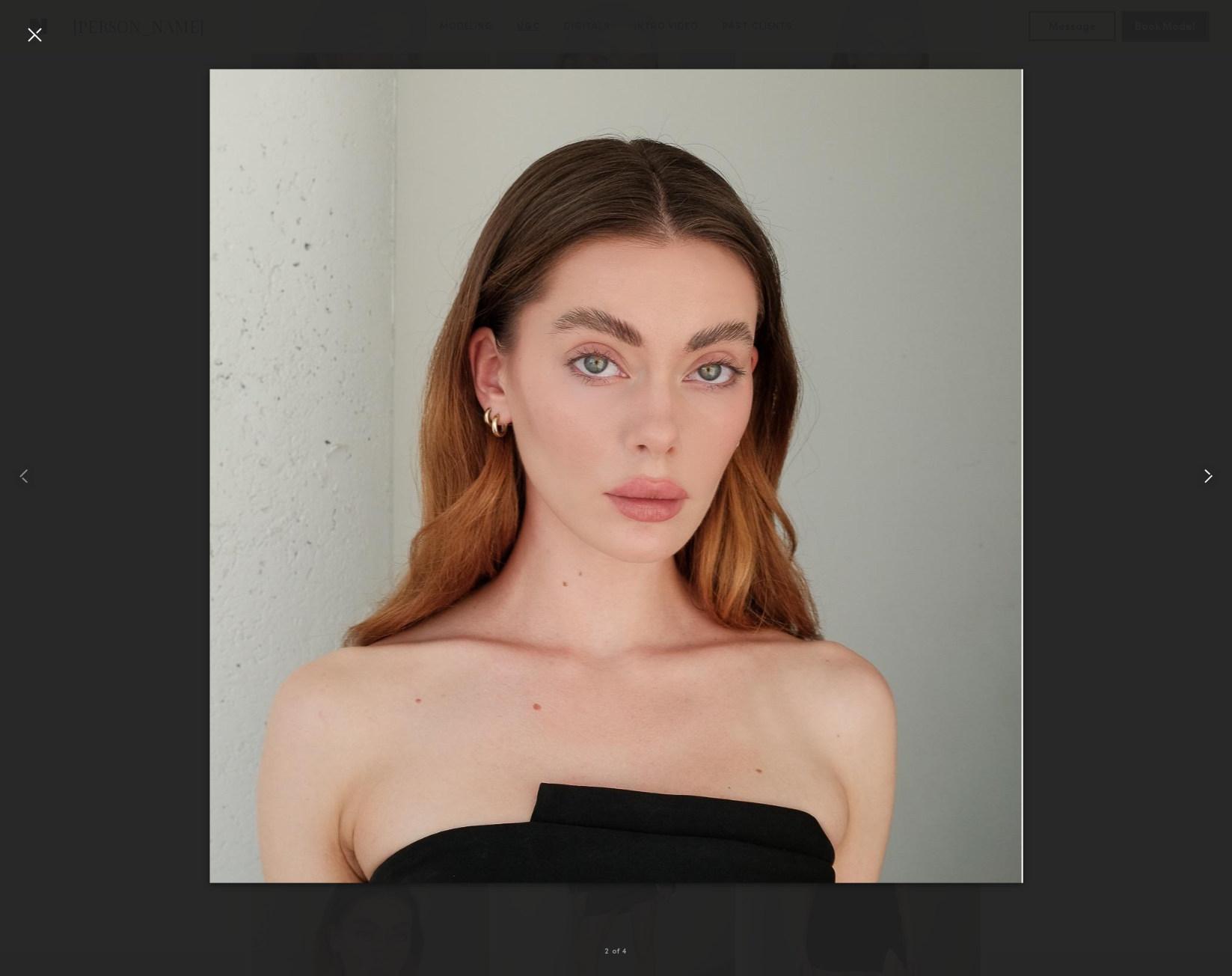
click at [1202, 476] on common-icon at bounding box center [1208, 476] width 24 height 24
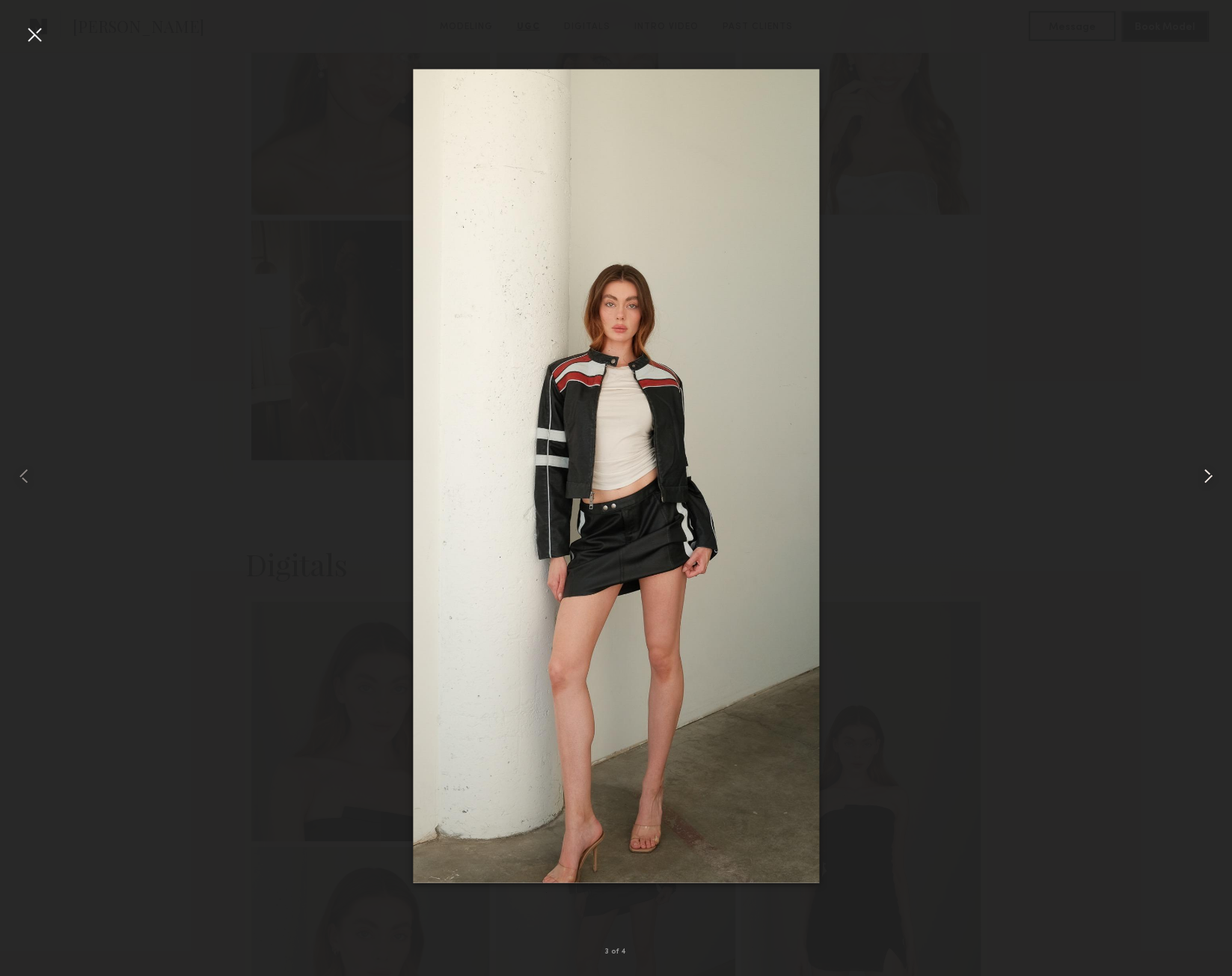
click at [1202, 476] on common-icon at bounding box center [1208, 476] width 24 height 24
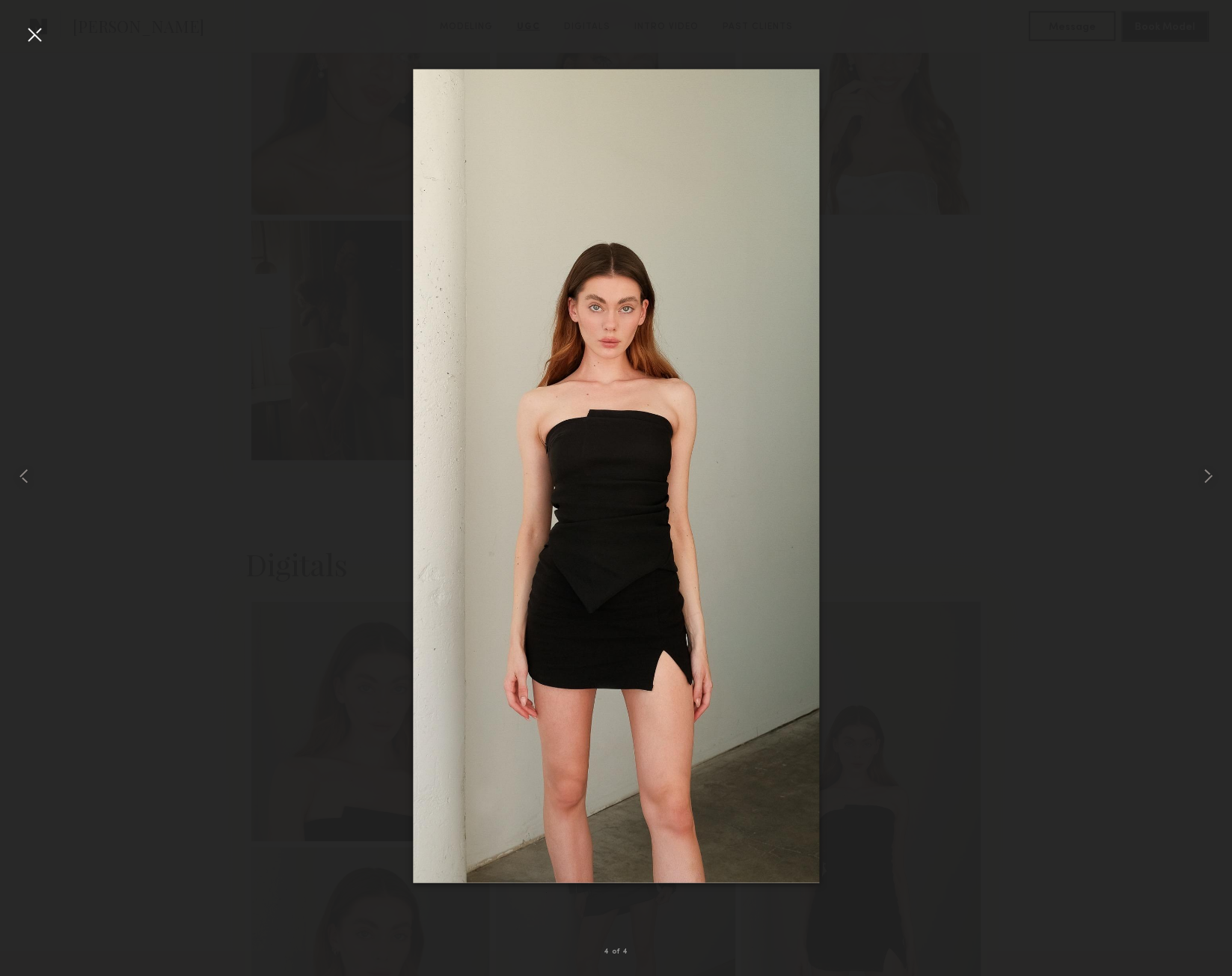
click at [163, 111] on div at bounding box center [616, 476] width 1232 height 904
click at [35, 31] on div at bounding box center [34, 34] width 24 height 24
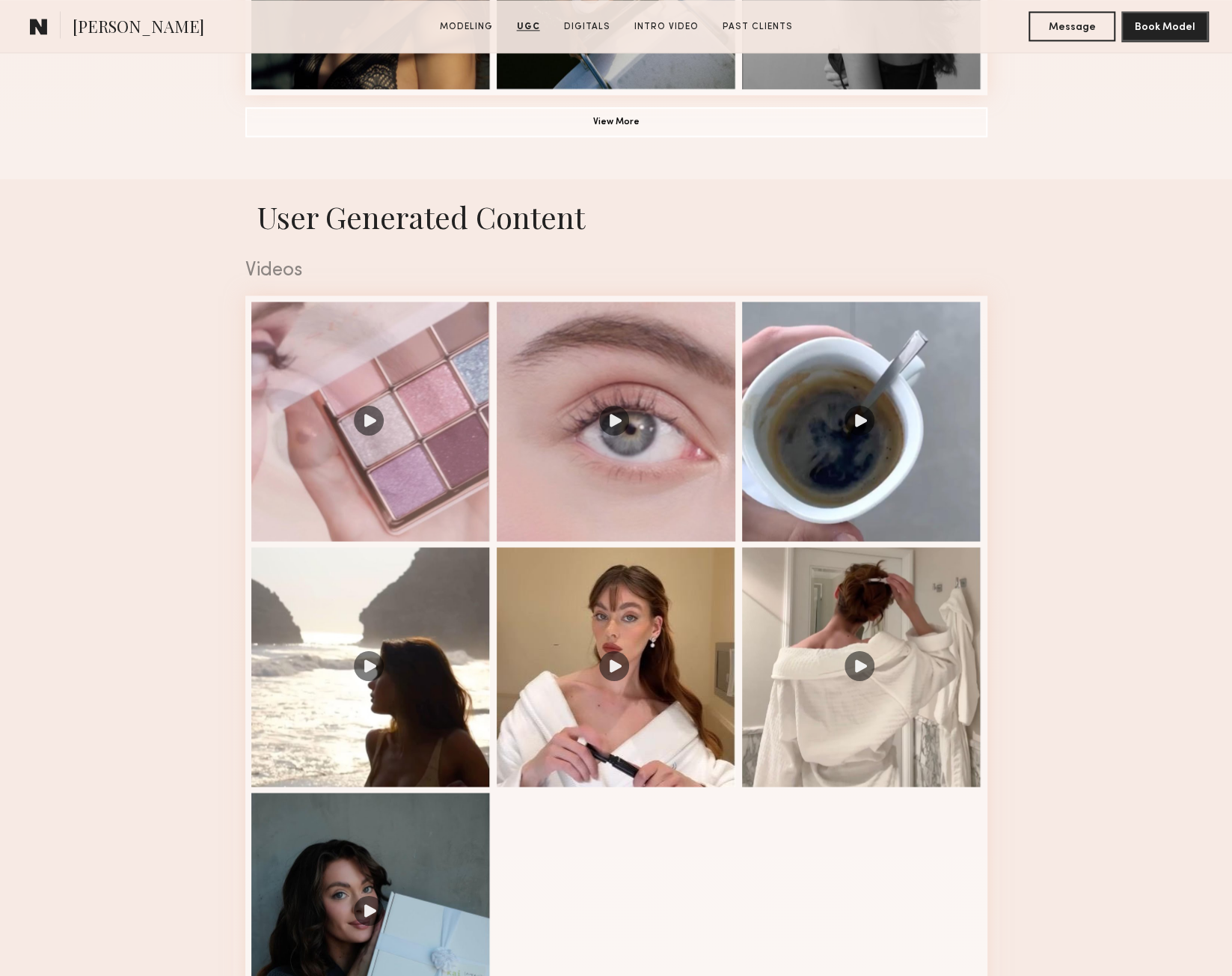
scroll to position [1213, 0]
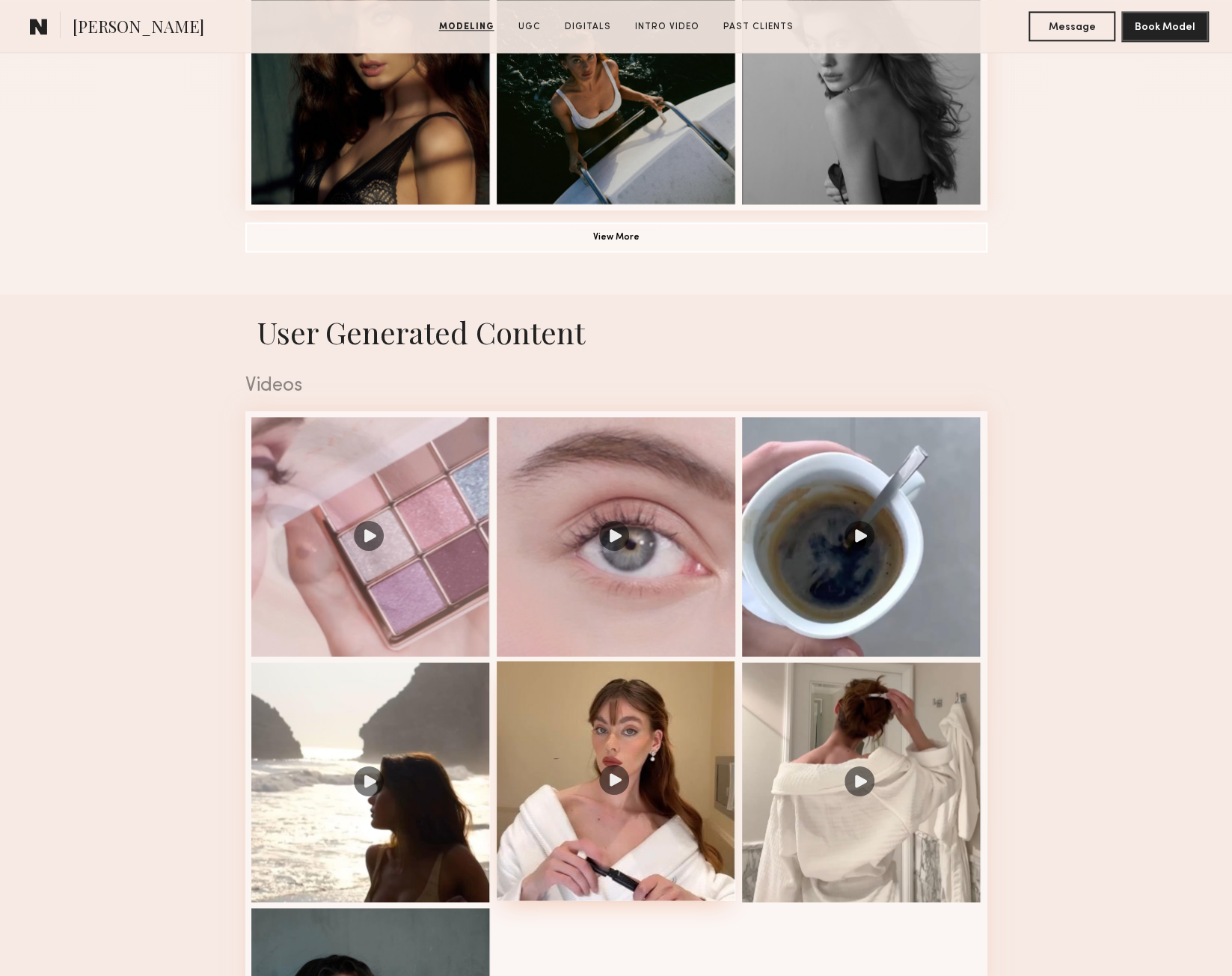
click at [581, 743] on div at bounding box center [616, 781] width 240 height 240
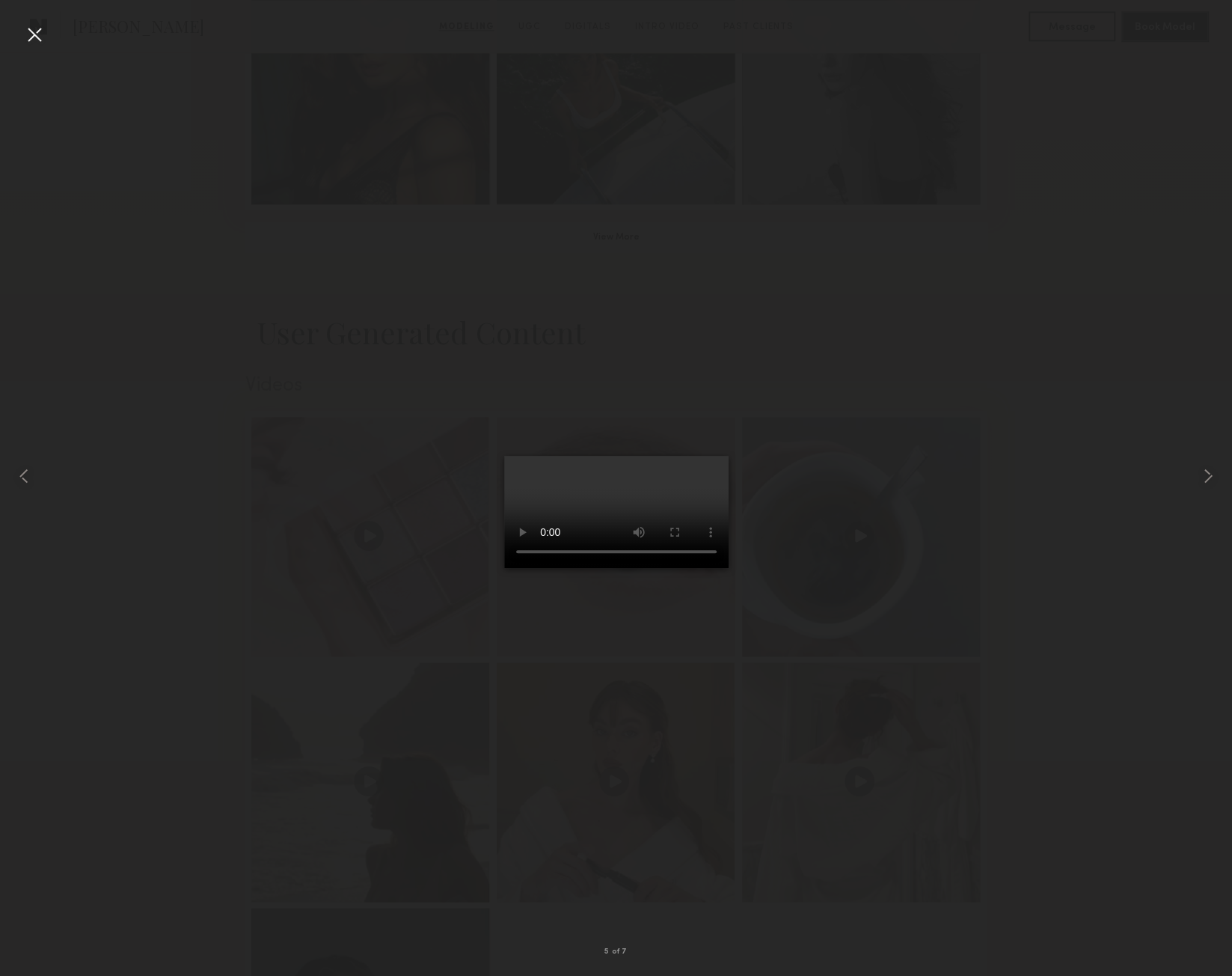
click at [962, 602] on div at bounding box center [616, 476] width 1232 height 904
click at [27, 40] on div at bounding box center [34, 34] width 24 height 24
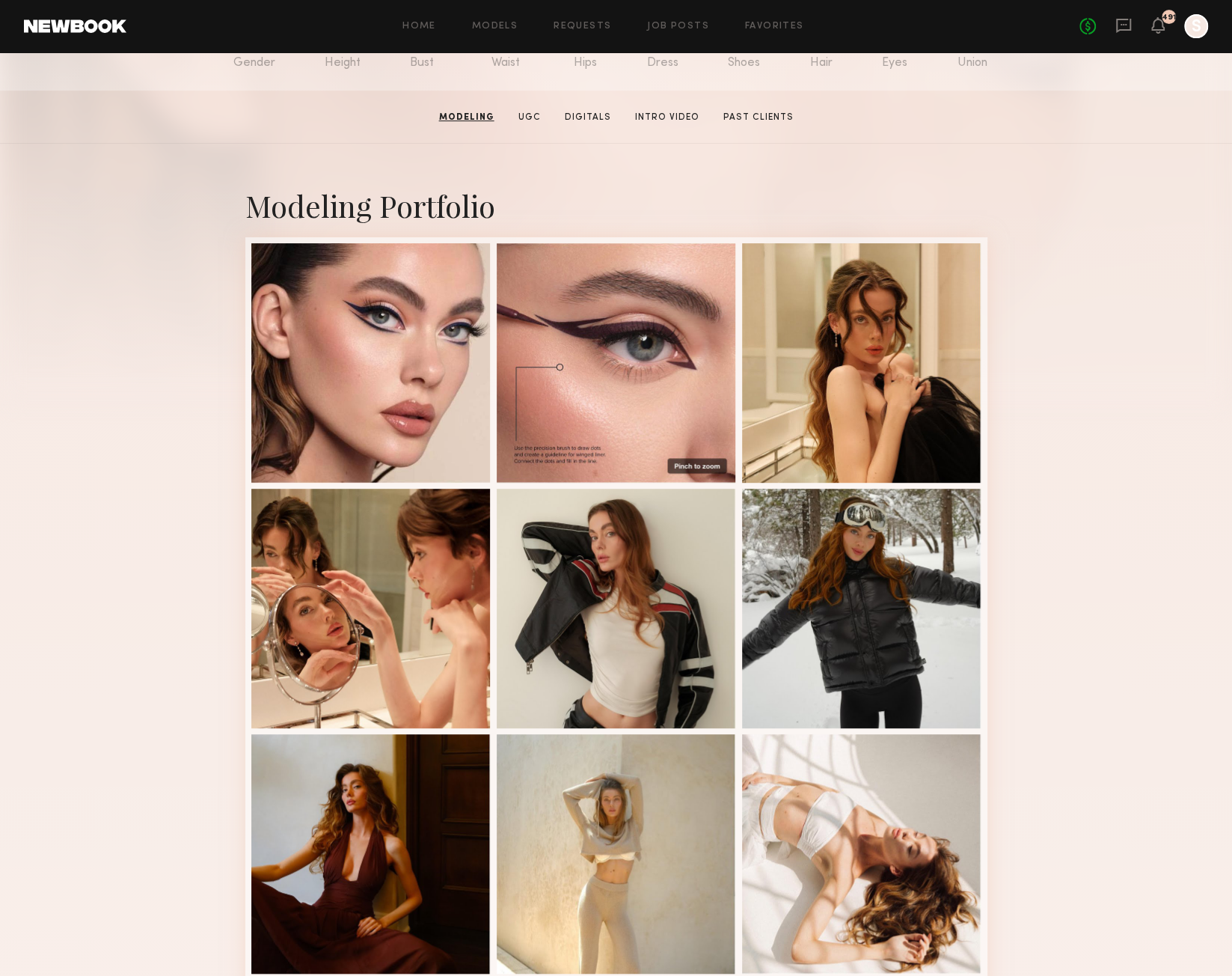
scroll to position [198, 0]
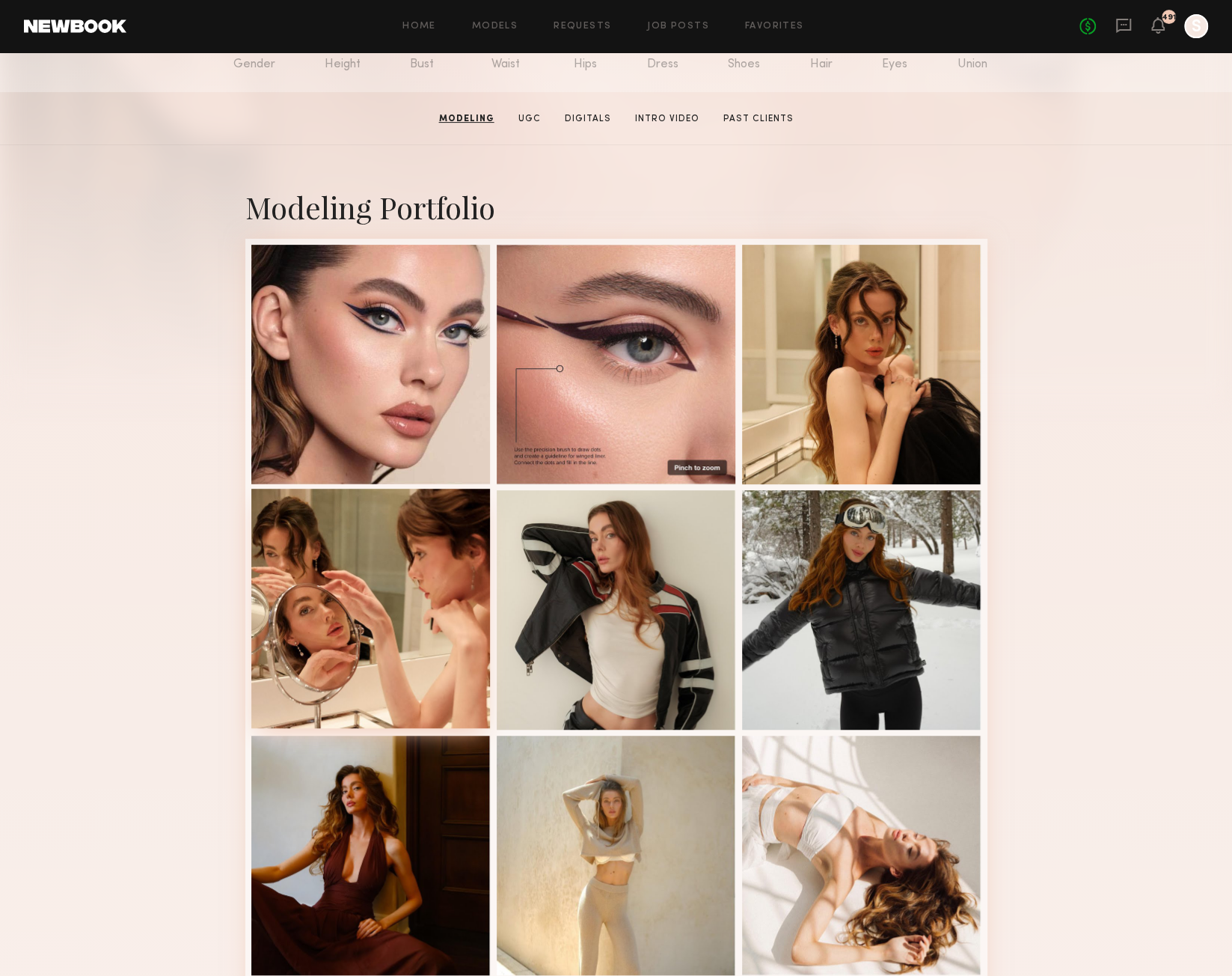
click at [307, 630] on div at bounding box center [371, 609] width 240 height 240
